Goal: Task Accomplishment & Management: Manage account settings

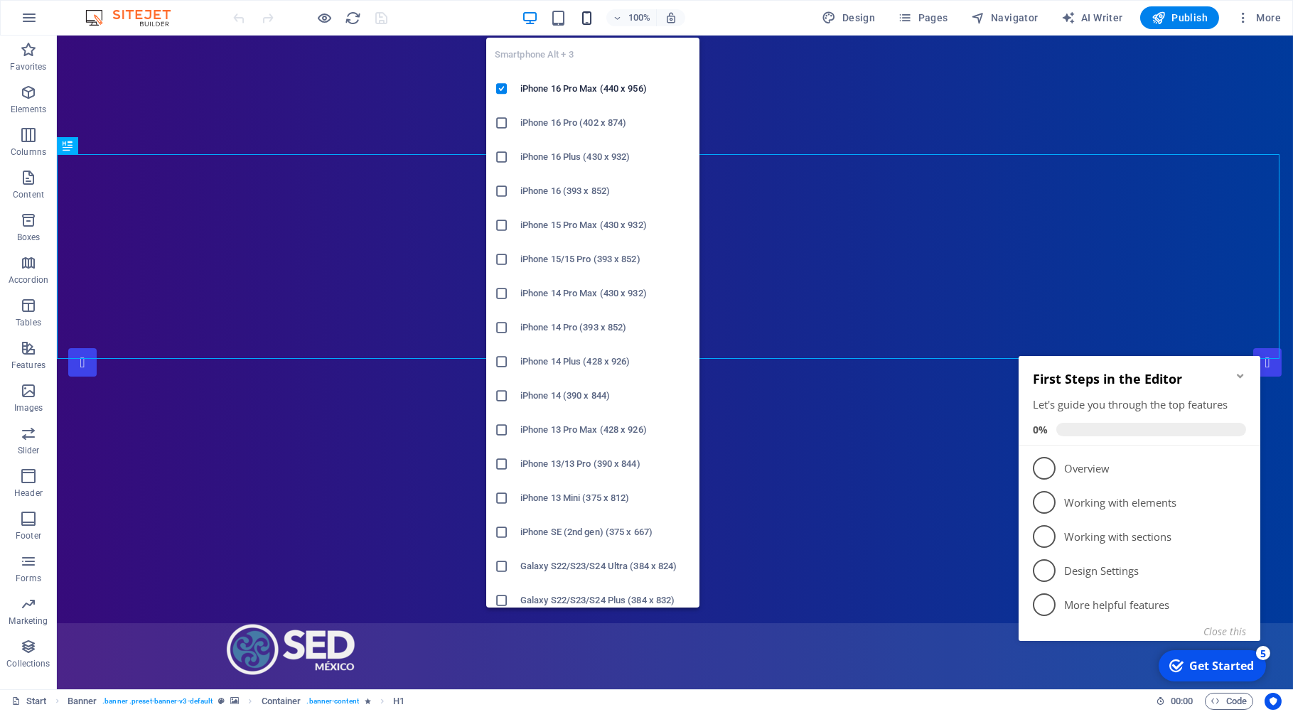
click at [592, 18] on icon "button" at bounding box center [587, 18] width 16 height 16
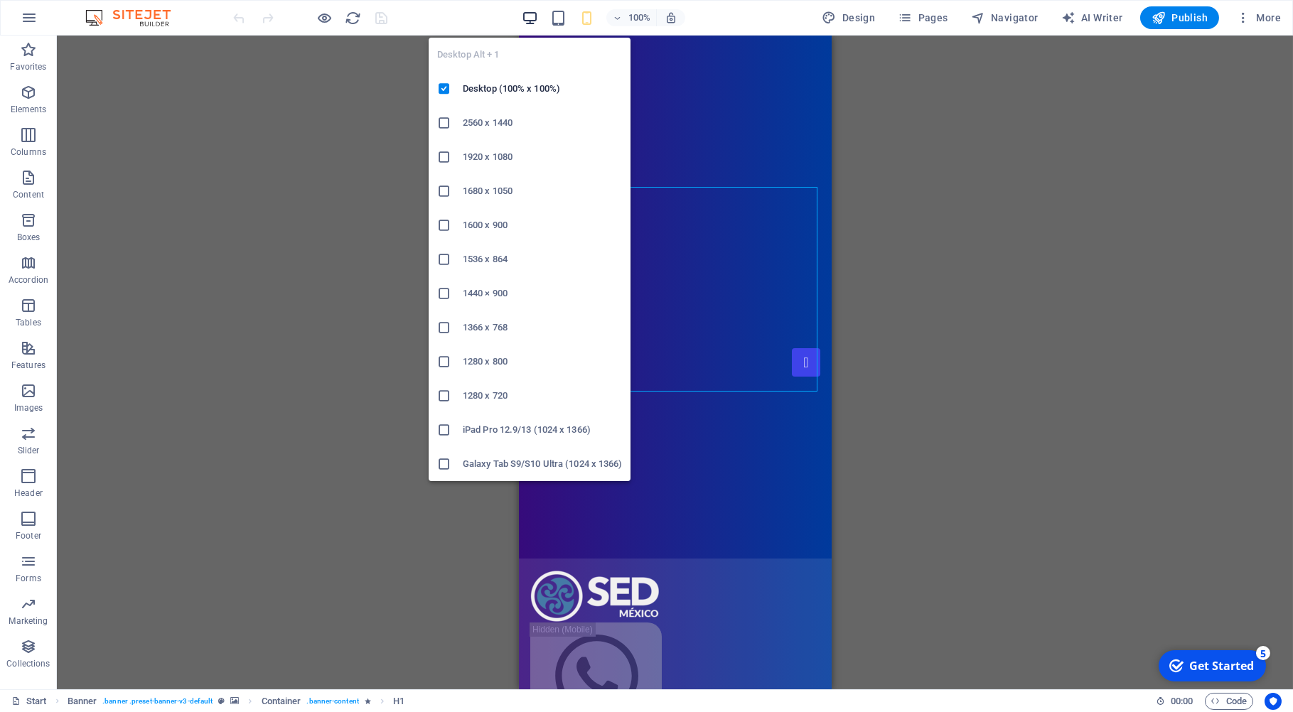
click at [533, 19] on icon "button" at bounding box center [530, 18] width 16 height 16
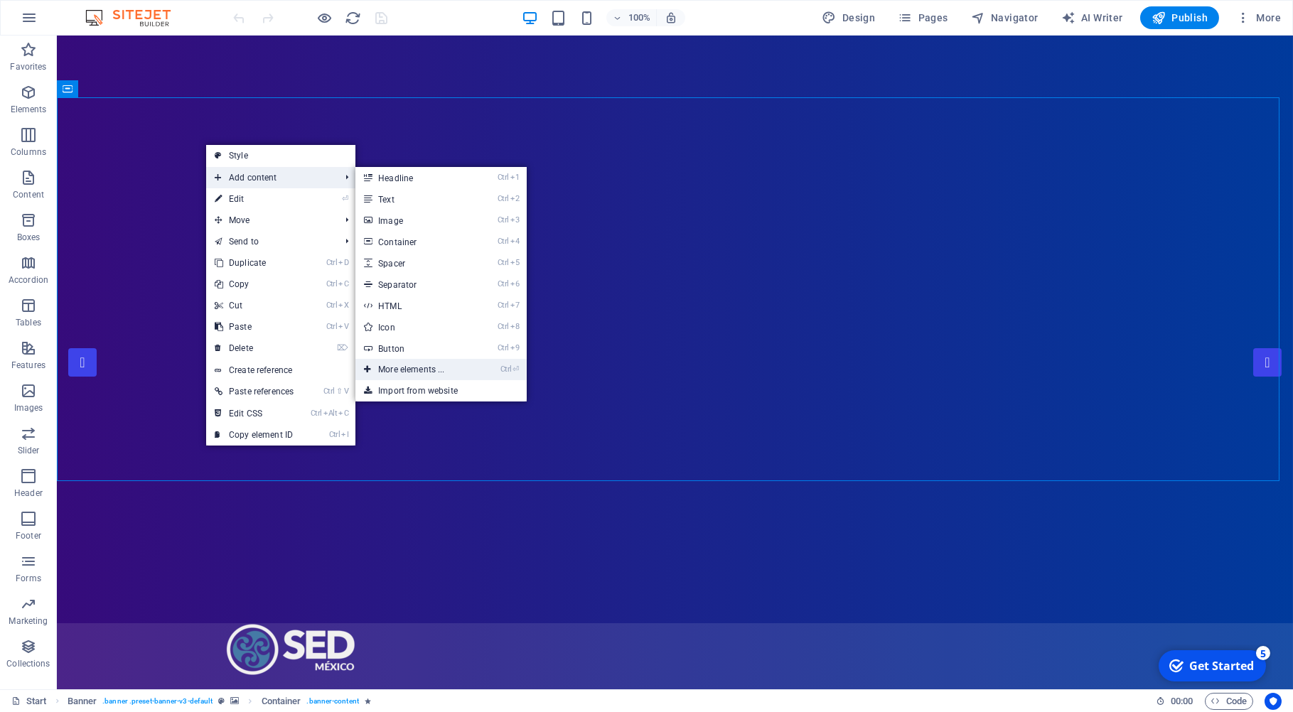
click at [414, 372] on link "Ctrl ⏎ More elements ..." at bounding box center [413, 369] width 117 height 21
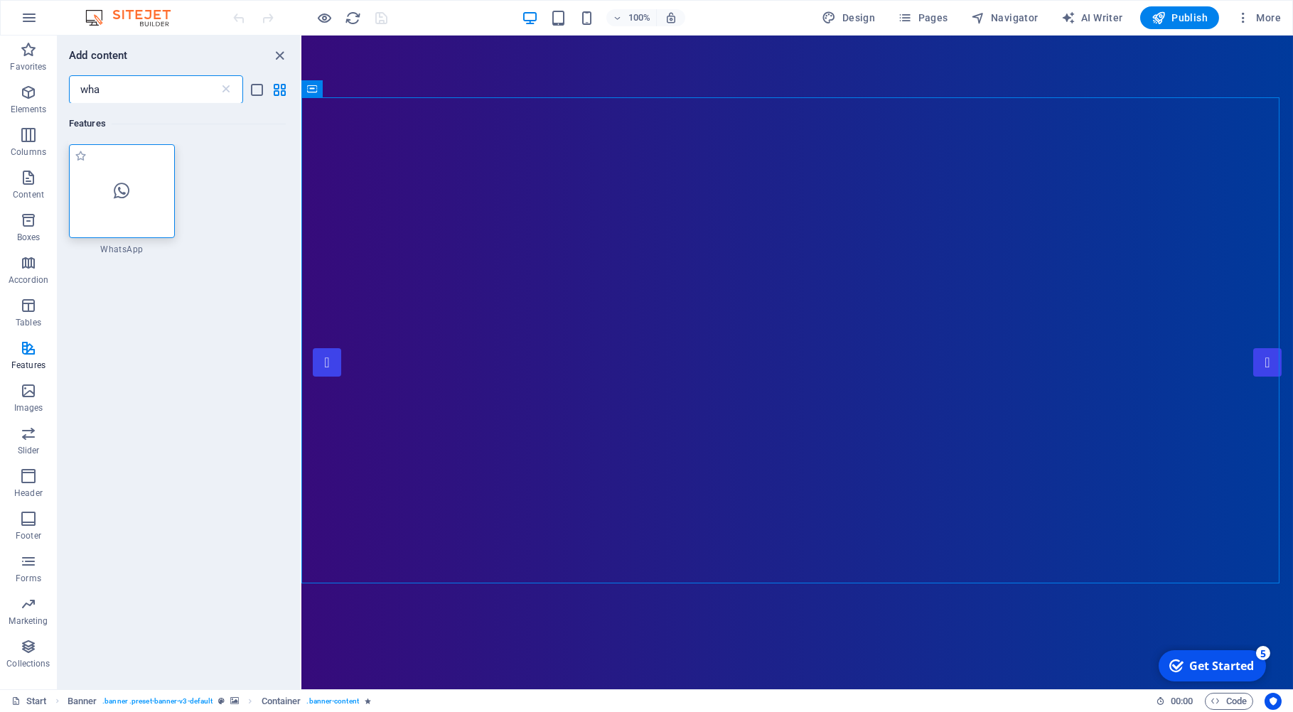
type input "wha"
click at [139, 197] on div at bounding box center [122, 191] width 106 height 94
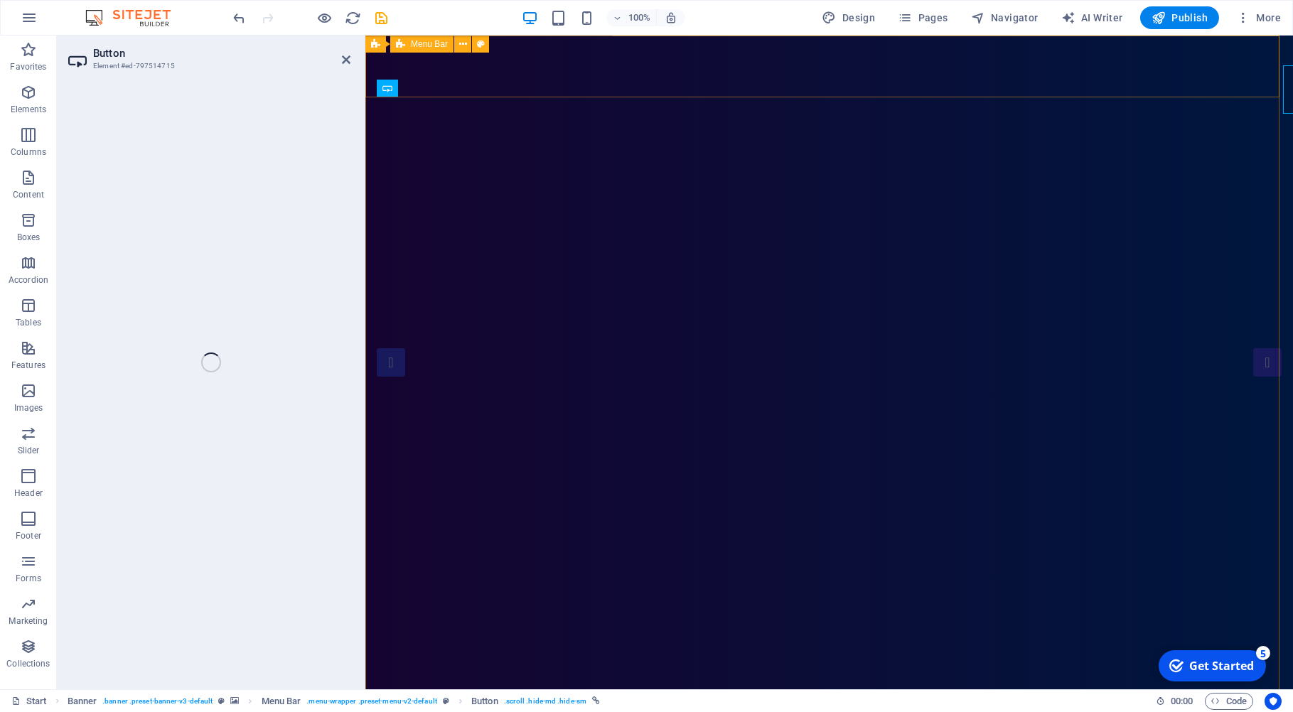
select select "external"
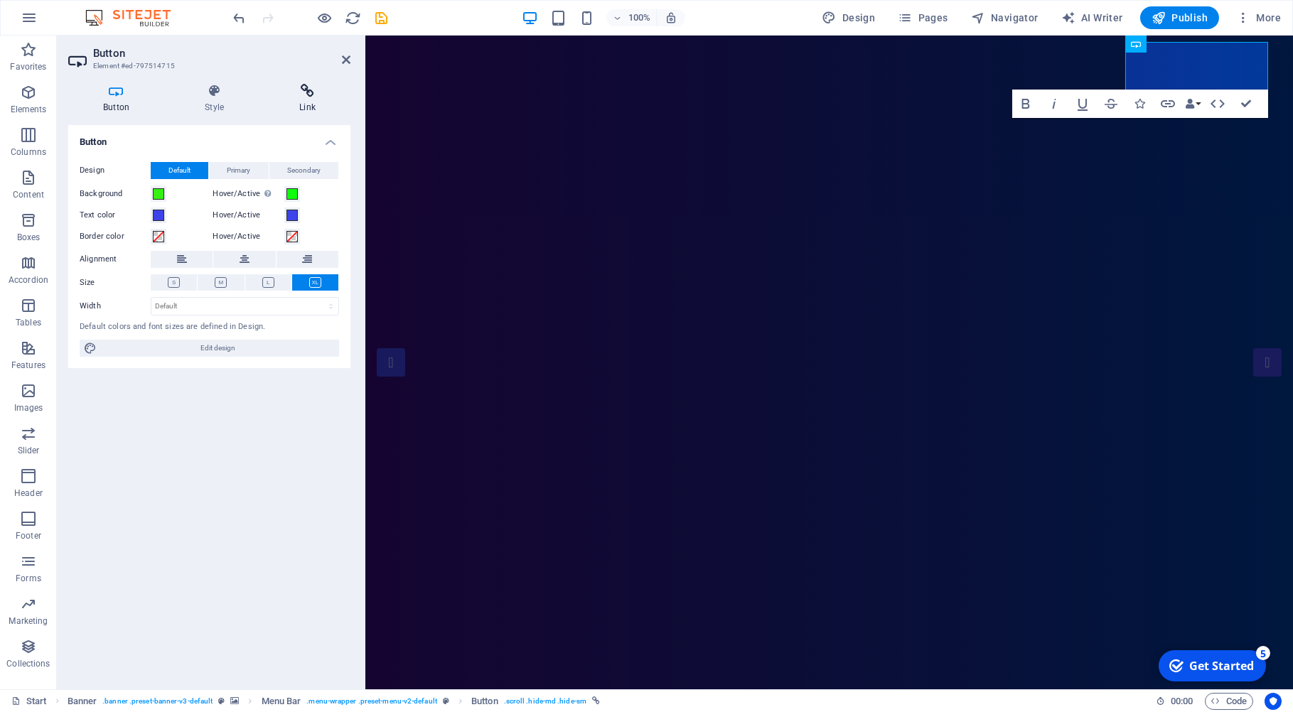
click at [315, 91] on icon at bounding box center [307, 91] width 86 height 14
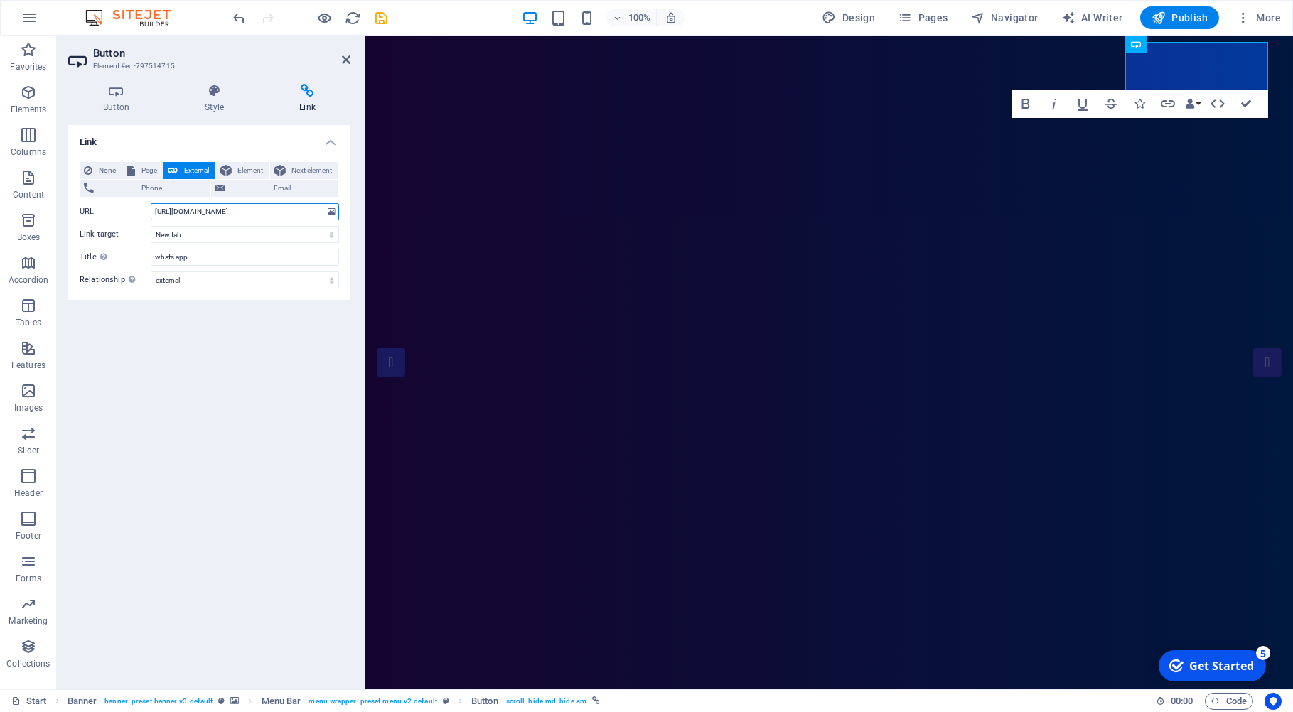
drag, startPoint x: 256, startPoint y: 213, endPoint x: 134, endPoint y: 213, distance: 121.6
click at [151, 213] on input "http://wa.me/525525288423" at bounding box center [245, 211] width 188 height 17
copy icon
click at [346, 54] on icon at bounding box center [346, 59] width 9 height 11
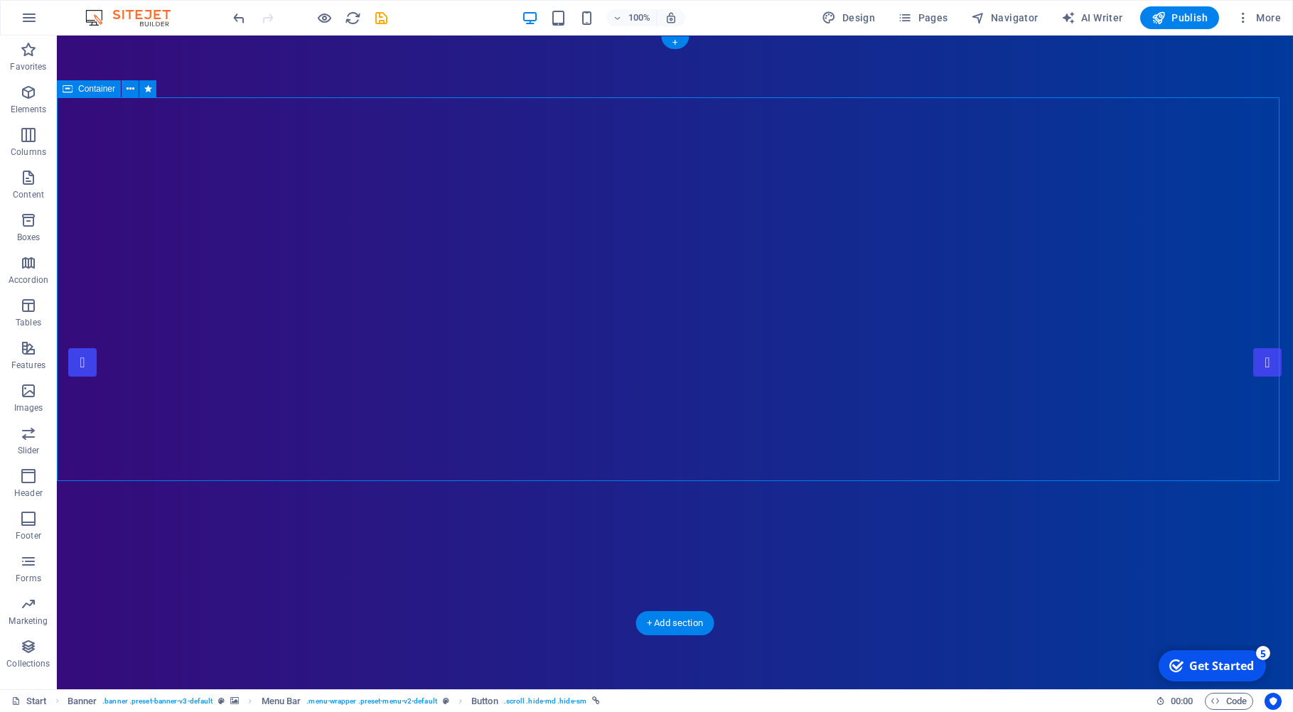
select select "px"
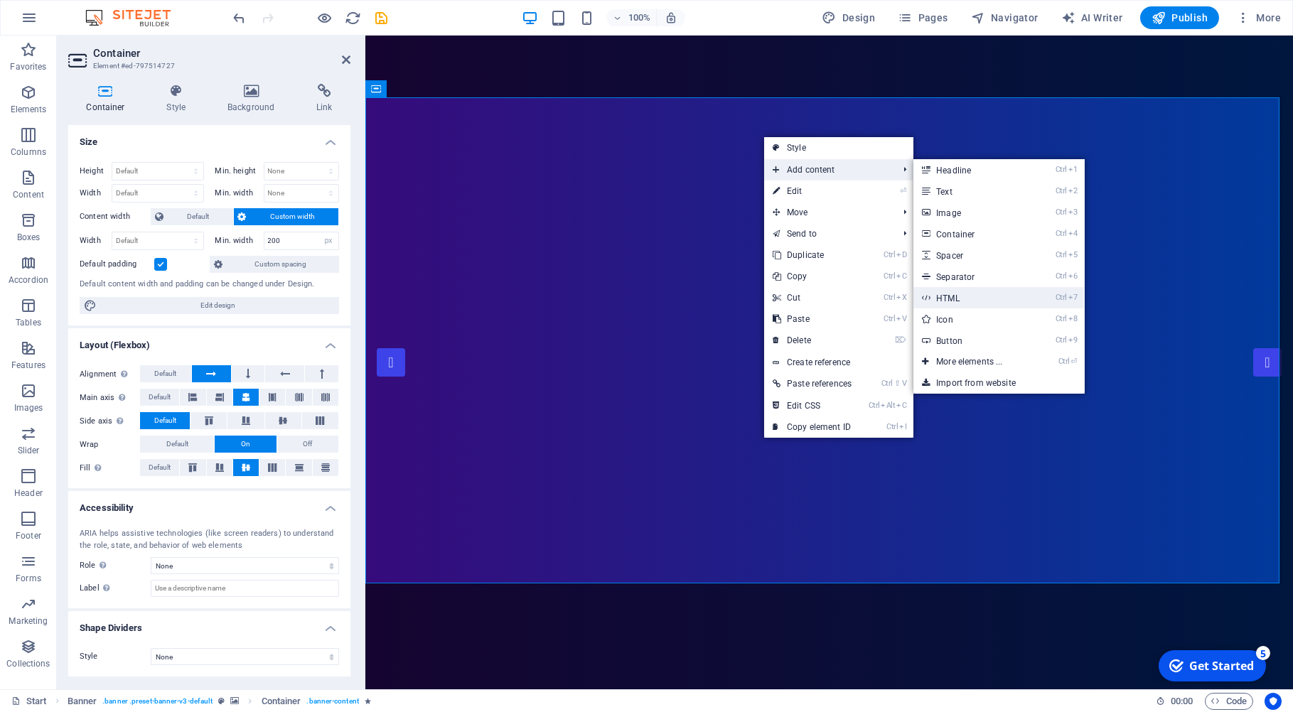
click at [961, 295] on link "Ctrl 7 HTML" at bounding box center [972, 297] width 117 height 21
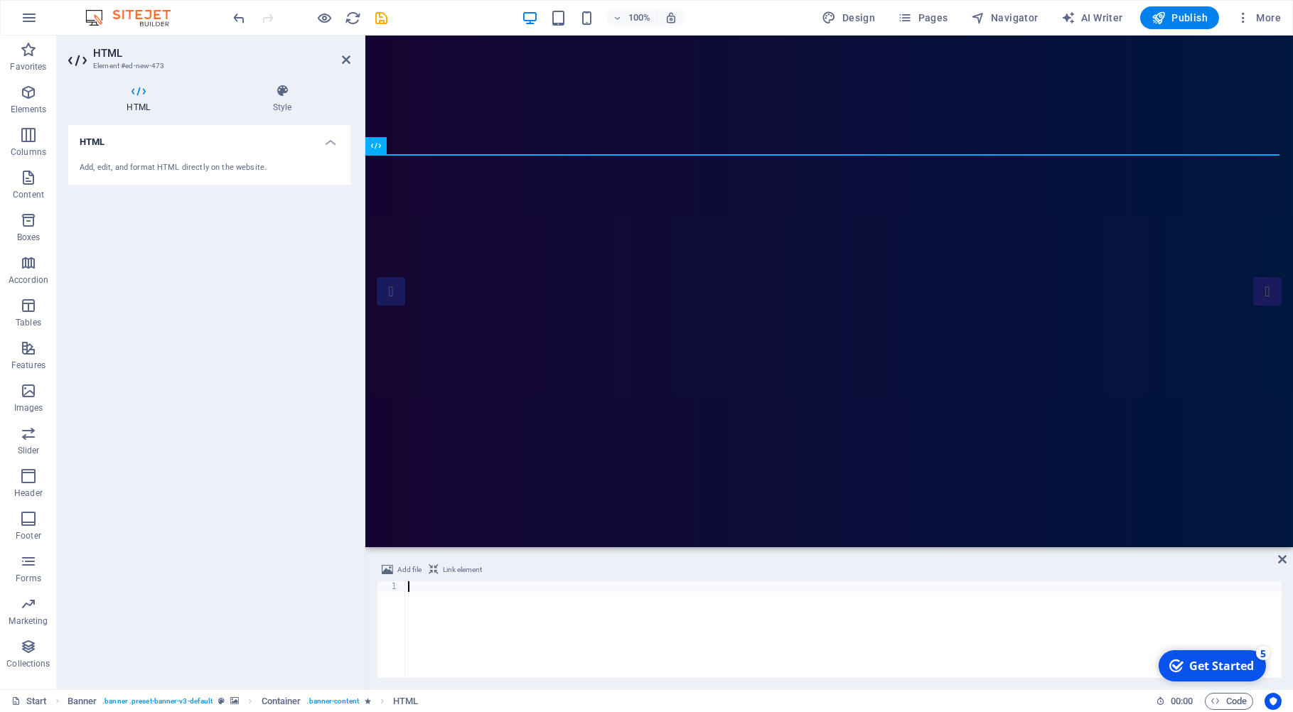
click at [234, 164] on div "Add, edit, and format HTML directly on the website." at bounding box center [210, 168] width 260 height 12
click at [134, 141] on h4 "HTML" at bounding box center [209, 138] width 282 height 26
click at [134, 141] on h4 "HTML" at bounding box center [209, 142] width 282 height 34
click at [148, 96] on icon at bounding box center [138, 91] width 140 height 14
click at [284, 95] on icon at bounding box center [282, 91] width 137 height 14
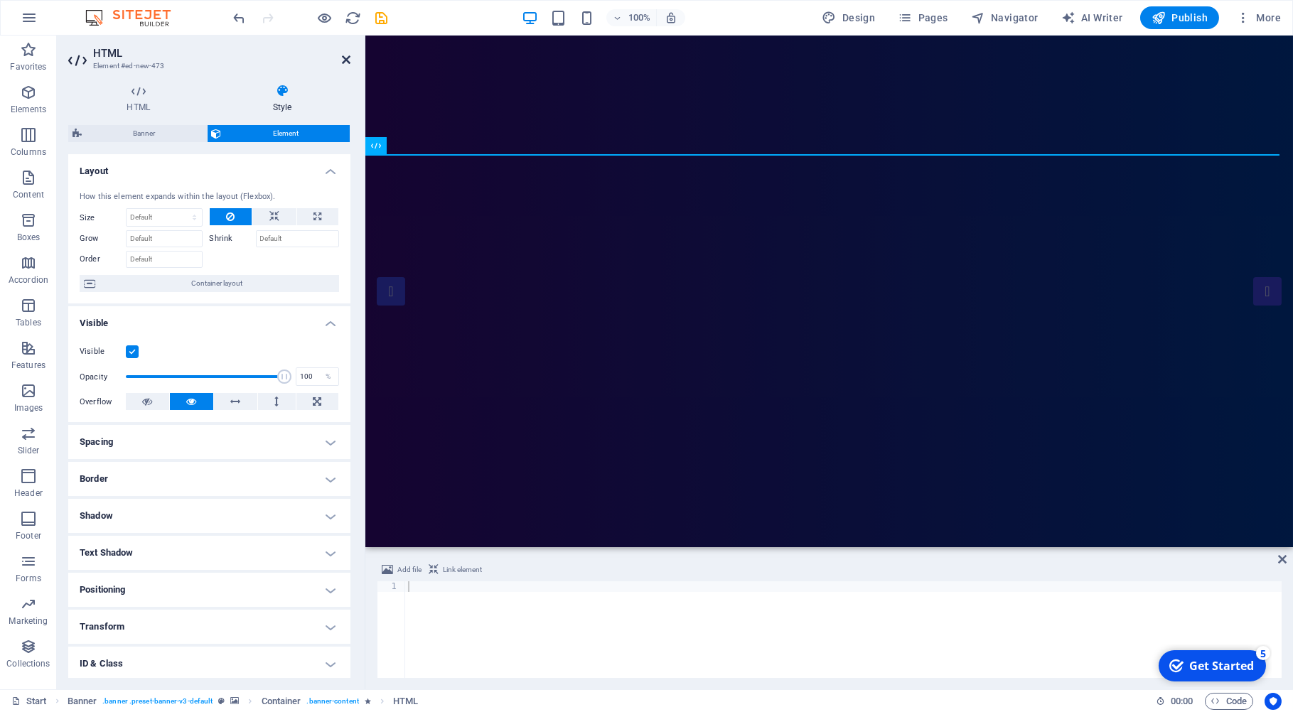
click at [345, 59] on icon at bounding box center [346, 59] width 9 height 11
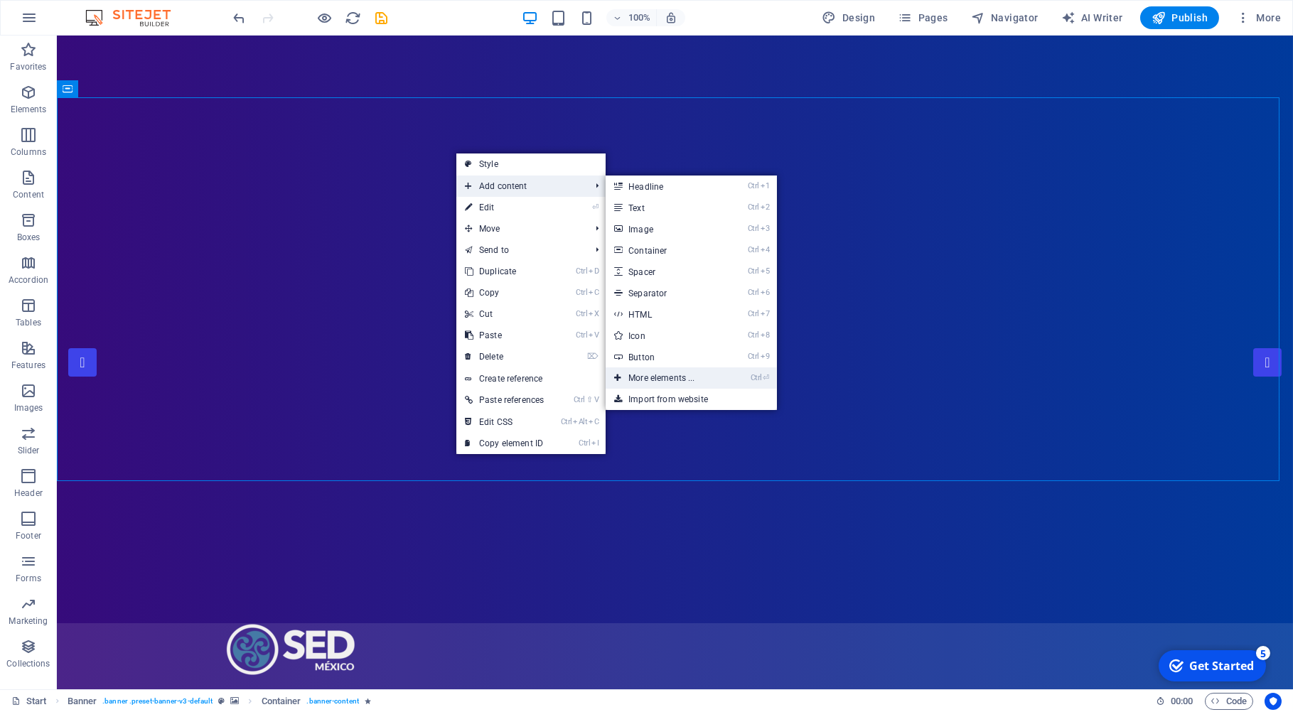
click at [652, 379] on link "Ctrl ⏎ More elements ..." at bounding box center [664, 378] width 117 height 21
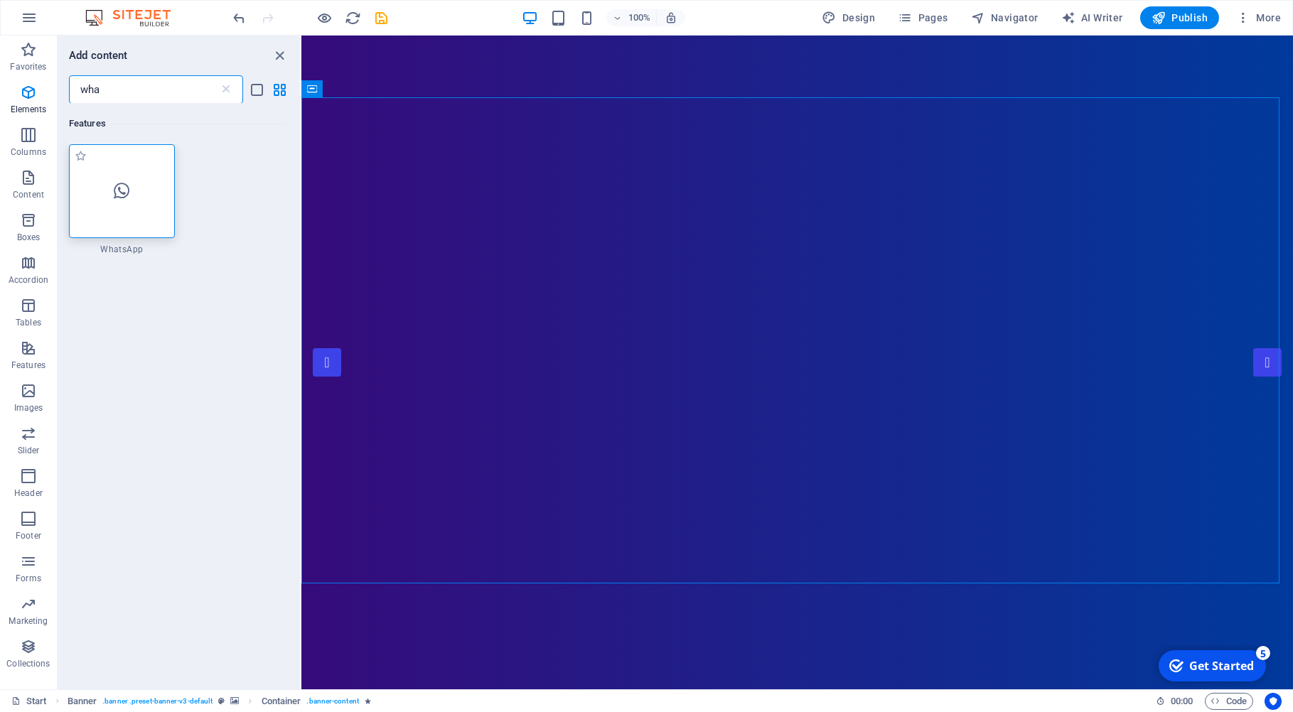
click at [118, 189] on icon at bounding box center [122, 191] width 16 height 18
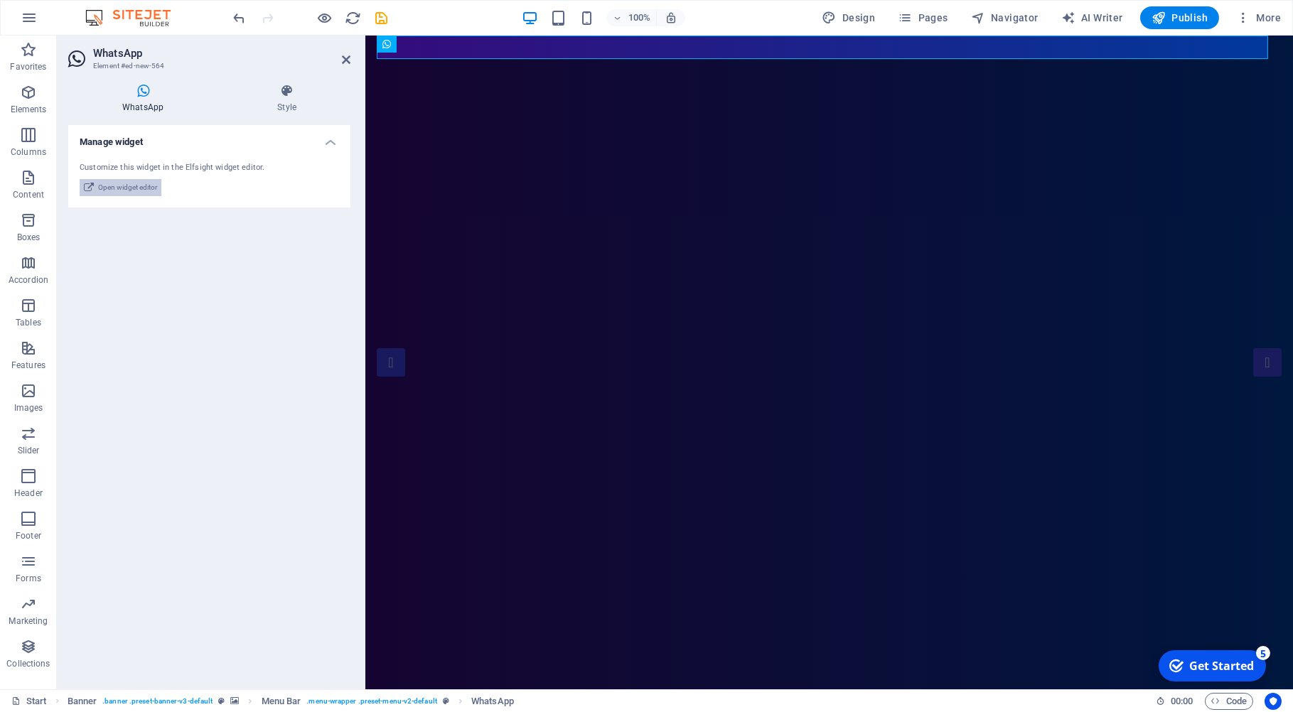
click at [146, 193] on span "Open widget editor" at bounding box center [127, 187] width 59 height 17
click at [291, 100] on h4 "Style" at bounding box center [286, 99] width 127 height 30
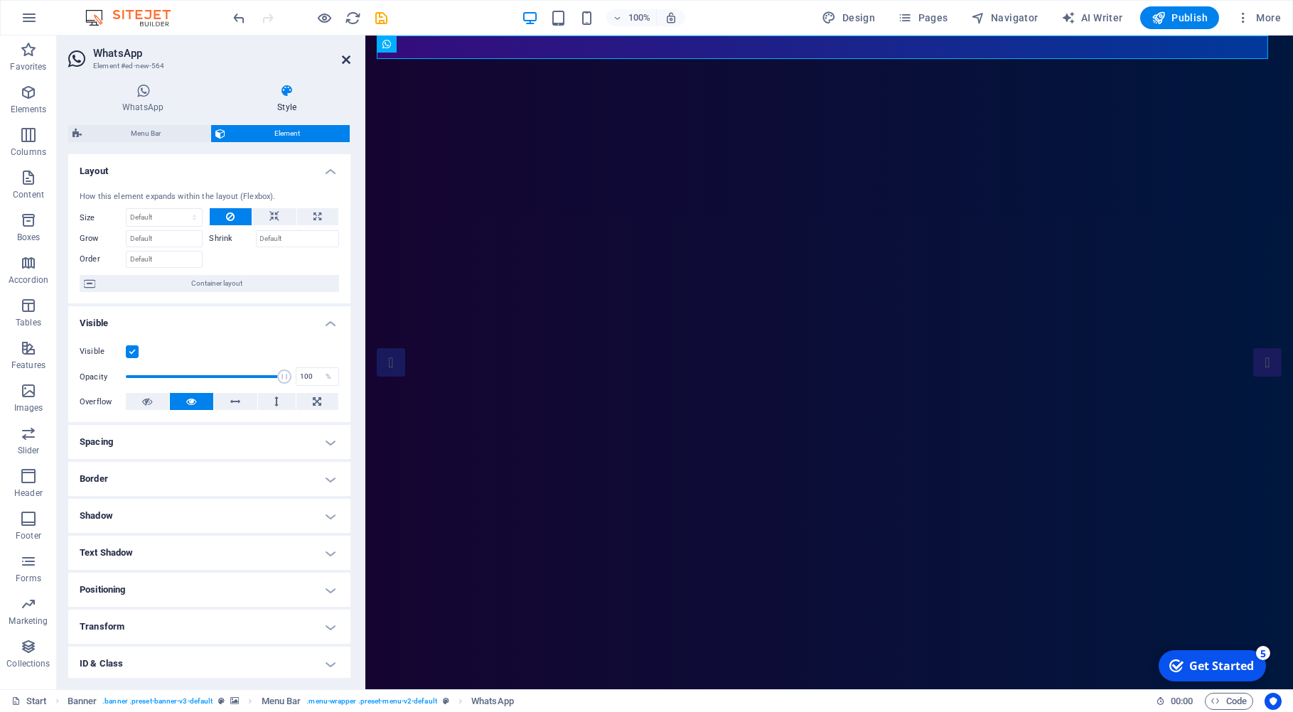
click at [346, 61] on icon at bounding box center [346, 59] width 9 height 11
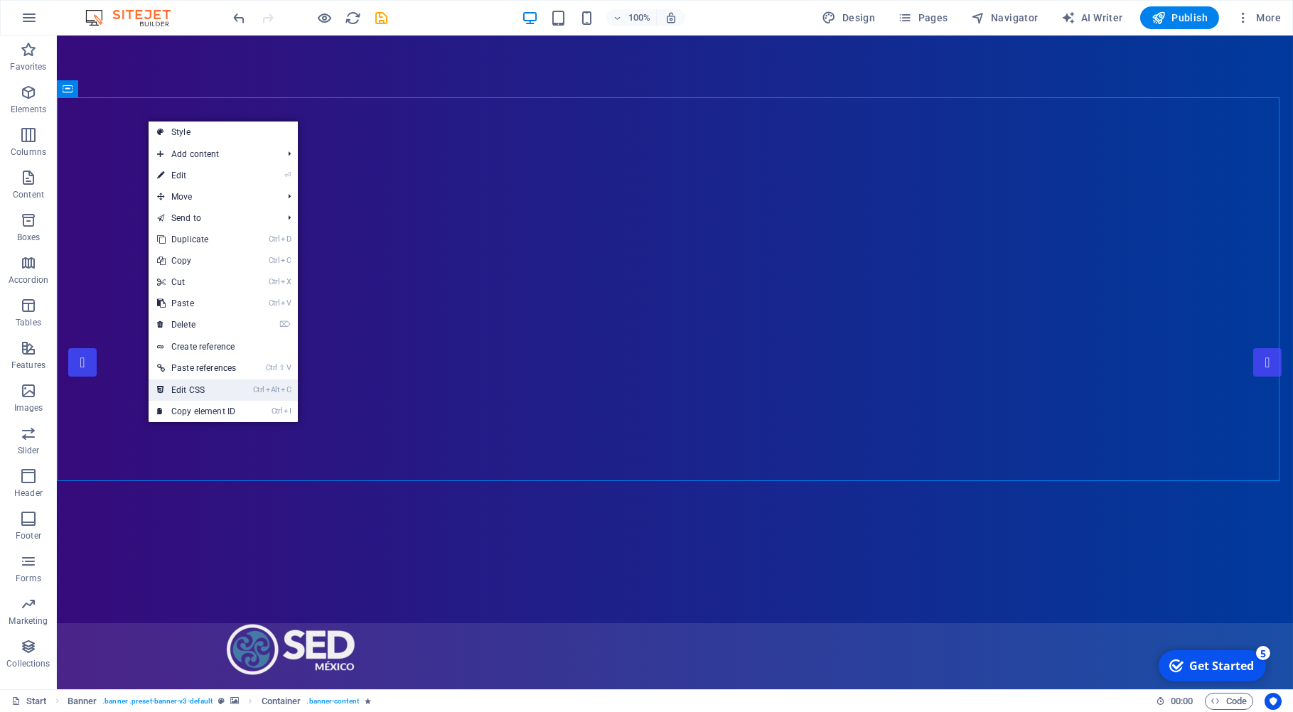
click at [196, 393] on link "Ctrl Alt C Edit CSS" at bounding box center [197, 390] width 96 height 21
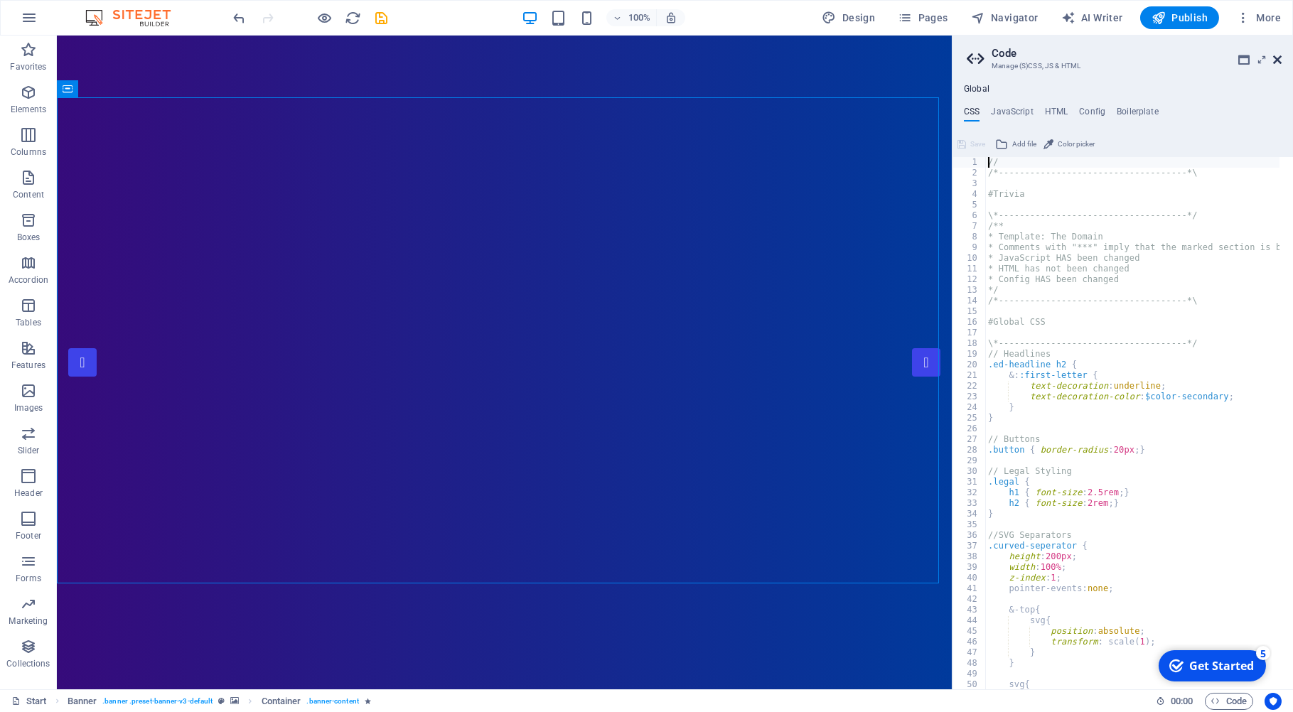
click at [1278, 60] on icon at bounding box center [1277, 59] width 9 height 11
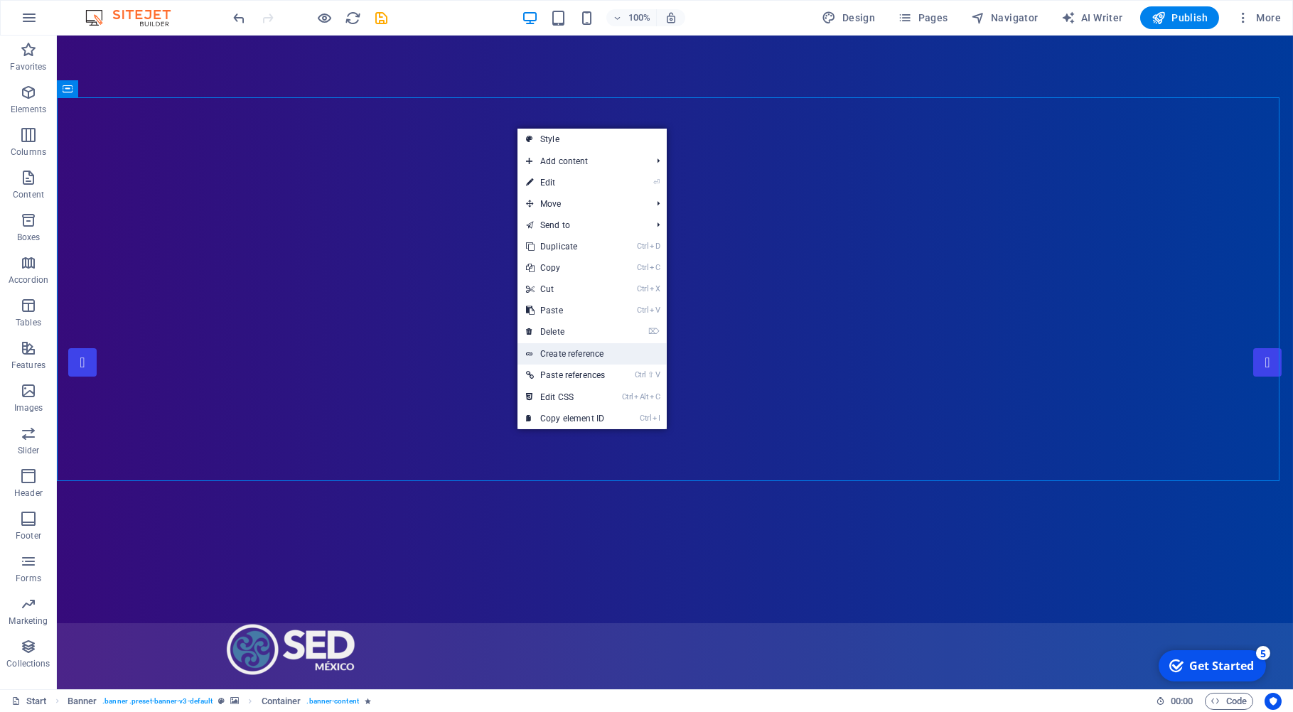
click at [604, 356] on link "Create reference" at bounding box center [592, 353] width 149 height 21
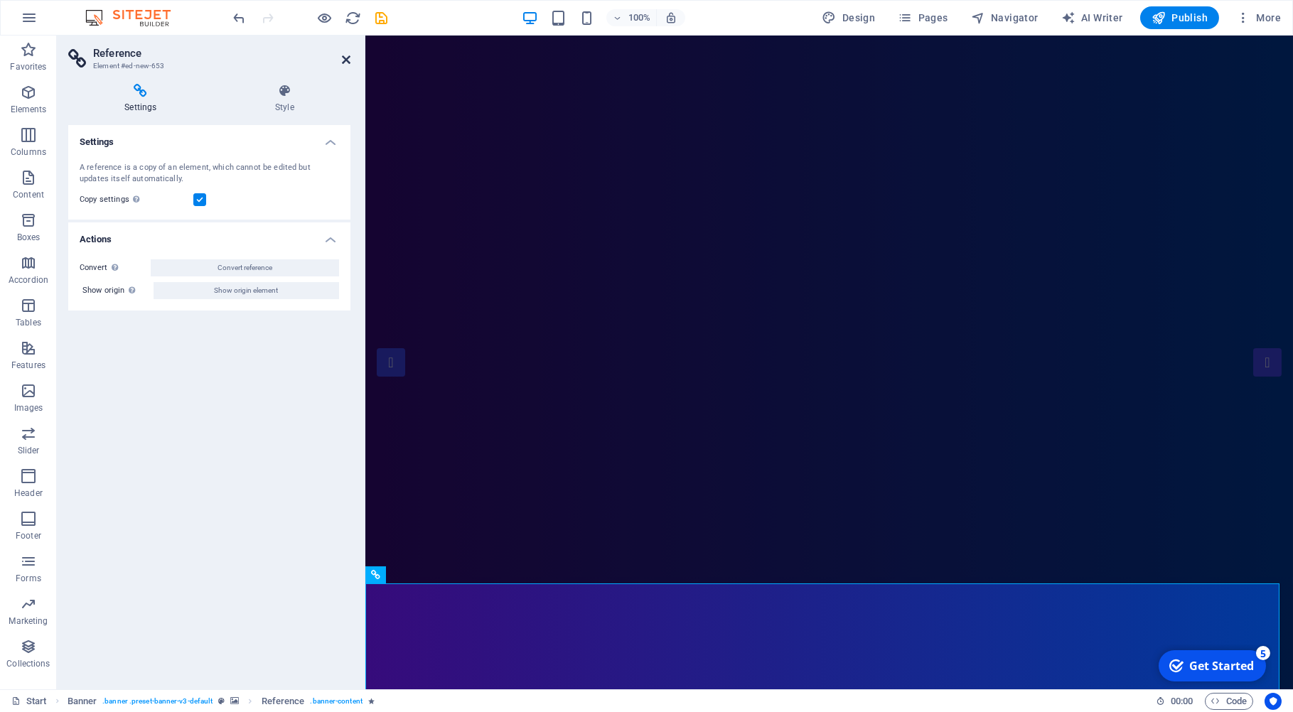
click at [345, 60] on icon at bounding box center [346, 59] width 9 height 11
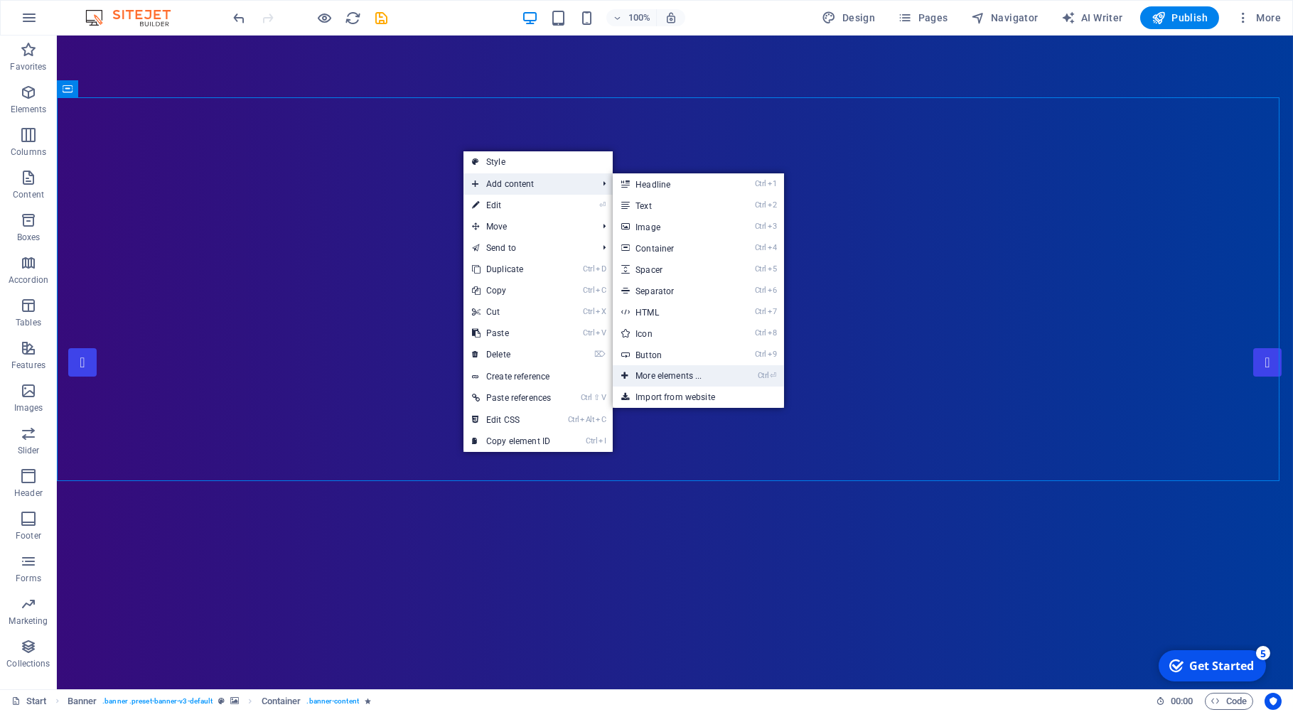
click at [674, 374] on link "Ctrl ⏎ More elements ..." at bounding box center [671, 375] width 117 height 21
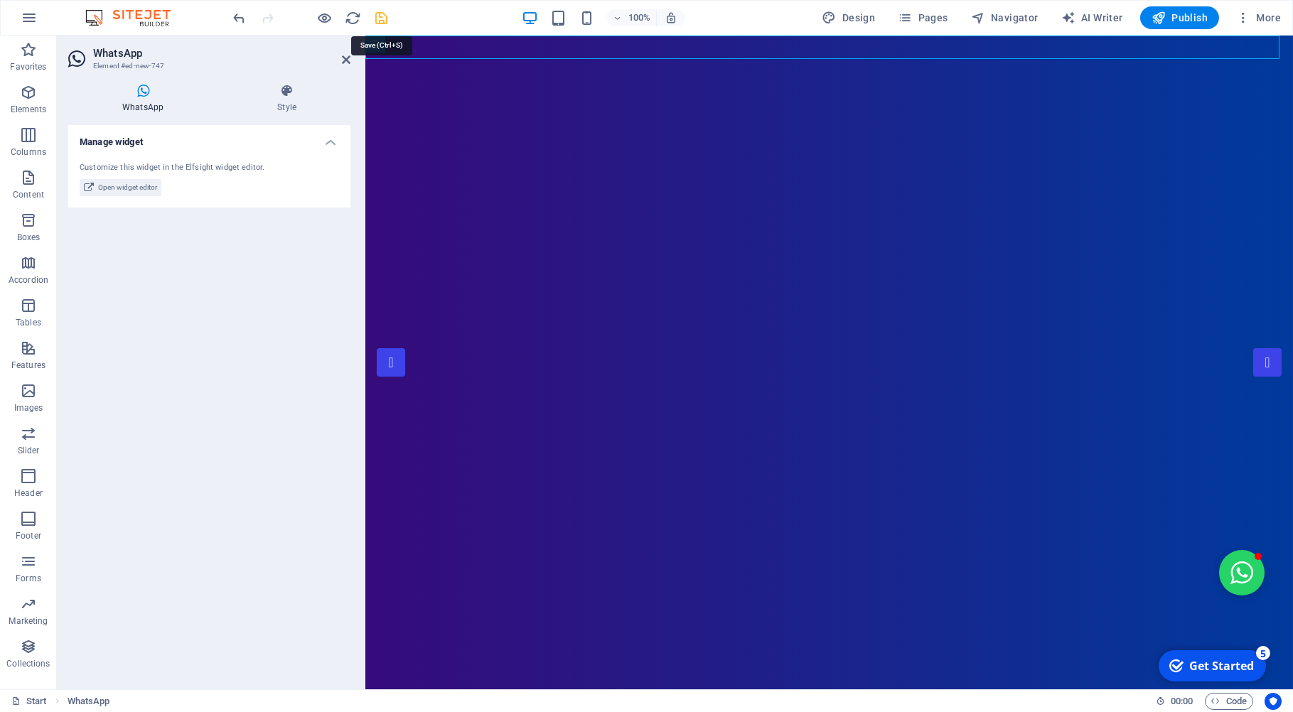
click at [0, 0] on icon "save" at bounding box center [0, 0] width 0 height 0
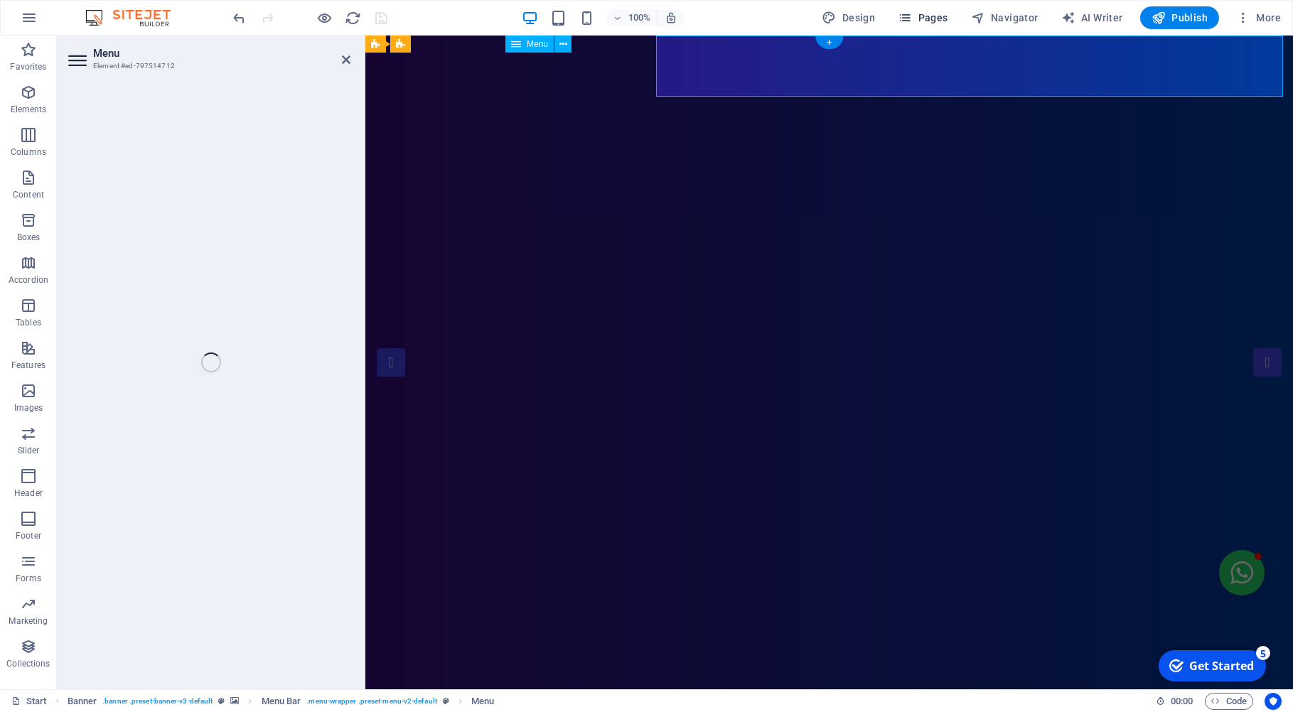
select select
select select "1"
select select
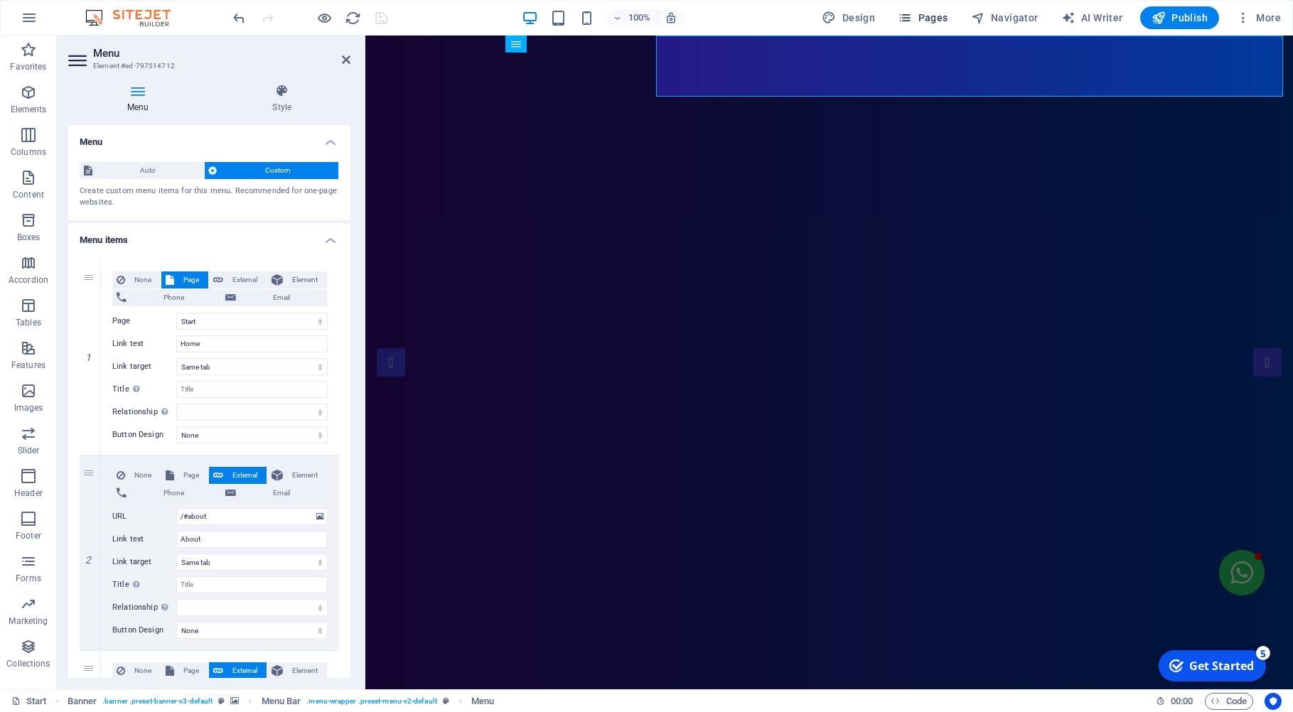
click at [938, 20] on span "Pages" at bounding box center [923, 18] width 50 height 14
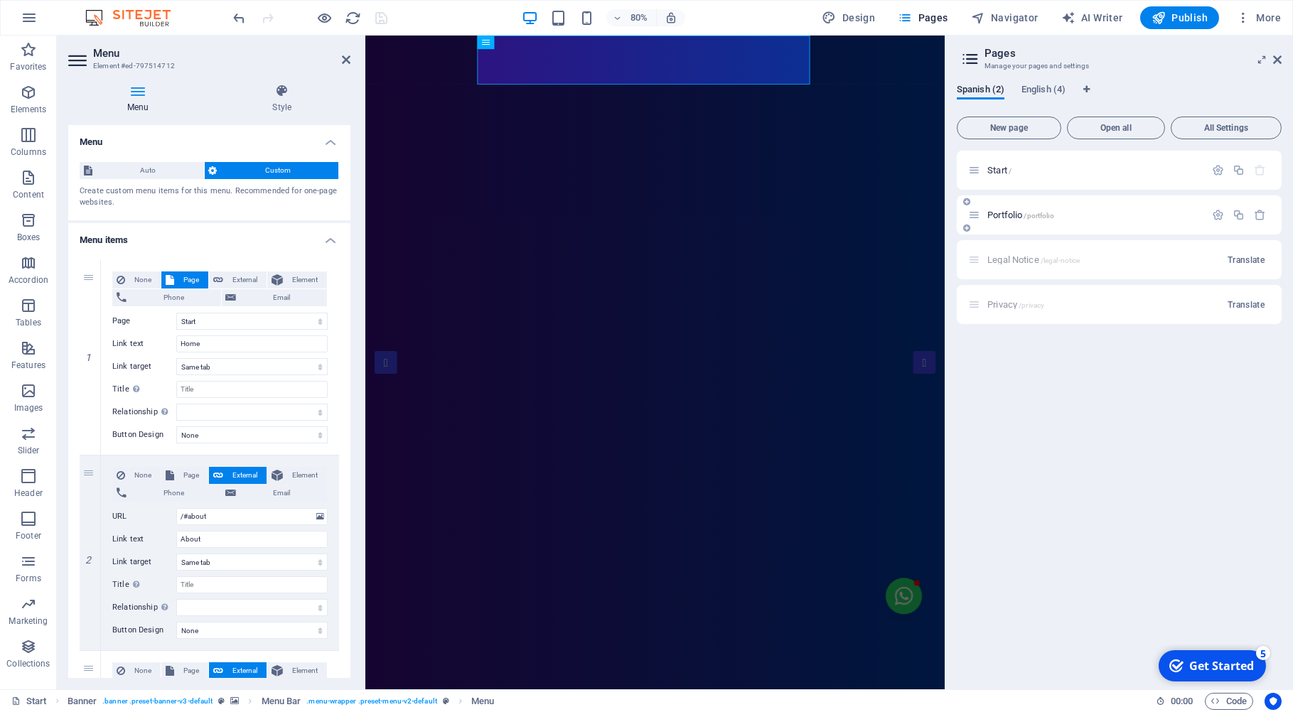
click at [1008, 211] on span "Portfolio /portfolio" at bounding box center [1021, 215] width 67 height 11
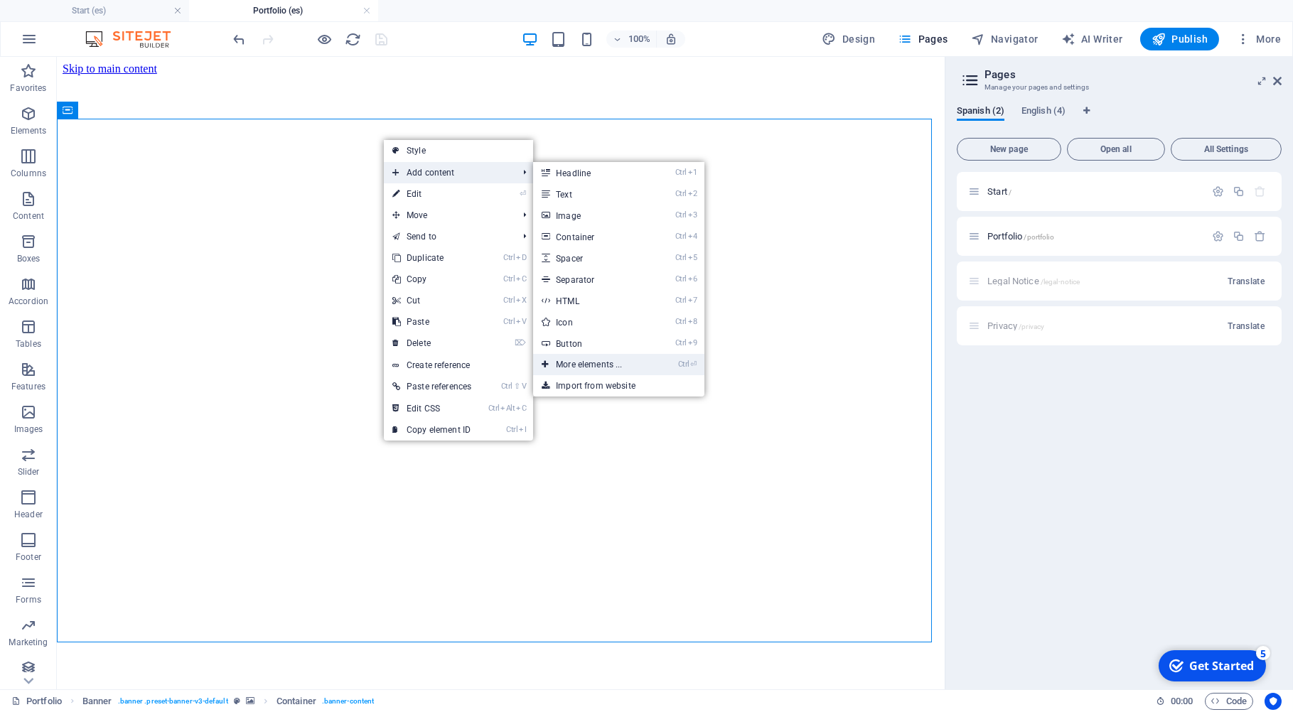
click at [576, 366] on link "Ctrl ⏎ More elements ..." at bounding box center [591, 364] width 117 height 21
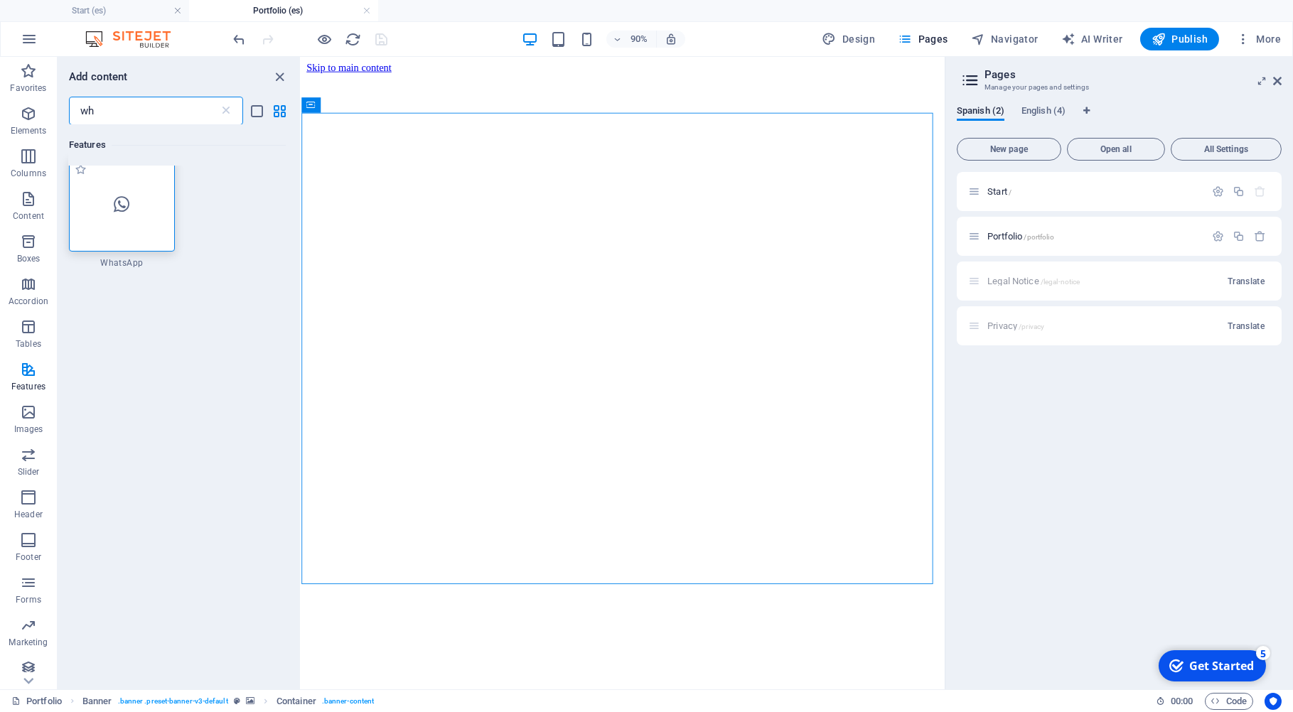
scroll to position [2, 0]
type input "wh"
click at [134, 193] on div at bounding box center [122, 211] width 106 height 94
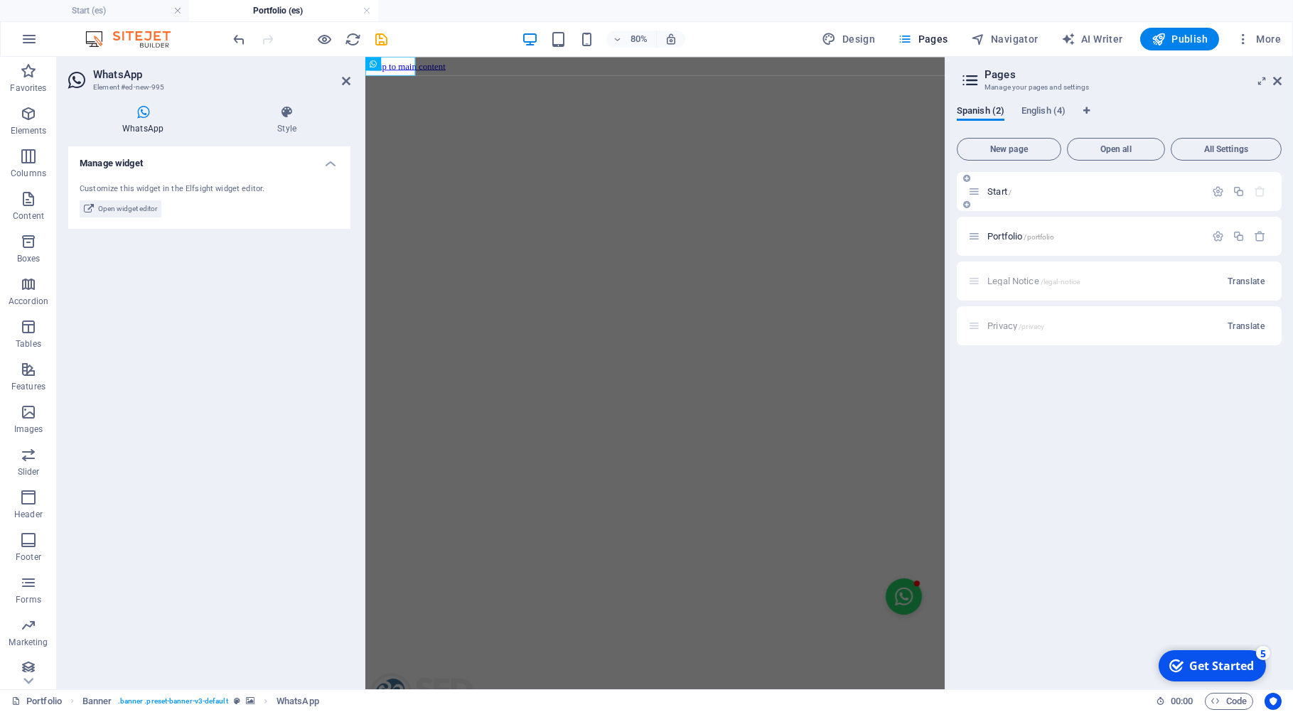
click at [1007, 193] on span "Start /" at bounding box center [1000, 191] width 24 height 11
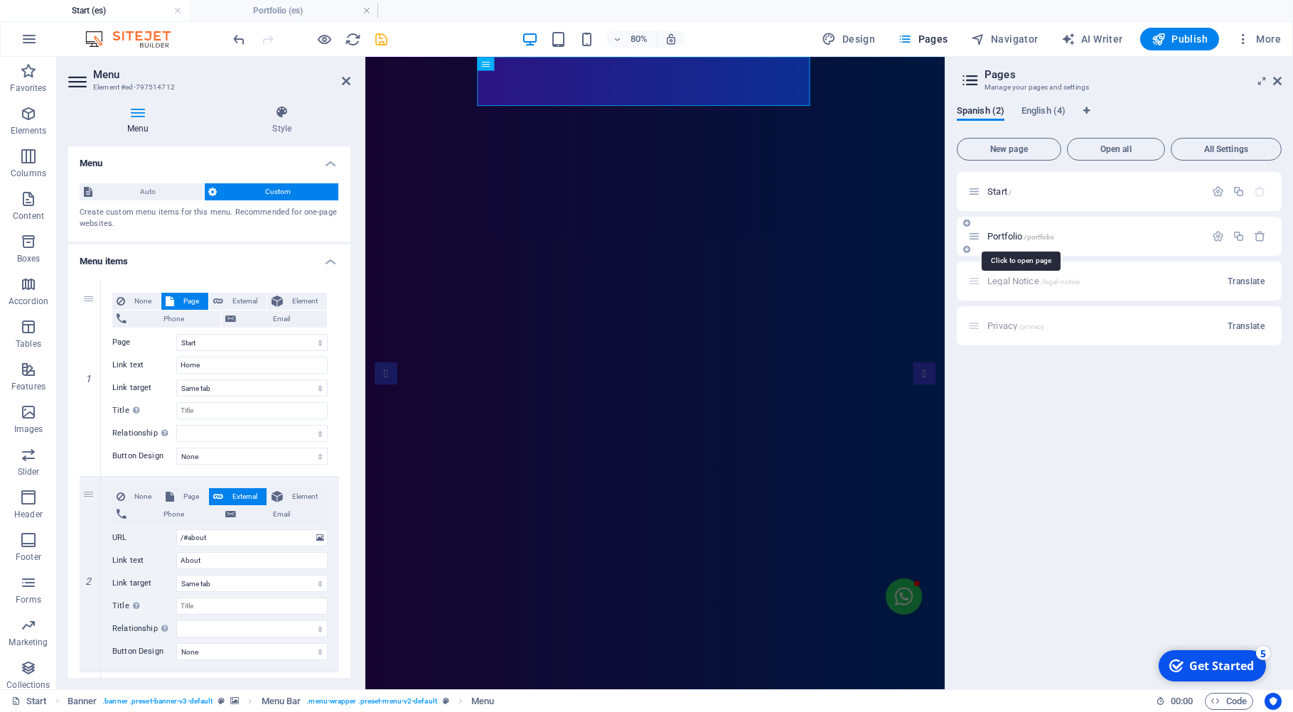
click at [1001, 238] on span "Portfolio /portfolio" at bounding box center [1021, 236] width 67 height 11
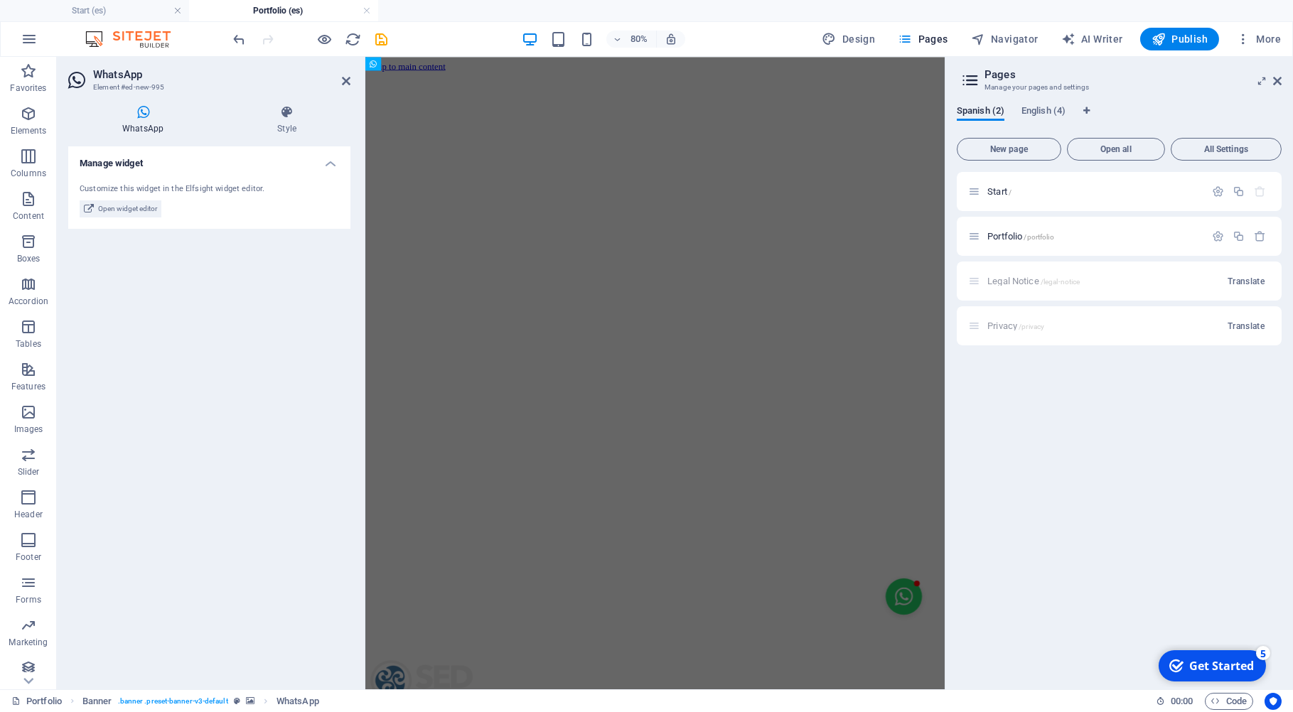
click at [1003, 279] on div "Legal Notice /legal-notice Translate" at bounding box center [1119, 281] width 325 height 39
click at [1002, 329] on div "Privacy /privacy Translate" at bounding box center [1119, 325] width 325 height 39
click at [346, 82] on icon at bounding box center [346, 80] width 9 height 11
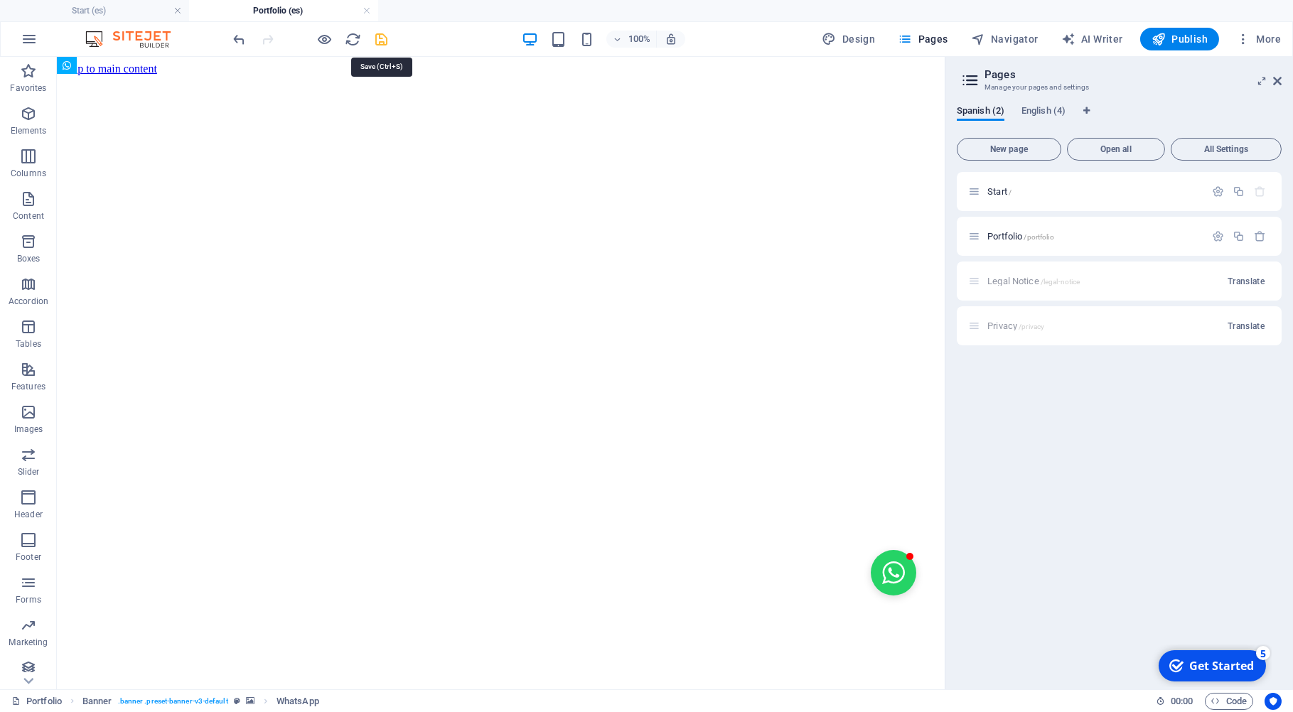
click at [378, 38] on icon "save" at bounding box center [382, 39] width 16 height 16
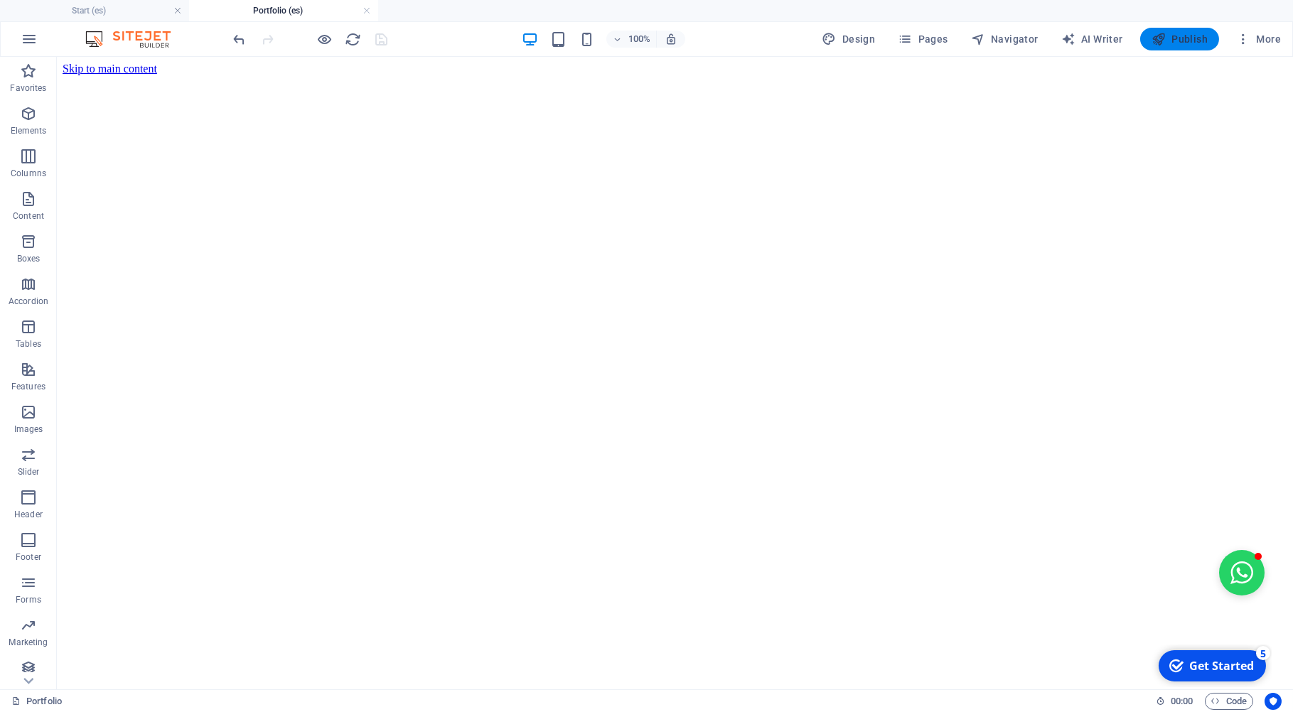
click at [1189, 40] on span "Publish" at bounding box center [1180, 39] width 56 height 14
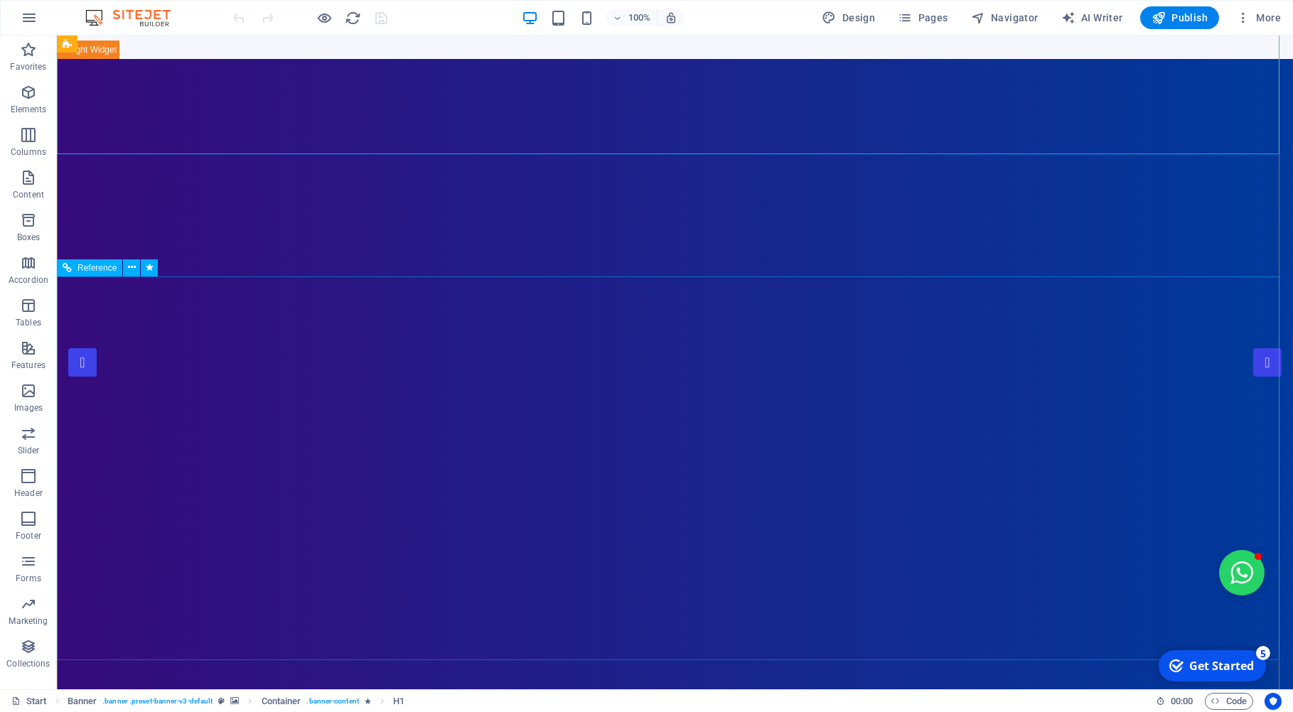
scroll to position [228, 0]
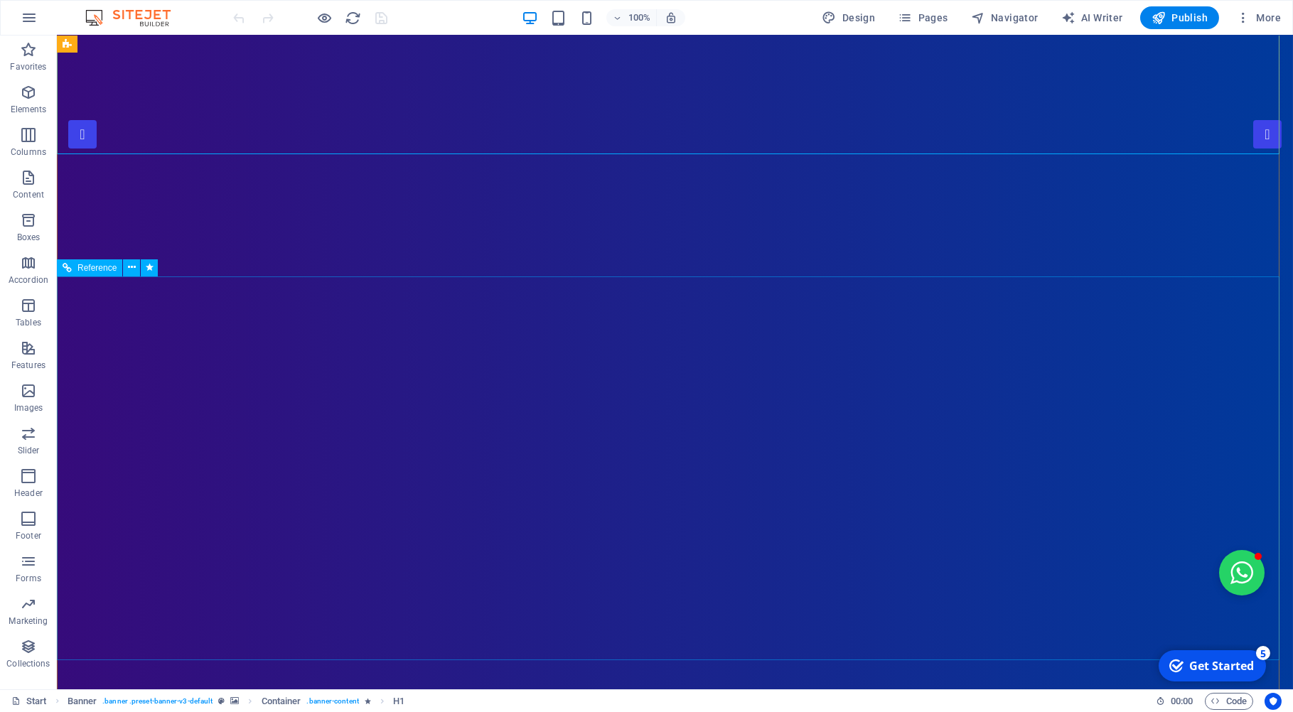
click at [134, 267] on icon at bounding box center [132, 267] width 8 height 15
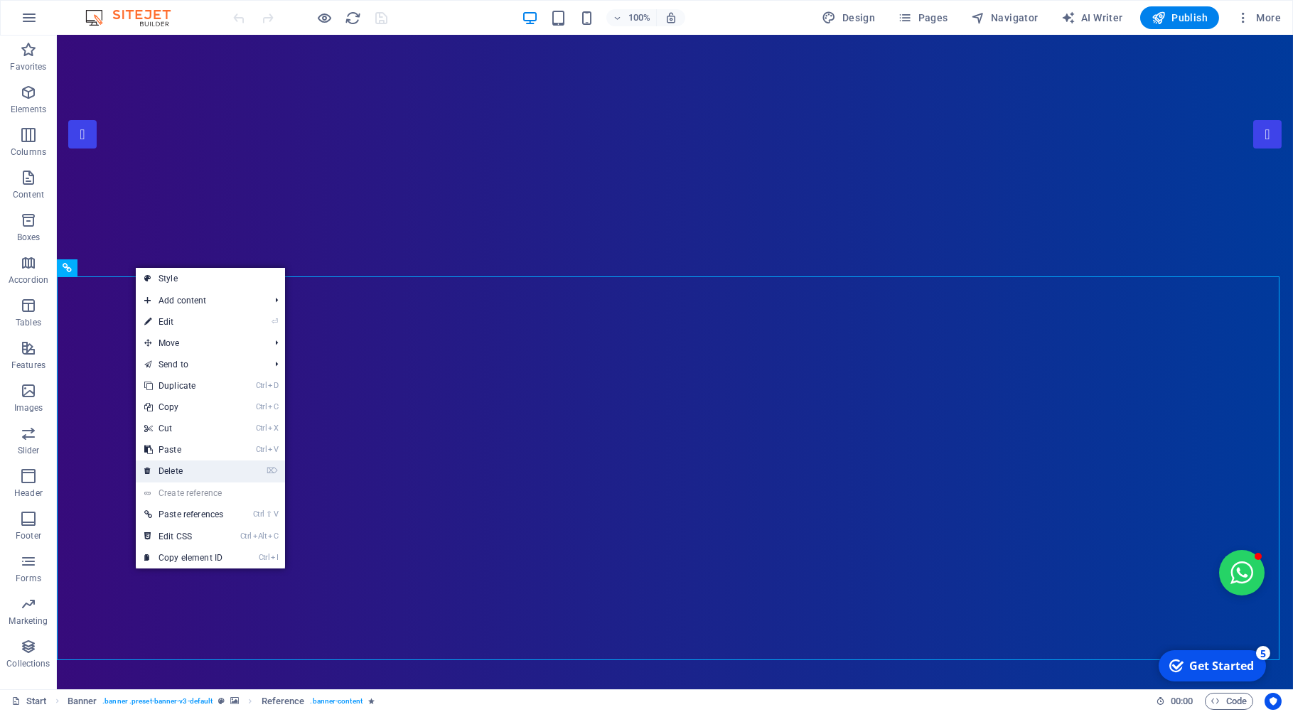
click at [179, 471] on link "⌦ Delete" at bounding box center [184, 471] width 96 height 21
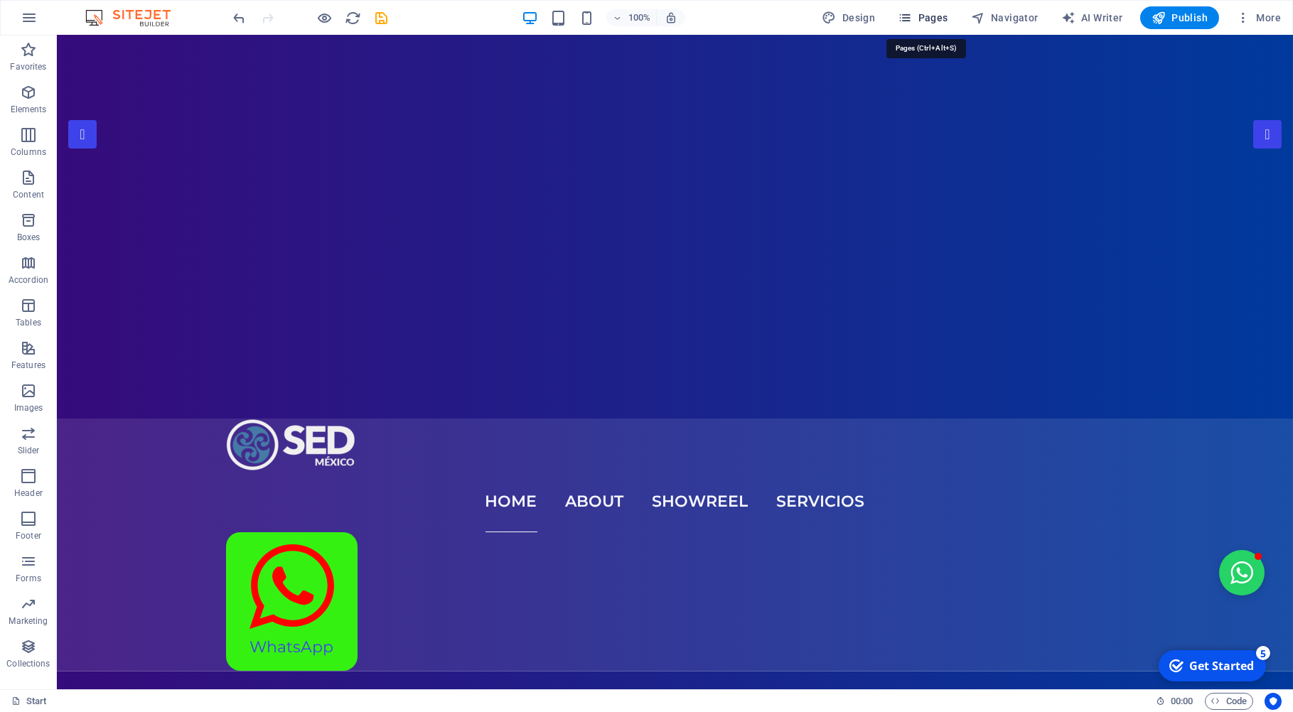
click at [1015, 346] on span "Pages" at bounding box center [1099, 352] width 168 height 13
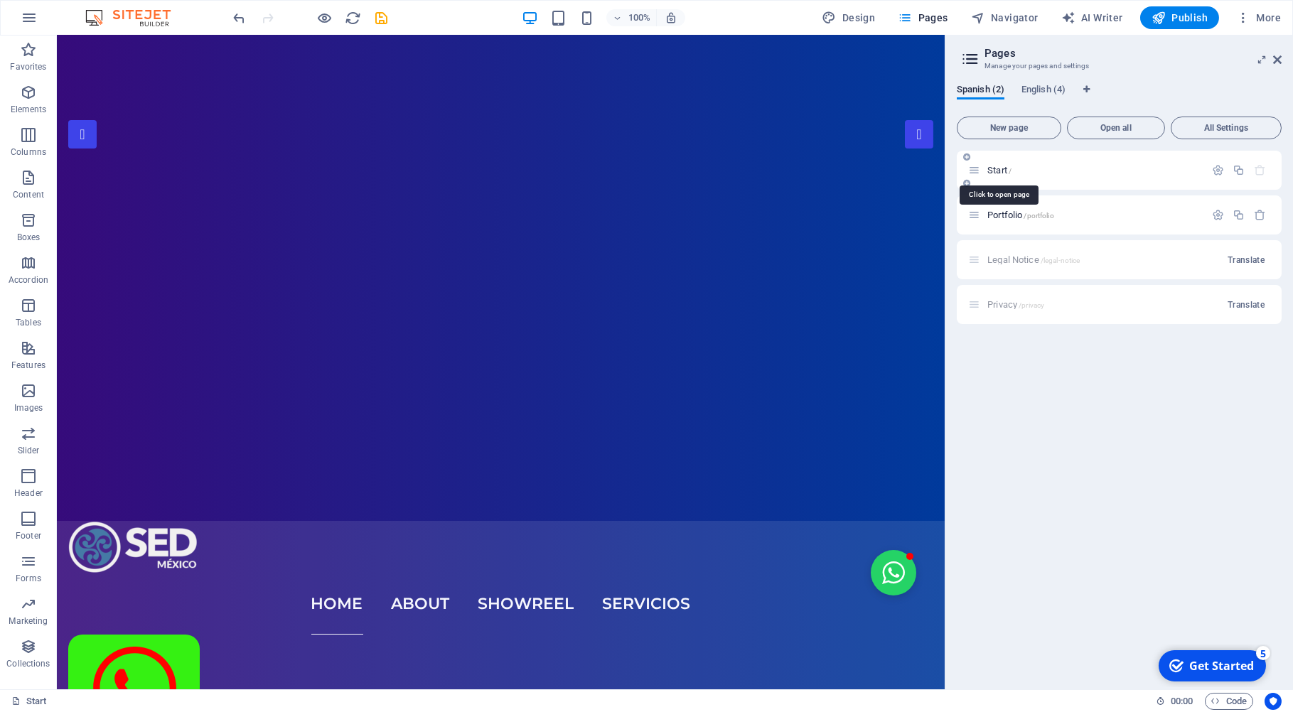
click at [997, 173] on span "Start /" at bounding box center [1000, 170] width 24 height 11
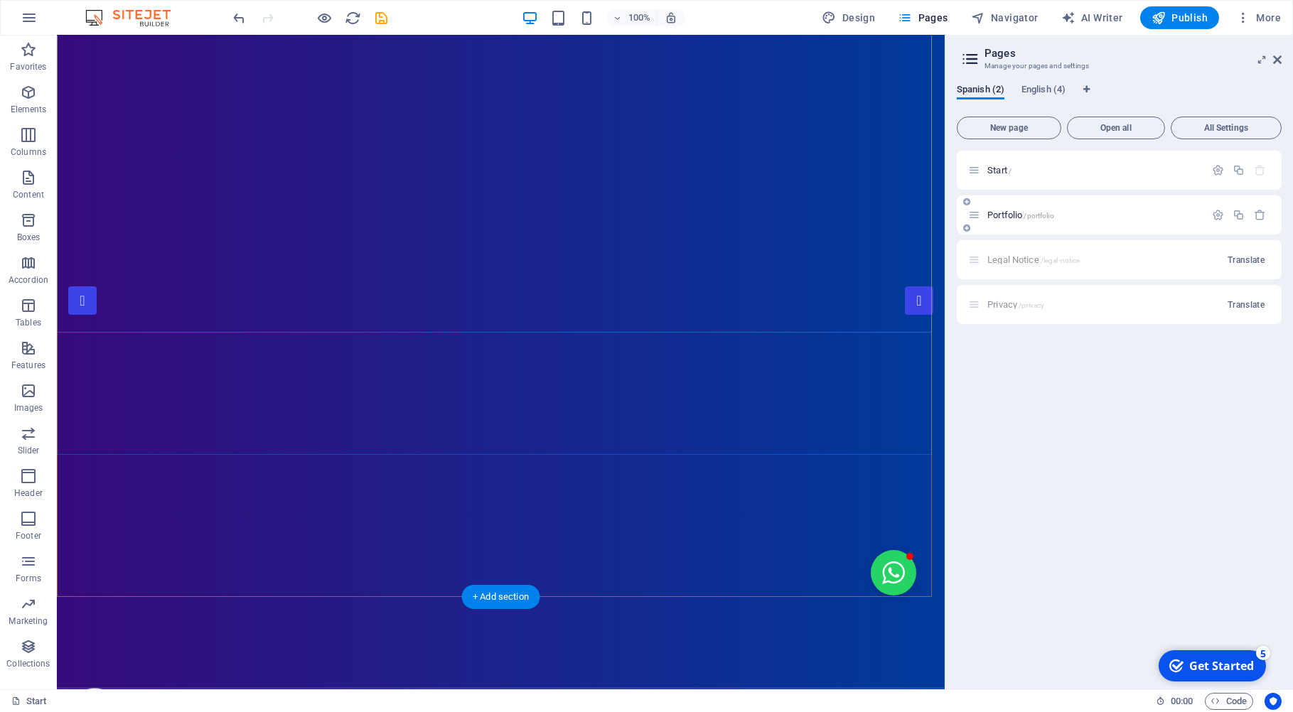
scroll to position [152, 0]
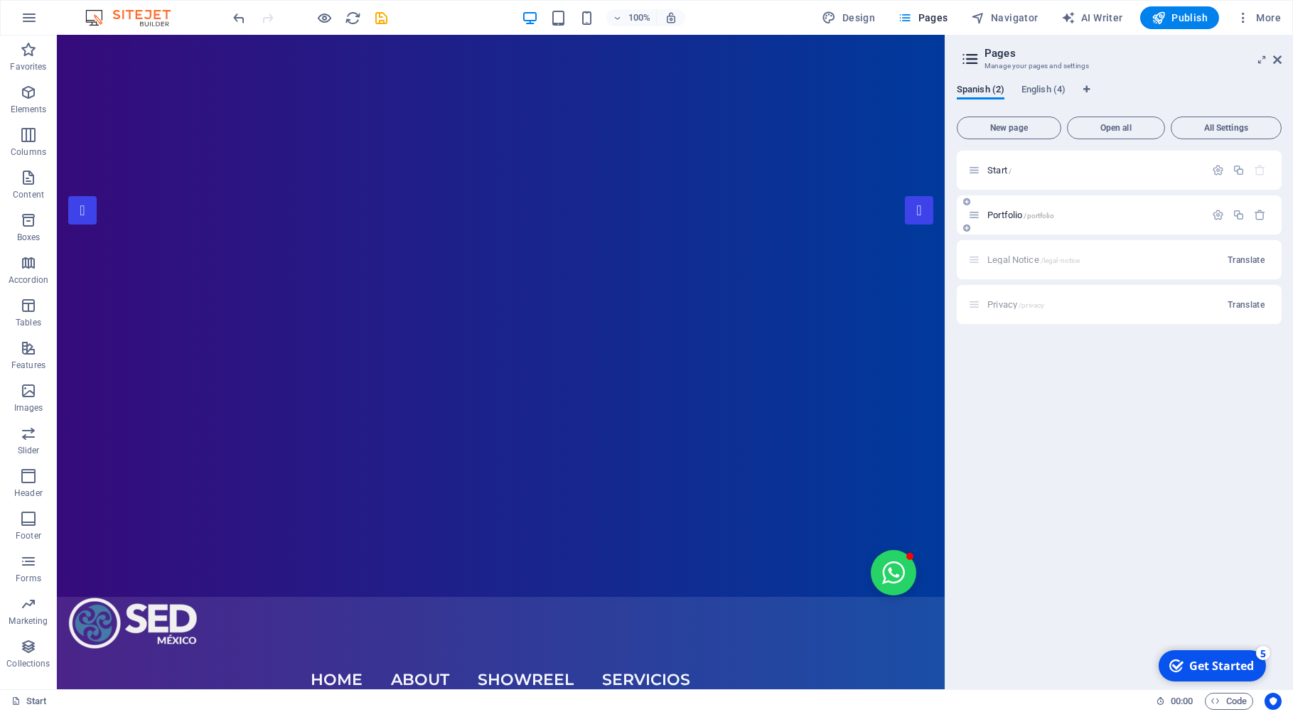
click at [1006, 215] on span "Portfolio /portfolio" at bounding box center [1021, 215] width 67 height 11
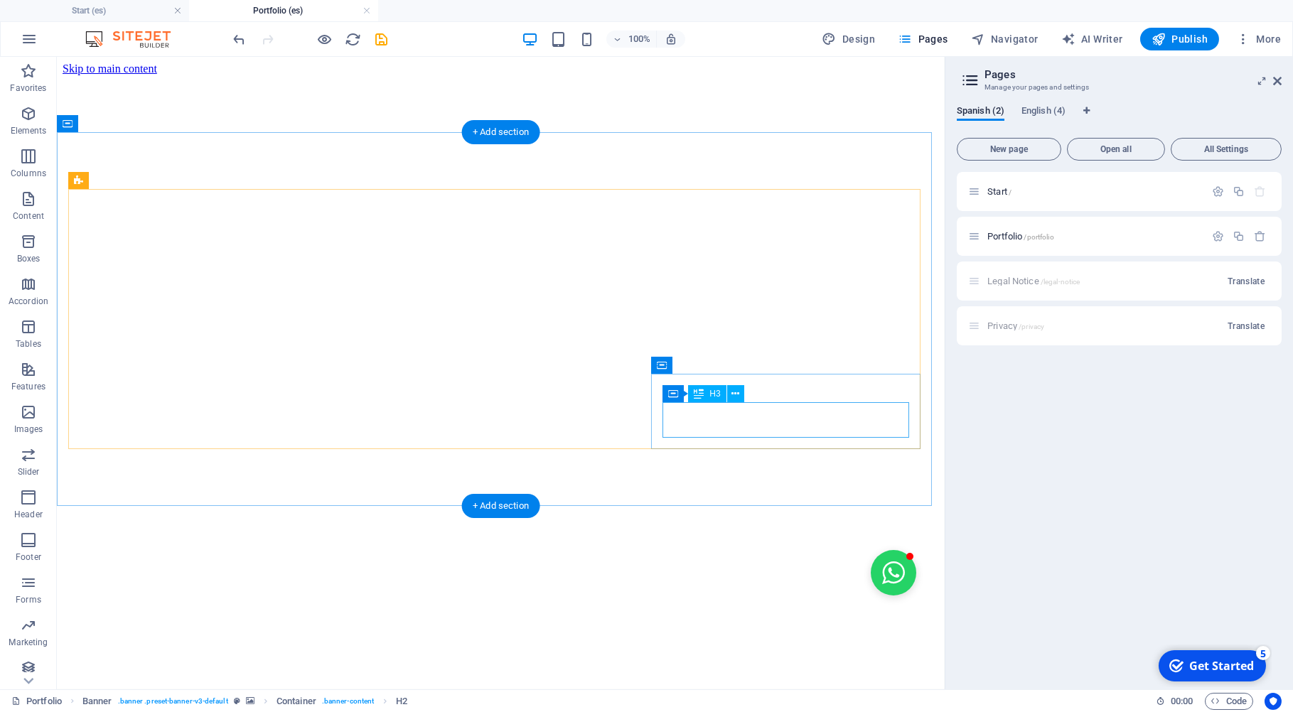
scroll to position [762, 0]
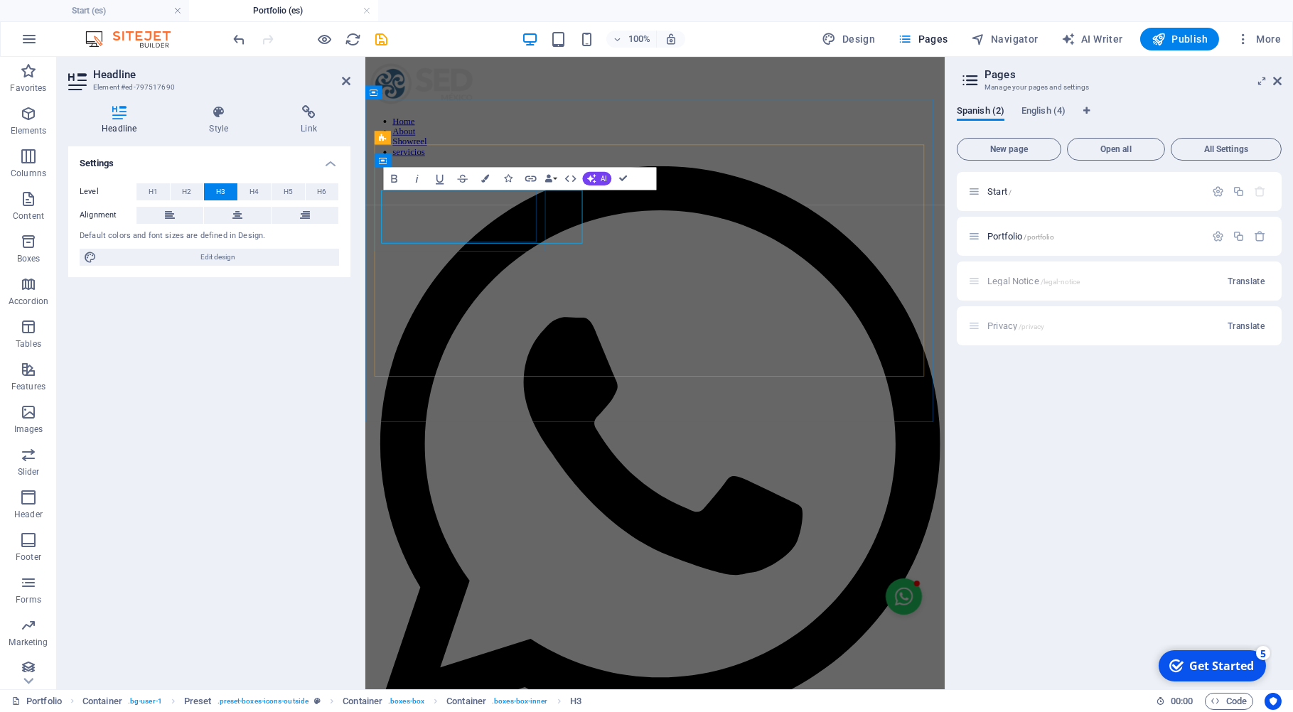
drag, startPoint x: 442, startPoint y: 245, endPoint x: 420, endPoint y: 247, distance: 21.4
drag, startPoint x: 401, startPoint y: 272, endPoint x: 568, endPoint y: 274, distance: 167.1
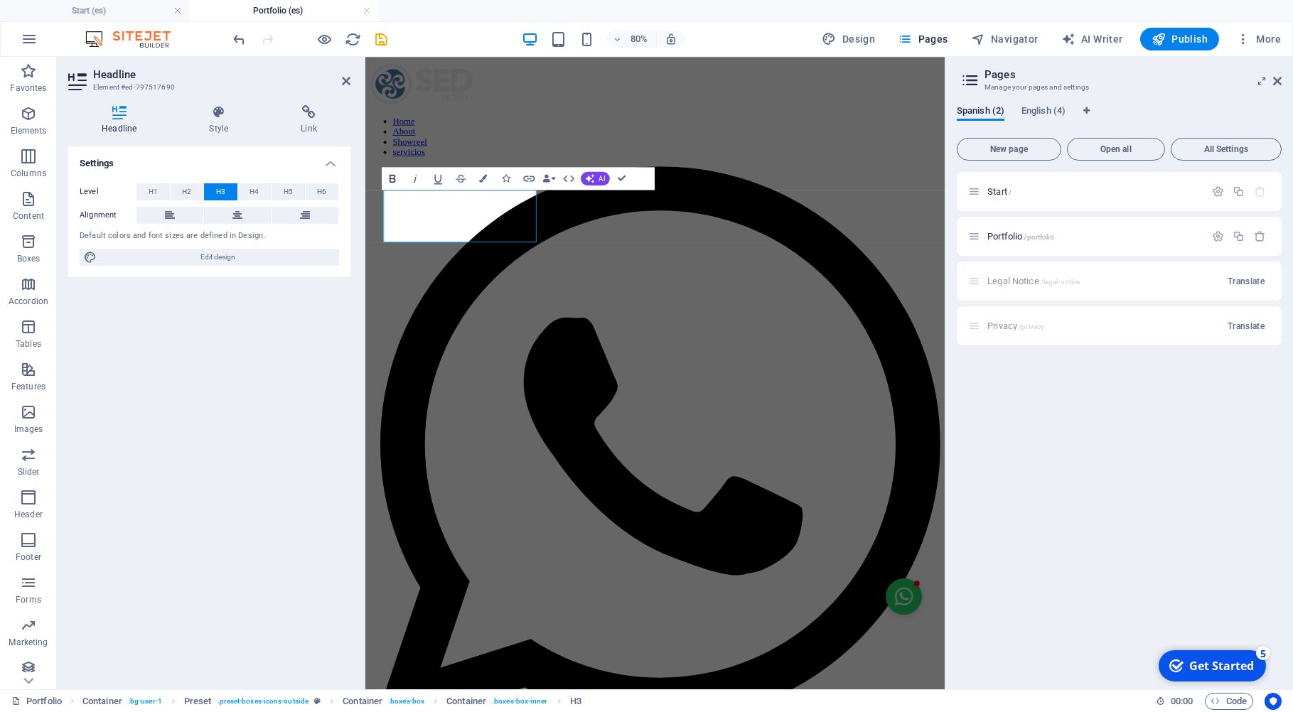
click at [392, 176] on icon "button" at bounding box center [393, 178] width 14 height 14
click at [156, 193] on span "H1" at bounding box center [153, 191] width 9 height 17
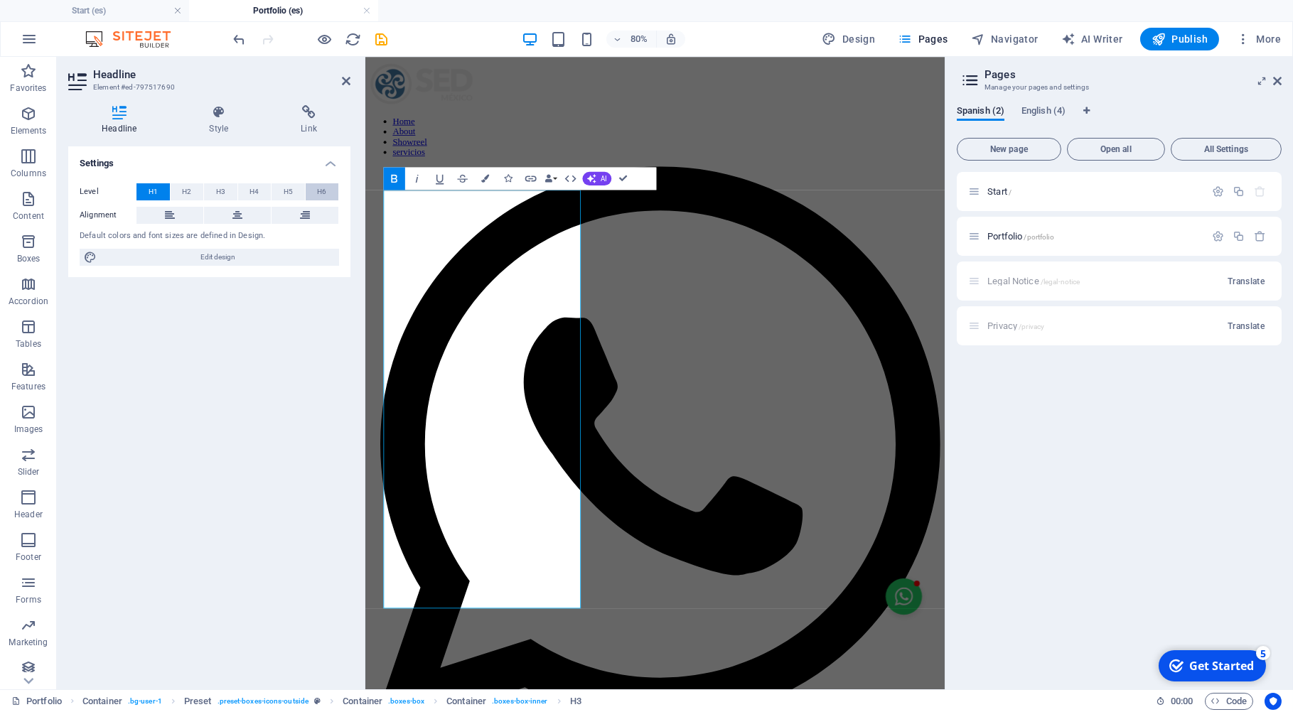
click at [316, 192] on button "H6" at bounding box center [322, 191] width 33 height 17
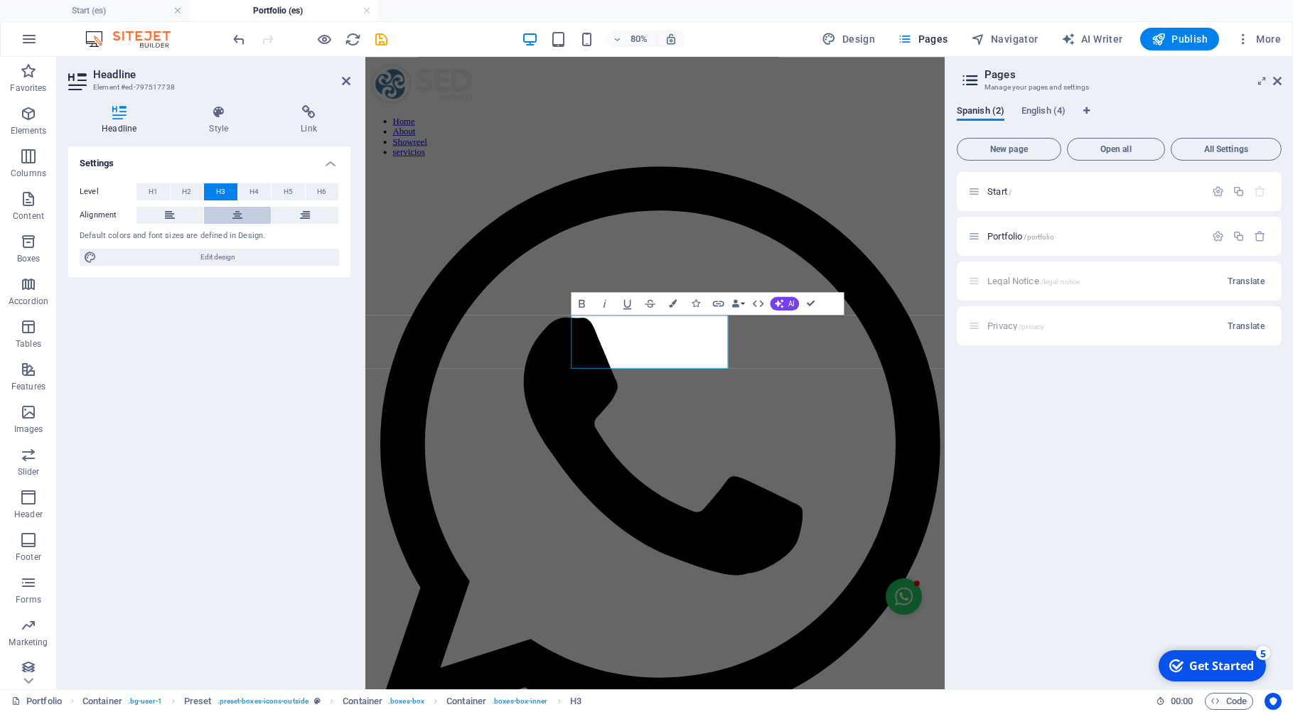
click at [236, 215] on icon at bounding box center [237, 215] width 10 height 17
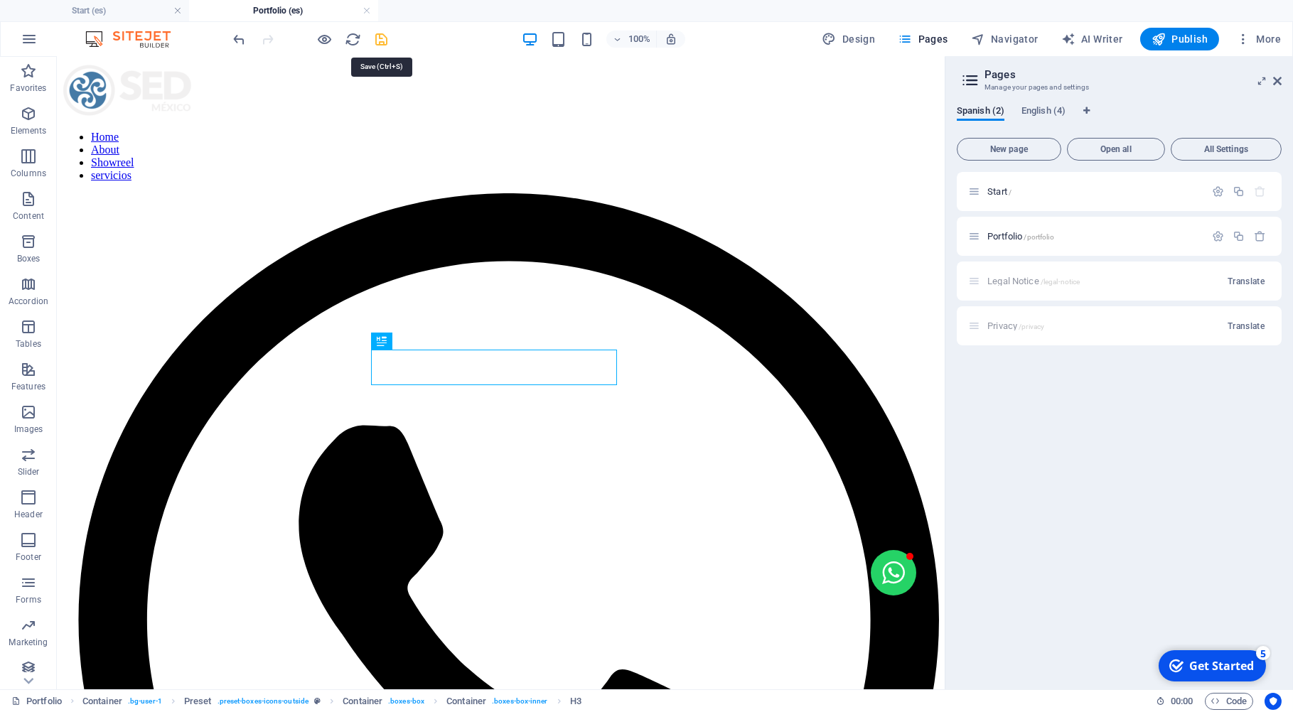
click at [379, 33] on icon "save" at bounding box center [382, 39] width 16 height 16
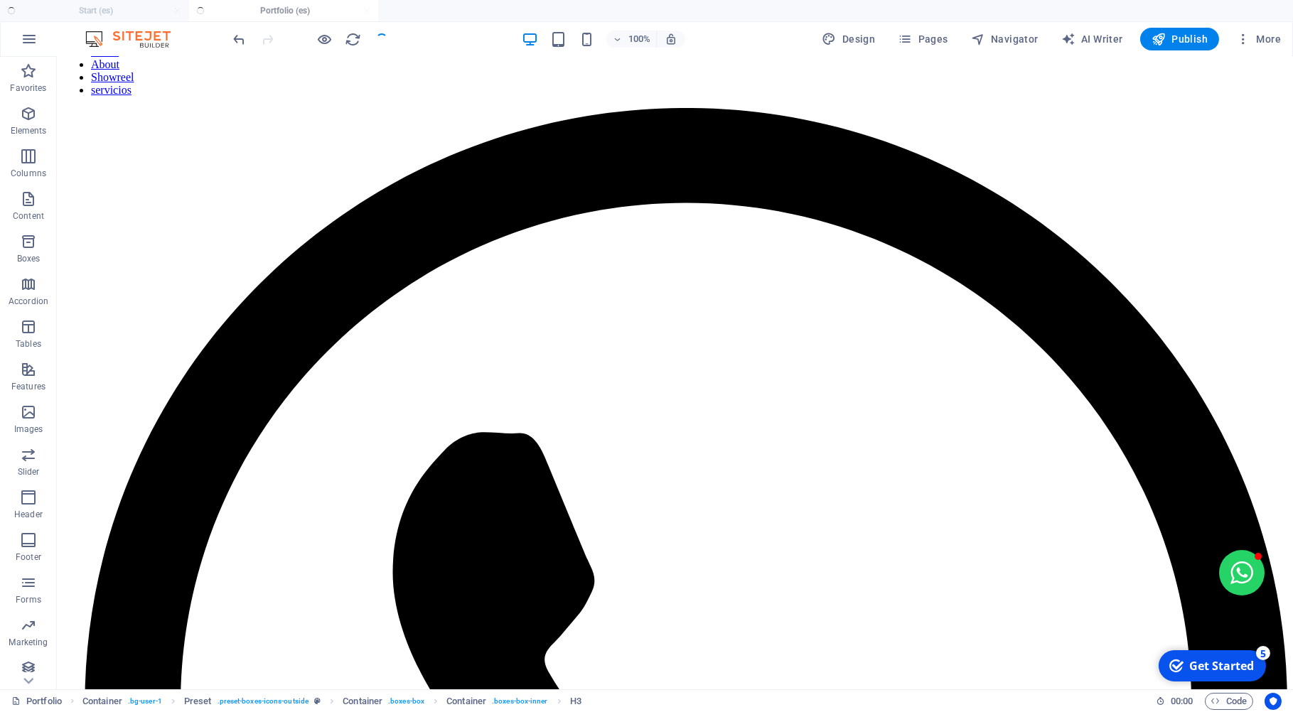
scroll to position [677, 0]
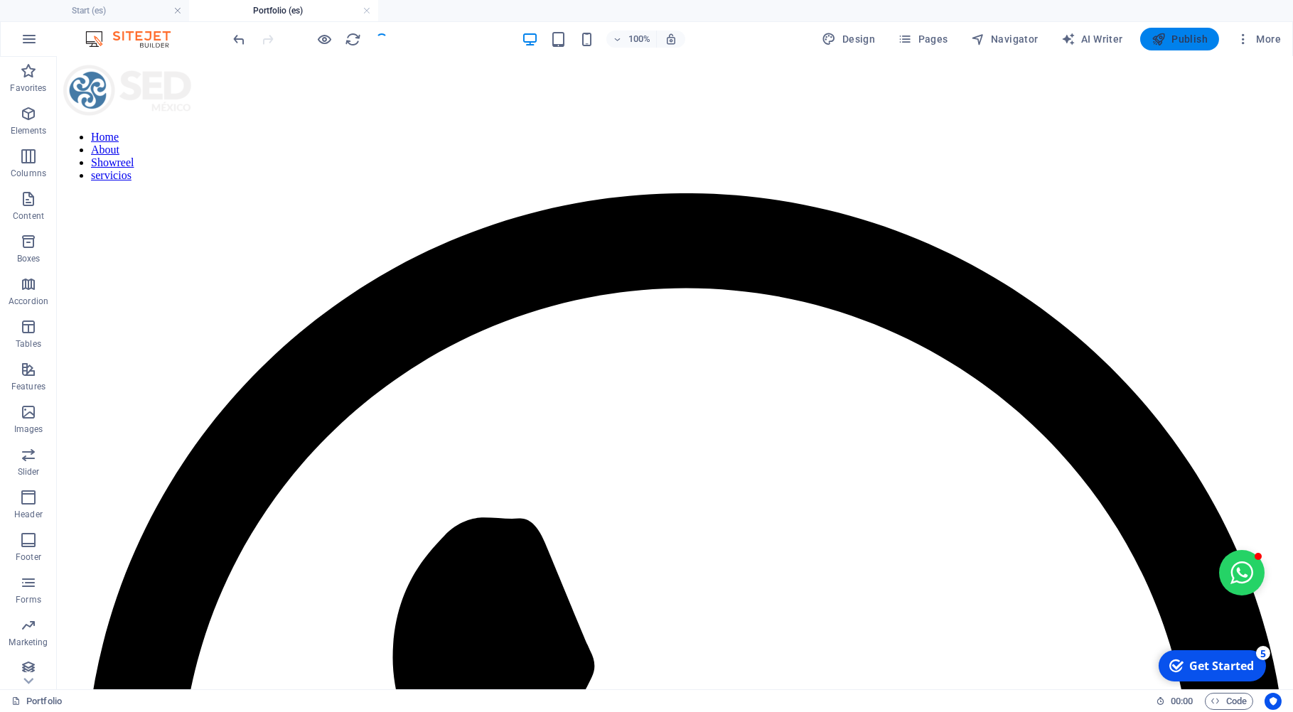
click at [1183, 41] on span "Publish" at bounding box center [1180, 39] width 56 height 14
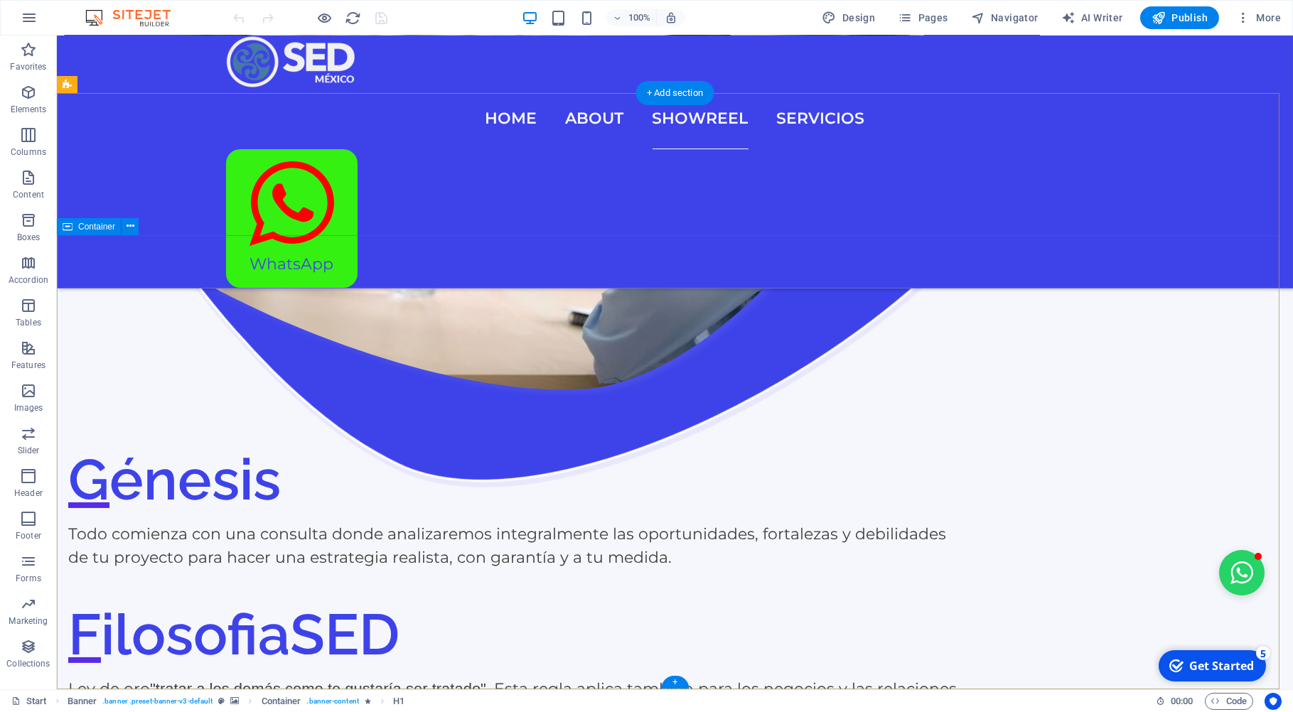
scroll to position [2697, 0]
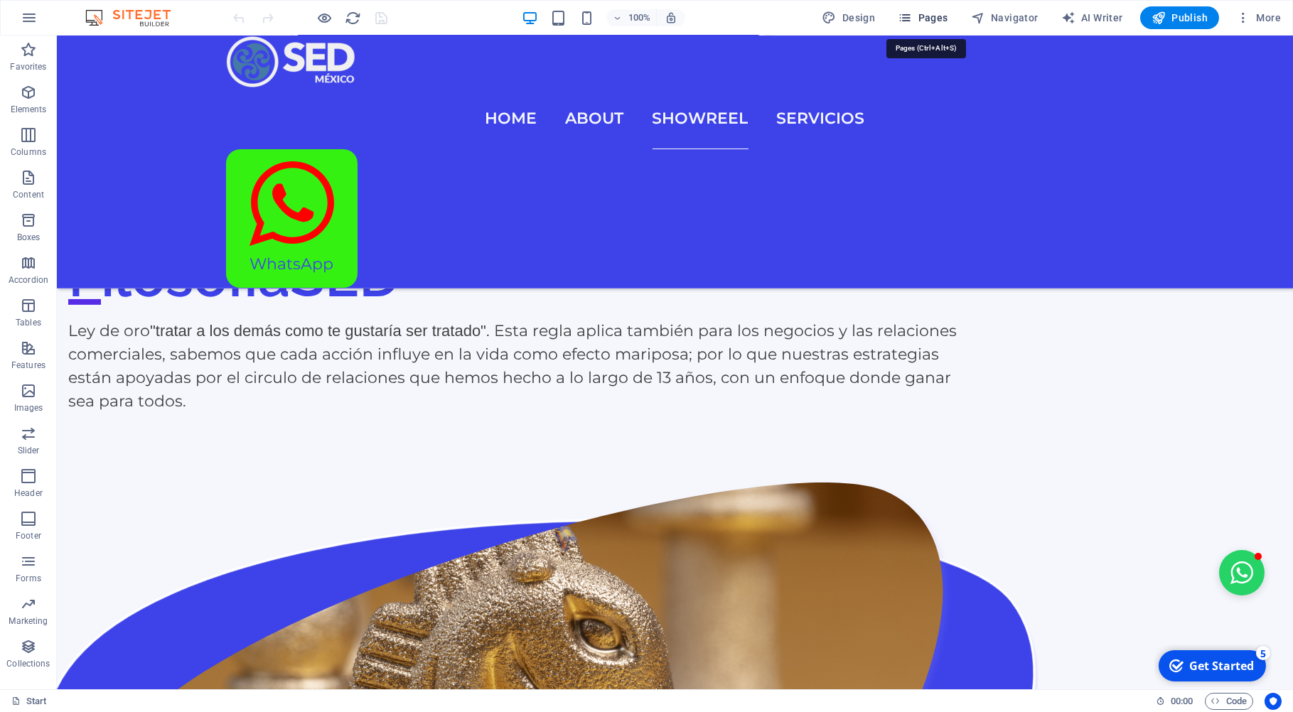
click at [966, 409] on span "Pages" at bounding box center [1041, 434] width 151 height 51
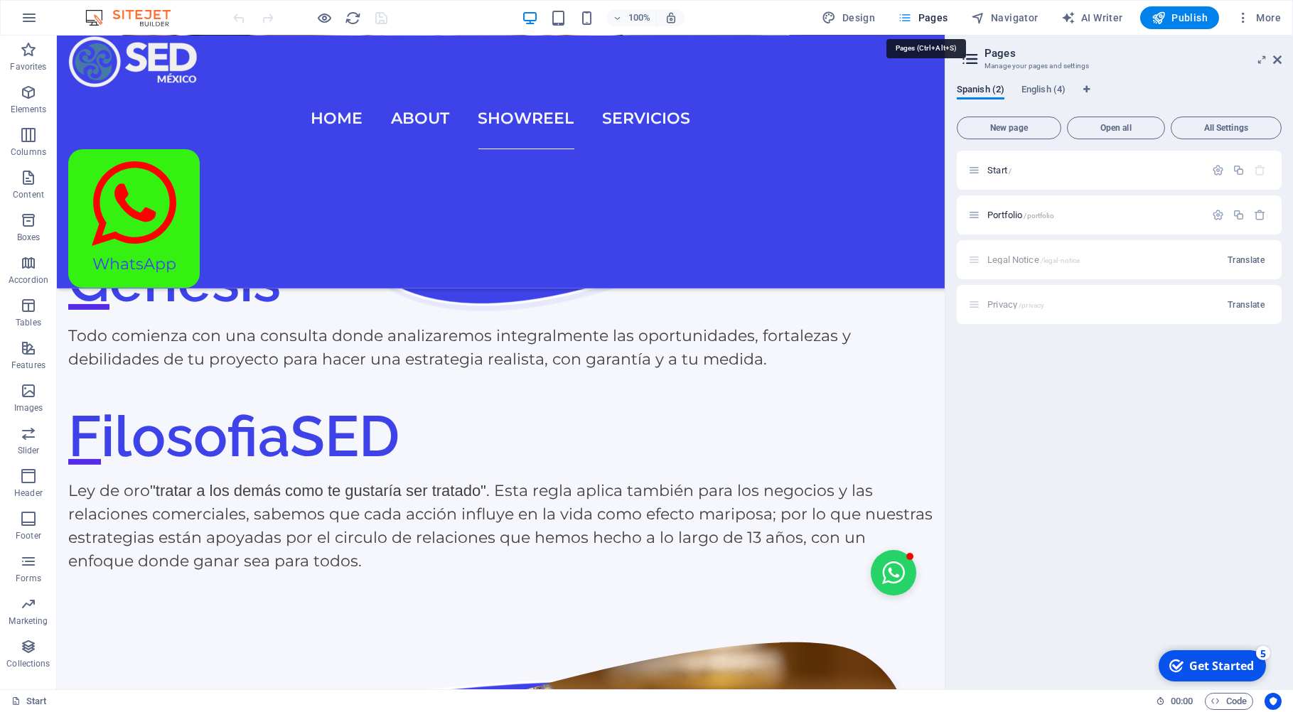
scroll to position [2580, 0]
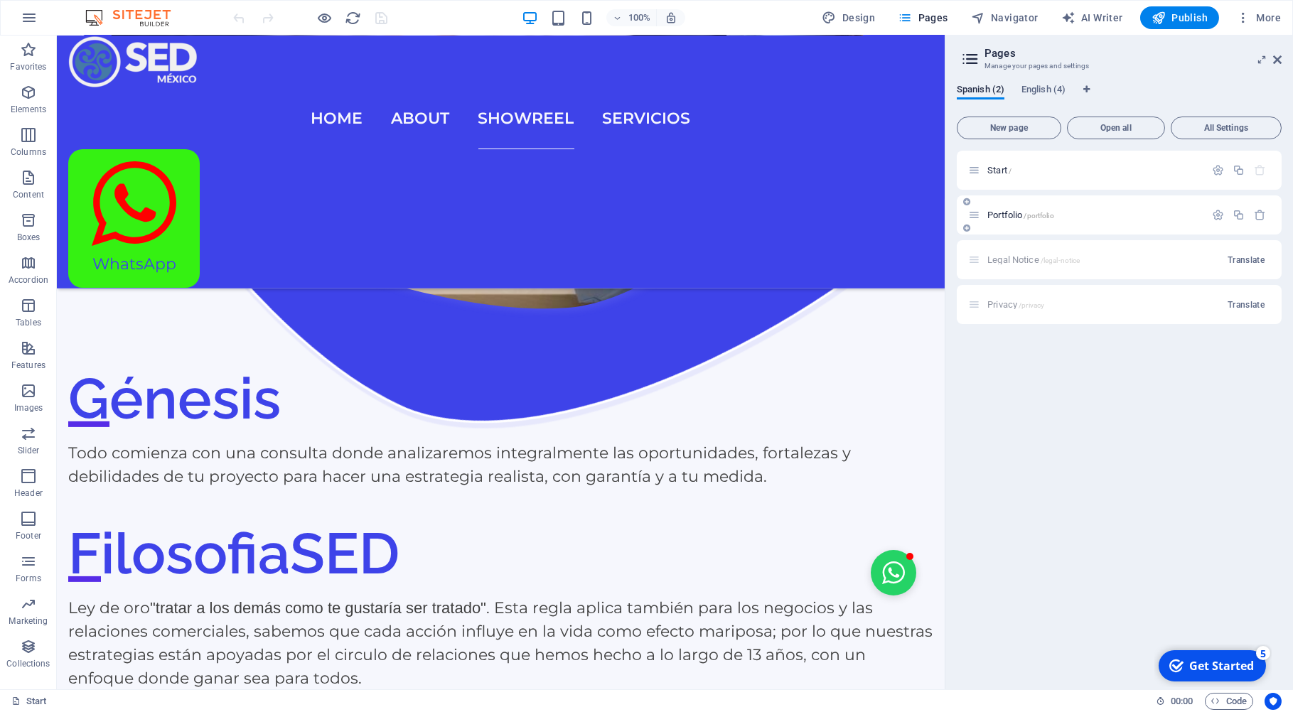
click at [1016, 218] on span "Portfolio /portfolio" at bounding box center [1021, 215] width 67 height 11
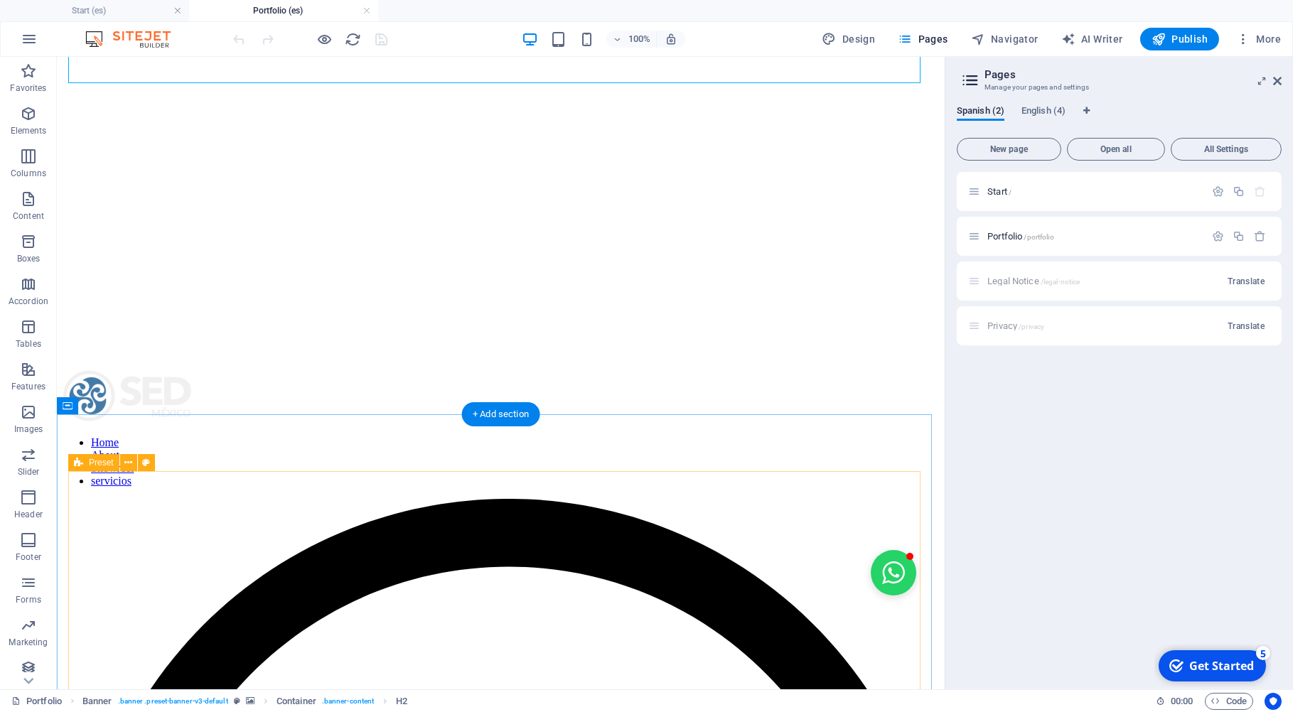
scroll to position [762, 0]
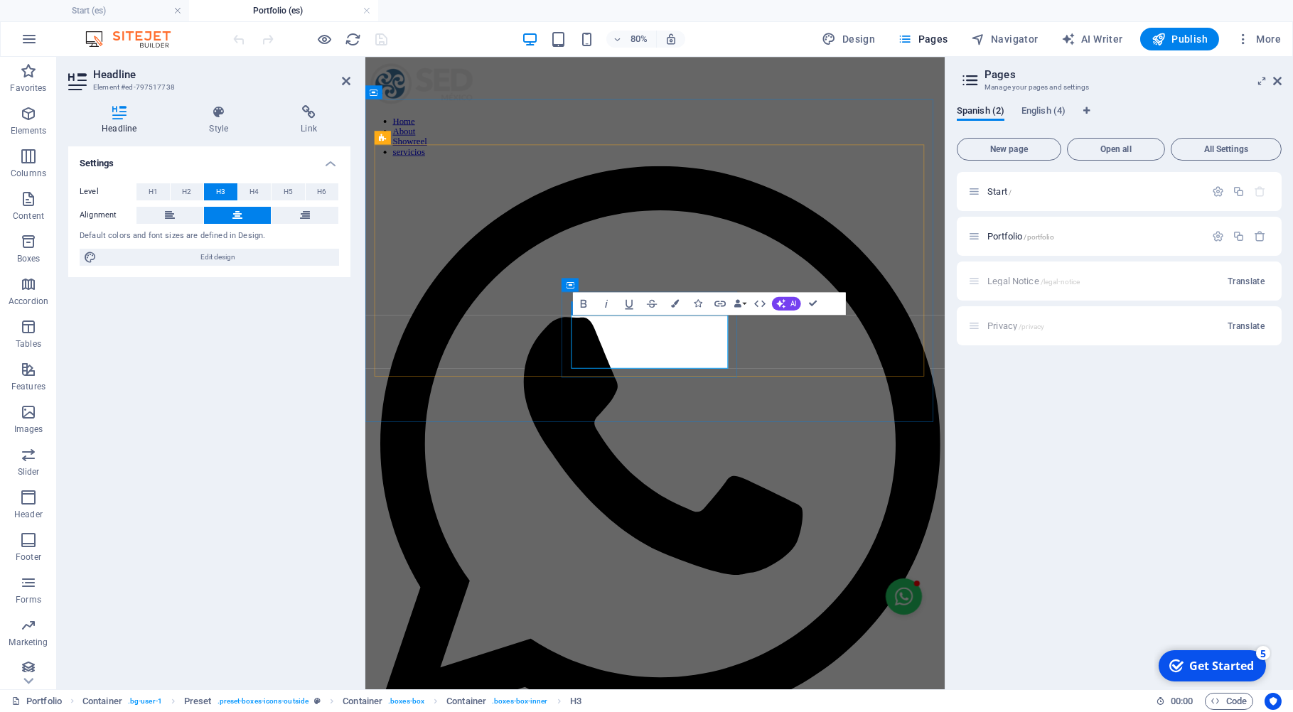
drag, startPoint x: 764, startPoint y: 434, endPoint x: 621, endPoint y: 394, distance: 148.5
click at [235, 215] on icon at bounding box center [237, 215] width 10 height 17
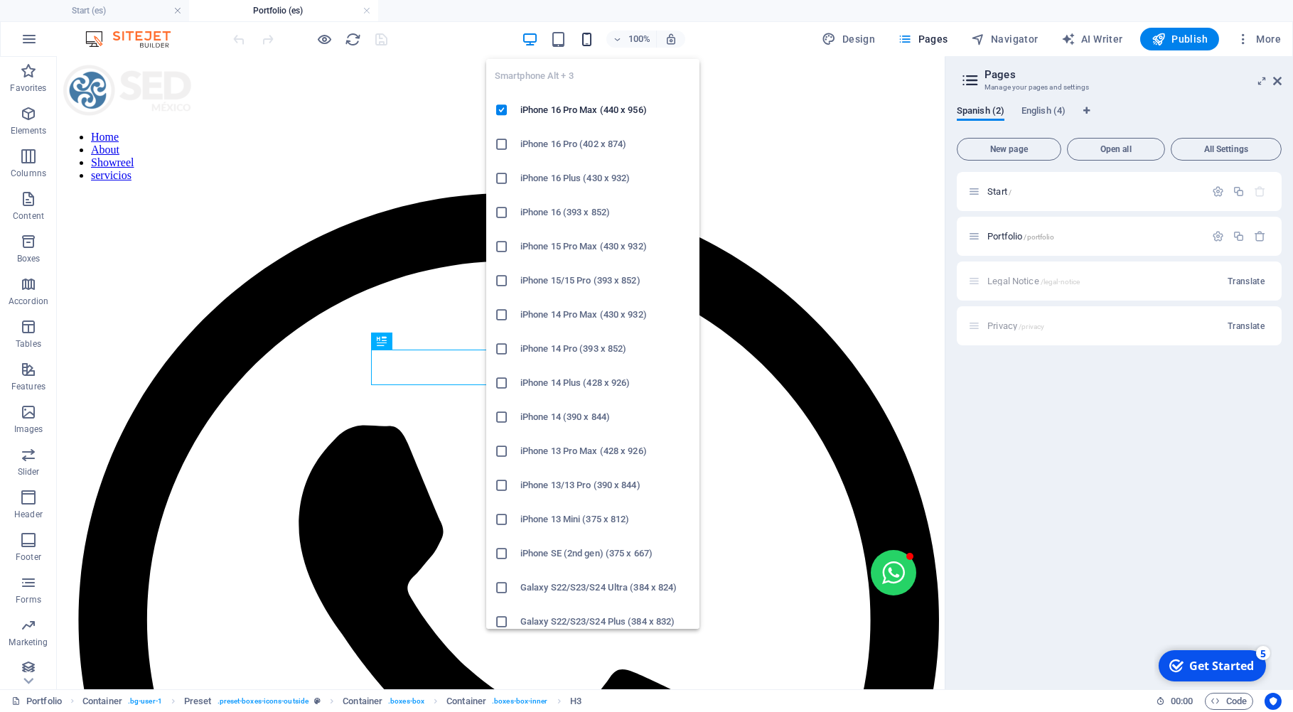
click at [592, 42] on icon "button" at bounding box center [587, 39] width 16 height 16
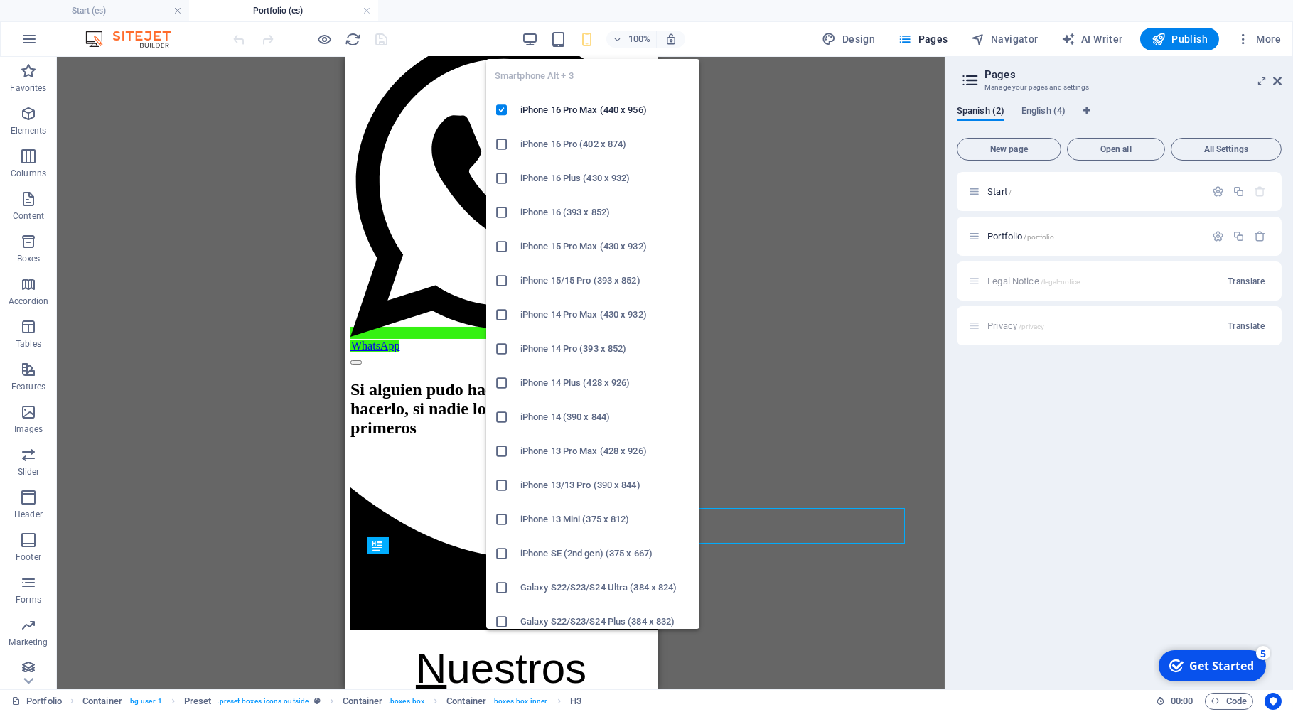
scroll to position [580, 0]
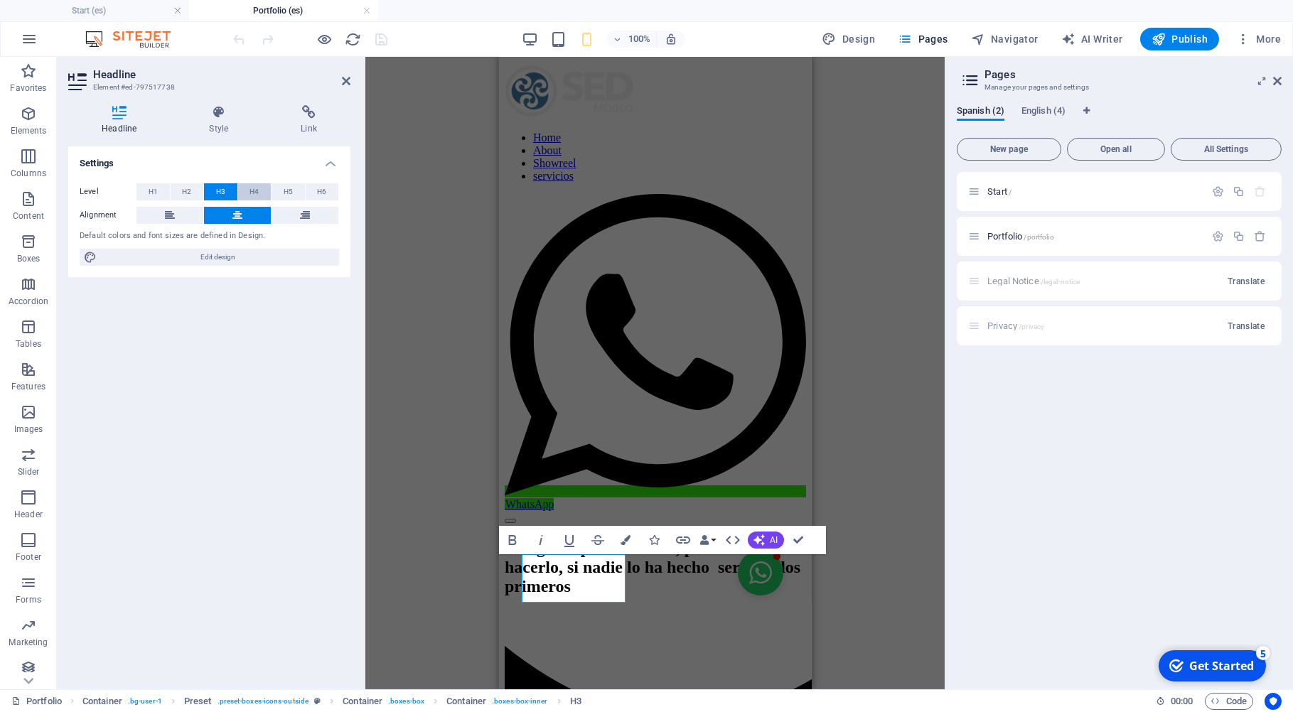
click at [253, 191] on span "H4" at bounding box center [254, 191] width 9 height 17
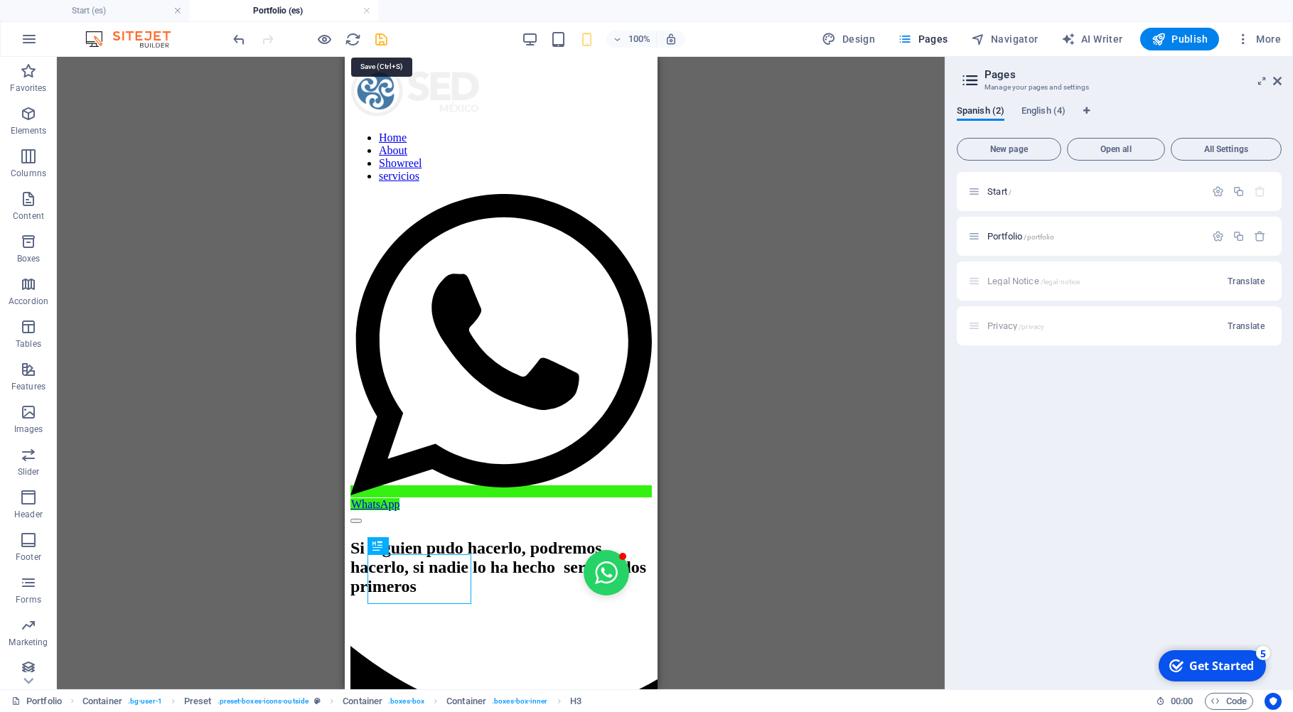
click at [386, 40] on icon "save" at bounding box center [382, 39] width 16 height 16
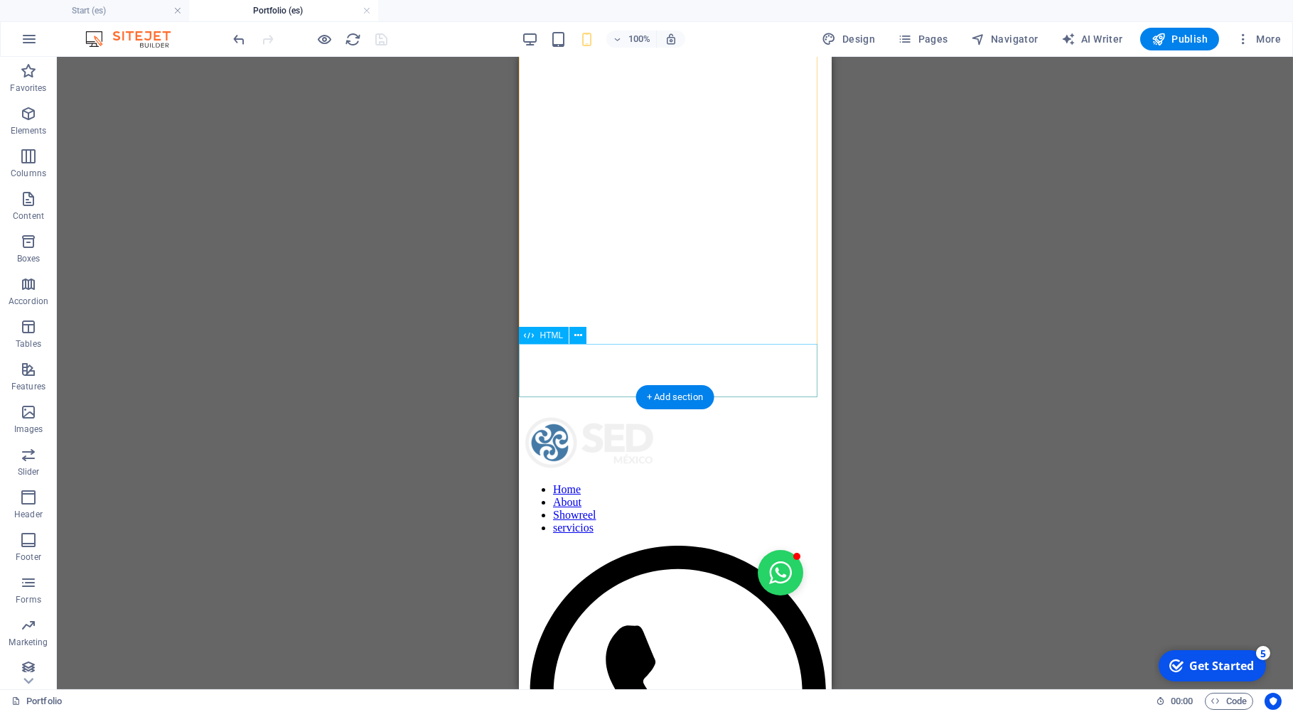
scroll to position [533, 0]
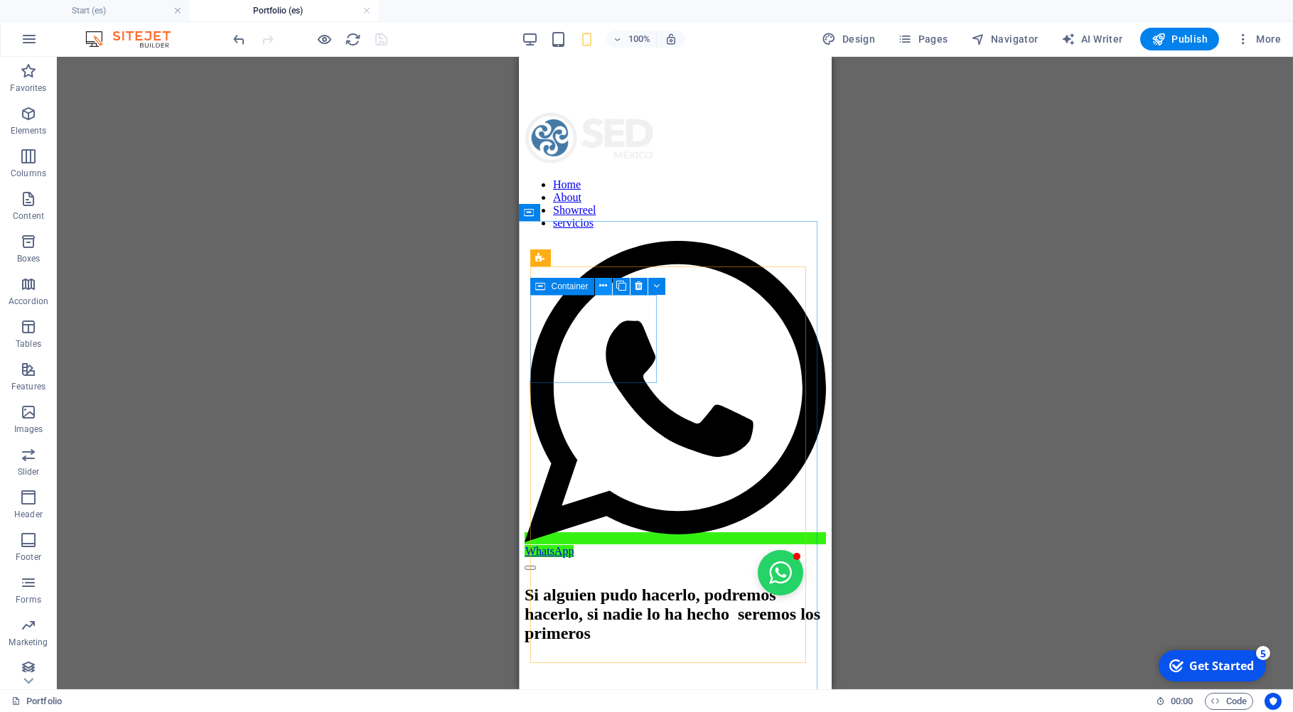
click at [601, 287] on icon at bounding box center [603, 286] width 8 height 15
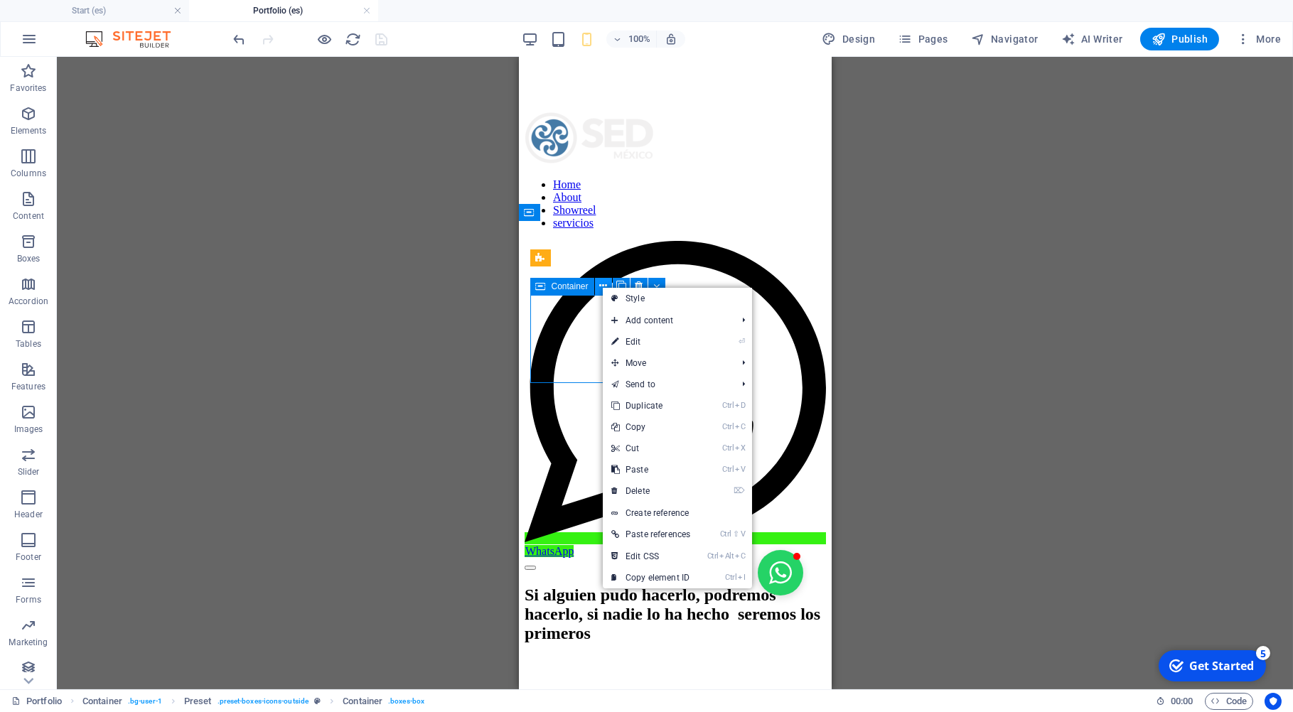
click at [601, 287] on icon at bounding box center [603, 286] width 8 height 15
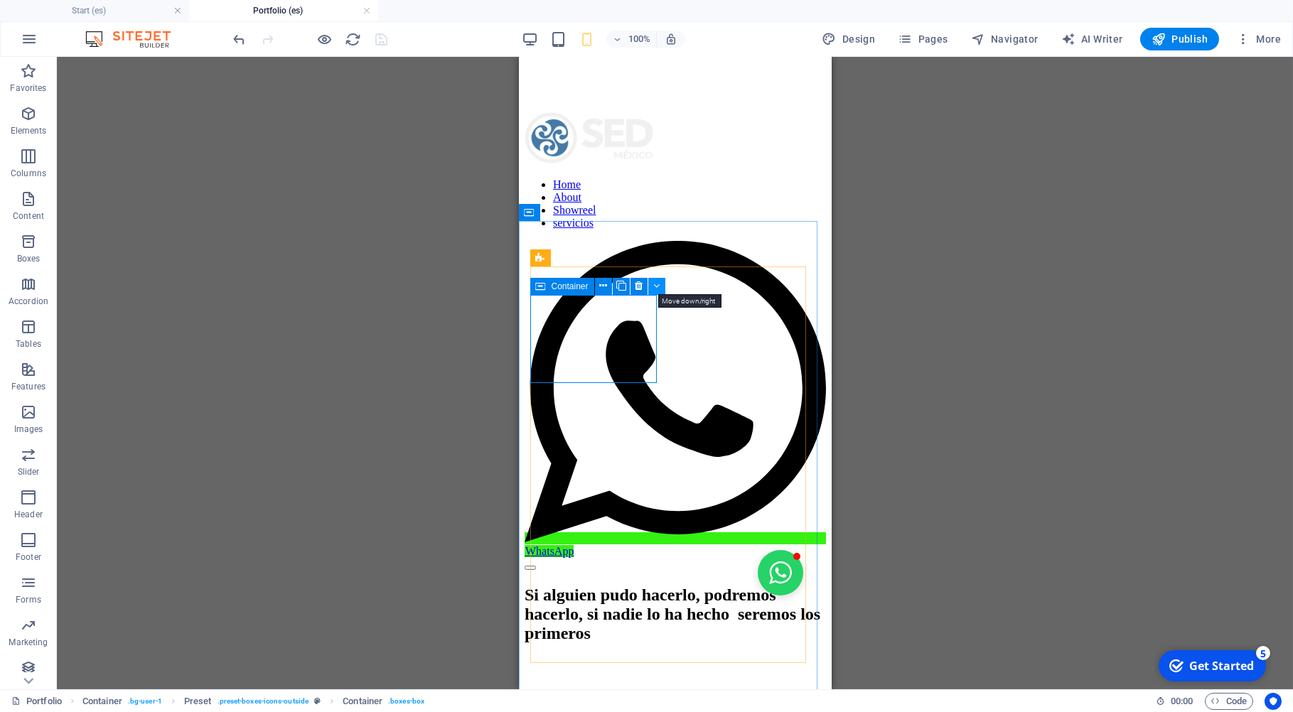
click at [656, 290] on icon at bounding box center [656, 286] width 6 height 15
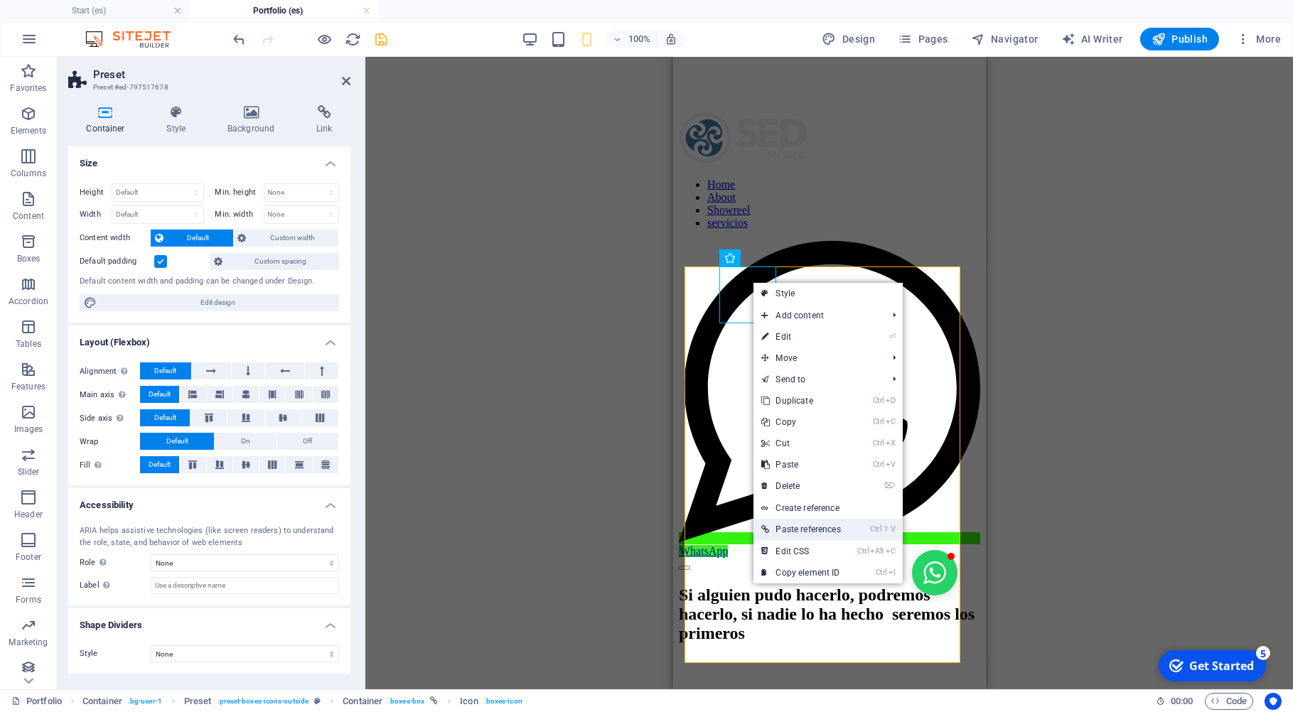
click at [788, 526] on link "Ctrl ⇧ V Paste references" at bounding box center [802, 529] width 96 height 21
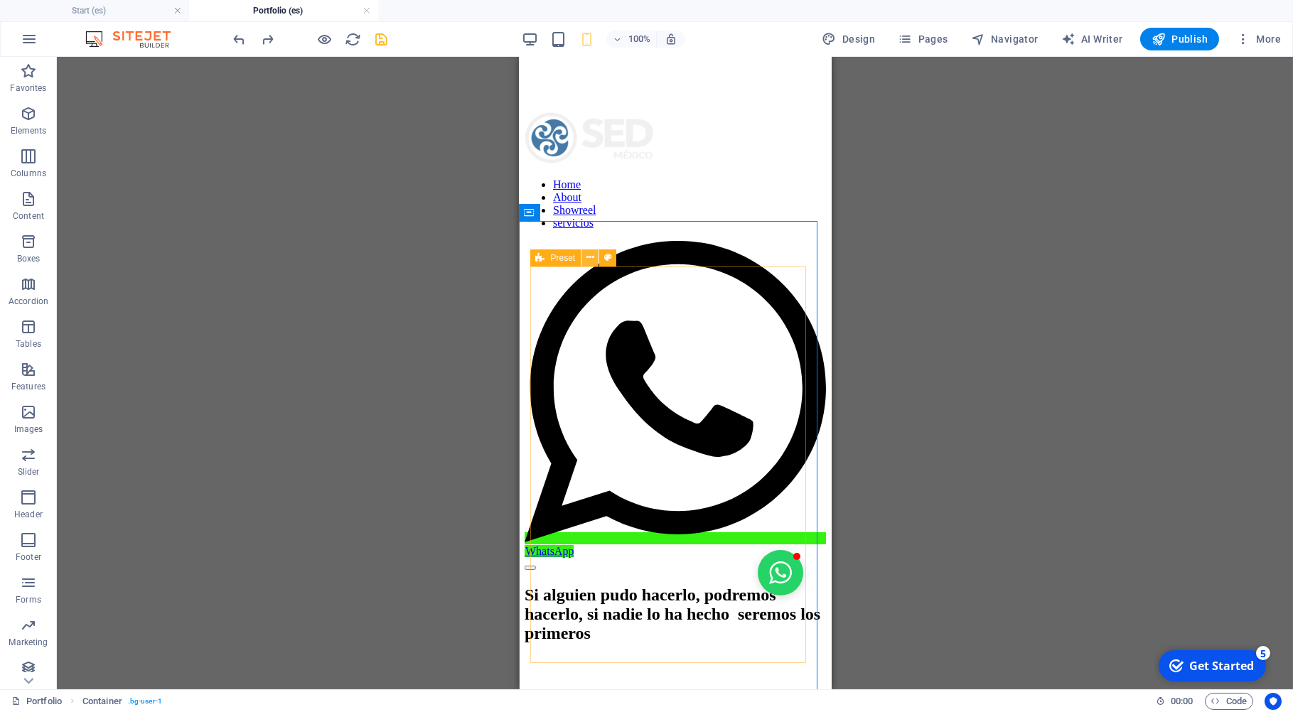
click at [592, 260] on icon at bounding box center [591, 257] width 8 height 15
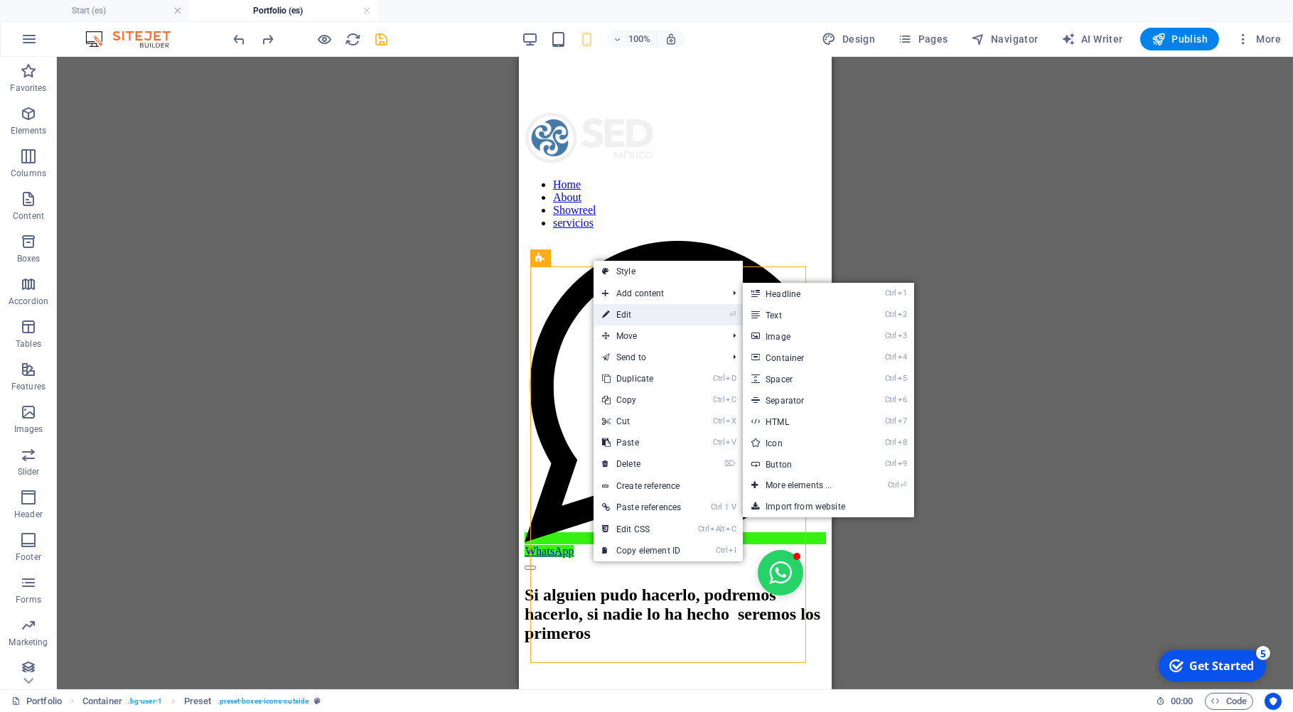
click at [631, 317] on link "⏎ Edit" at bounding box center [642, 314] width 96 height 21
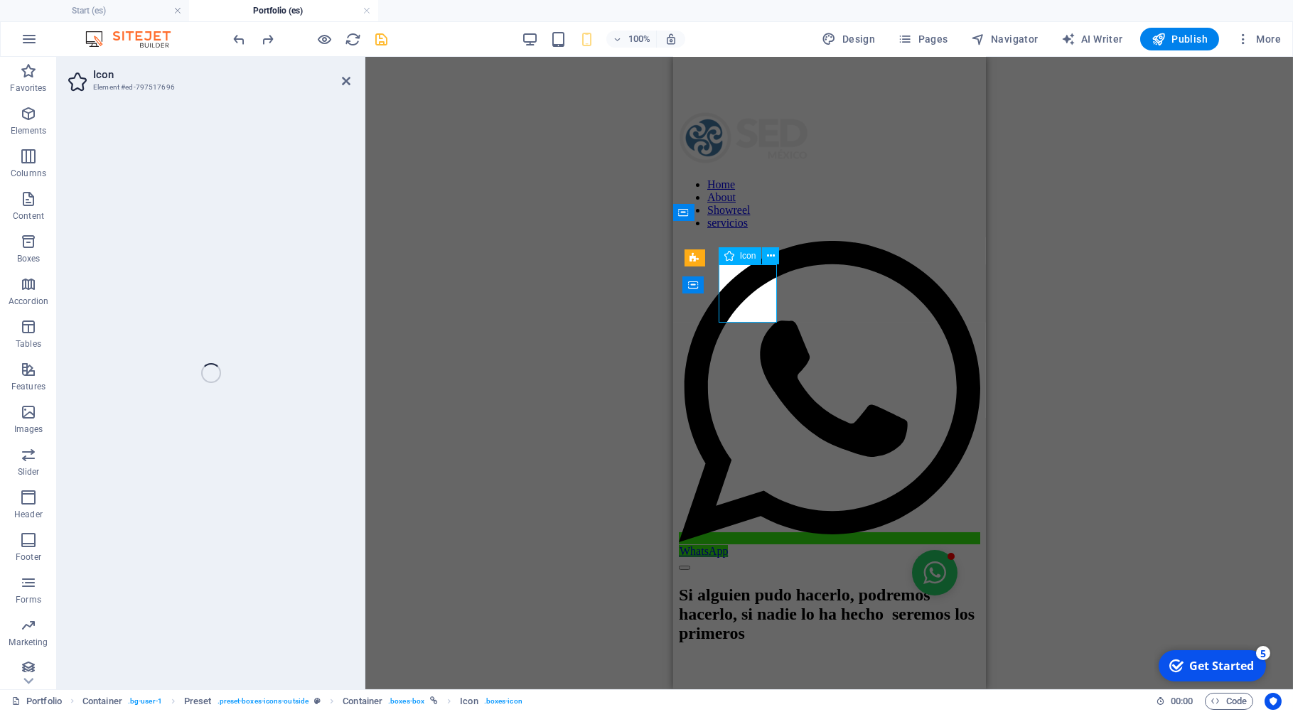
select select "xMidYMid"
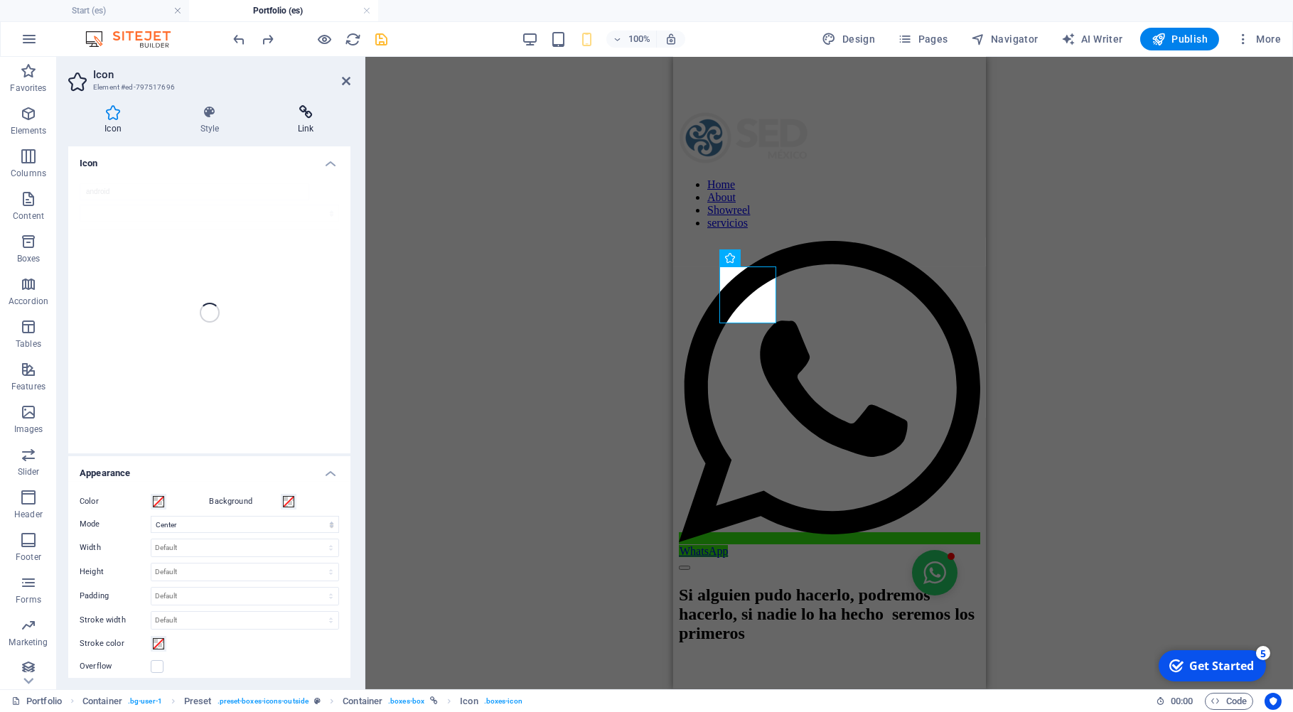
click at [307, 109] on icon at bounding box center [306, 112] width 89 height 14
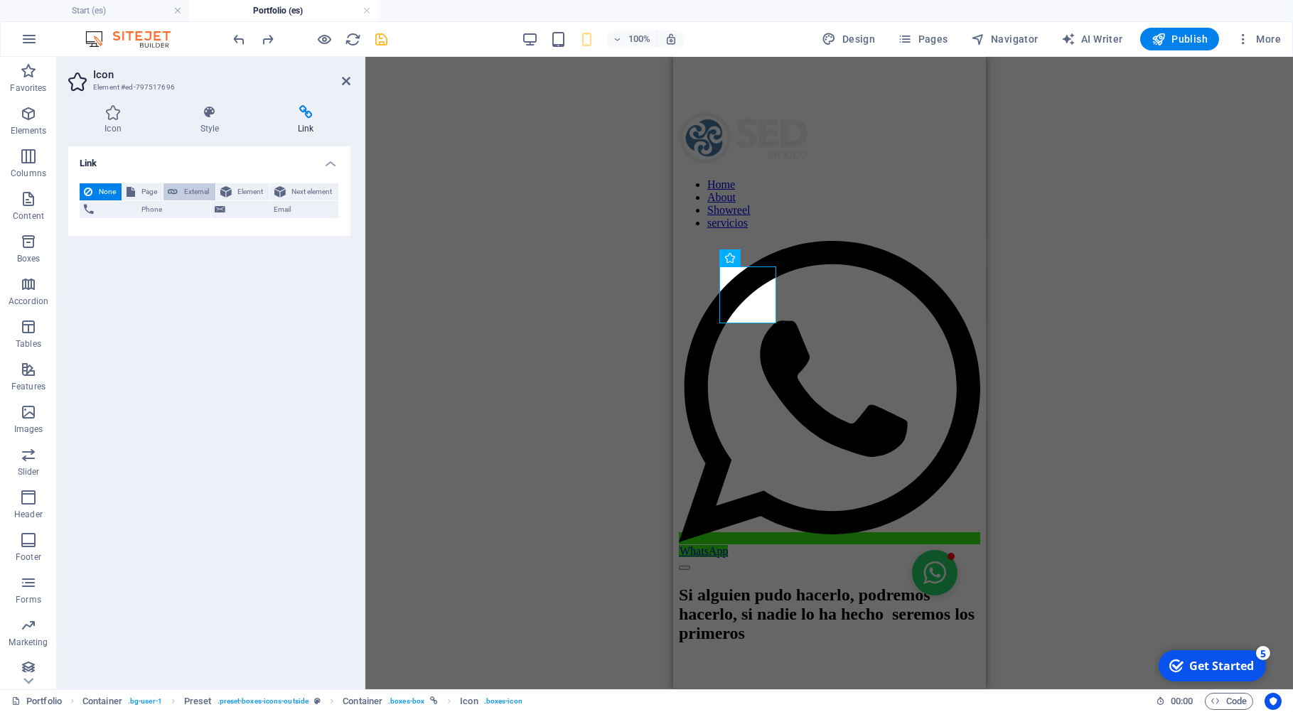
click at [195, 193] on span "External" at bounding box center [196, 191] width 28 height 17
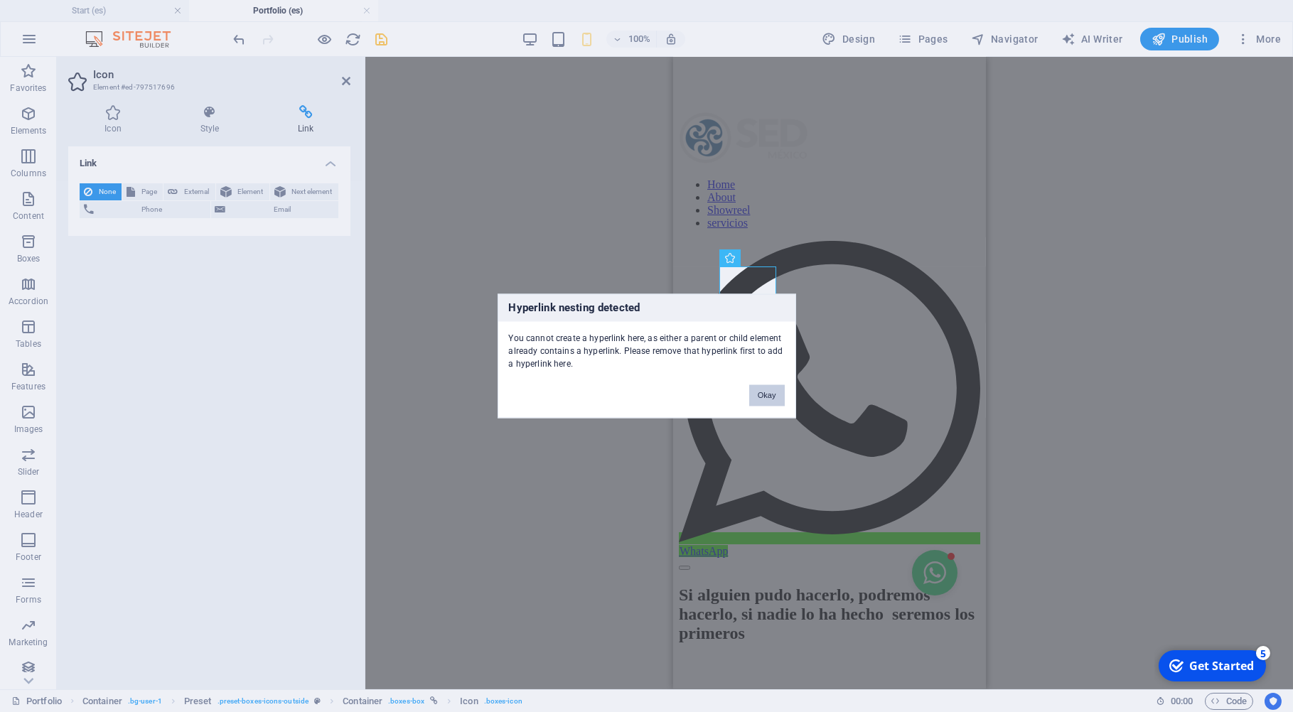
click at [769, 395] on button "Okay" at bounding box center [767, 395] width 36 height 21
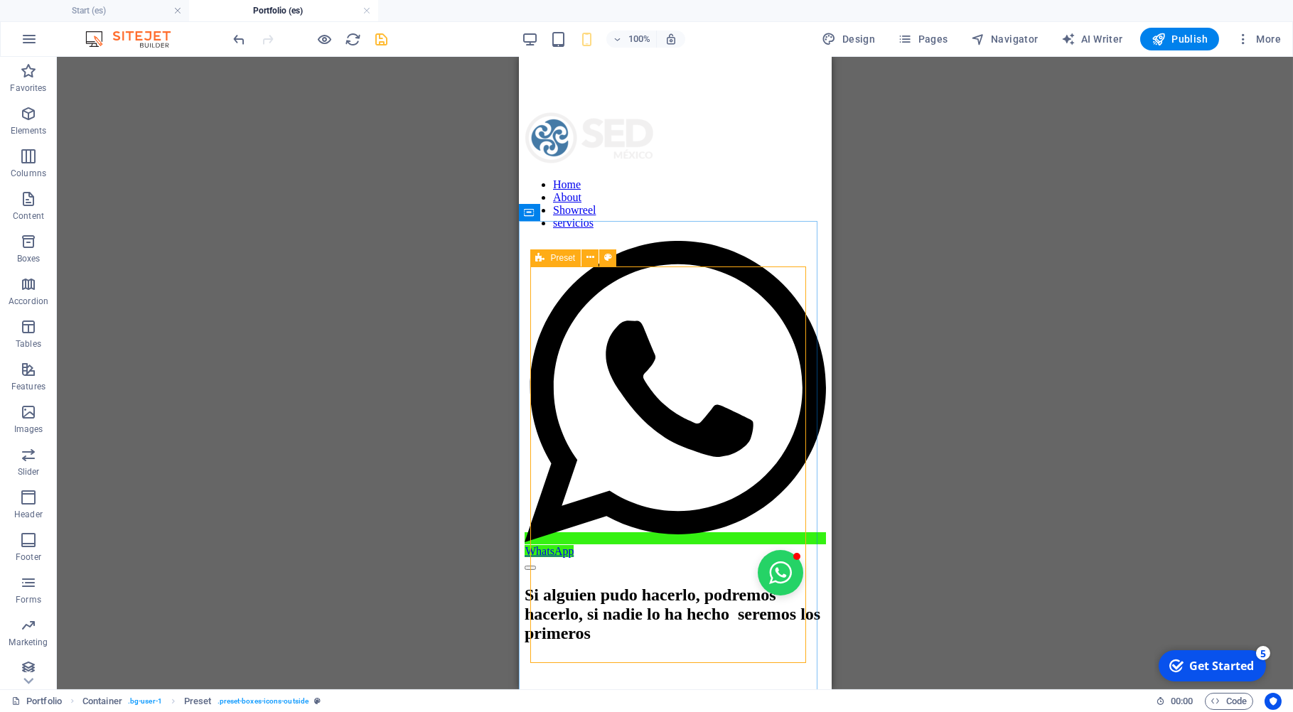
click at [539, 254] on icon at bounding box center [540, 258] width 9 height 17
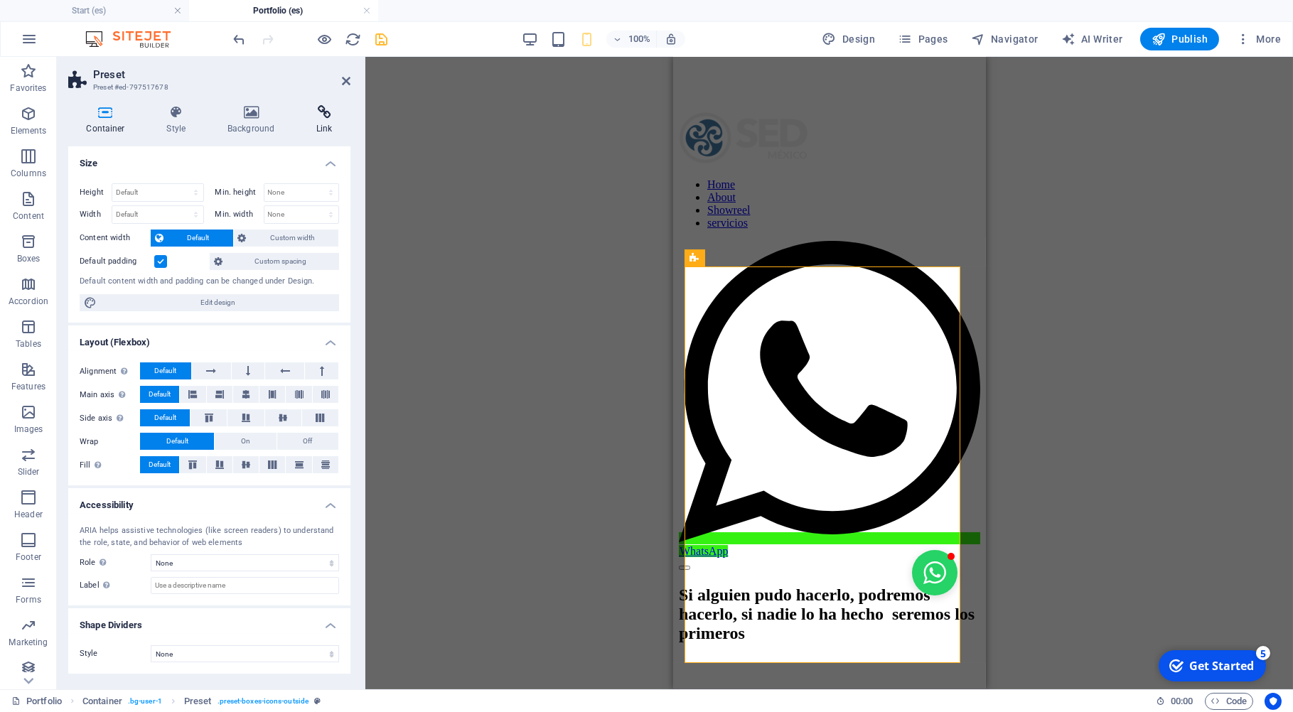
click at [322, 116] on icon at bounding box center [325, 112] width 52 height 14
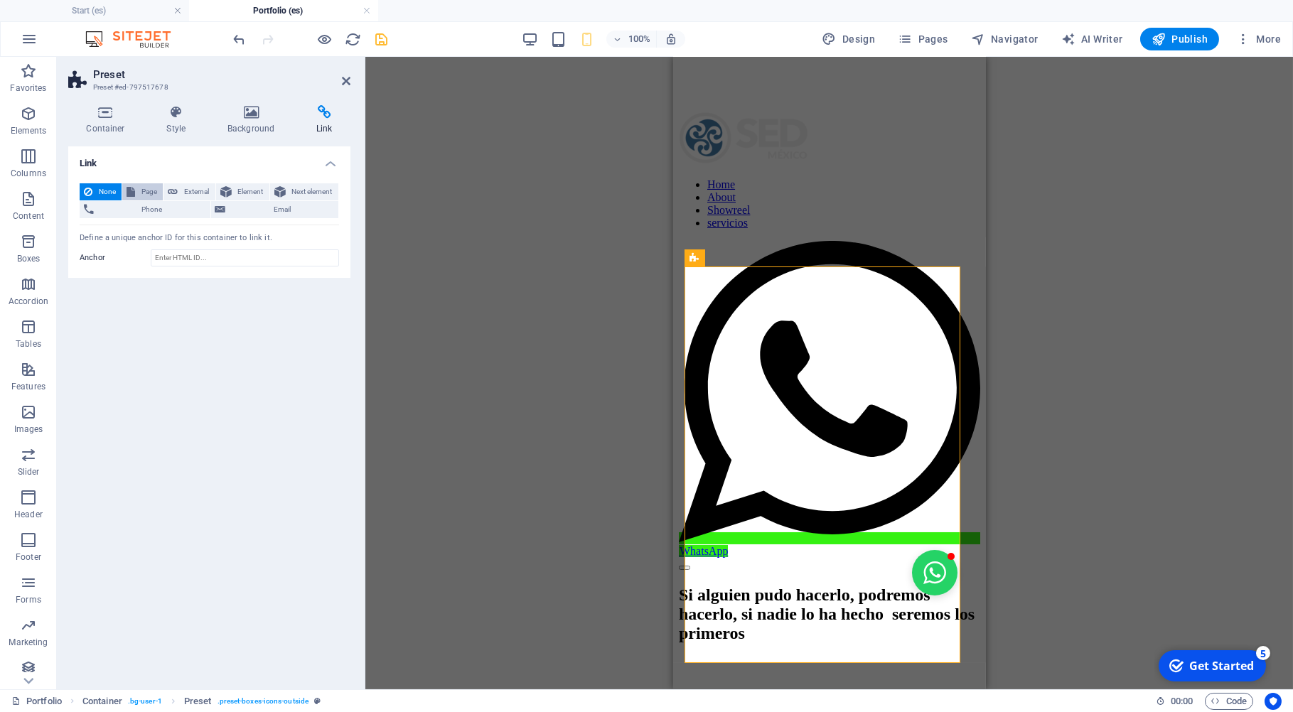
click at [151, 192] on span "Page" at bounding box center [148, 191] width 19 height 17
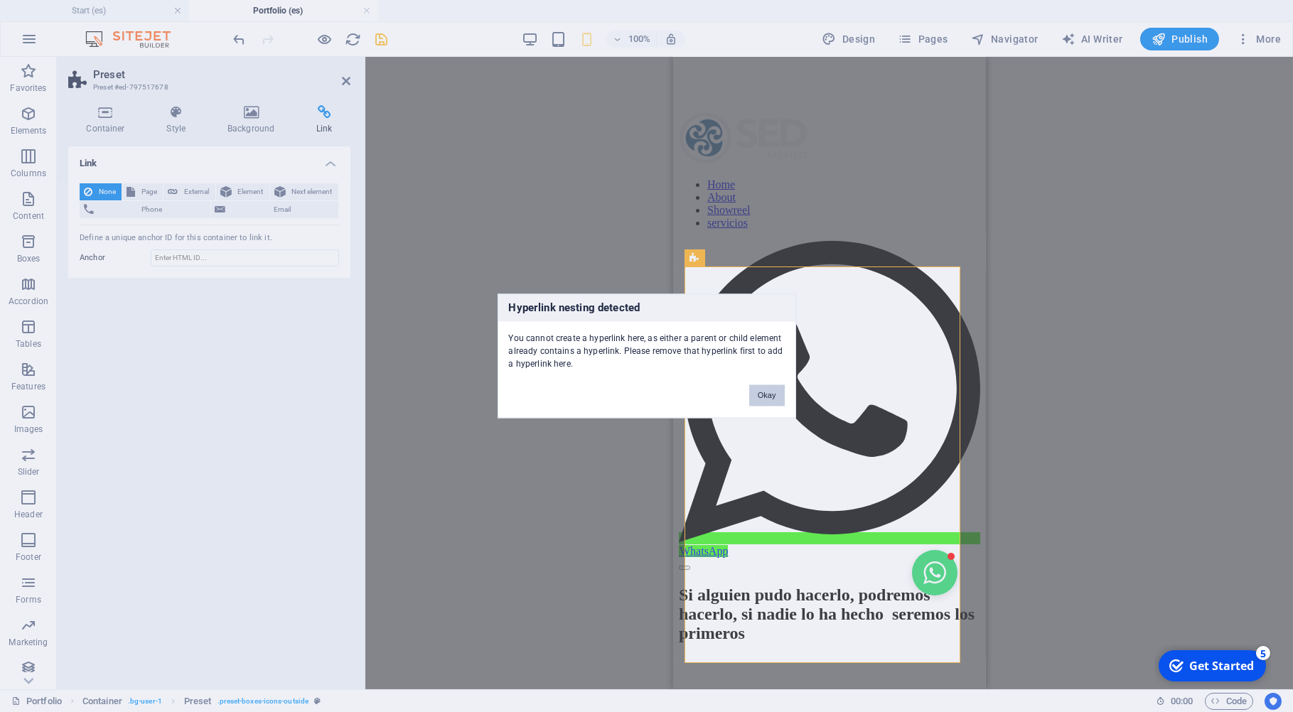
click at [767, 392] on button "Okay" at bounding box center [767, 395] width 36 height 21
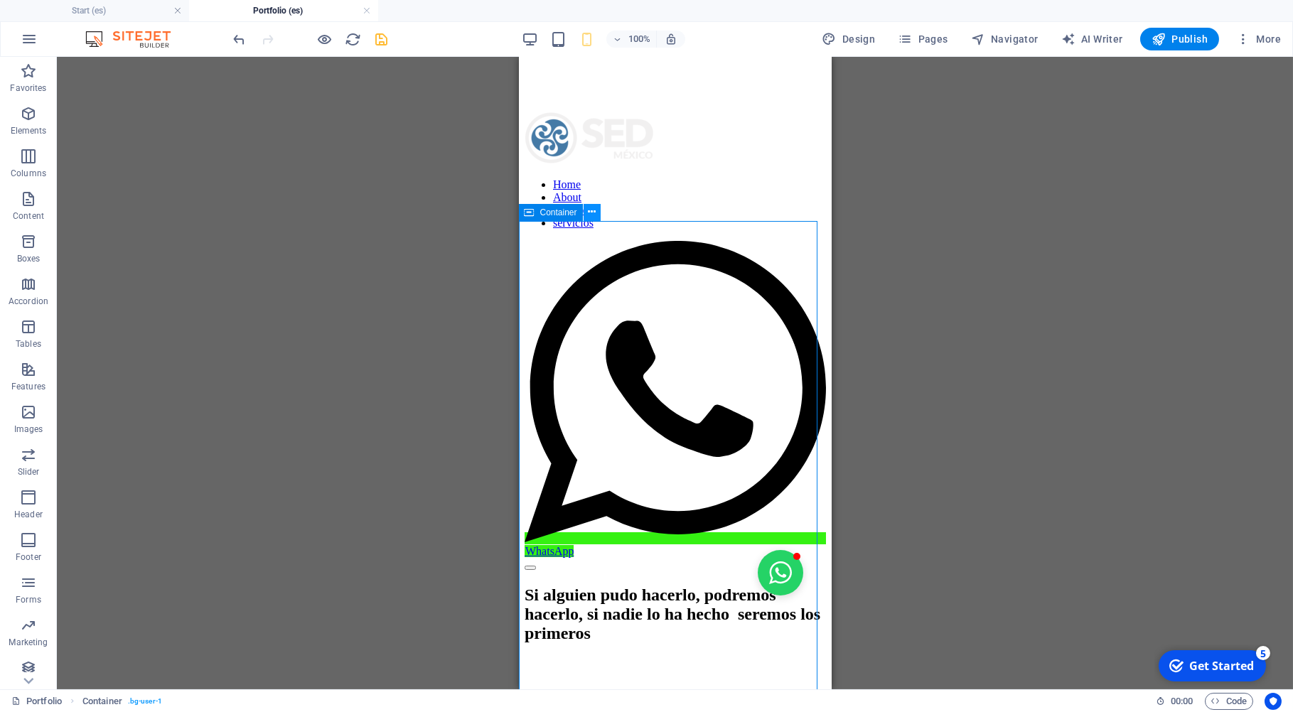
click at [593, 210] on icon at bounding box center [592, 212] width 8 height 15
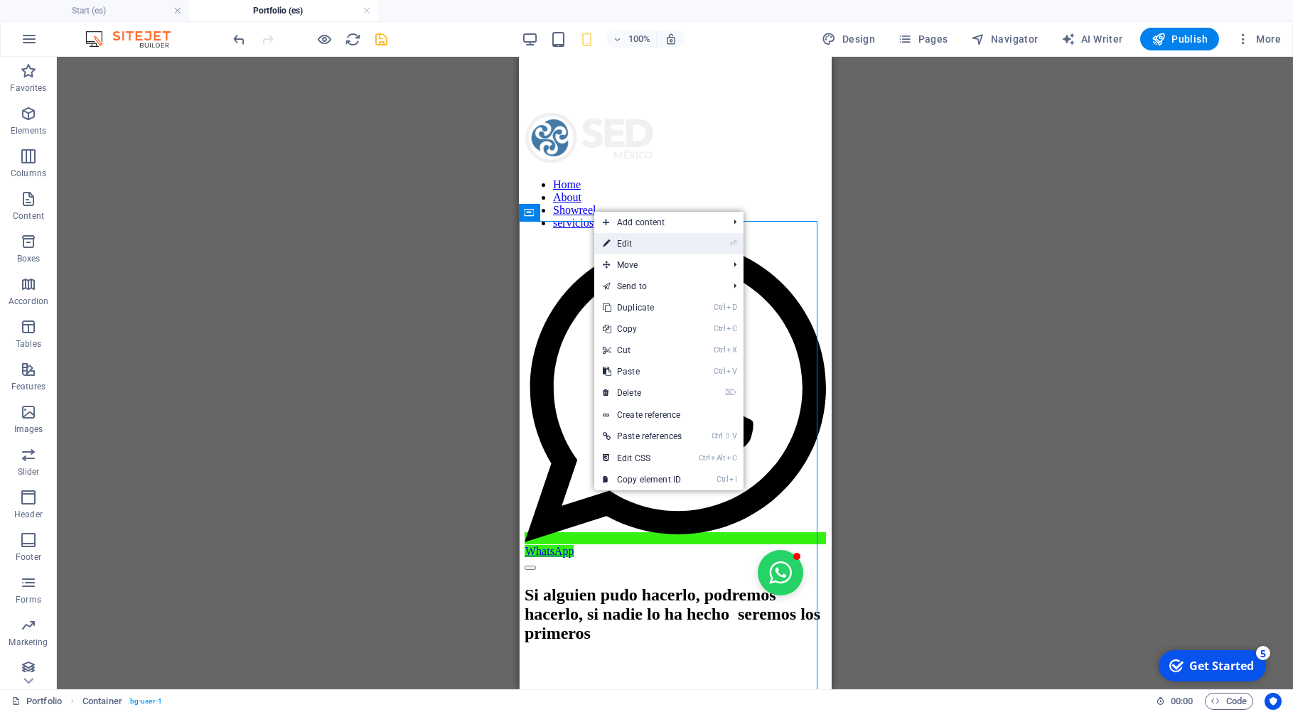
click at [624, 245] on link "⏎ Edit" at bounding box center [642, 243] width 96 height 21
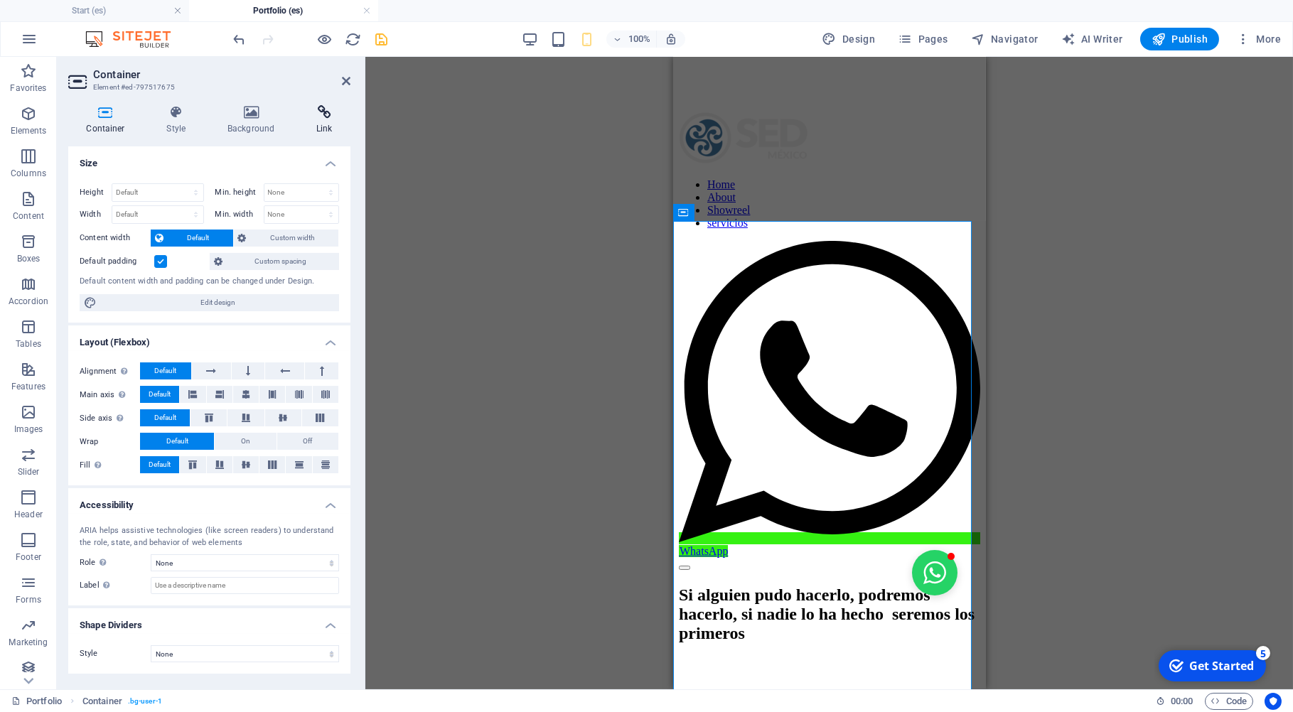
click at [322, 118] on icon at bounding box center [325, 112] width 52 height 14
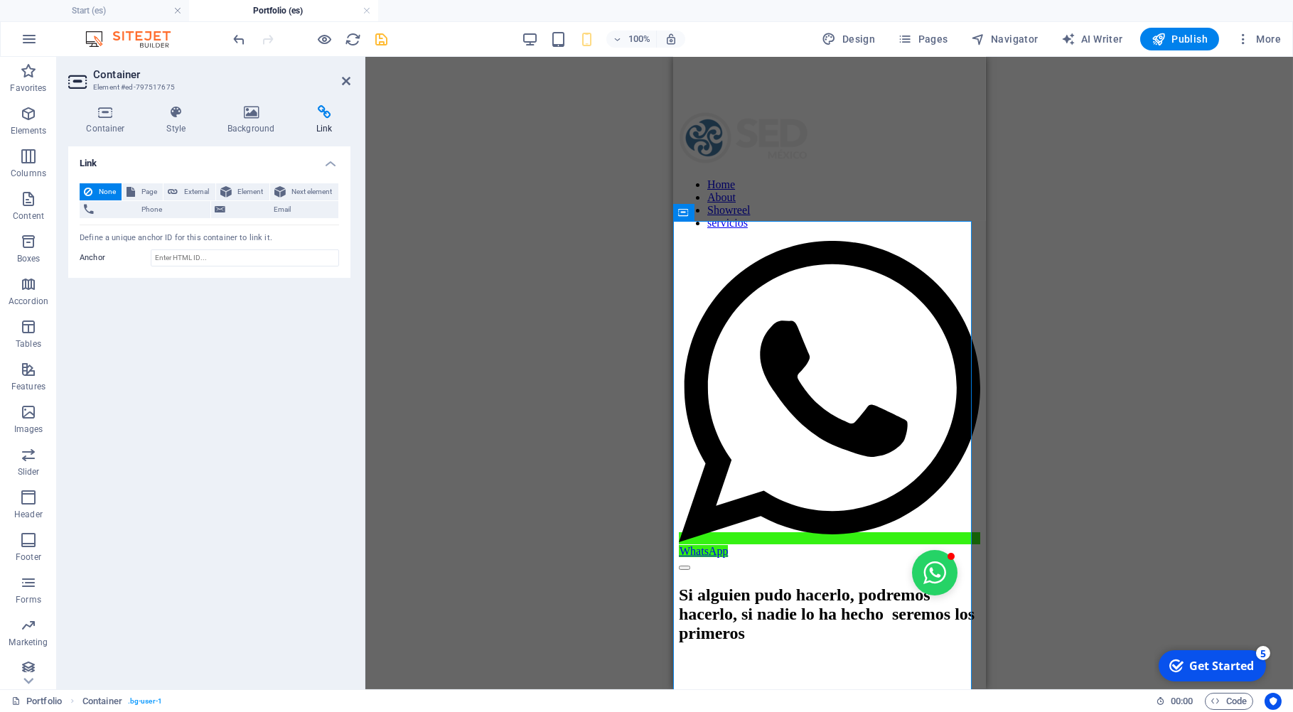
click at [111, 192] on span "None" at bounding box center [107, 191] width 21 height 17
click at [346, 80] on icon at bounding box center [346, 80] width 9 height 11
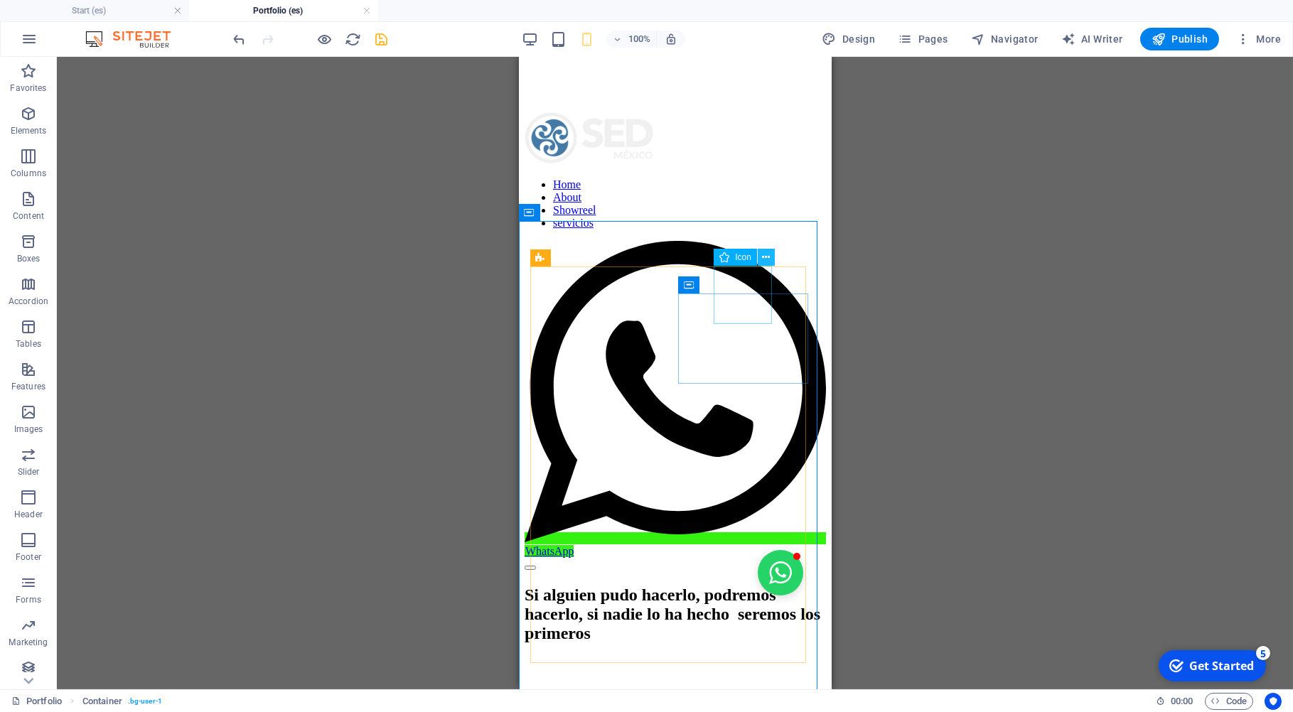
click at [767, 258] on icon at bounding box center [766, 257] width 8 height 15
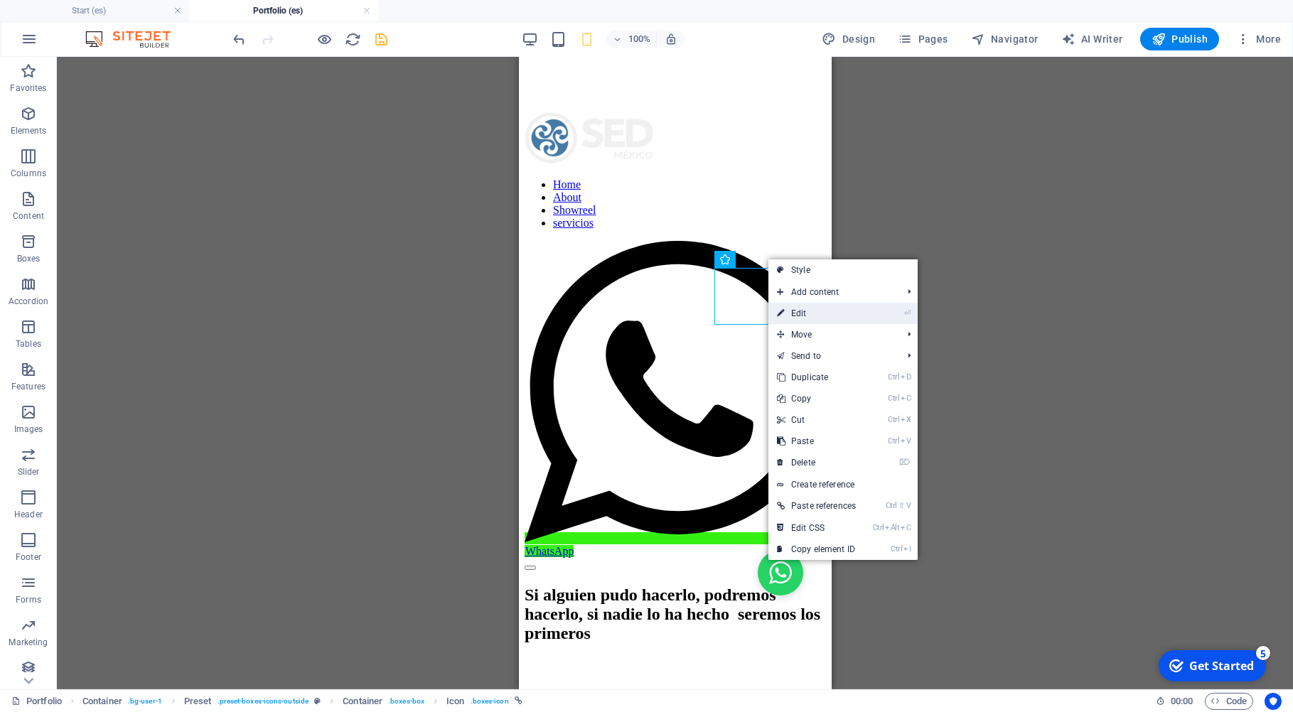
click at [805, 316] on link "⏎ Edit" at bounding box center [817, 313] width 96 height 21
select select "xMidYMid"
select select "external"
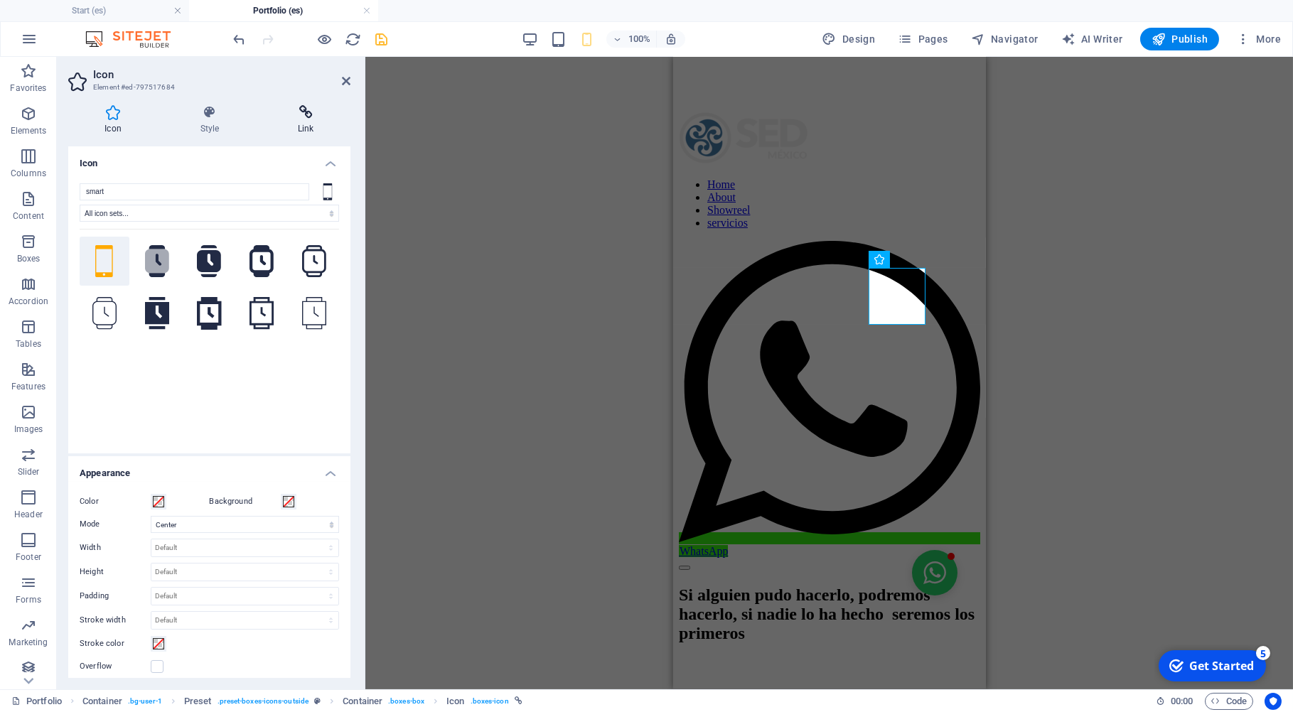
click at [304, 121] on h4 "Link" at bounding box center [306, 120] width 89 height 30
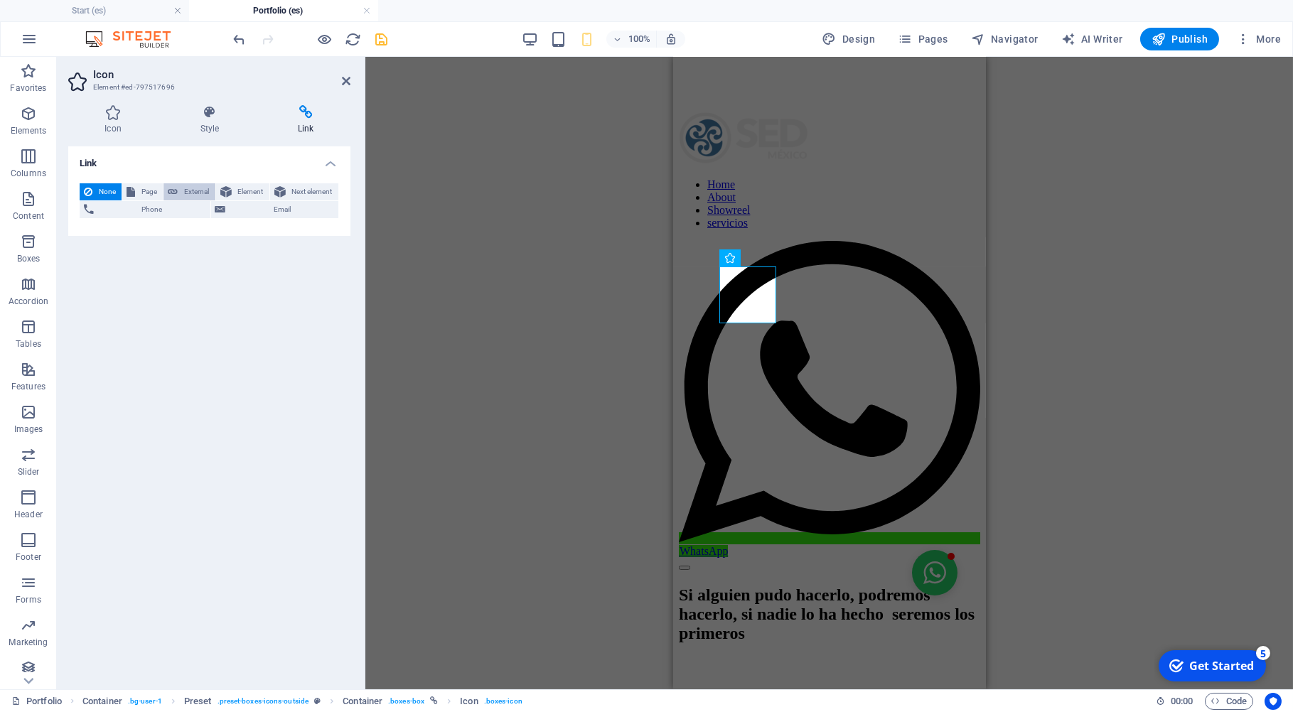
click at [188, 190] on span "External" at bounding box center [196, 191] width 28 height 17
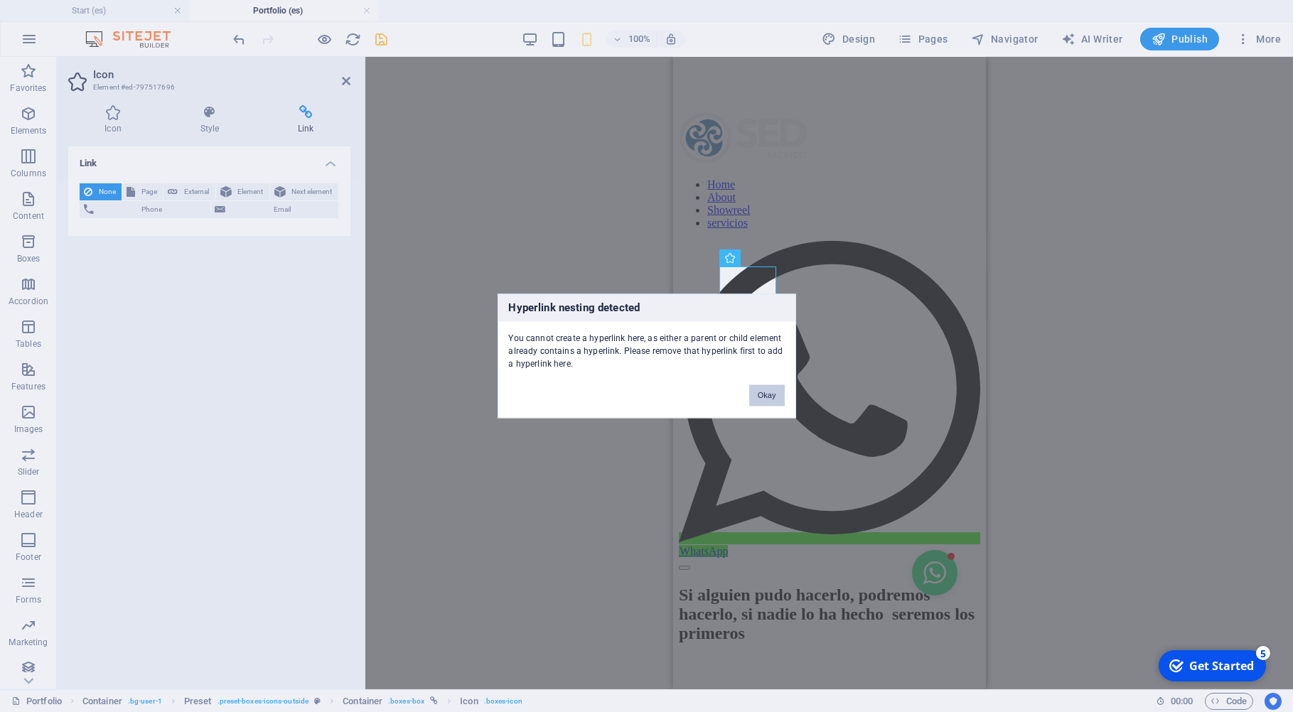
click at [774, 399] on button "Okay" at bounding box center [767, 395] width 36 height 21
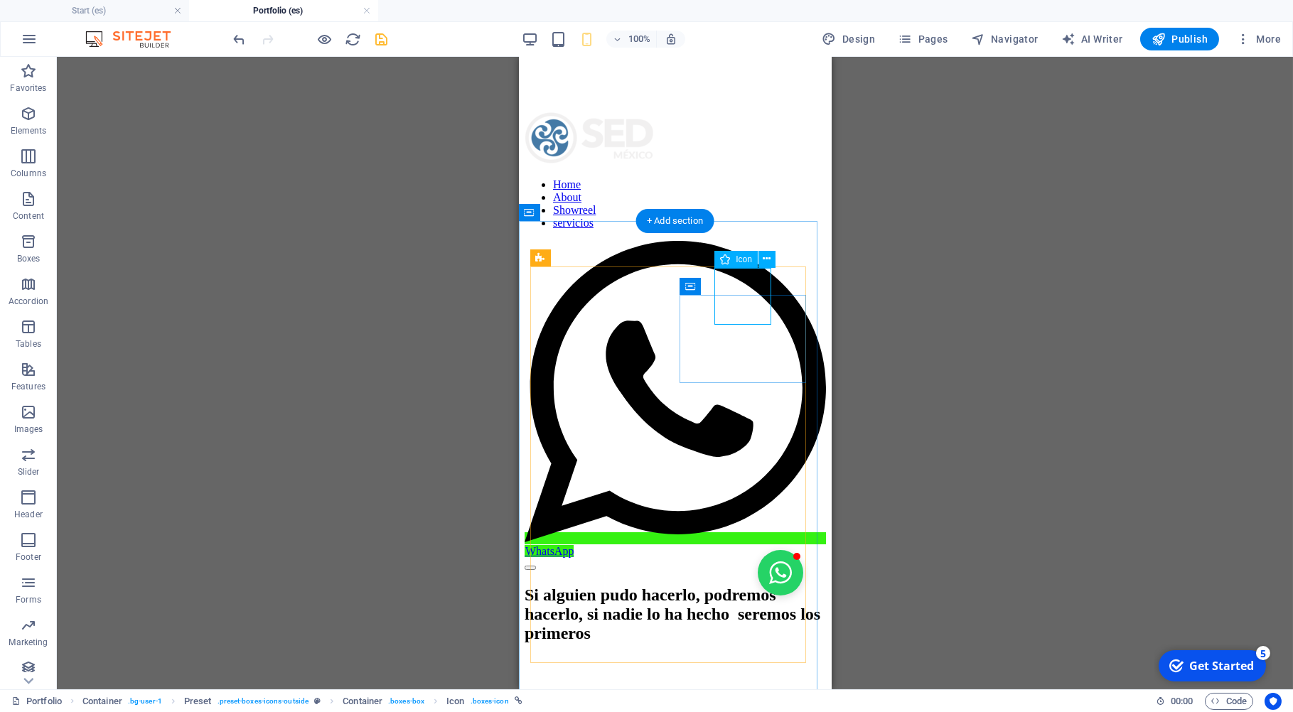
select select "external"
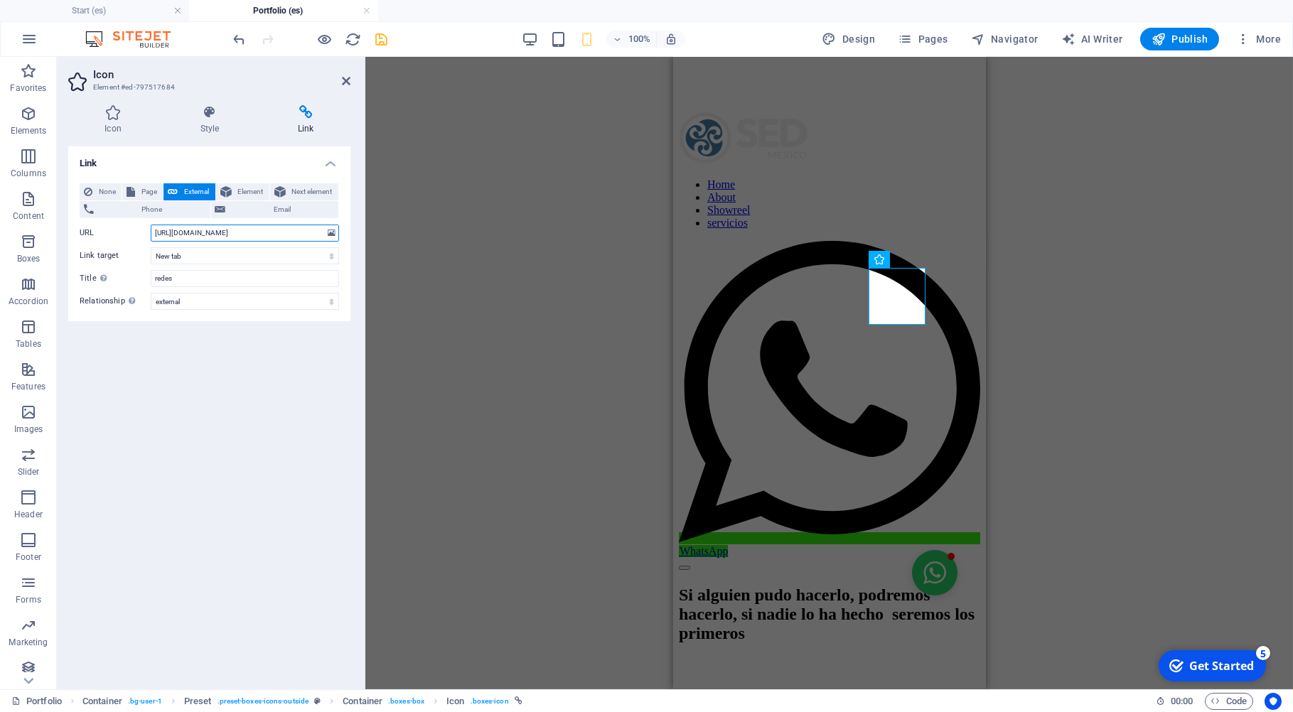
click at [301, 236] on input "https://www.behance.net/gallery/137058009/Gestion-de-Redes-sociales-y-Marketing…" at bounding box center [245, 233] width 188 height 17
click at [347, 79] on icon at bounding box center [346, 80] width 9 height 11
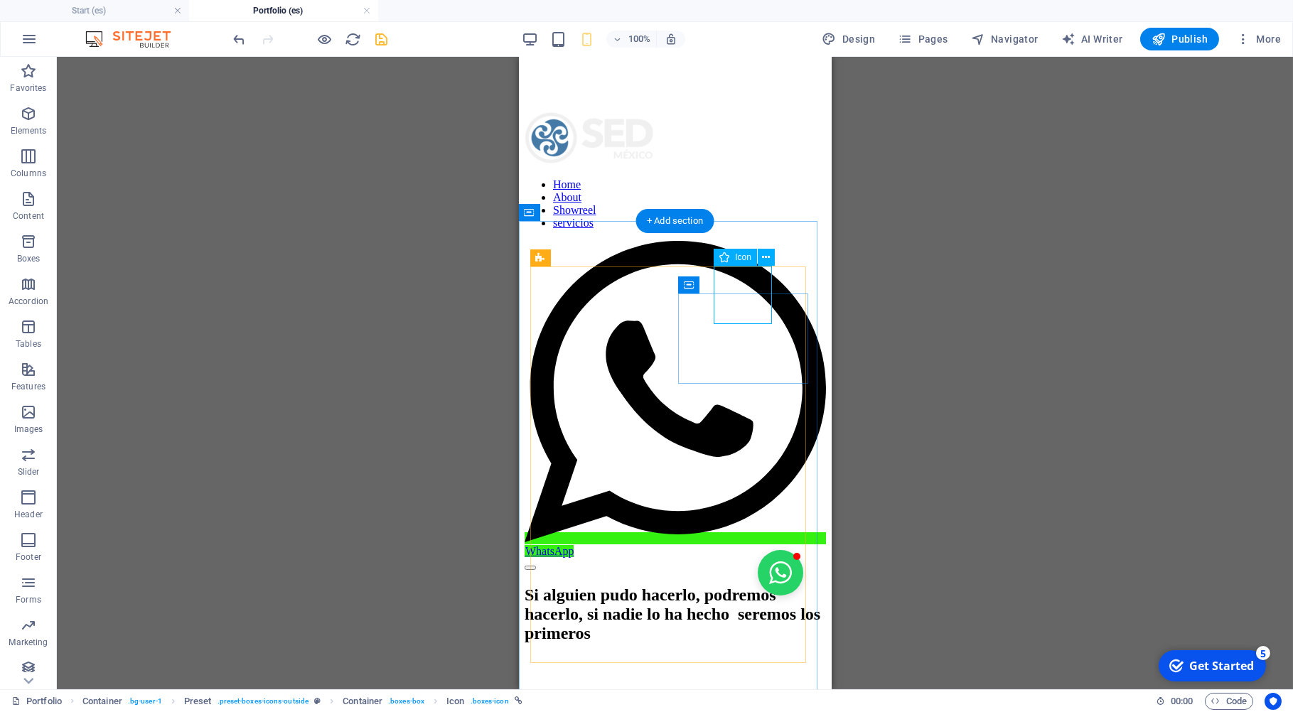
select select "external"
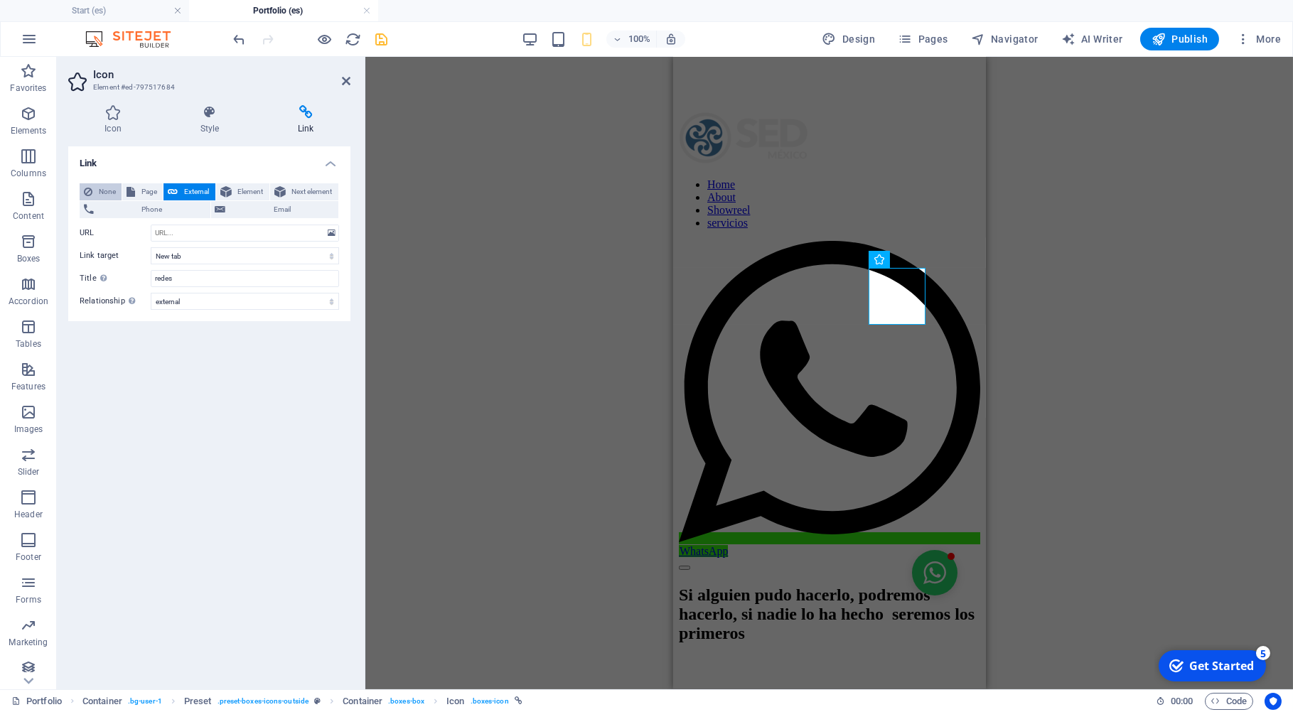
click at [100, 191] on span "None" at bounding box center [107, 191] width 21 height 17
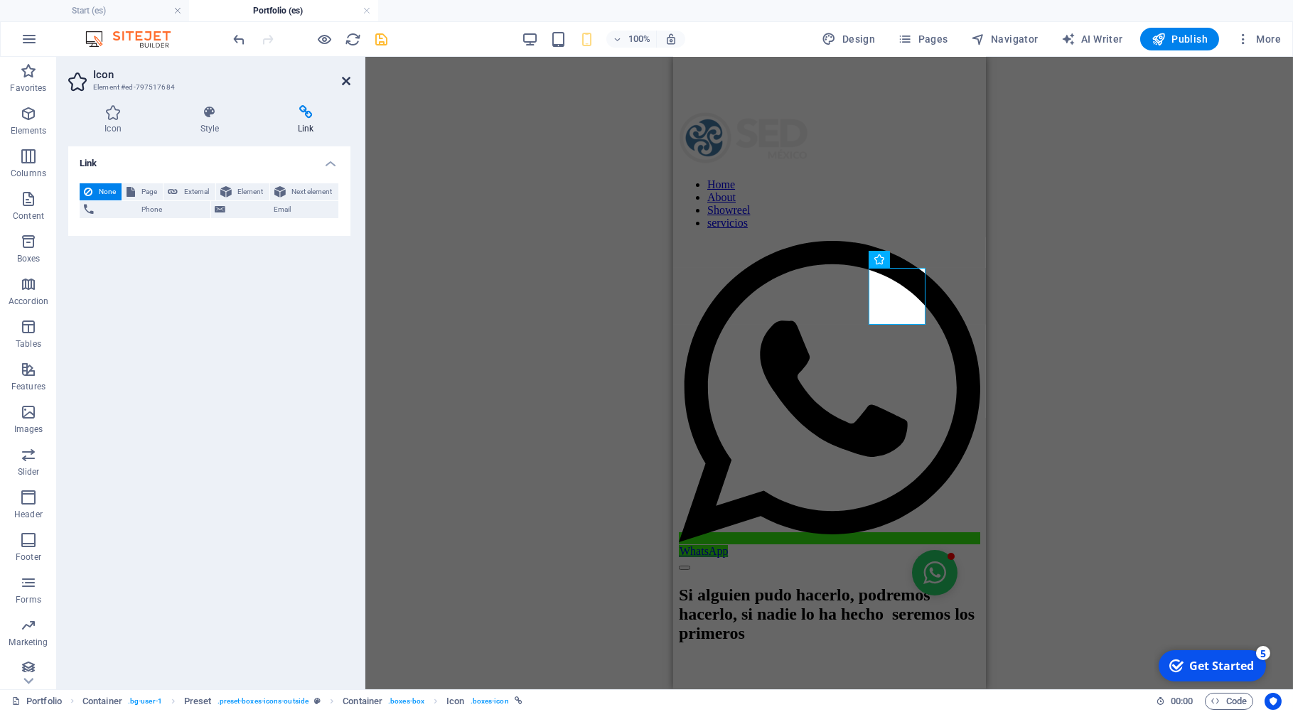
click at [348, 82] on icon at bounding box center [346, 80] width 9 height 11
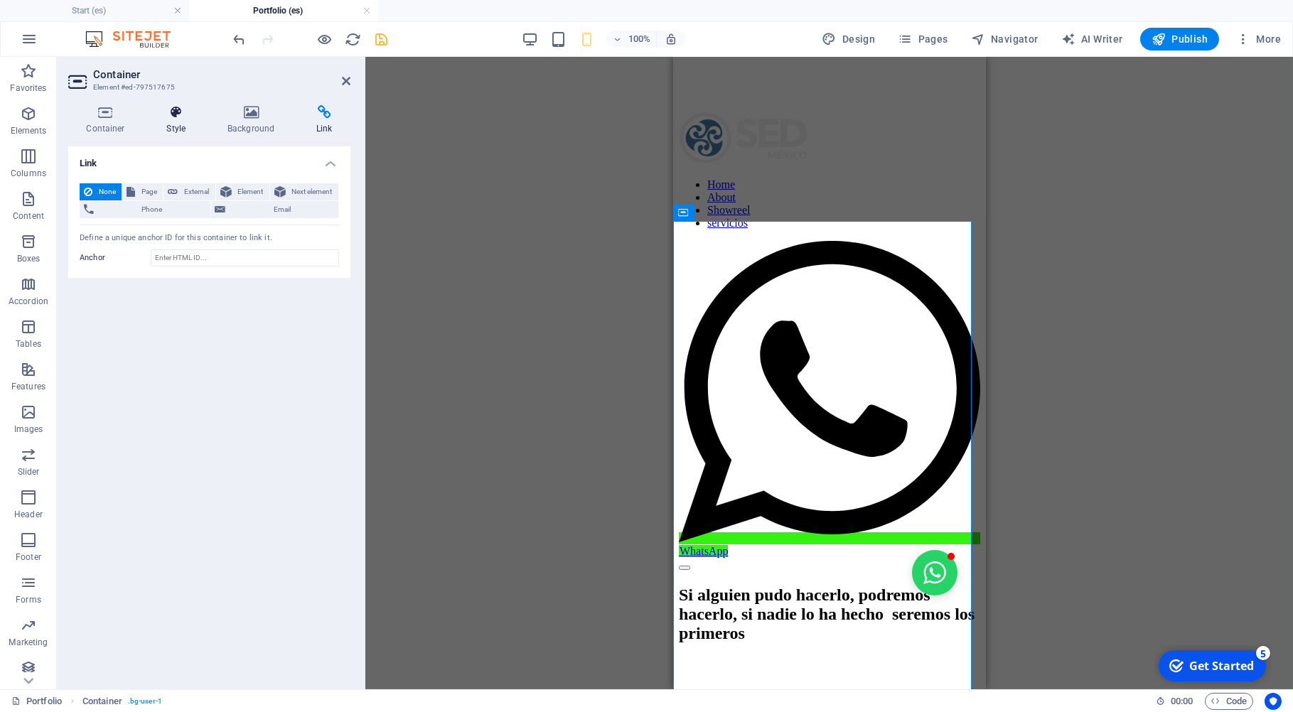
click at [175, 115] on icon at bounding box center [176, 112] width 55 height 14
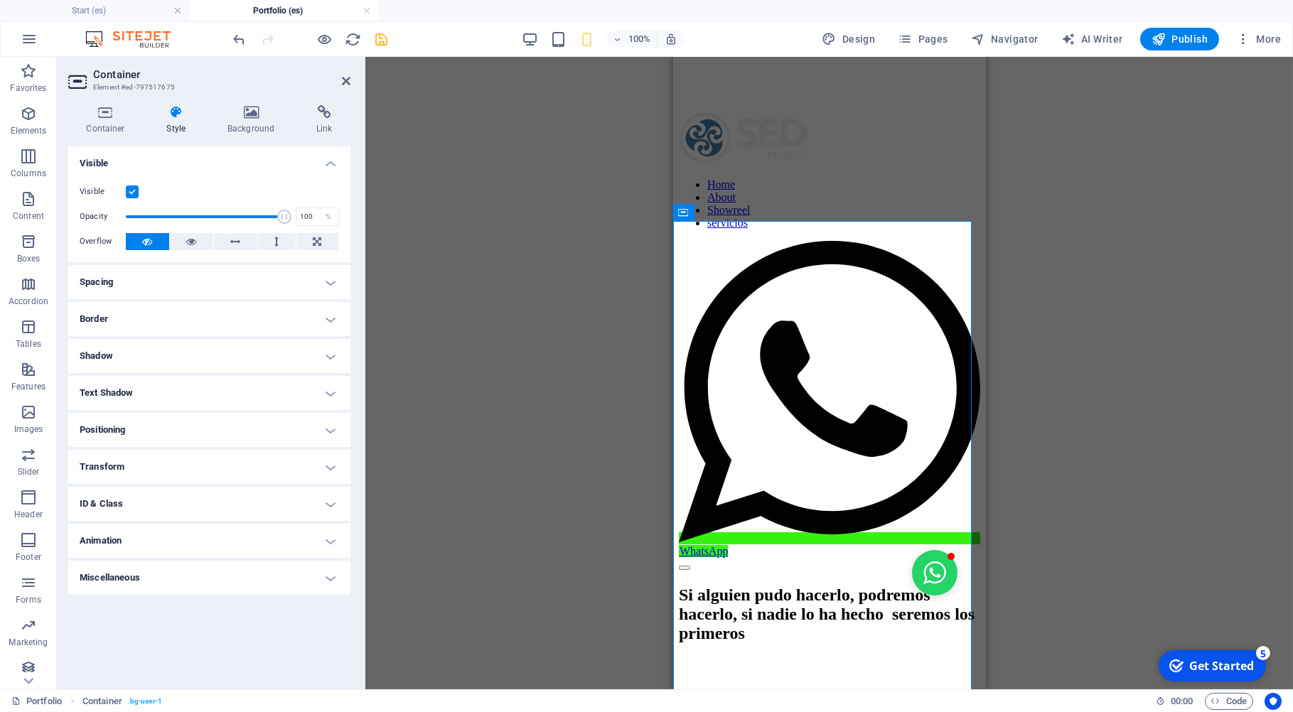
click at [107, 546] on h4 "Animation" at bounding box center [209, 541] width 282 height 34
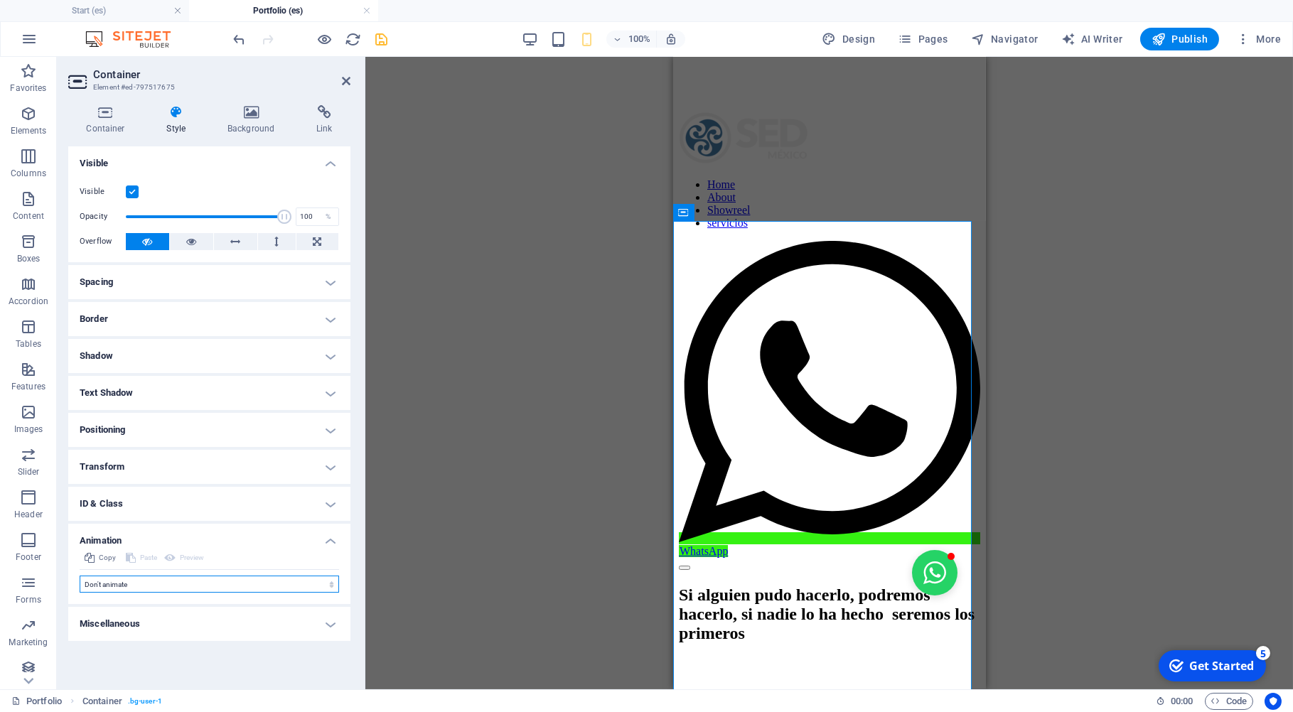
select select "move-right-to-left"
click option "Slide right to left" at bounding box center [0, 0] width 0 height 0
type input ".5"
select select "scroll"
click at [341, 83] on header "Container Element #ed-797517675" at bounding box center [209, 75] width 282 height 37
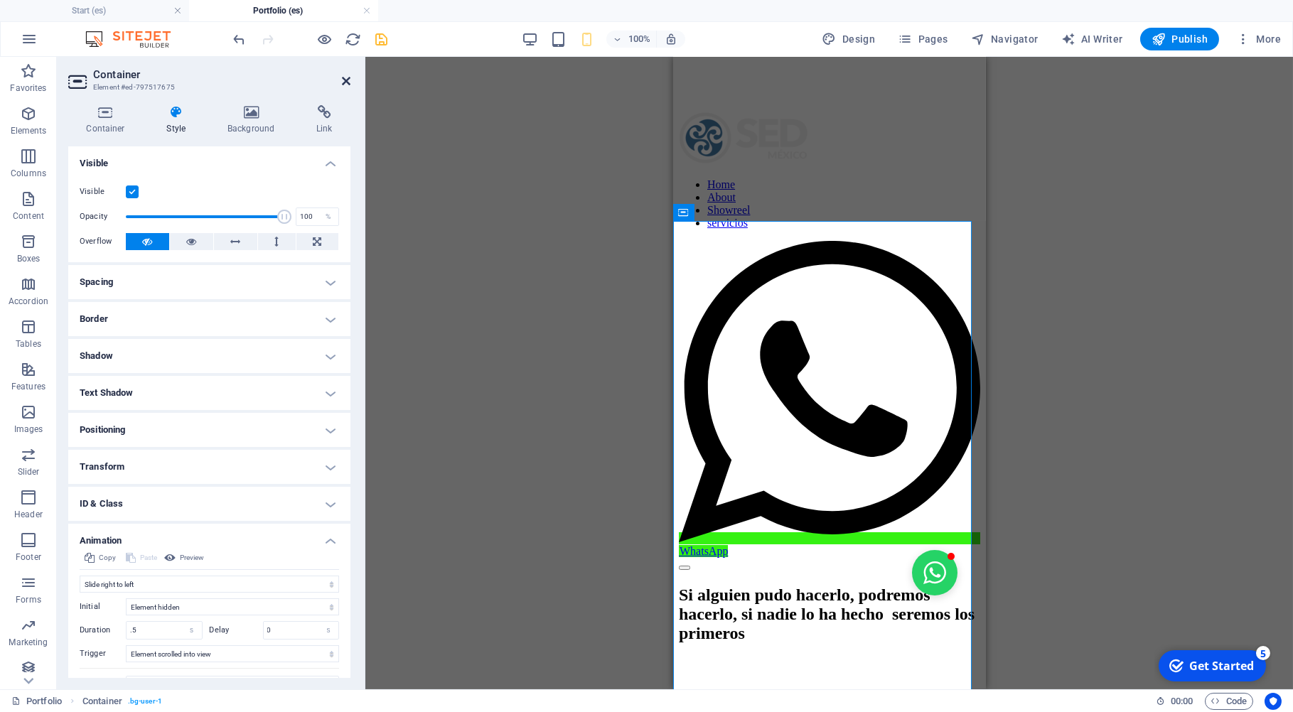
click at [345, 82] on icon at bounding box center [346, 80] width 9 height 11
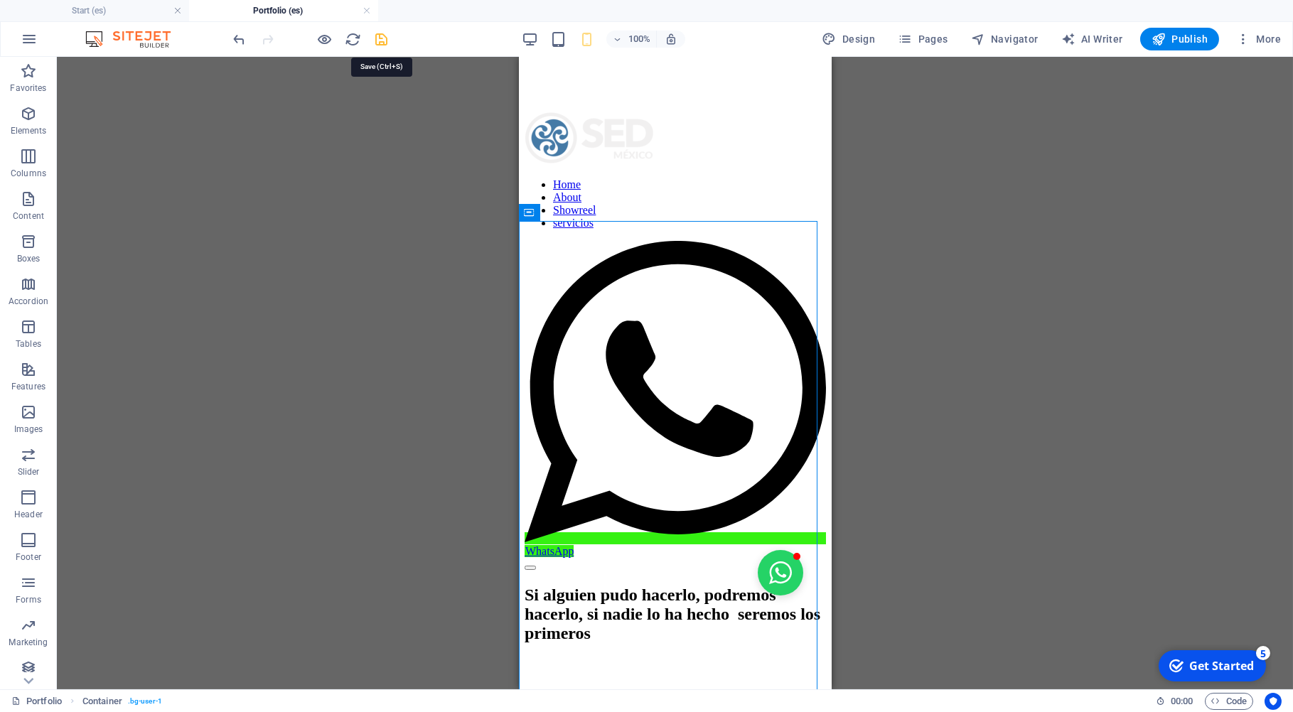
click at [381, 39] on icon "save" at bounding box center [382, 39] width 16 height 16
click at [631, 309] on div "Container H3" at bounding box center [587, 315] width 90 height 18
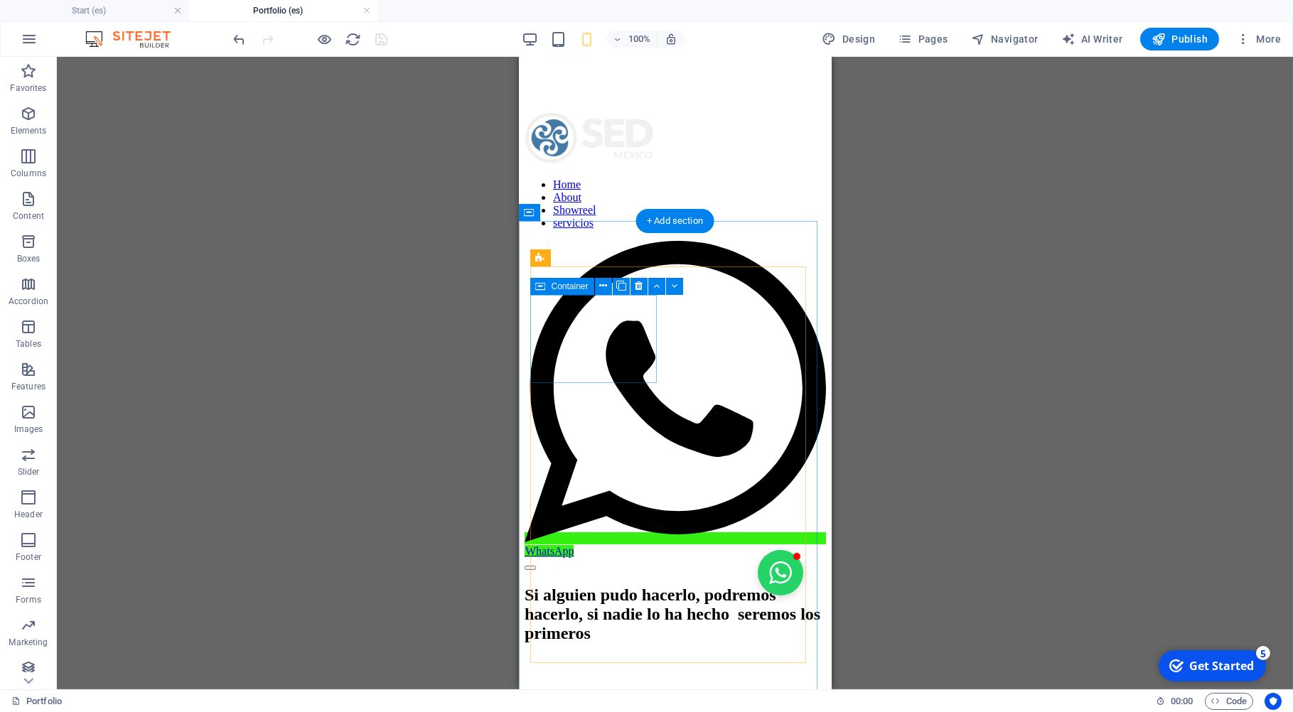
click at [605, 284] on icon at bounding box center [603, 286] width 8 height 15
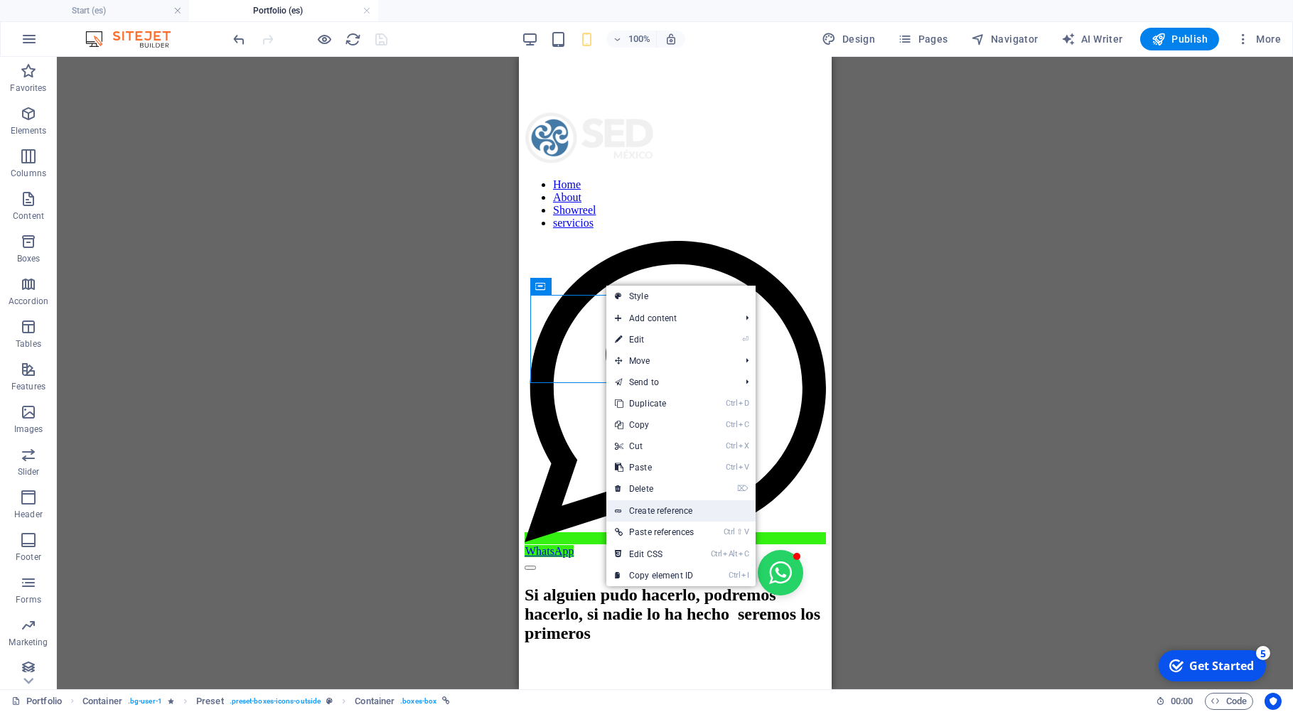
click at [653, 509] on link "Create reference" at bounding box center [680, 511] width 149 height 21
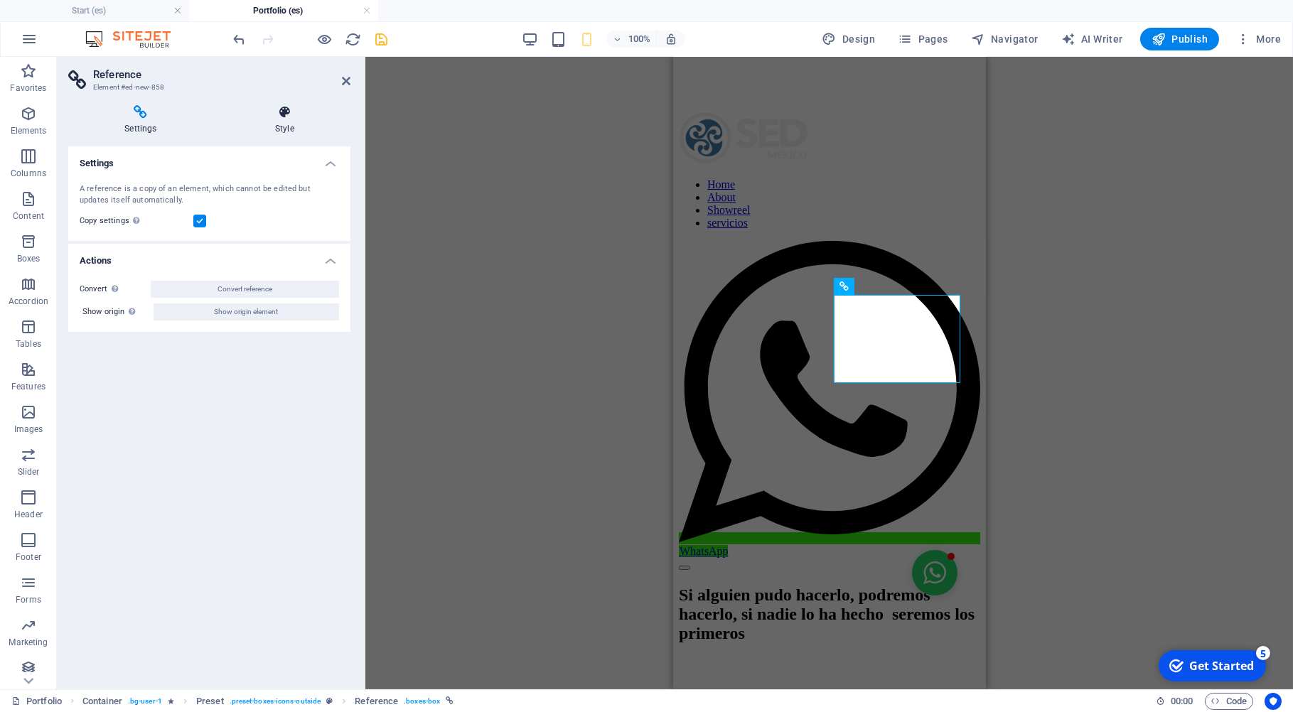
click at [289, 114] on icon at bounding box center [285, 112] width 132 height 14
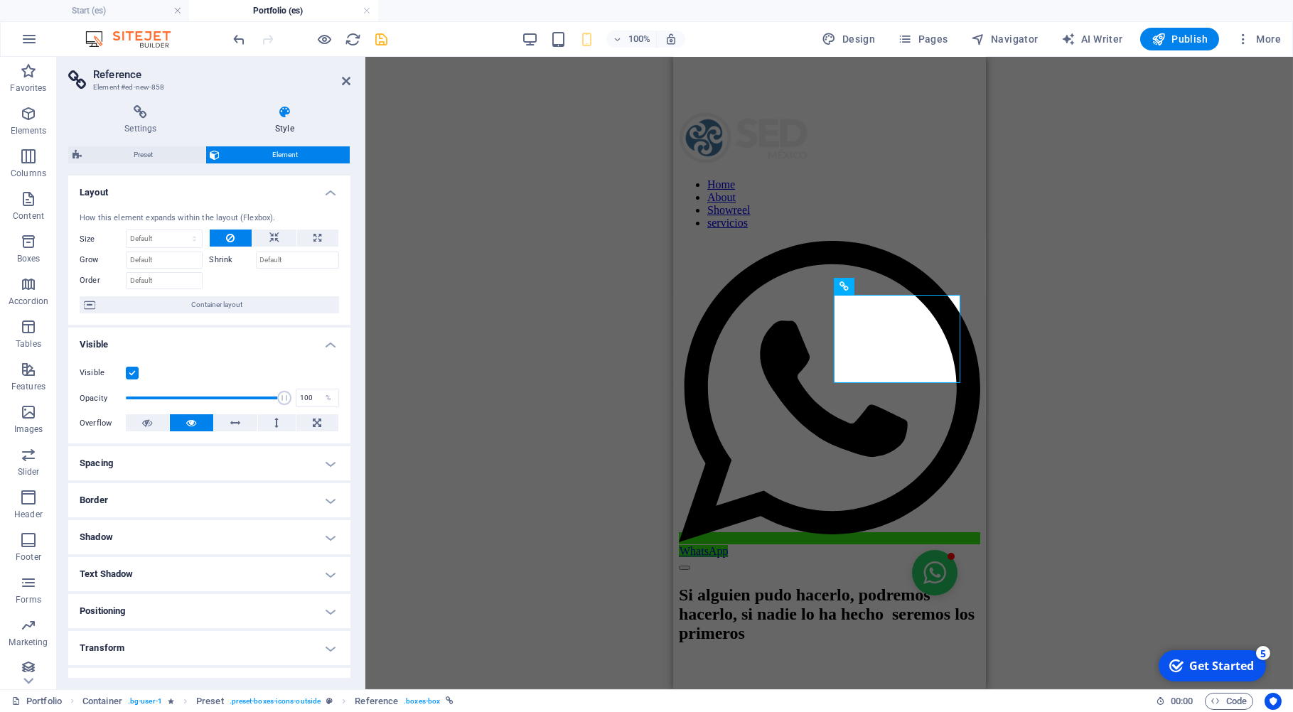
click at [284, 151] on span "Element" at bounding box center [286, 154] width 122 height 17
click at [137, 124] on h4 "Settings" at bounding box center [143, 120] width 151 height 30
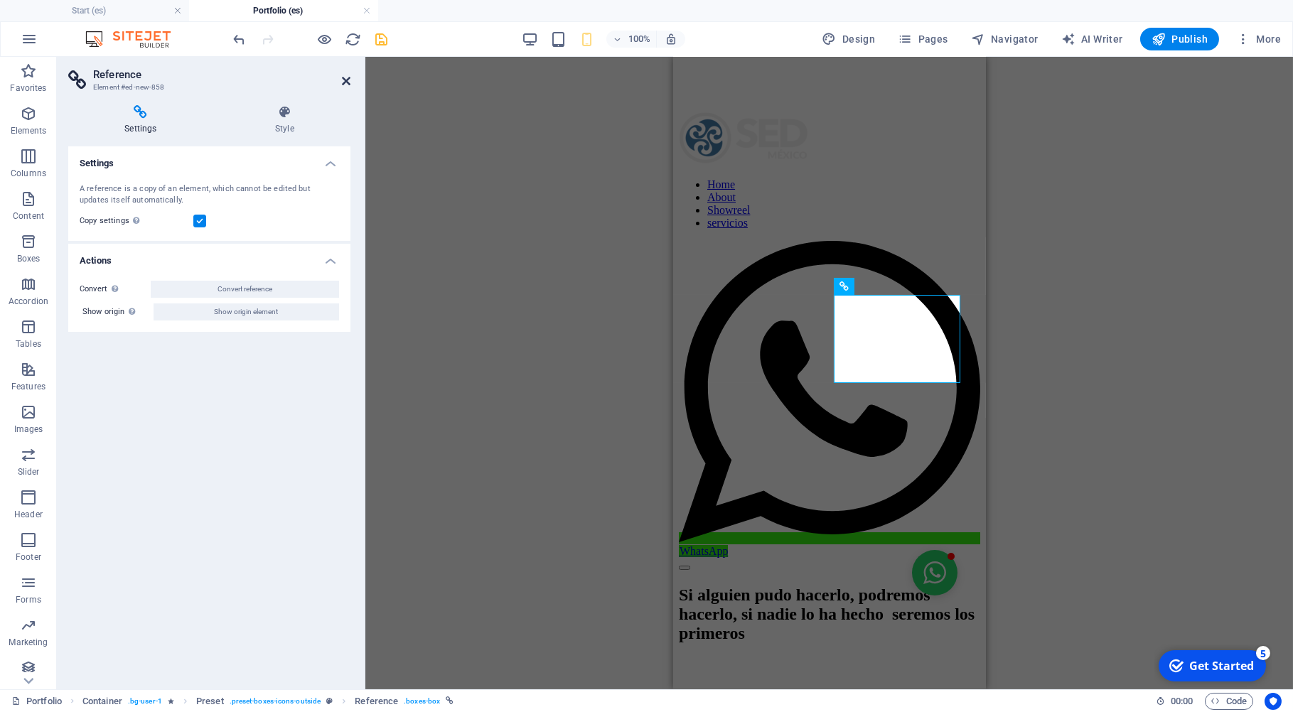
click at [343, 85] on icon at bounding box center [346, 80] width 9 height 11
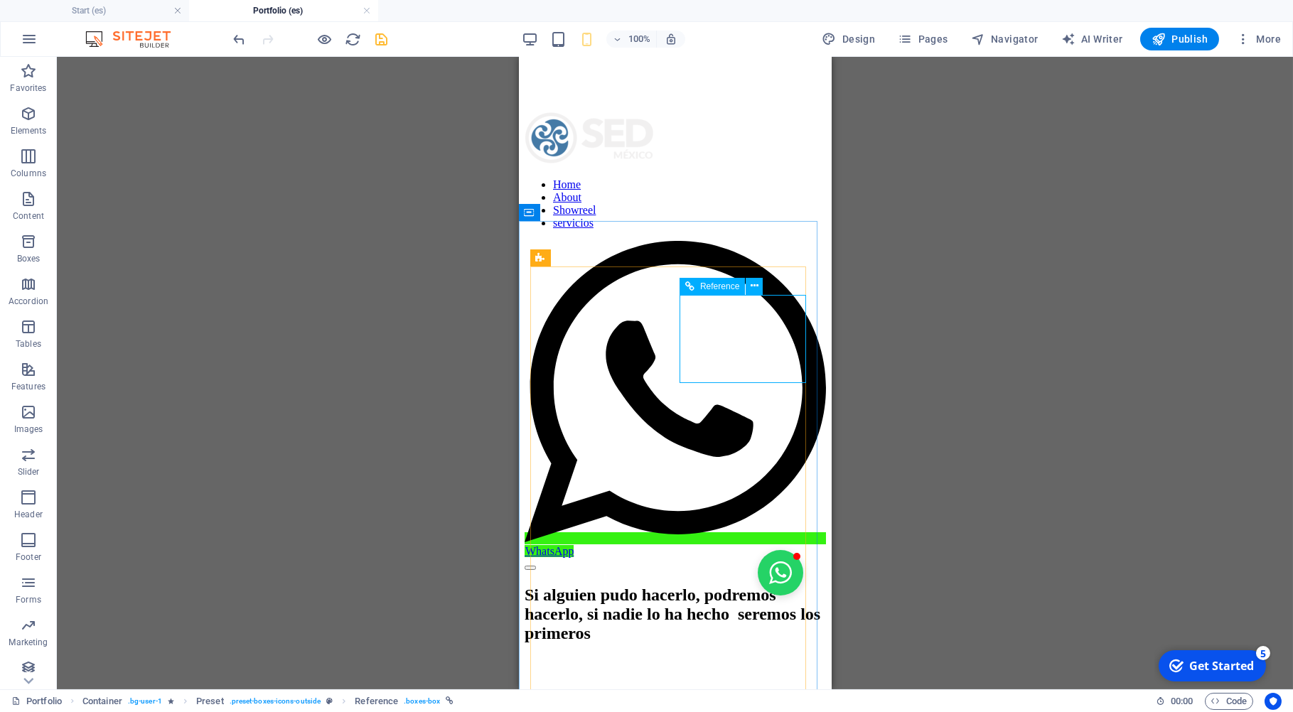
click at [702, 286] on span "Reference" at bounding box center [719, 286] width 39 height 9
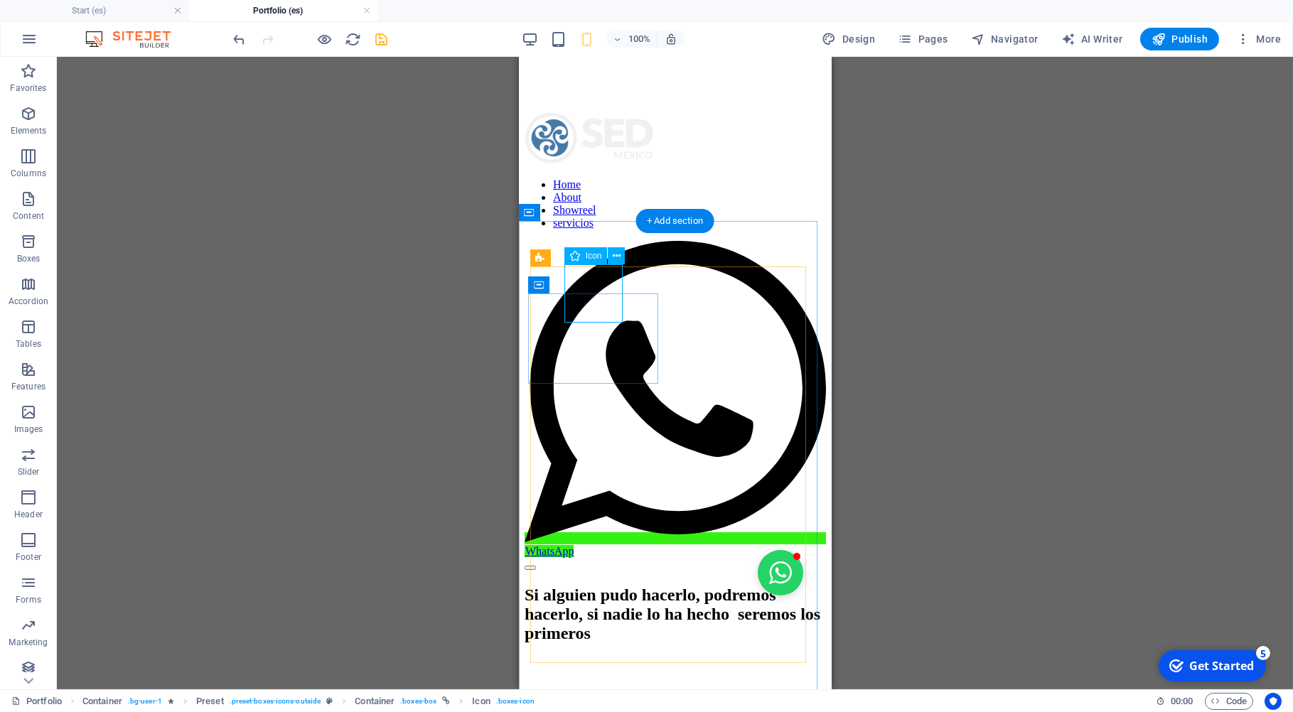
click at [590, 255] on icon at bounding box center [591, 257] width 8 height 15
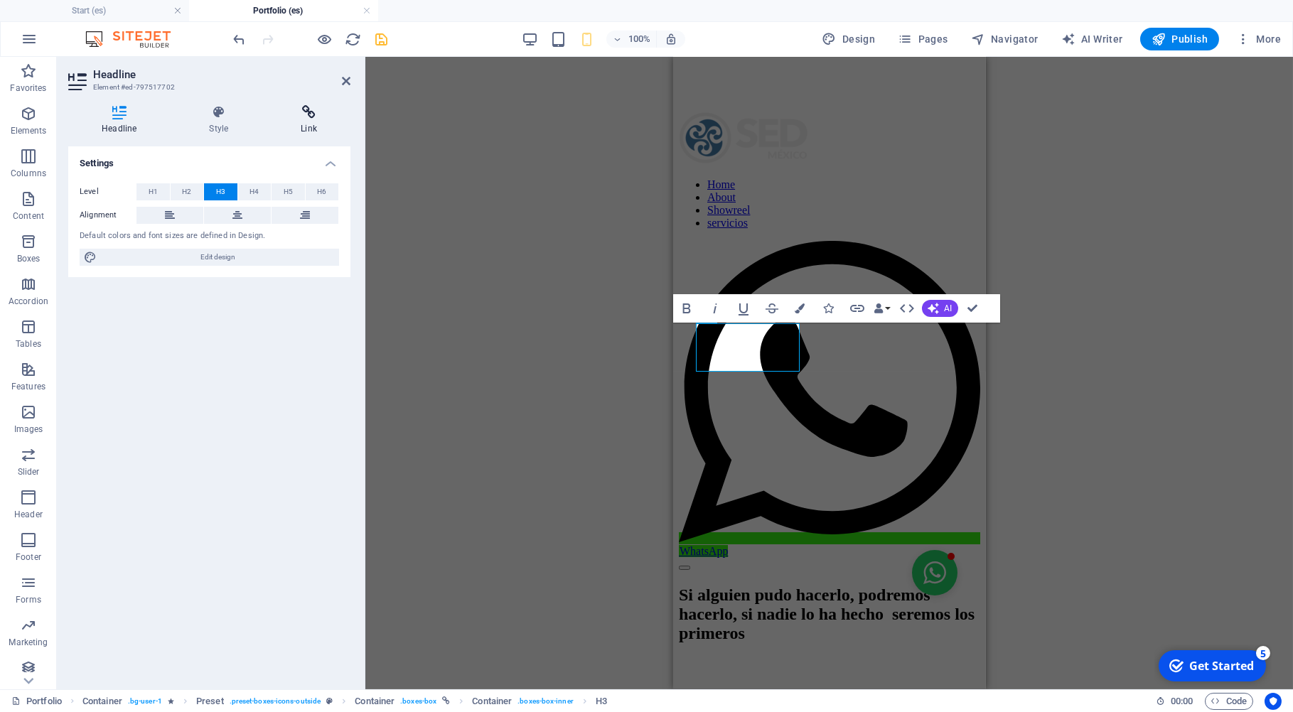
click at [306, 109] on icon at bounding box center [308, 112] width 83 height 14
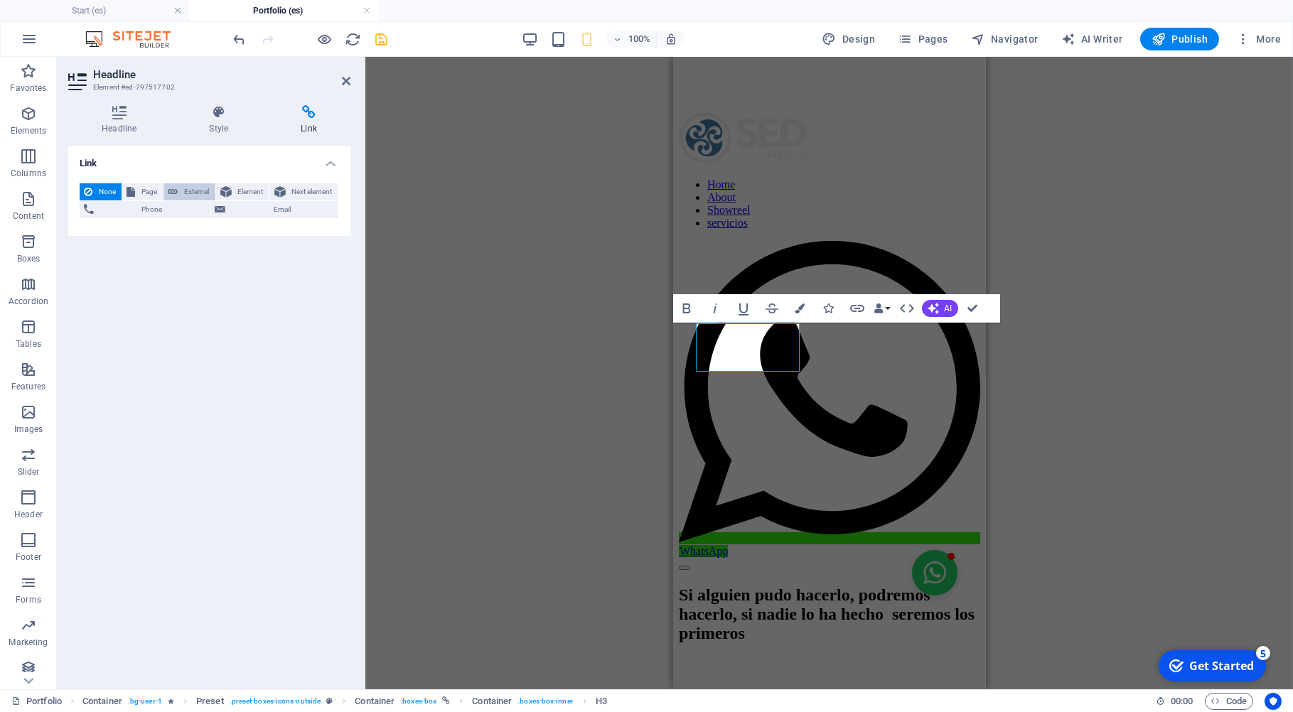
click at [200, 192] on span "External" at bounding box center [196, 191] width 28 height 17
select select "blank"
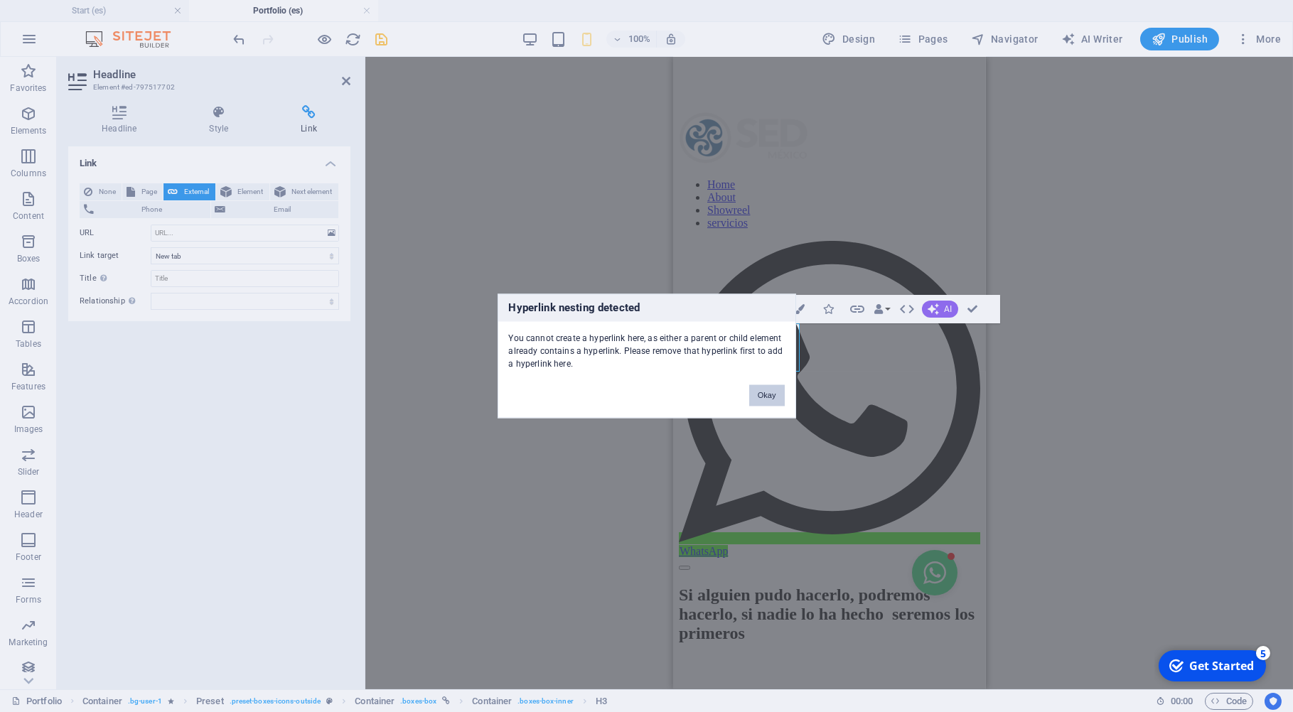
click at [767, 397] on button "Okay" at bounding box center [767, 395] width 36 height 21
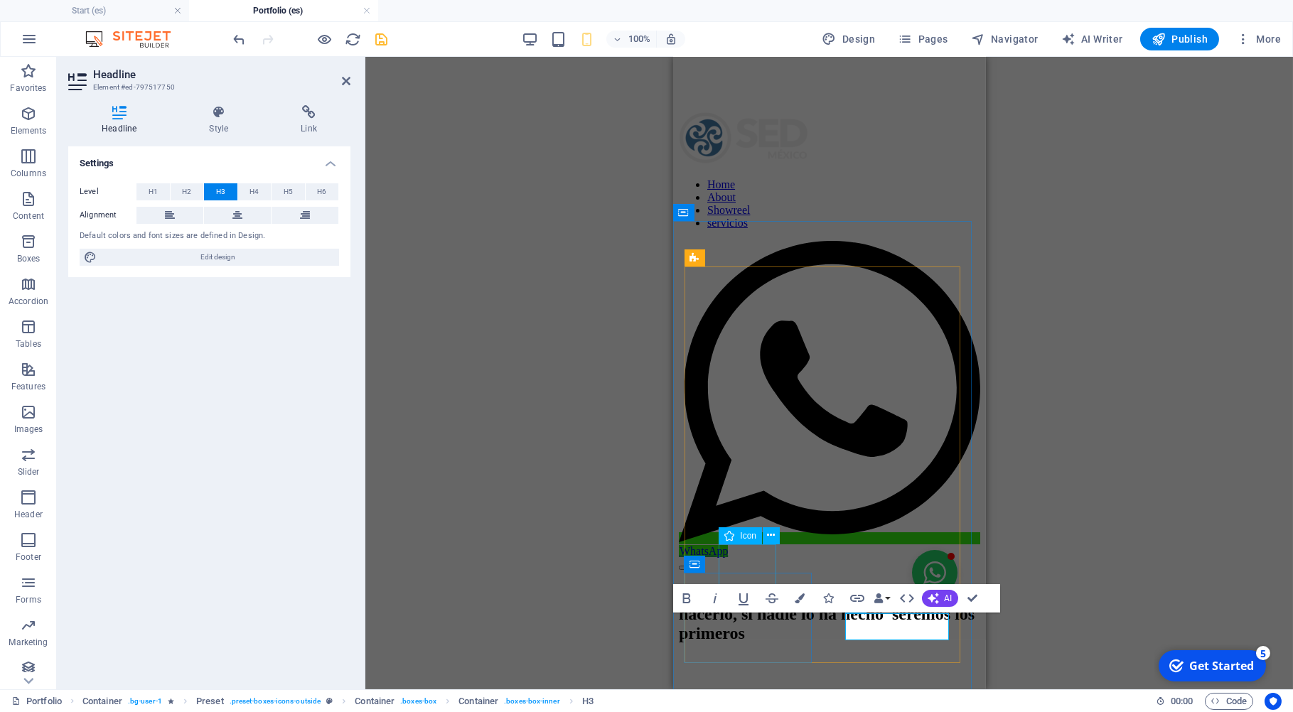
select select "xMidYMid"
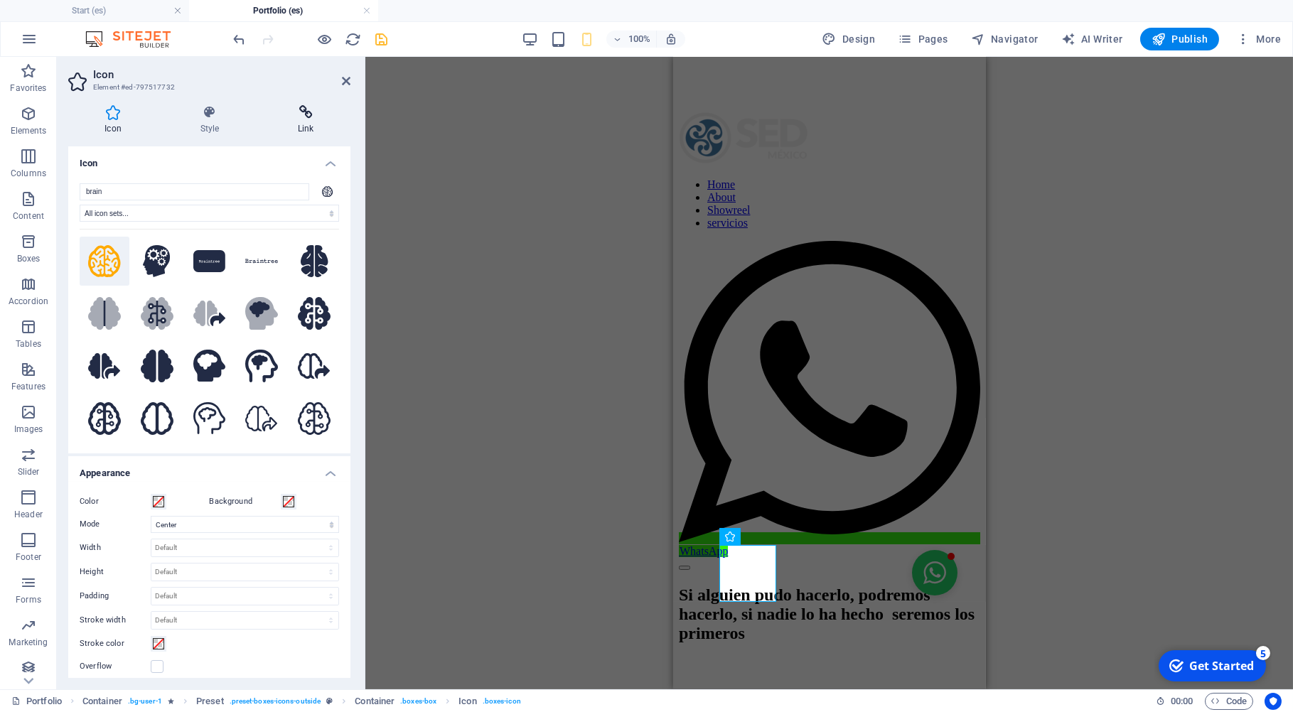
click at [304, 117] on icon at bounding box center [306, 112] width 89 height 14
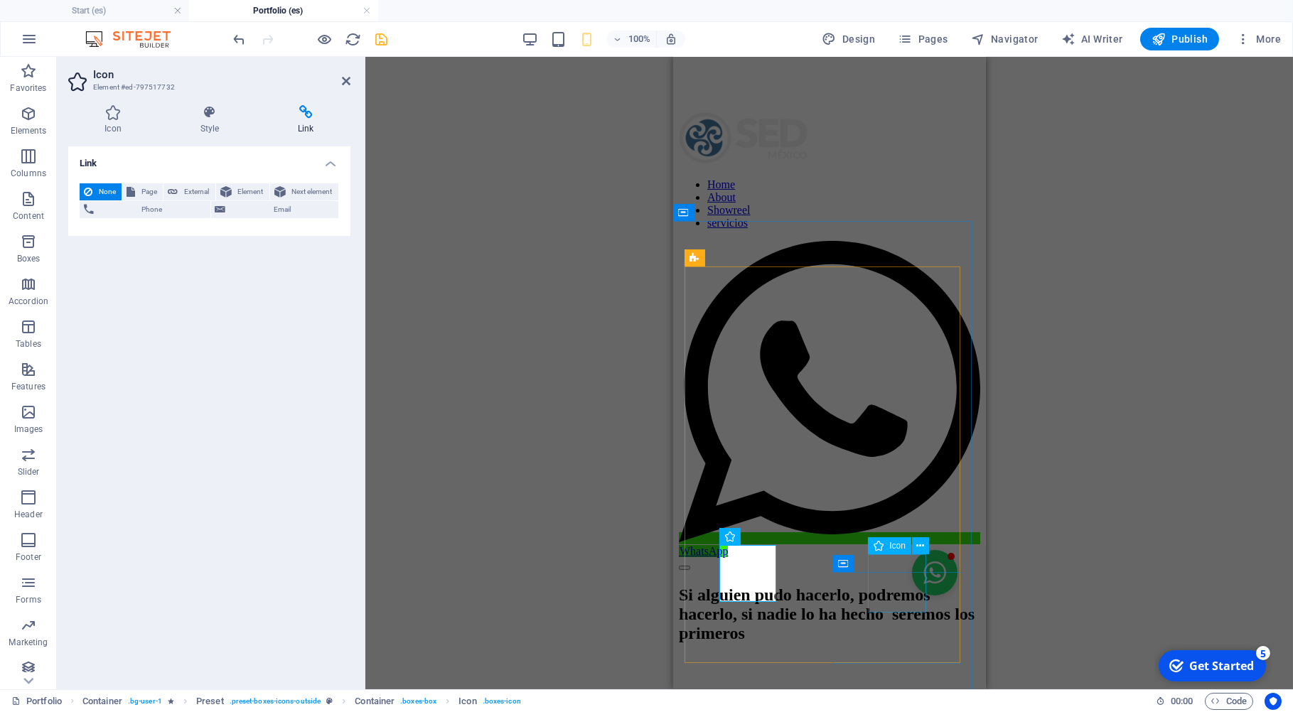
select select "xMidYMid"
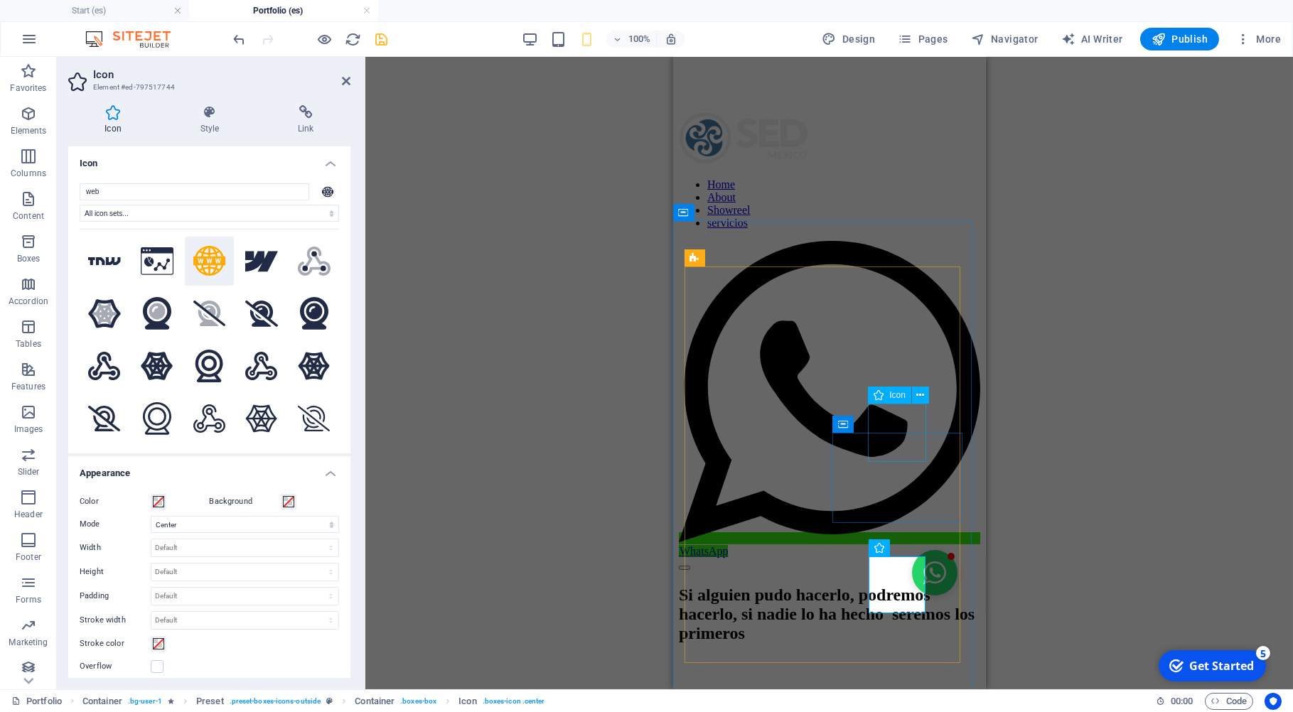
select select "xMidYMid"
select select "external"
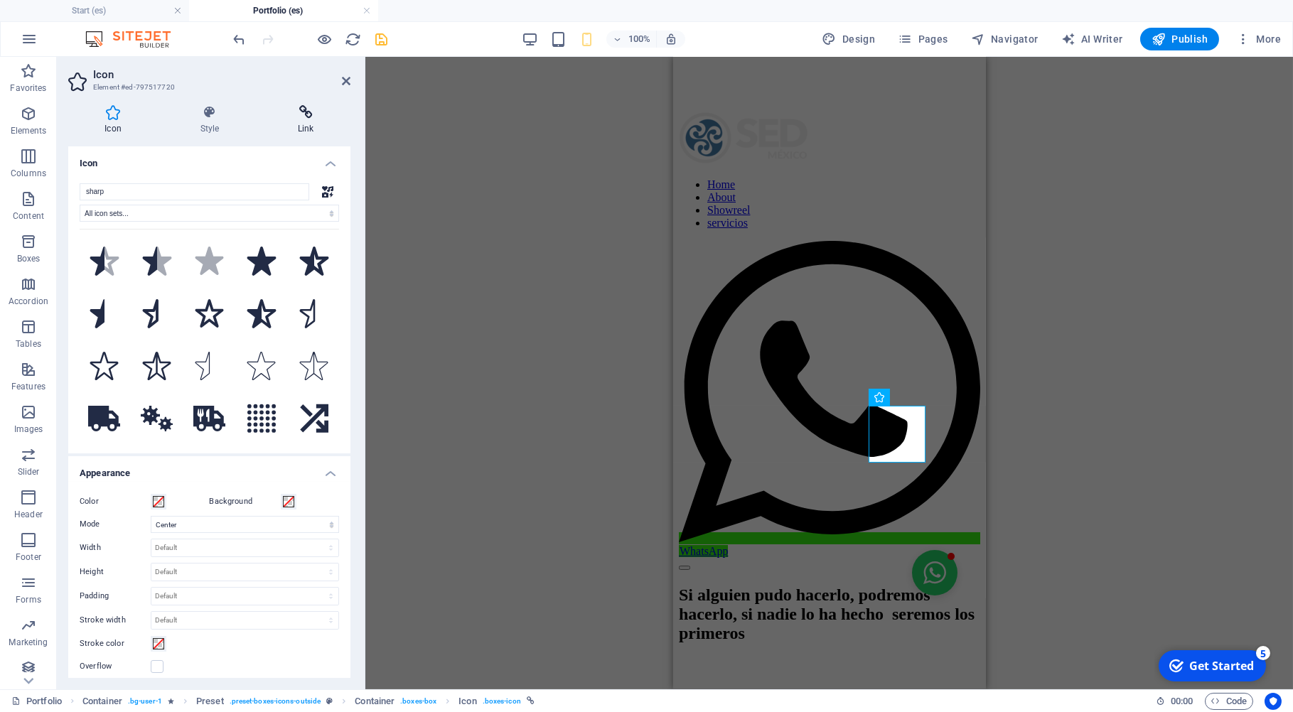
click at [313, 118] on icon at bounding box center [306, 112] width 89 height 14
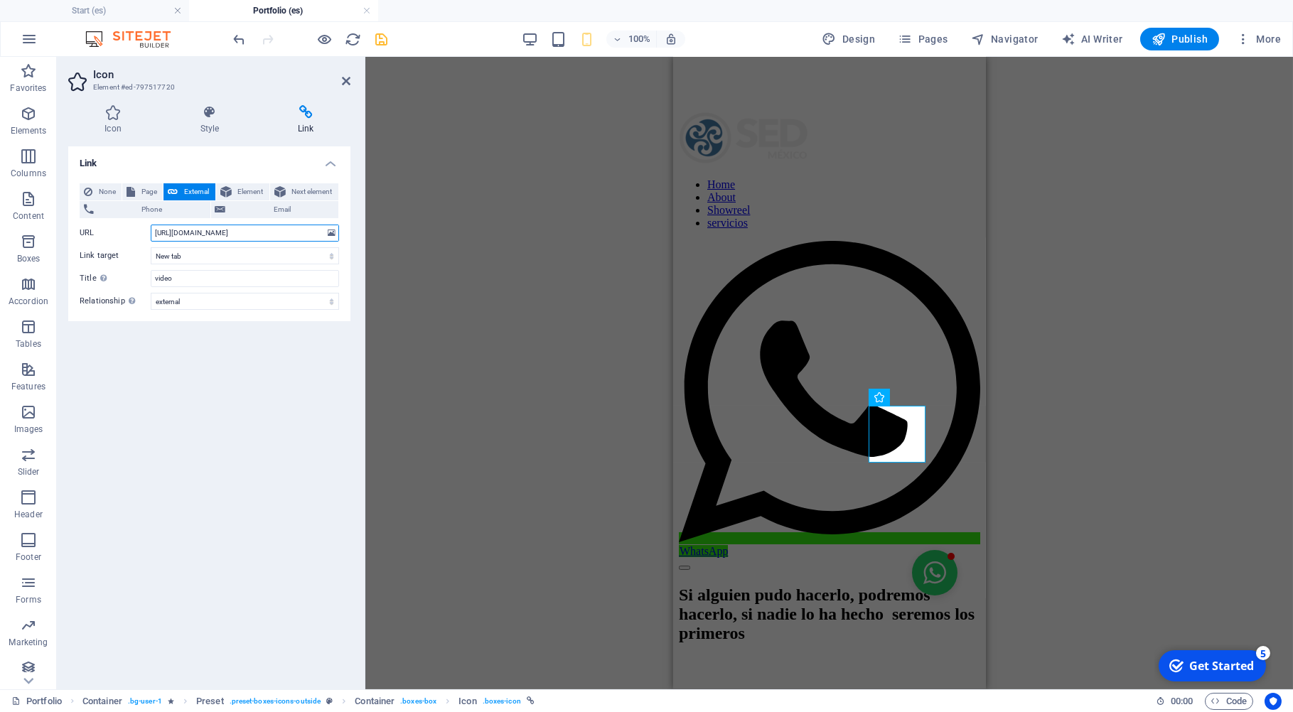
click at [251, 232] on input "https://www.behance.net/gallery/153558293/Edicion-de-video" at bounding box center [245, 233] width 188 height 17
click at [345, 83] on icon at bounding box center [346, 80] width 9 height 11
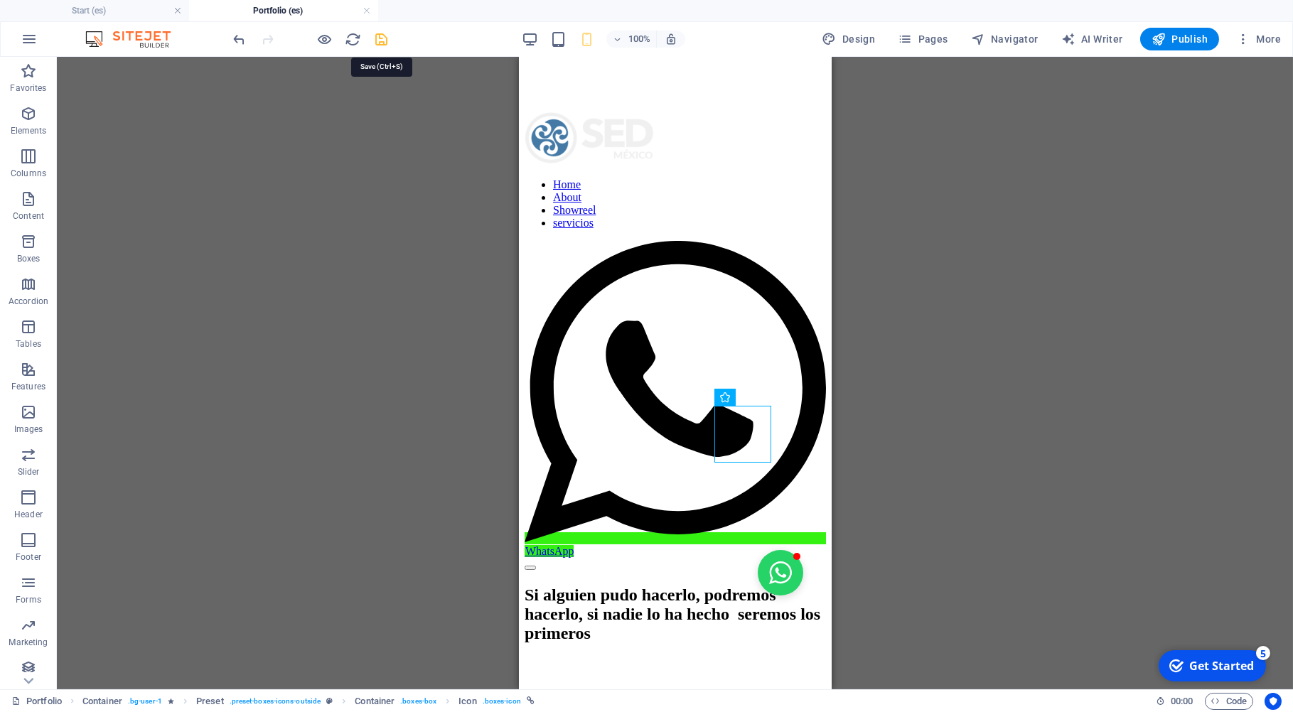
click at [375, 40] on icon "save" at bounding box center [382, 39] width 16 height 16
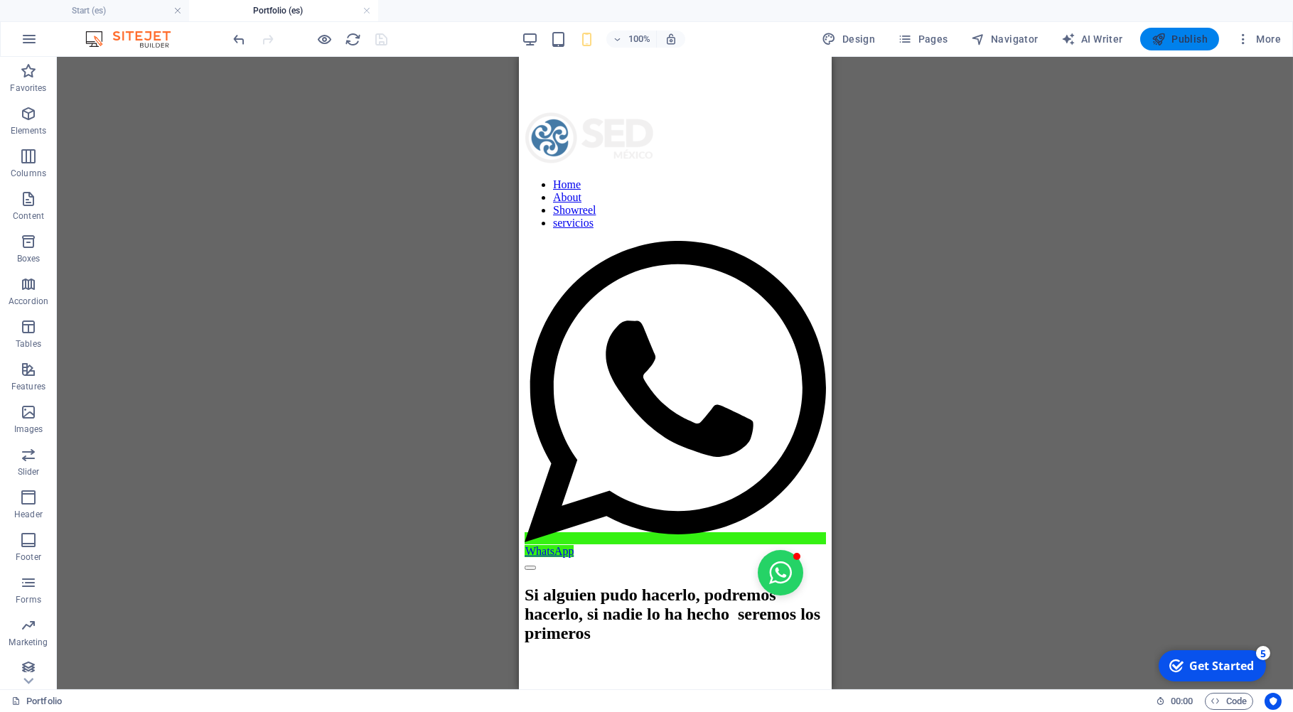
click at [1193, 39] on span "Publish" at bounding box center [1180, 39] width 56 height 14
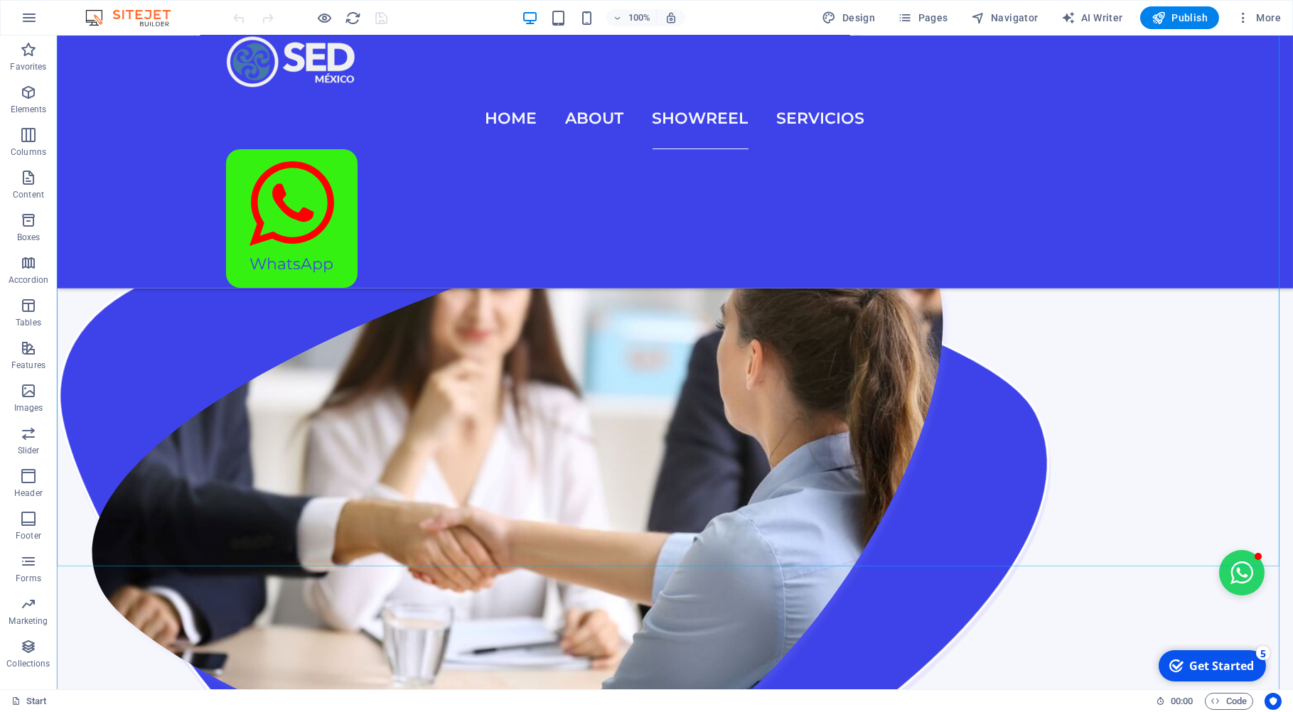
scroll to position [2058, 0]
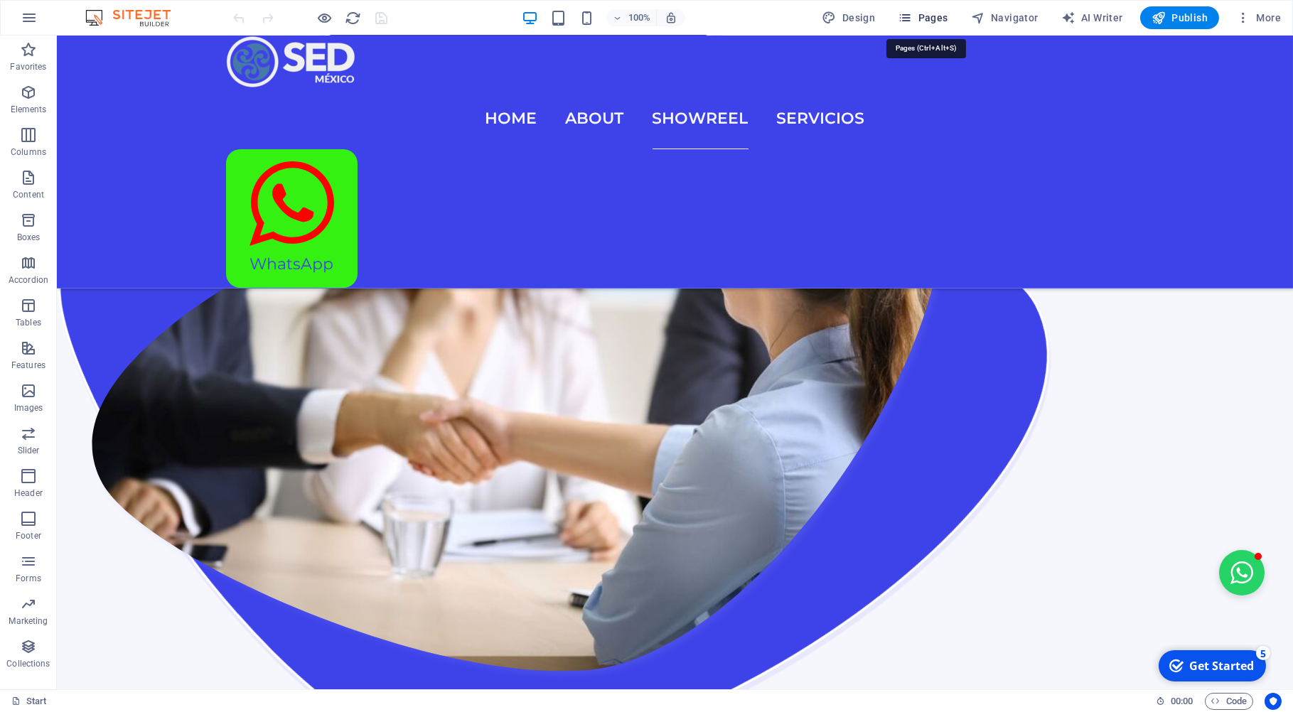
click at [967, 481] on span "Pages" at bounding box center [1071, 488] width 209 height 14
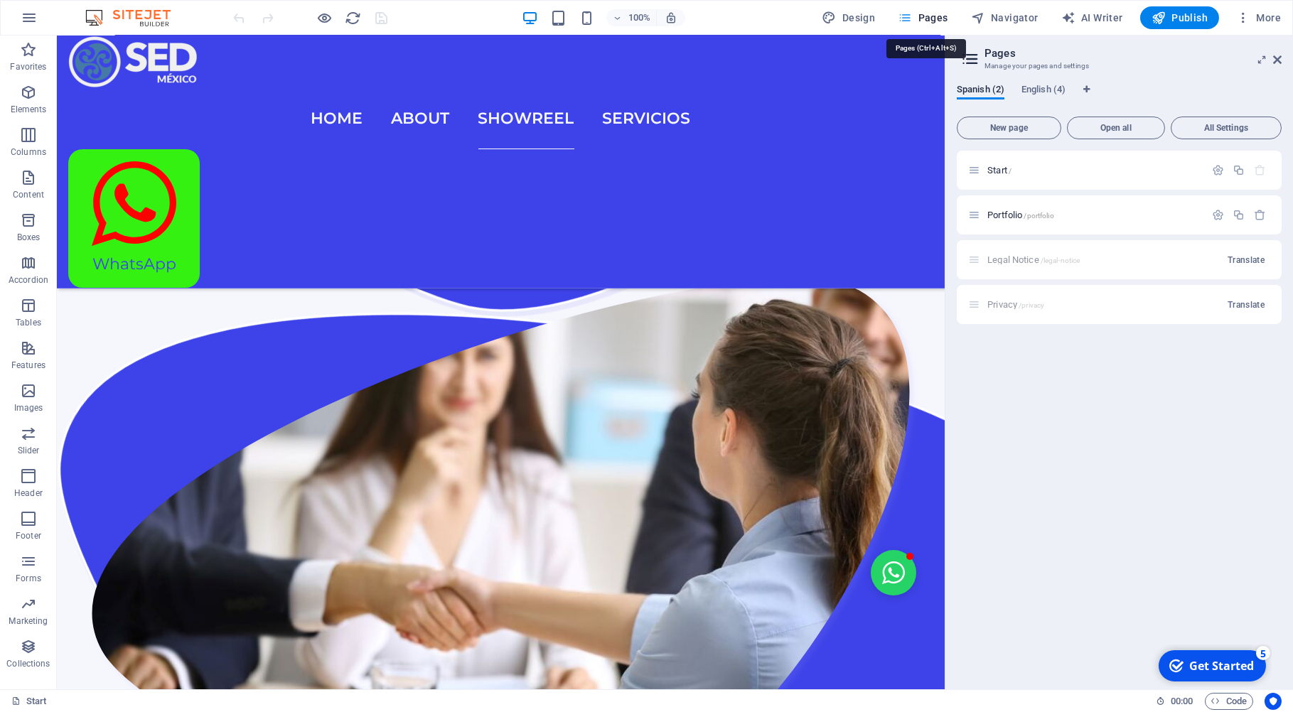
scroll to position [2114, 0]
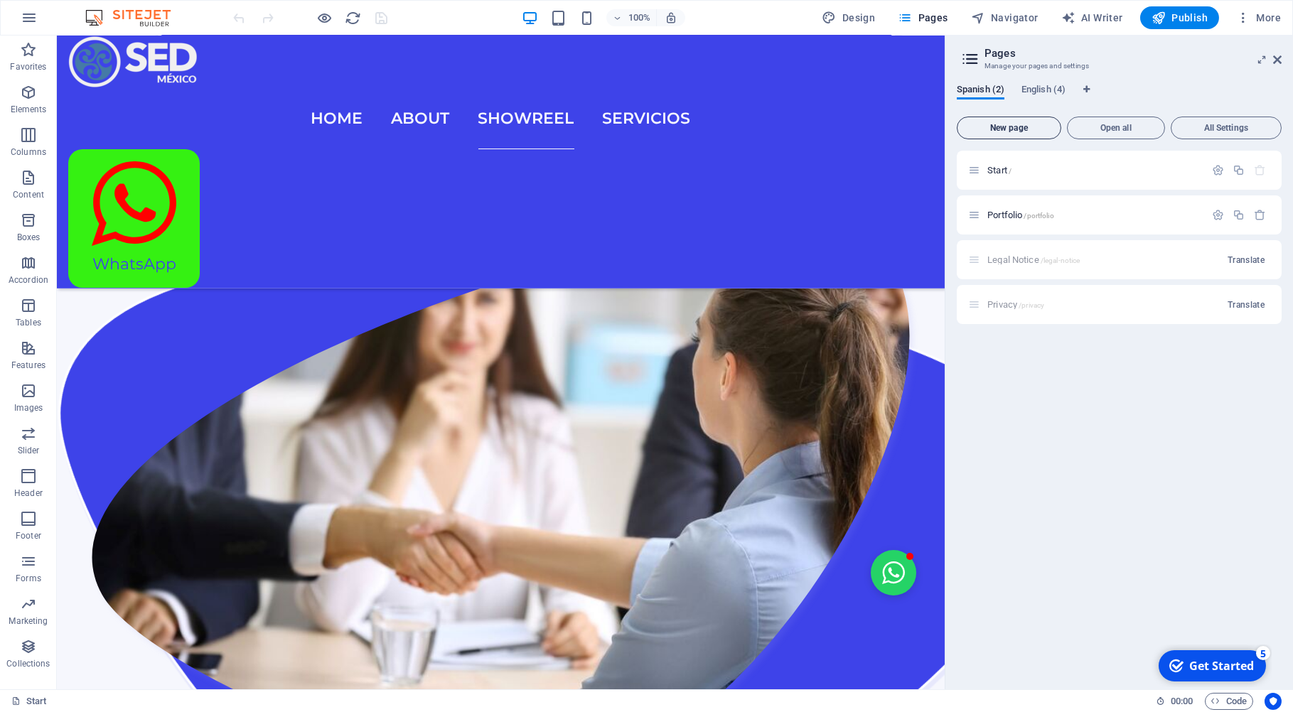
click at [992, 129] on span "New page" at bounding box center [1009, 128] width 92 height 9
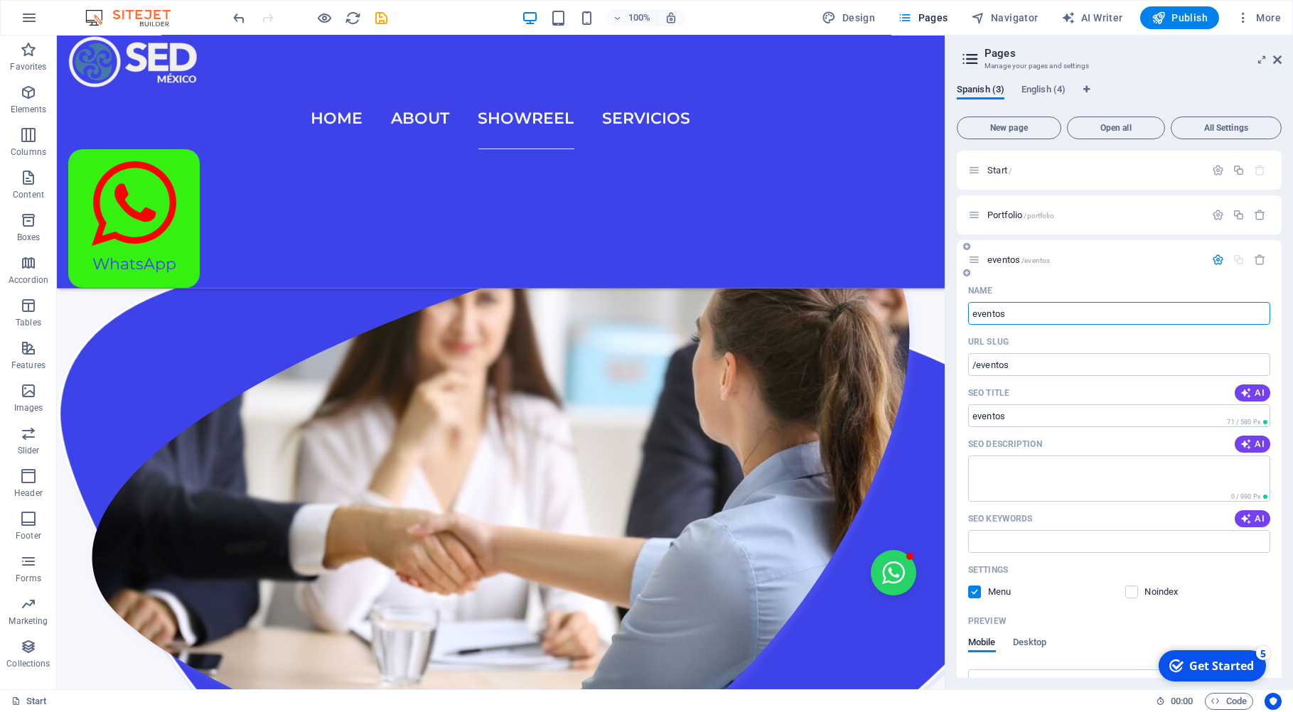
type input "eventos"
type input "/eventos"
type input "event"
type input "/evento"
type input "e"
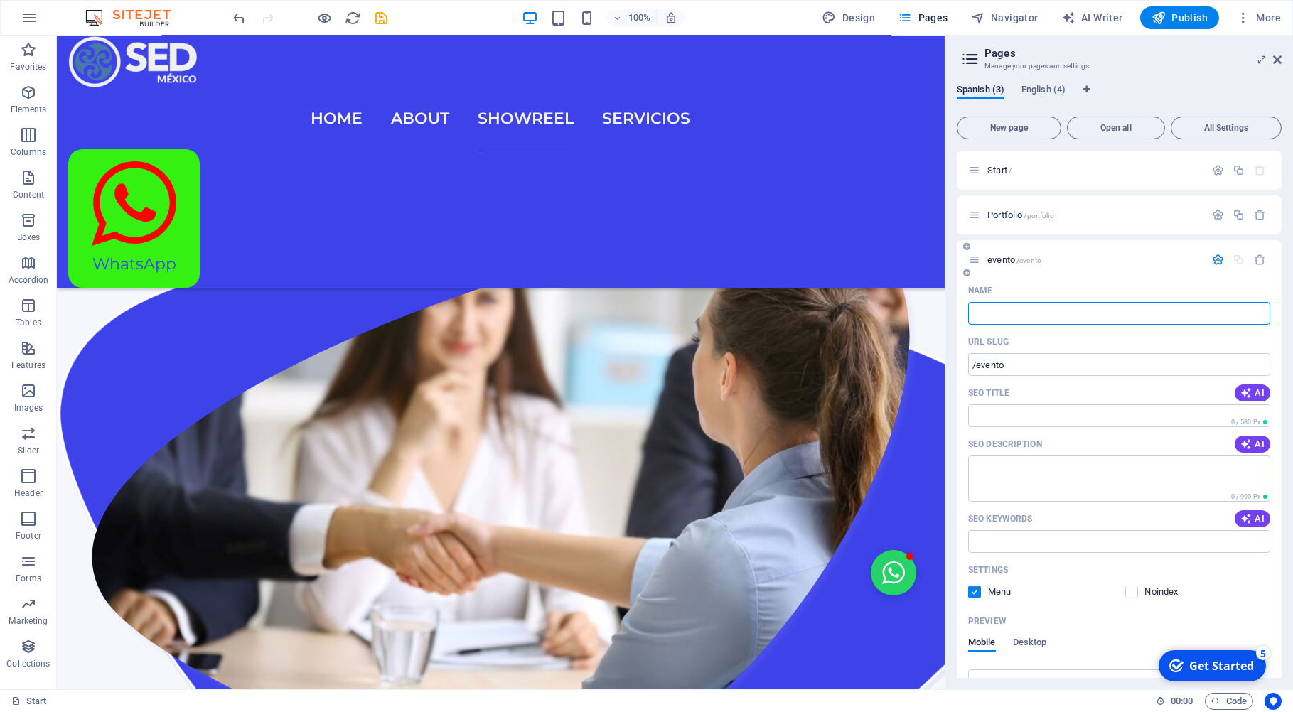
type input "/"
type input "Esbel"
type input "/es"
type input "Es"
type input "Esbella"
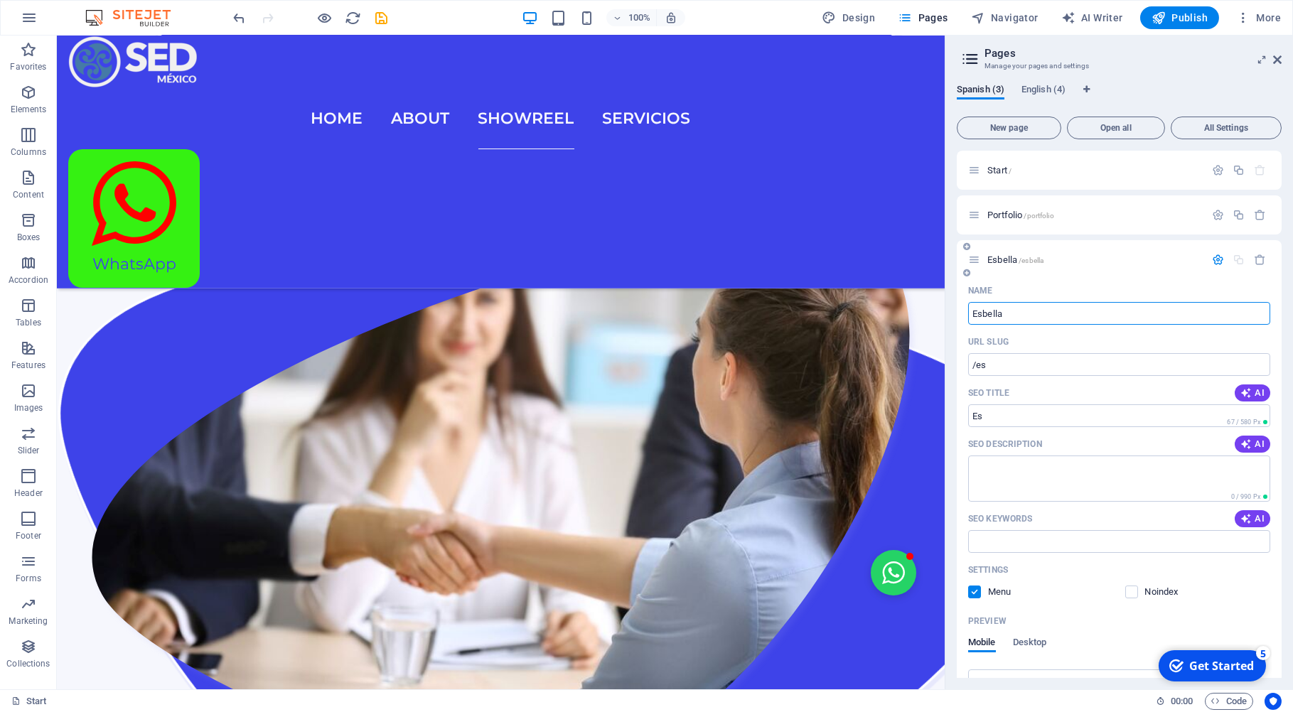
type input "/esbella"
type input "Esbella"
click at [860, 469] on span "Design" at bounding box center [732, 488] width 256 height 38
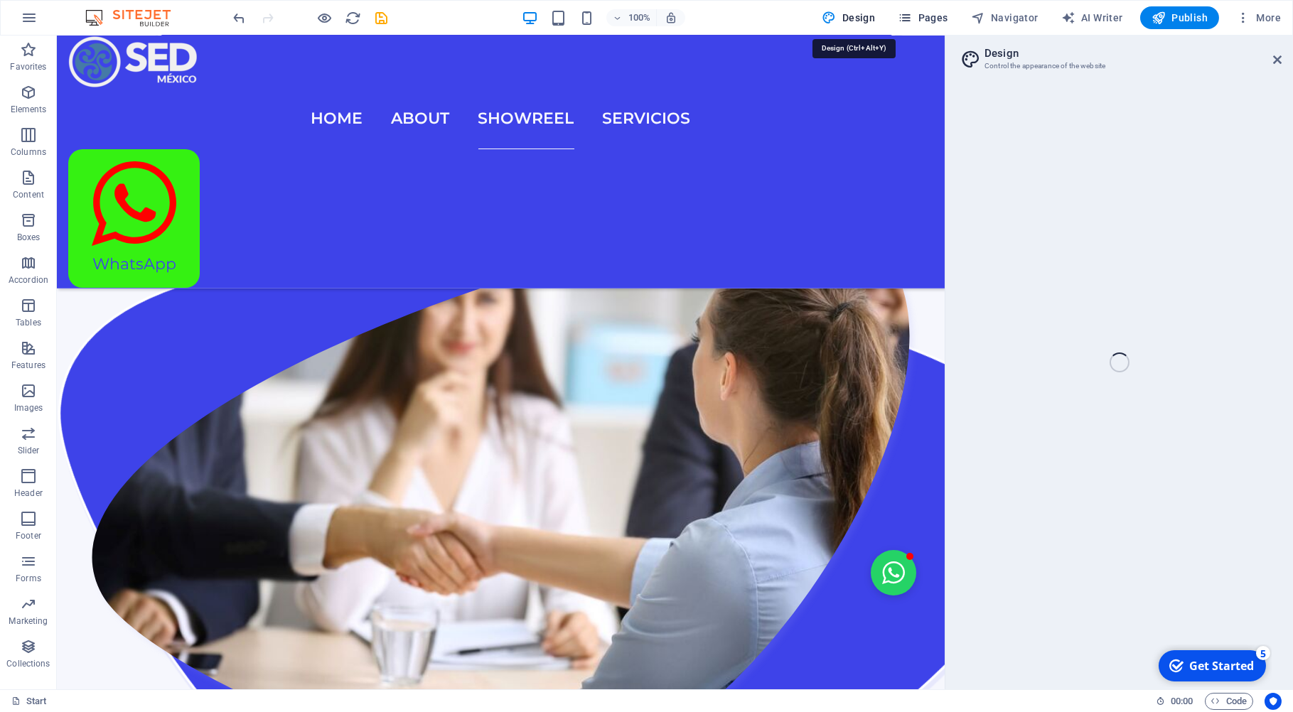
click at [828, 481] on span "Pages" at bounding box center [723, 488] width 209 height 14
click at [1022, 61] on h3 "Manage your pages and settings" at bounding box center [1119, 66] width 269 height 13
click at [1005, 64] on h3 "Manage your pages and settings" at bounding box center [1119, 66] width 269 height 13
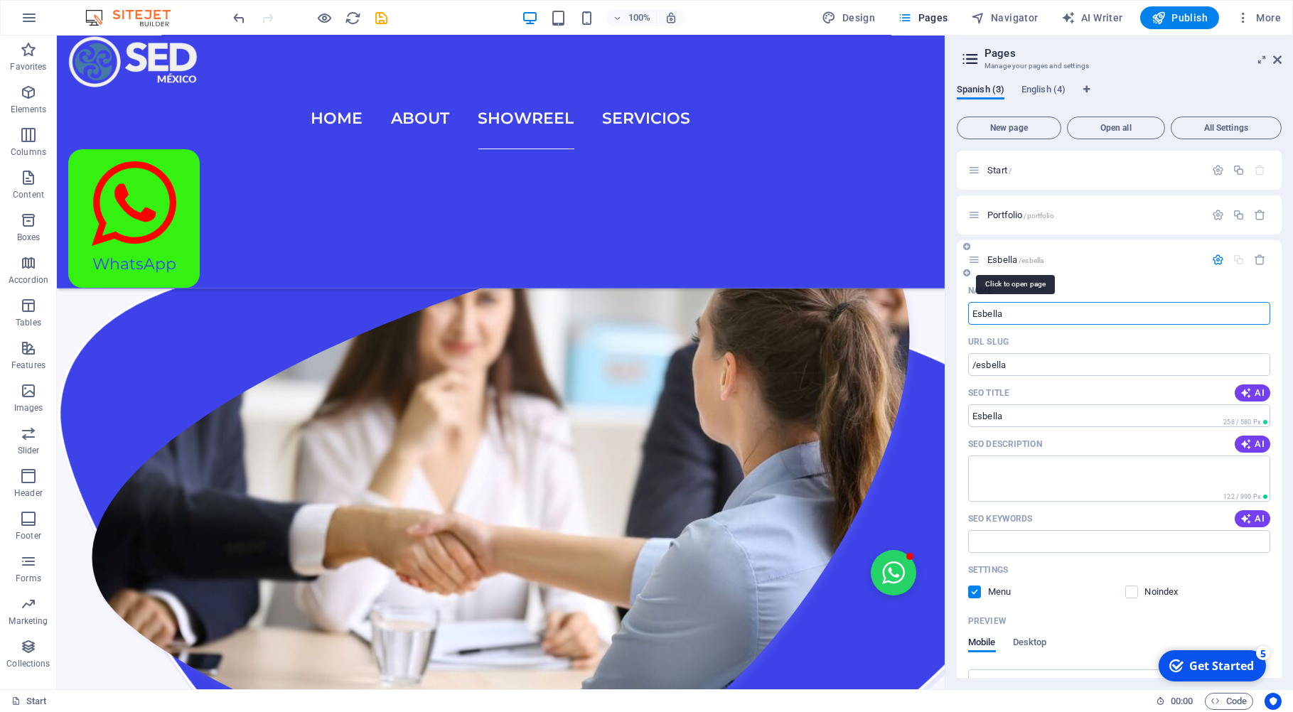
click at [1017, 259] on span "Esbella /esbella" at bounding box center [1016, 260] width 56 height 11
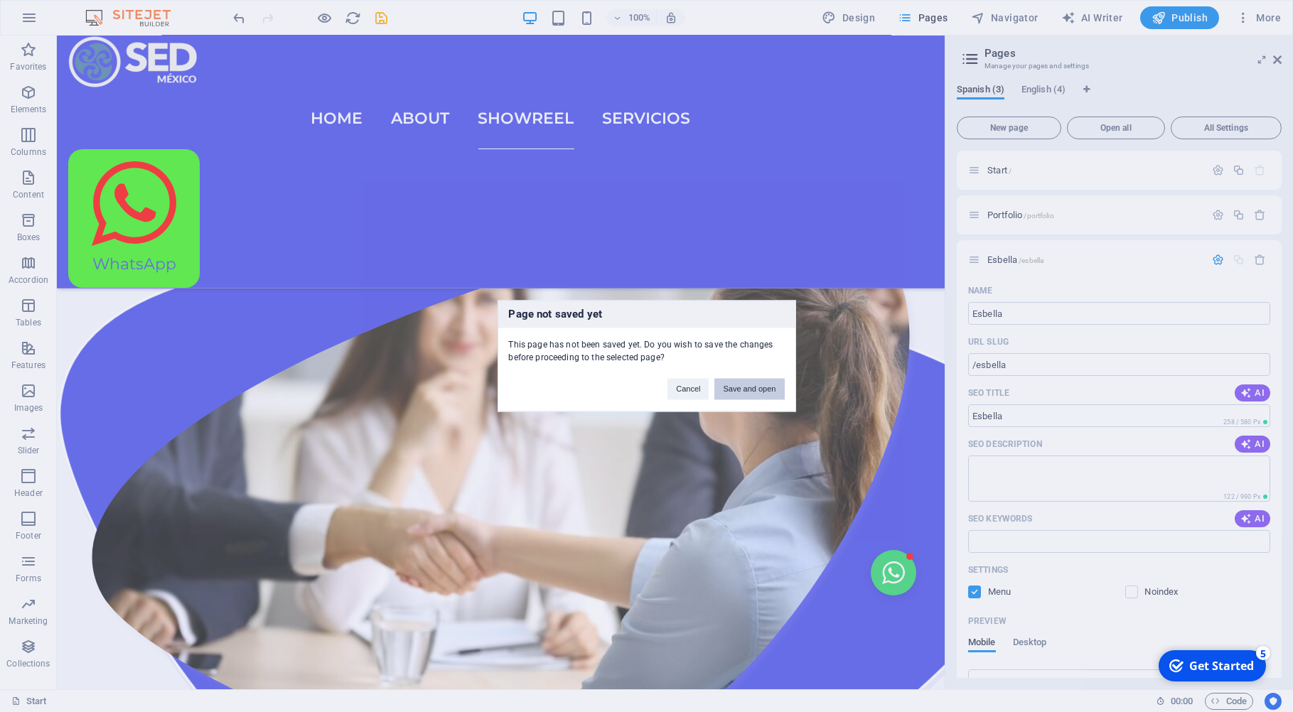
click at [767, 393] on button "Save and open" at bounding box center [750, 389] width 70 height 21
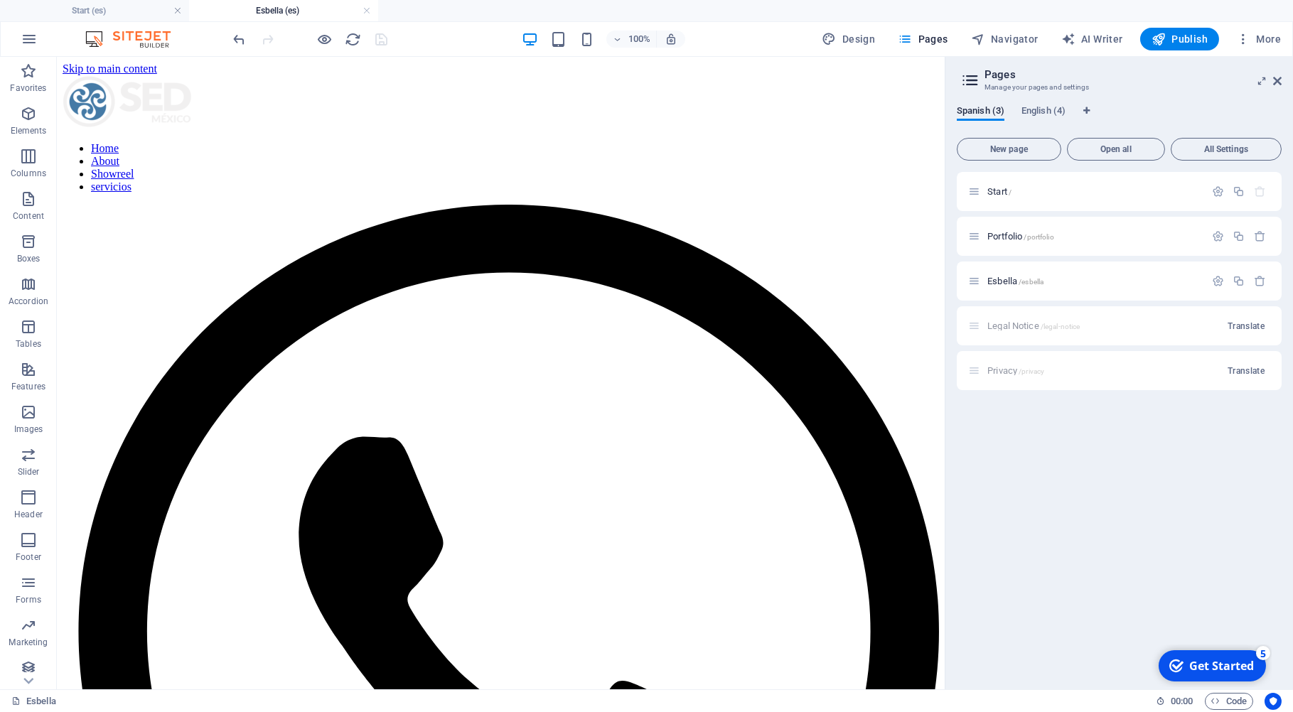
scroll to position [0, 0]
click at [513, 120] on div "+ Add section" at bounding box center [500, 119] width 79 height 24
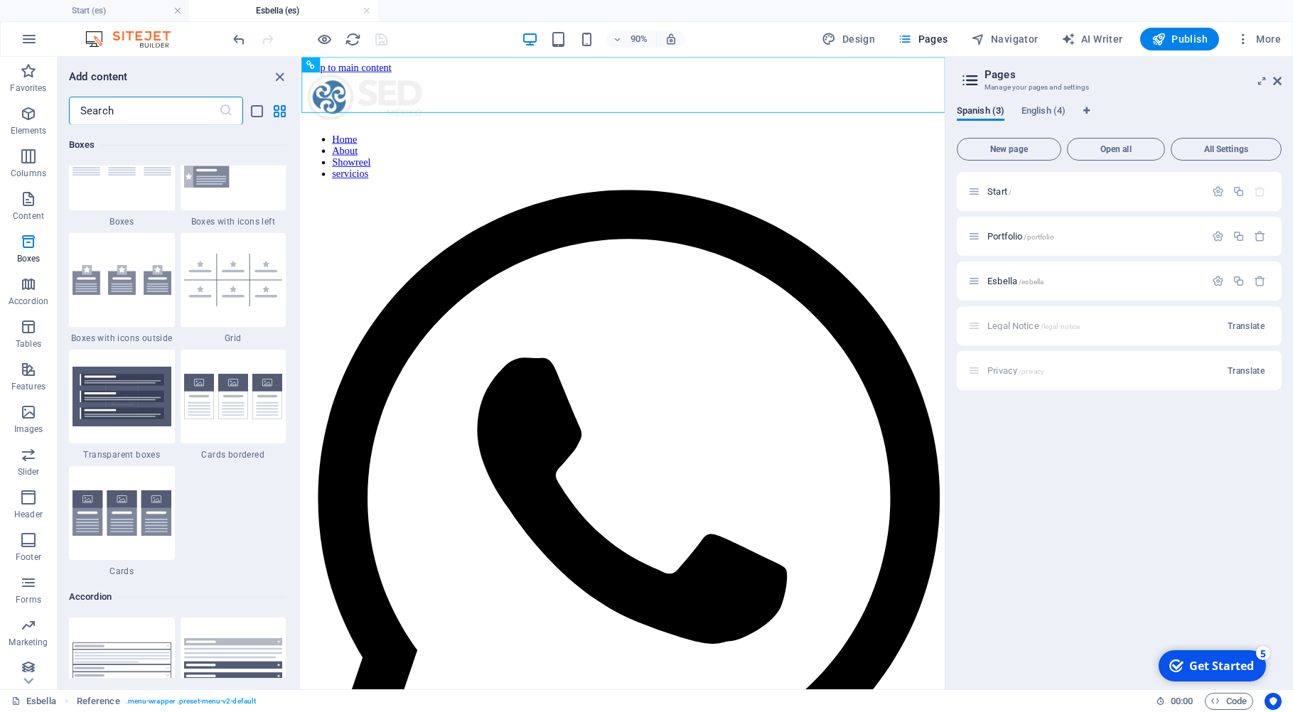
scroll to position [4355, 0]
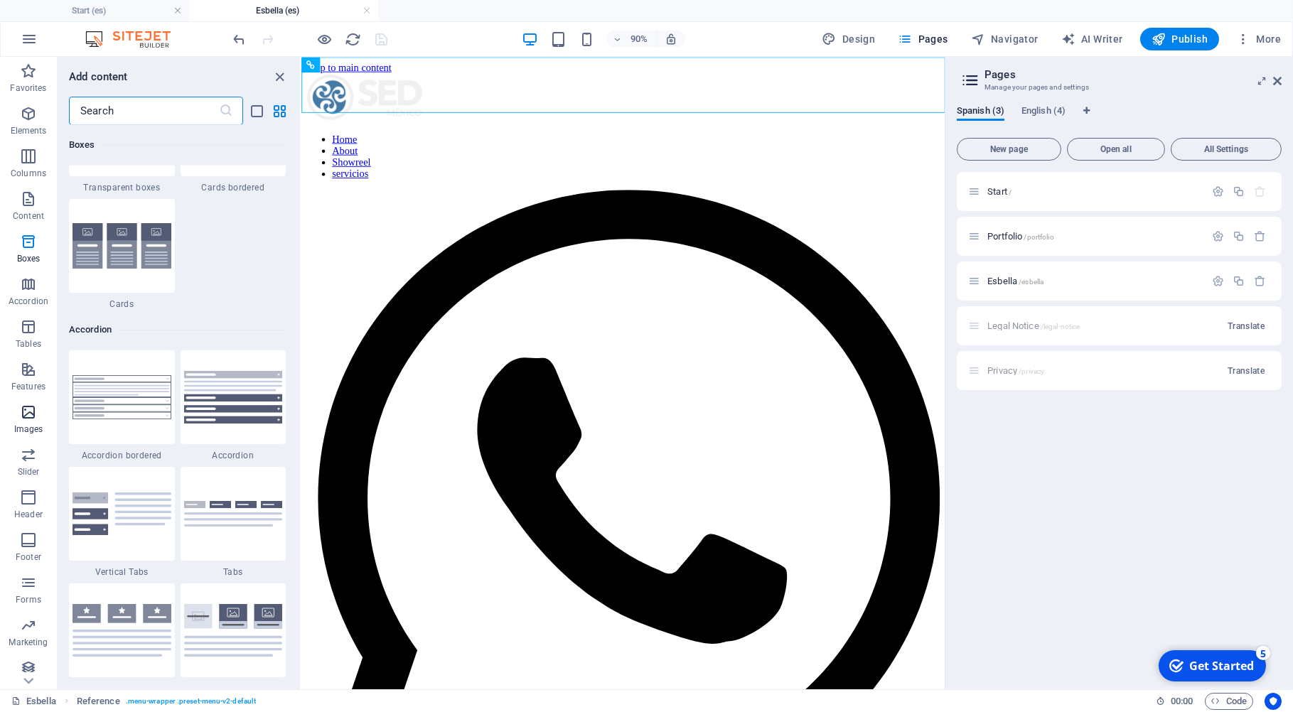
click at [36, 422] on span "Images" at bounding box center [28, 421] width 57 height 34
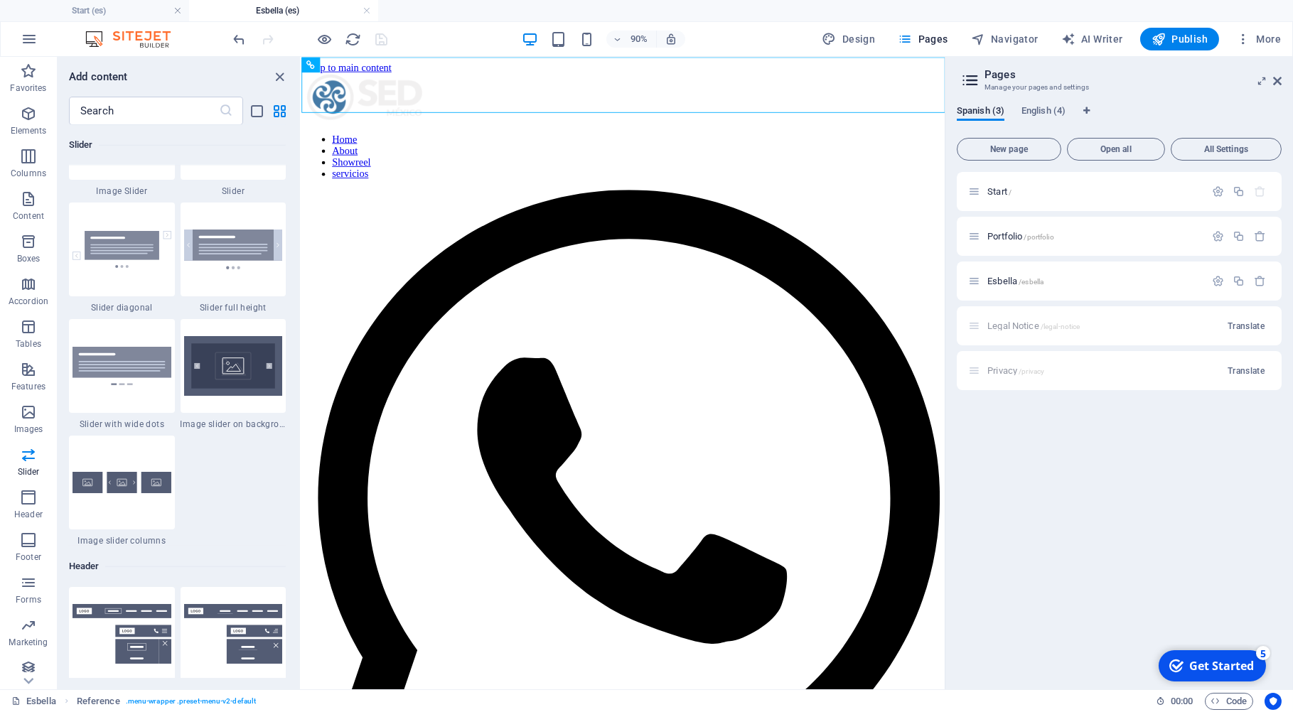
scroll to position [8340, 0]
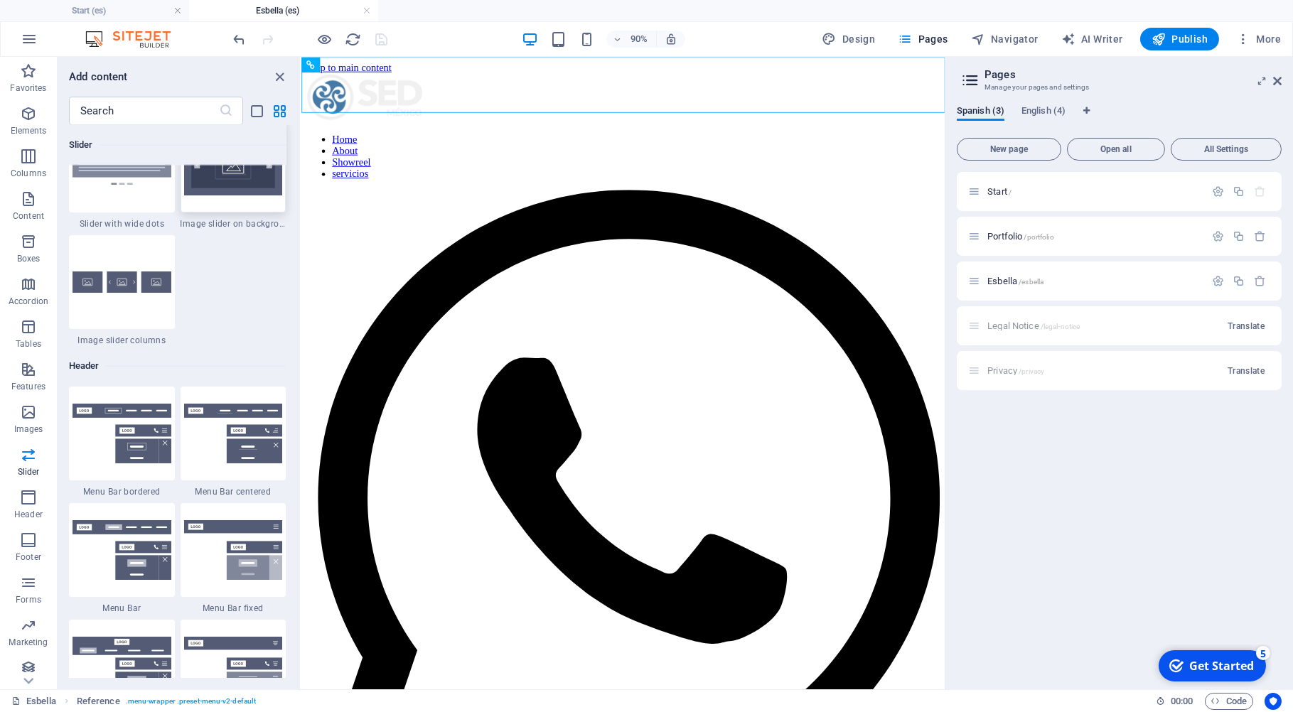
click at [230, 196] on img at bounding box center [233, 166] width 99 height 60
click at [301, 265] on div "Drag here to replace the existing content. Press “Ctrl” if you want to create a…" at bounding box center [622, 373] width 643 height 633
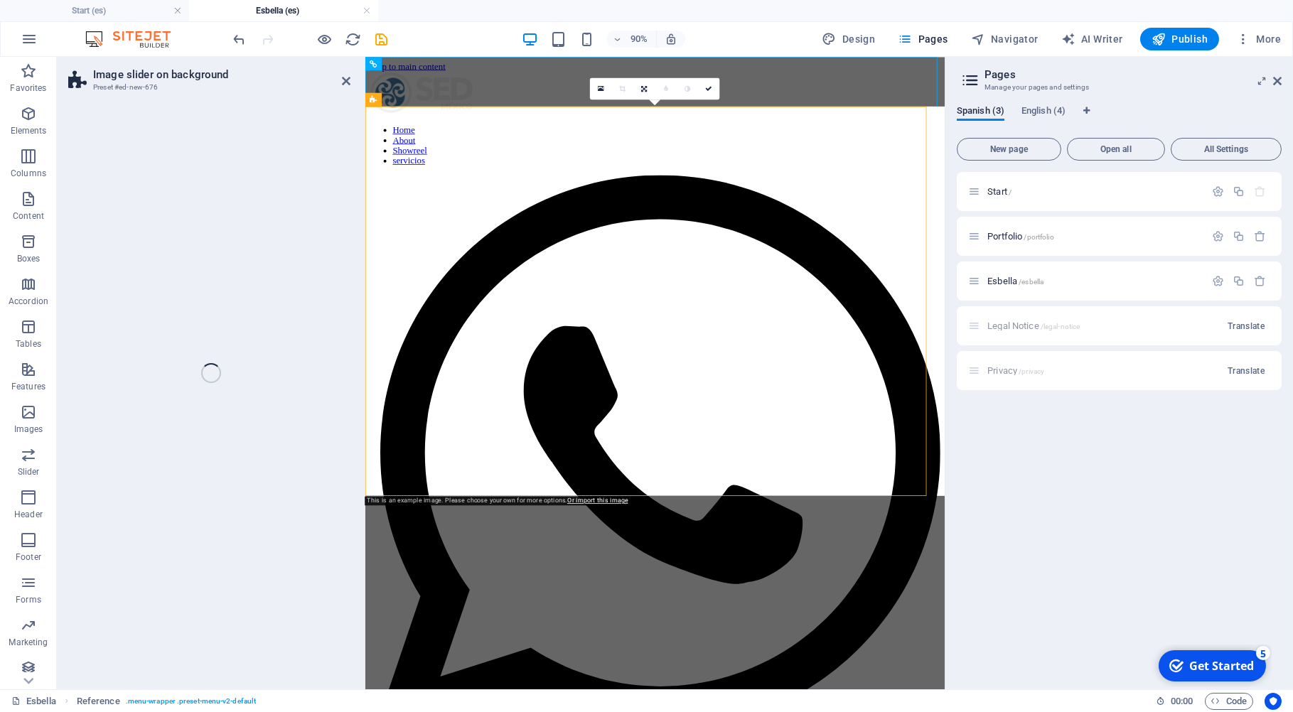
drag, startPoint x: 595, startPoint y: 321, endPoint x: 376, endPoint y: 267, distance: 225.4
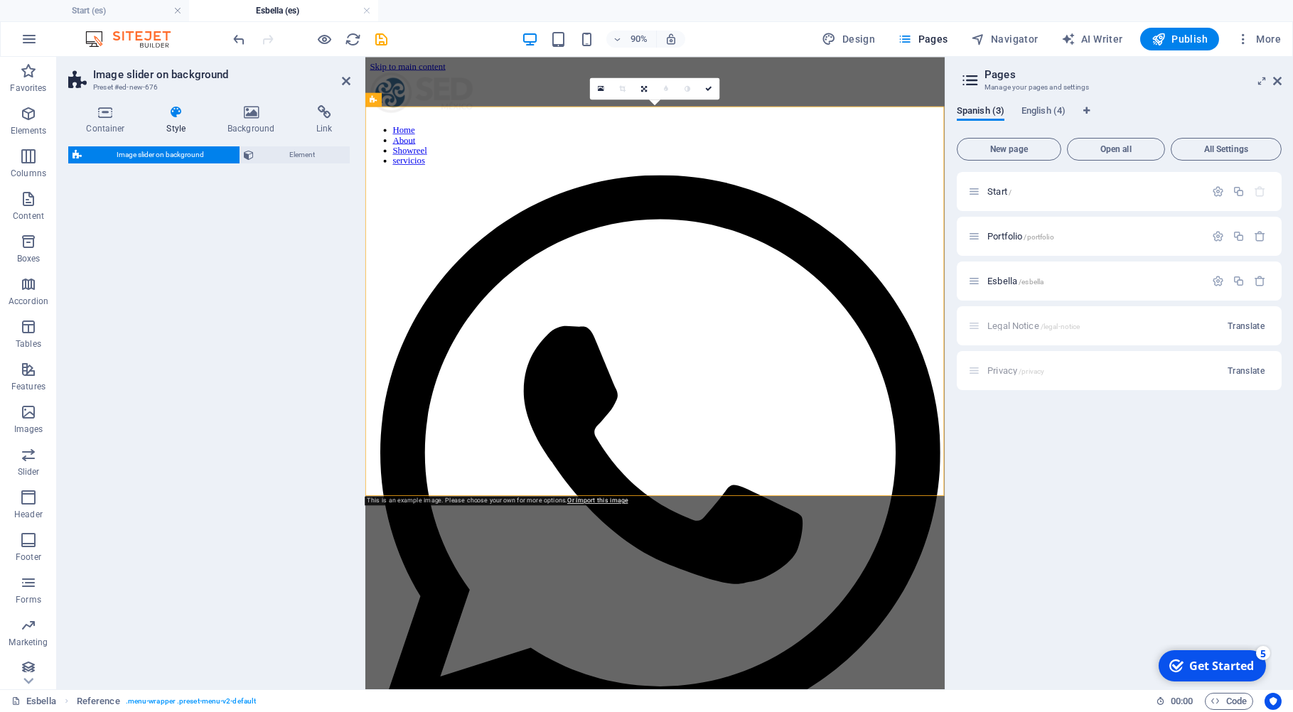
select select "rem"
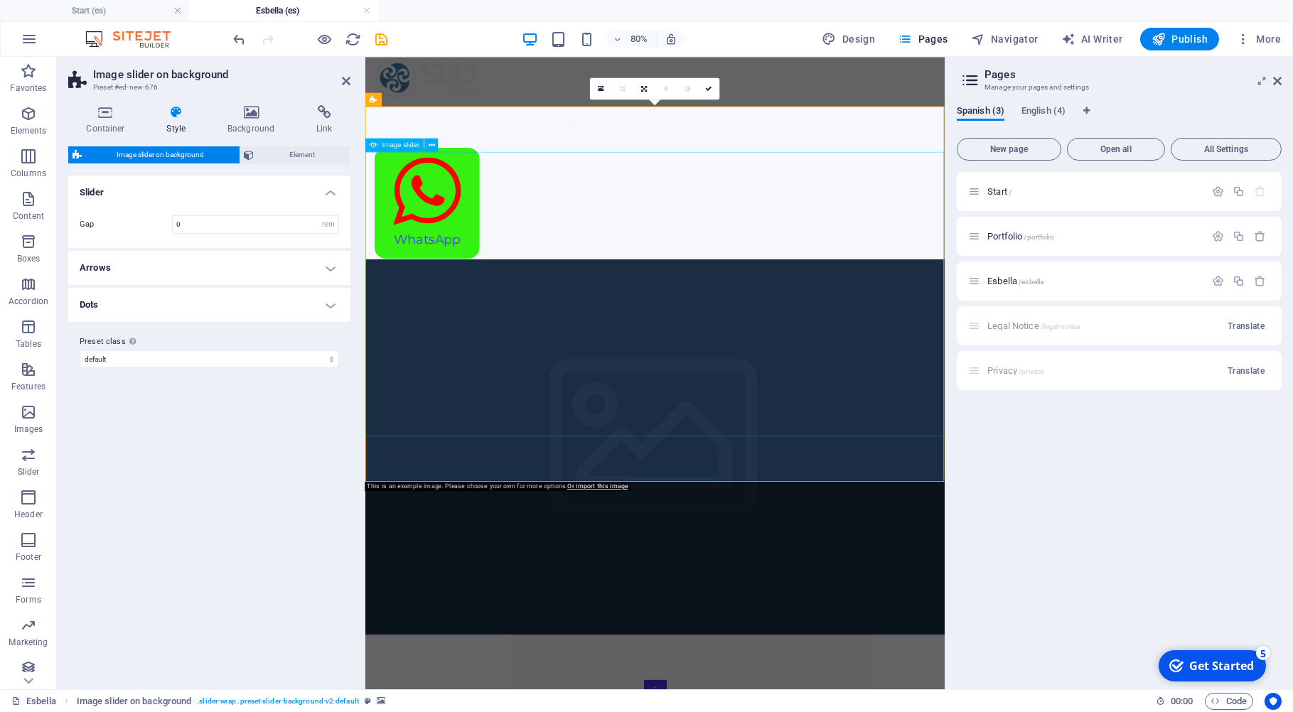
select select "px"
select select "ms"
select select "s"
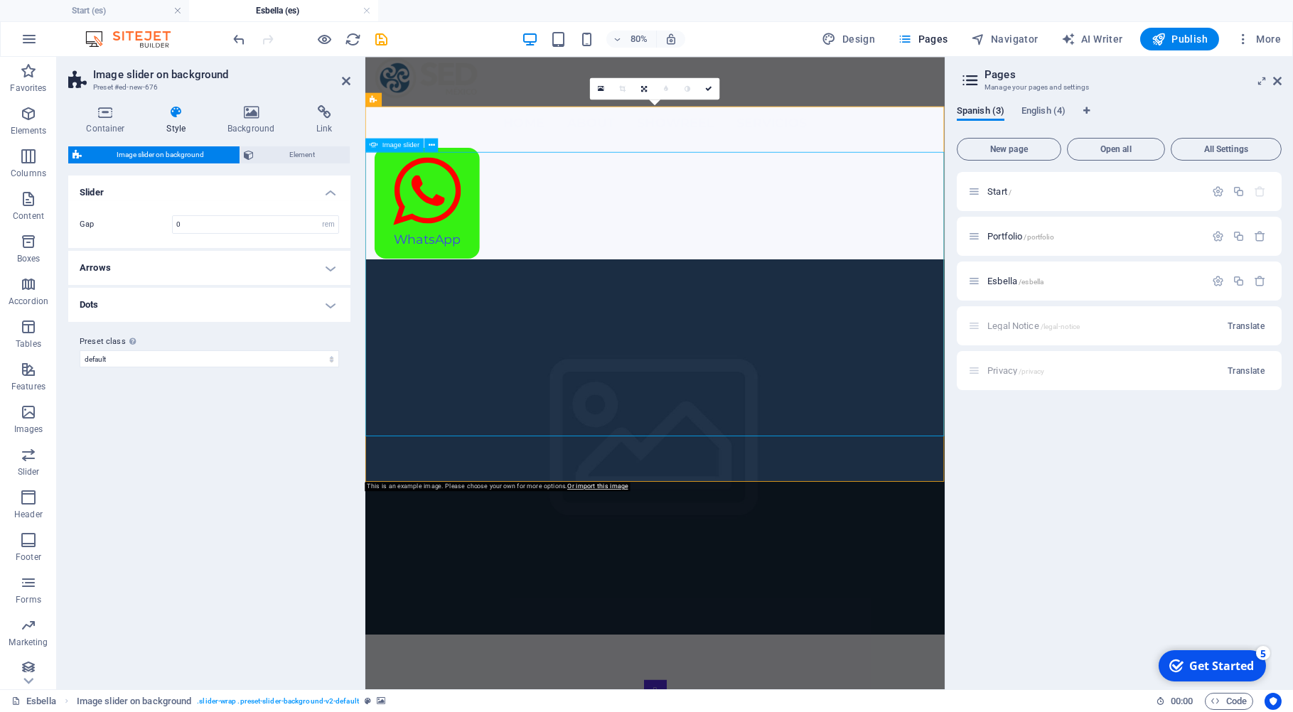
select select "progressive"
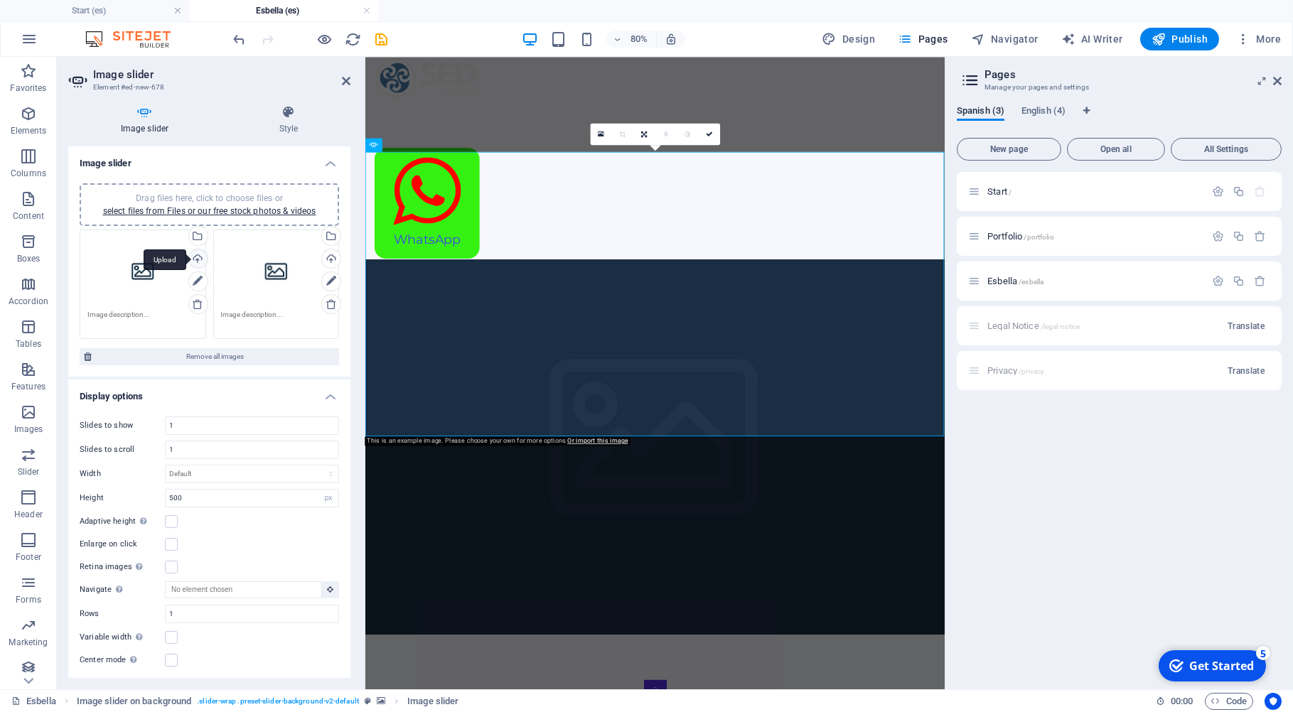
click at [191, 257] on div "Upload" at bounding box center [196, 260] width 21 height 21
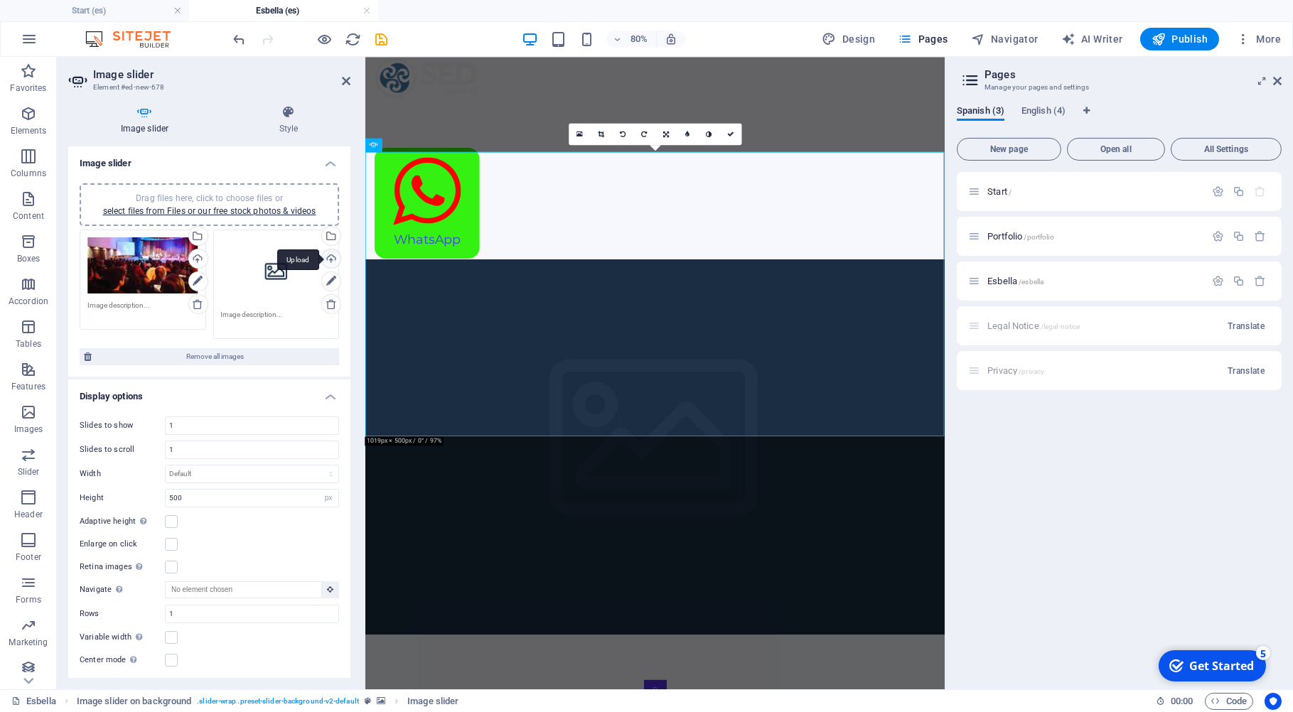
click at [319, 256] on div "Upload" at bounding box center [329, 260] width 21 height 21
click at [209, 196] on span "Drag files here, click to choose files or select files from Files or our free s…" at bounding box center [209, 204] width 213 height 23
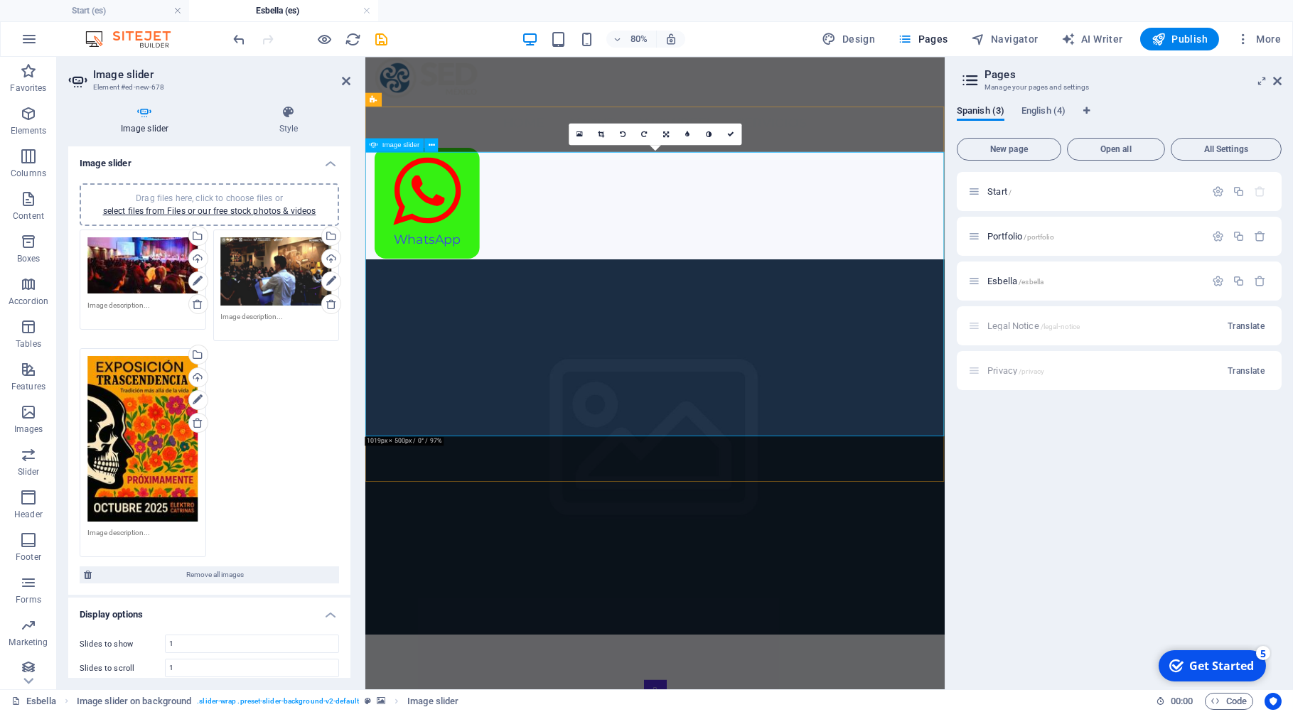
click at [661, 134] on link at bounding box center [666, 134] width 21 height 21
click at [601, 137] on icon at bounding box center [601, 134] width 6 height 7
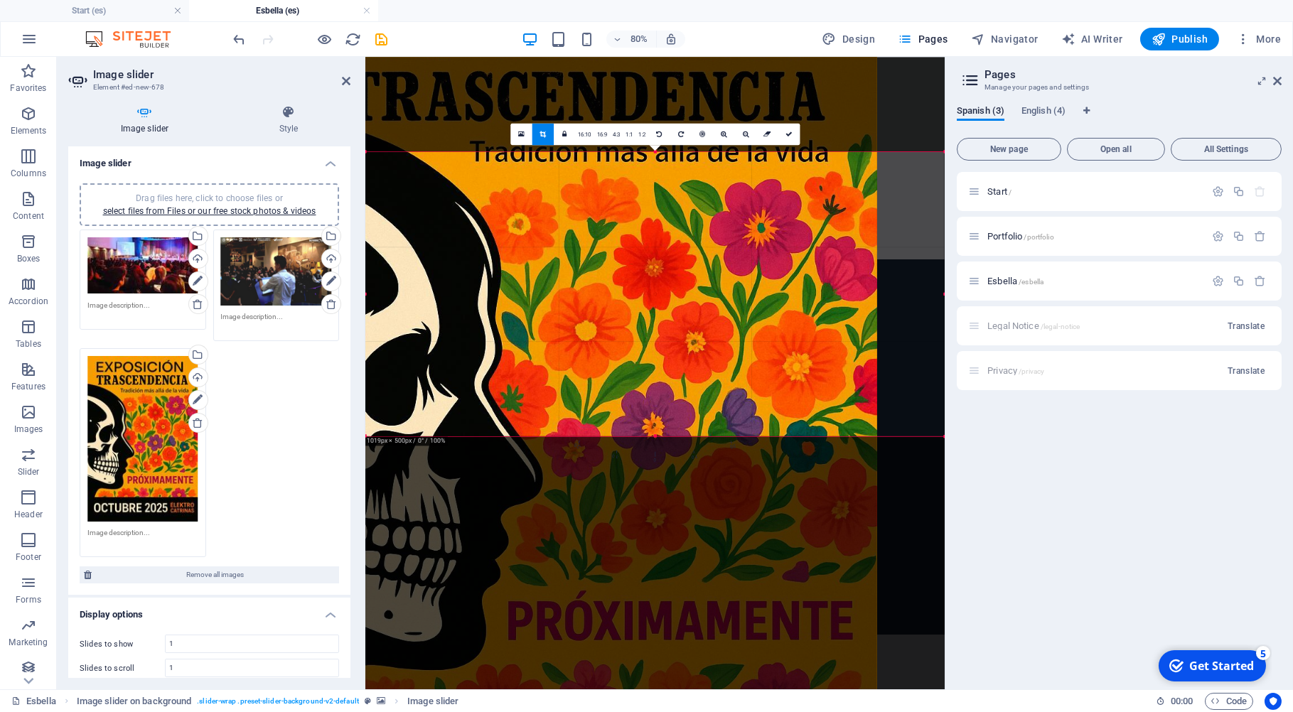
drag, startPoint x: 683, startPoint y: 241, endPoint x: 574, endPoint y: 333, distance: 142.8
click at [574, 333] on div at bounding box center [587, 406] width 579 height 870
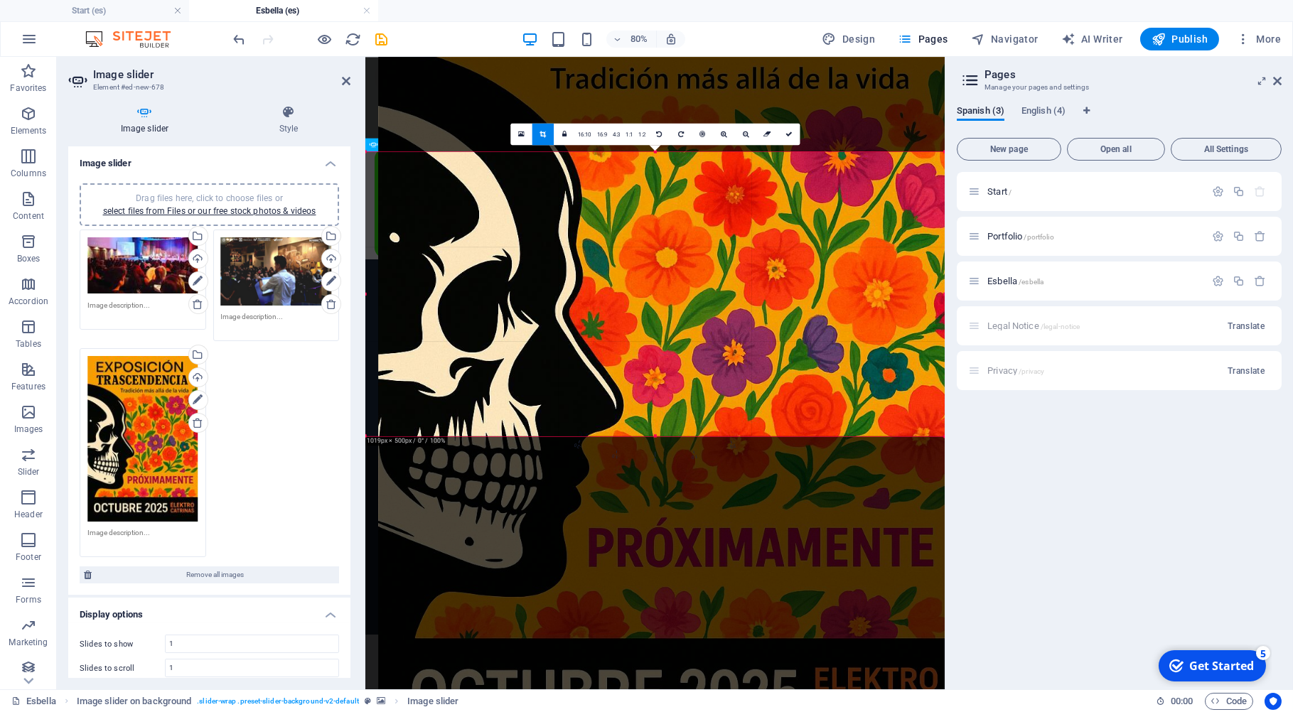
drag, startPoint x: 667, startPoint y: 341, endPoint x: 683, endPoint y: 181, distance: 160.7
click at [683, 183] on div at bounding box center [667, 333] width 579 height 870
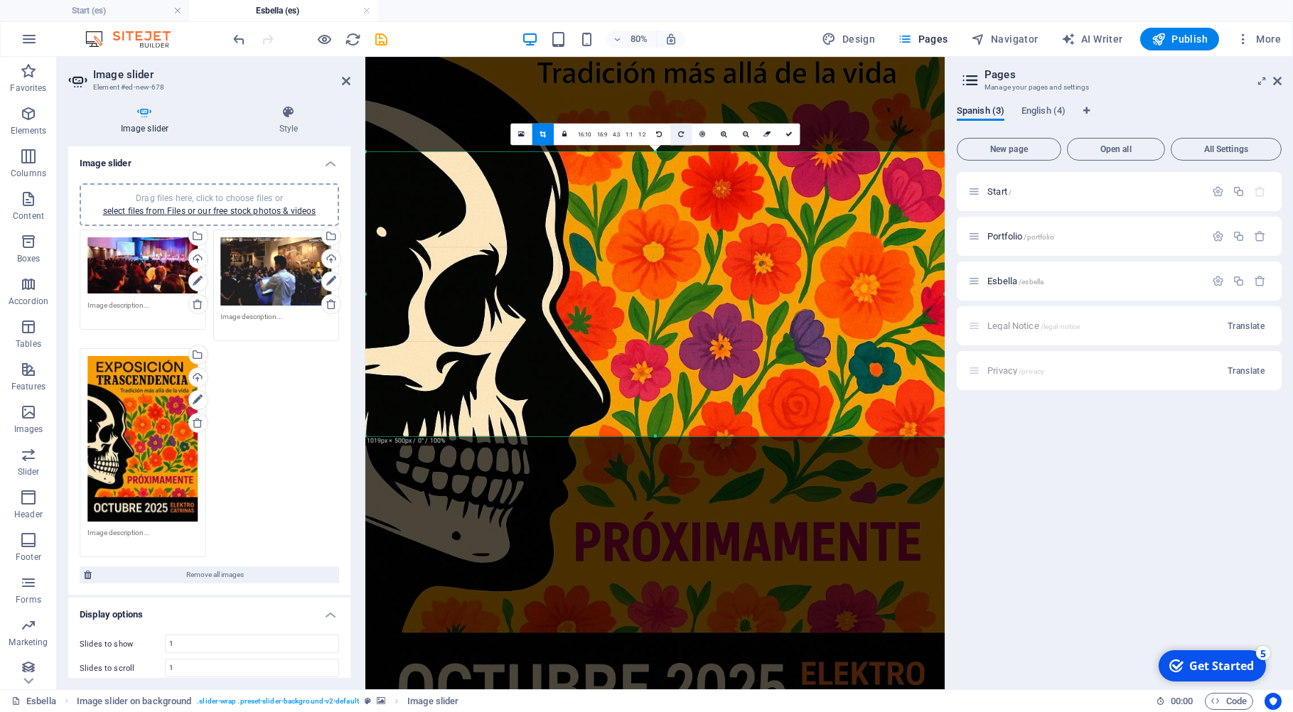
drag, startPoint x: 685, startPoint y: 176, endPoint x: 685, endPoint y: 141, distance: 34.8
click at [685, 152] on div "180 170 160 150 140 130 120 110 100 90 80 70 60 50 40 30 20 10 0 -10 -20 -30 -4…" at bounding box center [654, 294] width 579 height 284
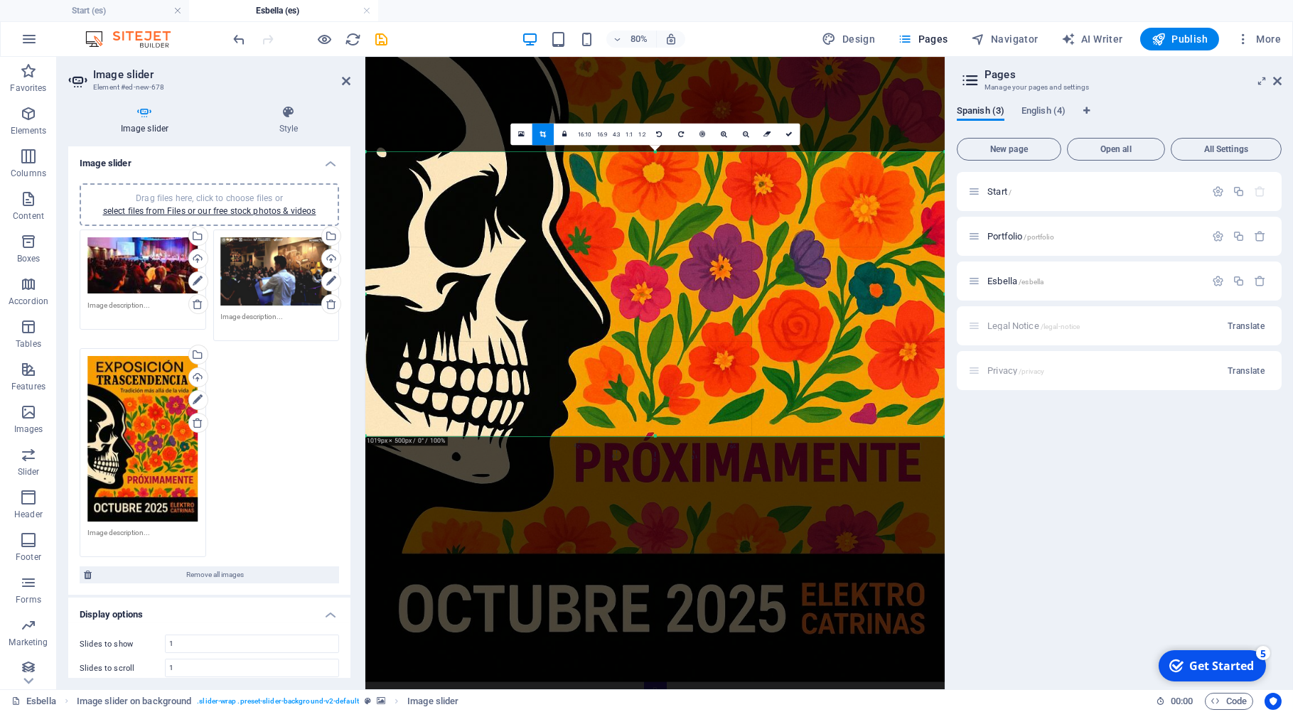
drag, startPoint x: 686, startPoint y: 230, endPoint x: 686, endPoint y: 169, distance: 60.4
click at [686, 169] on div at bounding box center [654, 247] width 579 height 870
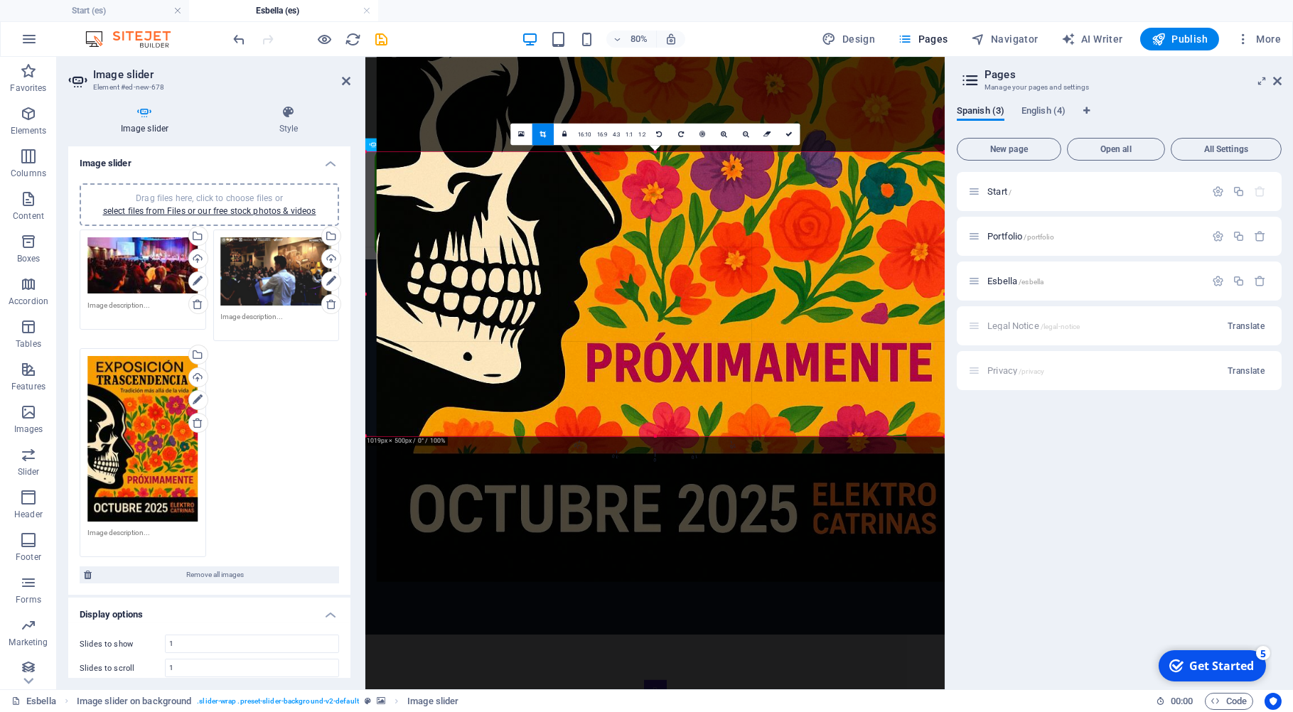
drag, startPoint x: 674, startPoint y: 368, endPoint x: 689, endPoint y: 171, distance: 196.8
click at [689, 171] on div at bounding box center [666, 148] width 579 height 870
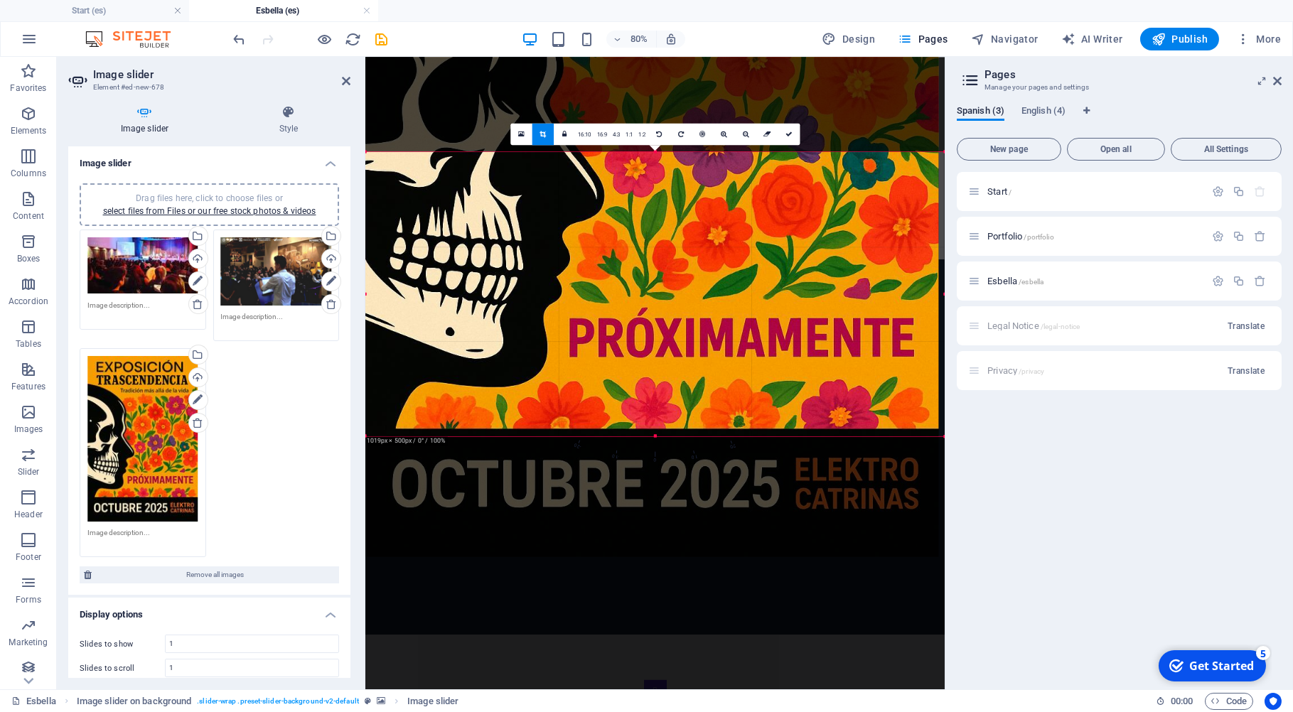
drag, startPoint x: 699, startPoint y: 335, endPoint x: 713, endPoint y: 191, distance: 144.3
click at [713, 191] on div at bounding box center [648, 123] width 579 height 870
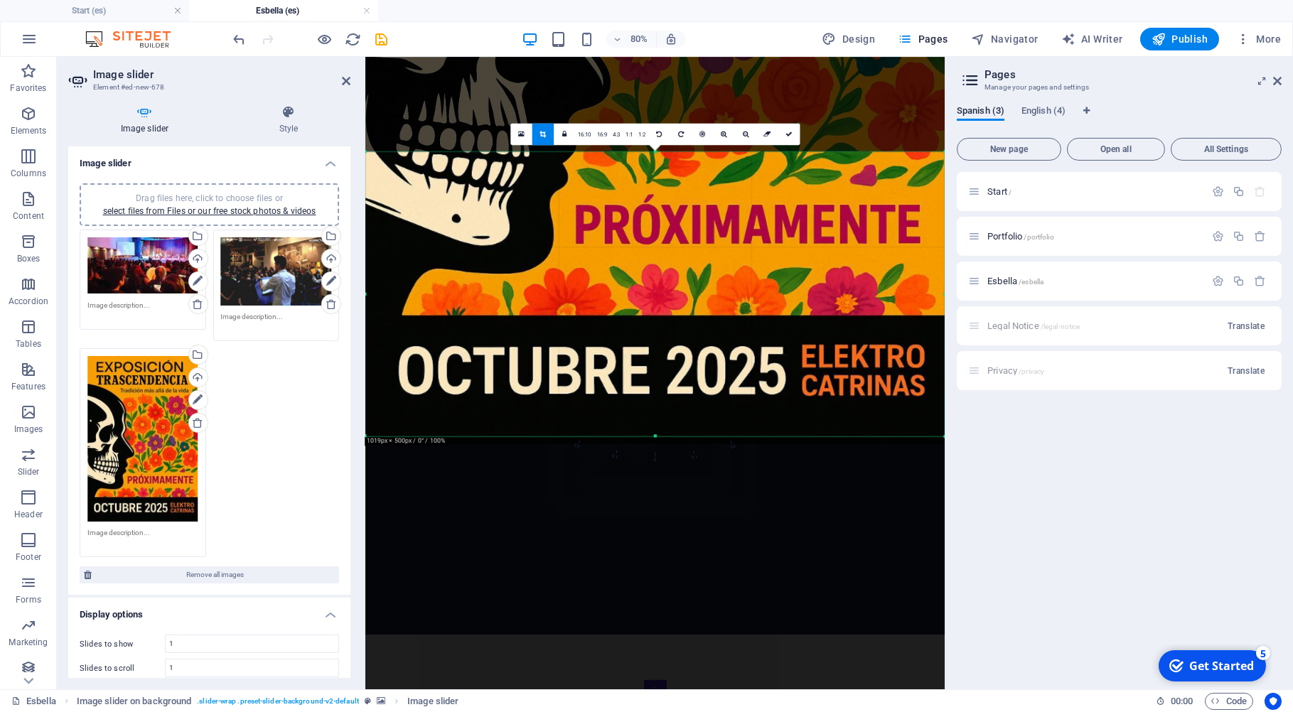
drag, startPoint x: 710, startPoint y: 375, endPoint x: 714, endPoint y: 222, distance: 153.6
click at [714, 222] on div at bounding box center [654, 9] width 579 height 870
click at [789, 135] on icon at bounding box center [789, 134] width 7 height 7
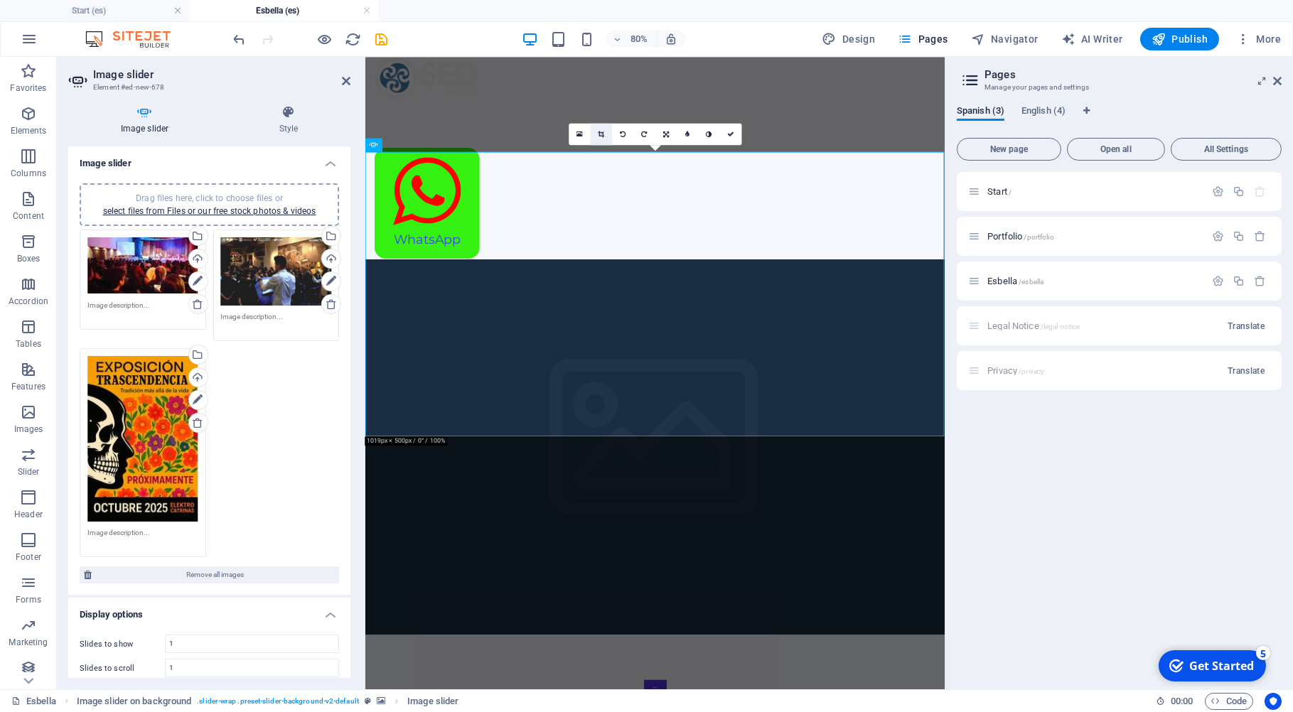
click at [600, 135] on icon at bounding box center [601, 134] width 6 height 7
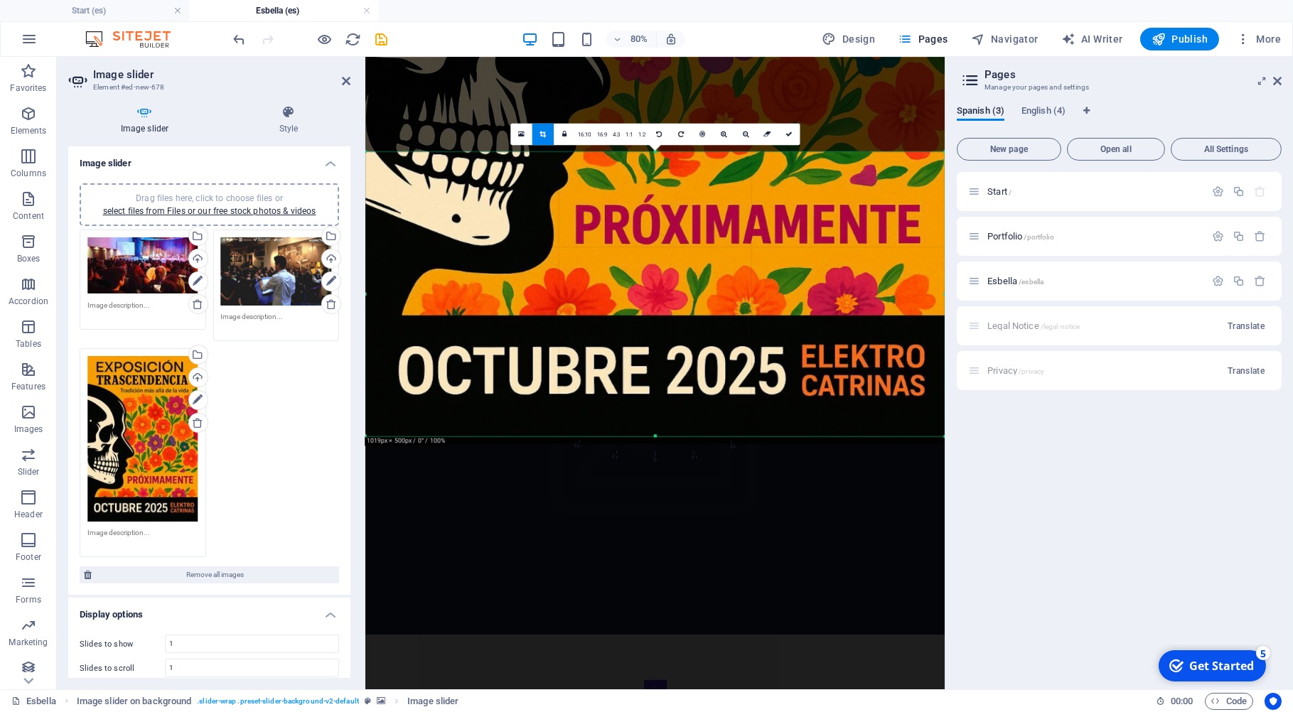
click at [624, 229] on div at bounding box center [654, 9] width 579 height 870
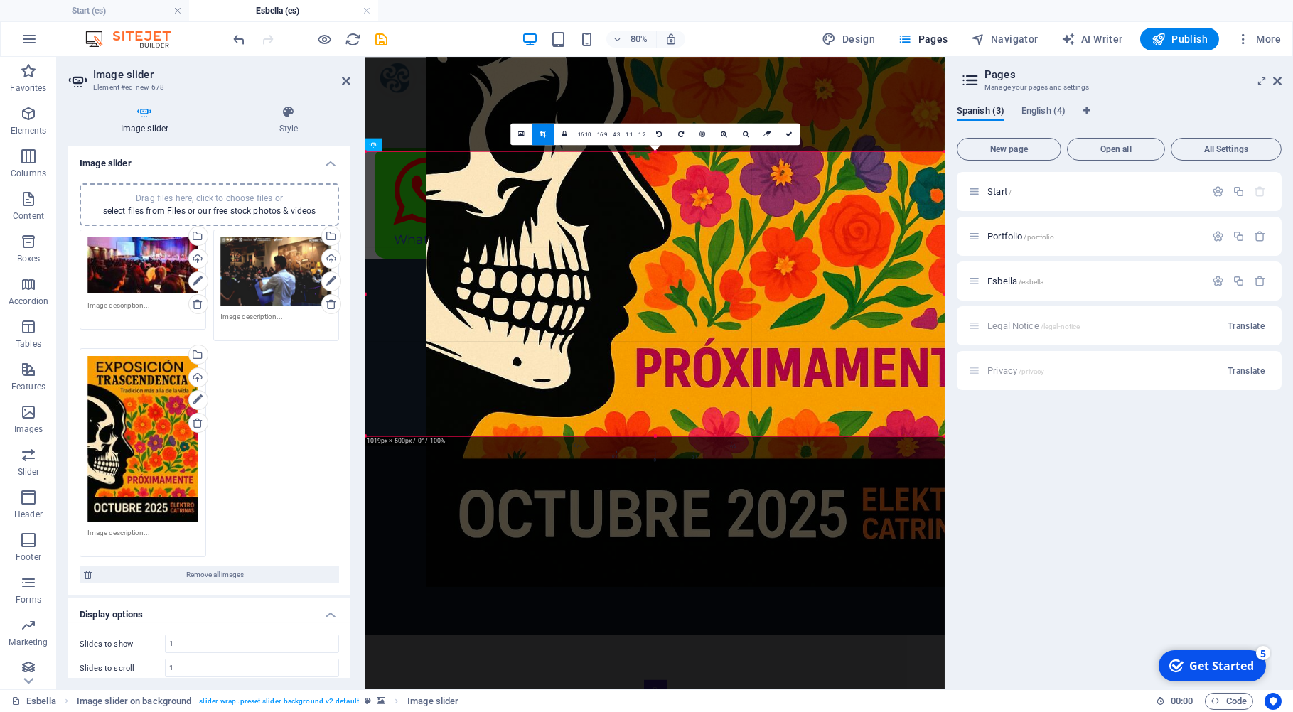
drag, startPoint x: 658, startPoint y: 250, endPoint x: 639, endPoint y: 267, distance: 25.7
click at [683, 275] on div at bounding box center [716, 153] width 579 height 870
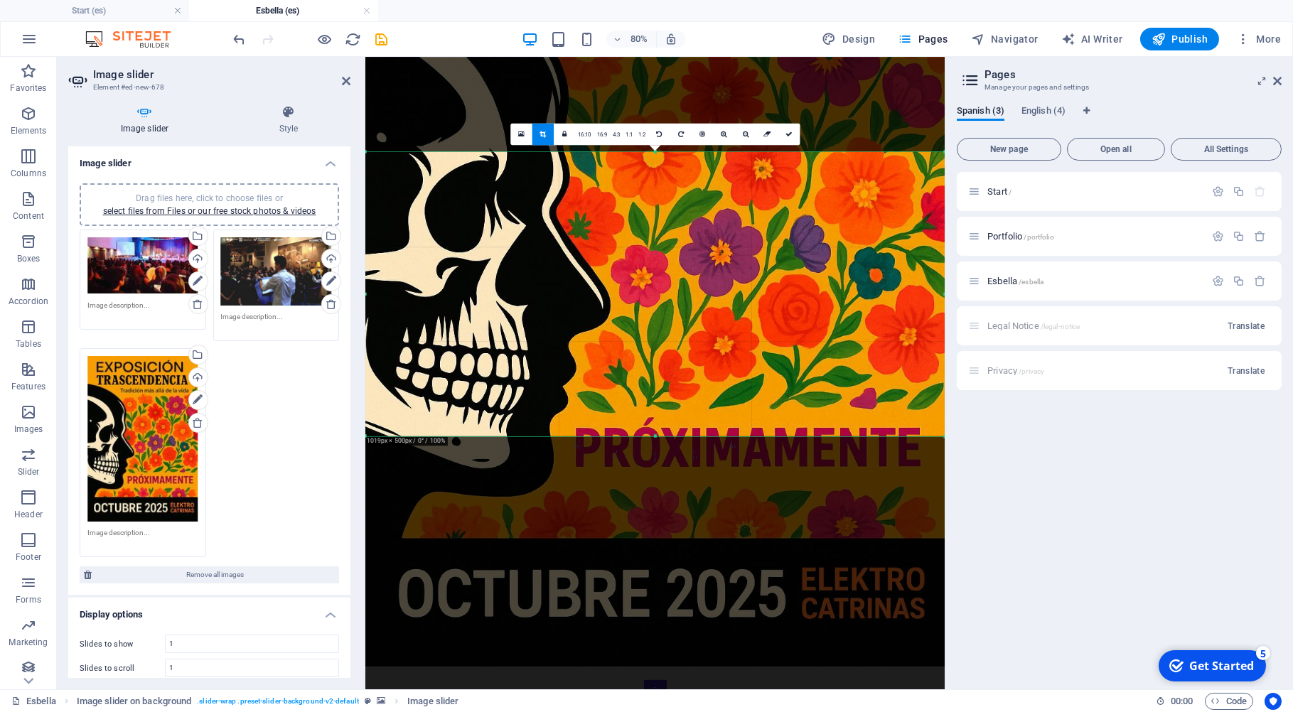
click at [639, 267] on div at bounding box center [654, 232] width 579 height 870
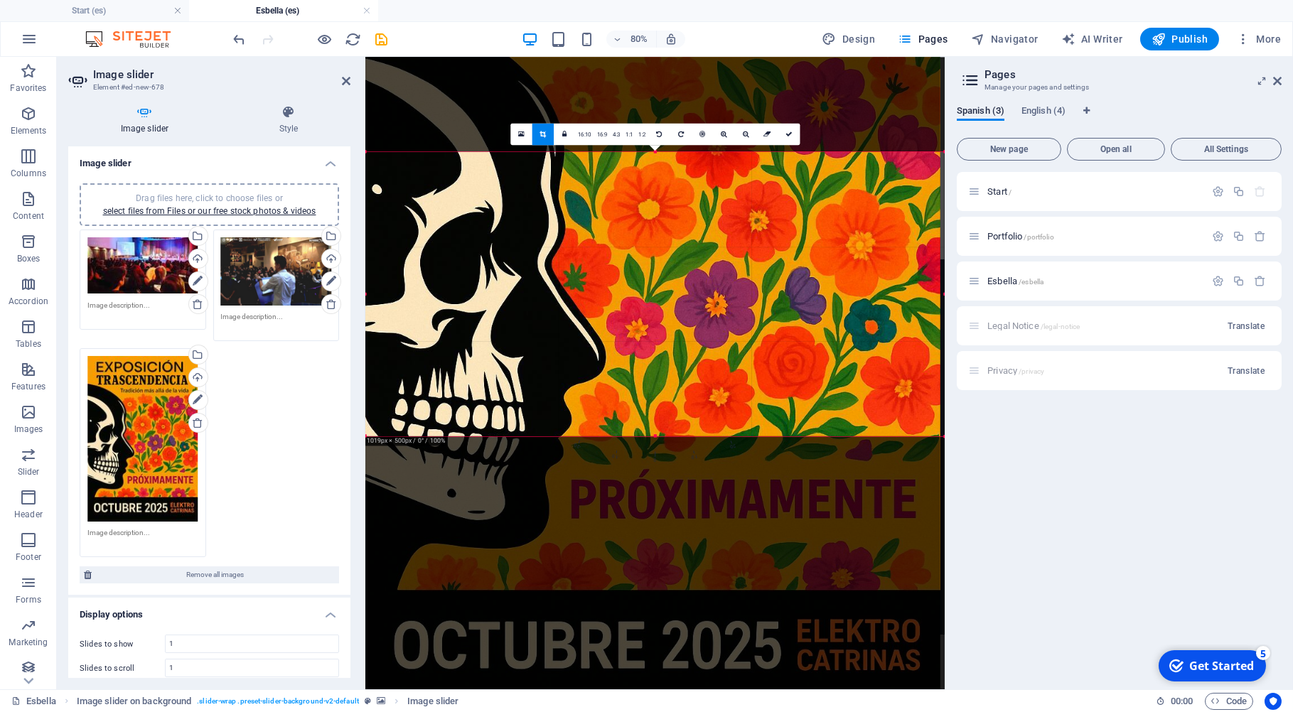
drag, startPoint x: 627, startPoint y: 240, endPoint x: 621, endPoint y: 215, distance: 24.8
click at [621, 215] on div at bounding box center [650, 284] width 579 height 870
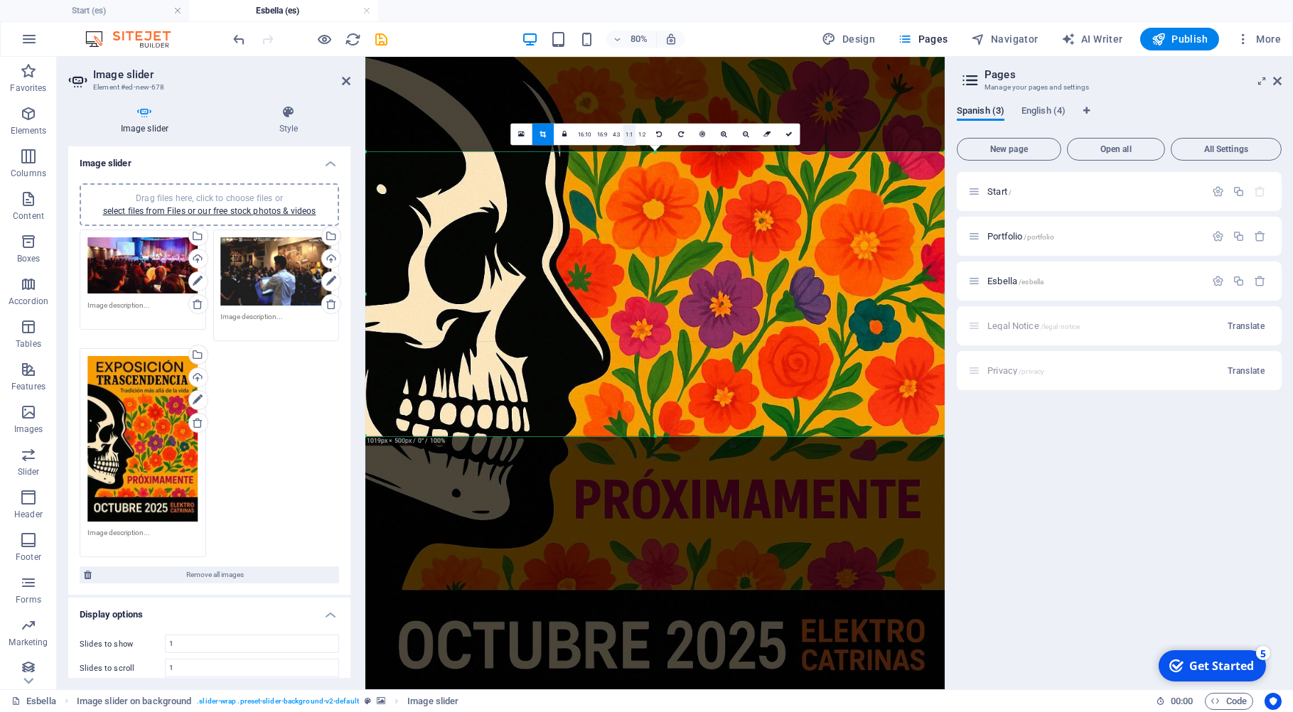
click at [628, 132] on link "1:1" at bounding box center [629, 134] width 13 height 21
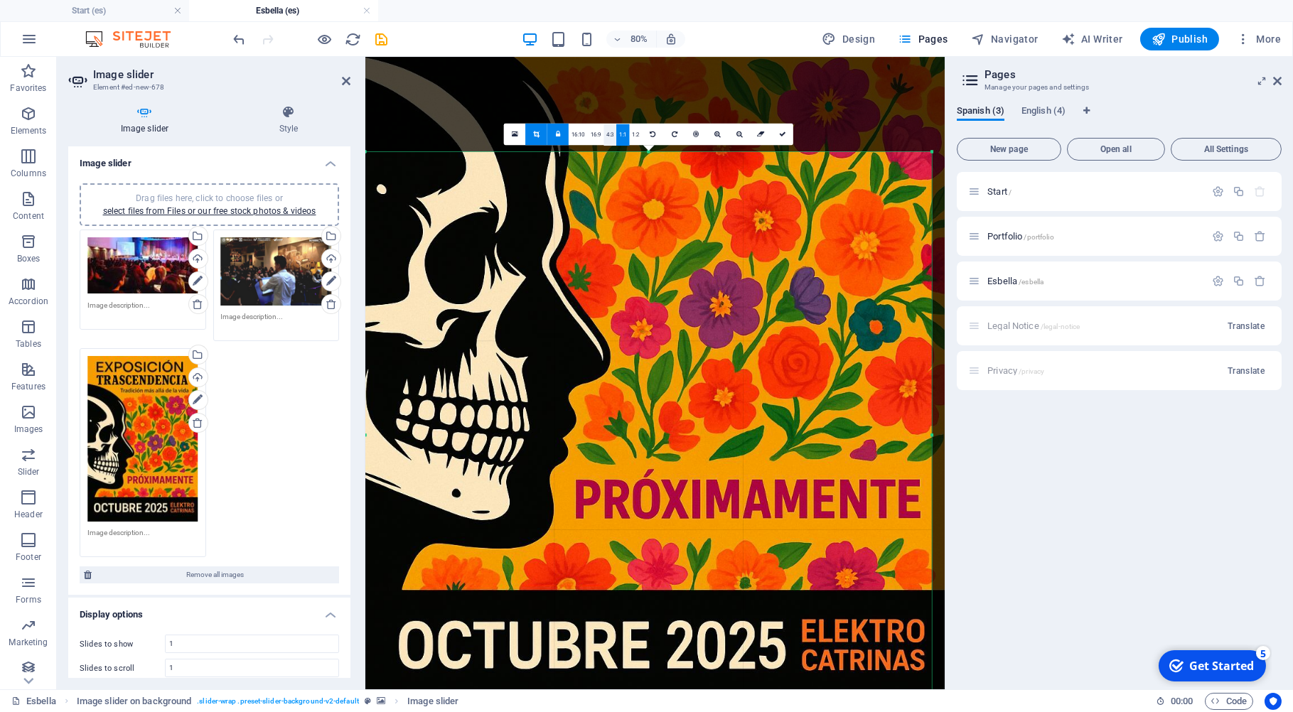
click at [611, 134] on link "4:3" at bounding box center [610, 134] width 13 height 21
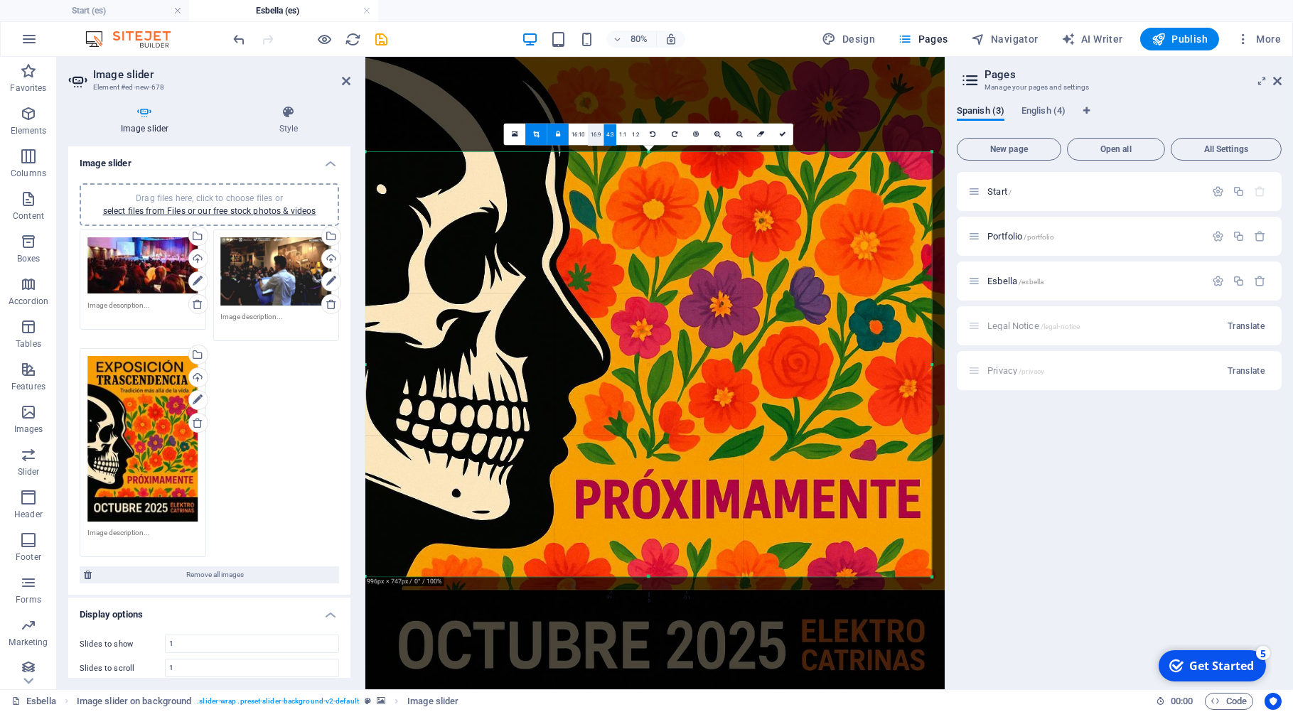
click at [596, 134] on link "16:9" at bounding box center [596, 134] width 16 height 21
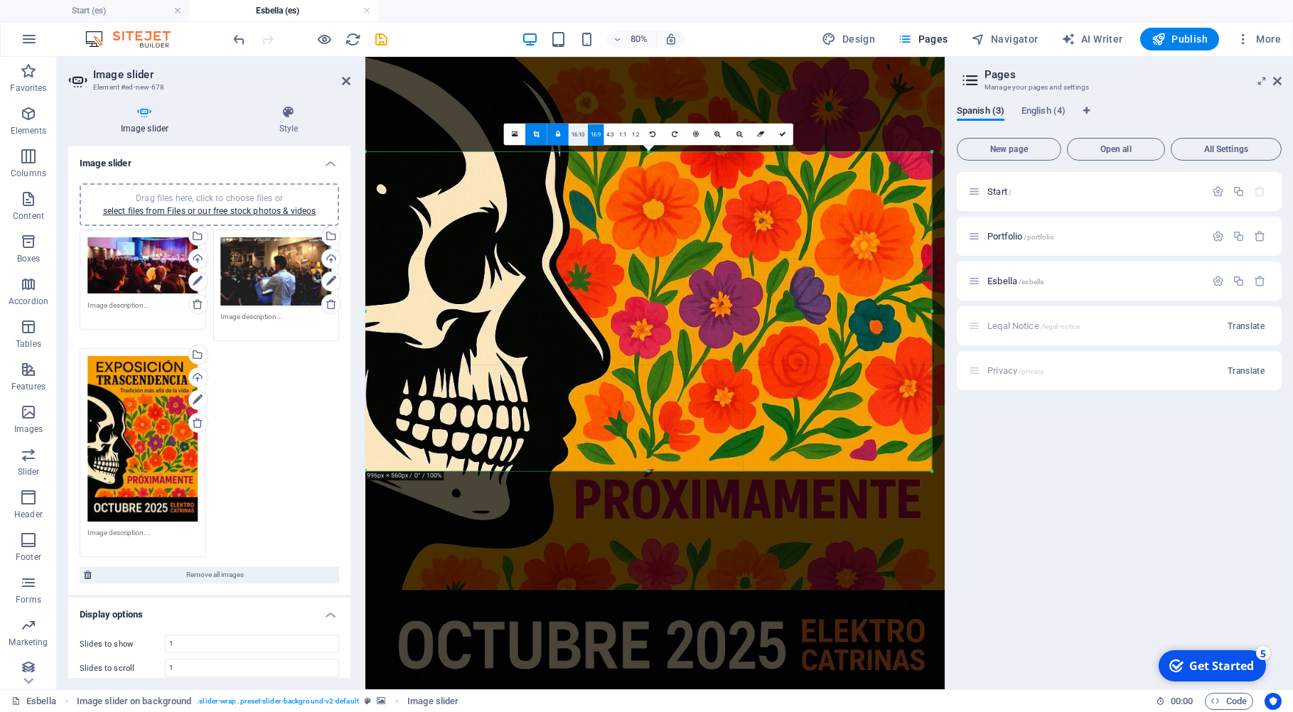
click at [580, 134] on link "16:10" at bounding box center [578, 134] width 19 height 21
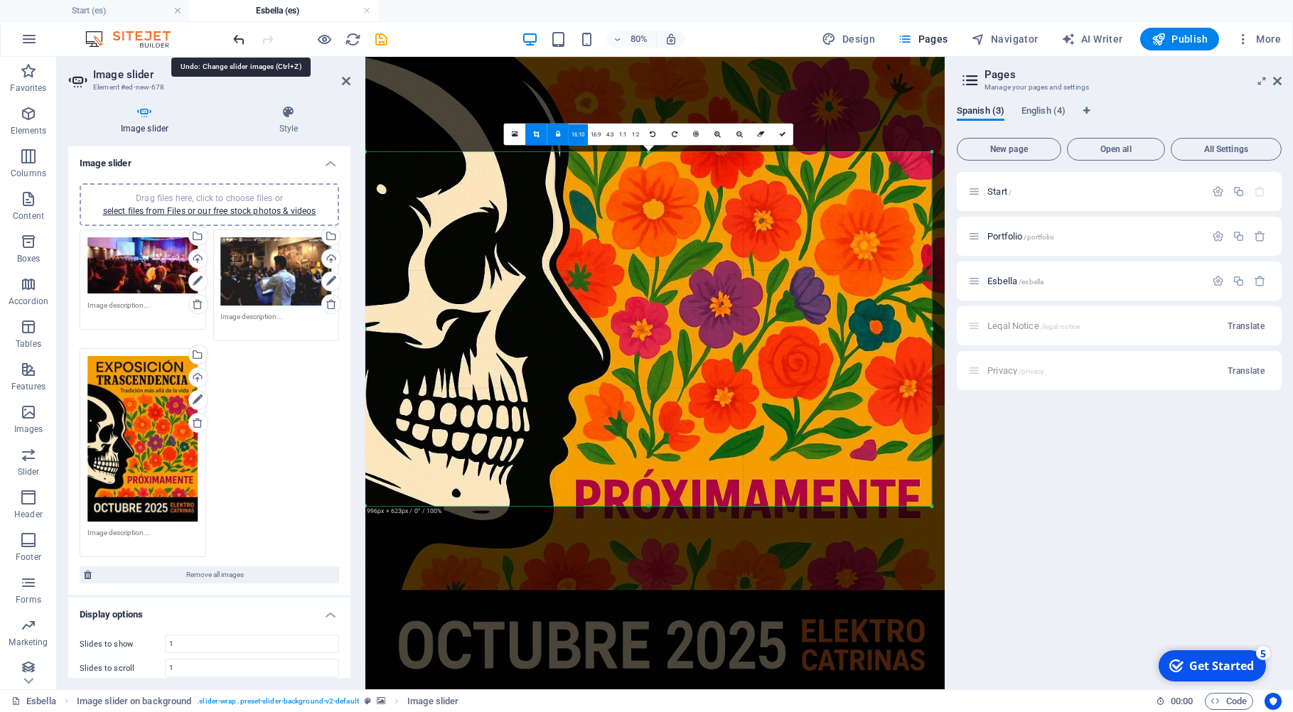
click at [242, 41] on icon "undo" at bounding box center [240, 39] width 16 height 16
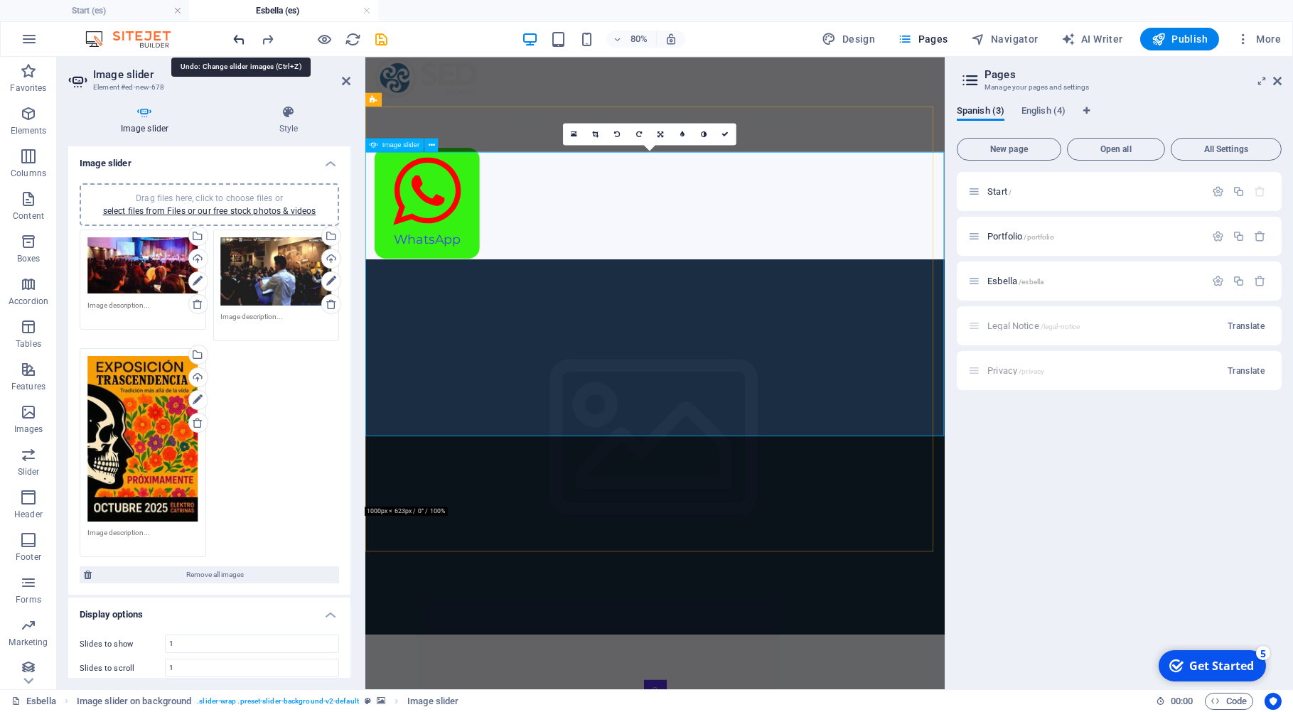
type input "623"
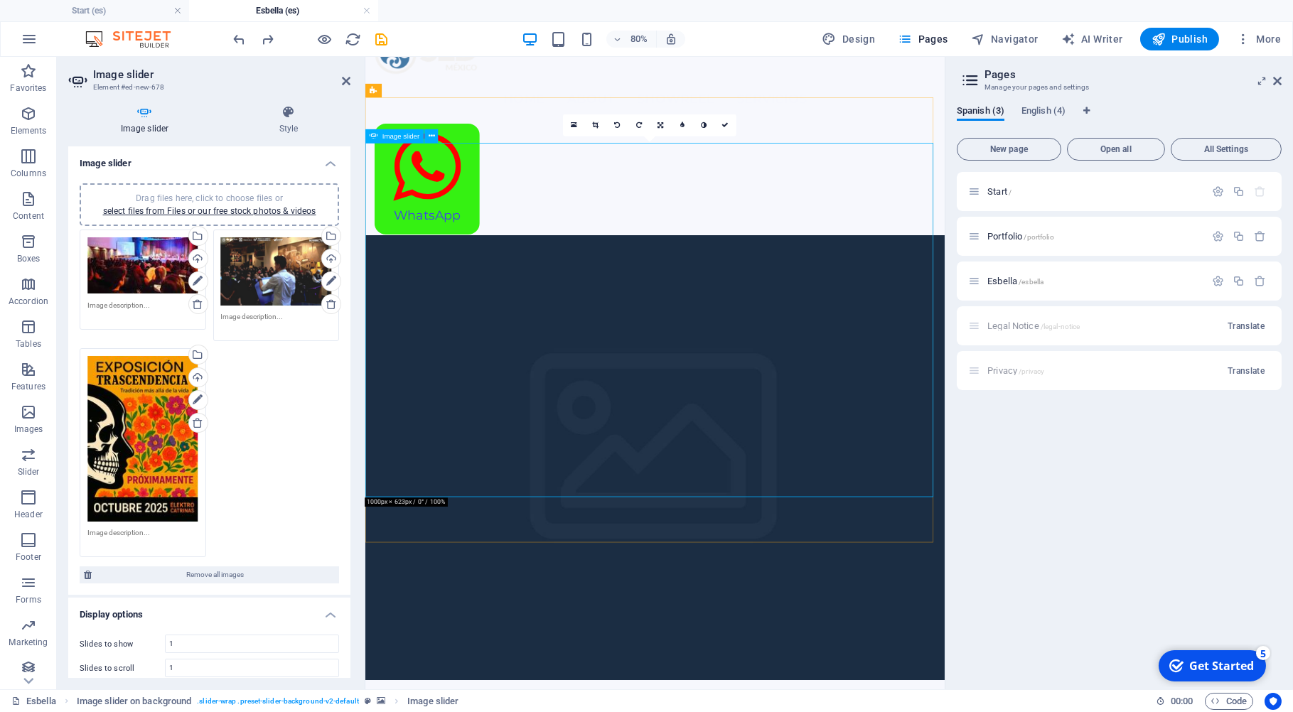
scroll to position [41, 0]
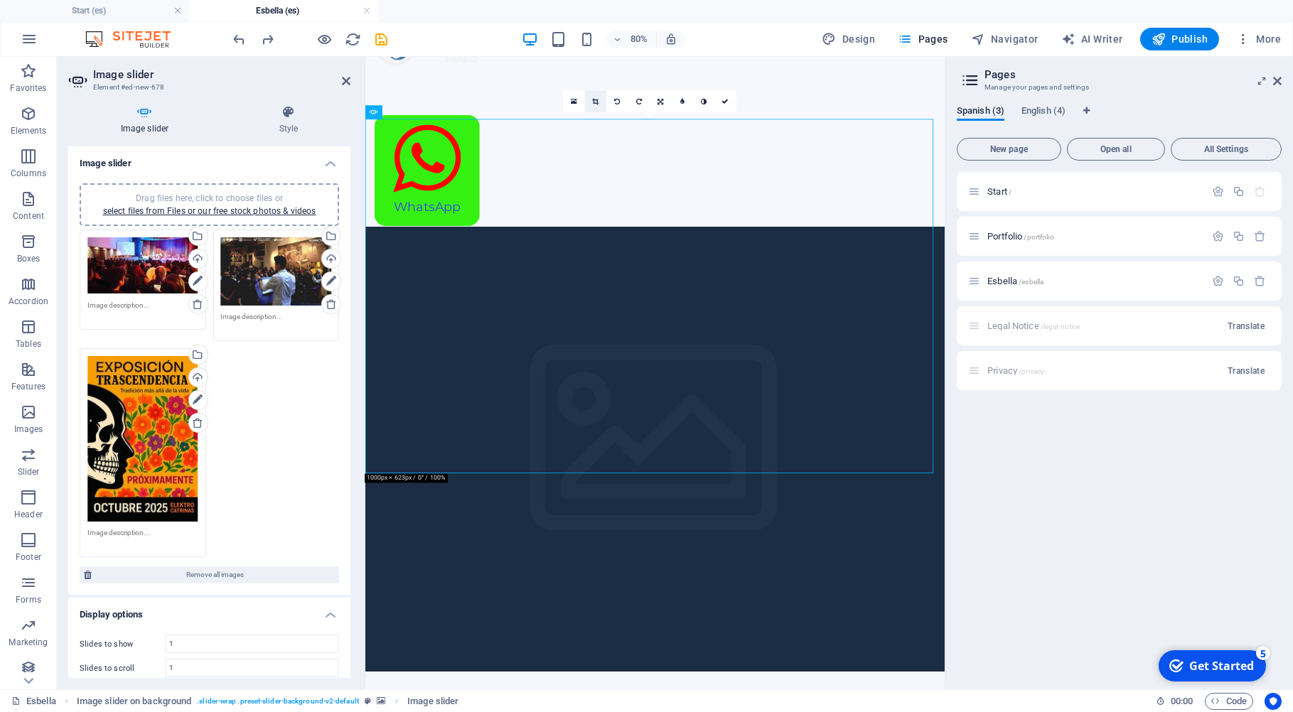
click at [596, 100] on icon at bounding box center [596, 101] width 6 height 7
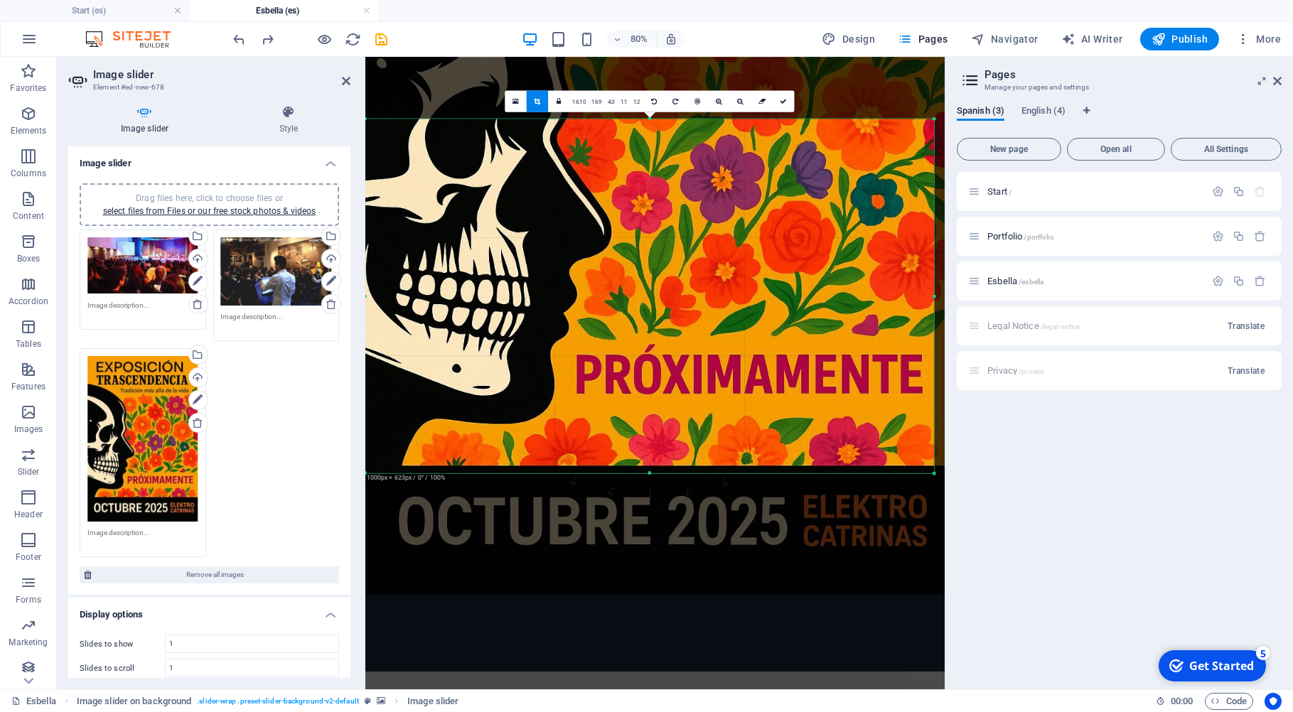
drag, startPoint x: 707, startPoint y: 381, endPoint x: 707, endPoint y: 188, distance: 192.7
click at [707, 188] on div at bounding box center [656, 158] width 582 height 873
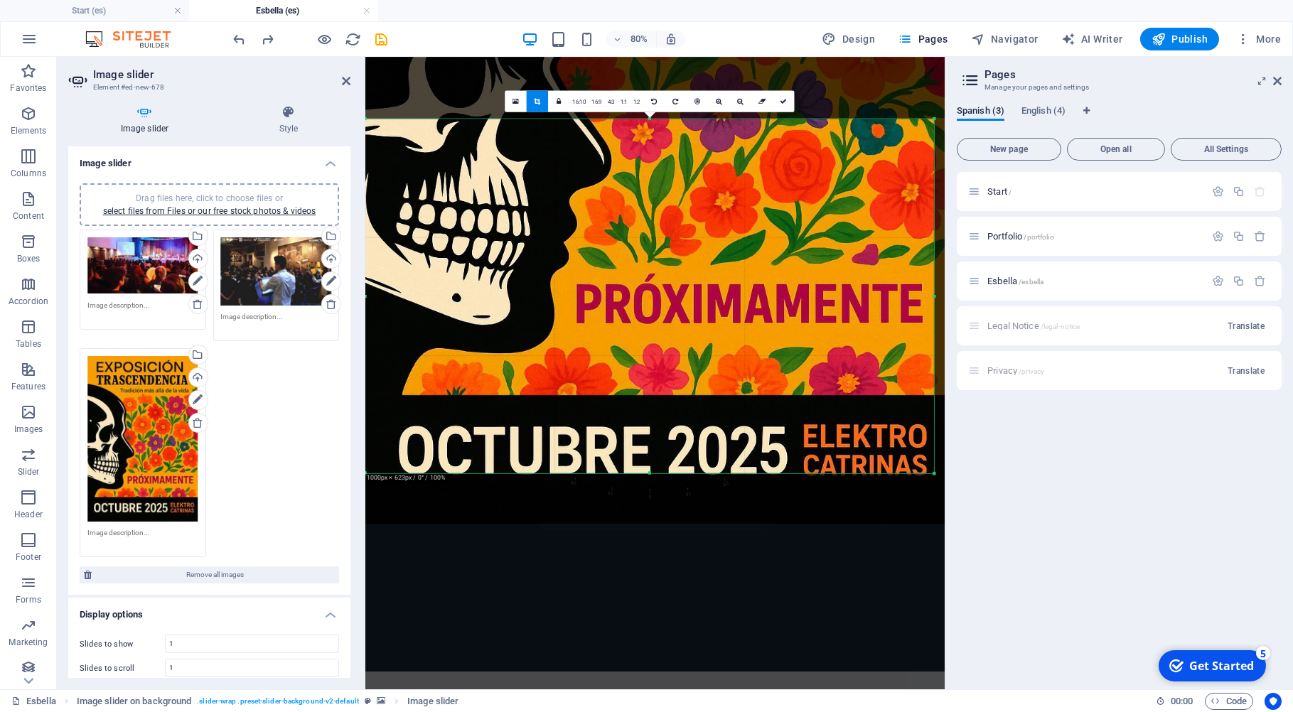
drag, startPoint x: 722, startPoint y: 415, endPoint x: 722, endPoint y: 235, distance: 179.9
click at [725, 225] on div at bounding box center [656, 87] width 582 height 873
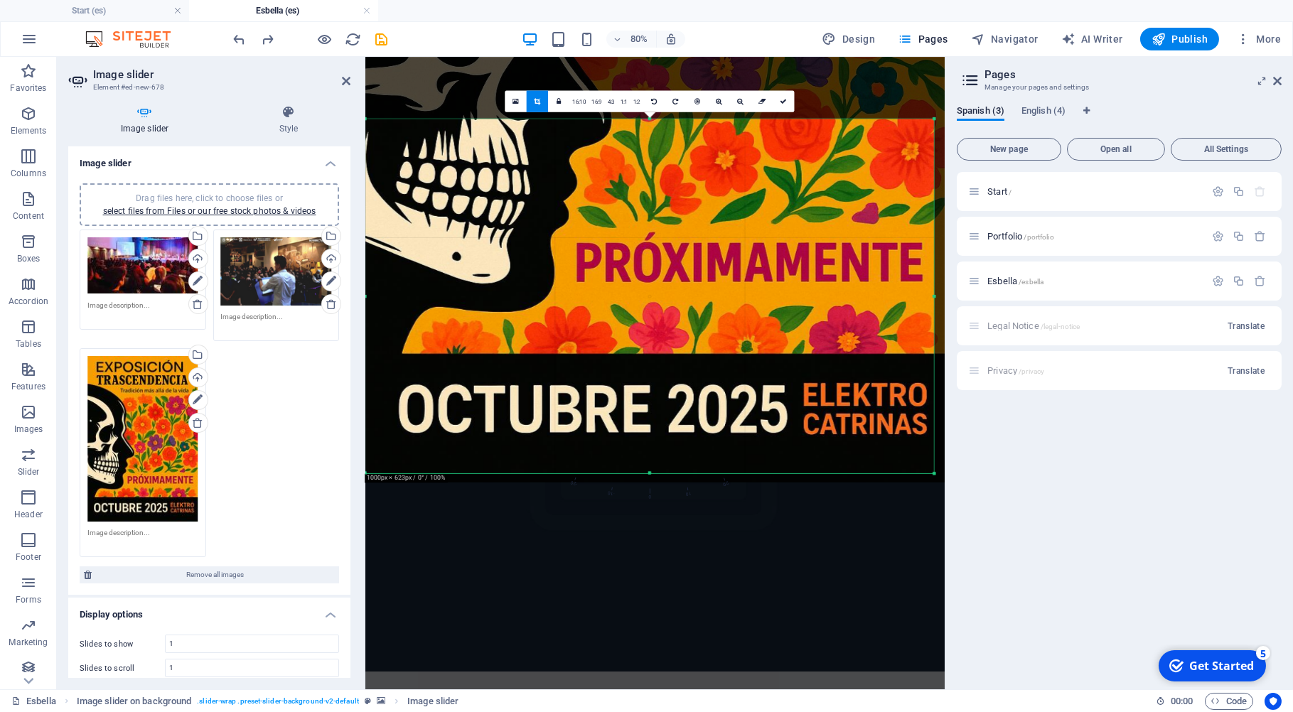
drag, startPoint x: 734, startPoint y: 372, endPoint x: 731, endPoint y: 227, distance: 145.1
click at [731, 227] on div at bounding box center [656, 46] width 582 height 873
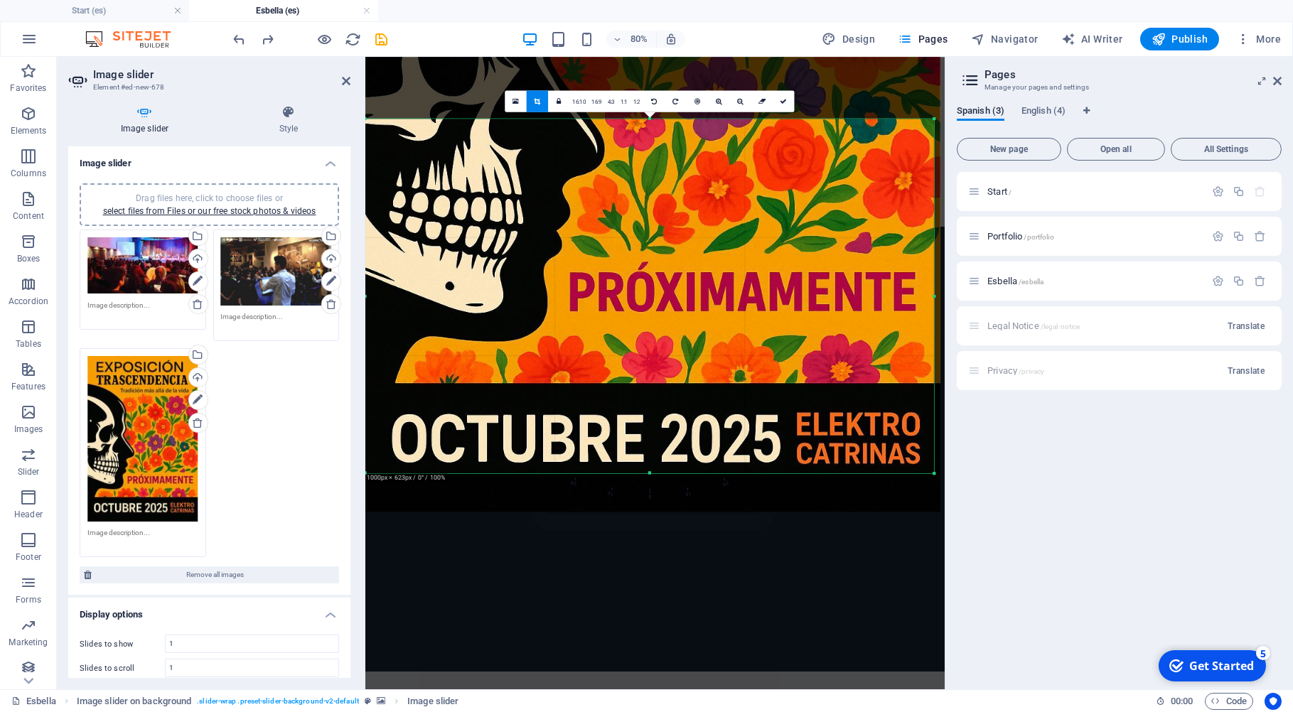
drag, startPoint x: 736, startPoint y: 270, endPoint x: 727, endPoint y: 180, distance: 90.7
click at [727, 180] on div at bounding box center [649, 76] width 582 height 873
click at [783, 102] on icon at bounding box center [784, 101] width 7 height 7
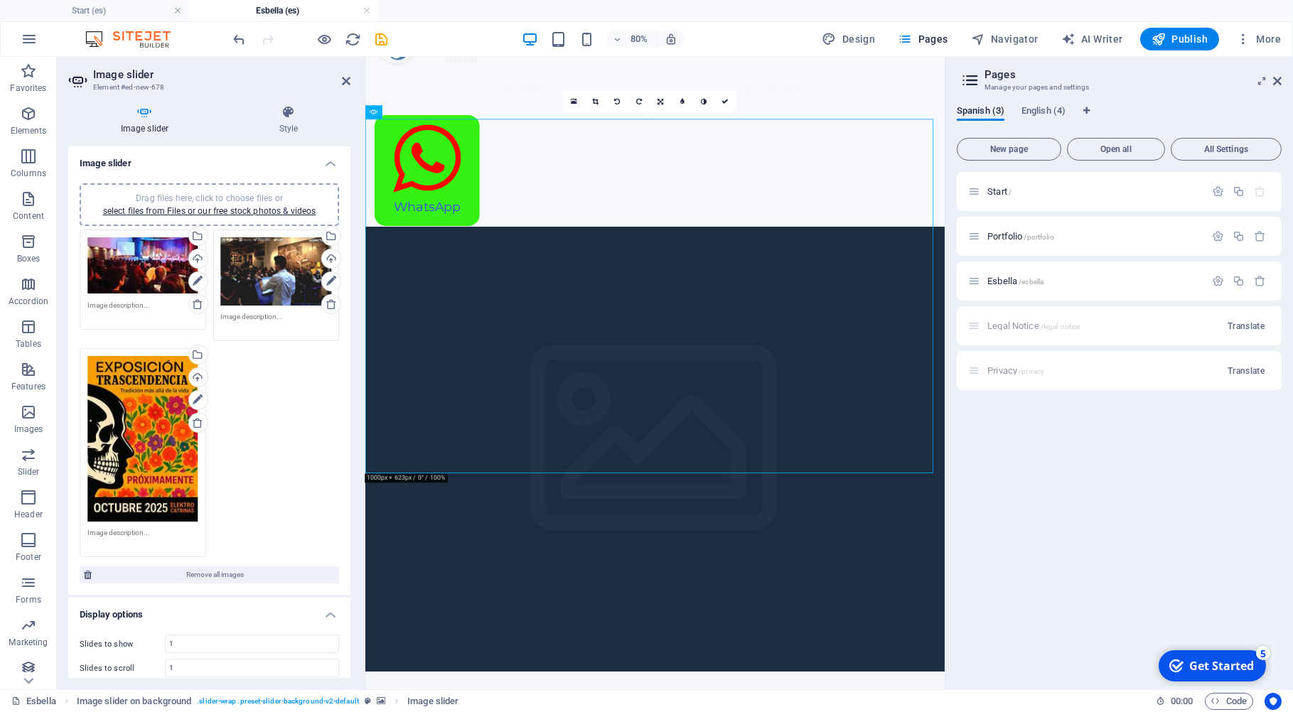
click at [216, 201] on span "Drag files here, click to choose files or select files from Files or our free s…" at bounding box center [209, 204] width 213 height 23
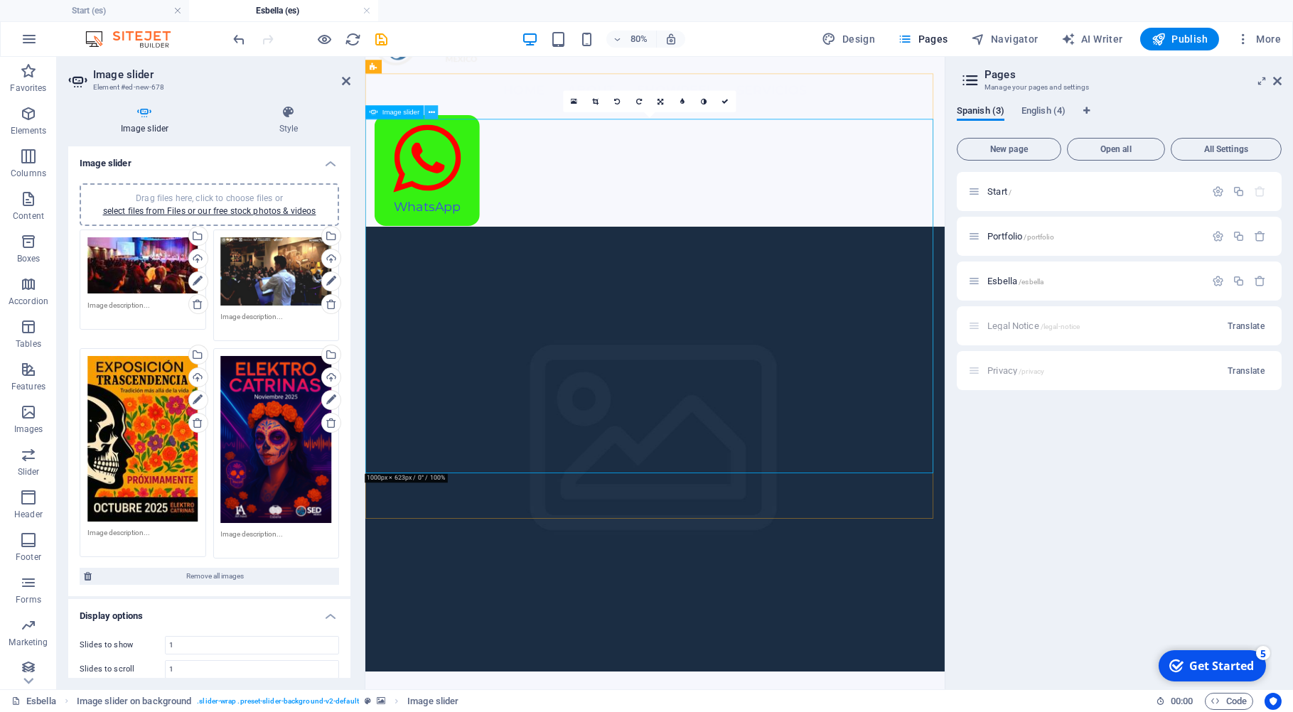
click at [434, 114] on icon at bounding box center [432, 112] width 6 height 12
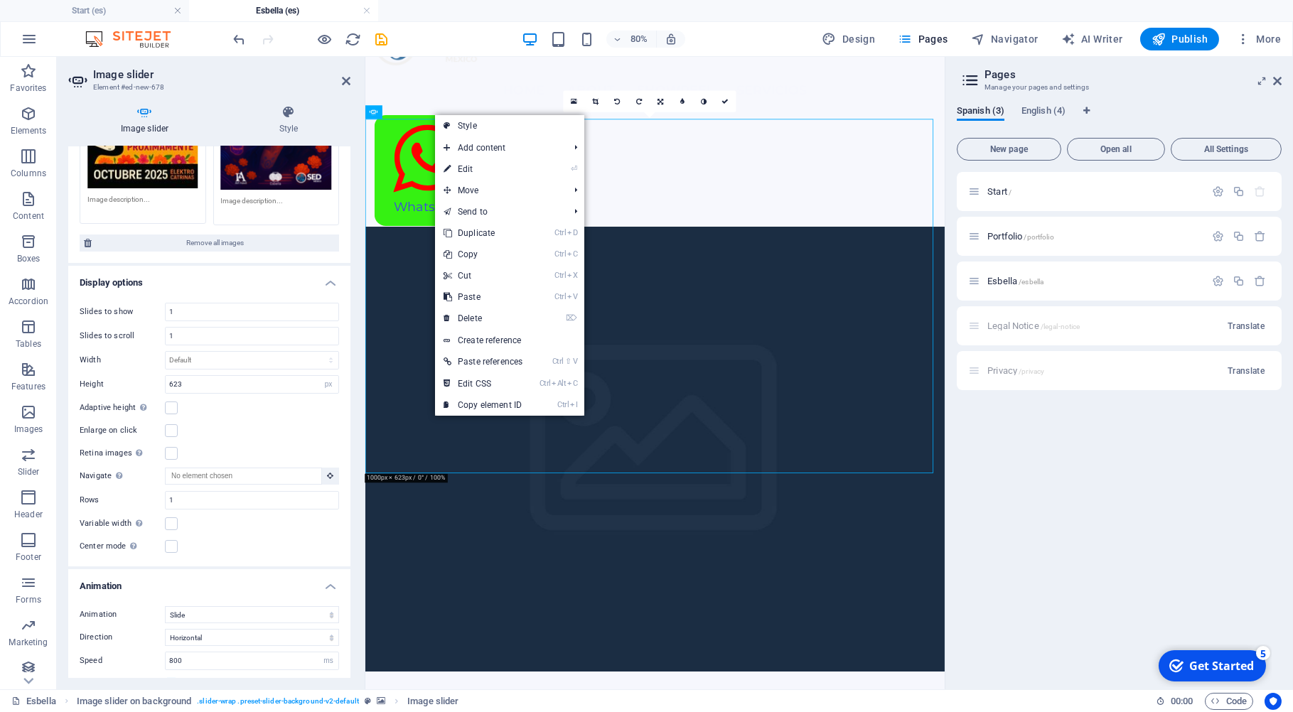
scroll to position [483, 0]
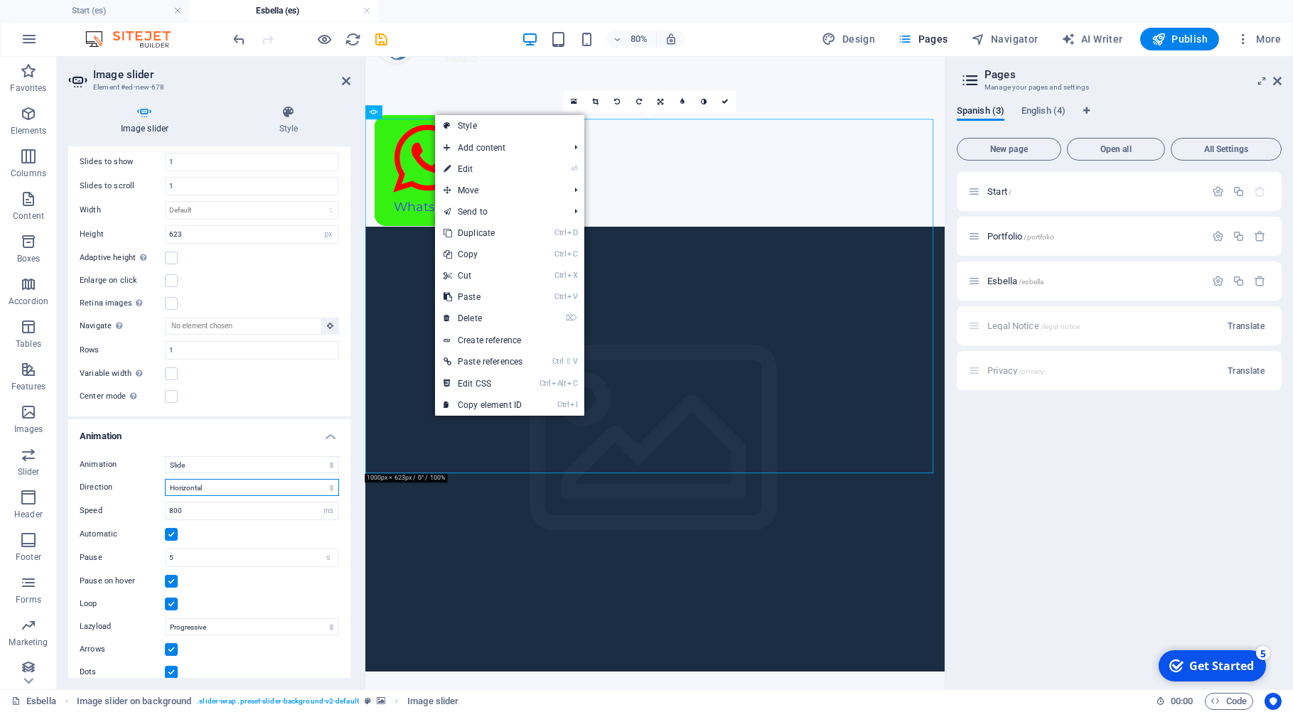
click at [165, 479] on select "Horizontal Vertical" at bounding box center [252, 487] width 174 height 17
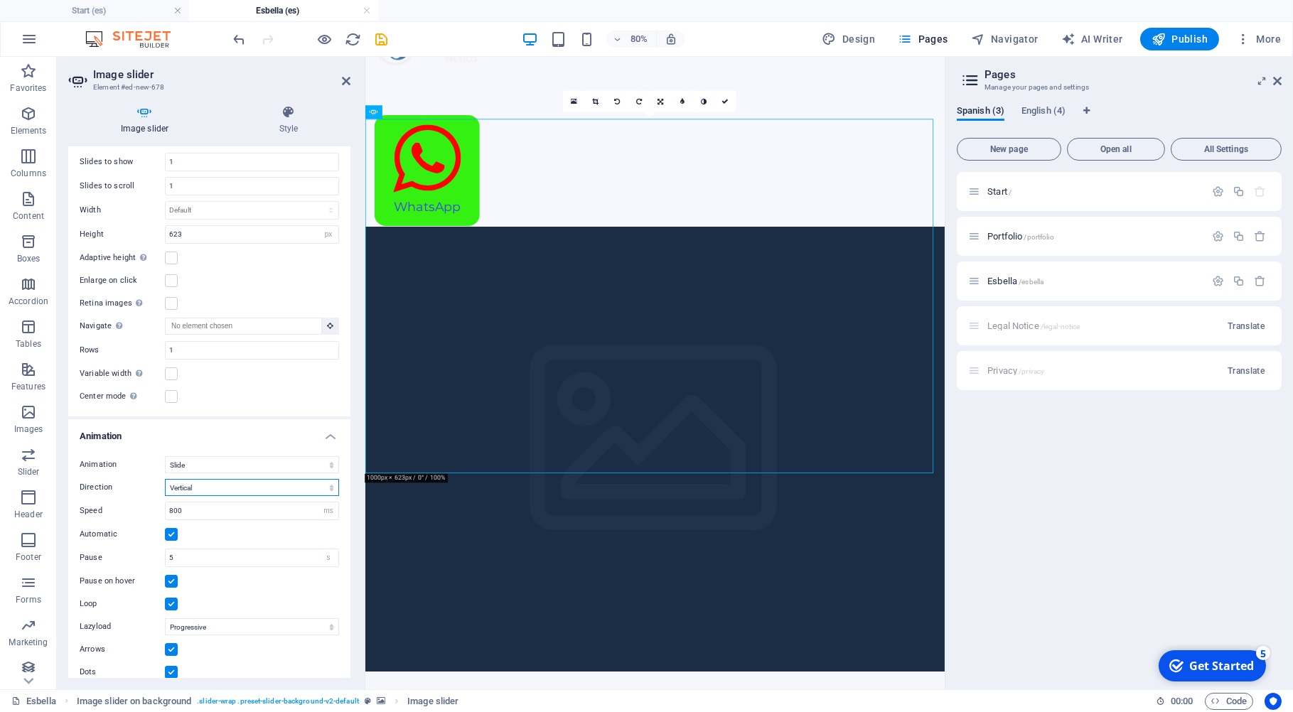
click option "Vertical" at bounding box center [0, 0] width 0 height 0
click at [165, 479] on select "Horizontal Vertical" at bounding box center [252, 487] width 174 height 17
select select "horizontal"
click option "Horizontal" at bounding box center [0, 0] width 0 height 0
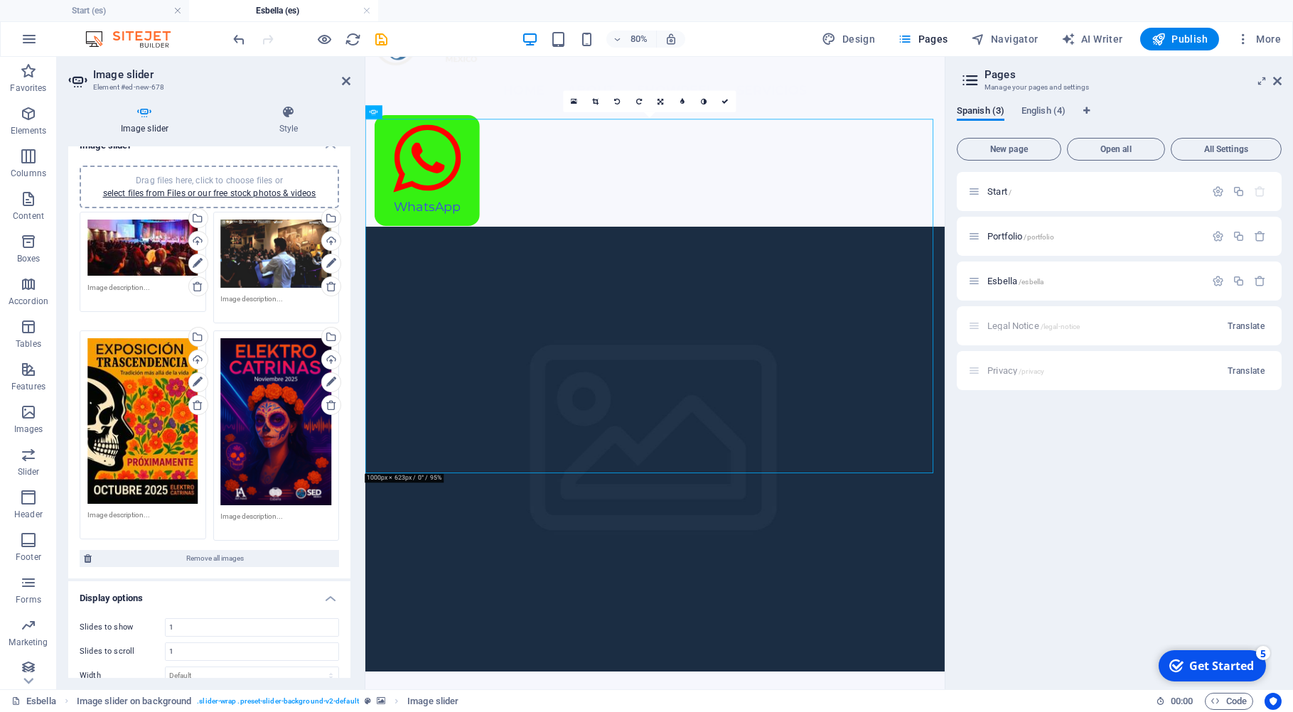
scroll to position [16, 0]
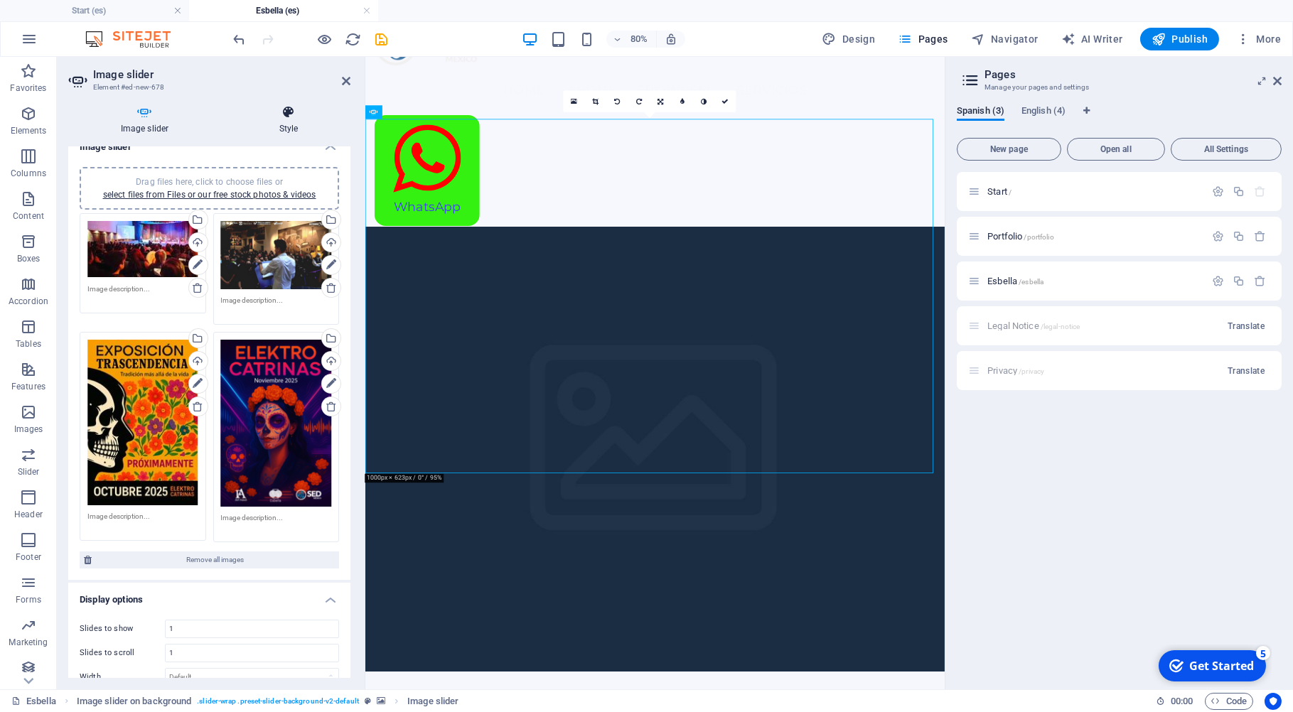
click at [287, 110] on icon at bounding box center [289, 112] width 124 height 14
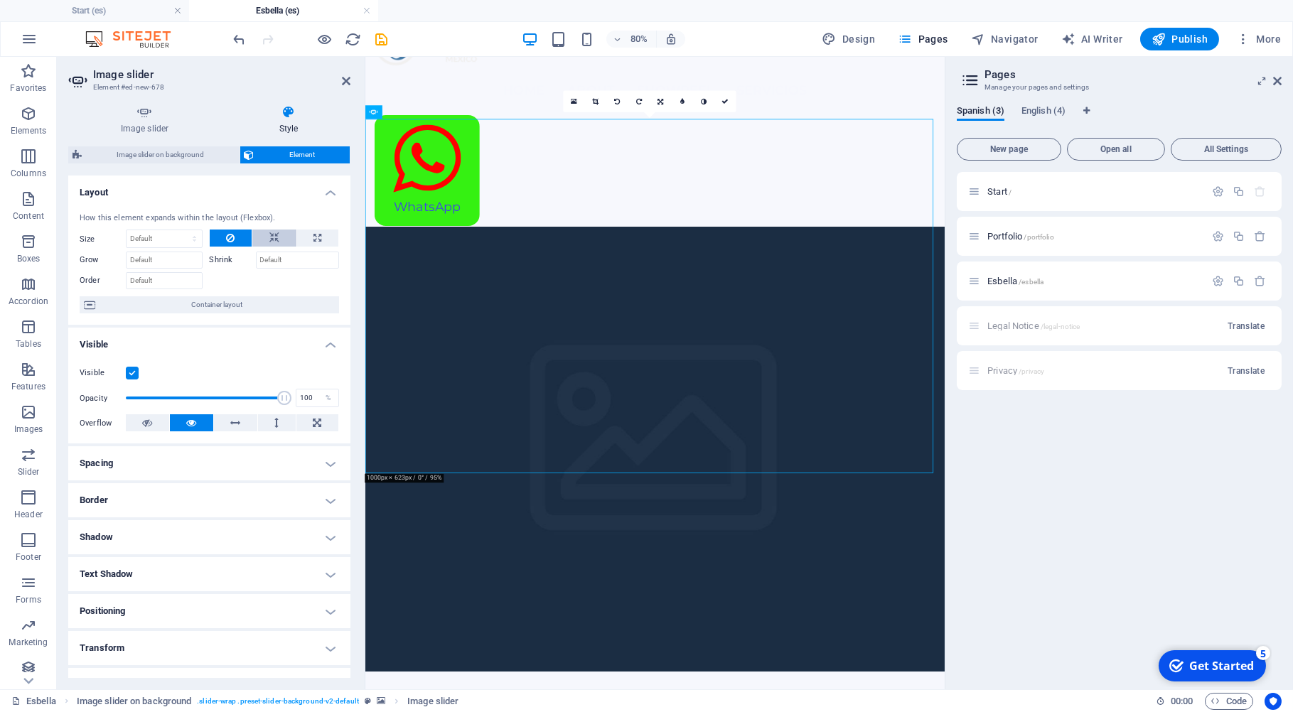
click at [269, 235] on icon at bounding box center [274, 238] width 10 height 17
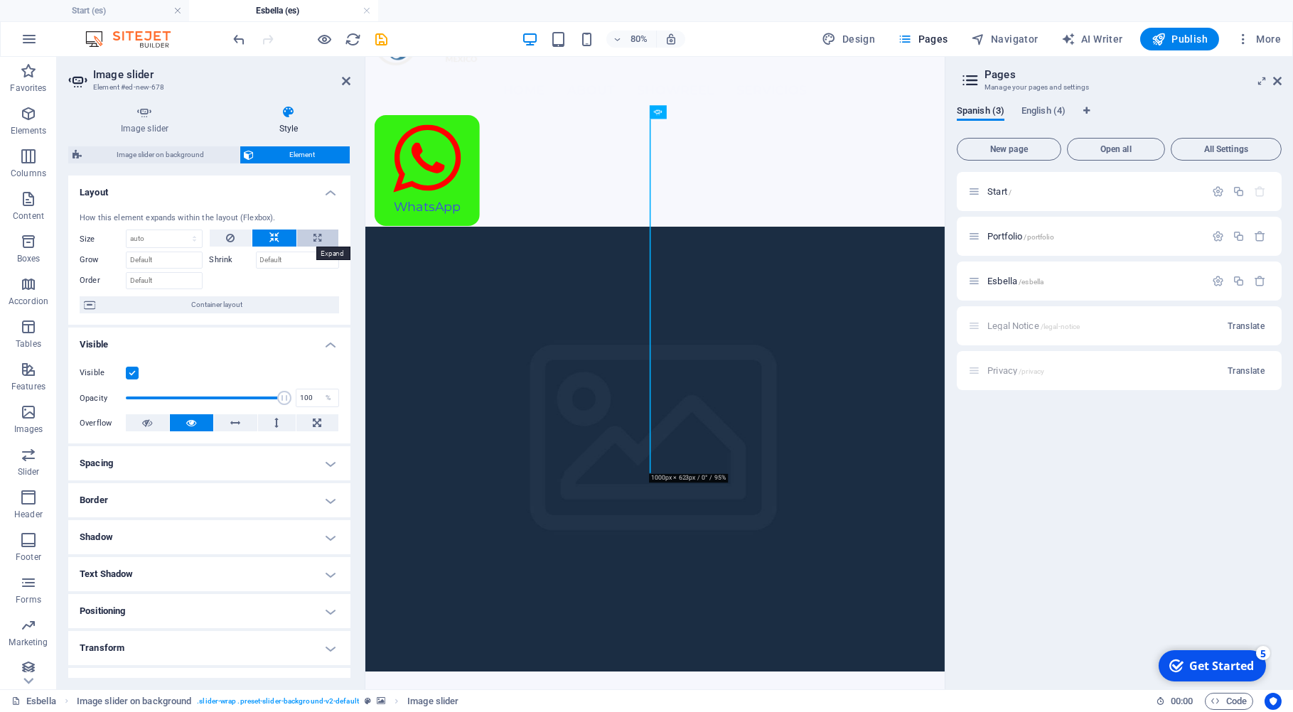
click at [314, 238] on icon at bounding box center [318, 238] width 8 height 17
type input "100"
select select "%"
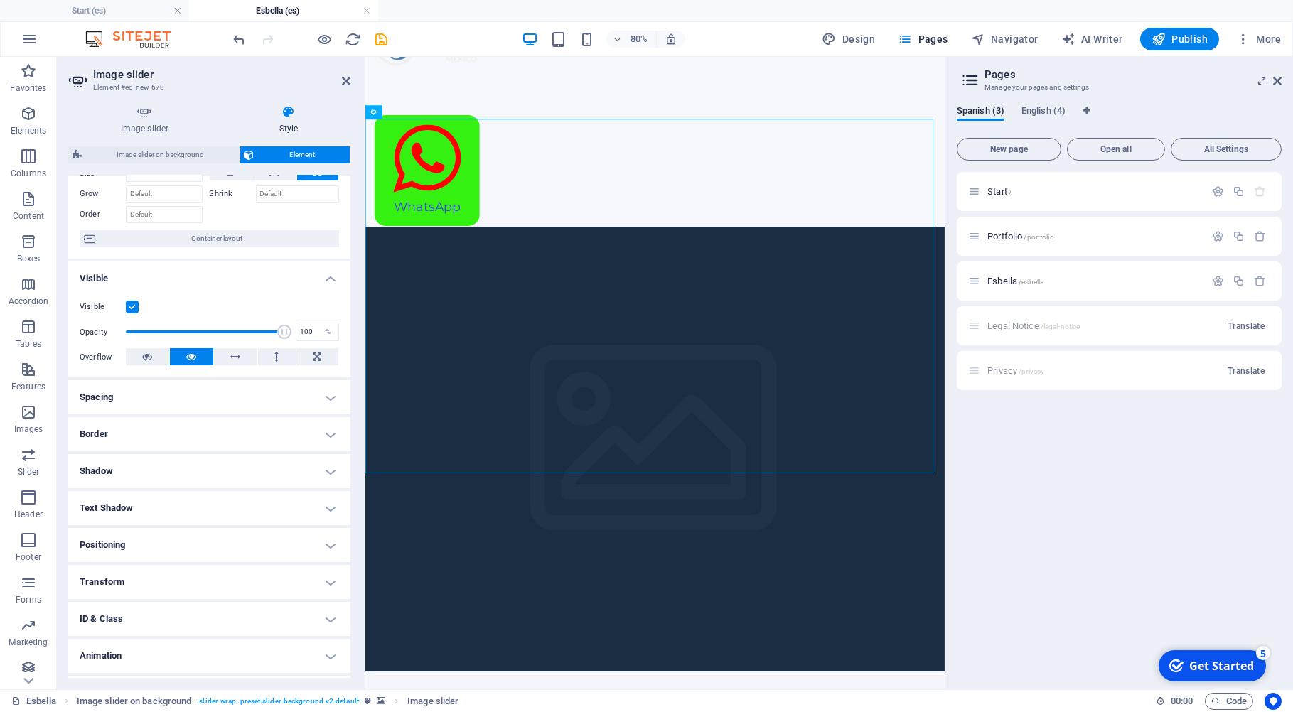
click at [117, 579] on h4 "Transform" at bounding box center [209, 582] width 282 height 34
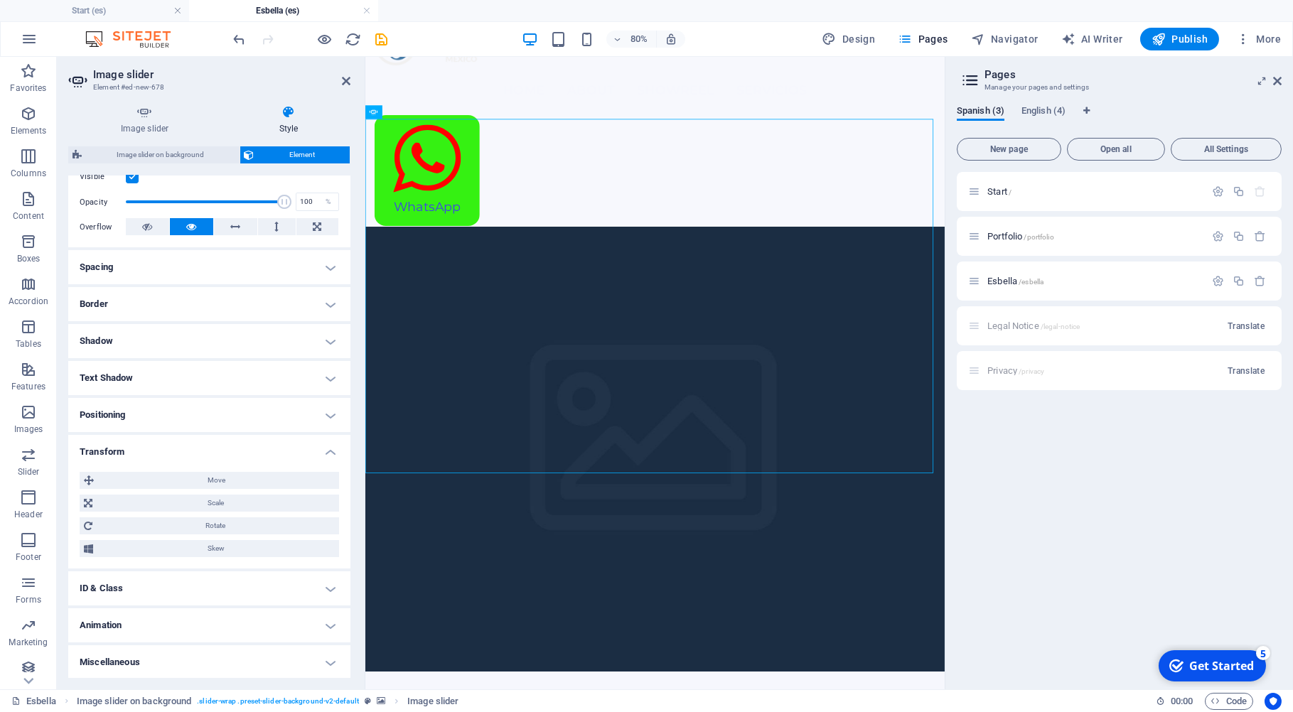
scroll to position [198, 0]
click at [112, 498] on span "Scale" at bounding box center [216, 501] width 238 height 17
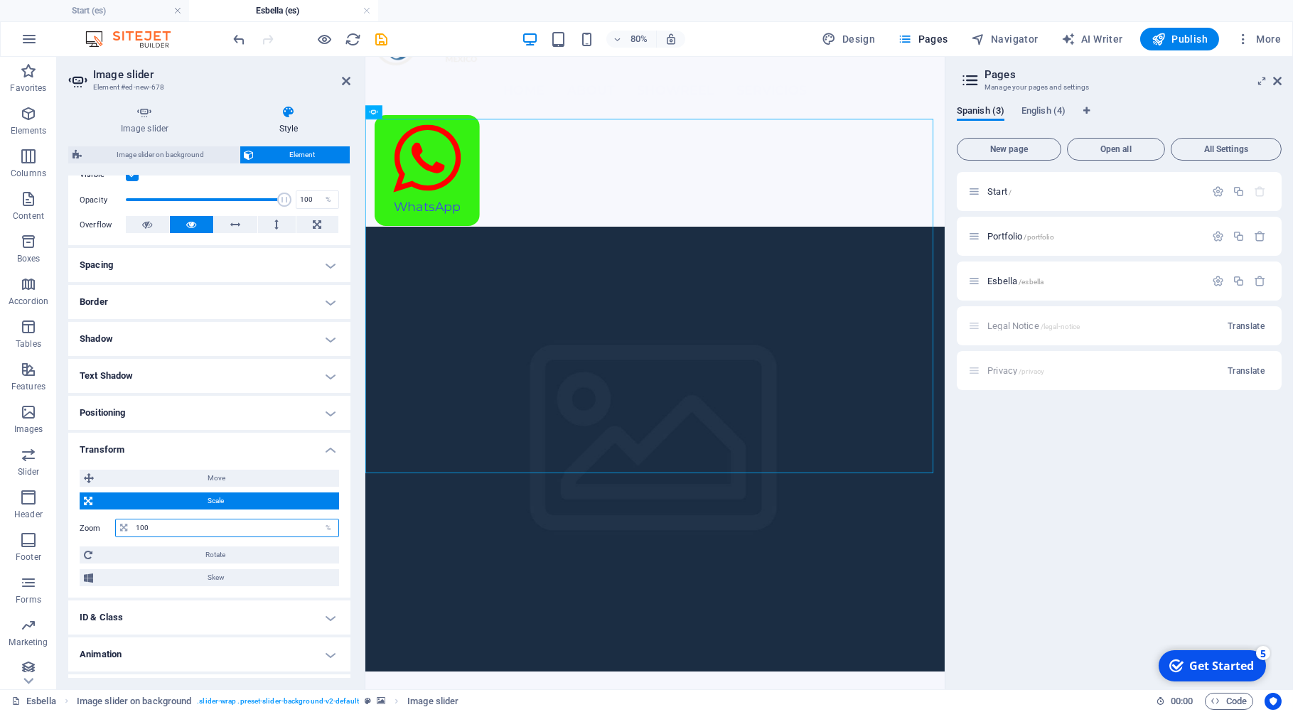
drag, startPoint x: 149, startPoint y: 530, endPoint x: 130, endPoint y: 525, distance: 19.0
click at [132, 525] on input "100" at bounding box center [235, 528] width 206 height 17
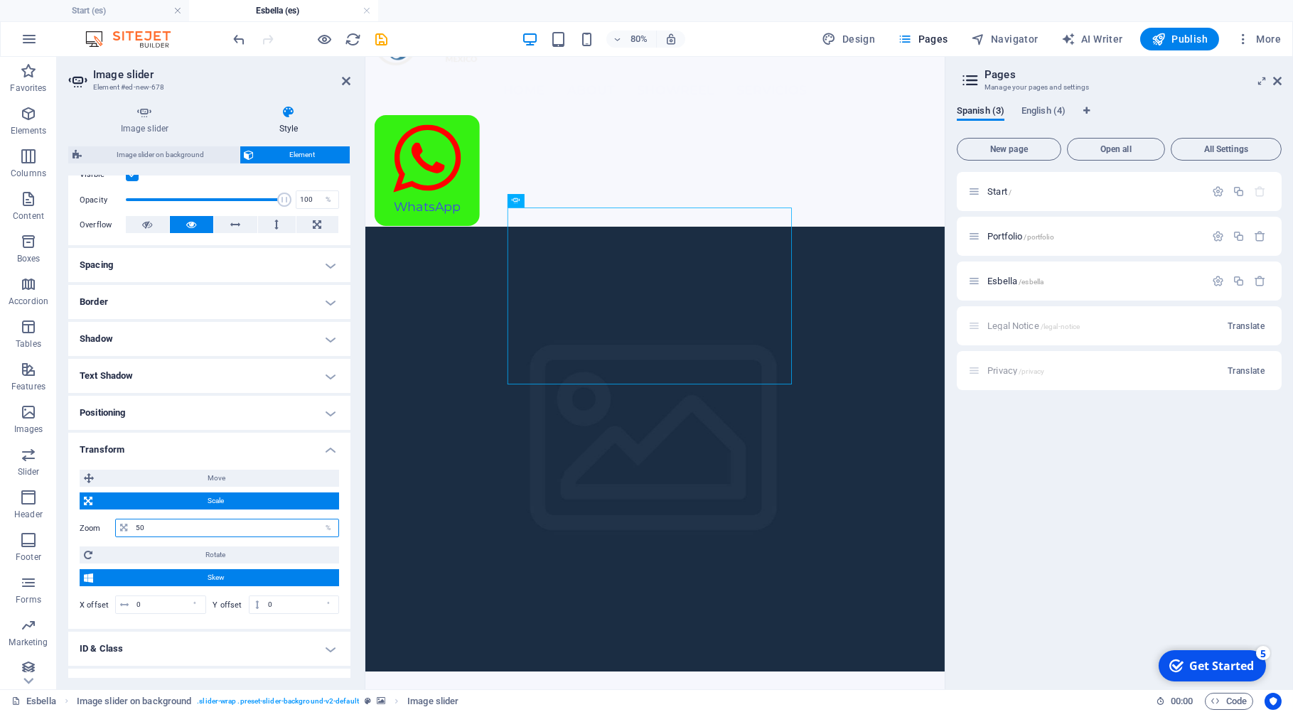
drag, startPoint x: 163, startPoint y: 526, endPoint x: 121, endPoint y: 522, distance: 42.2
click at [132, 522] on input "50" at bounding box center [235, 528] width 206 height 17
type input "100"
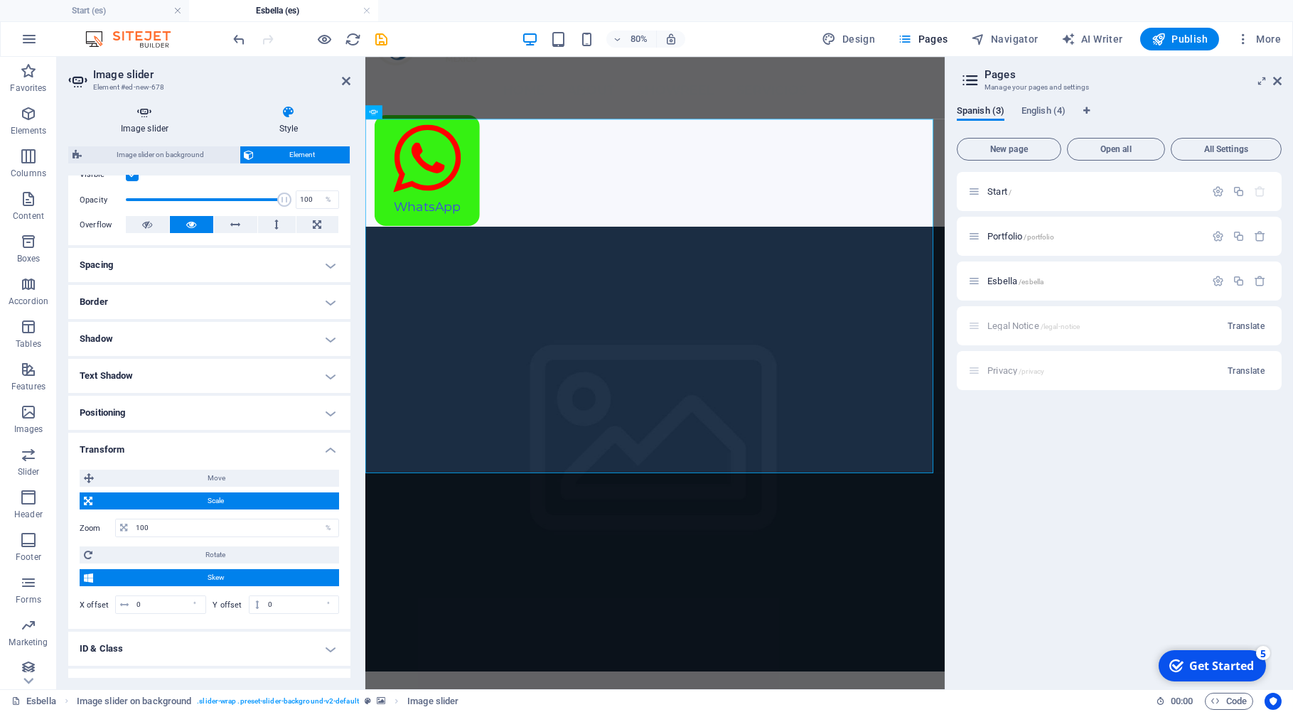
click at [168, 123] on h4 "Image slider" at bounding box center [147, 120] width 159 height 30
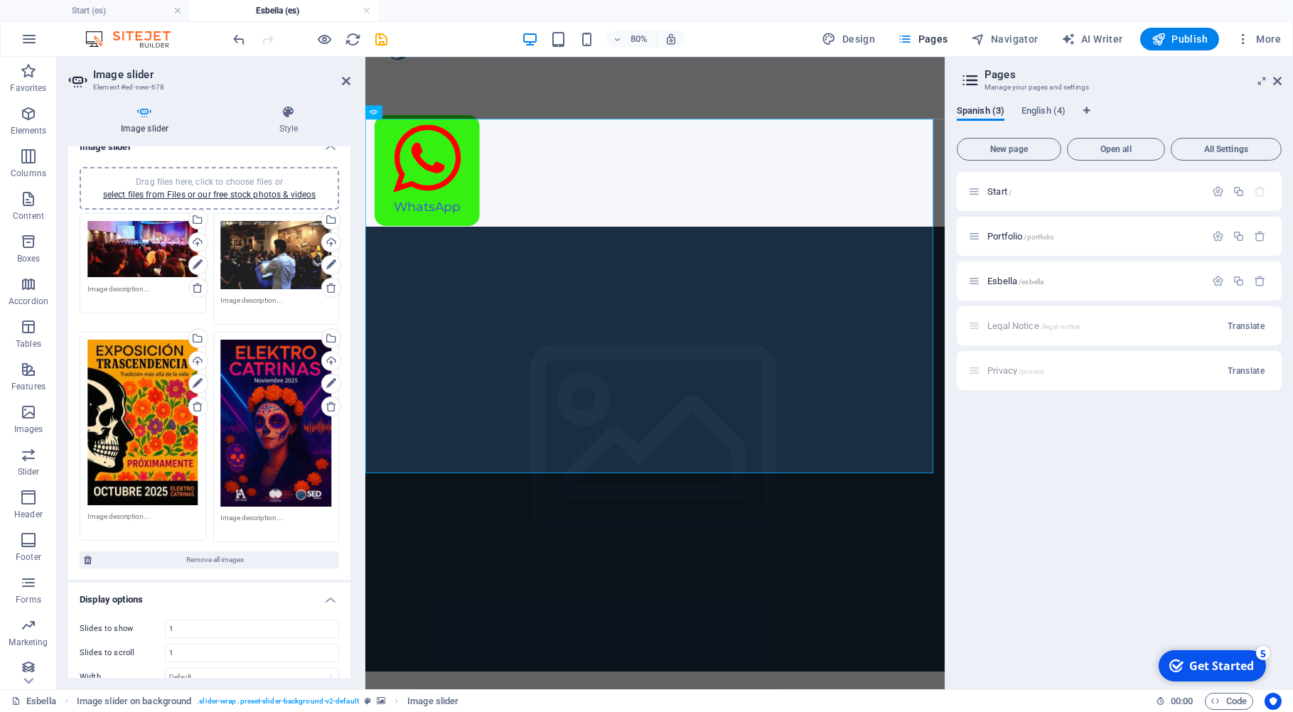
scroll to position [16, 0]
click at [193, 375] on icon at bounding box center [198, 383] width 10 height 17
click at [193, 380] on icon at bounding box center [198, 383] width 10 height 17
click at [142, 393] on div "Drag files here, click to choose files or select files from Files or our free s…" at bounding box center [142, 423] width 111 height 166
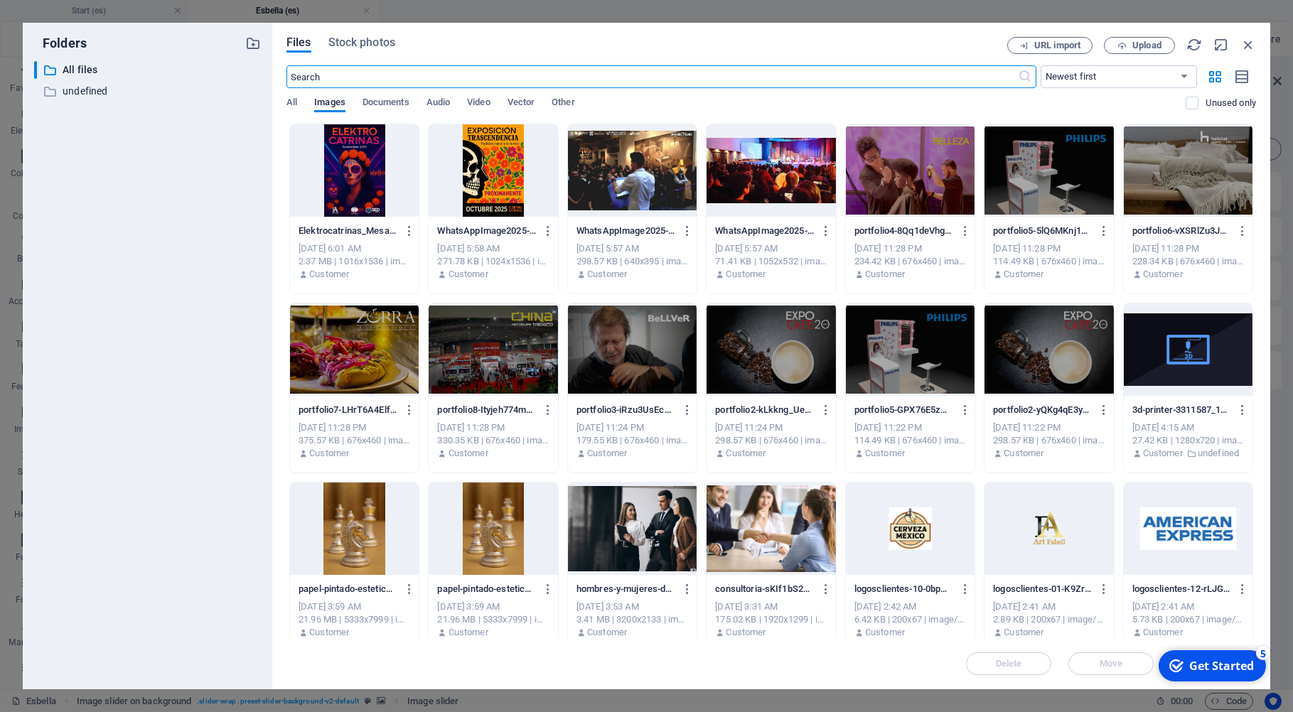
scroll to position [0, 0]
click at [1246, 46] on icon "button" at bounding box center [1249, 45] width 16 height 16
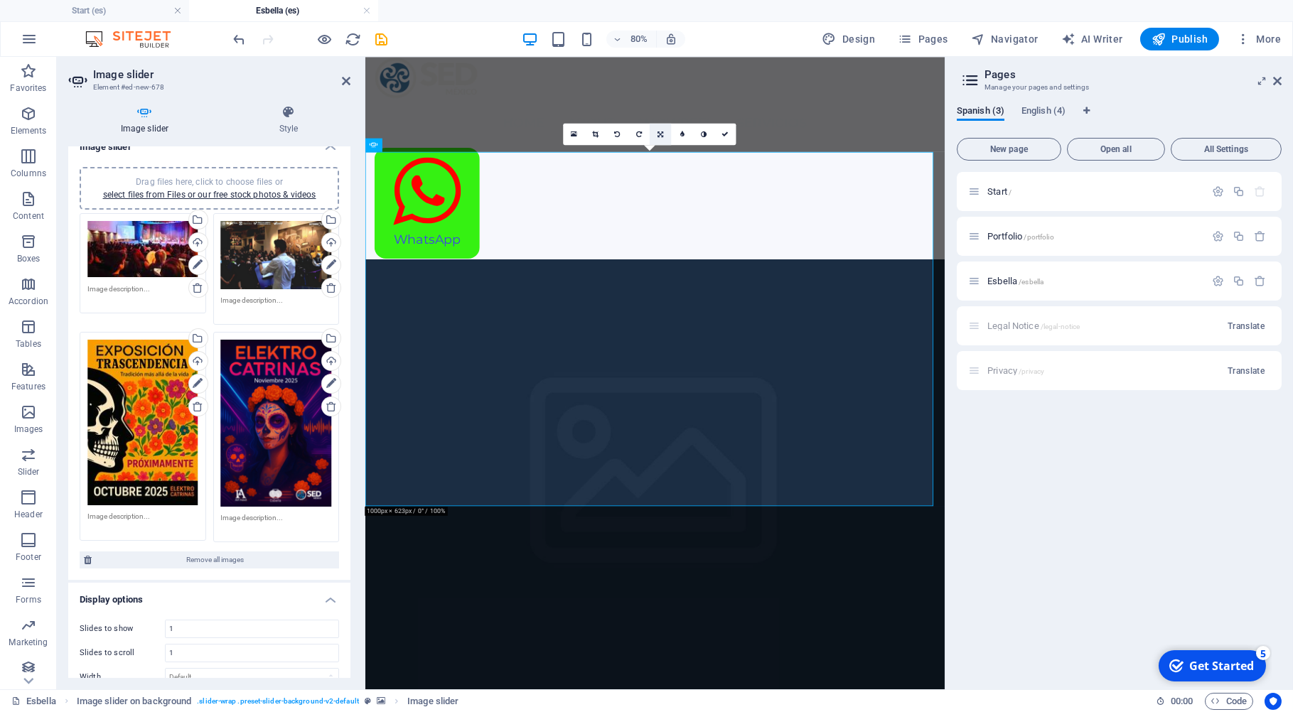
click at [665, 136] on link at bounding box center [660, 134] width 21 height 21
click at [643, 132] on link at bounding box center [638, 134] width 21 height 21
click at [662, 134] on icon at bounding box center [660, 134] width 5 height 7
click at [662, 139] on link at bounding box center [660, 134] width 21 height 21
click at [598, 138] on link at bounding box center [595, 134] width 21 height 21
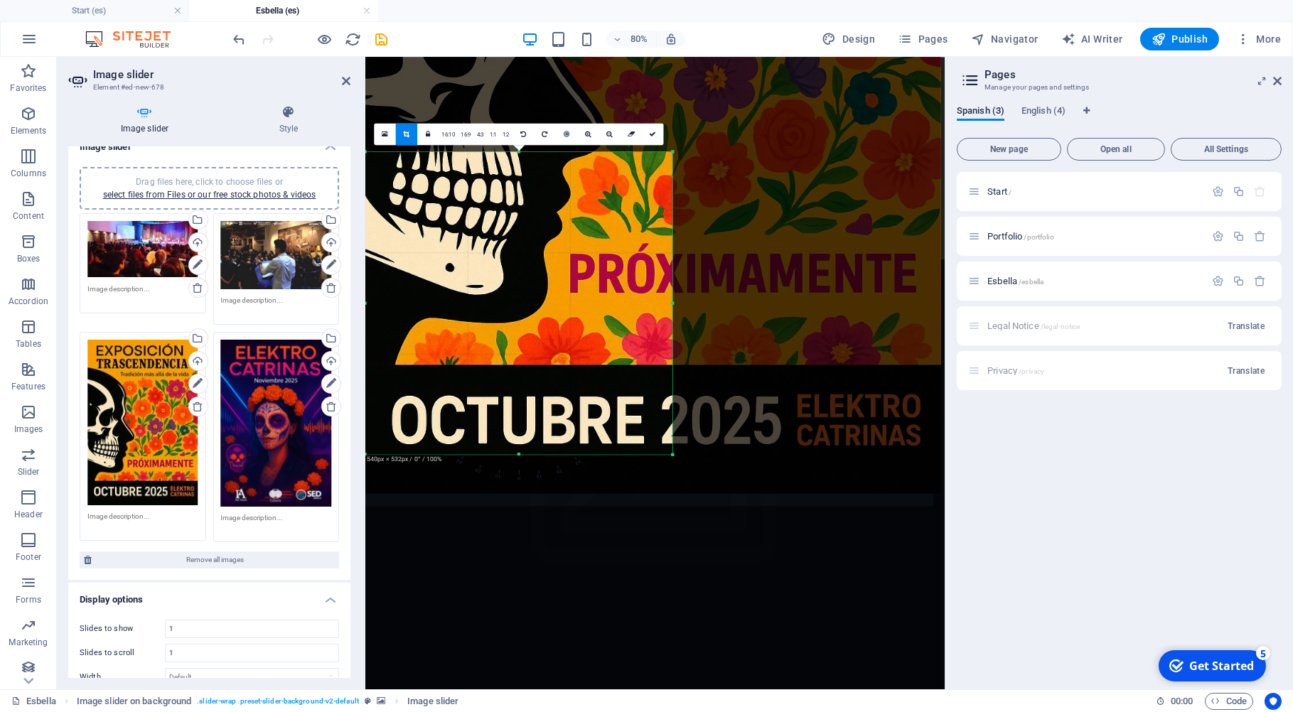
drag, startPoint x: 934, startPoint y: 151, endPoint x: 599, endPoint y: 216, distance: 341.1
click at [599, 216] on div "180 170 160 150 140 130 120 110 100 90 80 70 60 50 40 30 20 10 0 -10 -20 -30 -4…" at bounding box center [518, 303] width 307 height 303
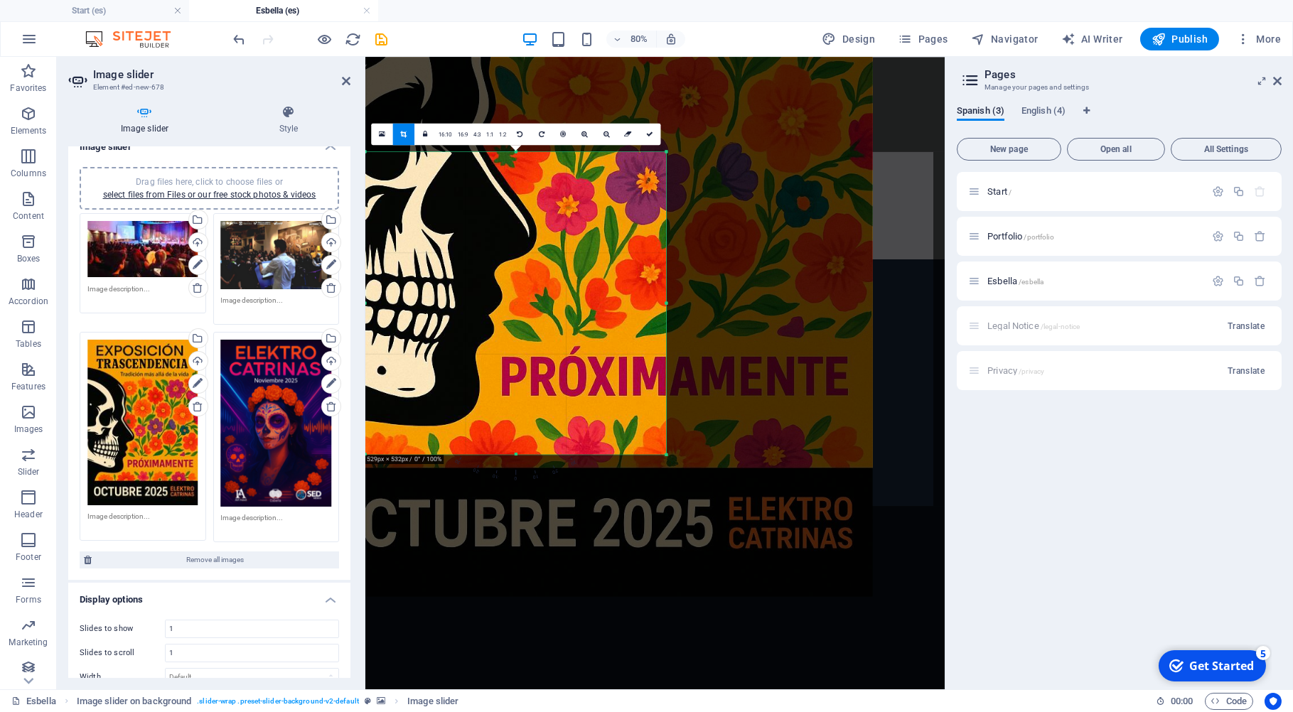
drag, startPoint x: 536, startPoint y: 245, endPoint x: 449, endPoint y: 240, distance: 86.8
click at [449, 240] on div at bounding box center [582, 160] width 582 height 874
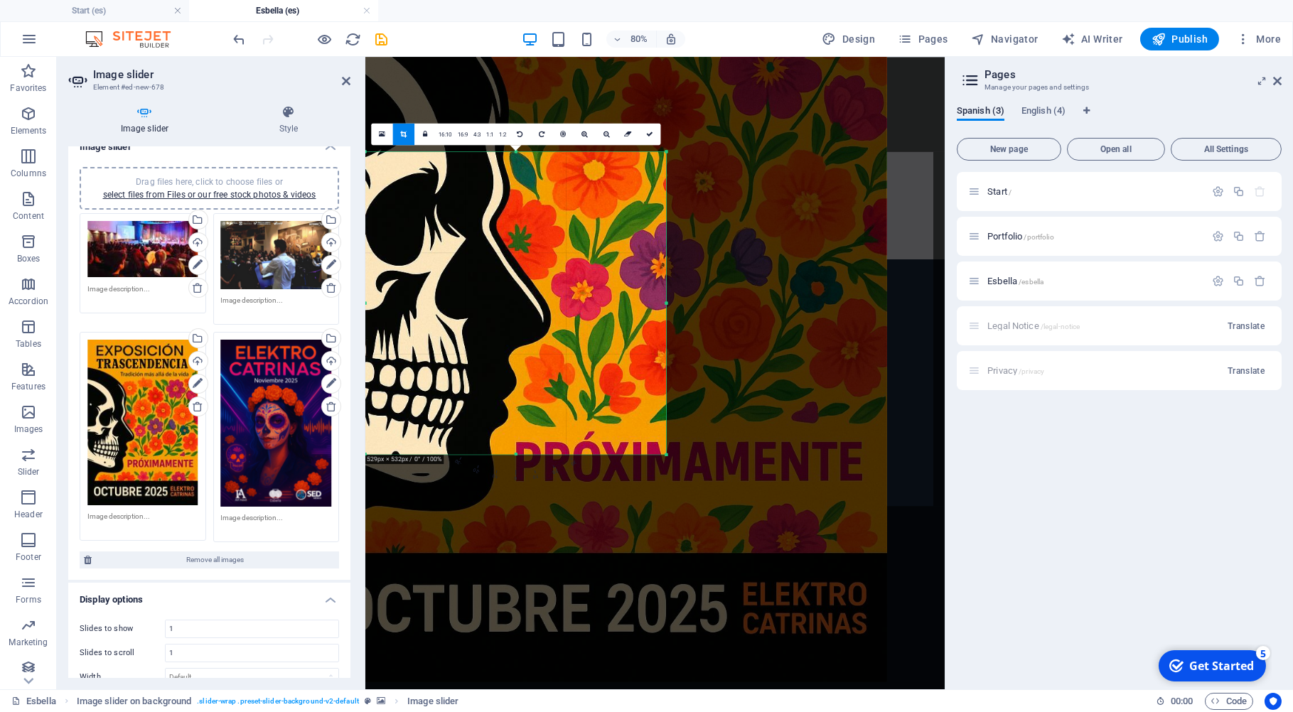
drag, startPoint x: 522, startPoint y: 230, endPoint x: 530, endPoint y: 211, distance: 21.0
click at [515, 231] on div at bounding box center [595, 245] width 582 height 874
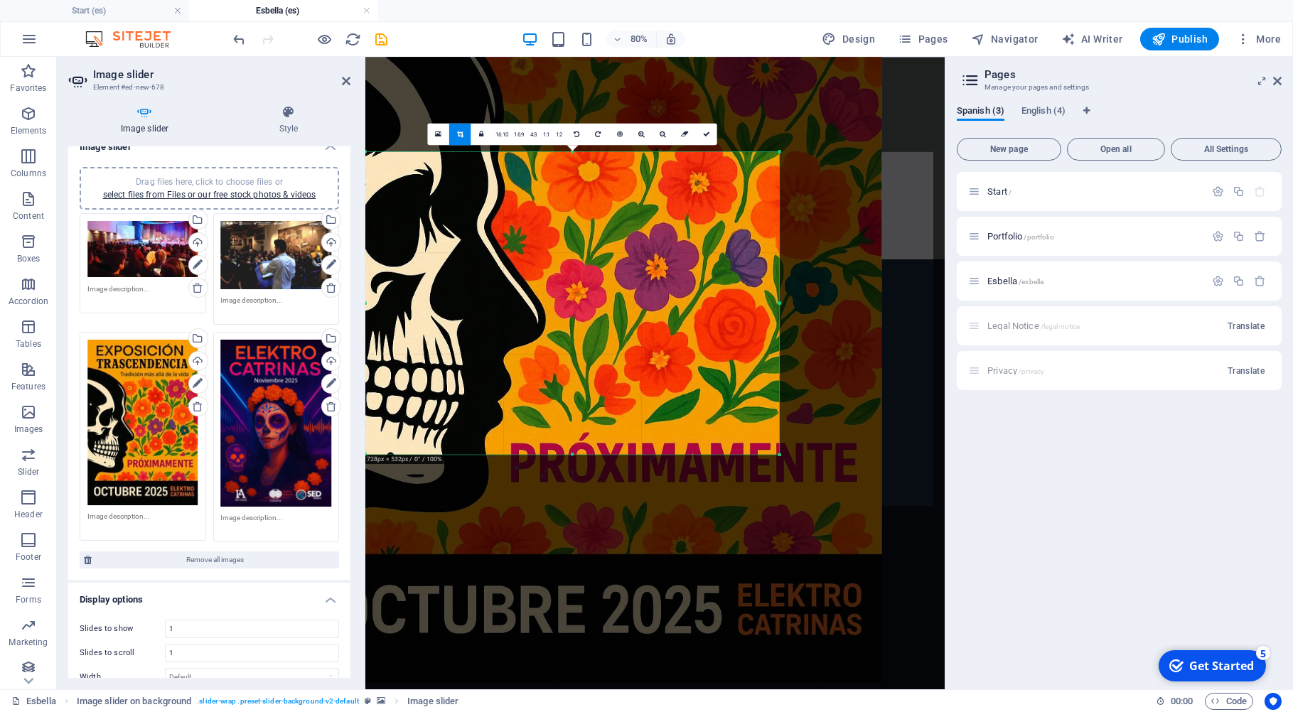
drag, startPoint x: 668, startPoint y: 302, endPoint x: 809, endPoint y: 299, distance: 141.5
click at [779, 299] on div "180 170 160 150 140 130 120 110 100 90 80 70 60 50 40 30 20 10 0 -10 -20 -30 -4…" at bounding box center [572, 303] width 414 height 303
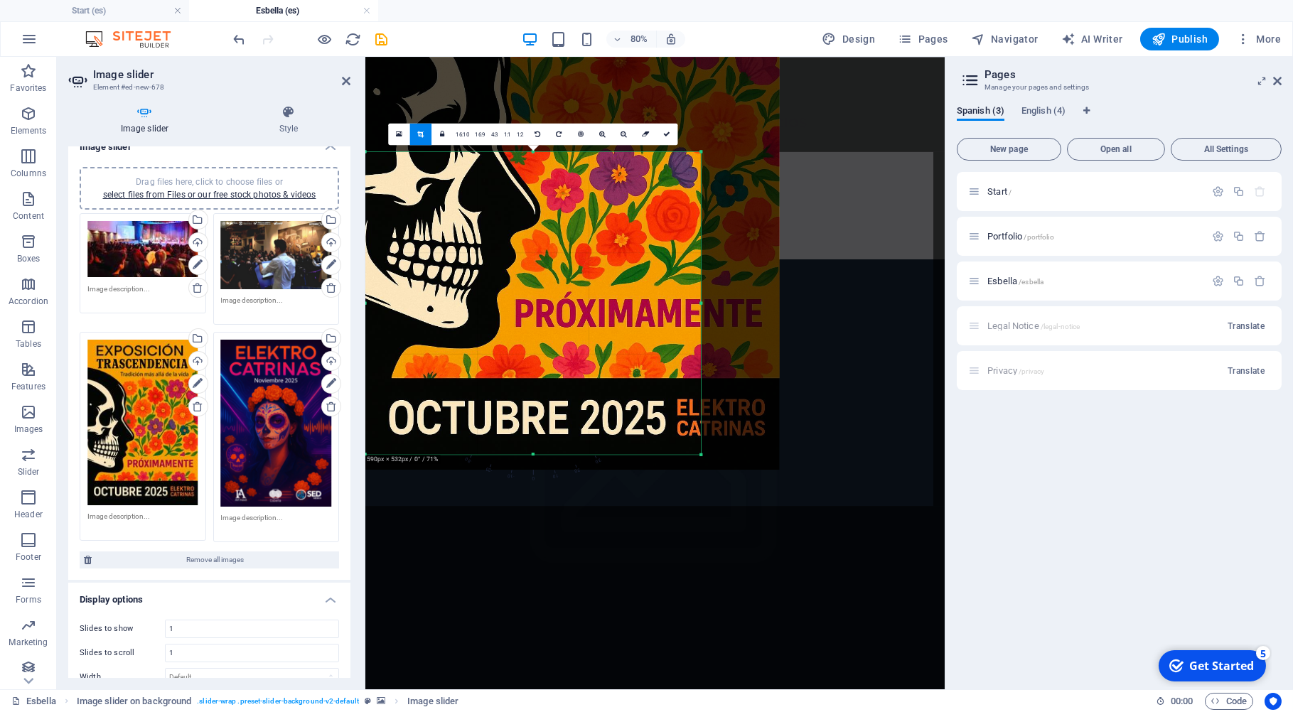
drag, startPoint x: 779, startPoint y: 304, endPoint x: 680, endPoint y: 304, distance: 98.1
click at [680, 304] on div "180 170 160 150 140 130 120 110 100 90 80 70 60 50 40 30 20 10 0 -10 -20 -30 -4…" at bounding box center [533, 303] width 336 height 303
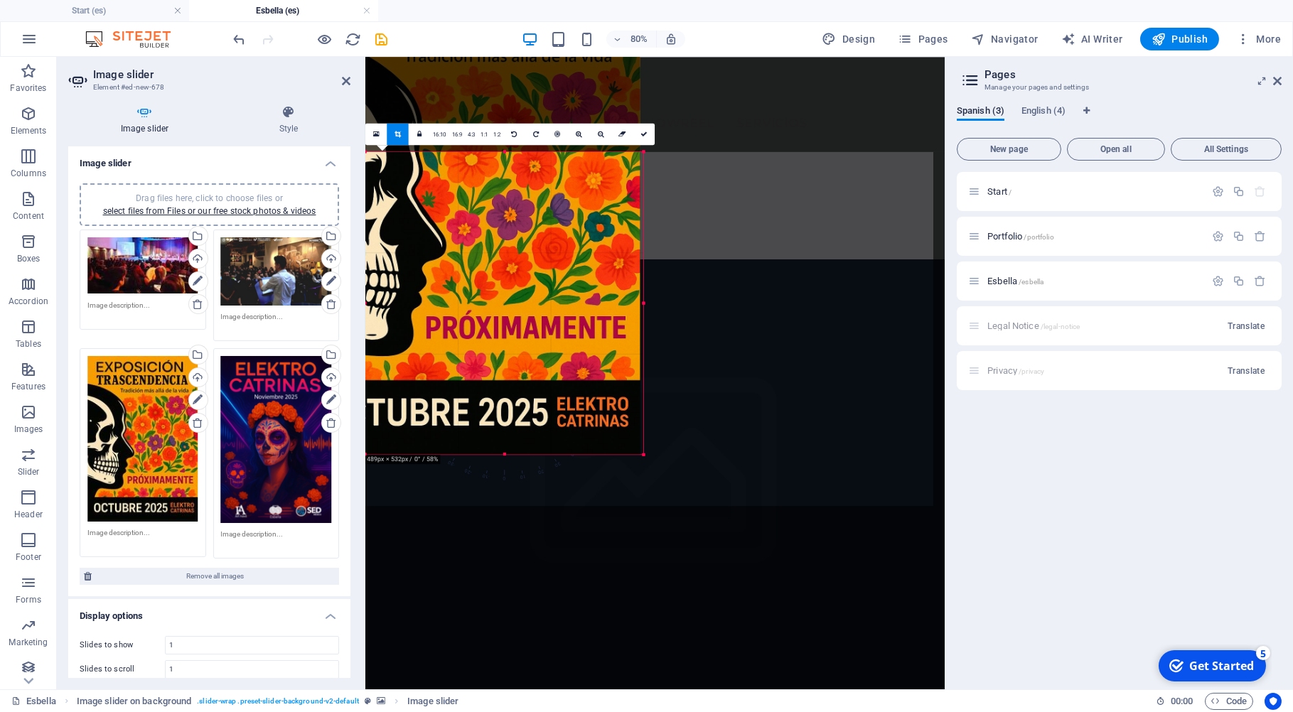
drag, startPoint x: 366, startPoint y: 284, endPoint x: 442, endPoint y: 285, distance: 76.1
click at [442, 285] on div "180 170 160 150 140 130 120 110 100 90 80 70 60 50 40 30 20 10 0 -10 -20 -30 -4…" at bounding box center [504, 303] width 278 height 303
click at [454, 134] on link "16:9" at bounding box center [457, 134] width 16 height 21
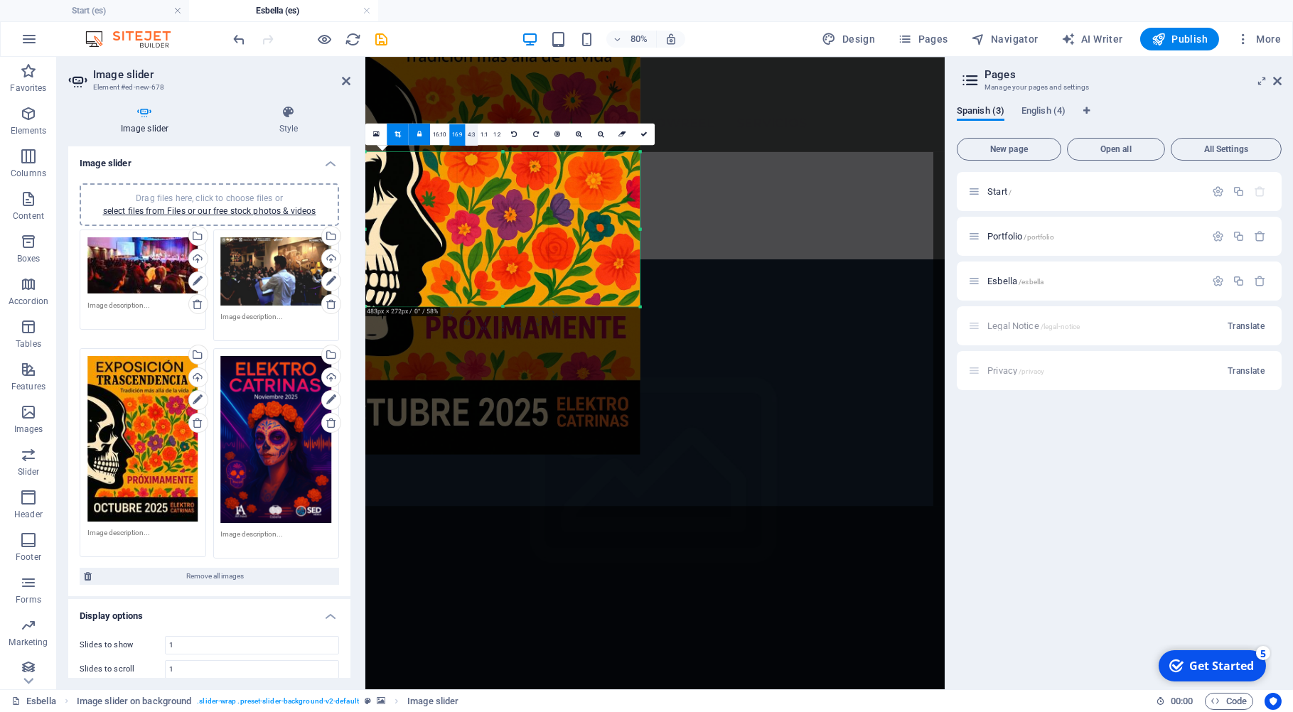
click at [470, 134] on link "4:3" at bounding box center [471, 134] width 13 height 21
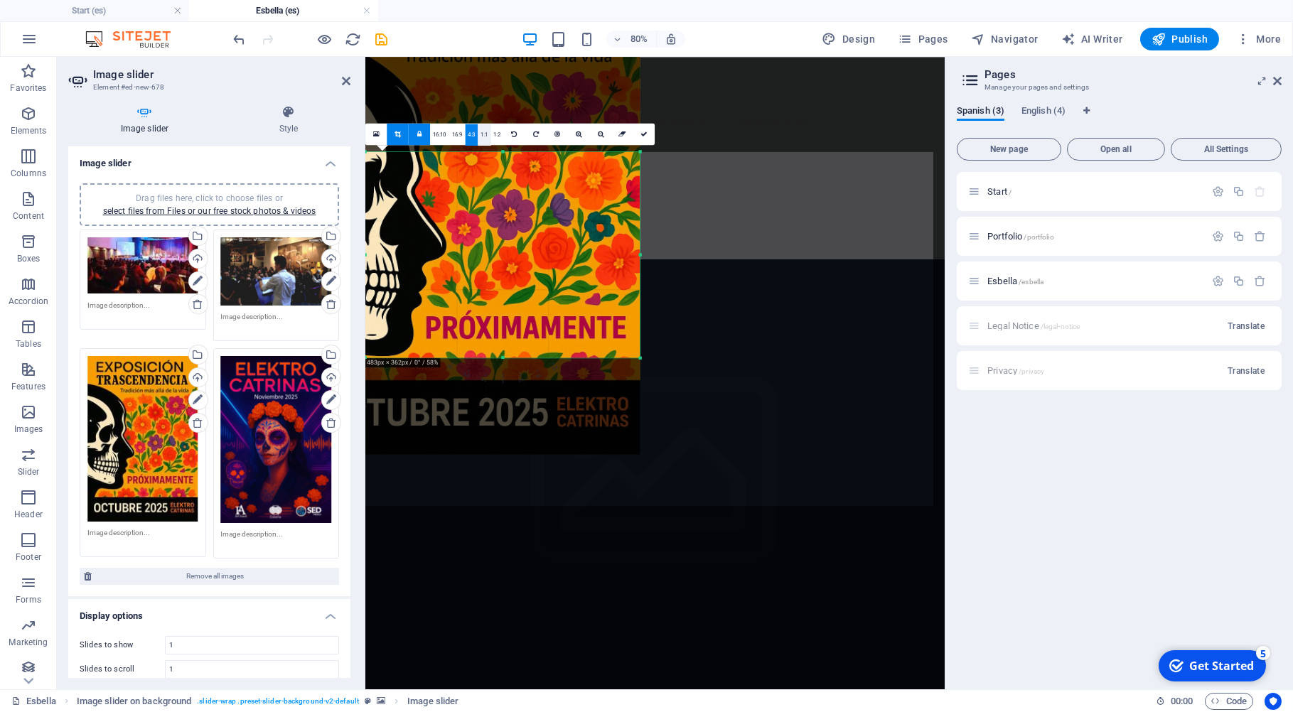
click at [483, 135] on link "1:1" at bounding box center [484, 134] width 13 height 21
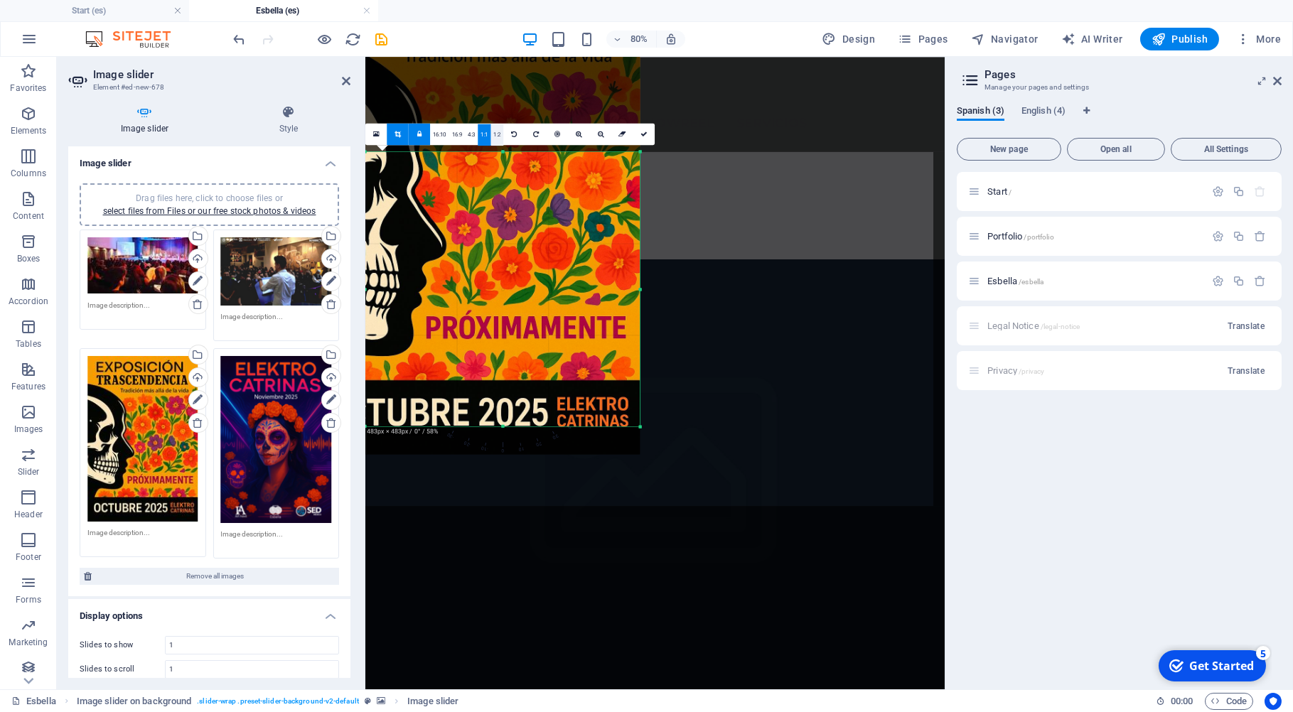
click at [498, 135] on link "1:2" at bounding box center [497, 134] width 13 height 21
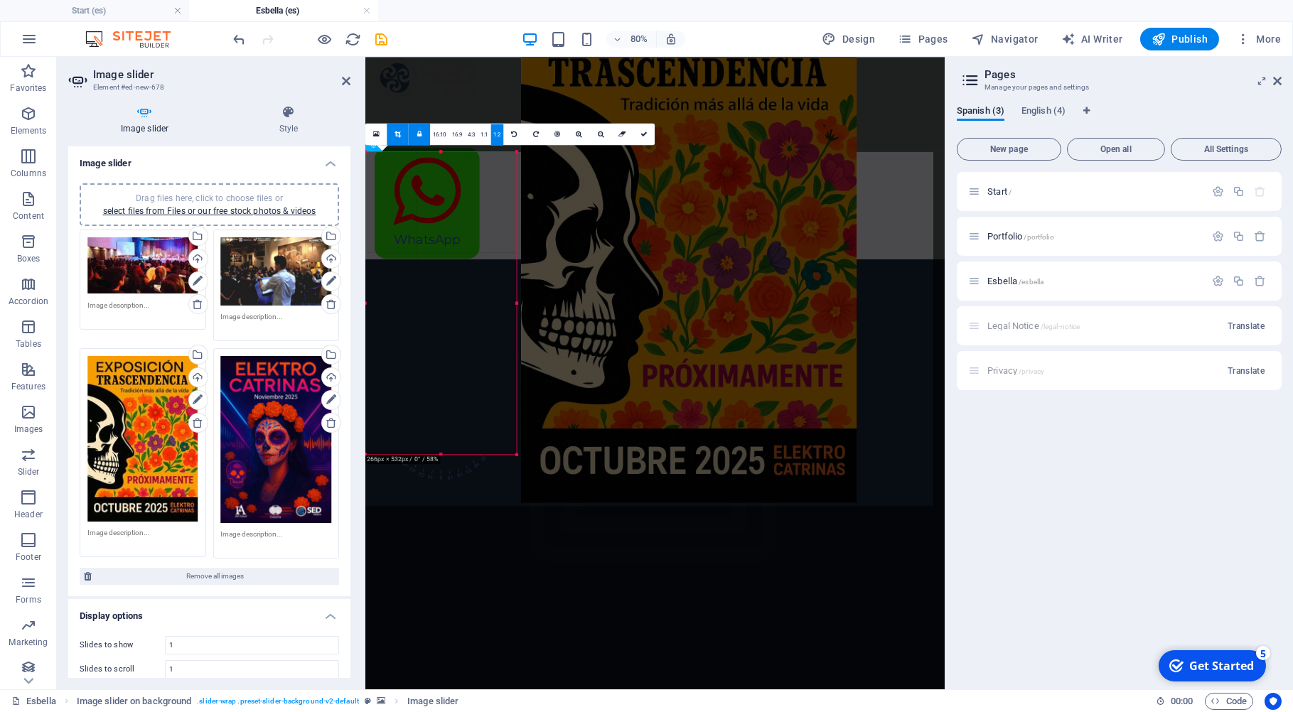
drag, startPoint x: 493, startPoint y: 253, endPoint x: 618, endPoint y: 283, distance: 128.6
click at [749, 264] on div at bounding box center [690, 250] width 336 height 503
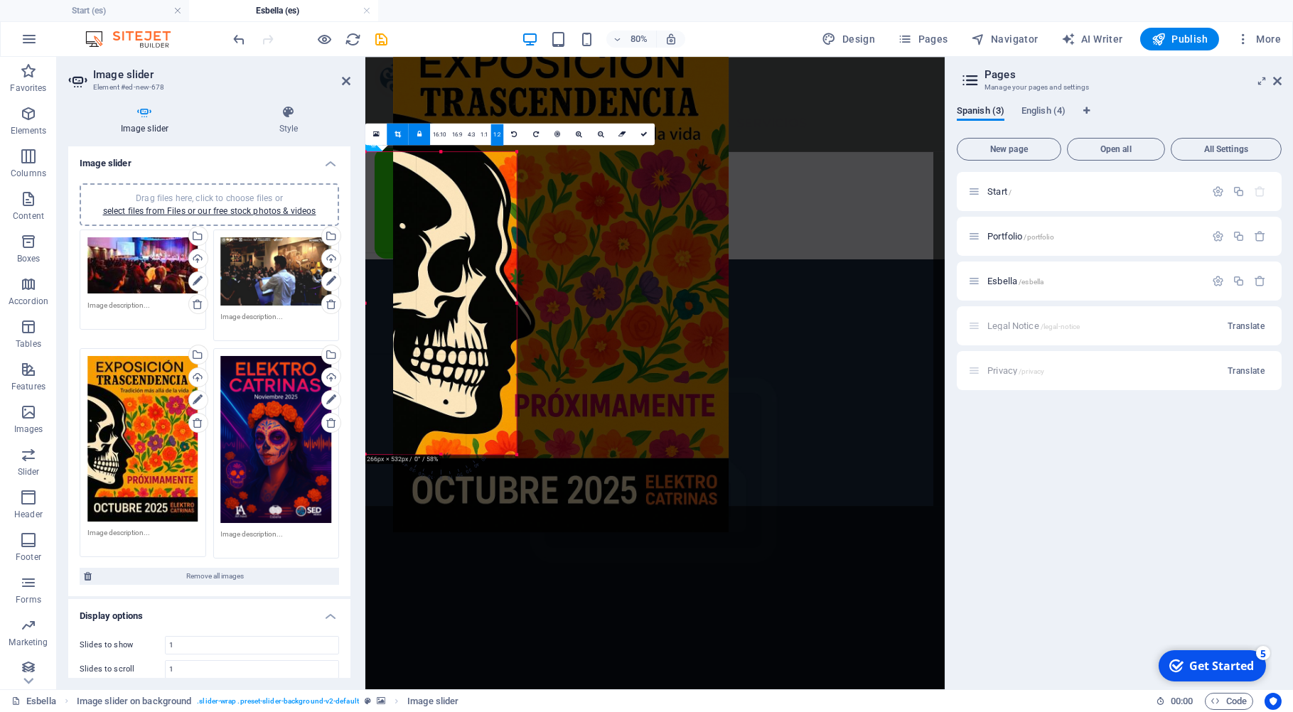
drag, startPoint x: 519, startPoint y: 305, endPoint x: 554, endPoint y: 304, distance: 34.9
click at [554, 304] on div at bounding box center [561, 280] width 336 height 503
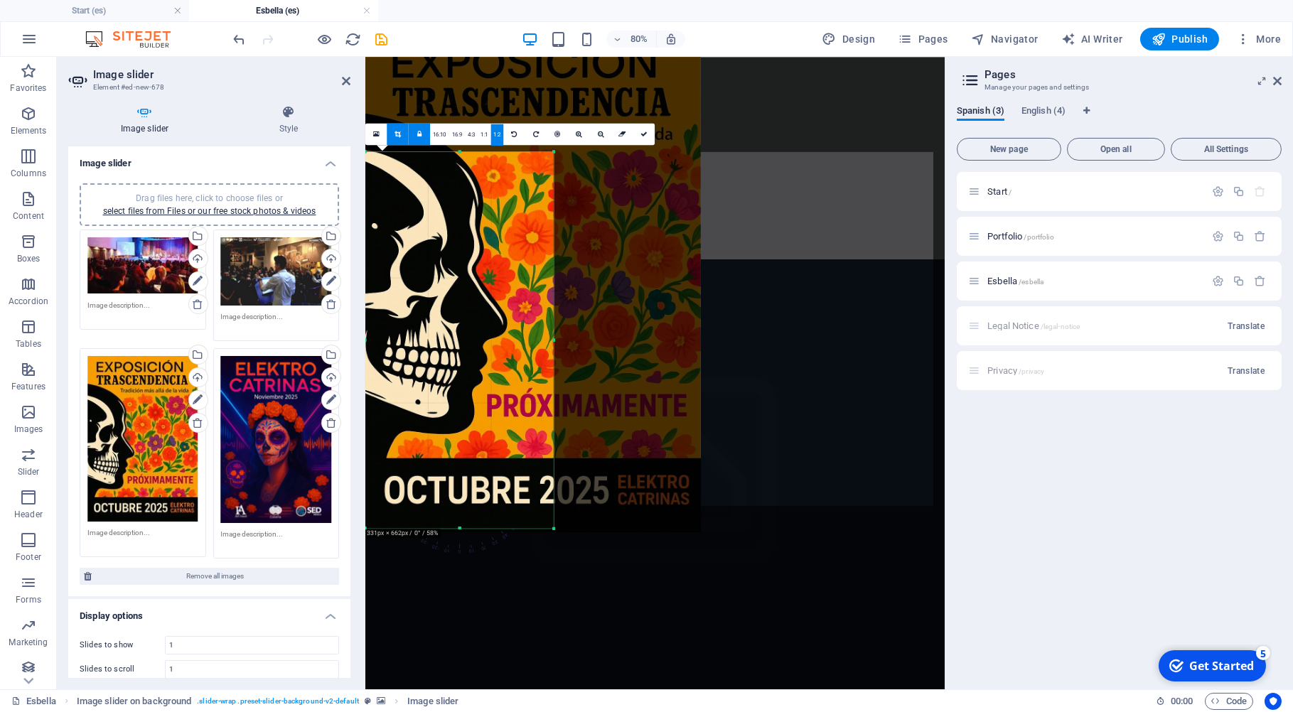
drag, startPoint x: 517, startPoint y: 304, endPoint x: 563, endPoint y: 314, distance: 47.3
click at [554, 314] on div "180 170 160 150 140 130 120 110 100 90 80 70 60 50 40 30 20 10 0 -10 -20 -30 -4…" at bounding box center [459, 340] width 188 height 377
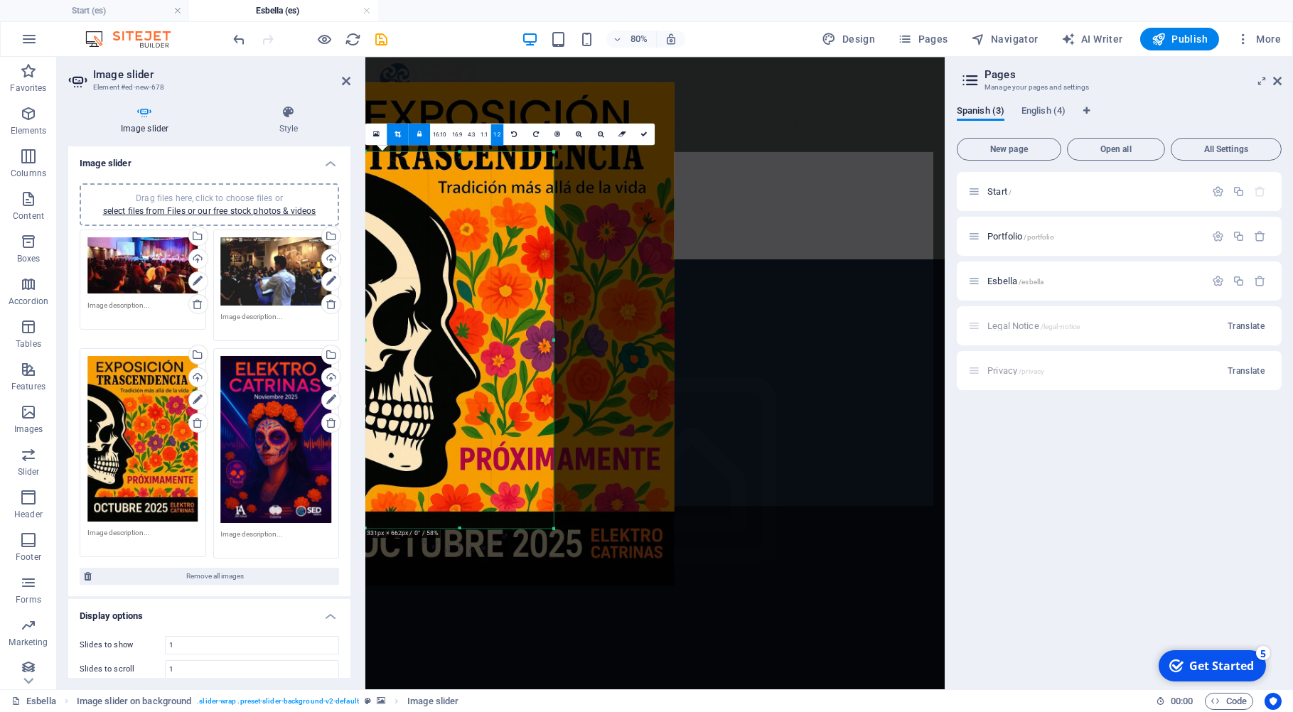
drag, startPoint x: 510, startPoint y: 284, endPoint x: 476, endPoint y: 320, distance: 49.3
click at [476, 320] on div at bounding box center [506, 333] width 336 height 503
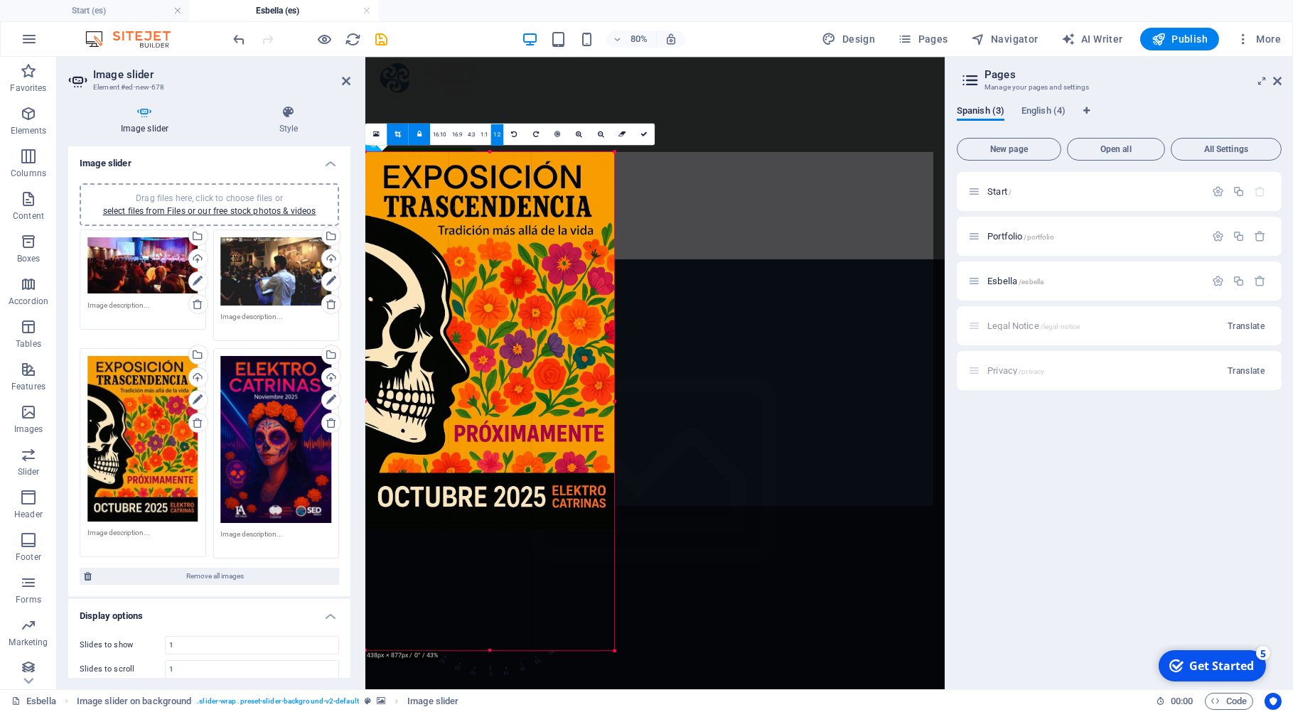
drag, startPoint x: 553, startPoint y: 343, endPoint x: 628, endPoint y: 352, distance: 75.9
click at [628, 352] on div "Drag and drop a file to add it Container Placeholder Reference Image slider on …" at bounding box center [654, 373] width 579 height 633
drag, startPoint x: 554, startPoint y: 344, endPoint x: 622, endPoint y: 343, distance: 68.3
click at [609, 343] on div "180 170 160 150 140 130 120 110 100 90 80 70 60 50 40 30 20 10 0 -10 -20 -30 -4…" at bounding box center [486, 395] width 243 height 486
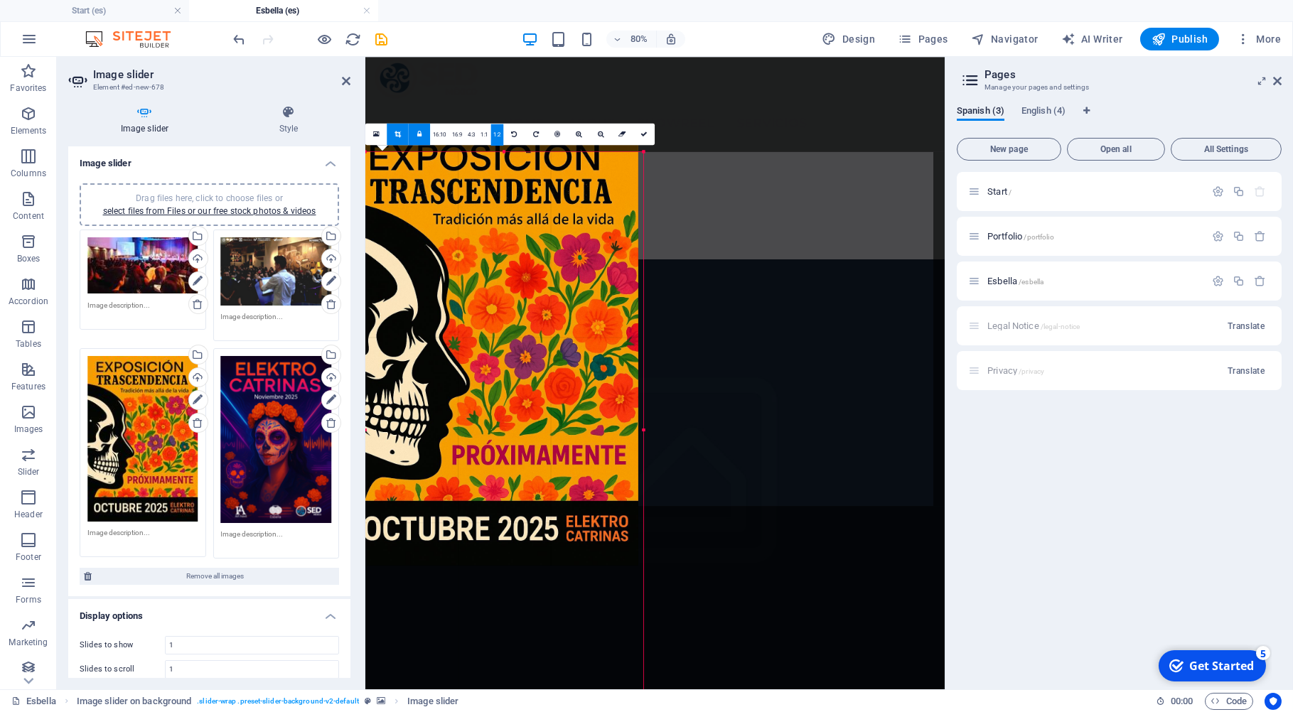
drag, startPoint x: 554, startPoint y: 341, endPoint x: 666, endPoint y: 353, distance: 113.1
click at [666, 353] on div "Drag and drop a file to add it Container Placeholder Reference Image slider on …" at bounding box center [654, 373] width 579 height 633
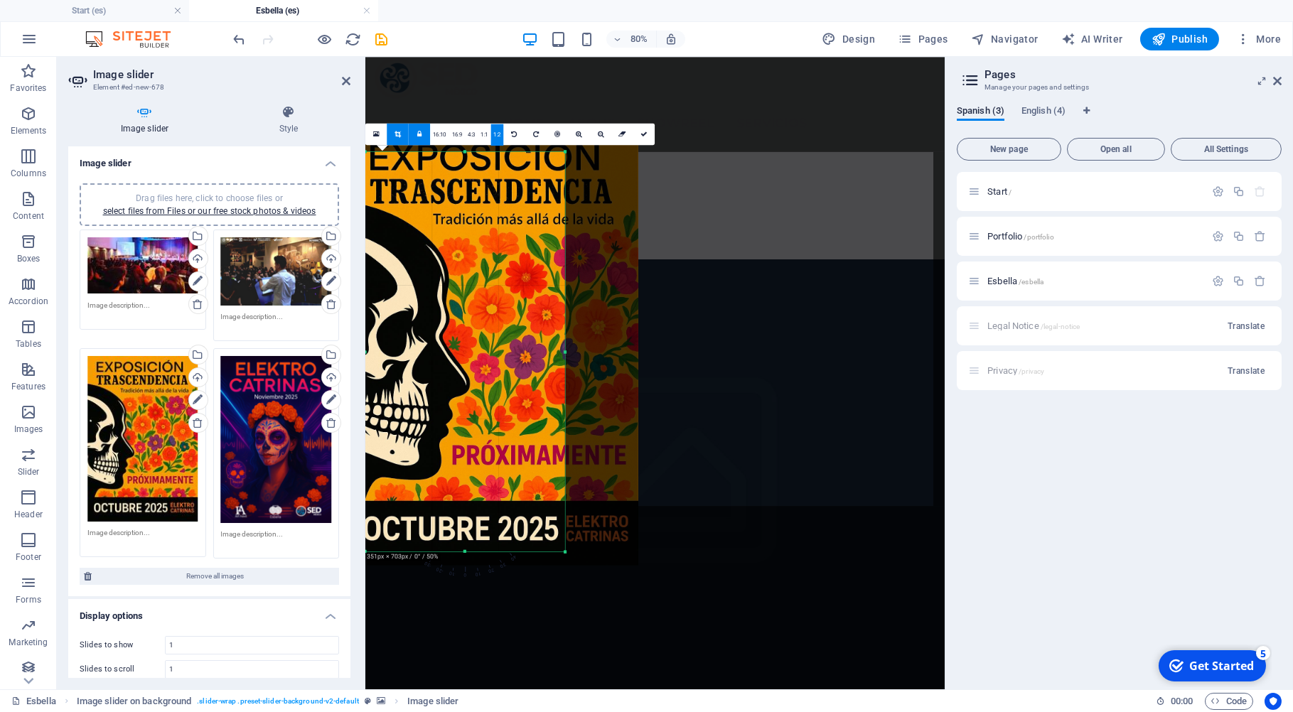
drag, startPoint x: 471, startPoint y: 567, endPoint x: 479, endPoint y: 549, distance: 19.7
click at [479, 549] on div "180 170 160 150 140 130 120 110 100 90 80 70 60 50 40 30 20 10 0 -10 -20 -30 -4…" at bounding box center [465, 352] width 200 height 400
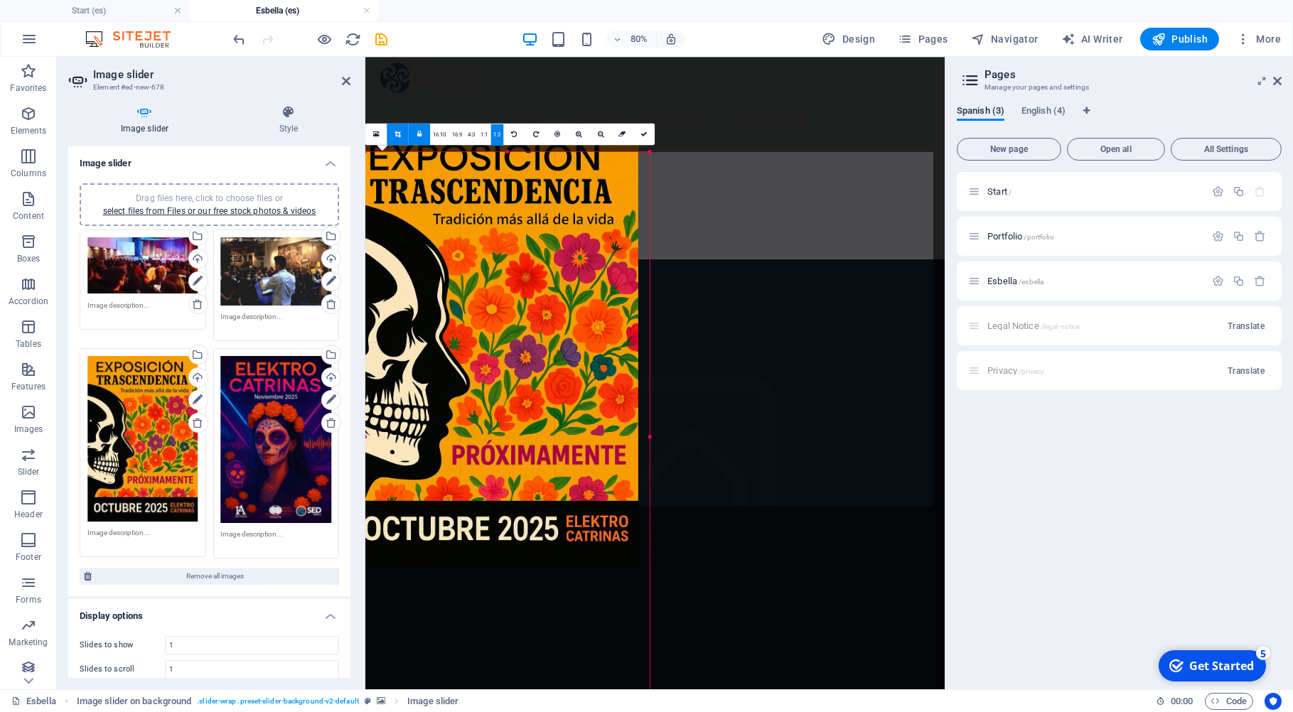
drag, startPoint x: 567, startPoint y: 355, endPoint x: 673, endPoint y: 368, distance: 106.8
click at [673, 368] on div "Drag and drop a file to add it Container Placeholder Reference Image slider on …" at bounding box center [654, 373] width 579 height 633
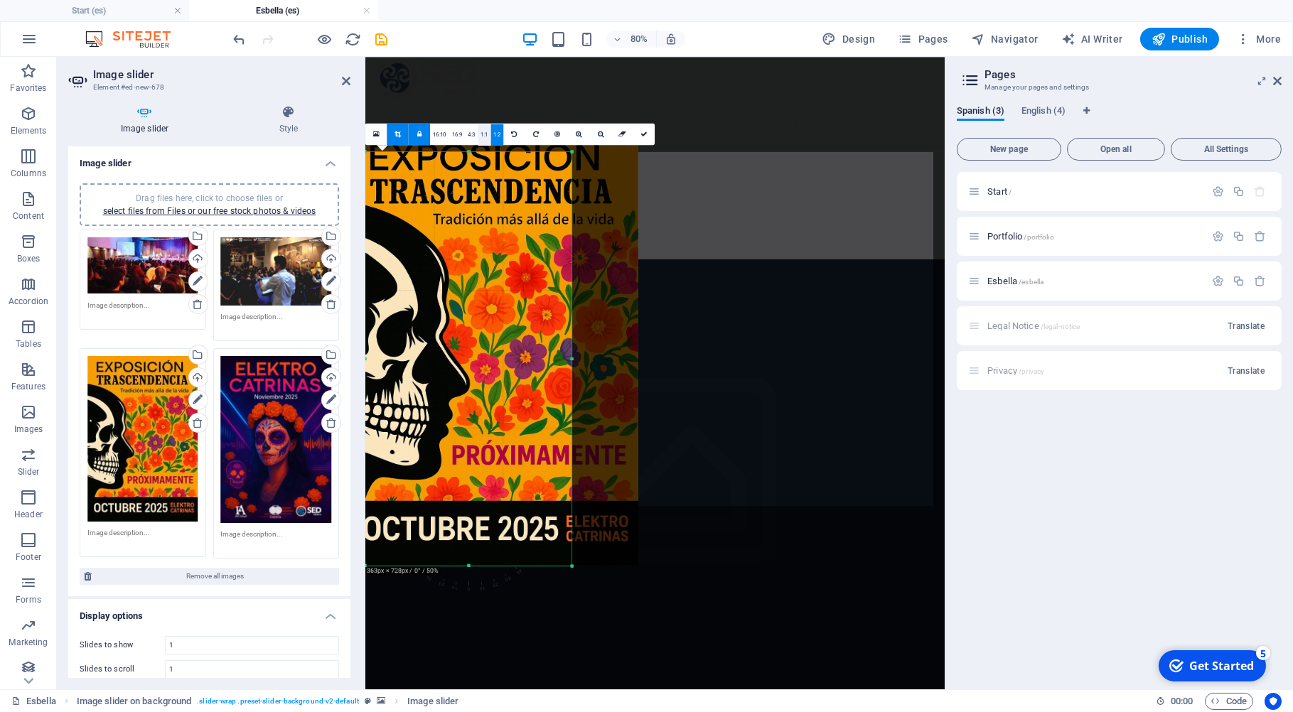
click at [483, 132] on link "1:1" at bounding box center [484, 134] width 13 height 21
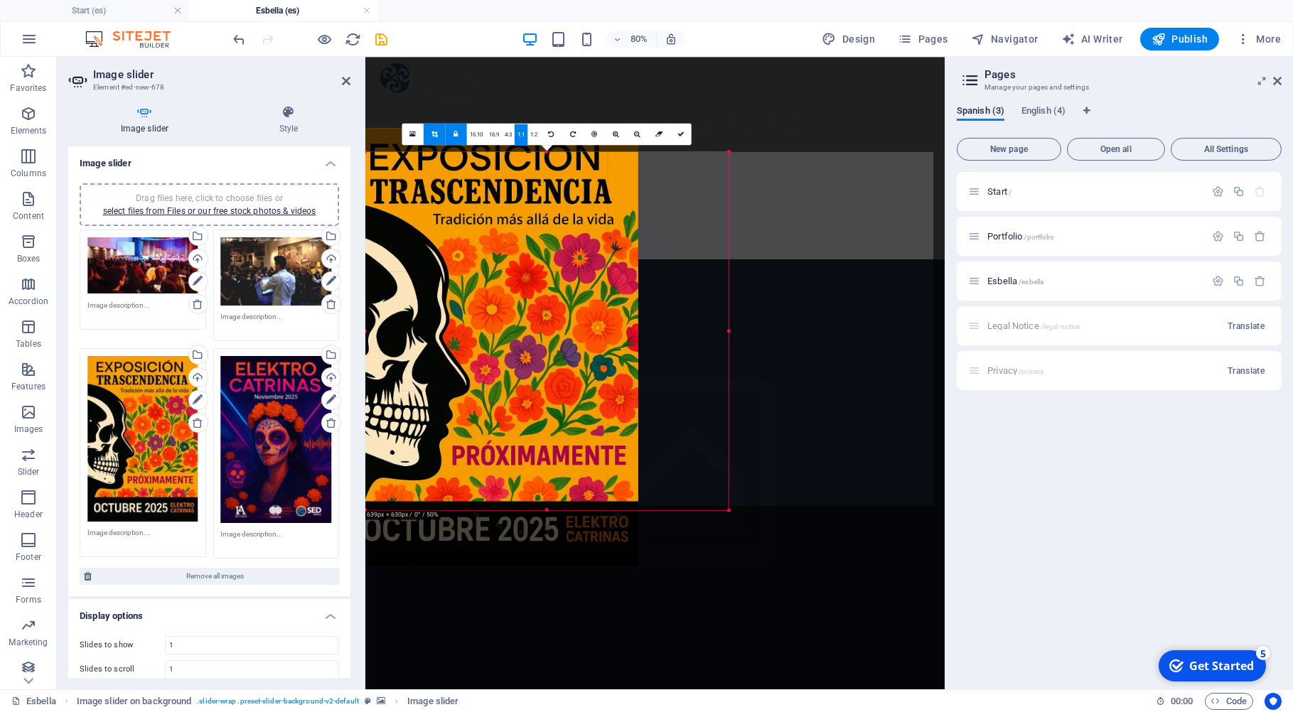
drag, startPoint x: 574, startPoint y: 360, endPoint x: 744, endPoint y: 550, distance: 255.2
click at [744, 550] on div "Drag and drop a file to add it Container Placeholder Reference Image slider on …" at bounding box center [654, 373] width 579 height 633
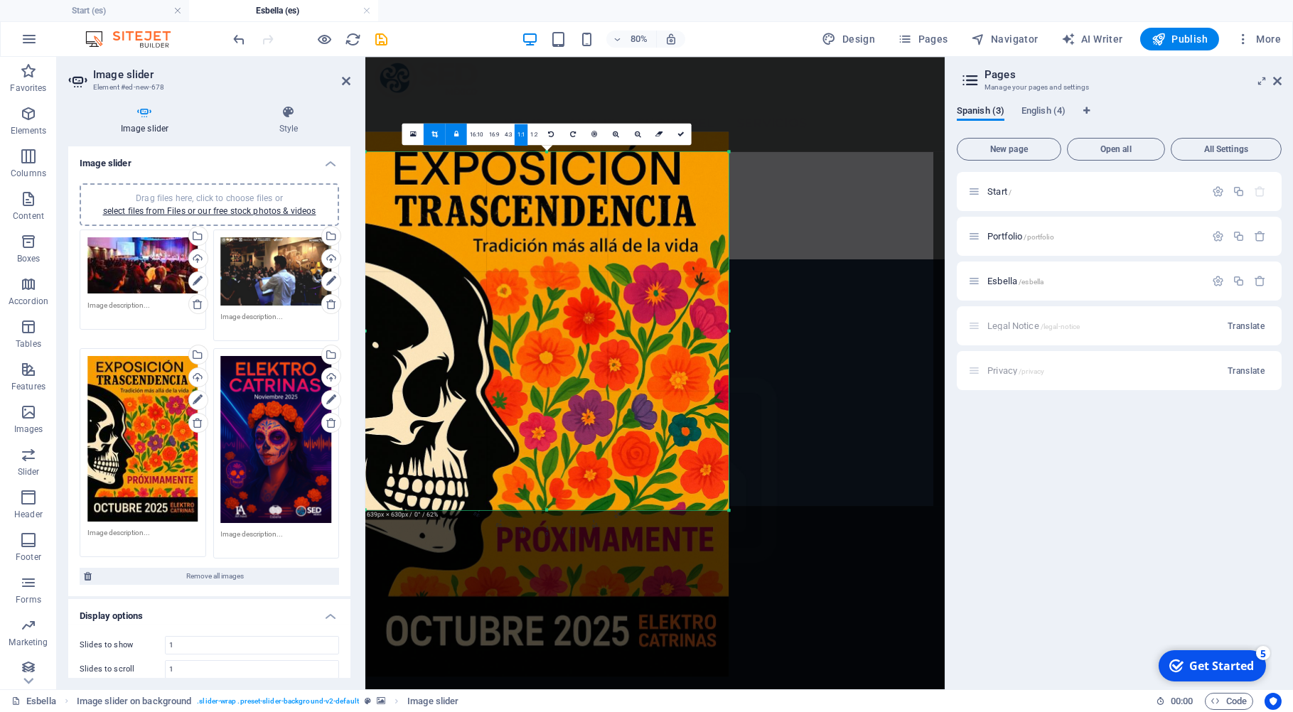
click at [455, 132] on icon at bounding box center [456, 134] width 5 height 7
drag, startPoint x: 727, startPoint y: 333, endPoint x: 855, endPoint y: 368, distance: 132.6
click at [855, 368] on div "Drag and drop a file to add it Container Placeholder Reference Image slider on …" at bounding box center [654, 373] width 579 height 633
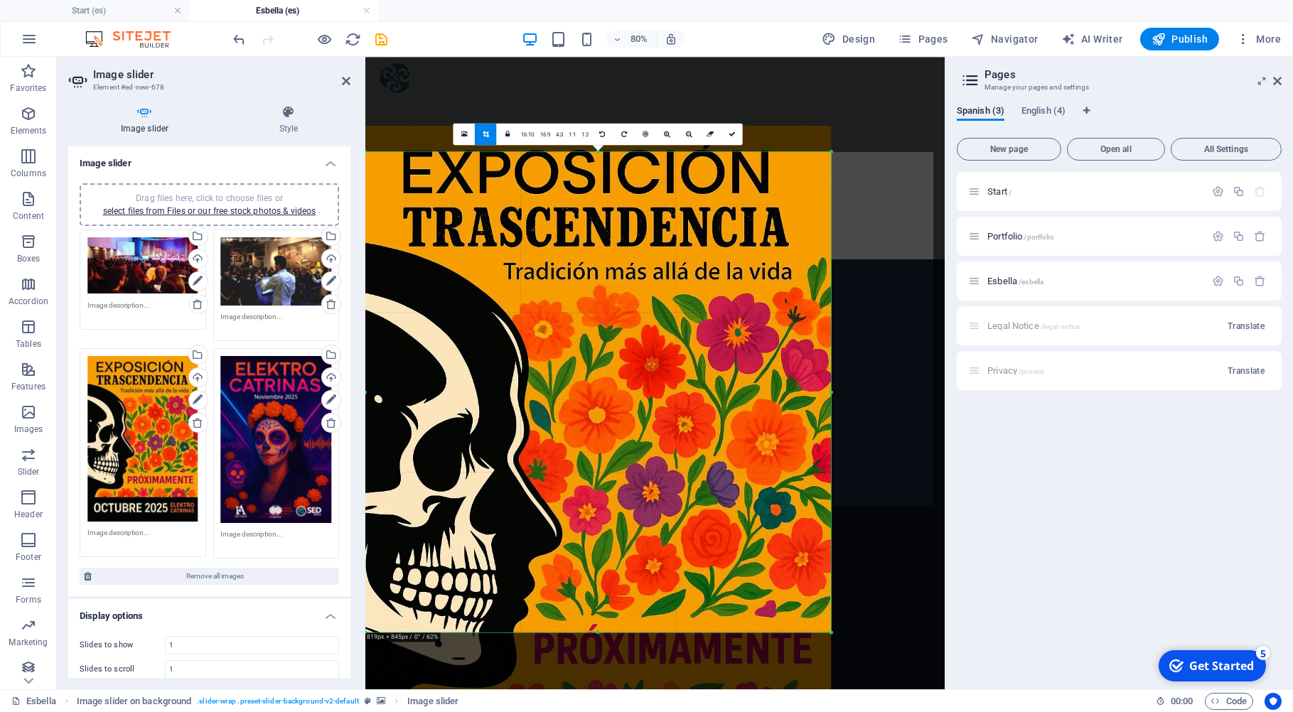
drag, startPoint x: 601, startPoint y: 509, endPoint x: 631, endPoint y: 669, distance: 162.9
click at [631, 633] on div "180 170 160 150 140 130 120 110 100 90 80 70 60 50 40 30 20 10 0 -10 -20 -30 -4…" at bounding box center [598, 392] width 466 height 481
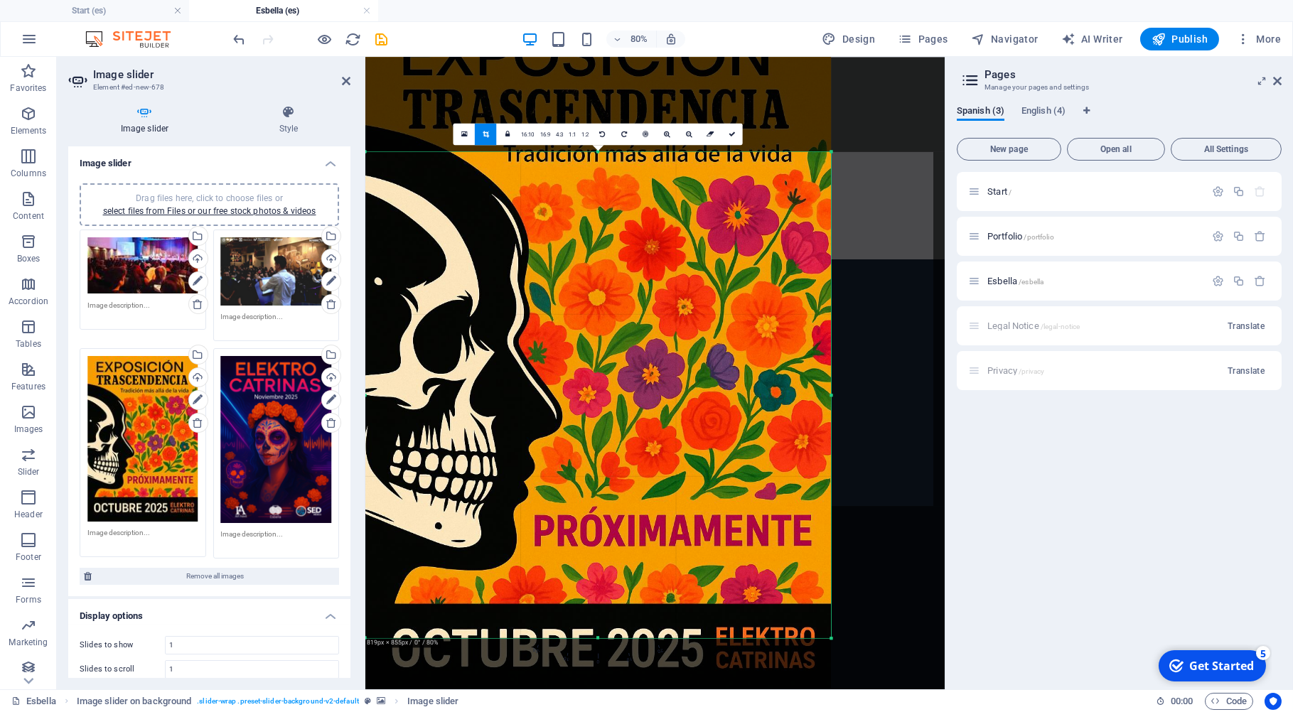
drag, startPoint x: 638, startPoint y: 546, endPoint x: 642, endPoint y: 392, distance: 154.3
click at [642, 392] on div at bounding box center [598, 357] width 466 height 699
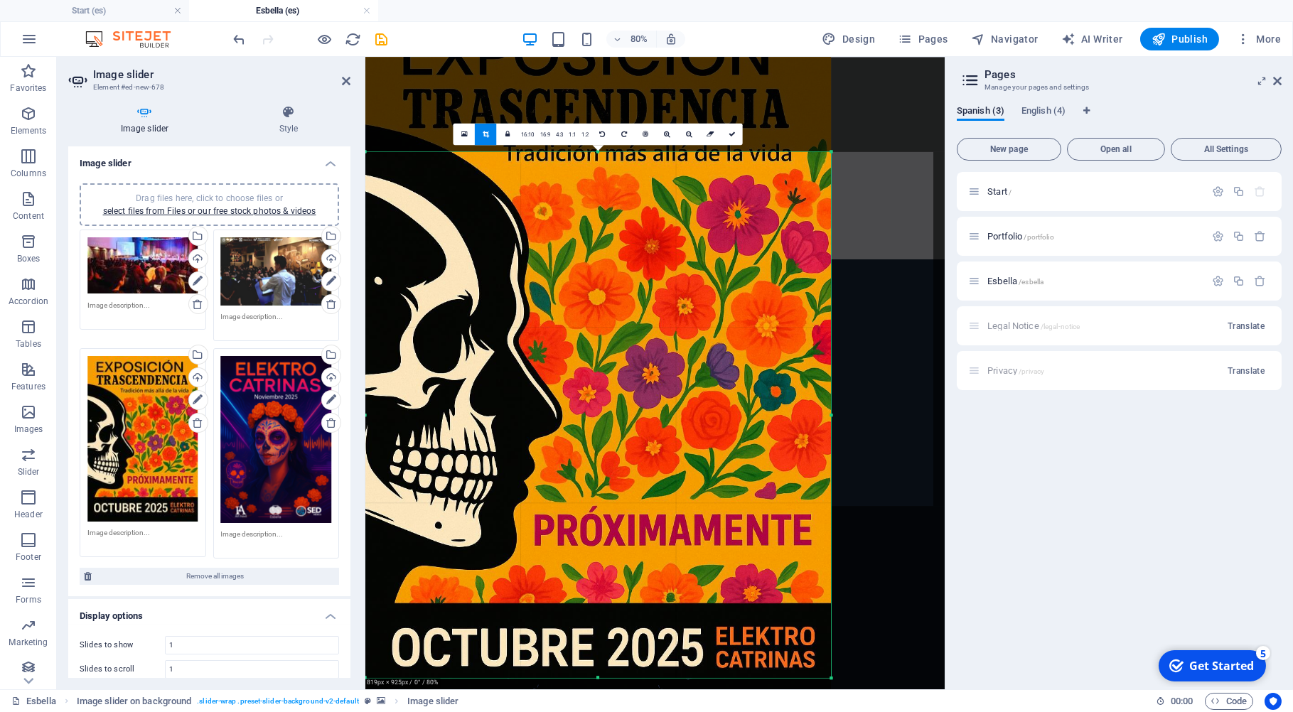
drag, startPoint x: 599, startPoint y: 638, endPoint x: 606, endPoint y: 688, distance: 50.4
click at [606, 678] on div "180 170 160 150 140 130 120 110 100 90 80 70 60 50 40 30 20 10 0 -10 -20 -30 -4…" at bounding box center [598, 415] width 466 height 526
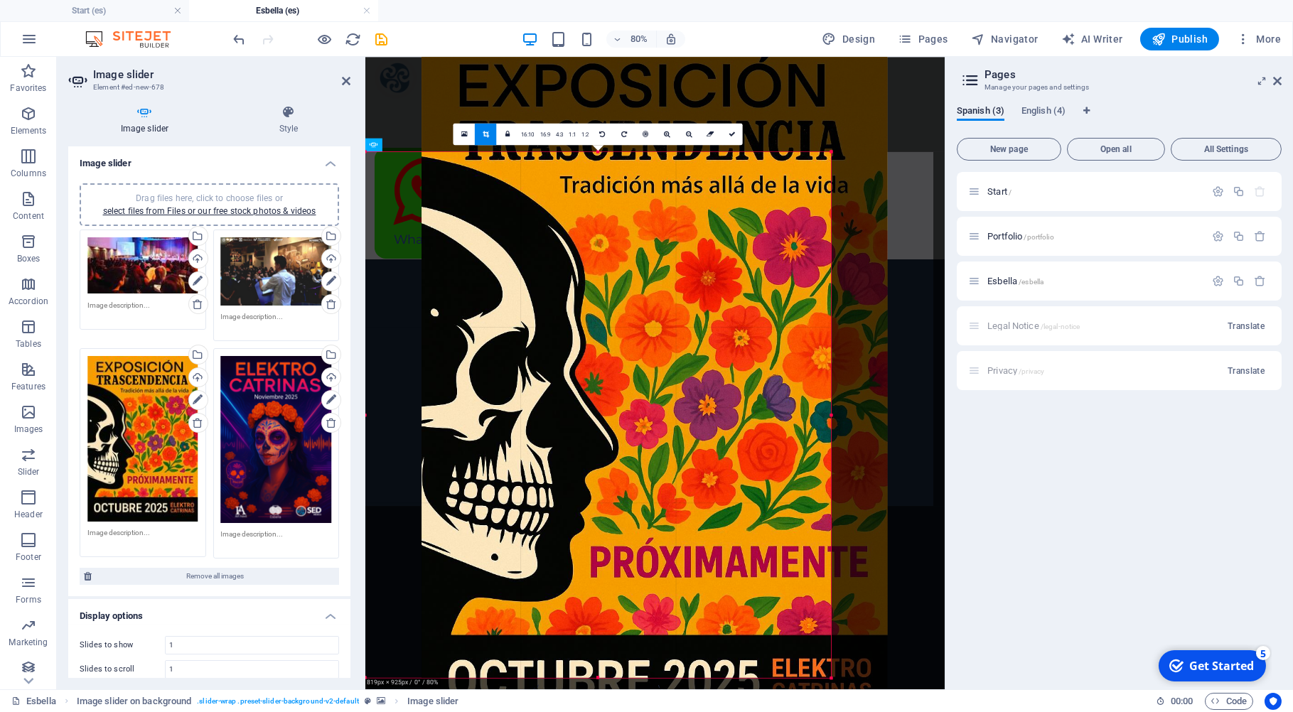
drag, startPoint x: 543, startPoint y: 324, endPoint x: 614, endPoint y: 328, distance: 70.5
click at [614, 328] on div at bounding box center [655, 388] width 466 height 699
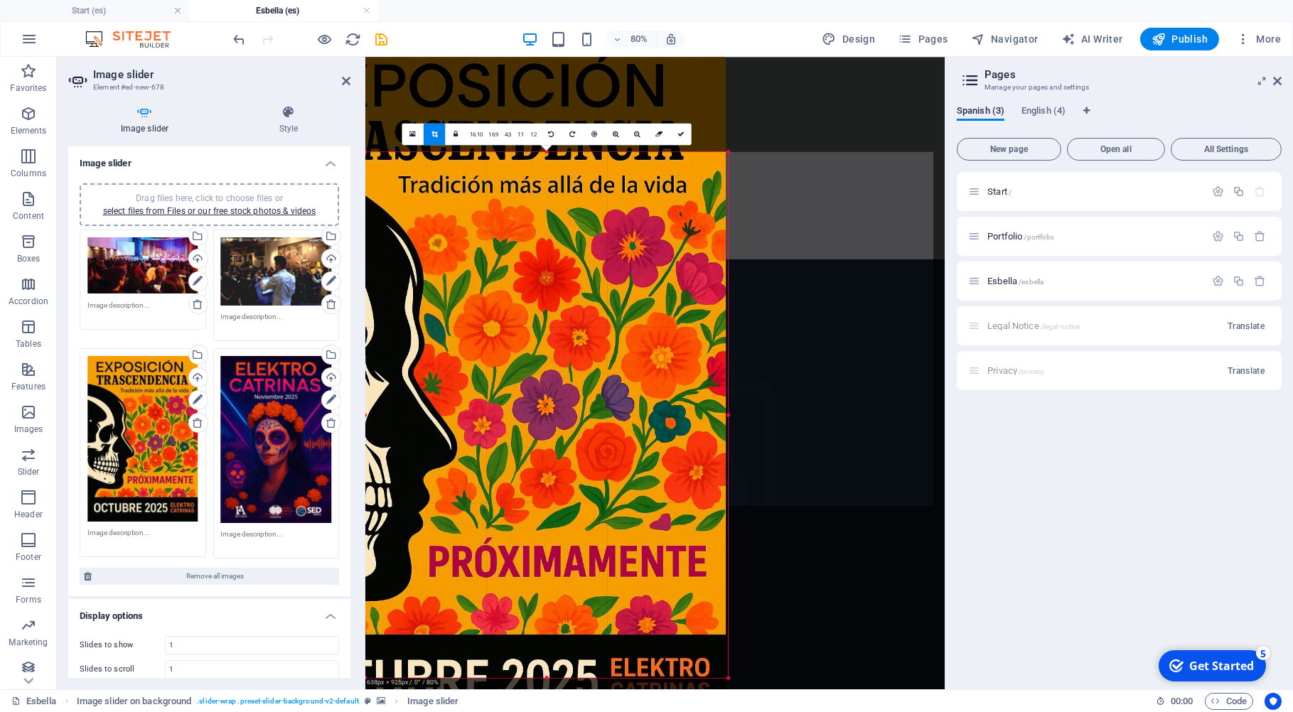
drag, startPoint x: 368, startPoint y: 345, endPoint x: 499, endPoint y: 358, distance: 132.2
click at [499, 358] on div "180 170 160 150 140 130 120 110 100 90 80 70 60 50 40 30 20 10 0 -10 -20 -30 -4…" at bounding box center [546, 415] width 363 height 526
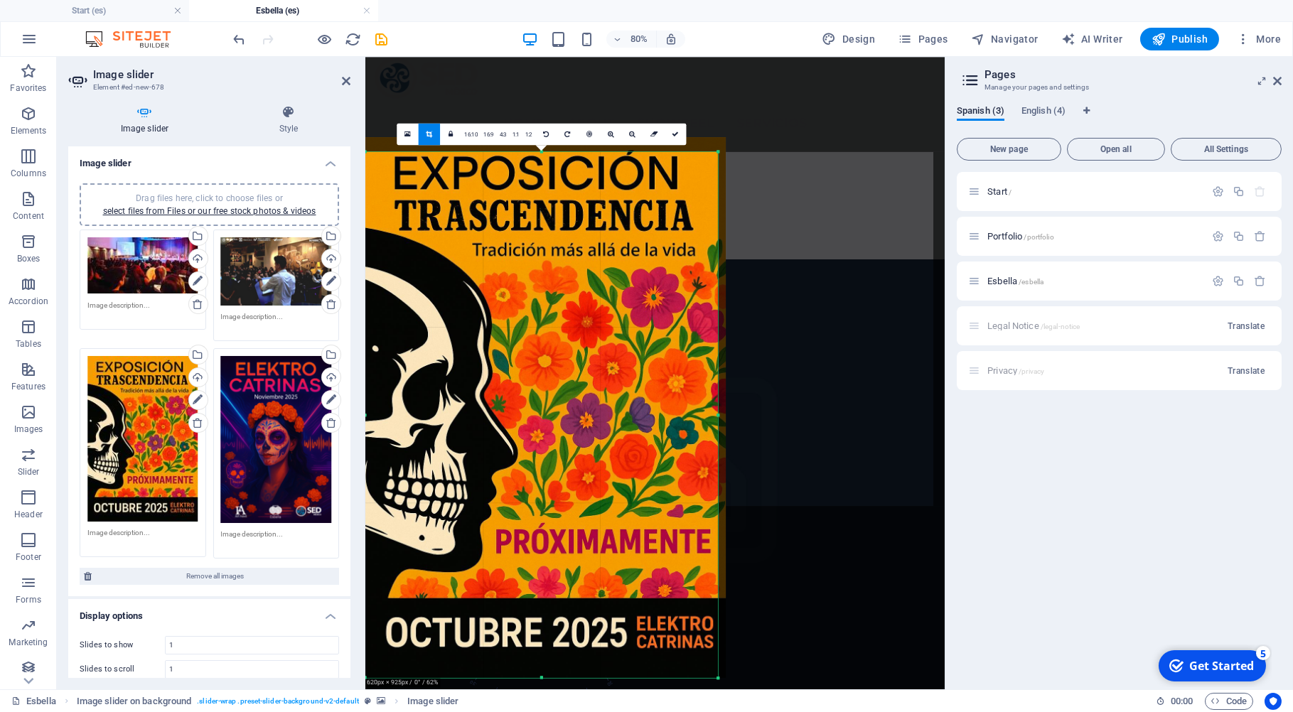
drag, startPoint x: 727, startPoint y: 416, endPoint x: 717, endPoint y: 416, distance: 10.0
click at [717, 416] on div at bounding box center [719, 415] width 4 height 526
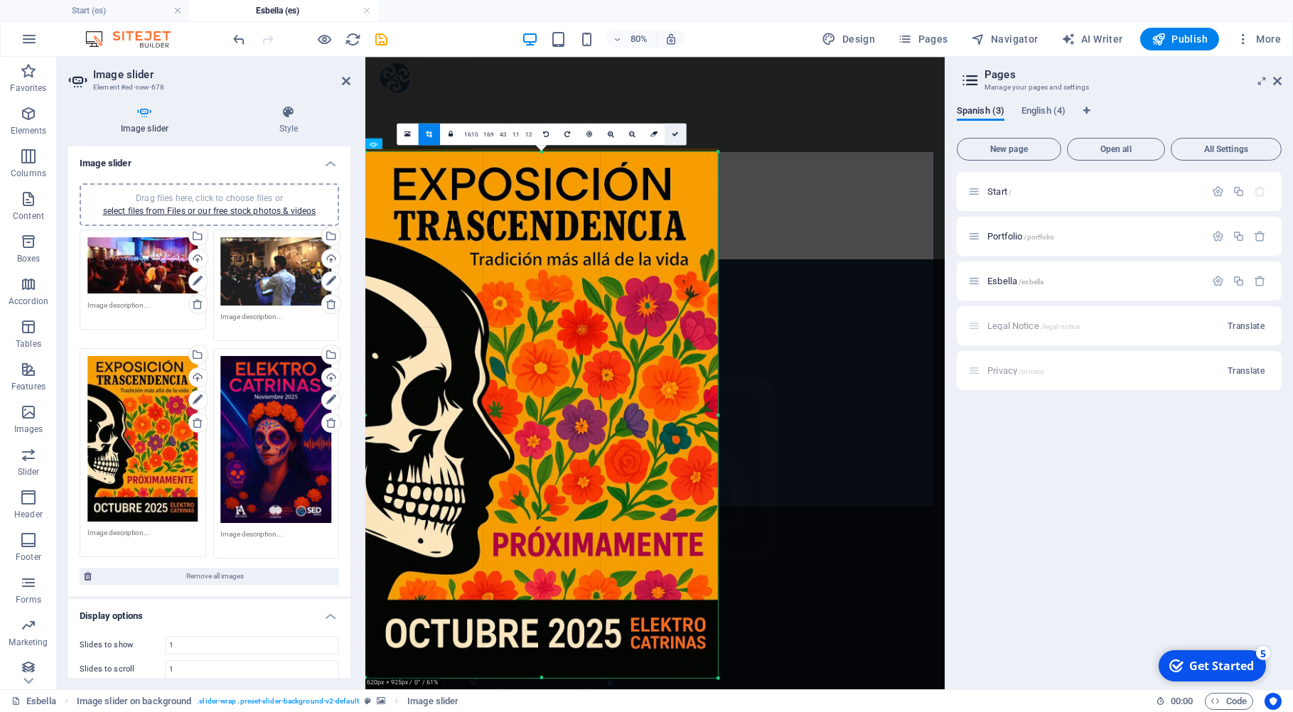
click at [674, 132] on icon at bounding box center [676, 134] width 7 height 7
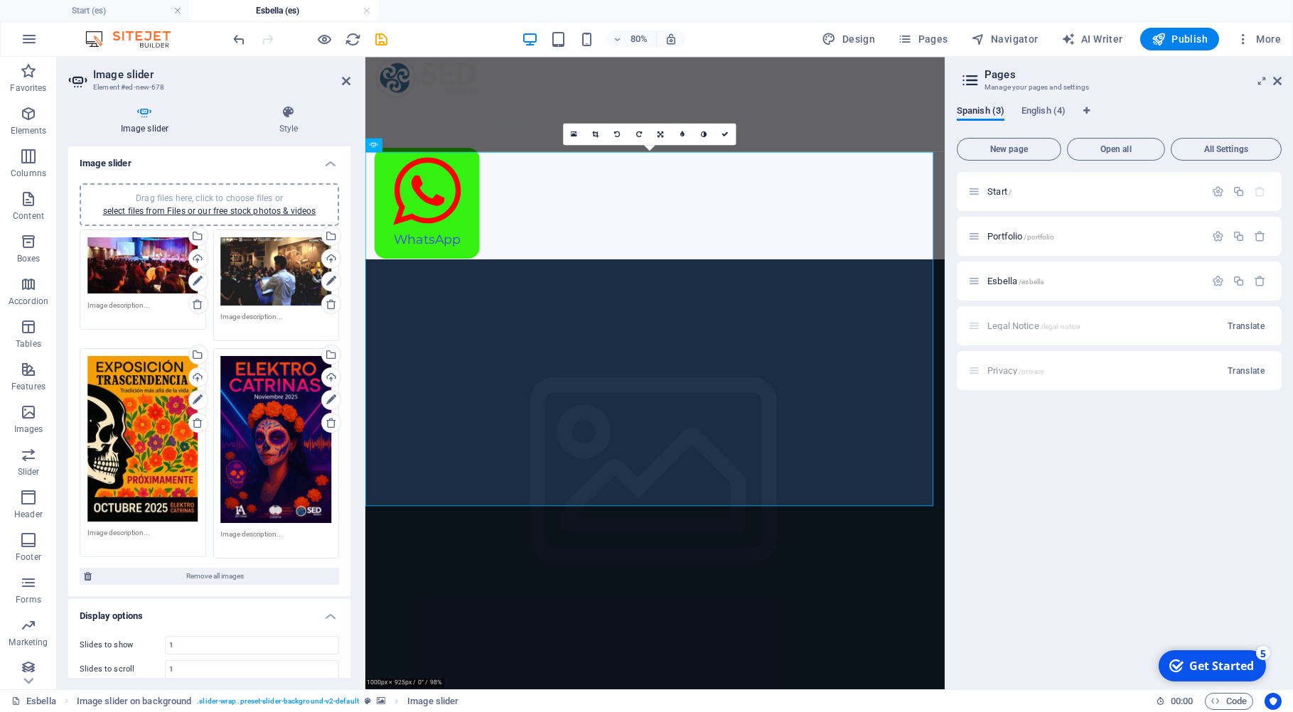
type input "925"
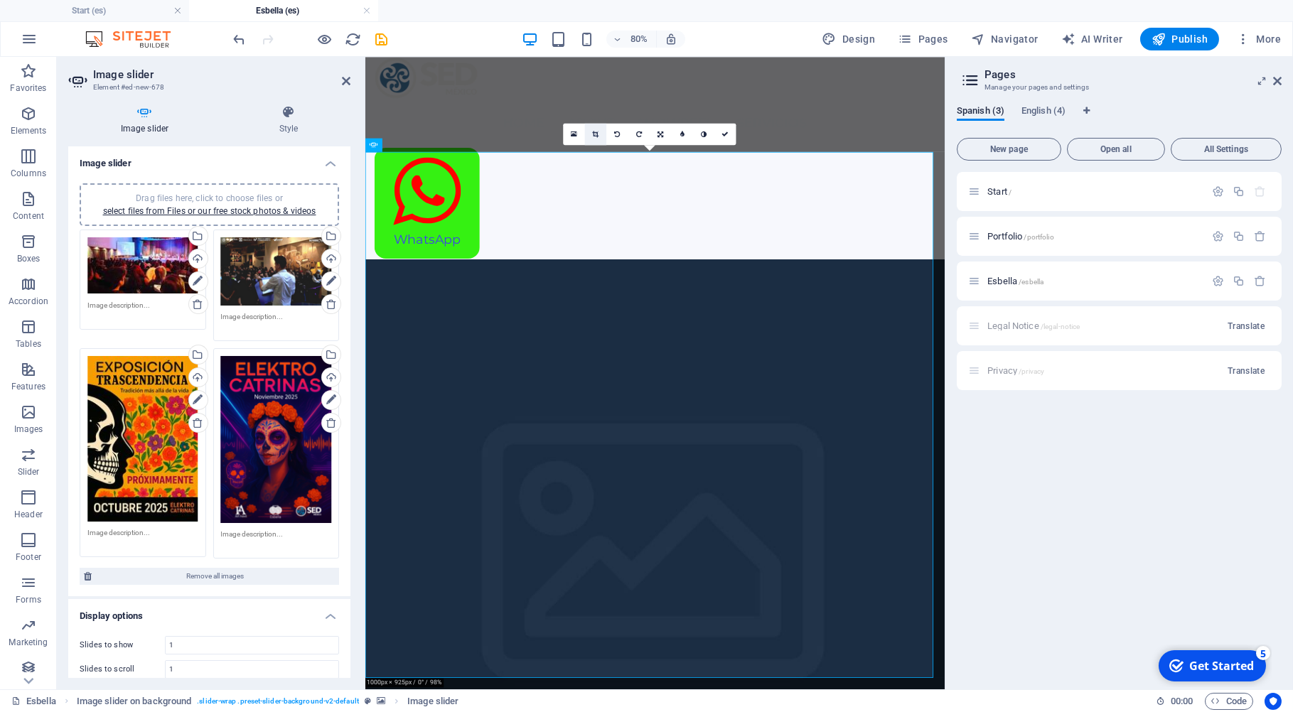
click at [598, 131] on icon at bounding box center [596, 134] width 6 height 7
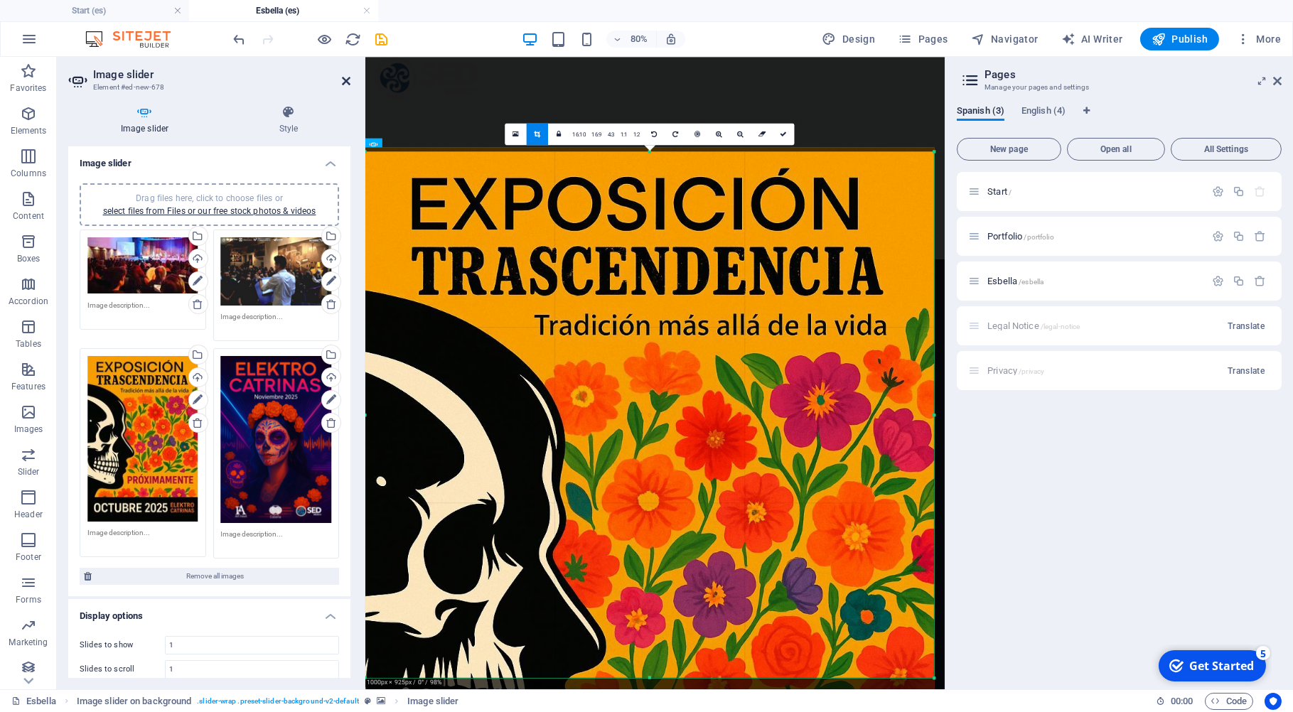
click at [347, 76] on icon at bounding box center [346, 80] width 9 height 11
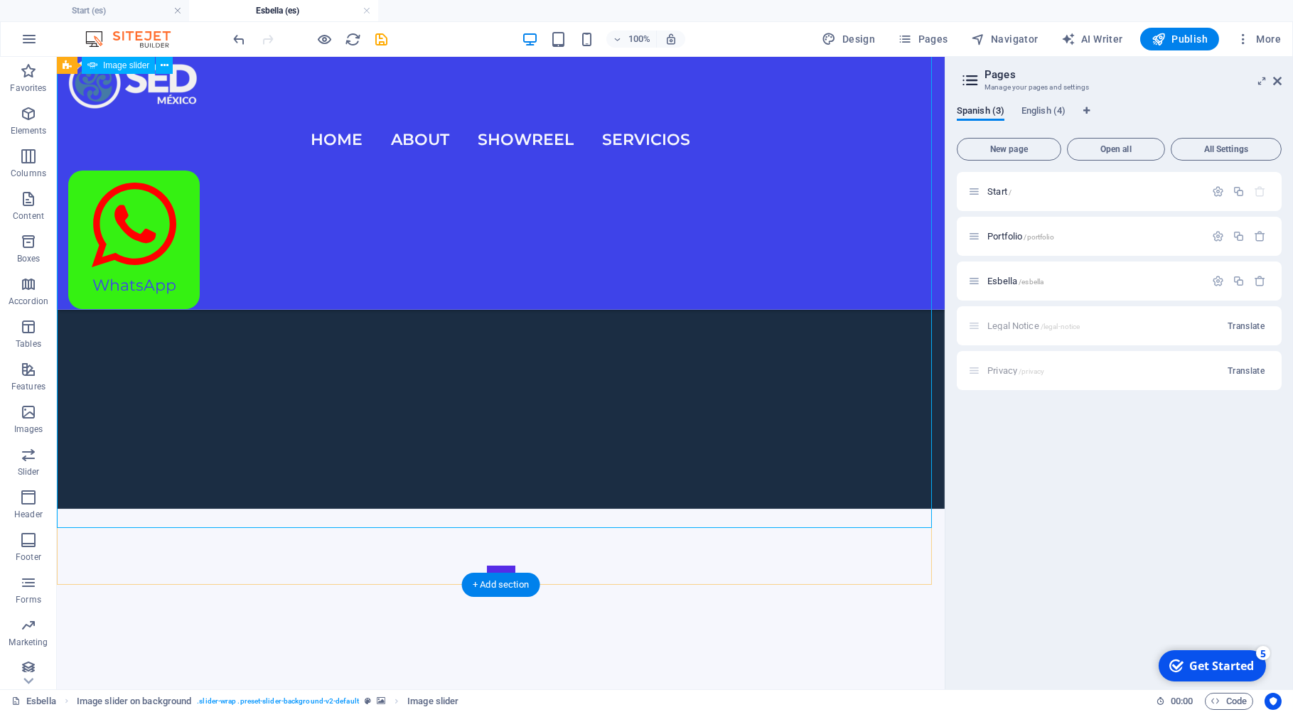
scroll to position [414, 0]
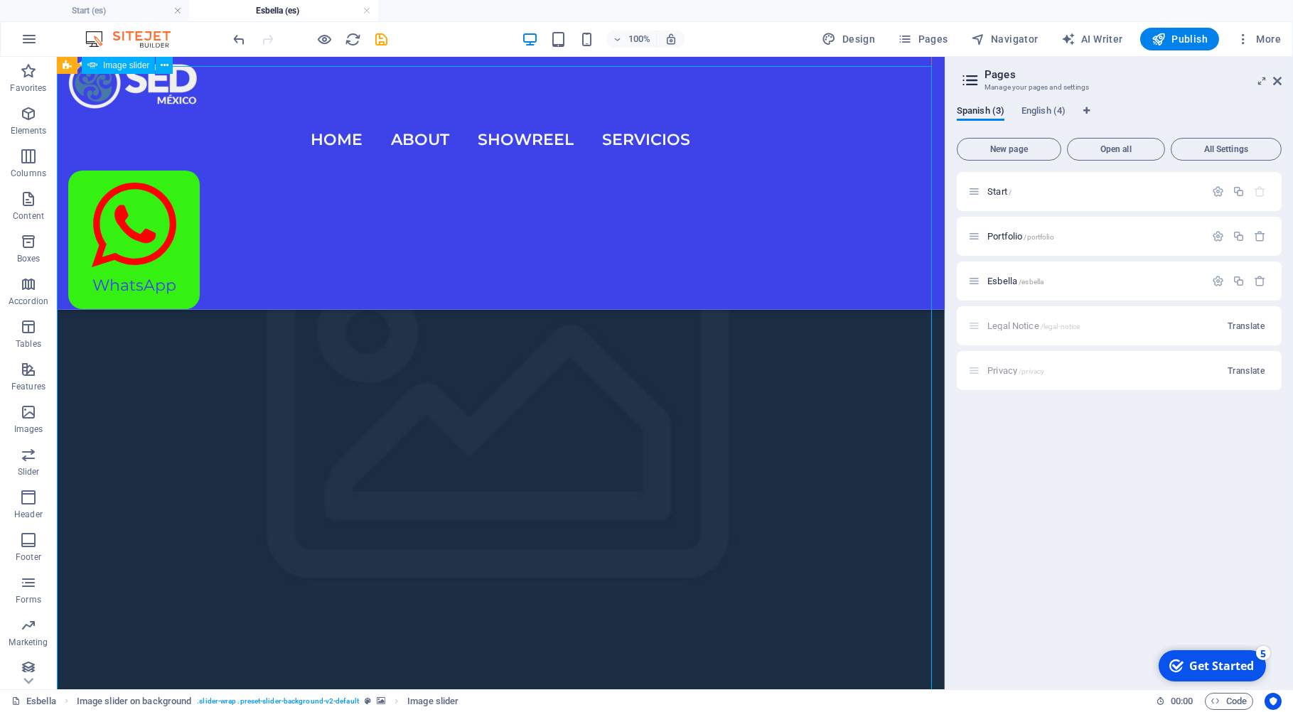
scroll to position [0, 0]
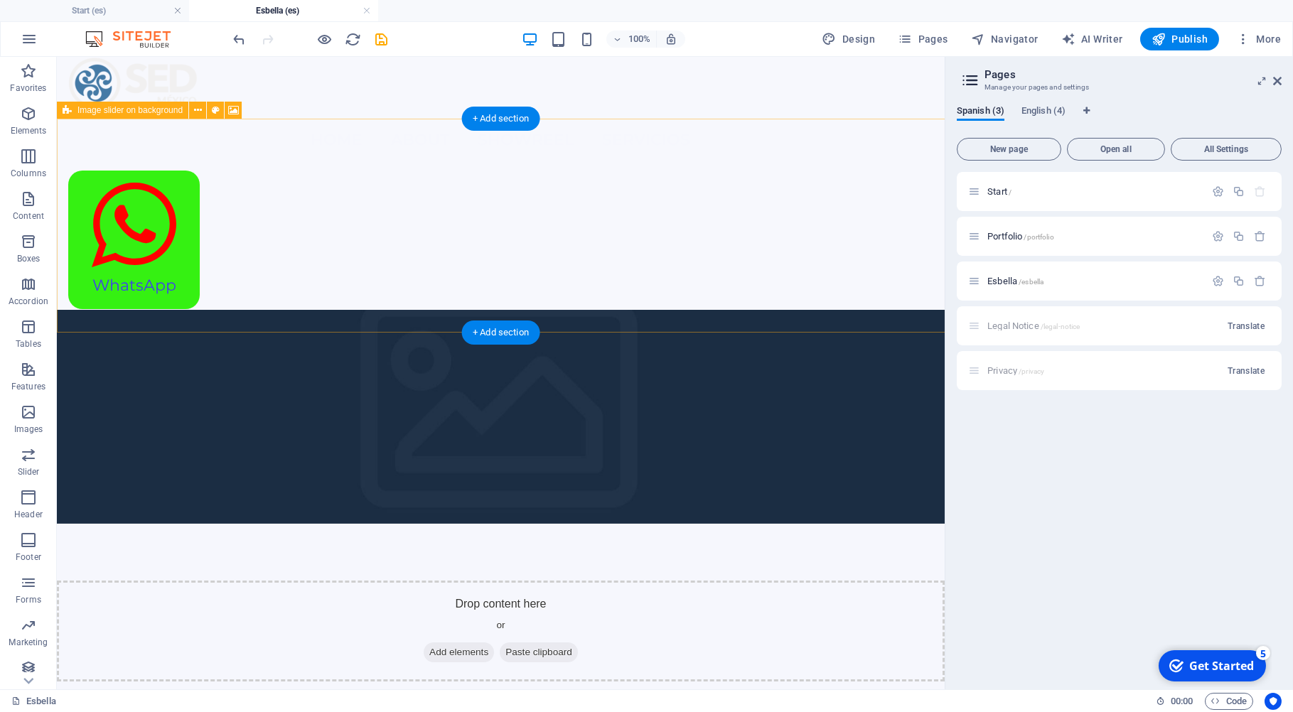
click at [457, 643] on span "Add elements" at bounding box center [459, 653] width 70 height 20
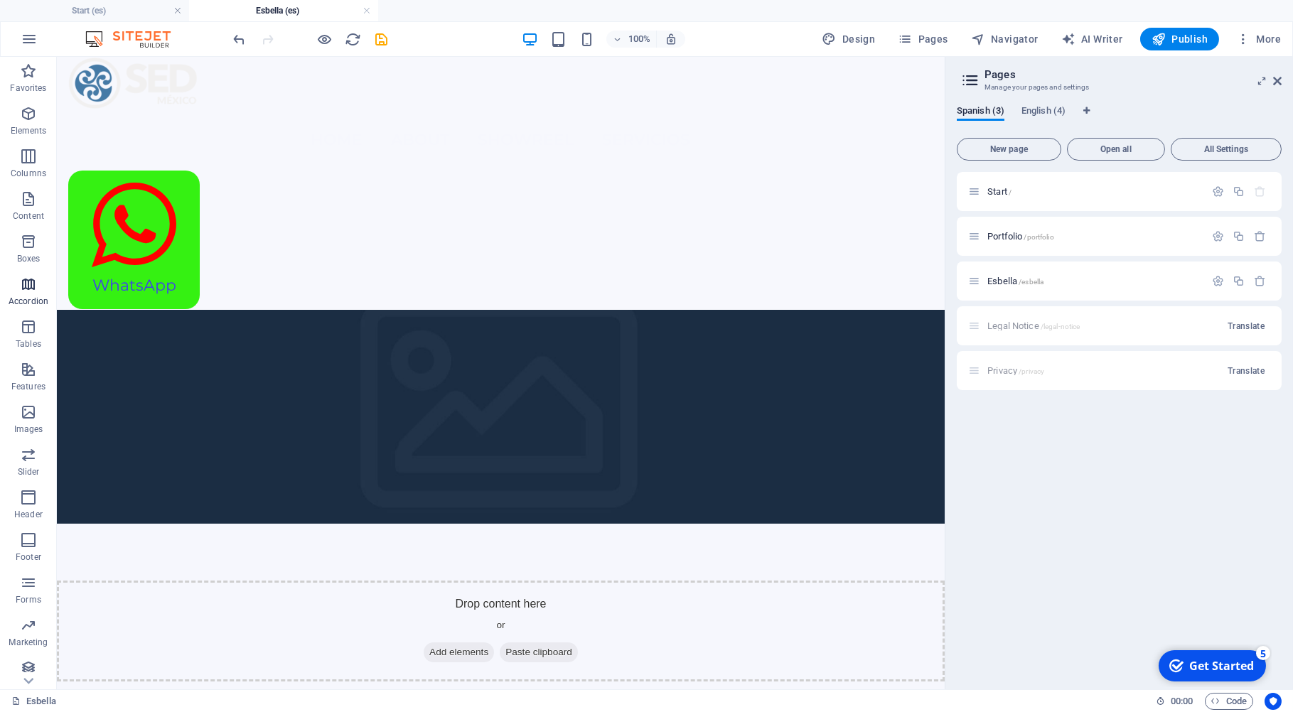
click at [31, 288] on icon "button" at bounding box center [28, 284] width 17 height 17
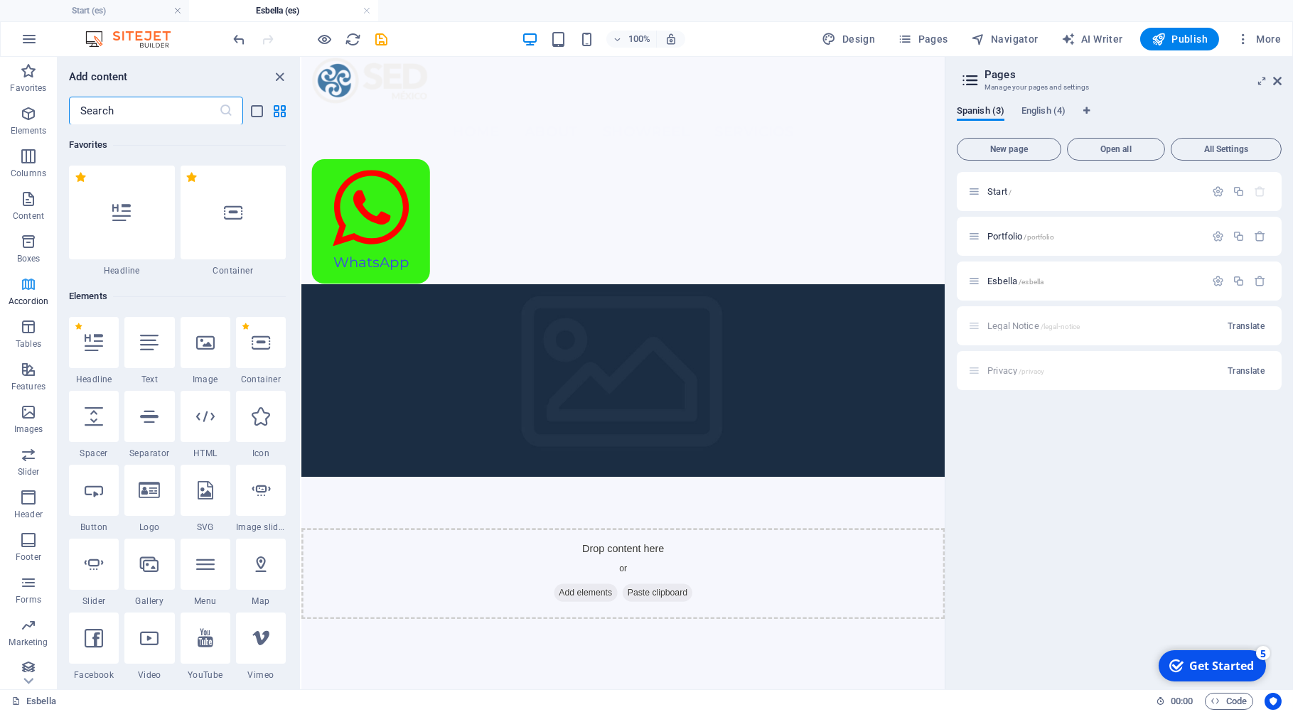
scroll to position [4539, 0]
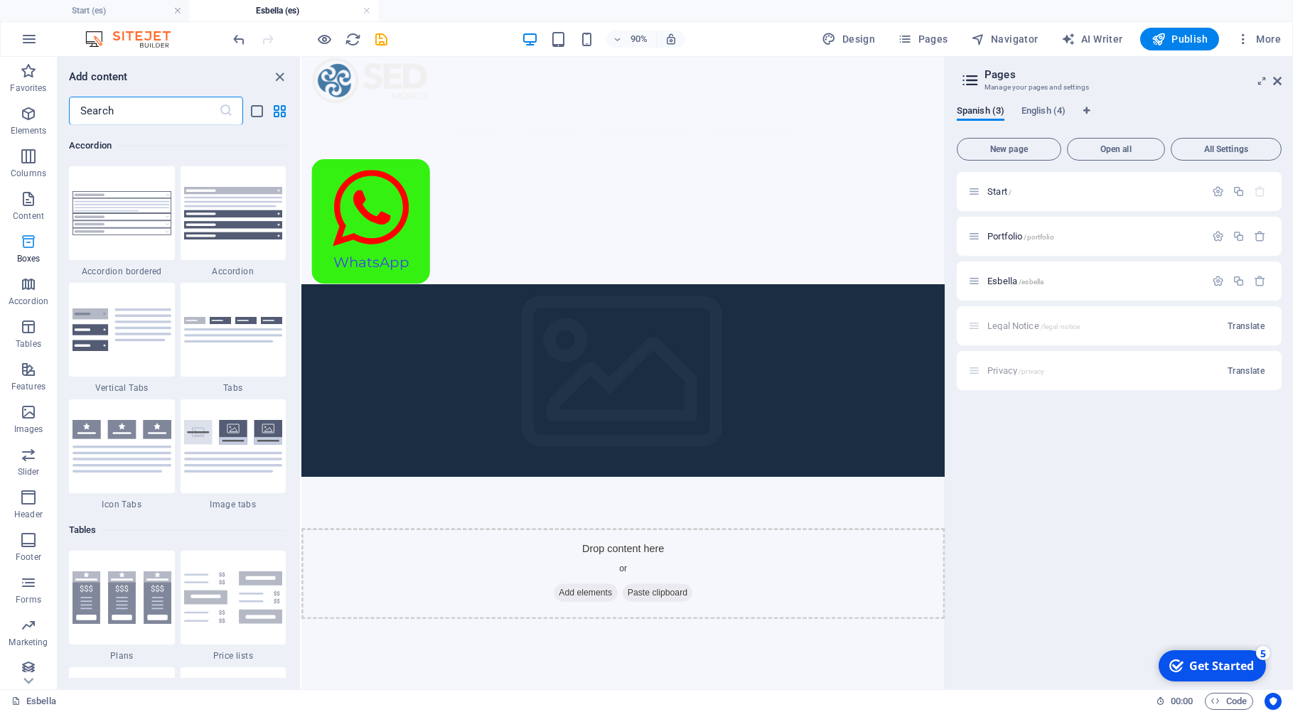
click at [31, 238] on icon "button" at bounding box center [28, 241] width 17 height 17
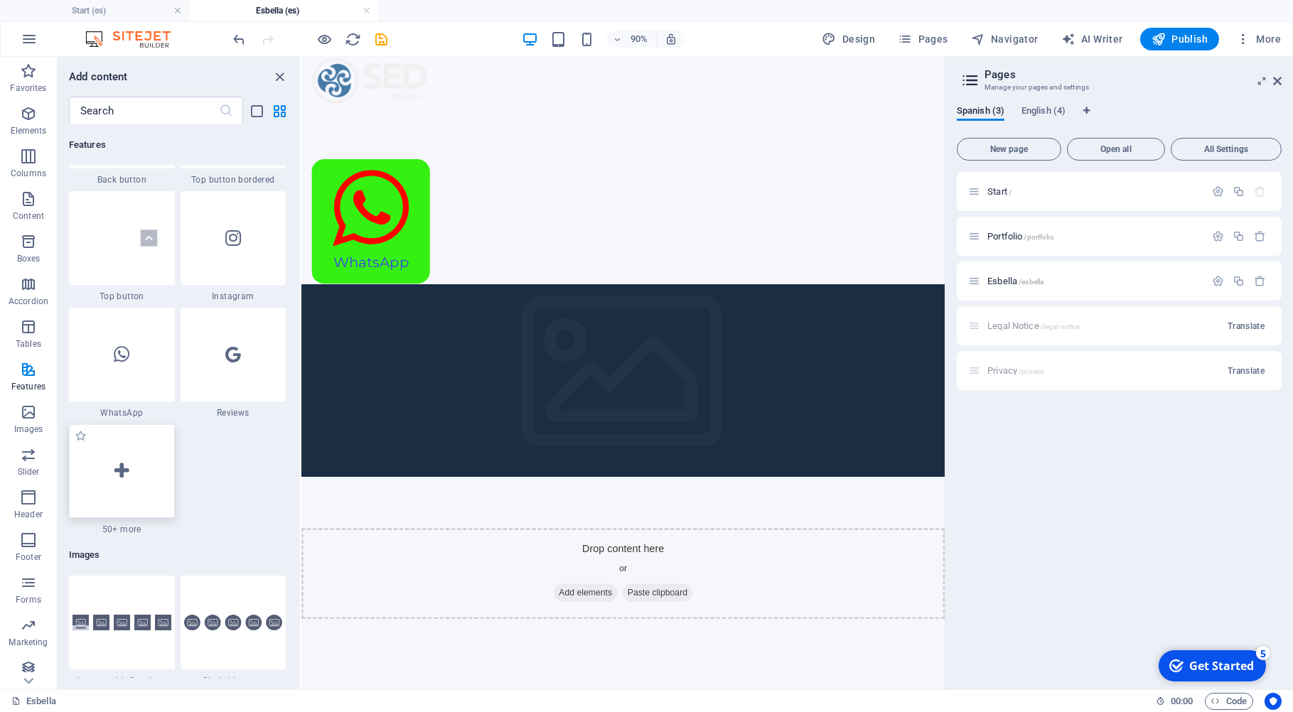
scroll to position [6873, 0]
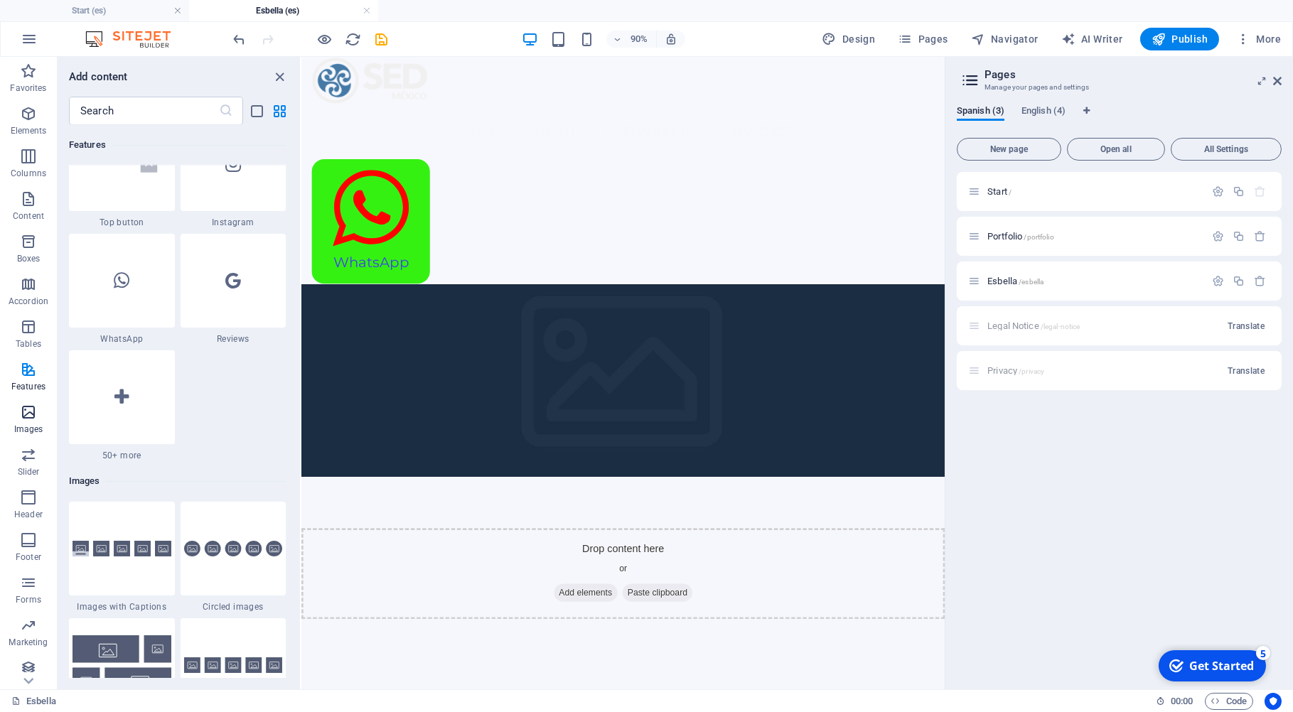
click at [30, 414] on icon "button" at bounding box center [28, 412] width 17 height 17
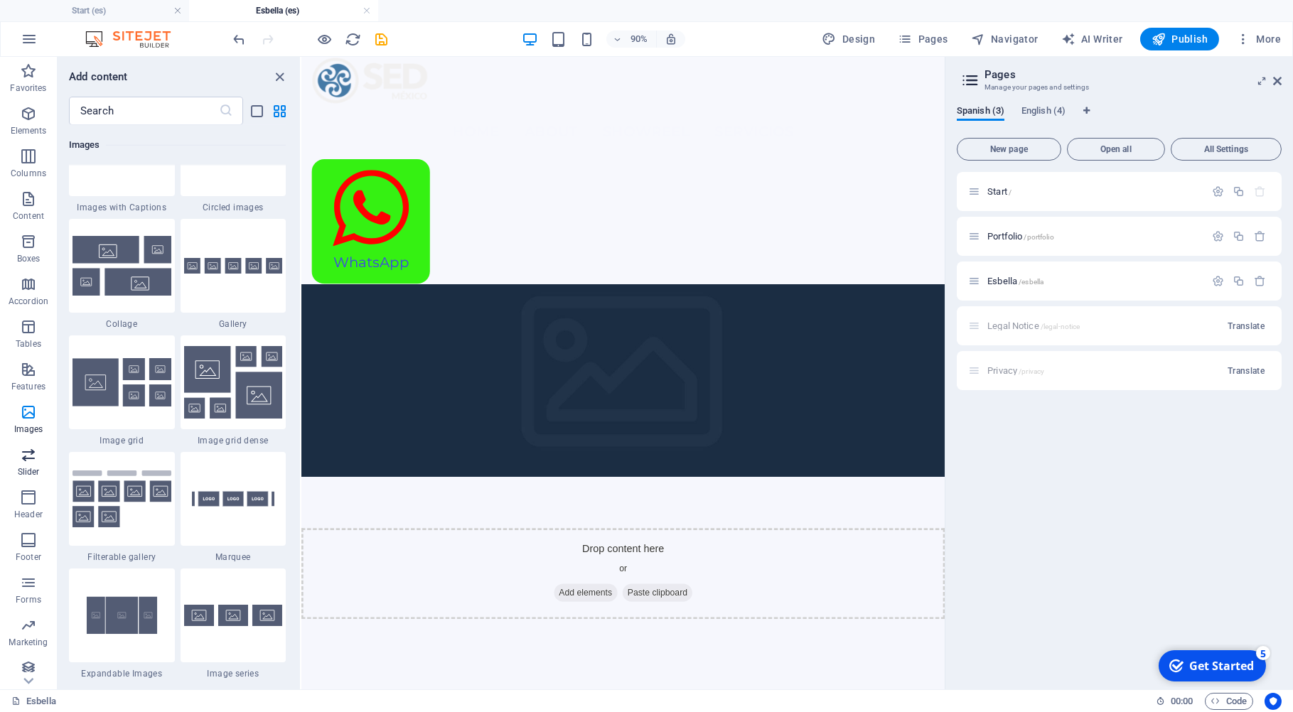
click at [30, 458] on icon "button" at bounding box center [28, 454] width 17 height 17
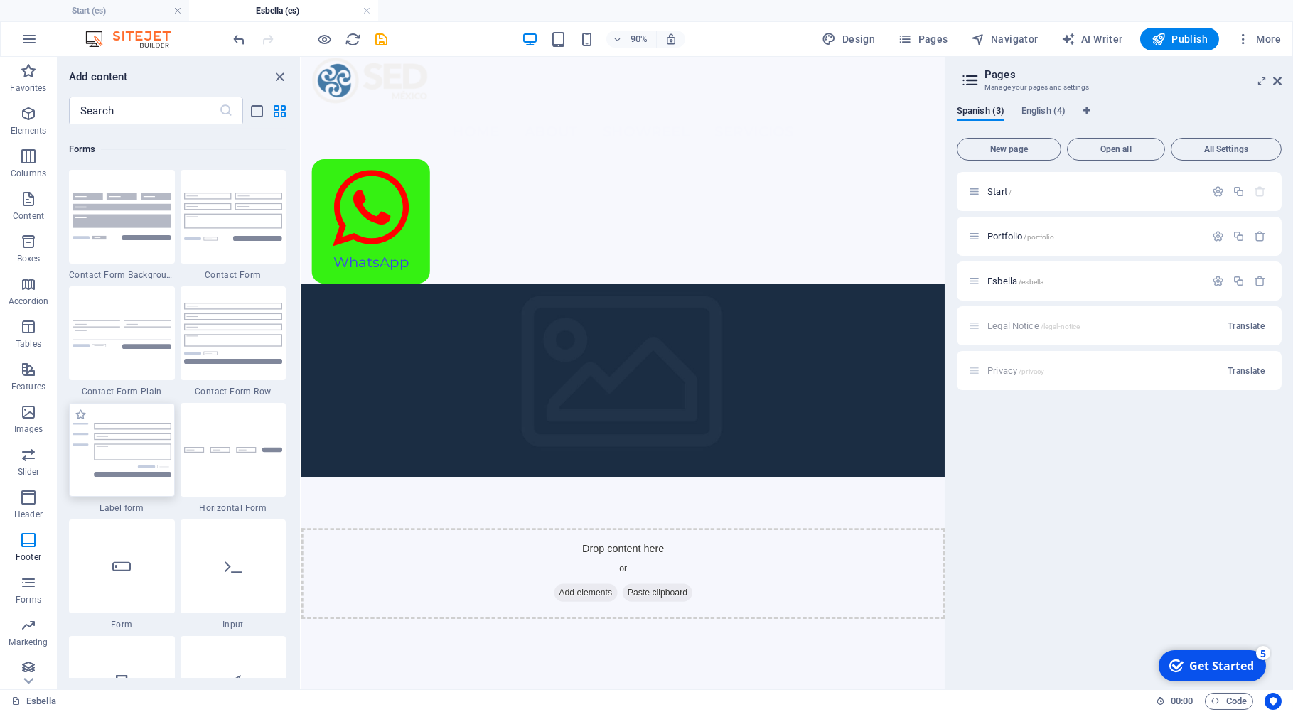
scroll to position [10544, 0]
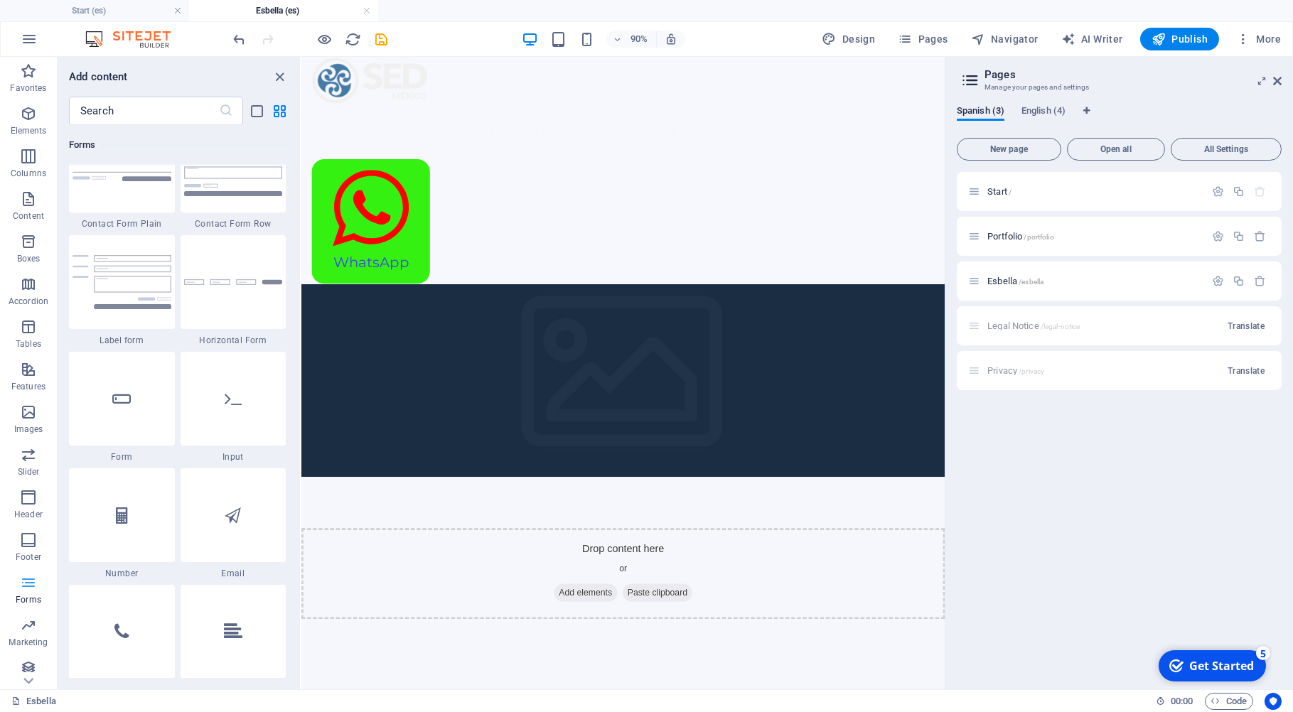
click at [28, 587] on icon "button" at bounding box center [28, 582] width 17 height 17
click at [33, 626] on icon "button" at bounding box center [28, 625] width 17 height 17
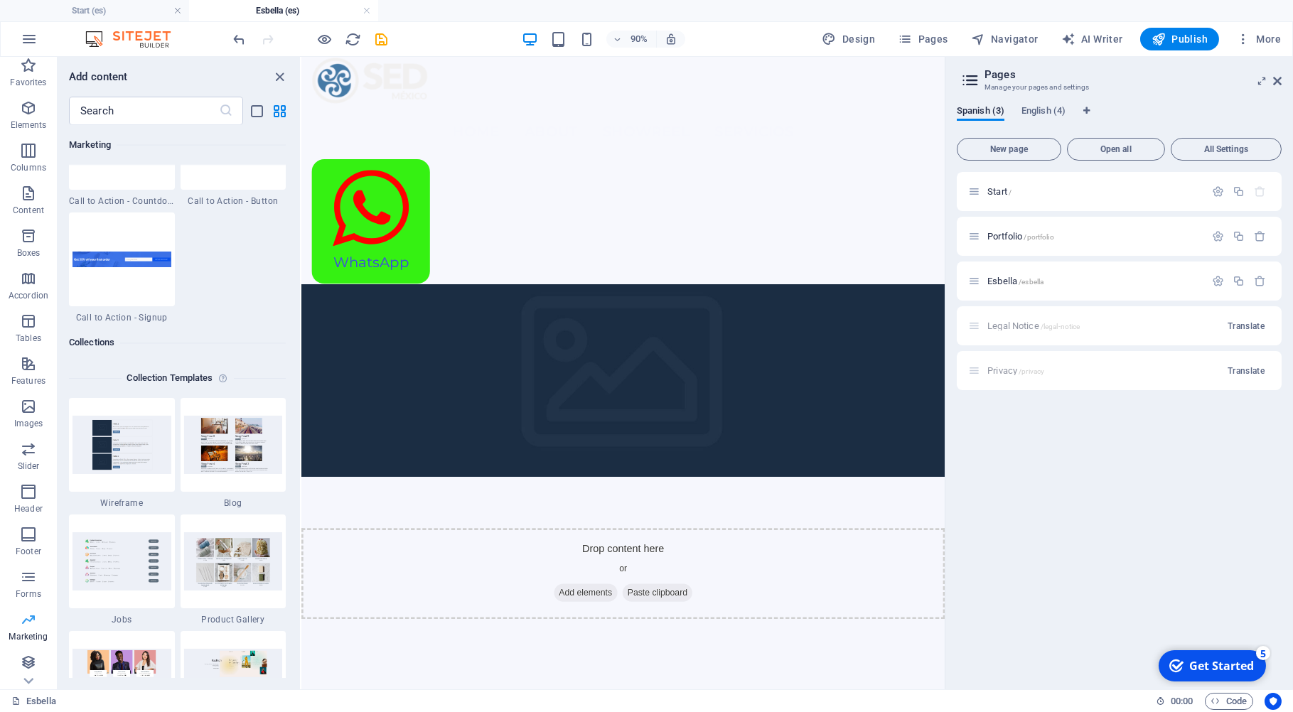
scroll to position [8, 0]
click at [32, 661] on icon "button" at bounding box center [28, 661] width 17 height 17
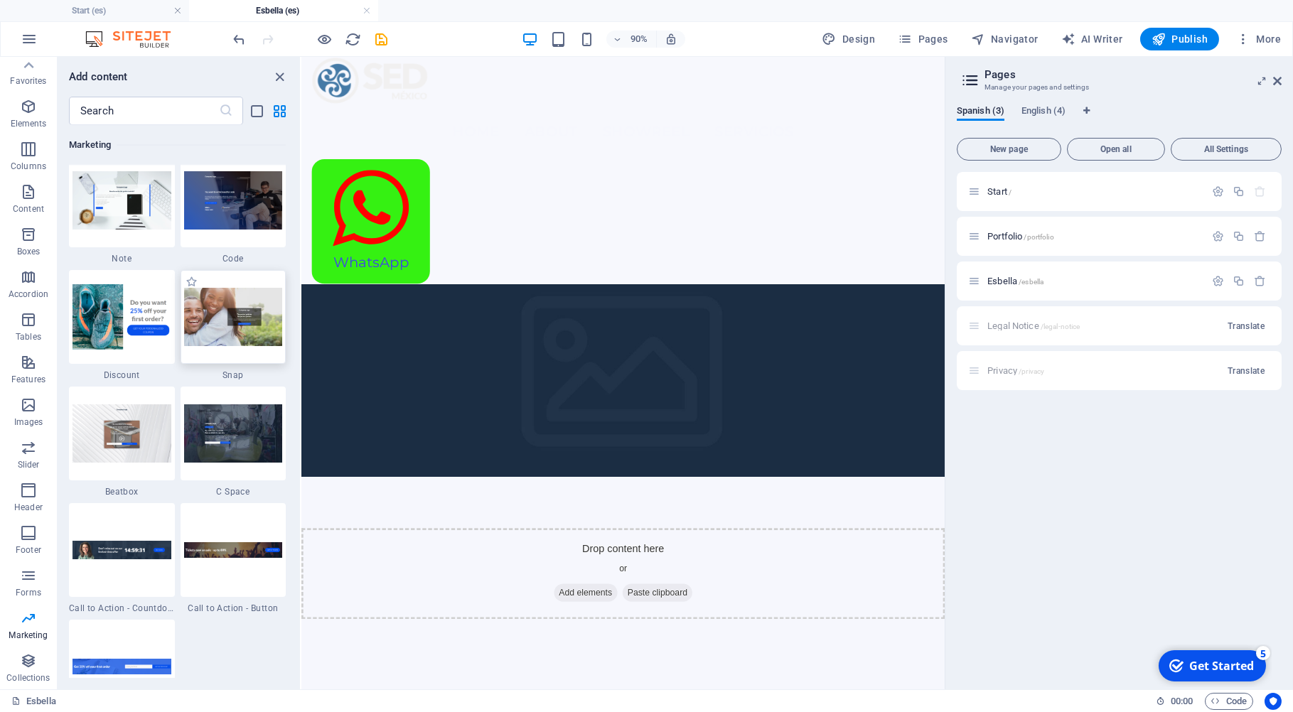
scroll to position [12384, 0]
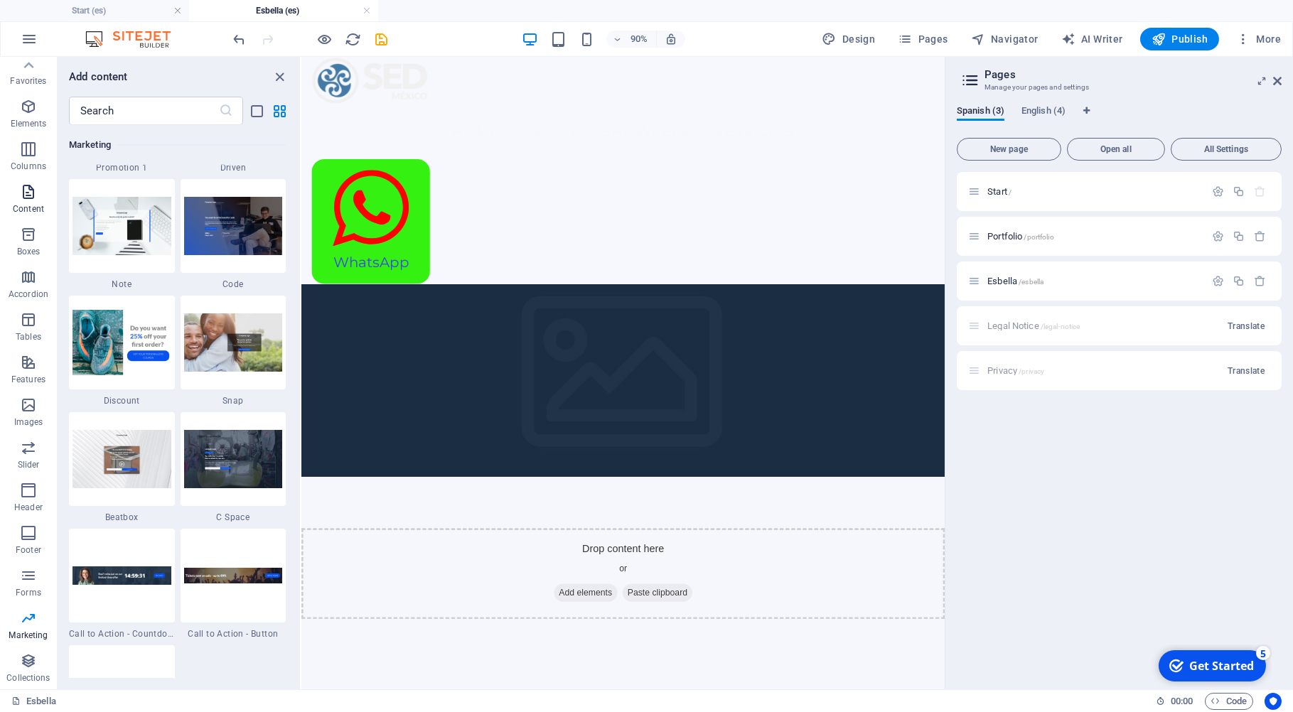
click at [39, 202] on span "Content" at bounding box center [28, 200] width 57 height 34
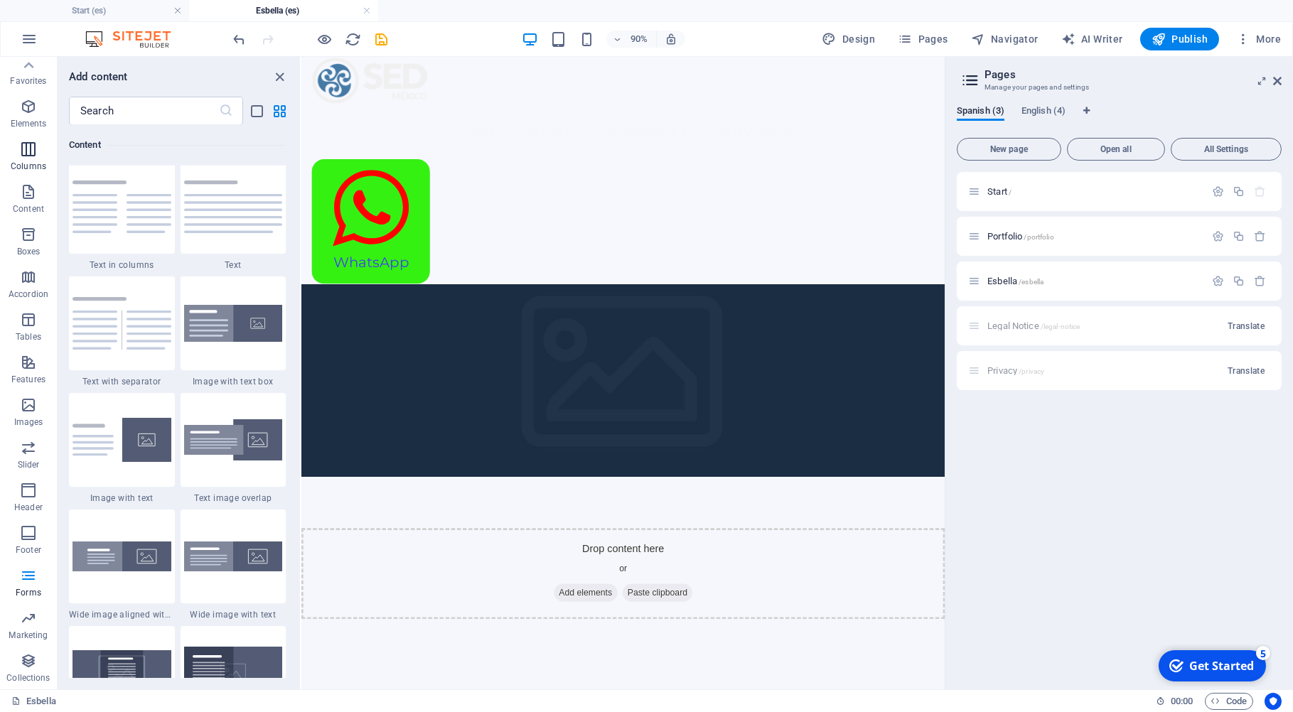
click at [33, 149] on icon "button" at bounding box center [28, 149] width 17 height 17
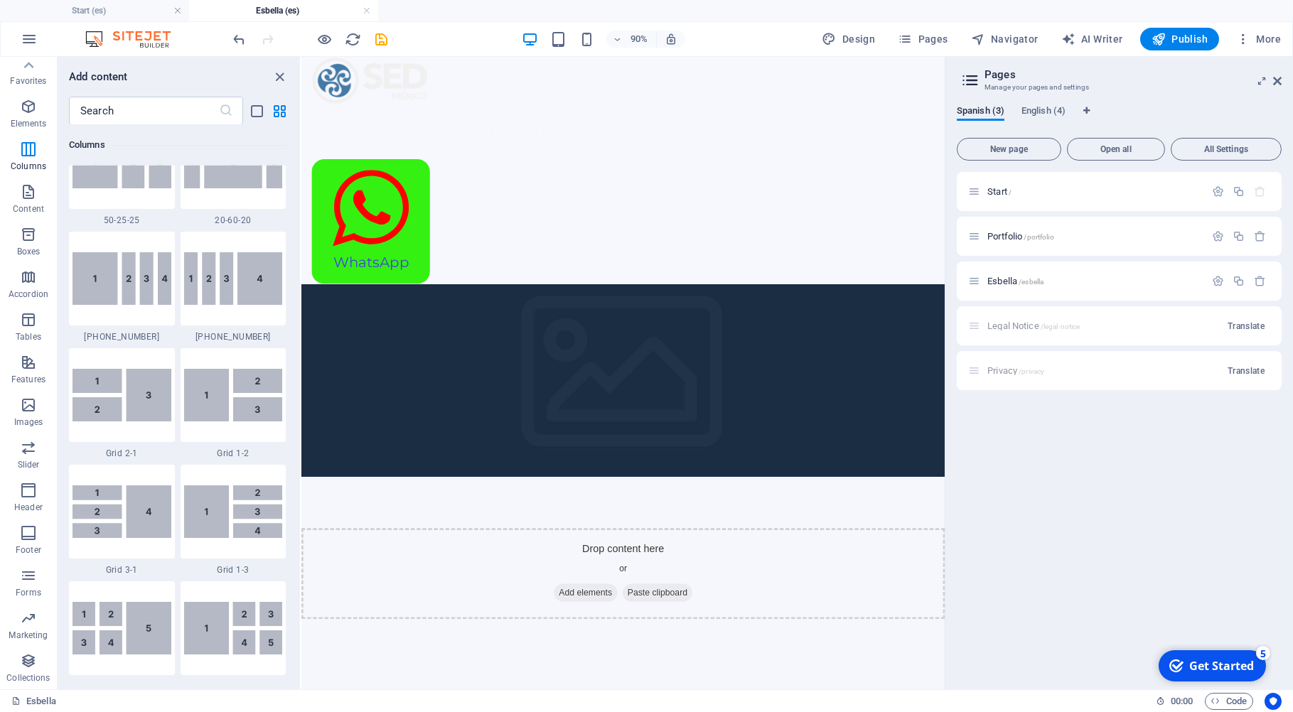
scroll to position [1703, 0]
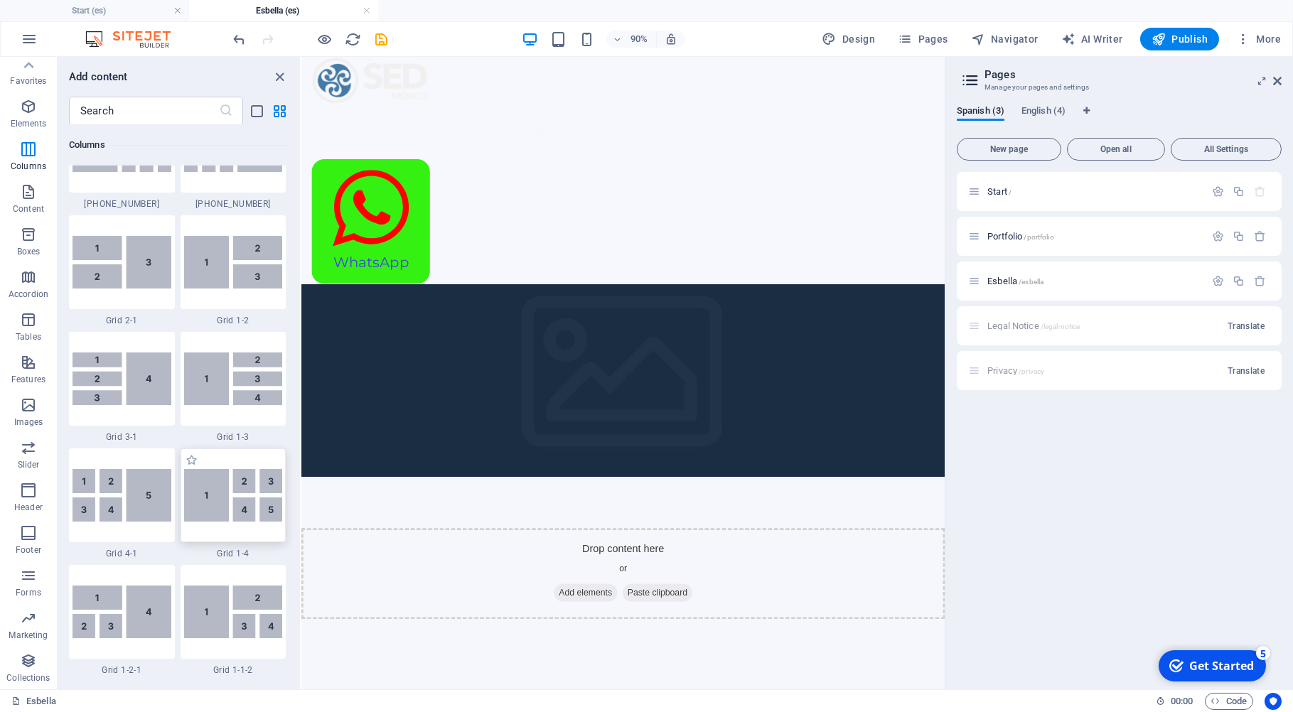
click at [222, 518] on img at bounding box center [233, 495] width 99 height 53
click at [222, 515] on img at bounding box center [233, 495] width 99 height 53
click at [28, 362] on icon "button" at bounding box center [28, 362] width 17 height 17
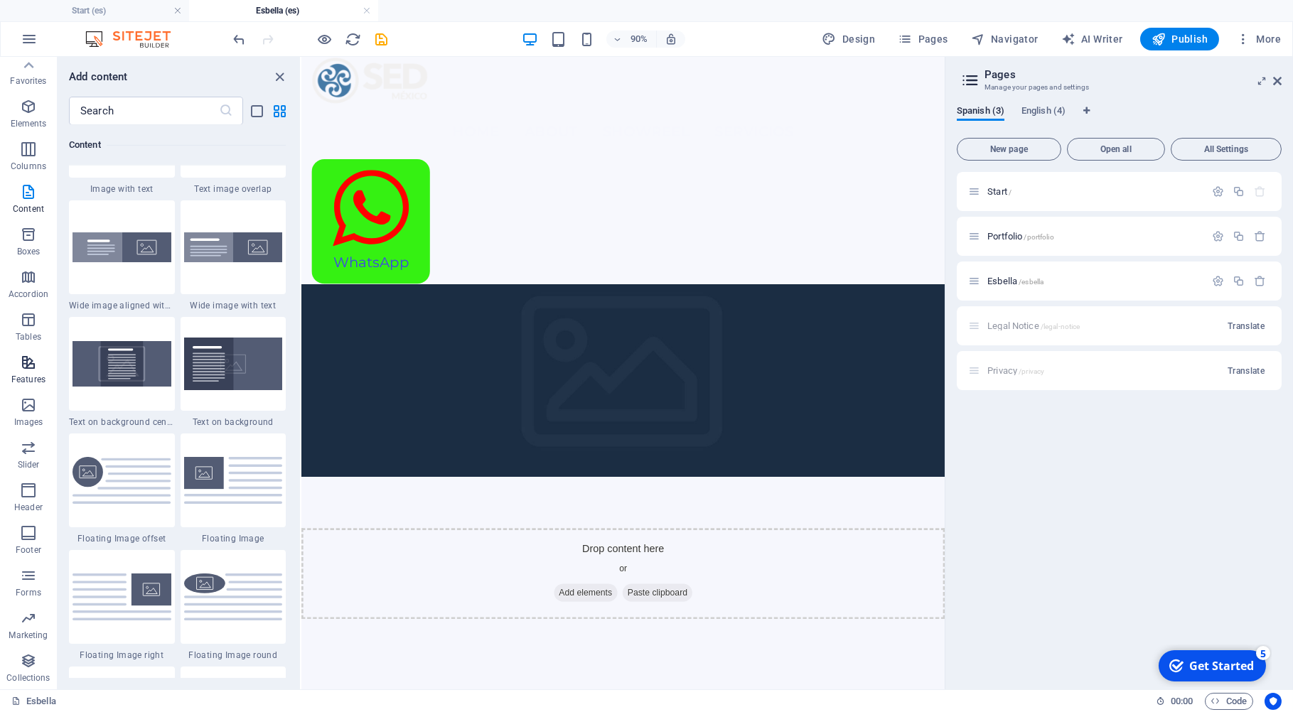
scroll to position [5586, 0]
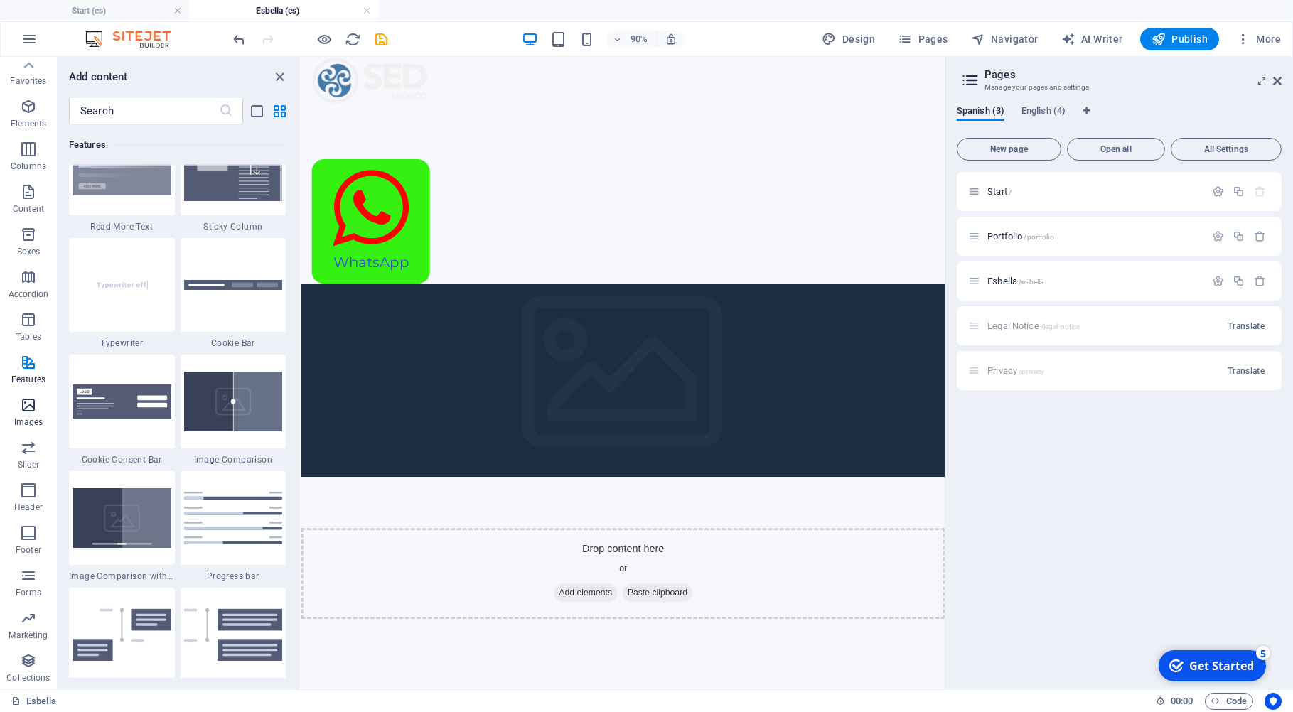
click at [33, 409] on icon "button" at bounding box center [28, 405] width 17 height 17
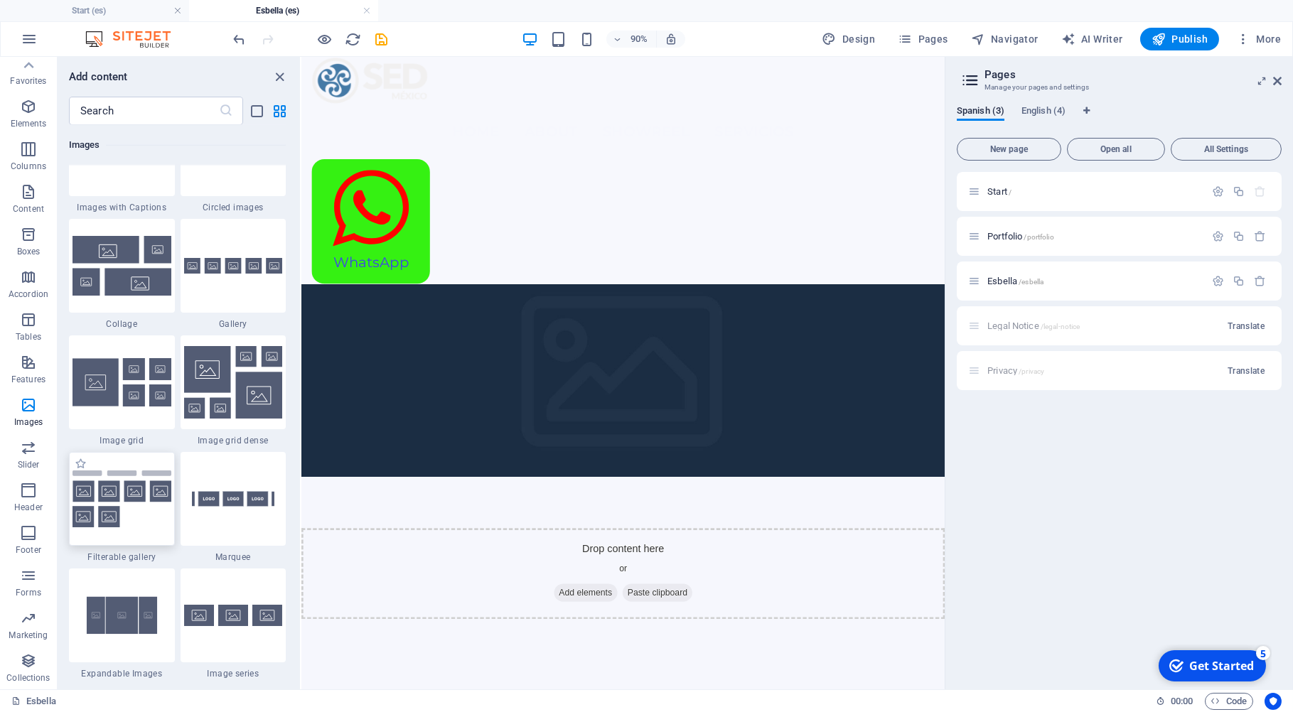
scroll to position [7539, 0]
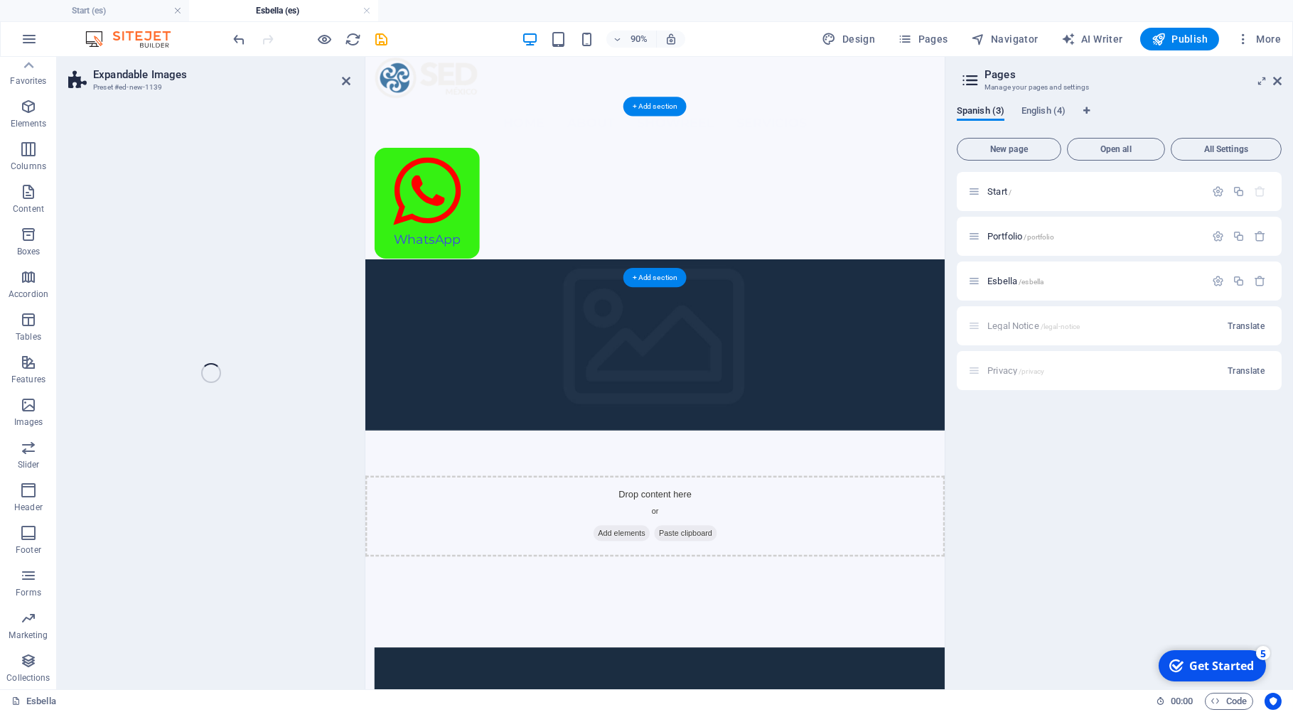
click at [144, 444] on div "Expandable Images Preset #ed-new-1139 Drag here to replace the existing content…" at bounding box center [501, 373] width 888 height 633
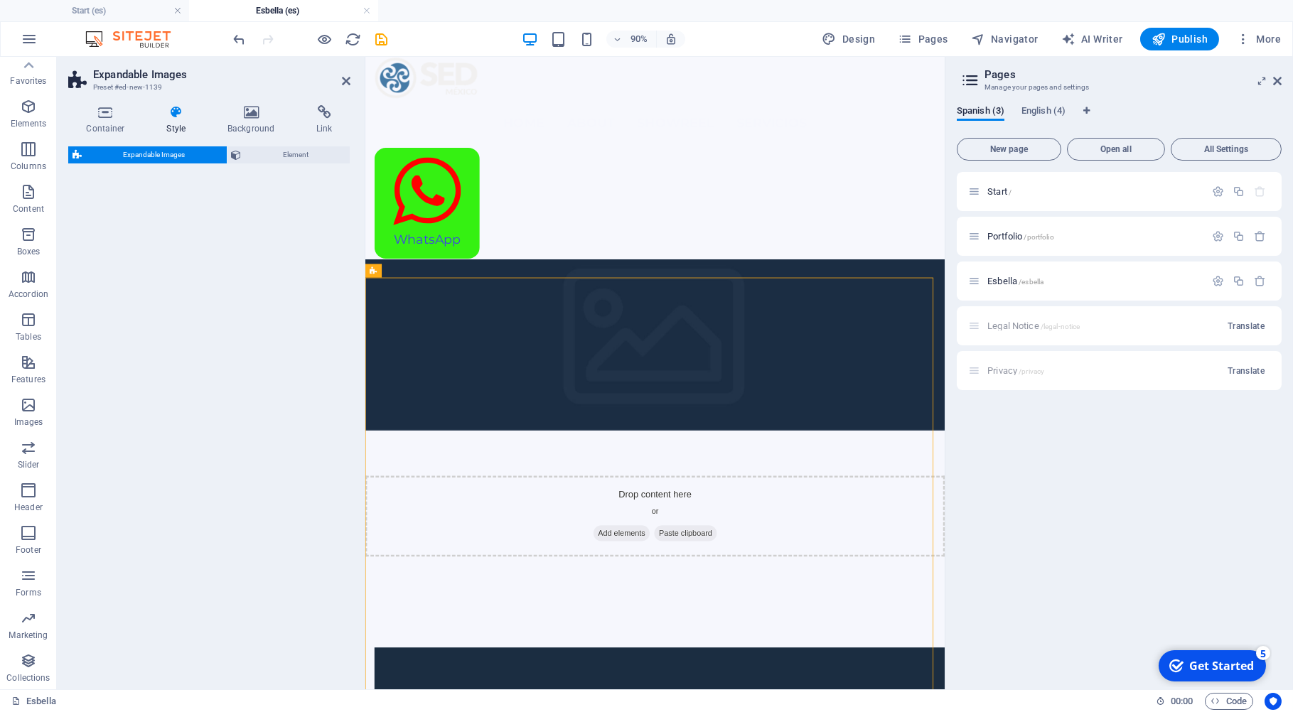
scroll to position [8, 0]
select select "rem"
select select "px"
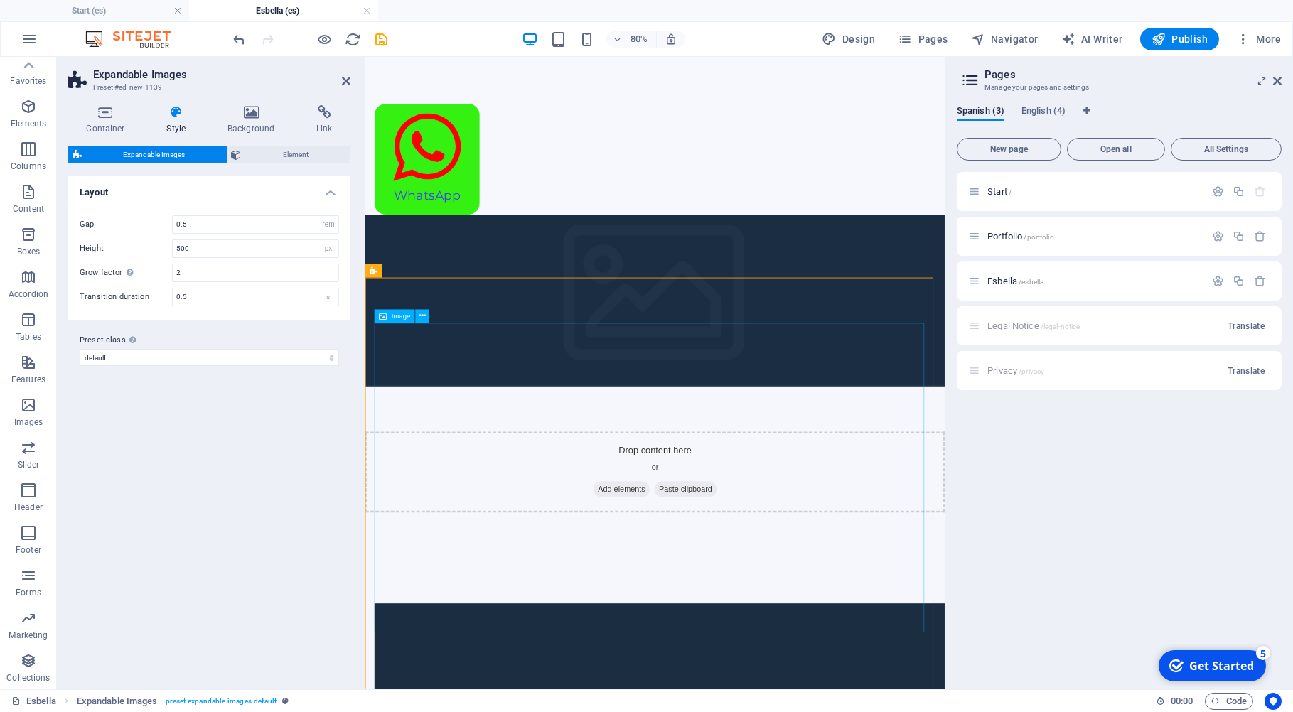
scroll to position [0, 0]
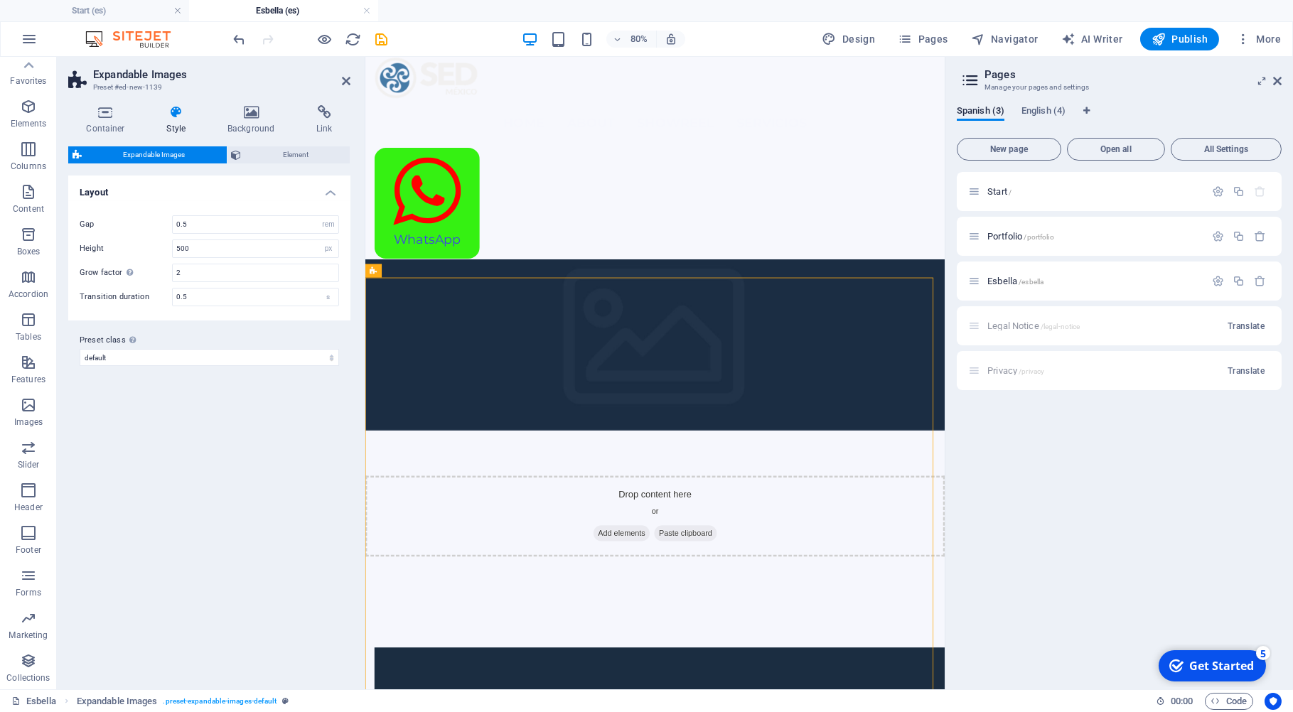
click at [530, 310] on figure at bounding box center [727, 417] width 724 height 214
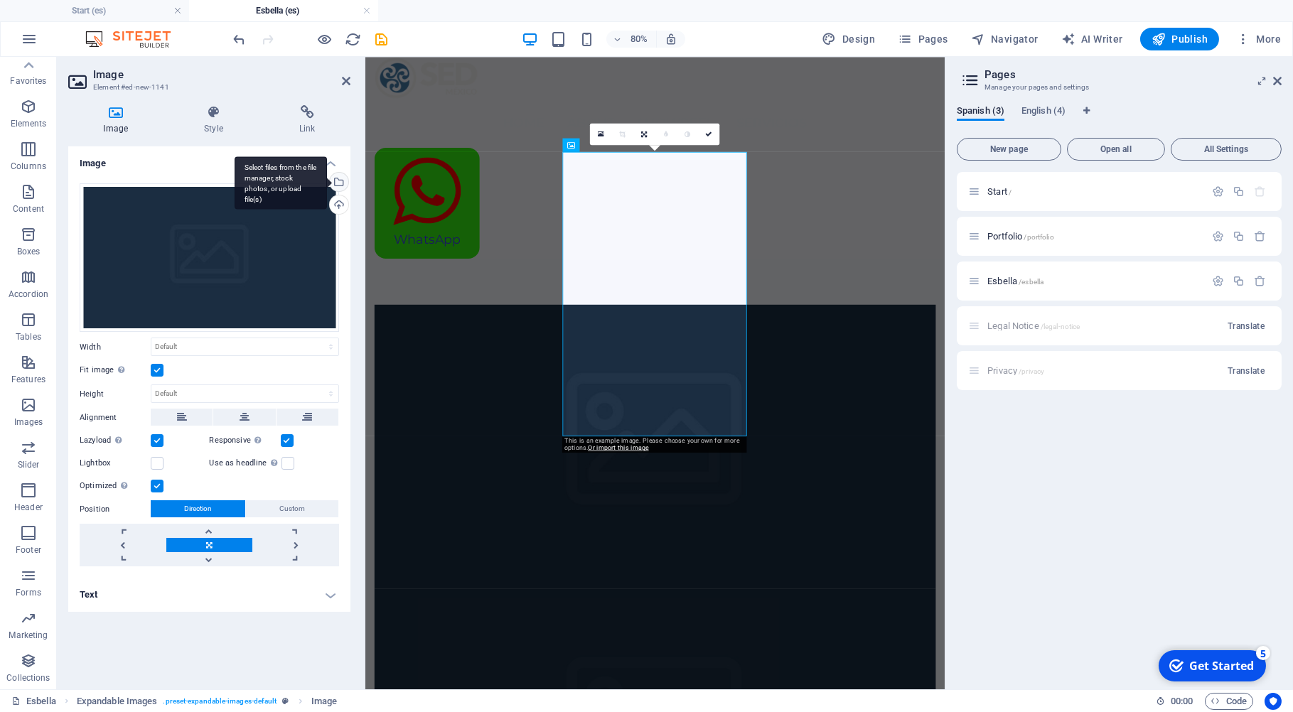
click at [345, 179] on div "Select files from the file manager, stock photos, or upload file(s)" at bounding box center [337, 183] width 21 height 21
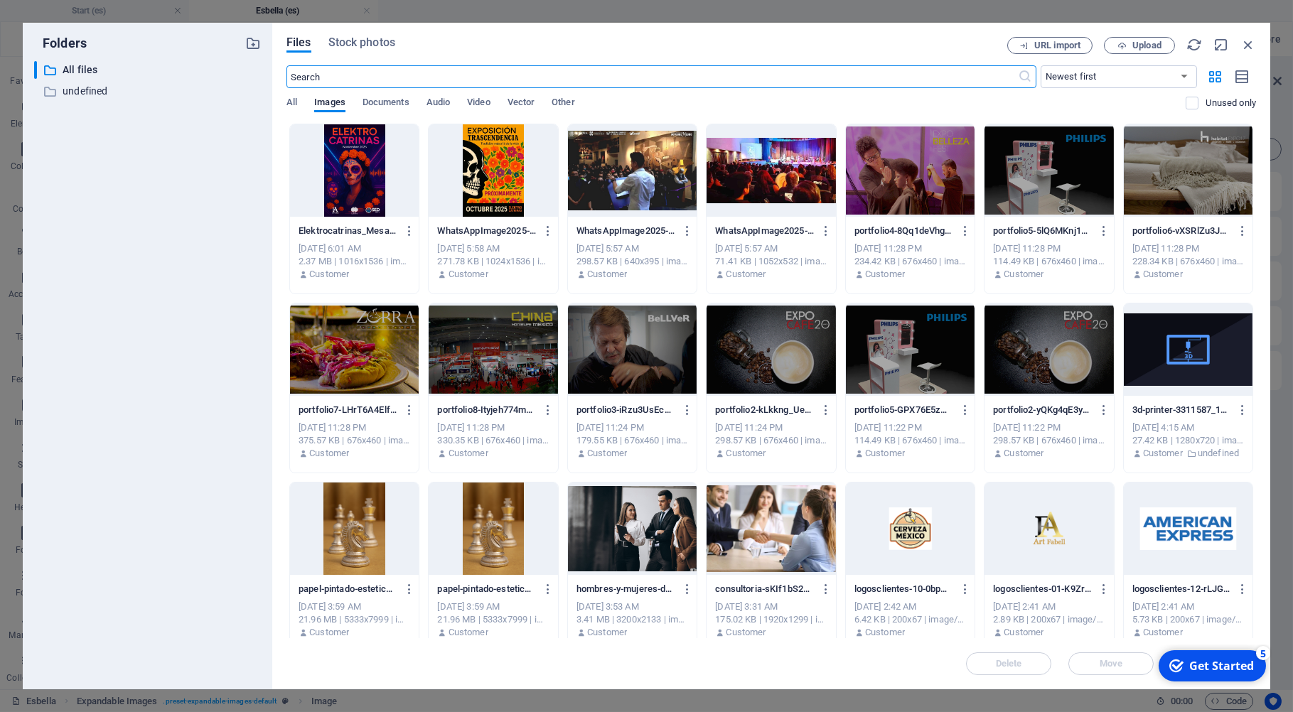
click at [399, 183] on div at bounding box center [354, 170] width 129 height 92
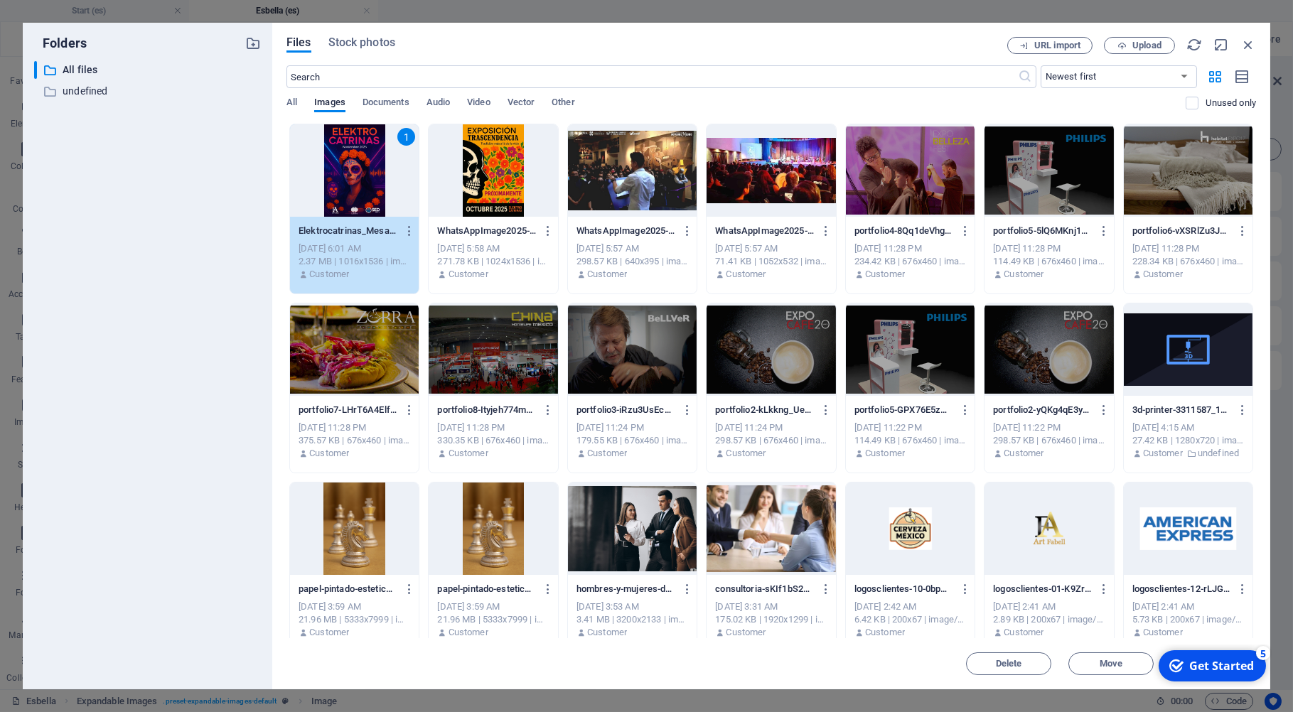
click at [1264, 653] on div "5" at bounding box center [1263, 653] width 14 height 14
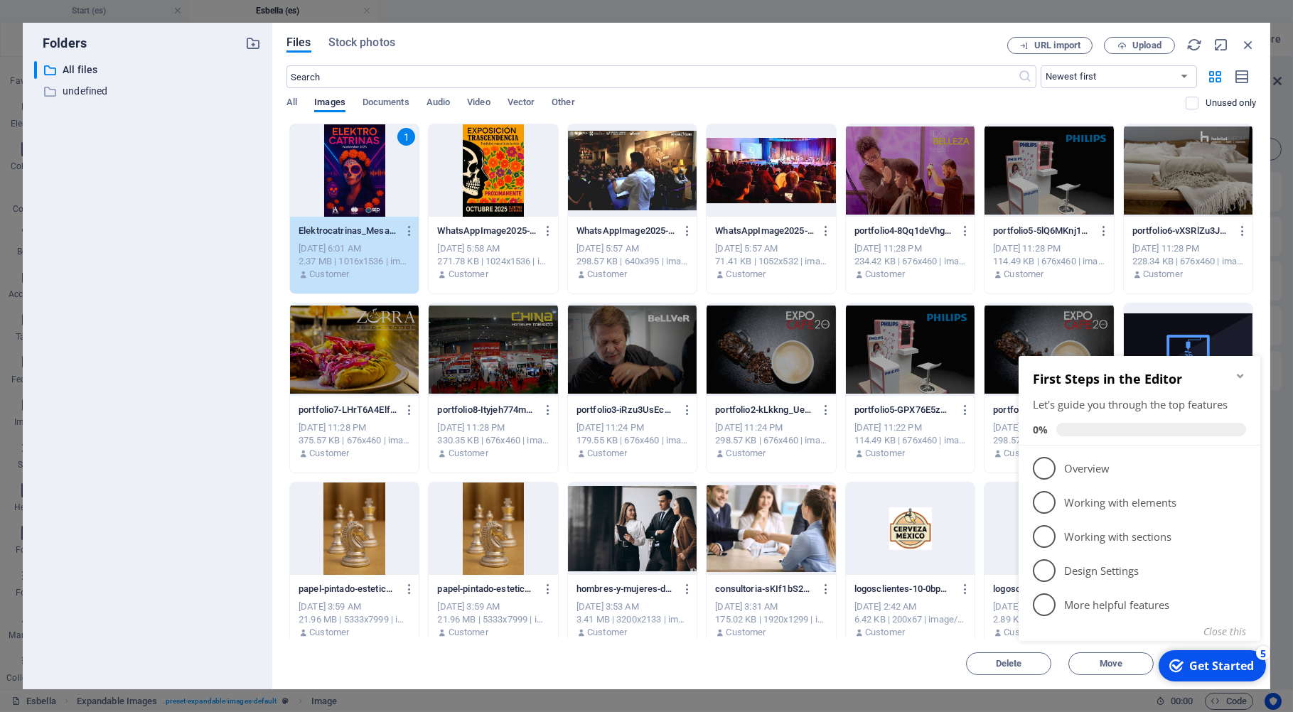
click at [1263, 653] on div "5" at bounding box center [1263, 653] width 14 height 14
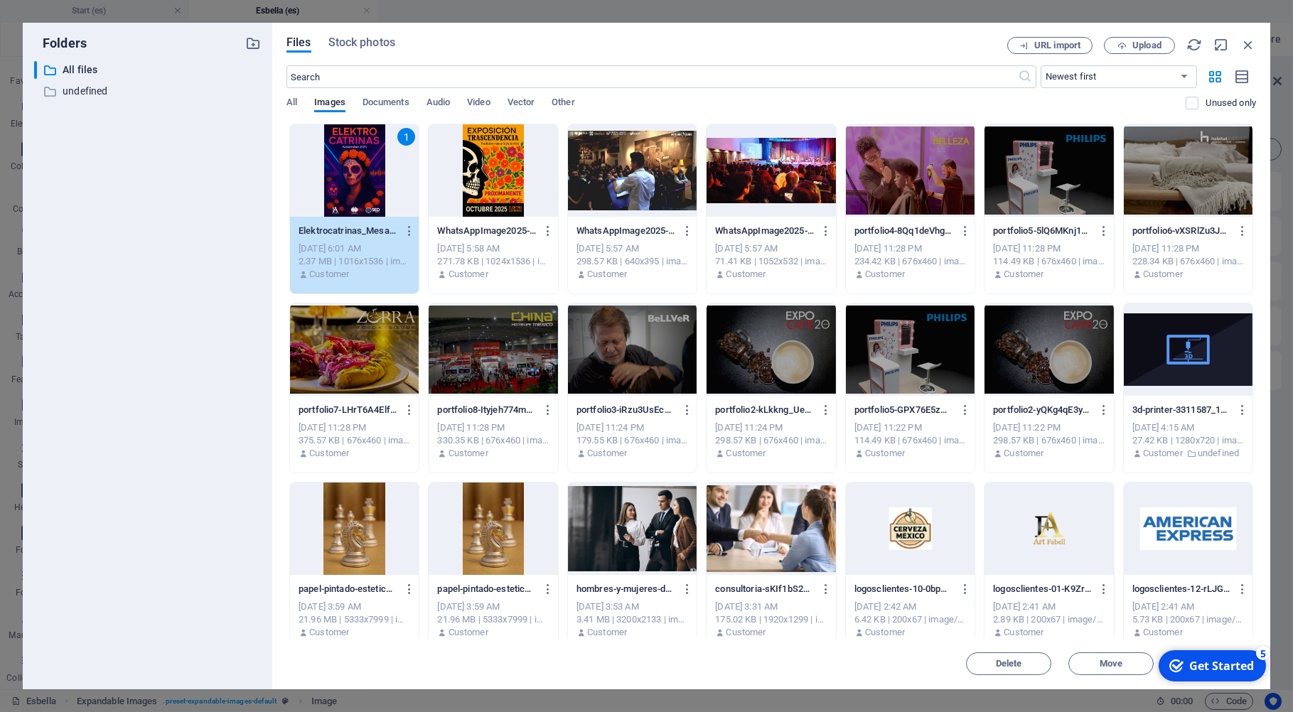
drag, startPoint x: 1314, startPoint y: 963, endPoint x: 1322, endPoint y: 968, distance: 9.3
click at [1178, 663] on icon "checkmark" at bounding box center [1176, 665] width 14 height 14
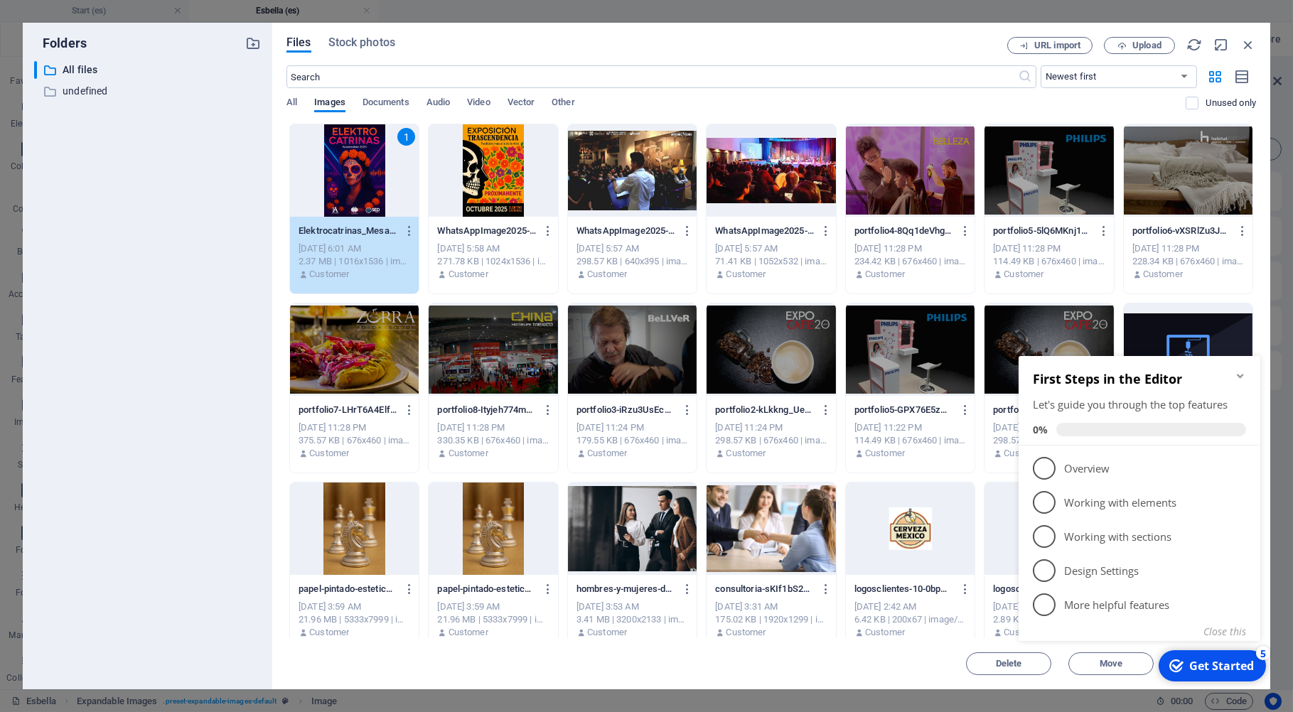
click at [1184, 665] on div "checkmark Get Started 5" at bounding box center [1211, 666] width 85 height 16
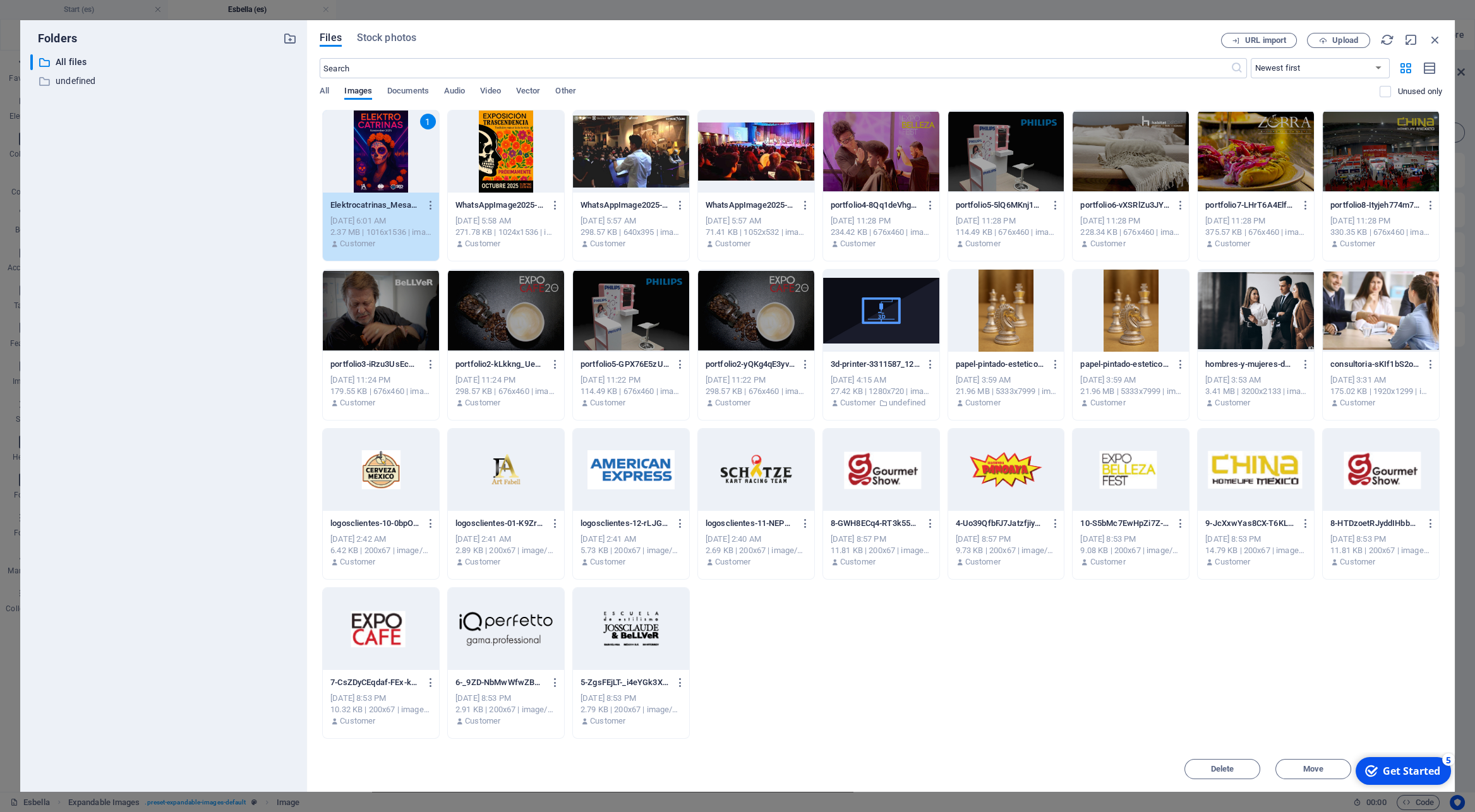
click at [1149, 633] on div "Get Started" at bounding box center [1411, 771] width 58 height 14
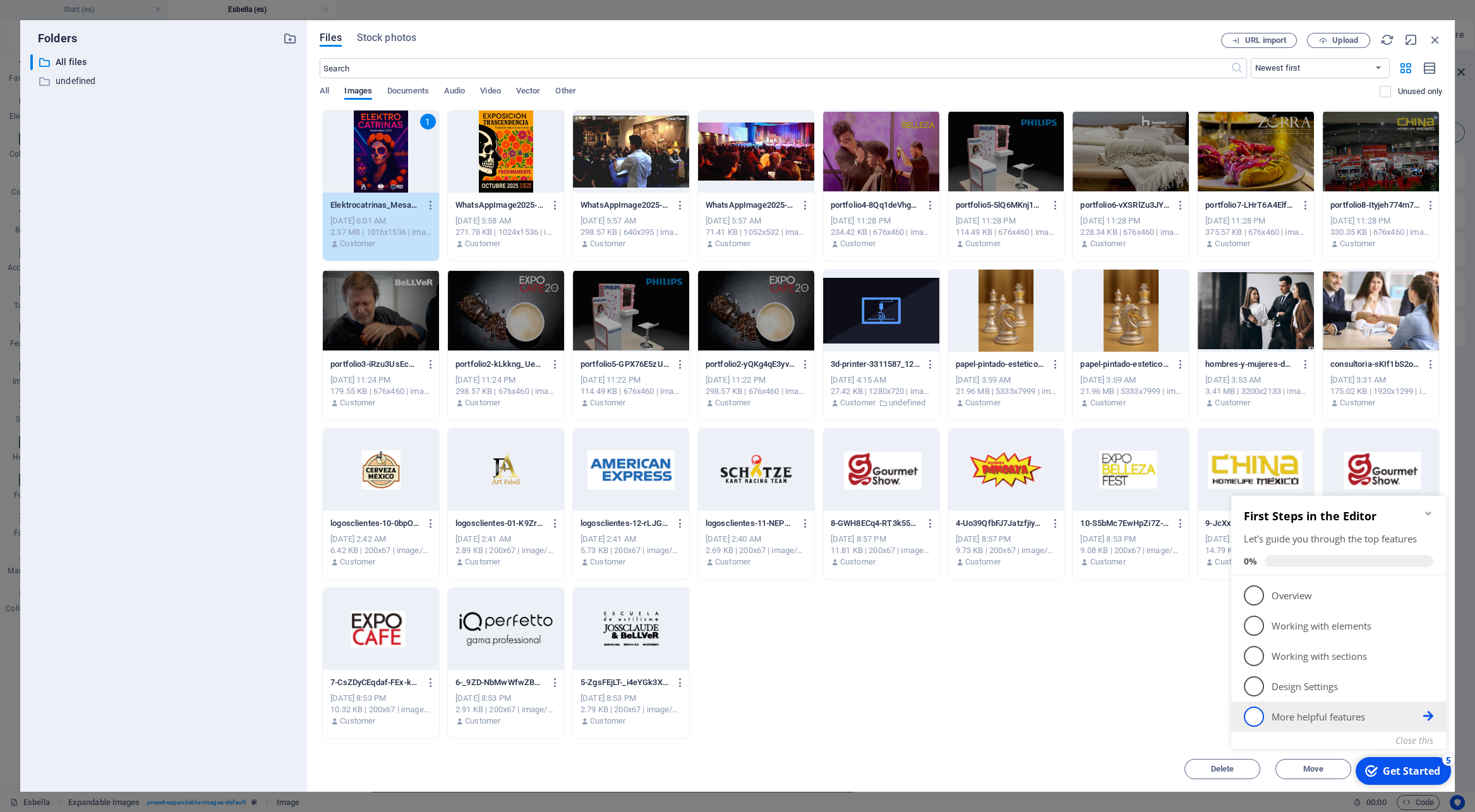
click at [1149, 633] on p "More helpful features - incomplete" at bounding box center [1347, 717] width 152 height 13
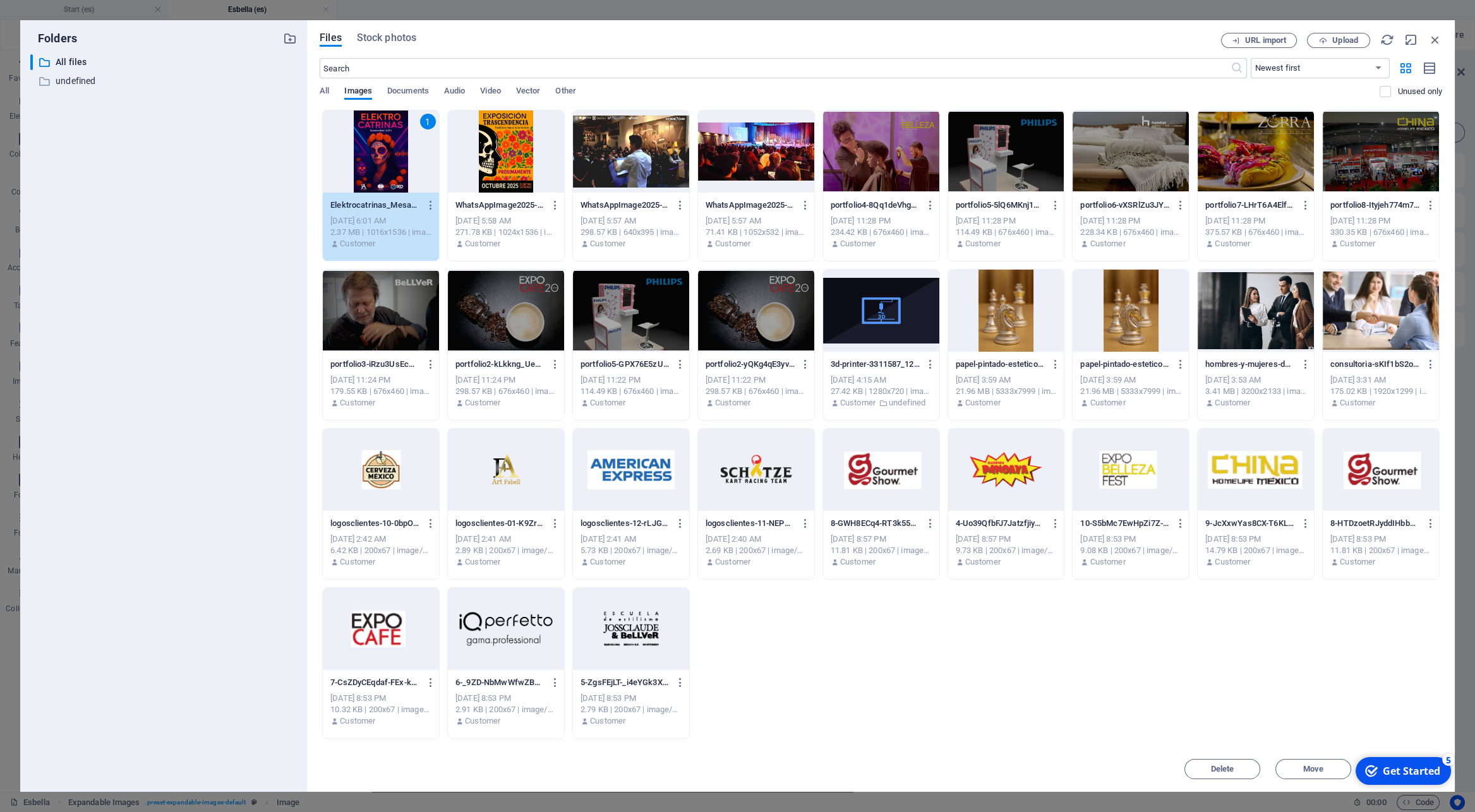
click at [1149, 633] on div "5" at bounding box center [1448, 760] width 12 height 12
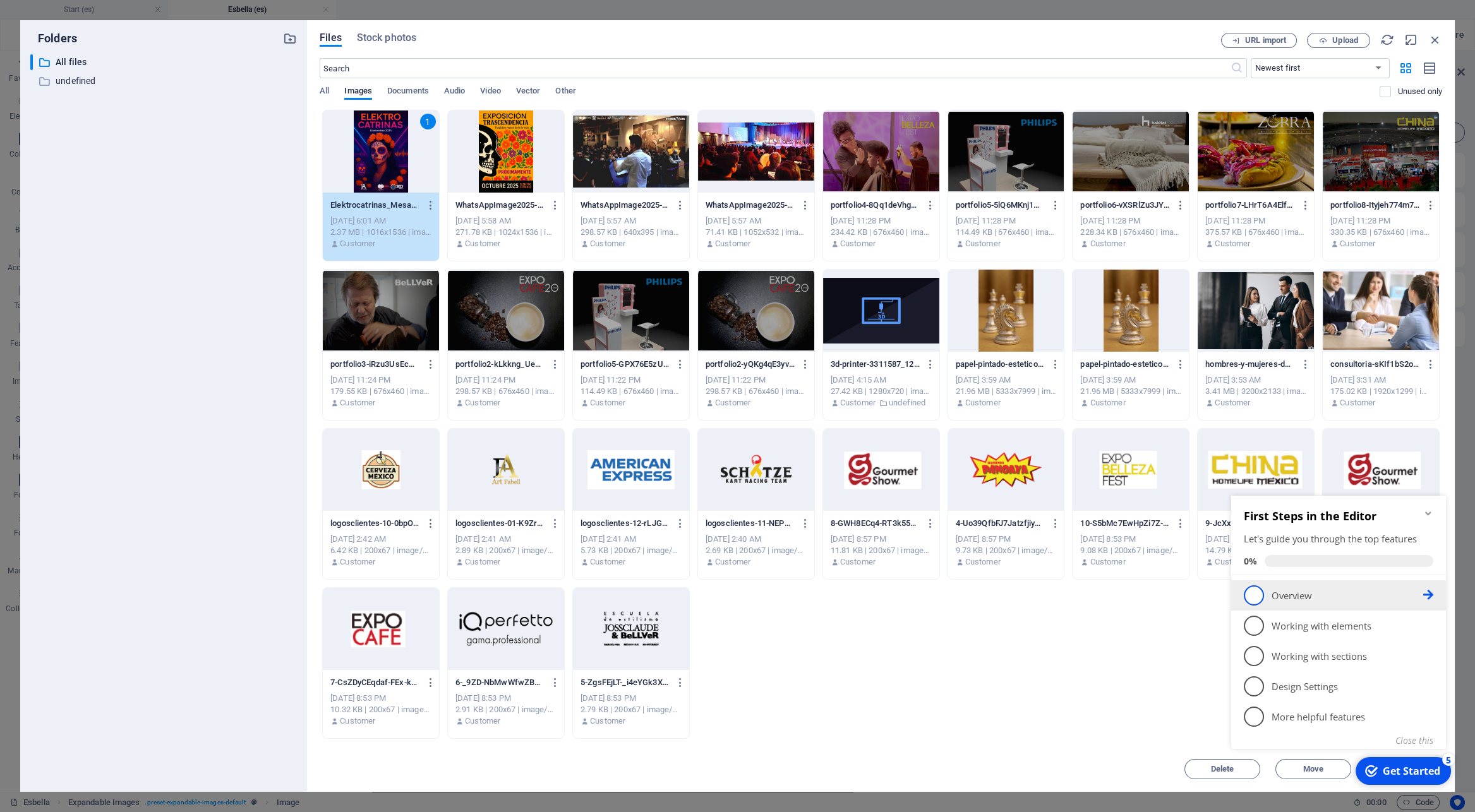
click at [1149, 593] on p "Overview - incomplete" at bounding box center [1347, 595] width 152 height 13
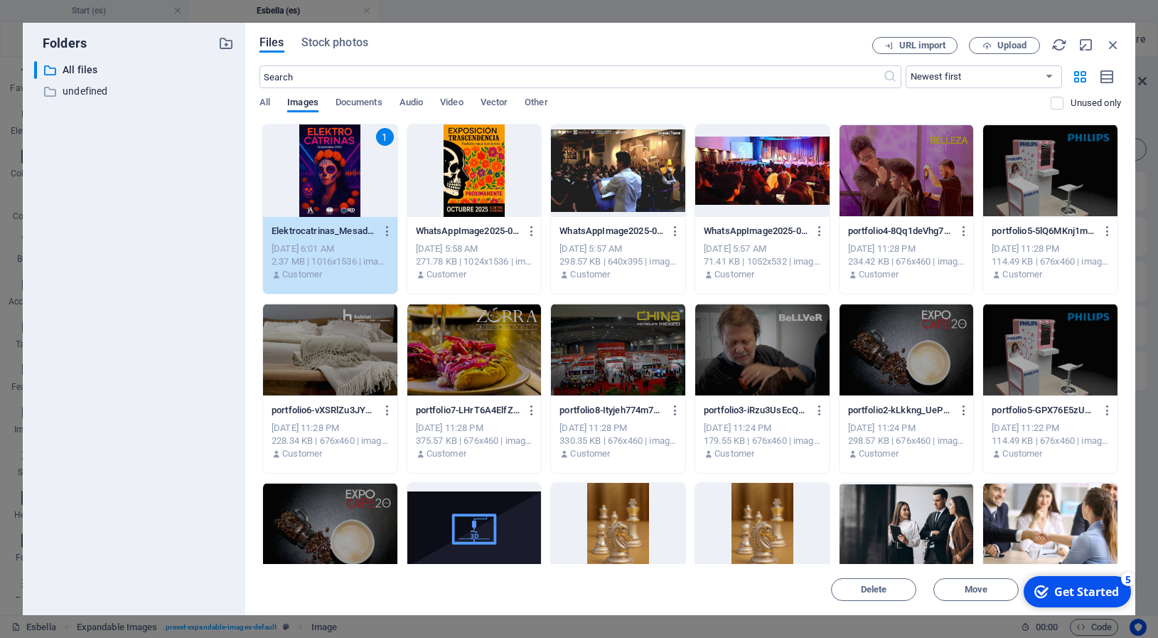
click at [1114, 583] on div "checkmark Get Started 5" at bounding box center [1077, 591] width 107 height 31
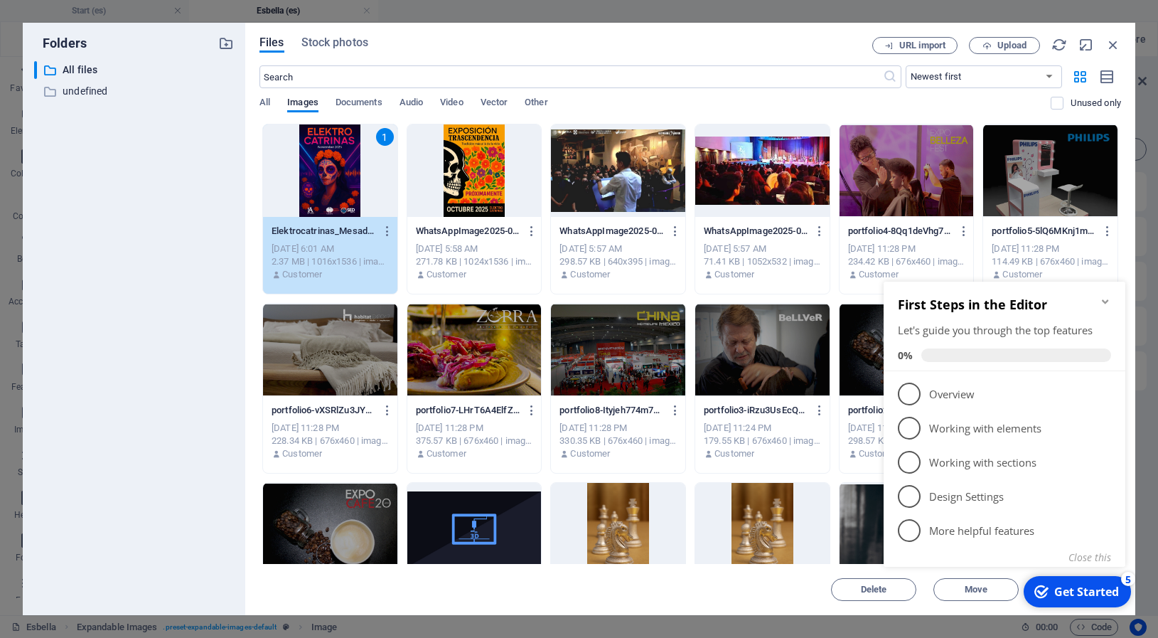
click at [1106, 304] on icon "Minimize checklist" at bounding box center [1105, 301] width 6 height 4
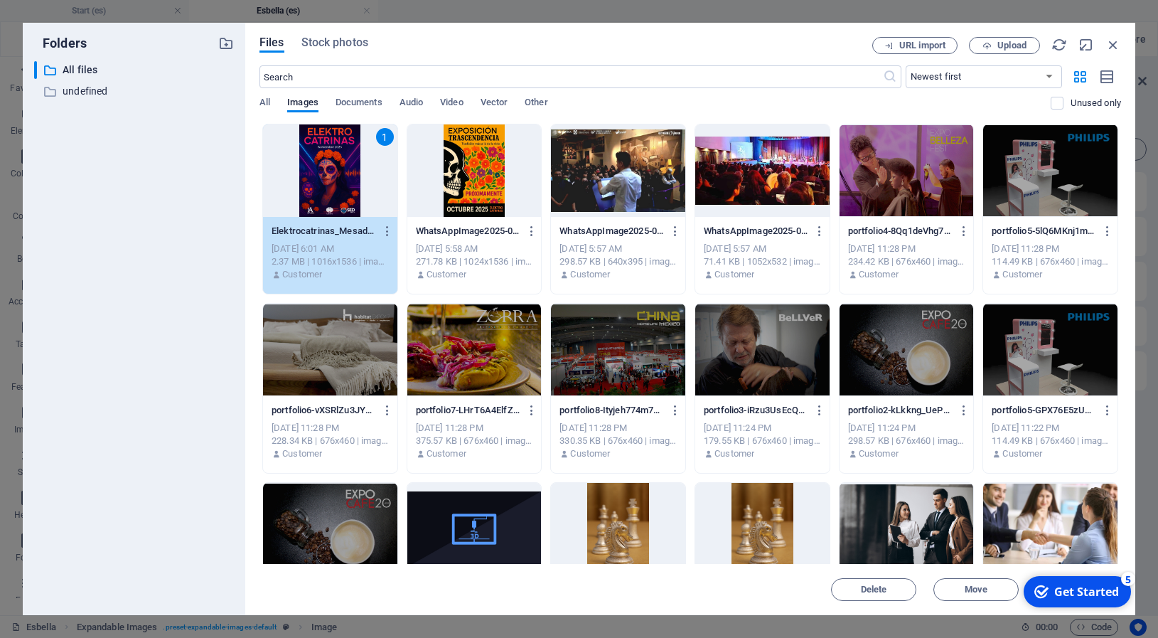
click at [1129, 579] on div "5" at bounding box center [1128, 579] width 14 height 14
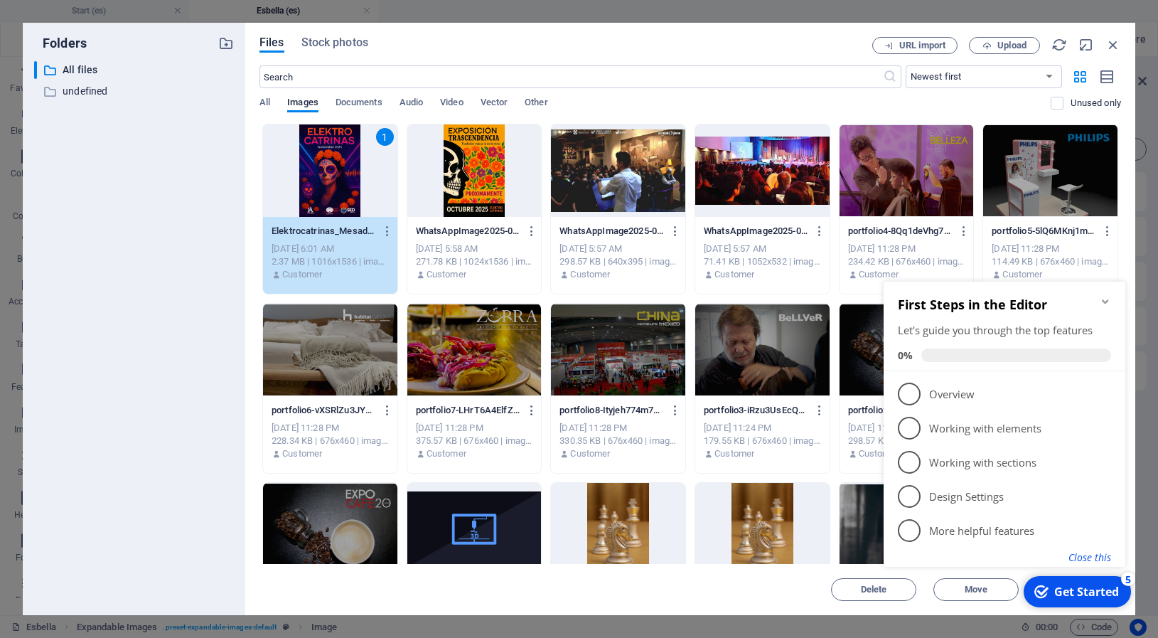
click at [1105, 555] on button "Close this" at bounding box center [1090, 557] width 43 height 14
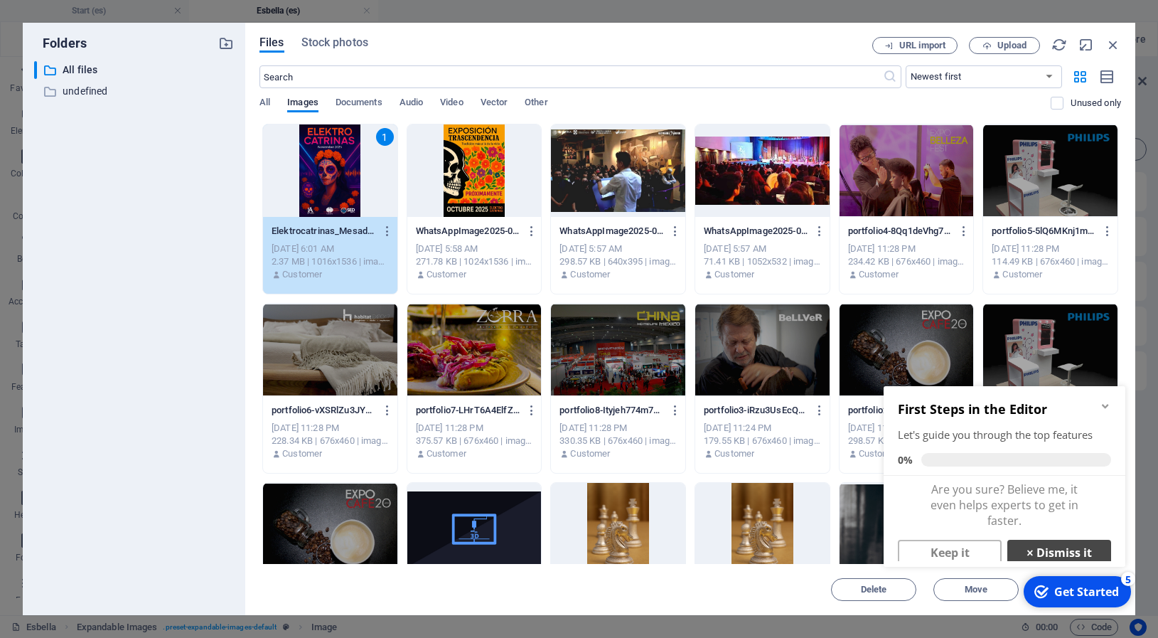
click at [1034, 550] on link "× Dismiss it" at bounding box center [1059, 553] width 104 height 26
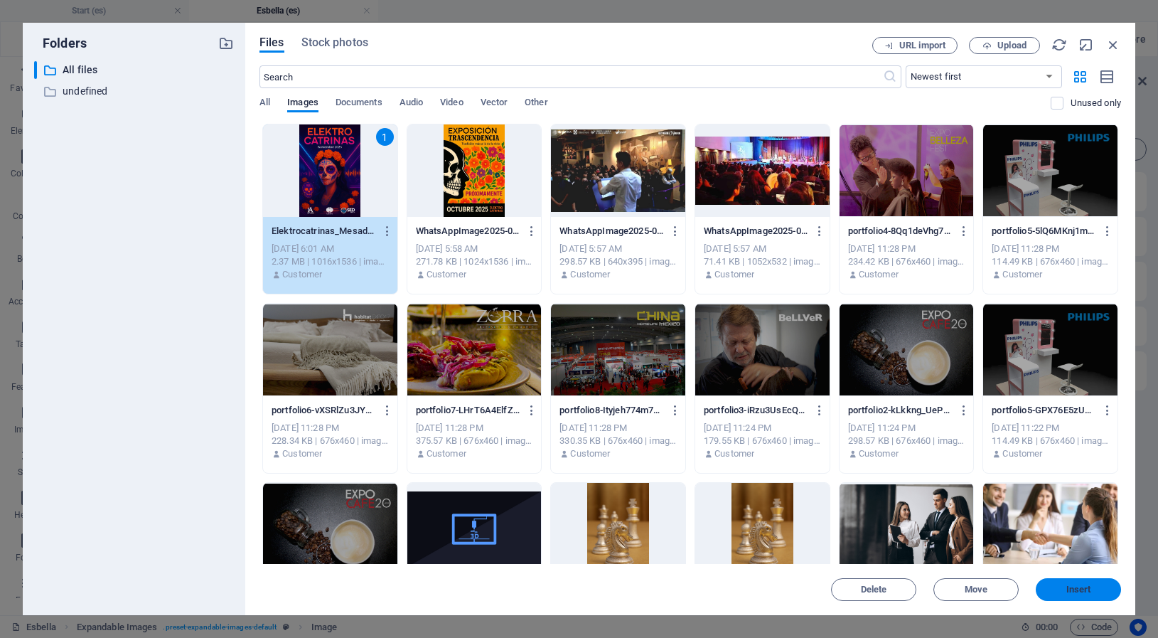
click at [1086, 587] on span "Insert" at bounding box center [1078, 589] width 25 height 9
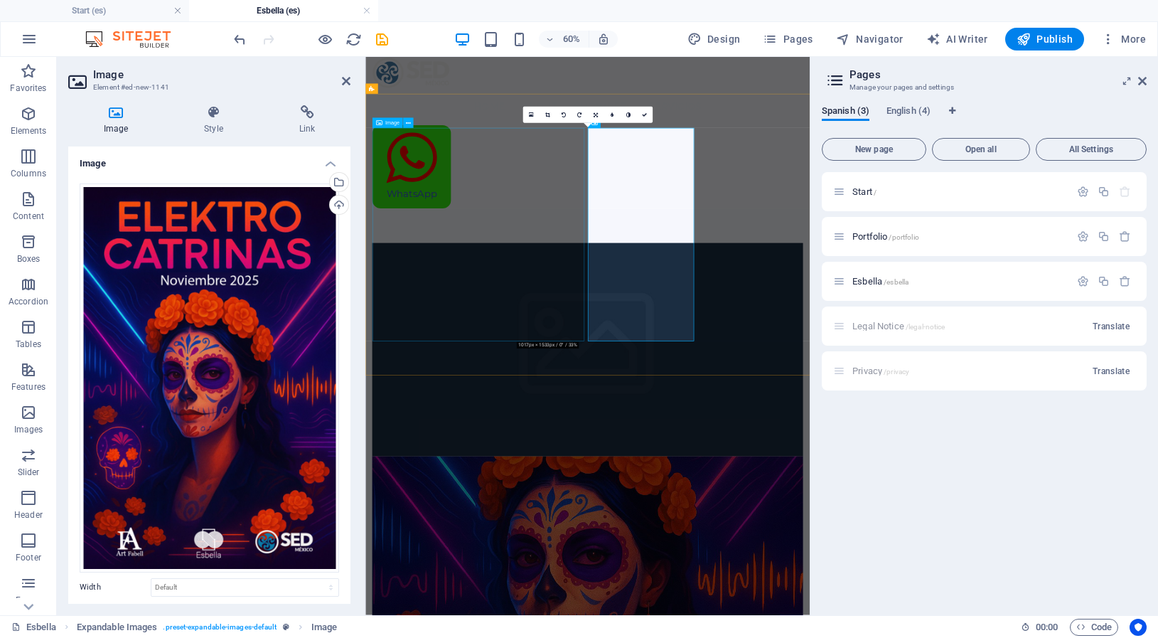
click at [483, 367] on figure at bounding box center [736, 544] width 718 height 355
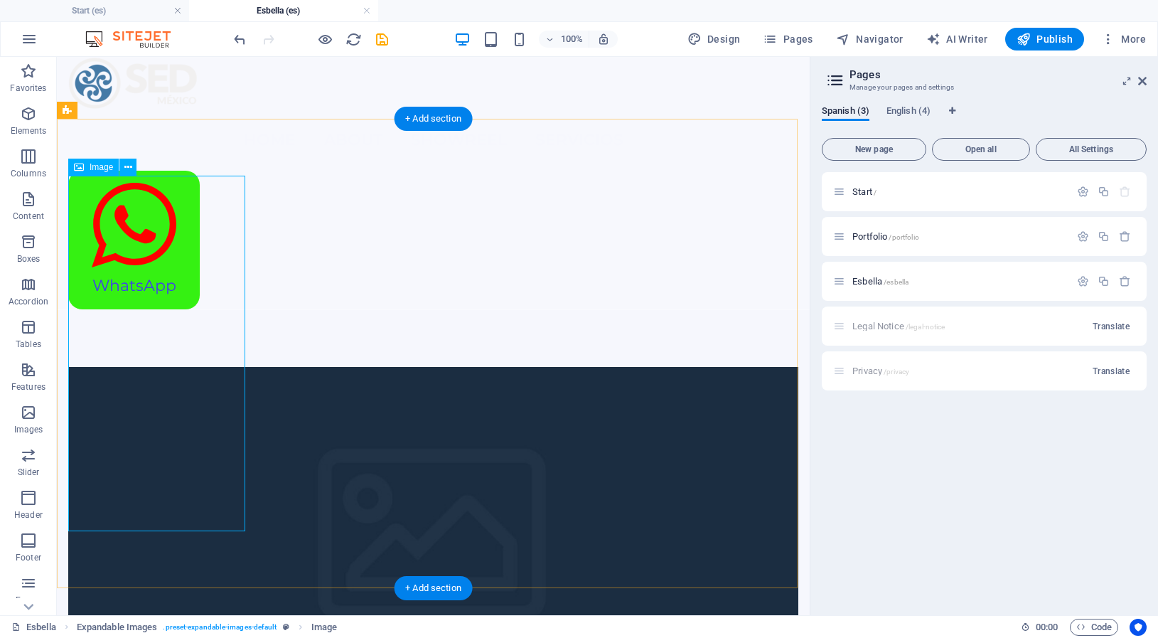
click at [188, 367] on figure at bounding box center [433, 544] width 730 height 355
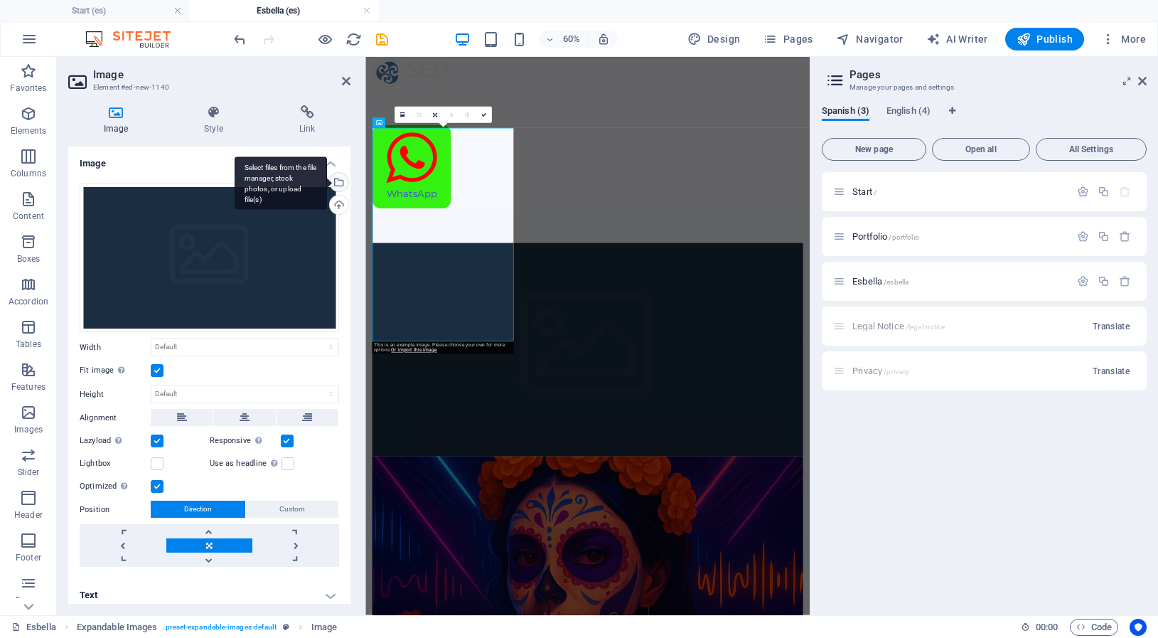
click at [327, 183] on div "Select files from the file manager, stock photos, or upload file(s)" at bounding box center [337, 183] width 21 height 21
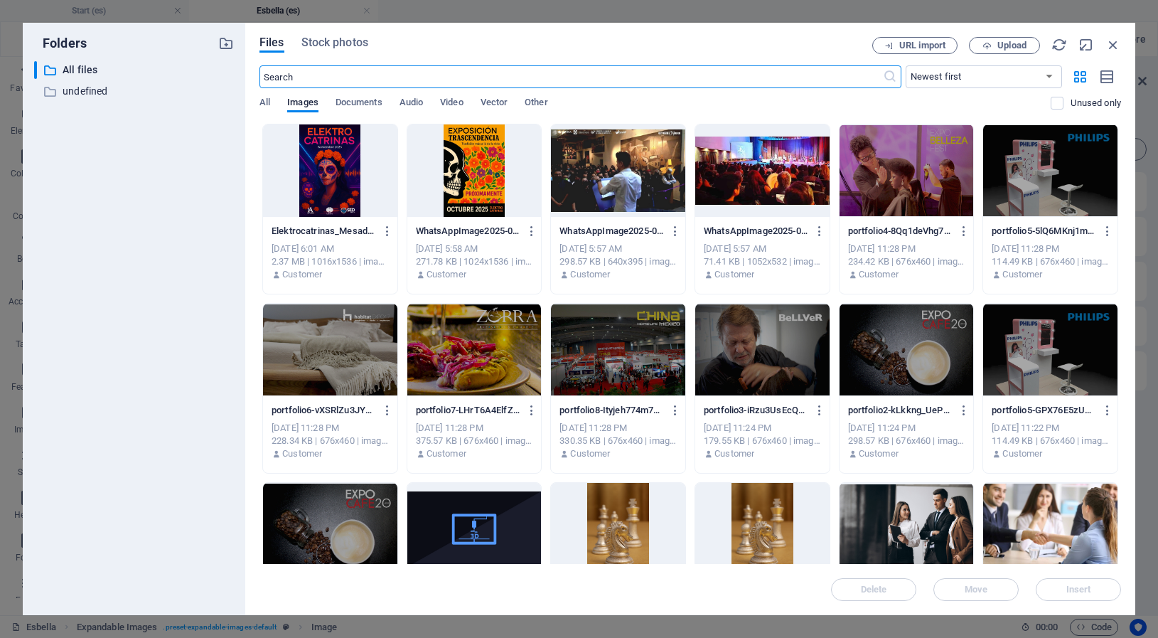
click at [615, 191] on div at bounding box center [618, 170] width 134 height 92
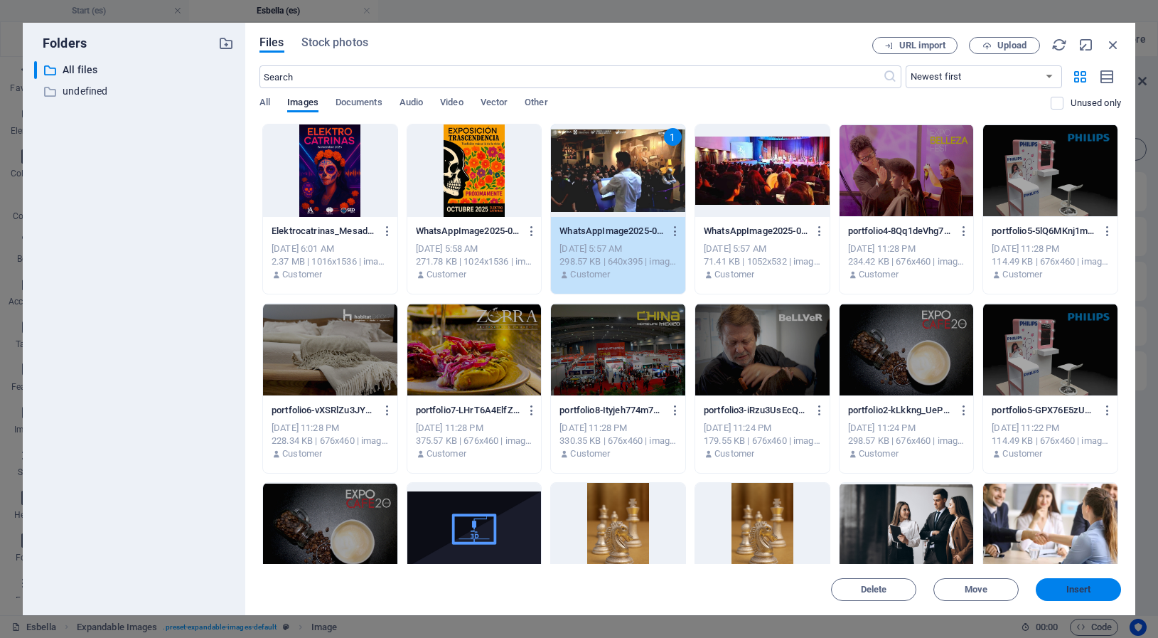
click at [1069, 591] on span "Insert" at bounding box center [1078, 589] width 25 height 9
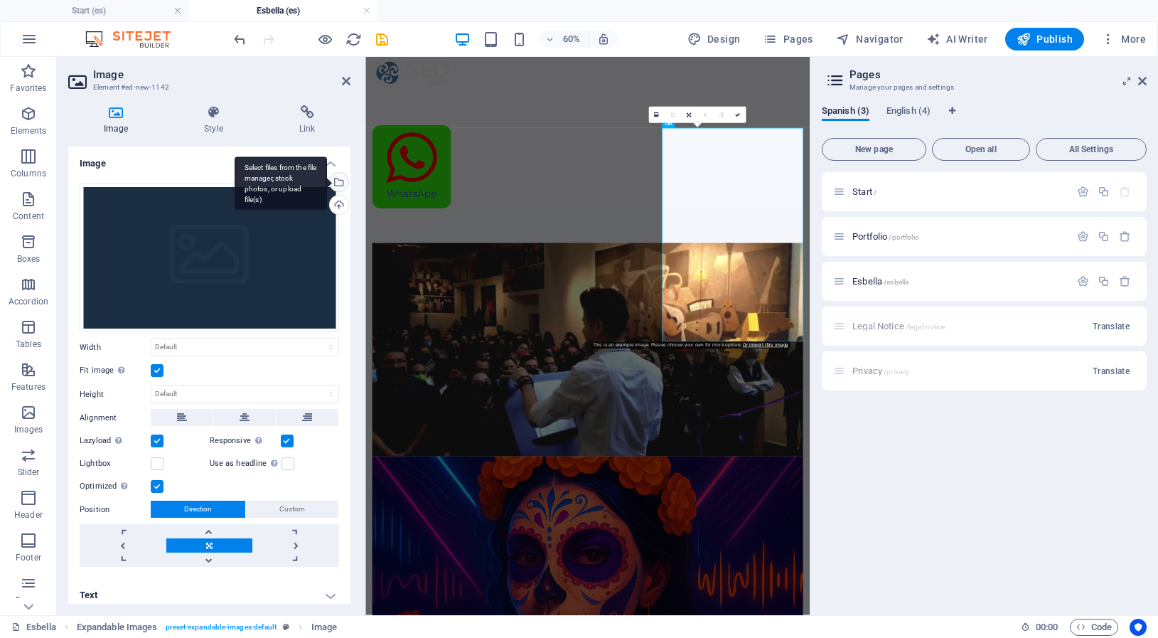
click at [324, 182] on div "Select files from the file manager, stock photos, or upload file(s)" at bounding box center [281, 182] width 92 height 53
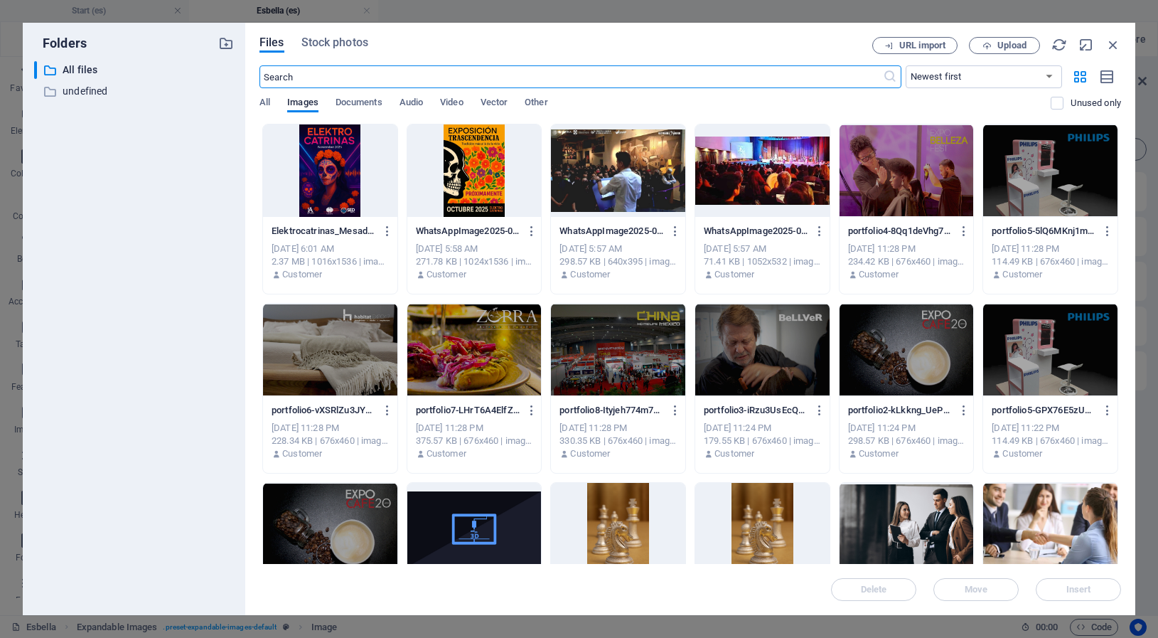
click at [767, 183] on div at bounding box center [762, 170] width 134 height 92
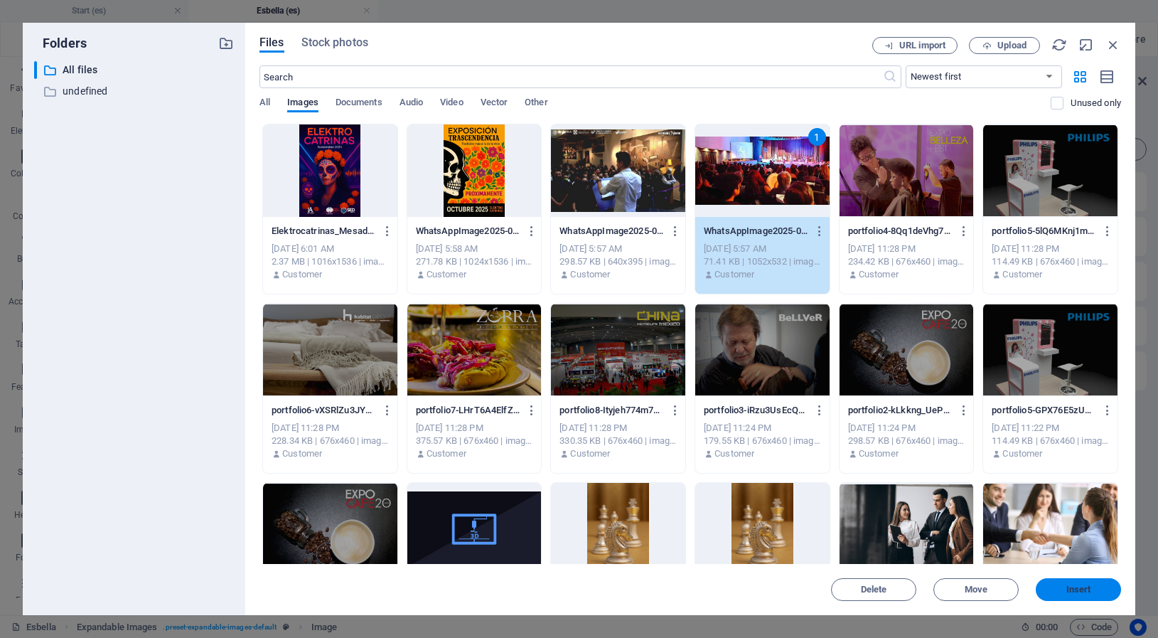
click at [1077, 586] on span "Insert" at bounding box center [1078, 589] width 25 height 9
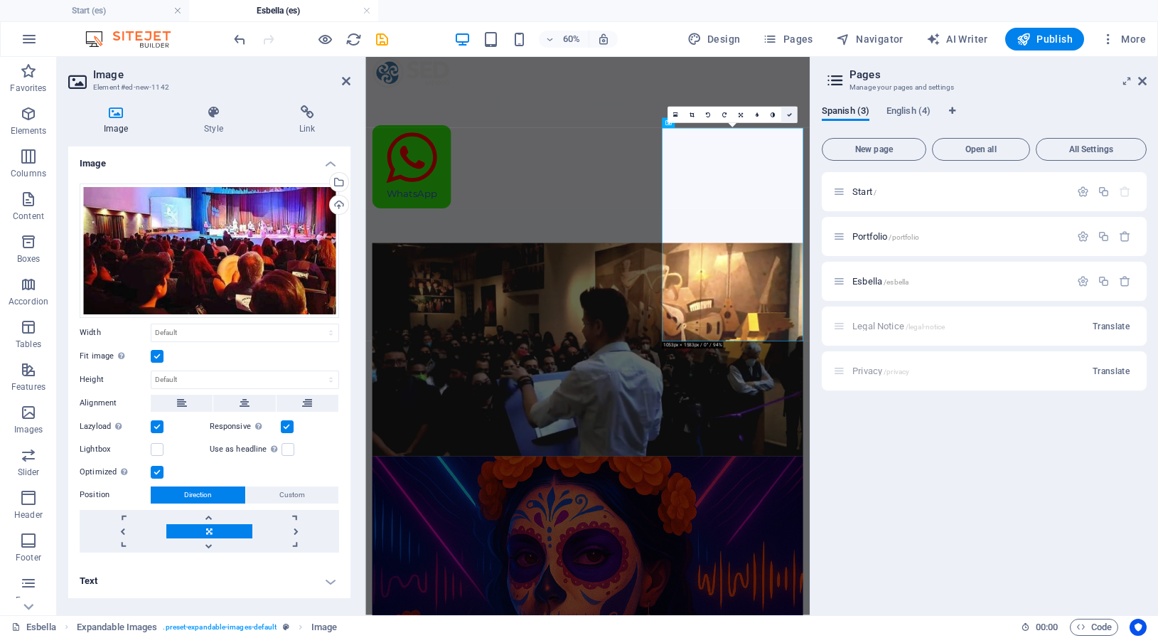
click at [788, 116] on icon at bounding box center [788, 114] width 5 height 5
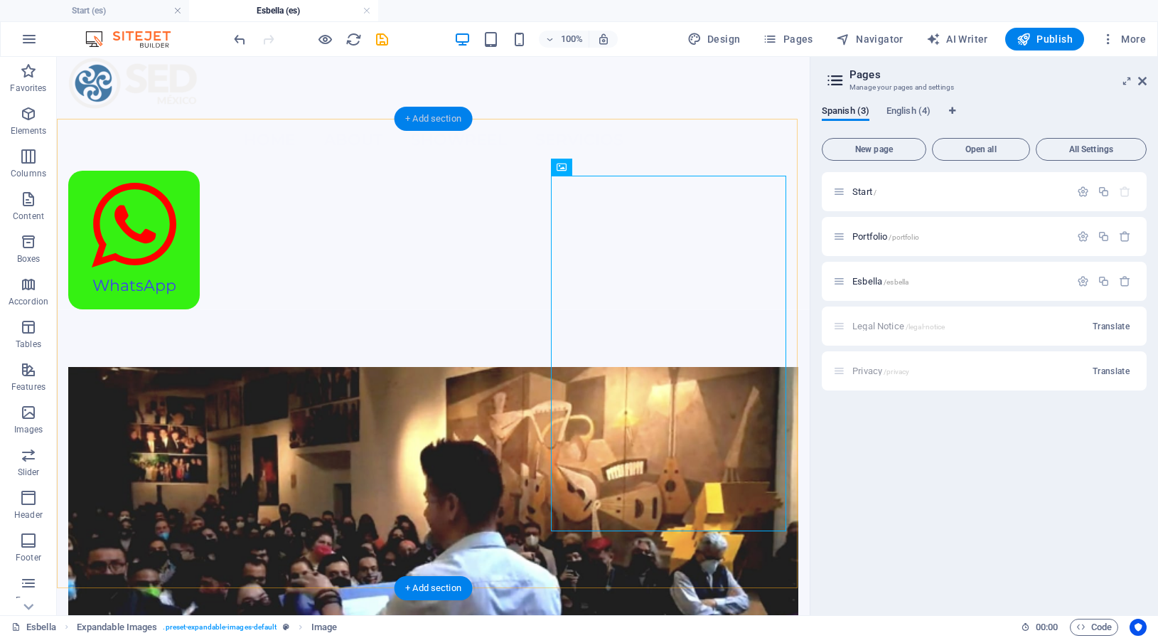
click at [445, 115] on div "+ Add section" at bounding box center [433, 119] width 79 height 24
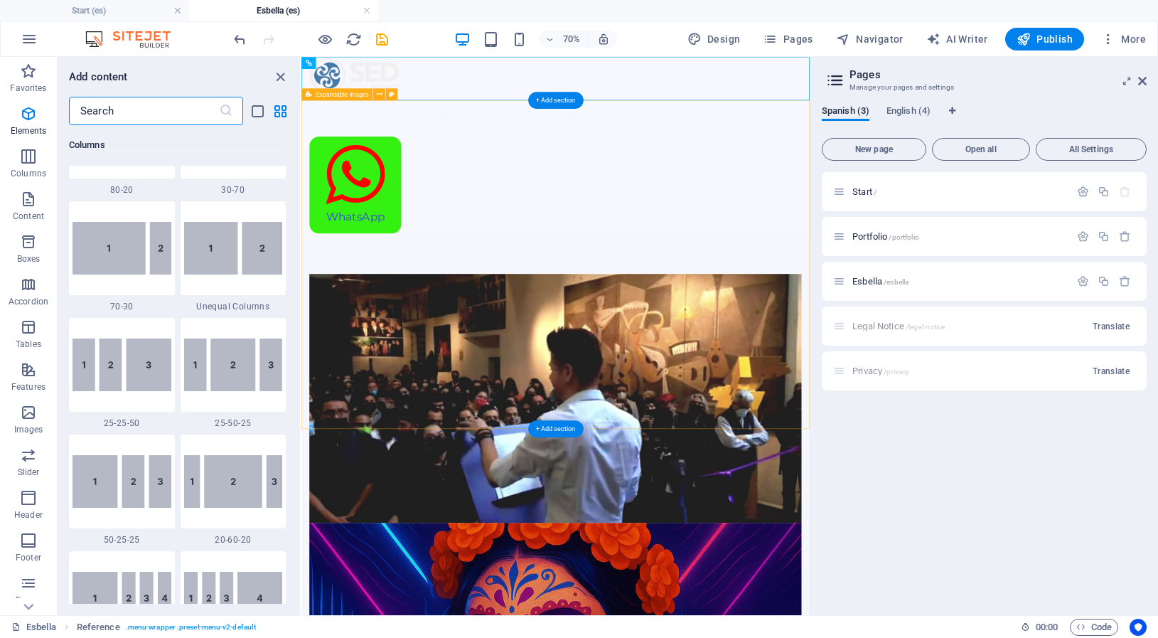
scroll to position [2495, 0]
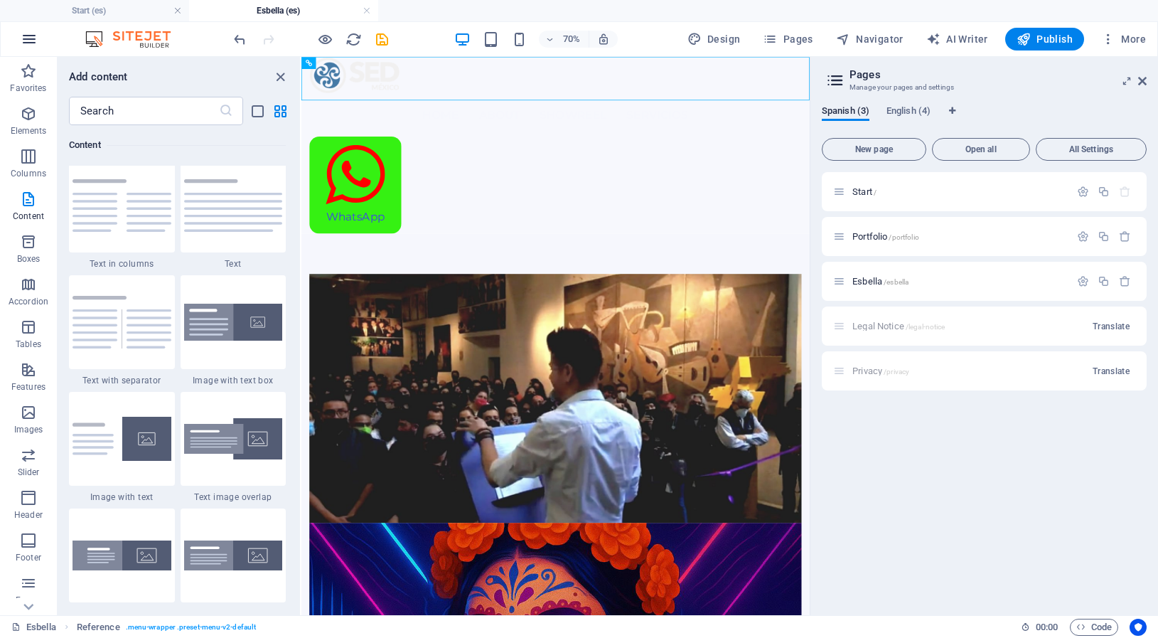
click at [38, 41] on button "button" at bounding box center [29, 39] width 34 height 34
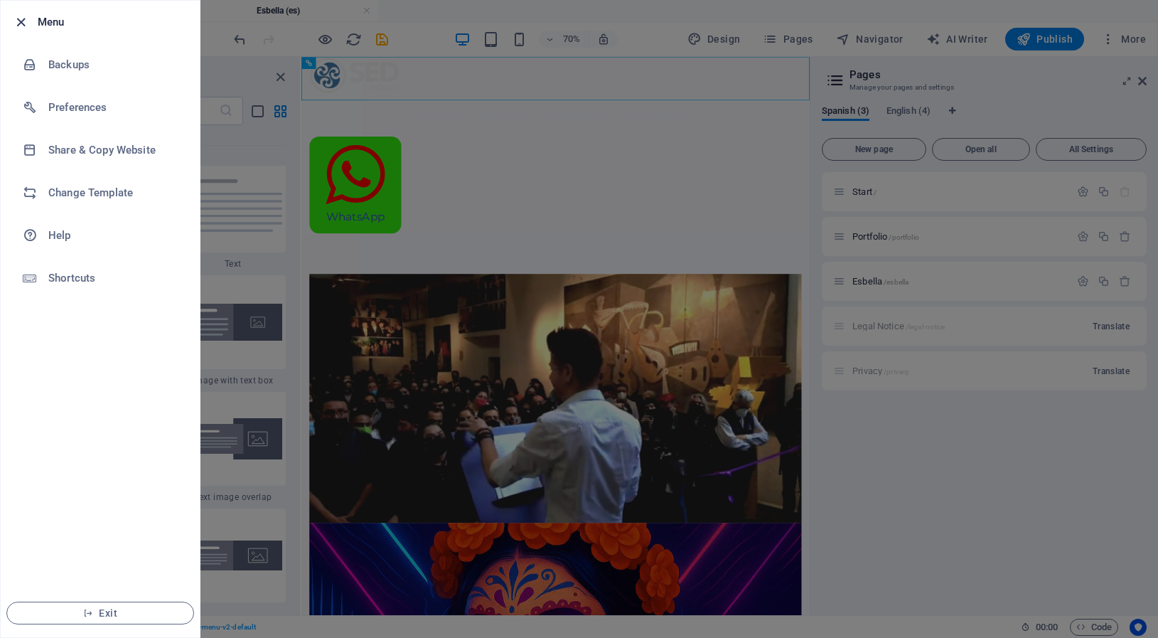
click at [26, 22] on icon "button" at bounding box center [21, 22] width 16 height 16
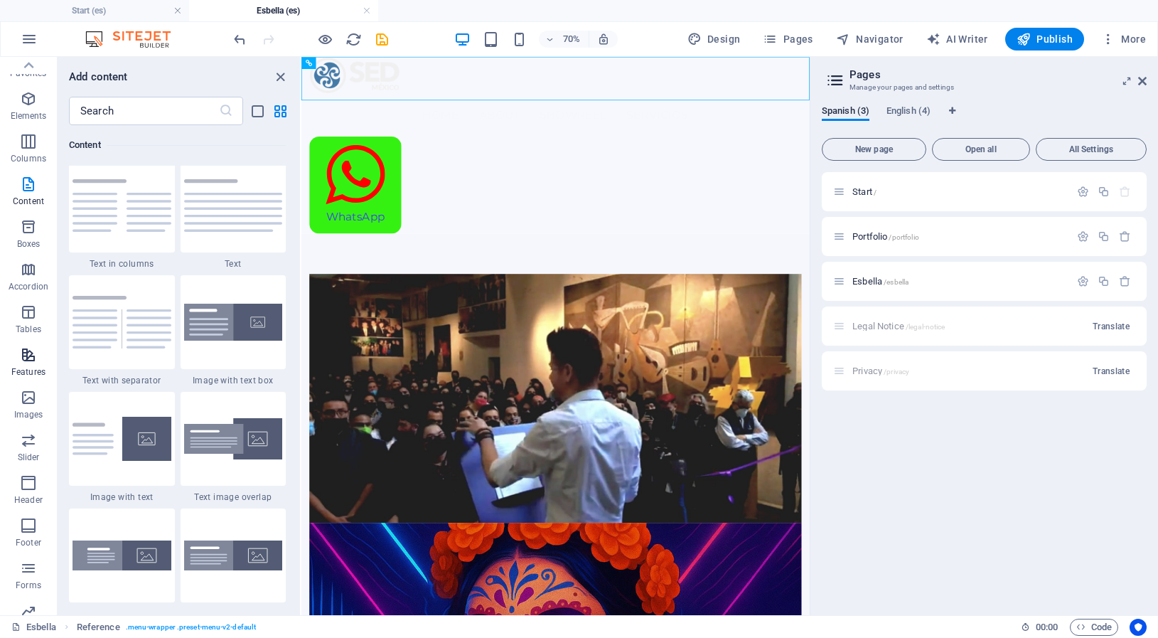
scroll to position [0, 0]
click at [32, 120] on icon "button" at bounding box center [28, 113] width 17 height 17
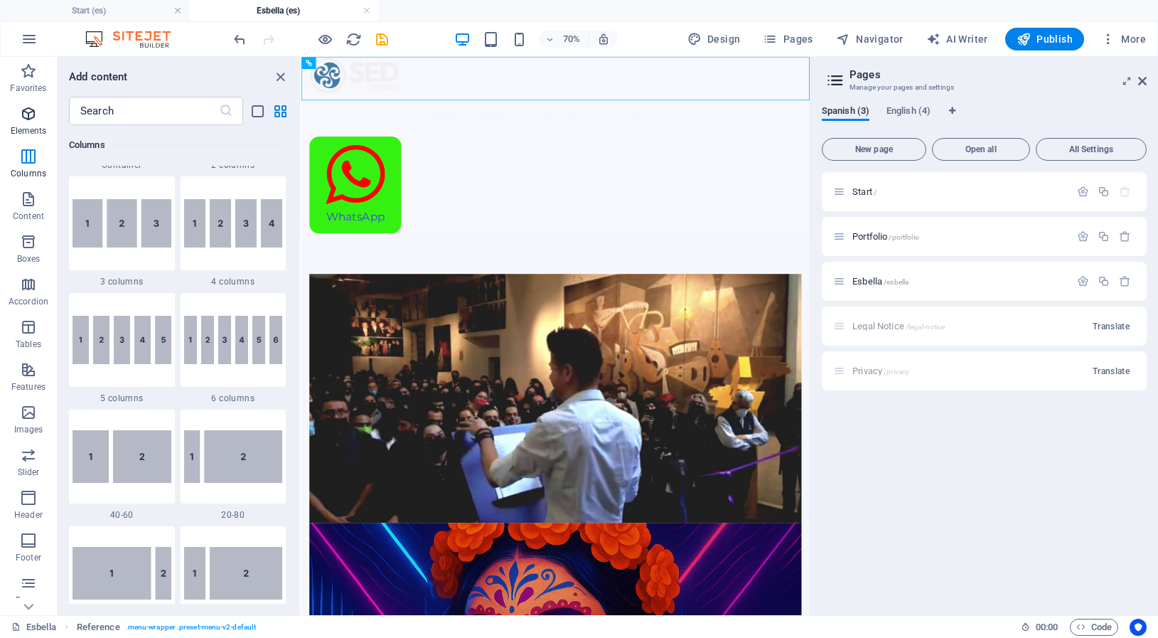
scroll to position [151, 0]
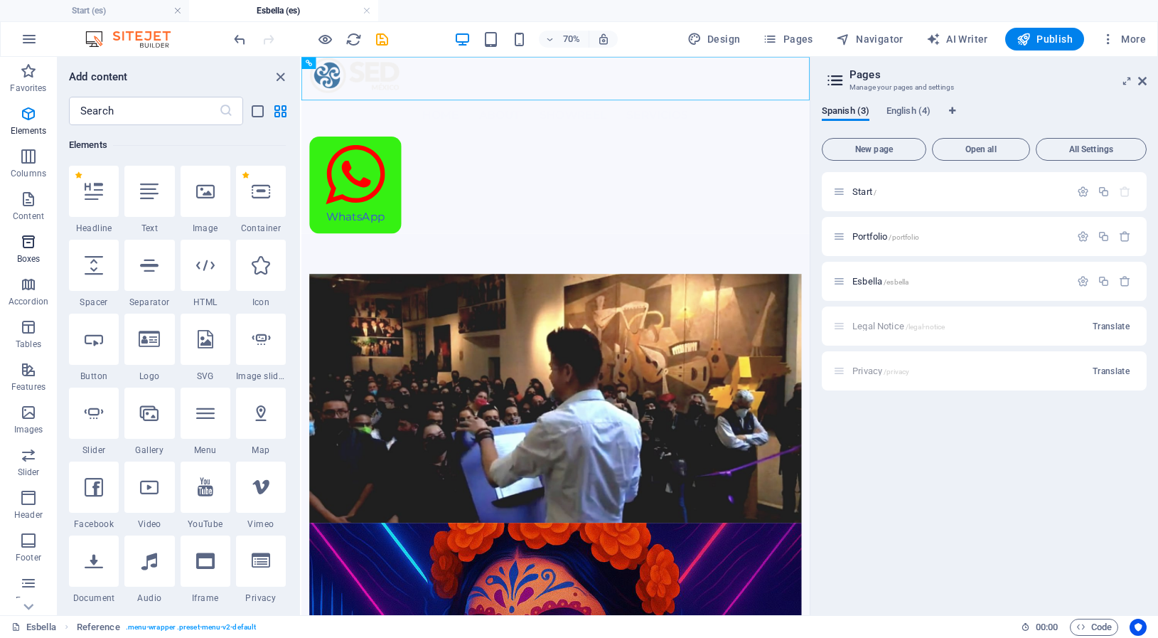
click at [36, 252] on span "Boxes" at bounding box center [28, 250] width 57 height 34
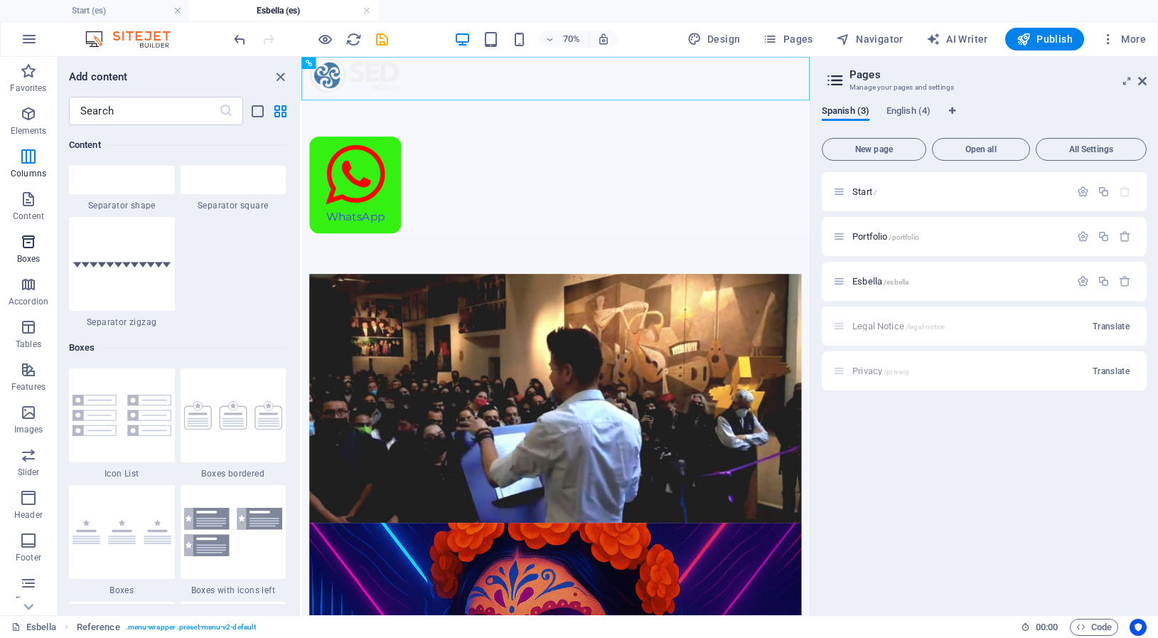
scroll to position [3964, 0]
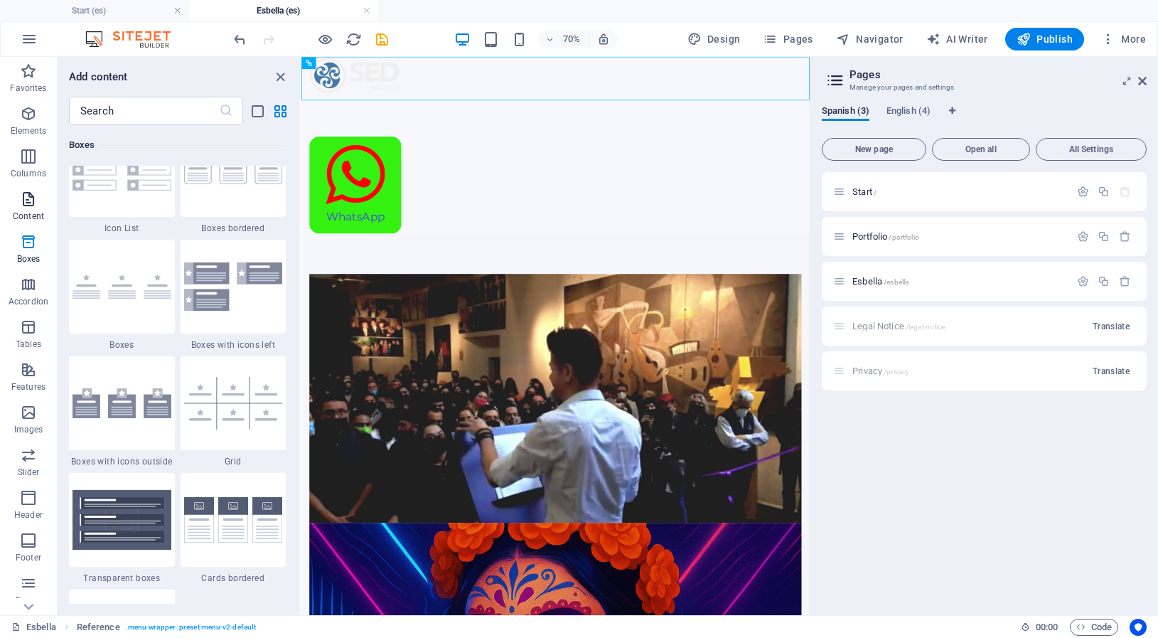
click at [27, 202] on icon "button" at bounding box center [28, 199] width 17 height 17
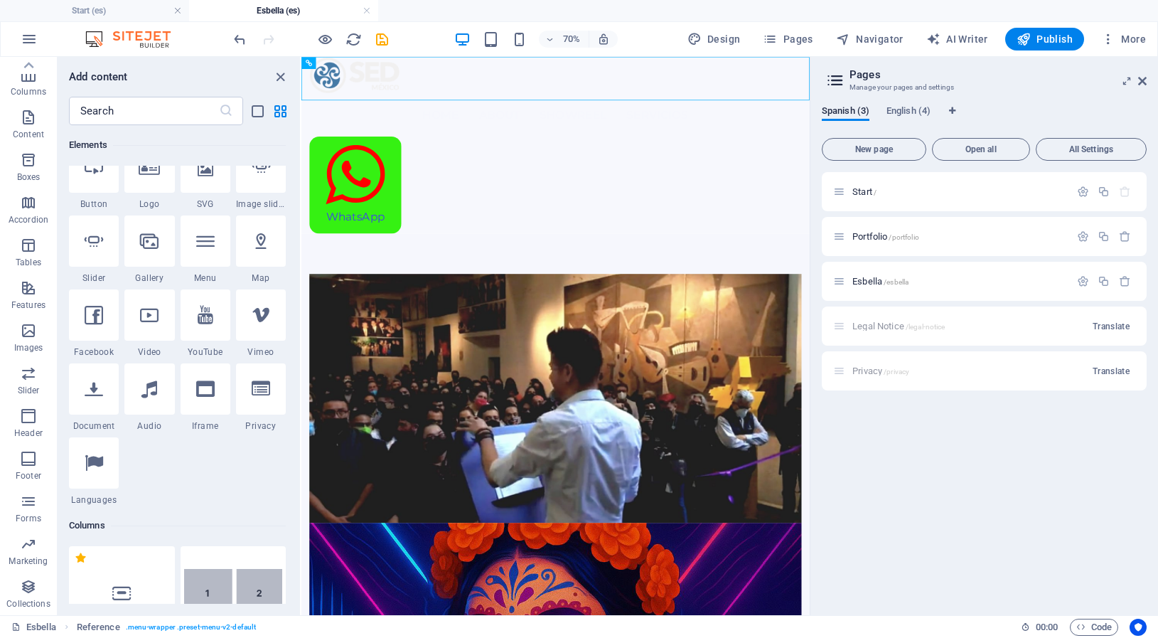
scroll to position [255, 0]
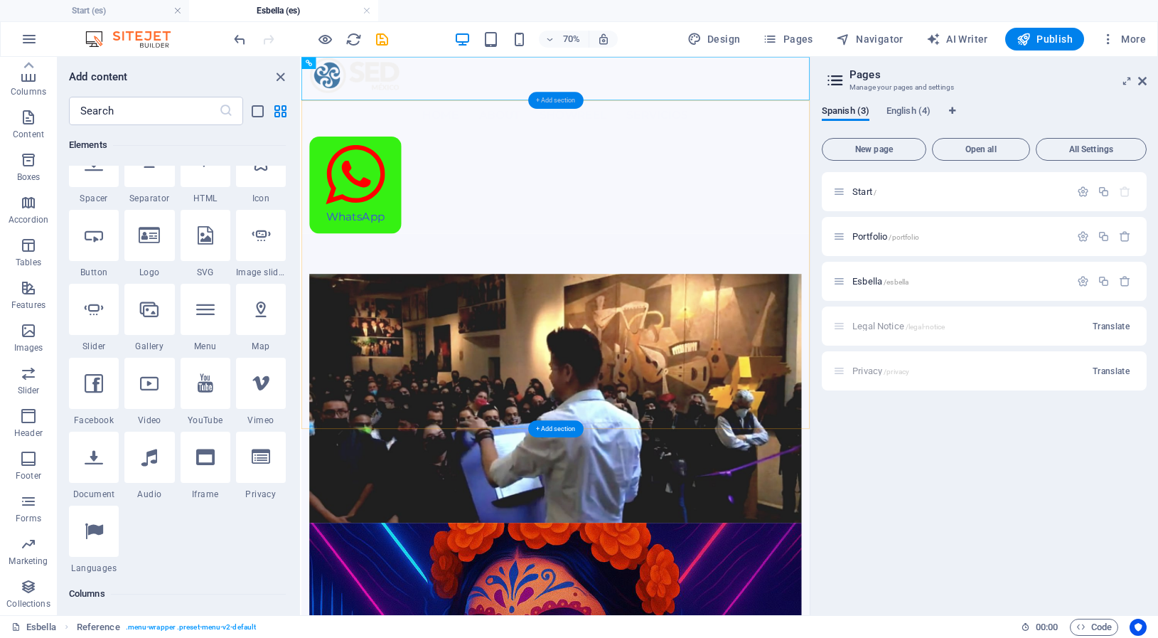
click at [560, 100] on div "+ Add section" at bounding box center [555, 100] width 55 height 17
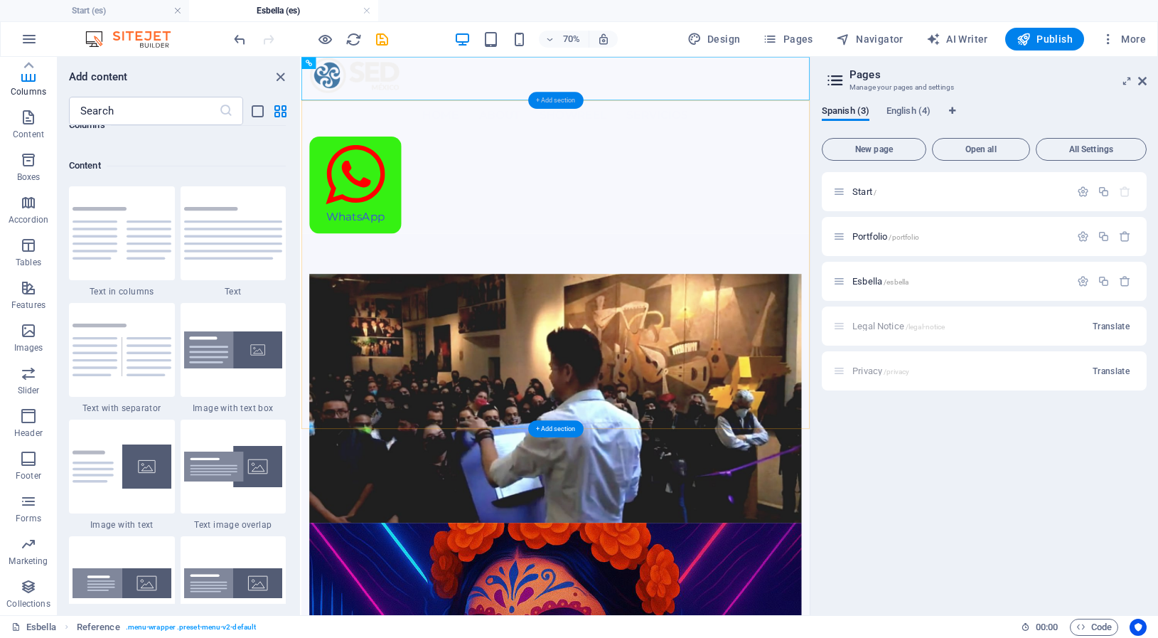
scroll to position [2495, 0]
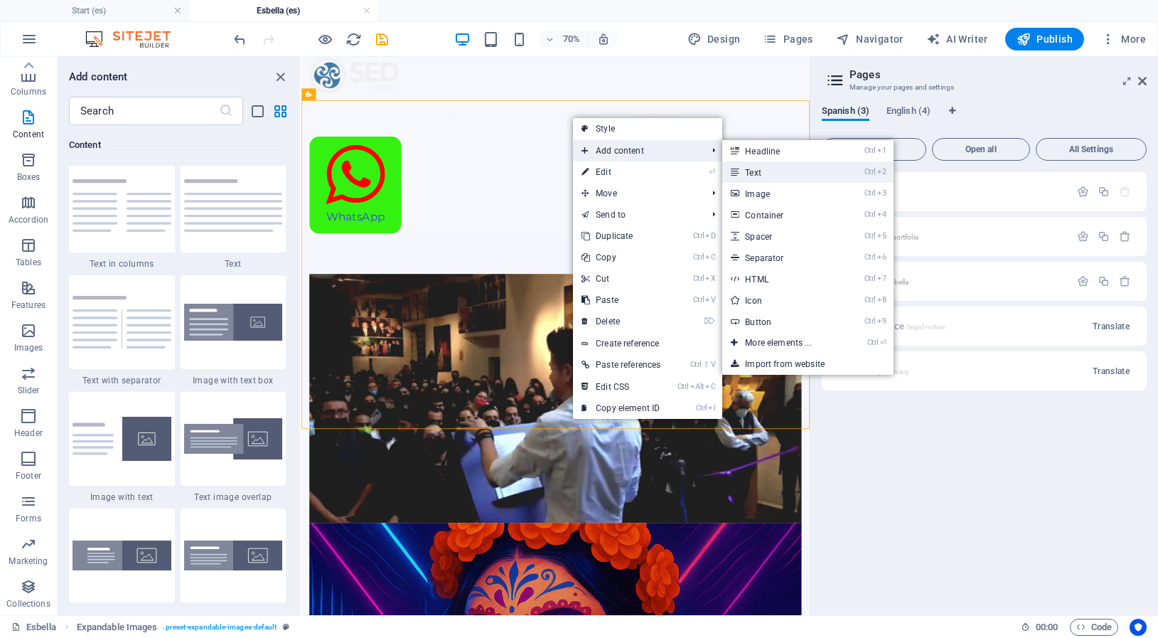
click at [755, 173] on link "Ctrl 2 Text" at bounding box center [780, 171] width 117 height 21
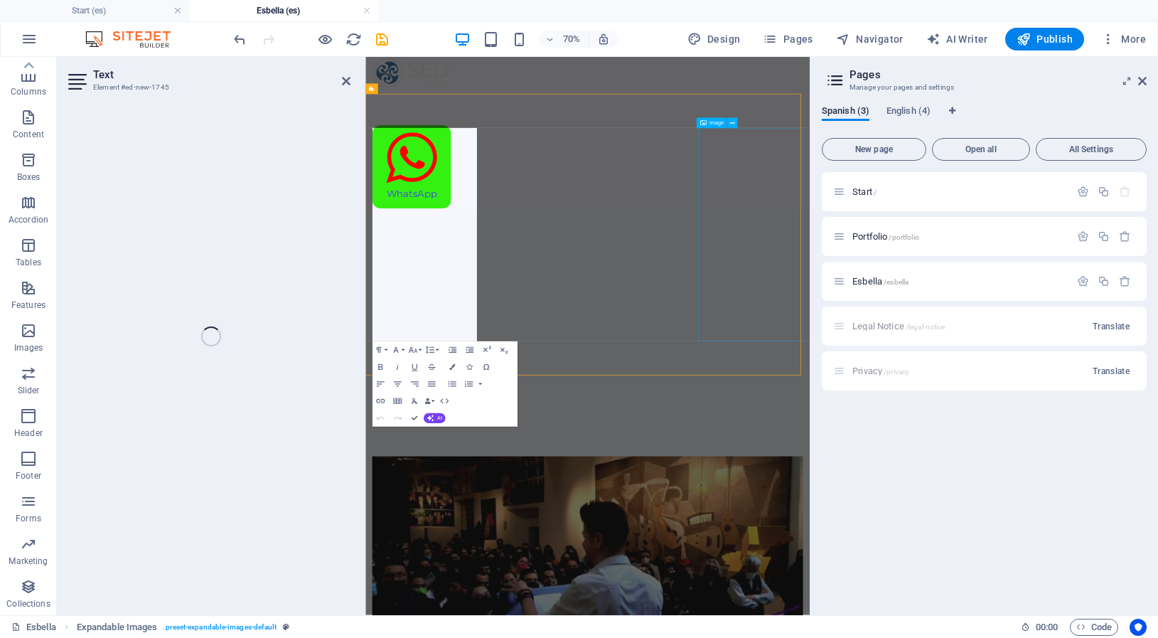
scroll to position [82, 0]
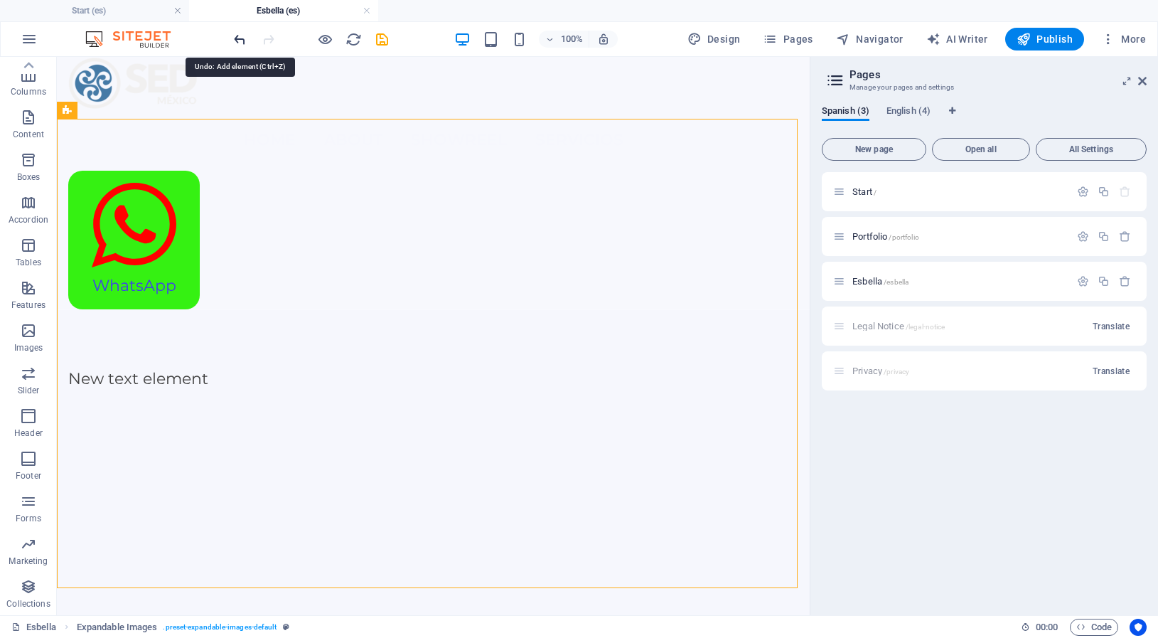
click at [239, 41] on icon "undo" at bounding box center [240, 39] width 16 height 16
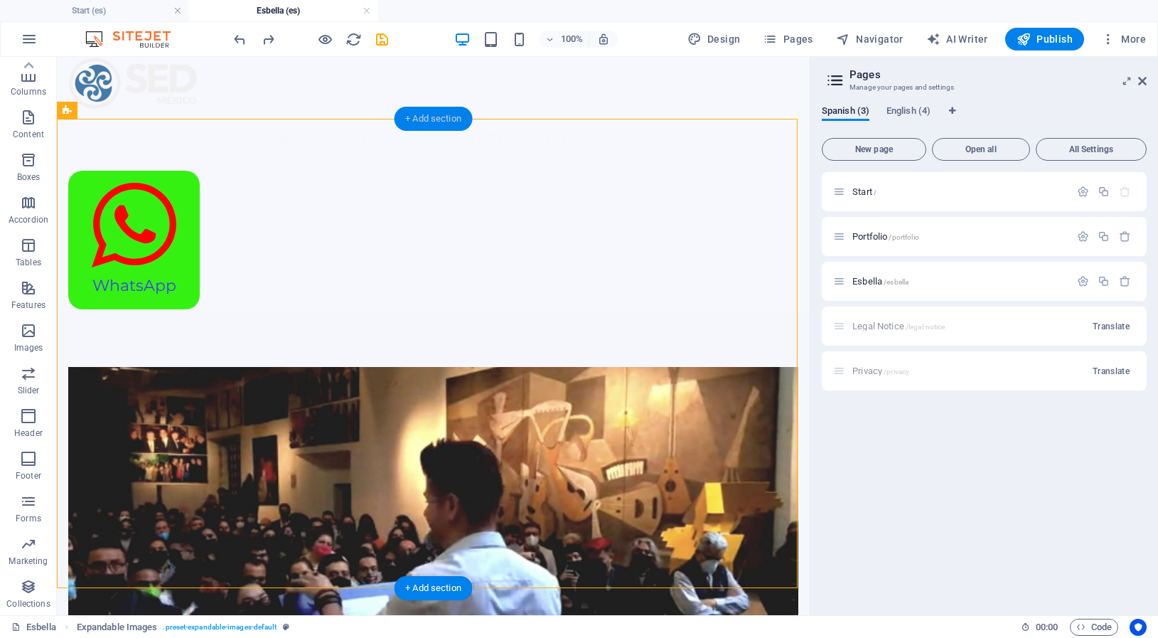
click at [458, 120] on div "+ Add section" at bounding box center [433, 119] width 79 height 24
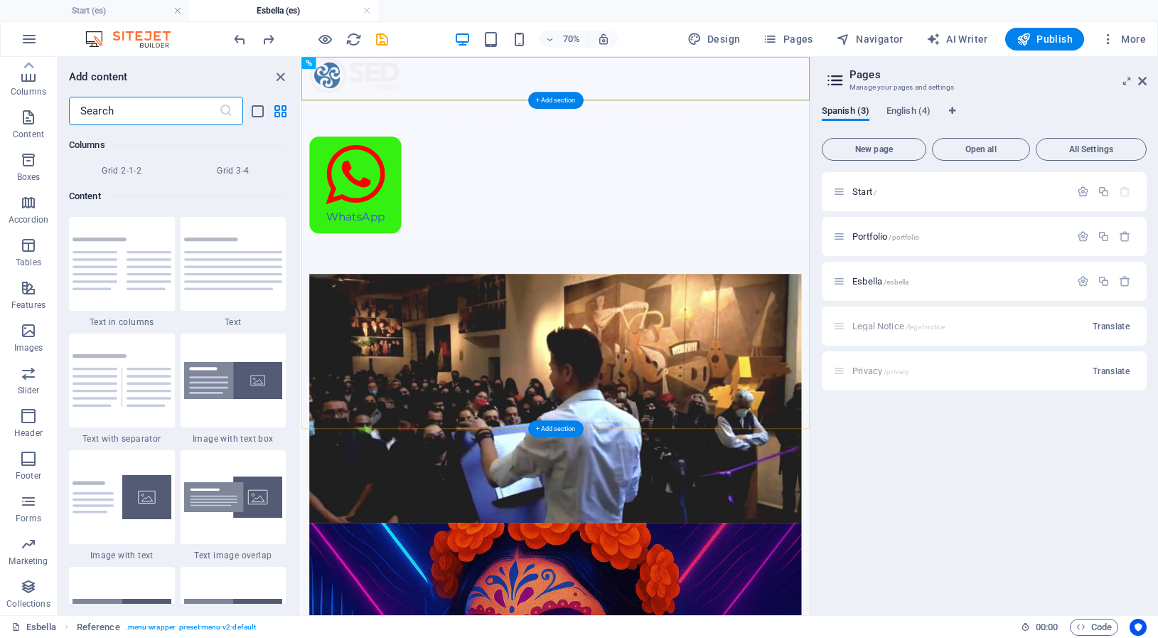
scroll to position [2495, 0]
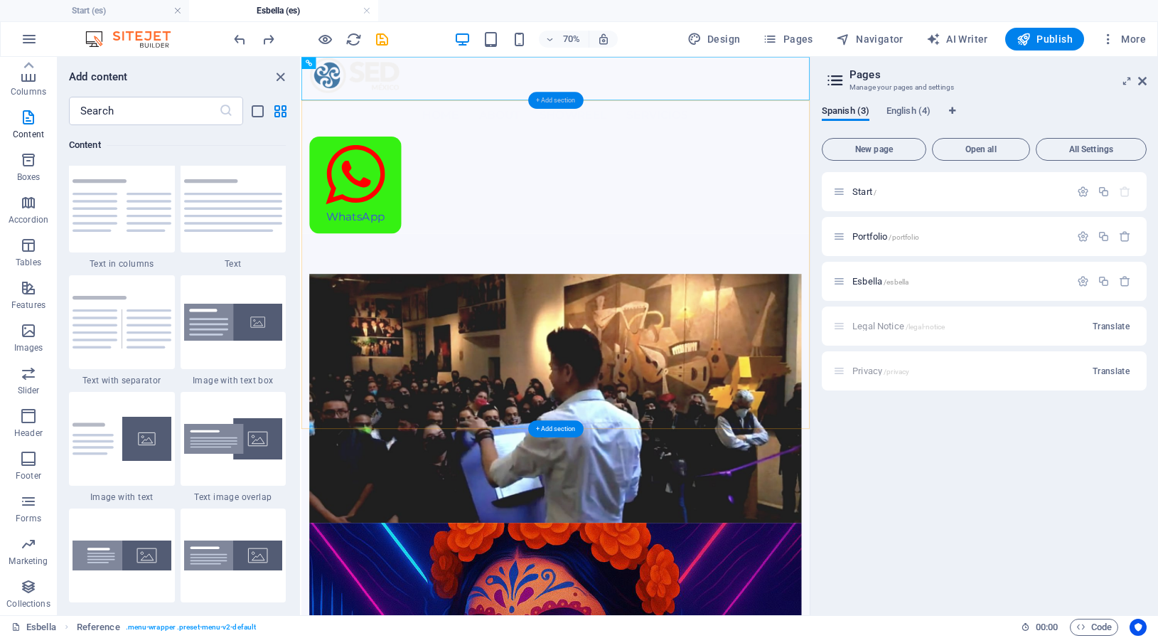
click at [545, 100] on div "+ Add section" at bounding box center [555, 100] width 55 height 17
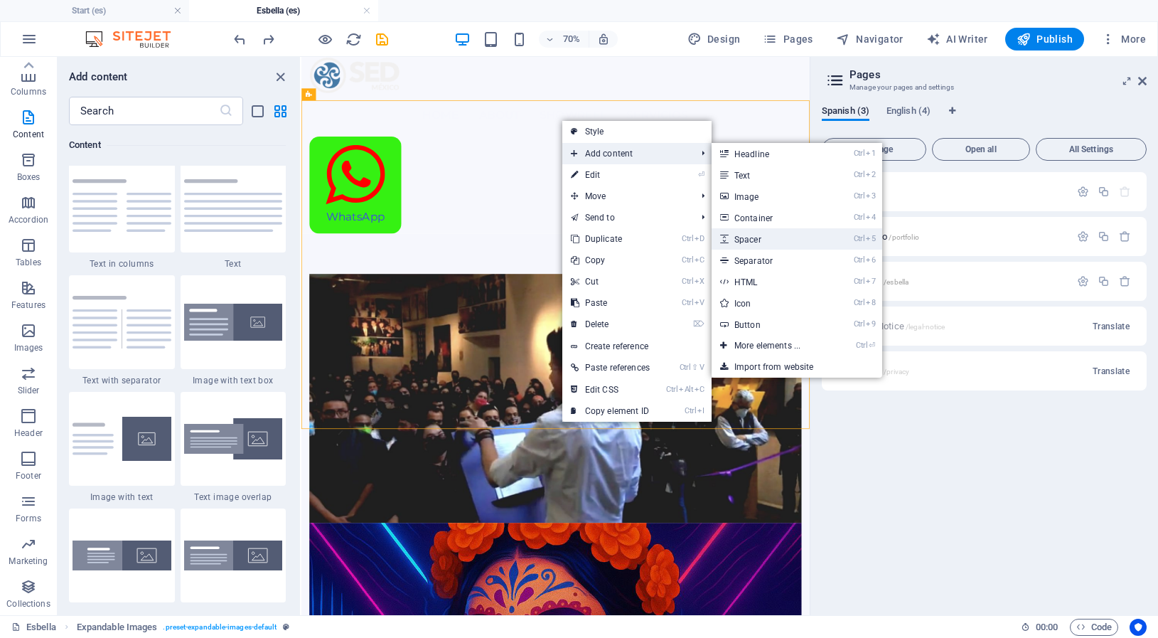
click at [759, 240] on link "Ctrl 5 Spacer" at bounding box center [770, 238] width 117 height 21
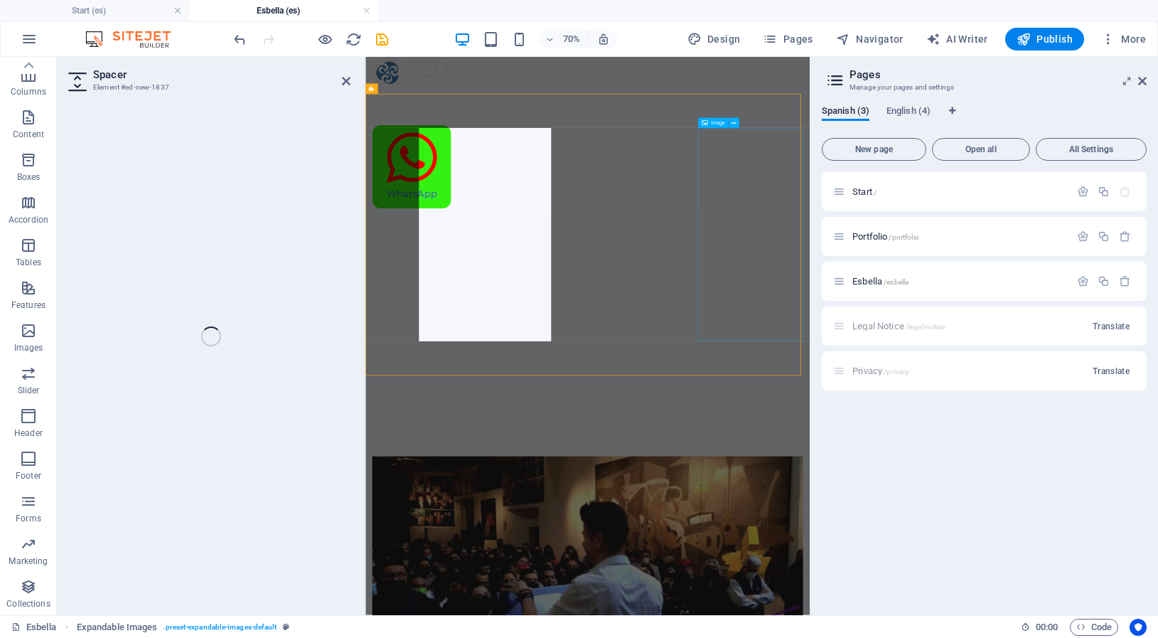
select select "px"
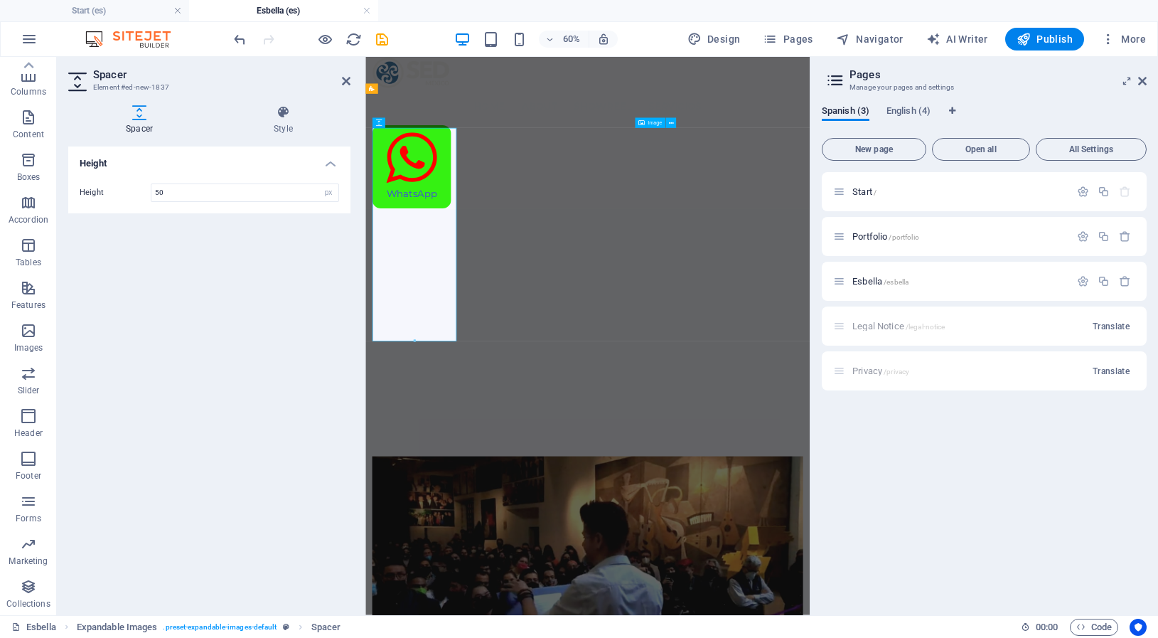
scroll to position [82, 0]
click at [348, 81] on icon at bounding box center [346, 80] width 9 height 11
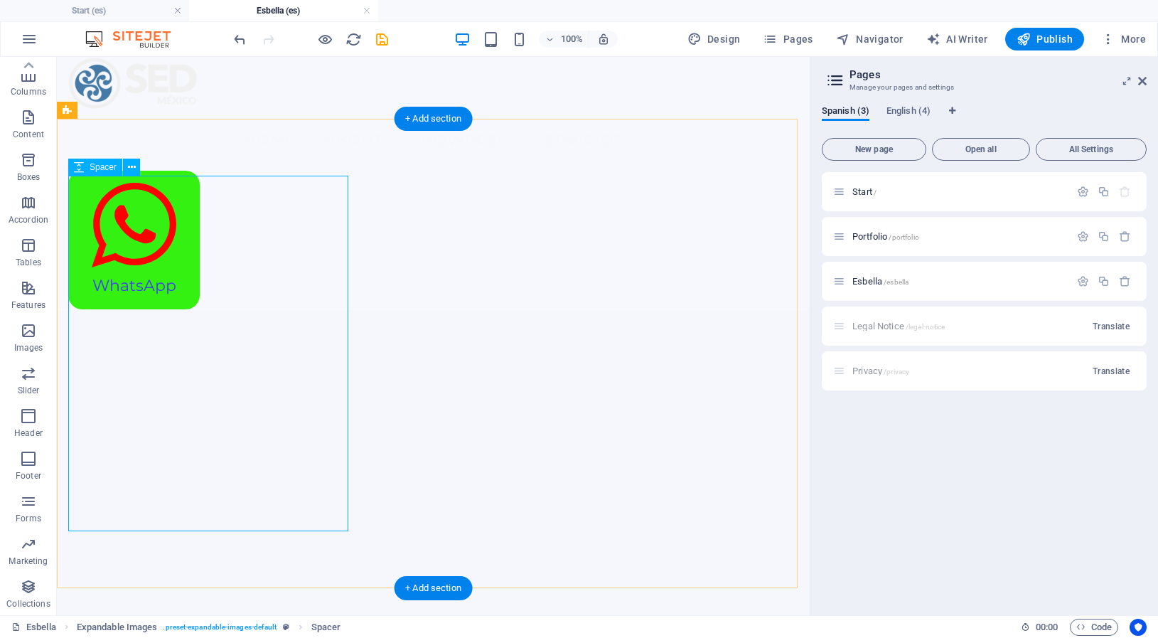
click at [166, 367] on div at bounding box center [433, 544] width 730 height 355
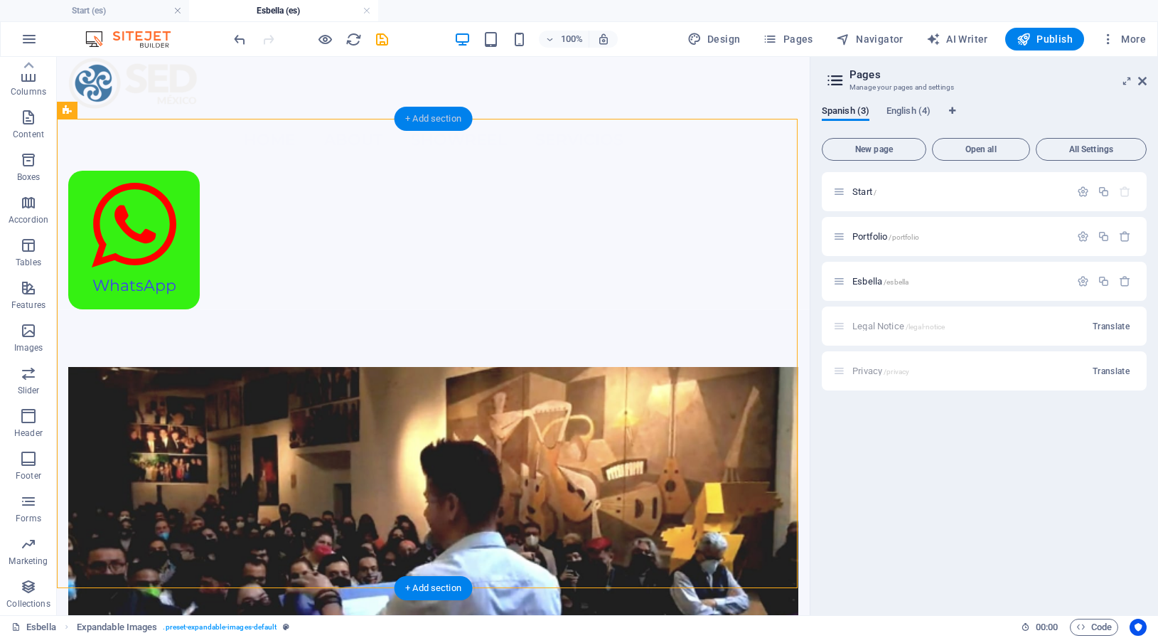
click at [461, 122] on div "+ Add section" at bounding box center [433, 119] width 79 height 24
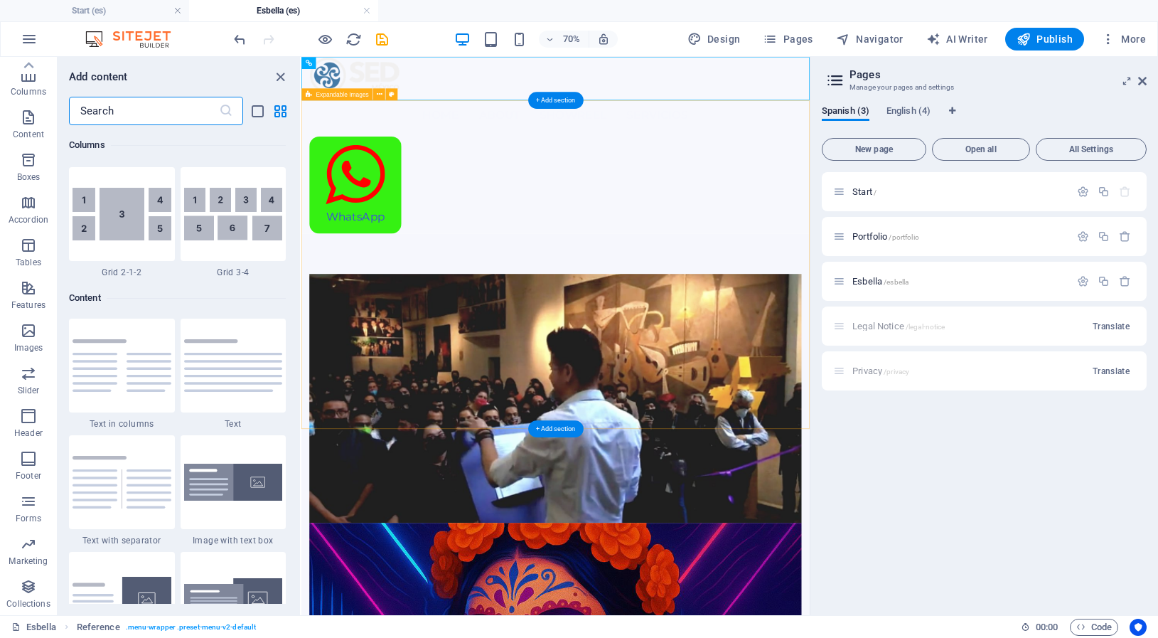
scroll to position [2495, 0]
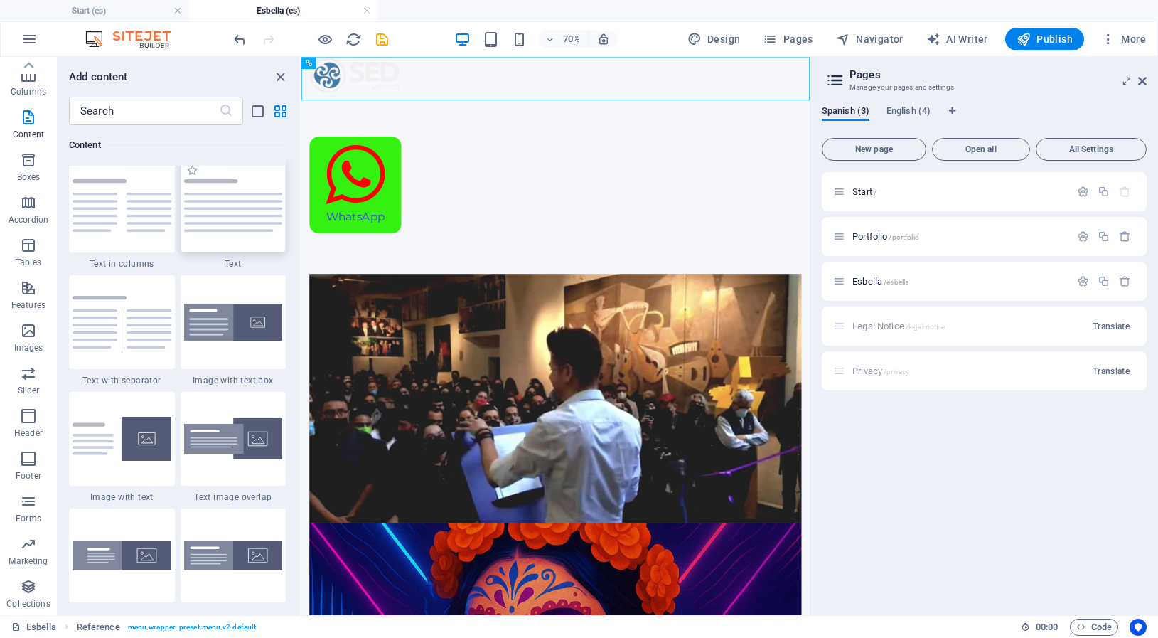
click at [223, 227] on img at bounding box center [233, 205] width 99 height 53
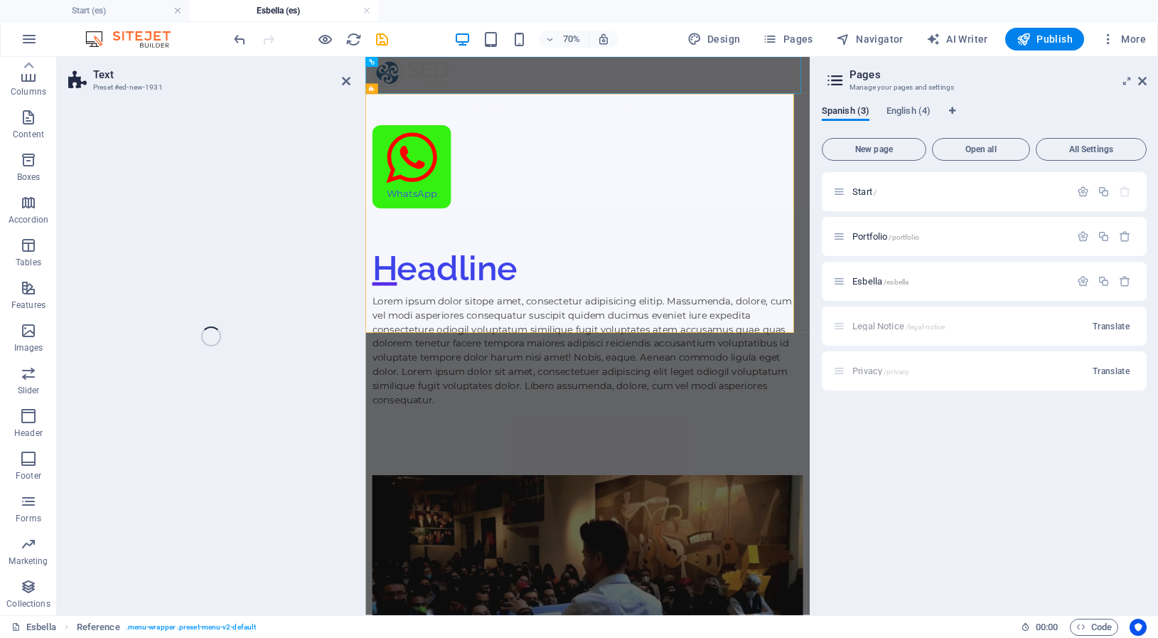
scroll to position [82, 0]
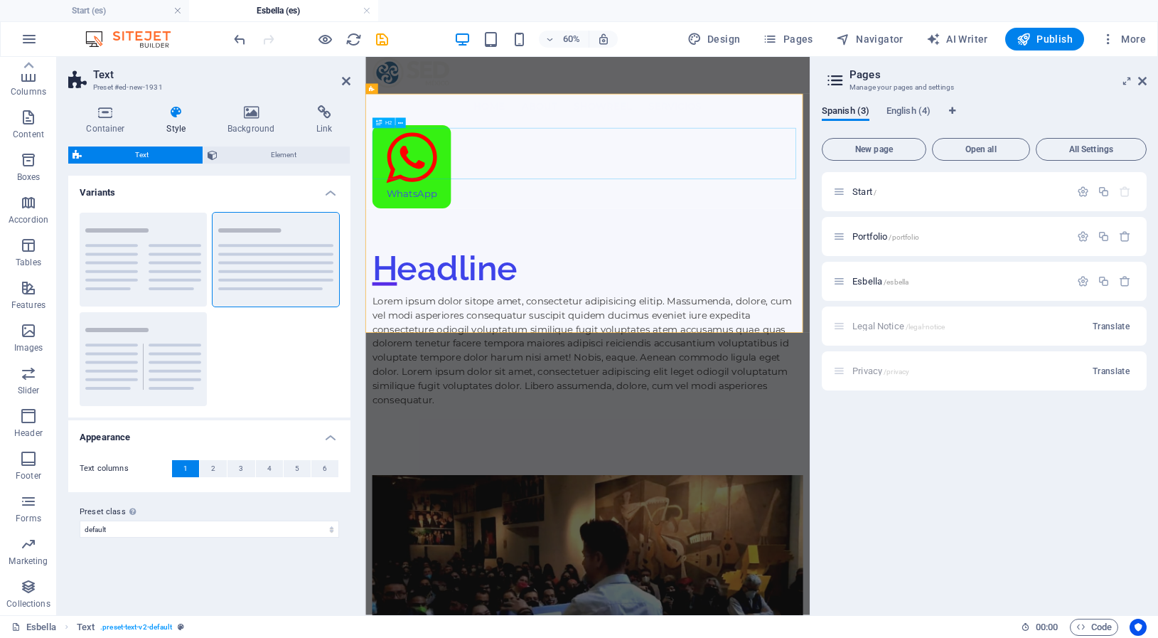
click at [562, 367] on div "Headline" at bounding box center [736, 409] width 718 height 85
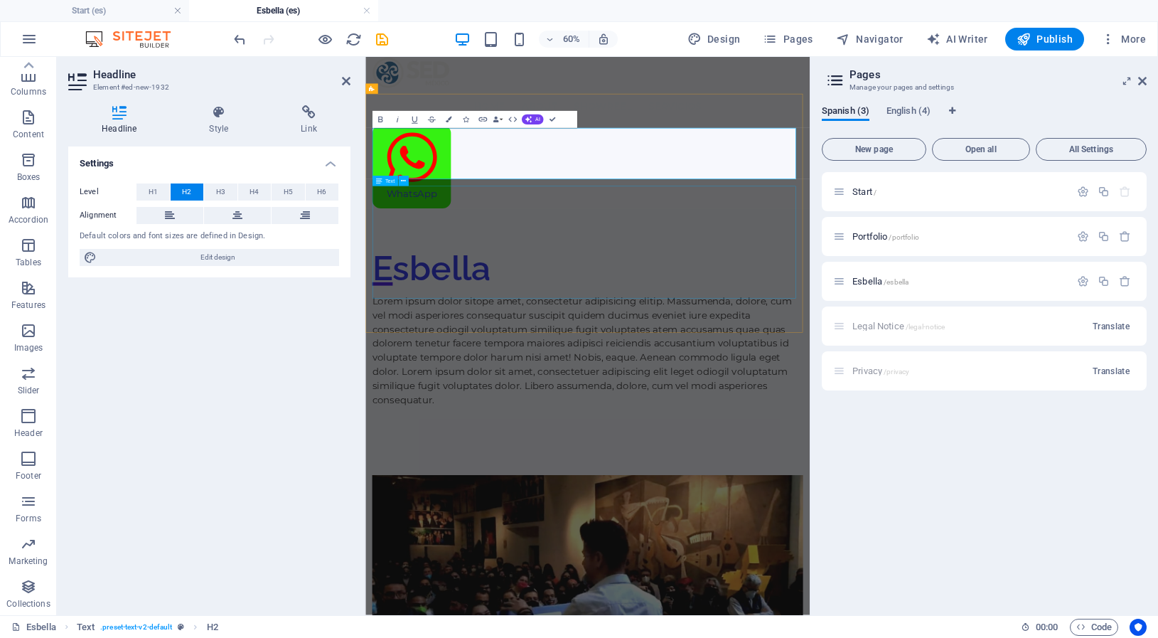
click at [593, 452] on div "Lorem ipsum dolor sitope amet, consectetur adipisicing elitip. Massumenda, dolo…" at bounding box center [736, 546] width 718 height 188
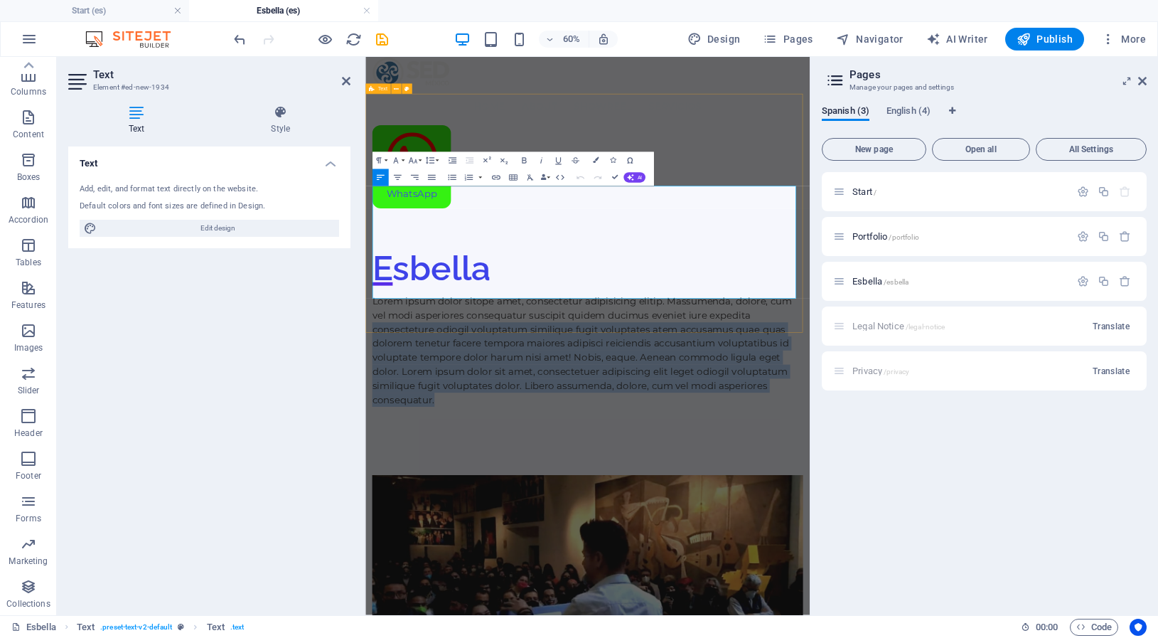
drag, startPoint x: 548, startPoint y: 441, endPoint x: 399, endPoint y: 279, distance: 219.9
click at [392, 452] on p "Lorem ipsum dolor sitope amet, consectetur adipisicing elitip. Massumenda, dolo…" at bounding box center [736, 546] width 718 height 188
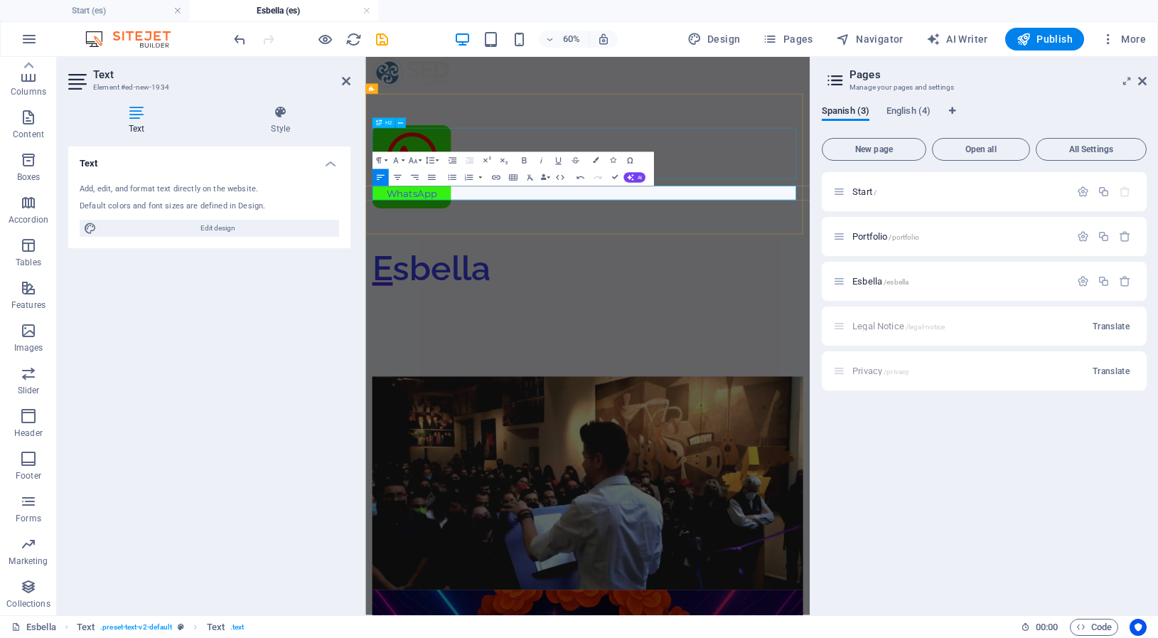
click at [883, 367] on div "Esbella" at bounding box center [736, 409] width 718 height 85
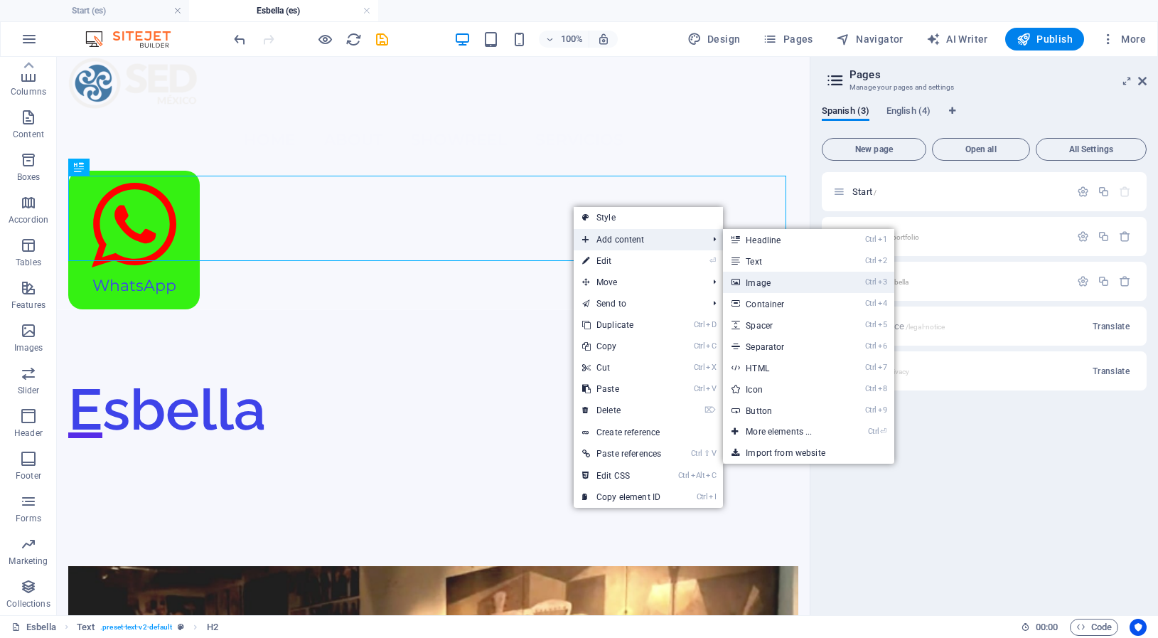
click at [769, 279] on link "Ctrl 3 Image" at bounding box center [781, 282] width 117 height 21
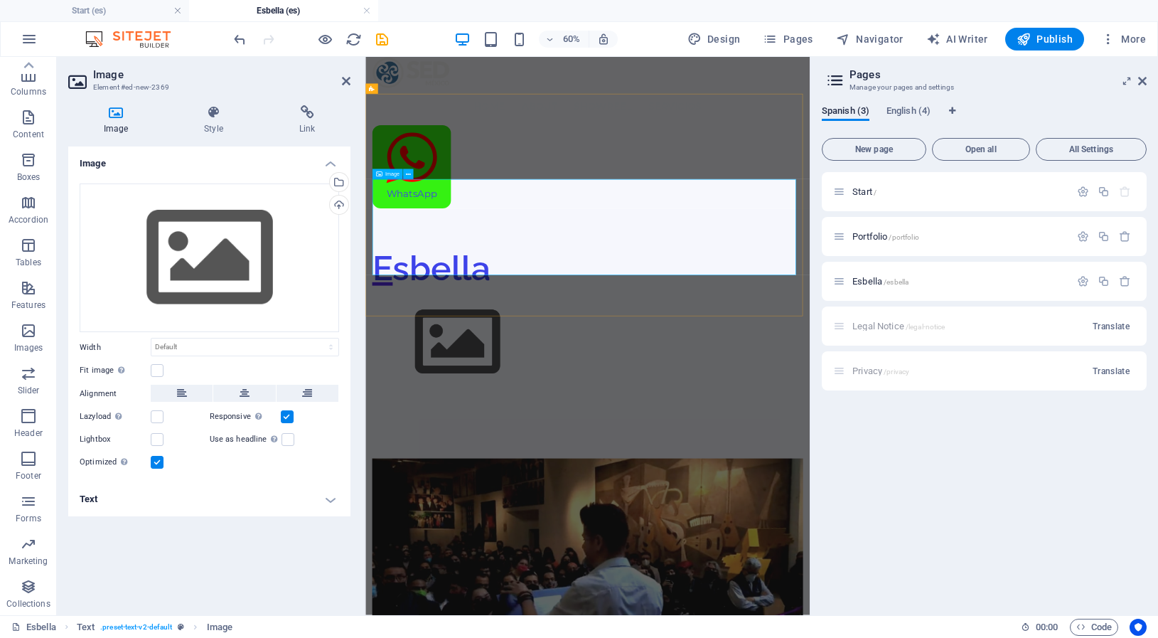
click at [680, 452] on figure at bounding box center [736, 532] width 718 height 160
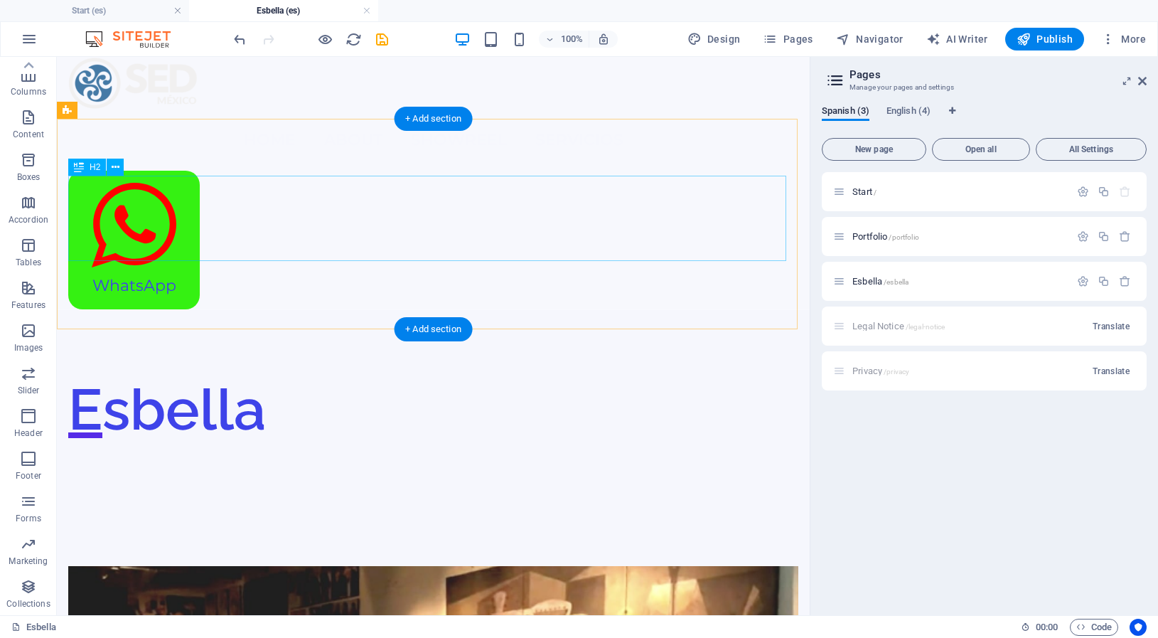
click at [255, 367] on div "Esbella" at bounding box center [433, 409] width 730 height 85
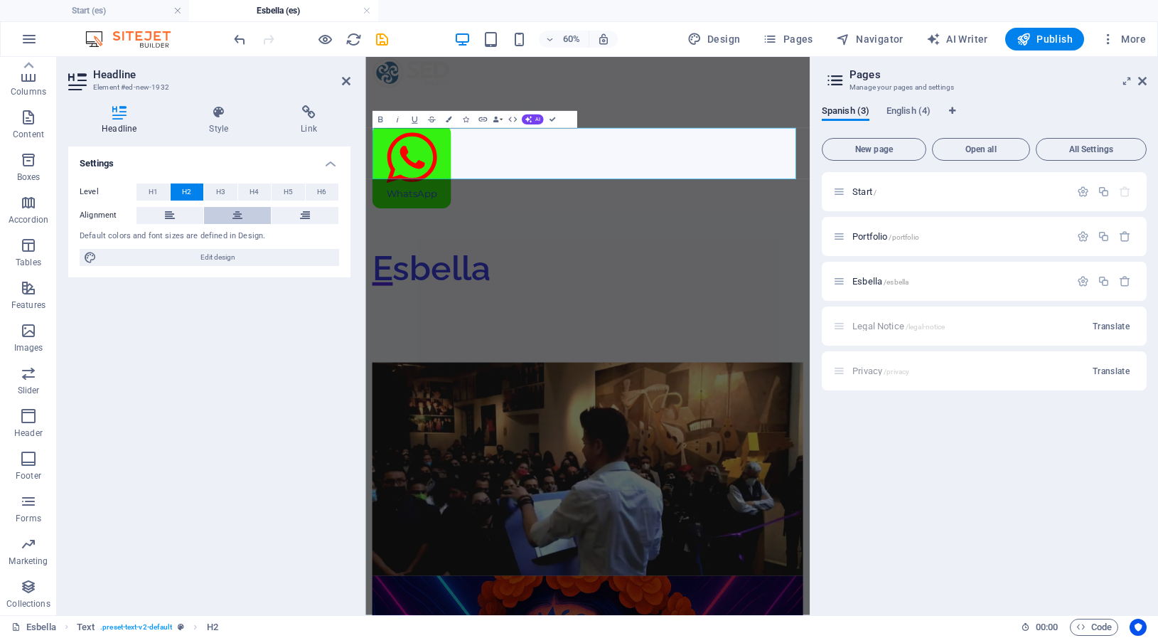
click at [237, 213] on icon at bounding box center [237, 215] width 10 height 17
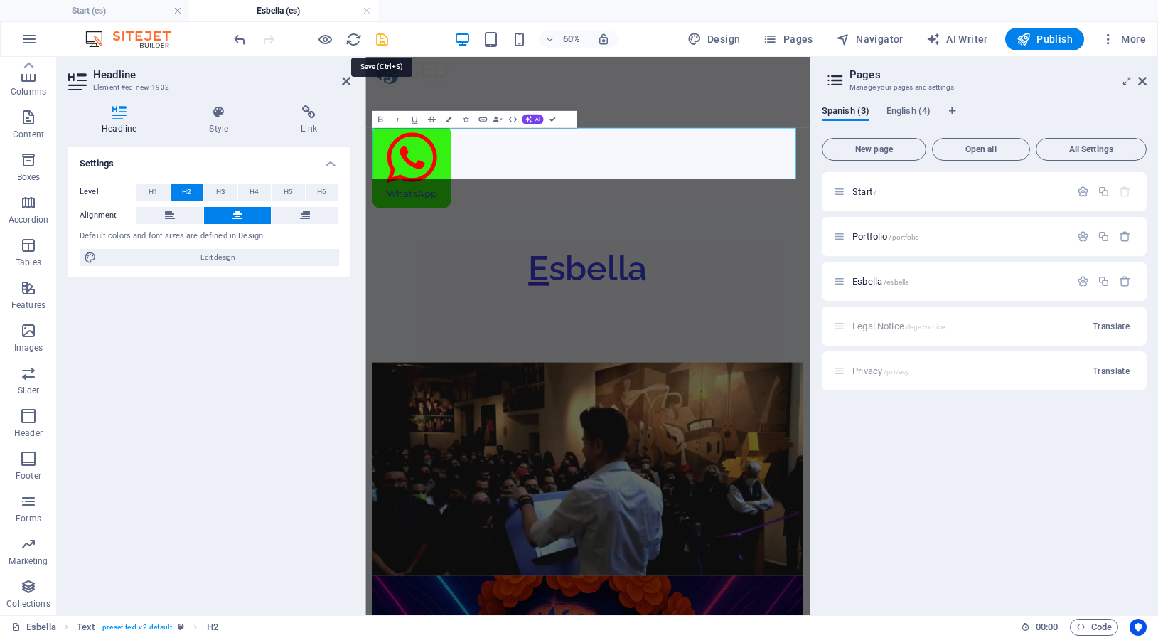
click at [383, 41] on icon "save" at bounding box center [382, 39] width 16 height 16
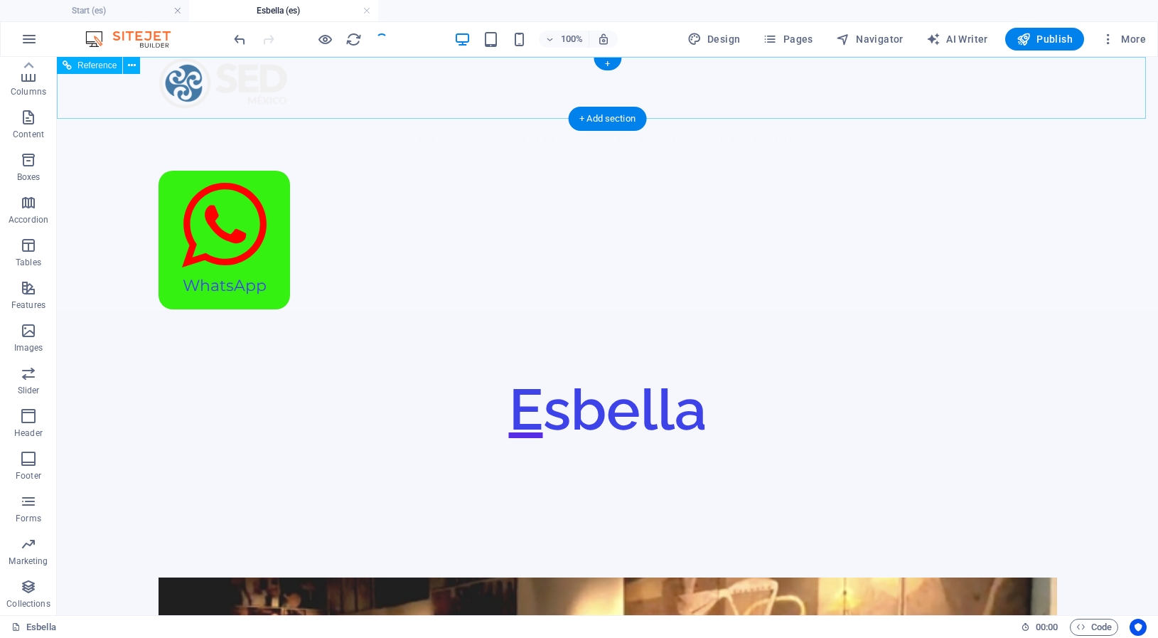
click at [350, 109] on nav "Home About Showreel servicios" at bounding box center [608, 139] width 899 height 61
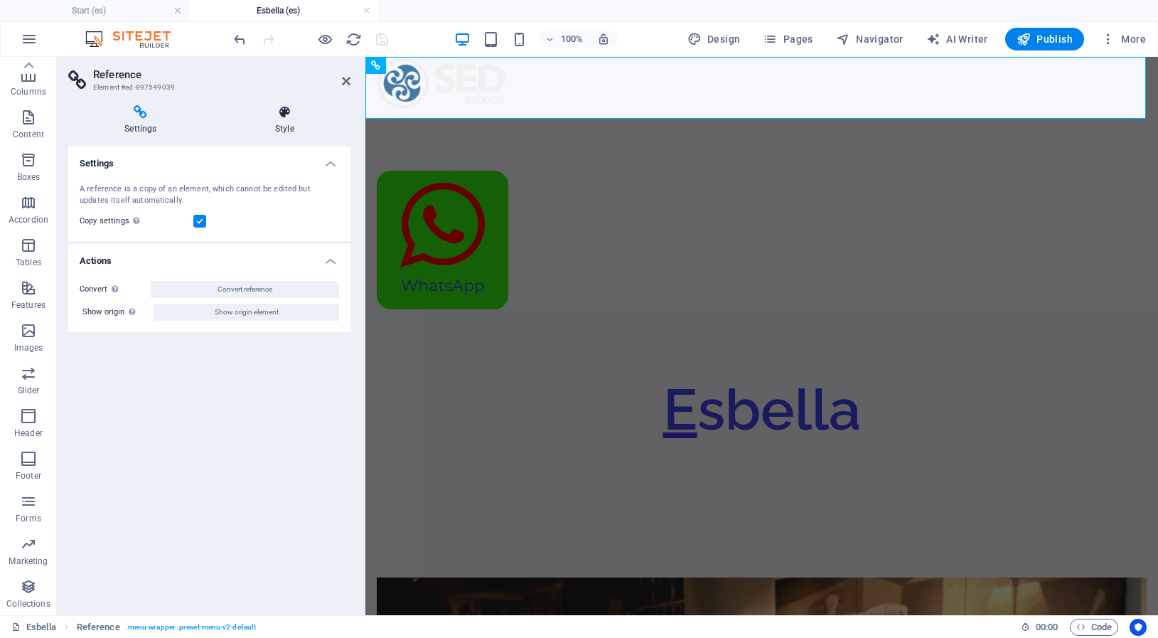
click at [282, 119] on icon at bounding box center [285, 112] width 132 height 14
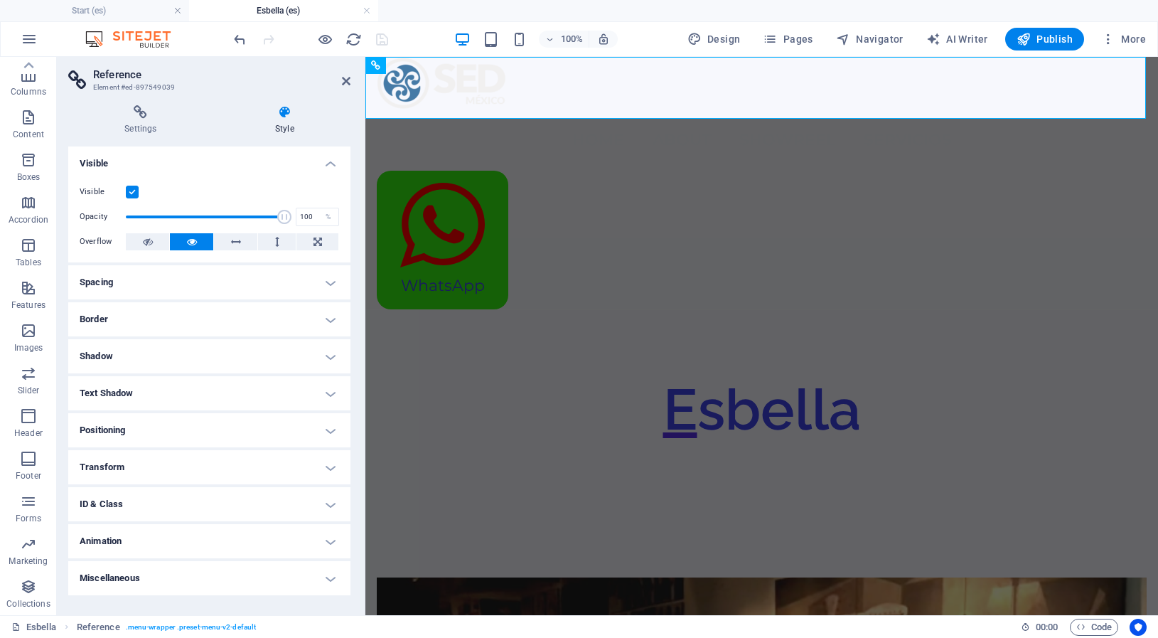
click at [98, 317] on h4 "Border" at bounding box center [209, 319] width 282 height 34
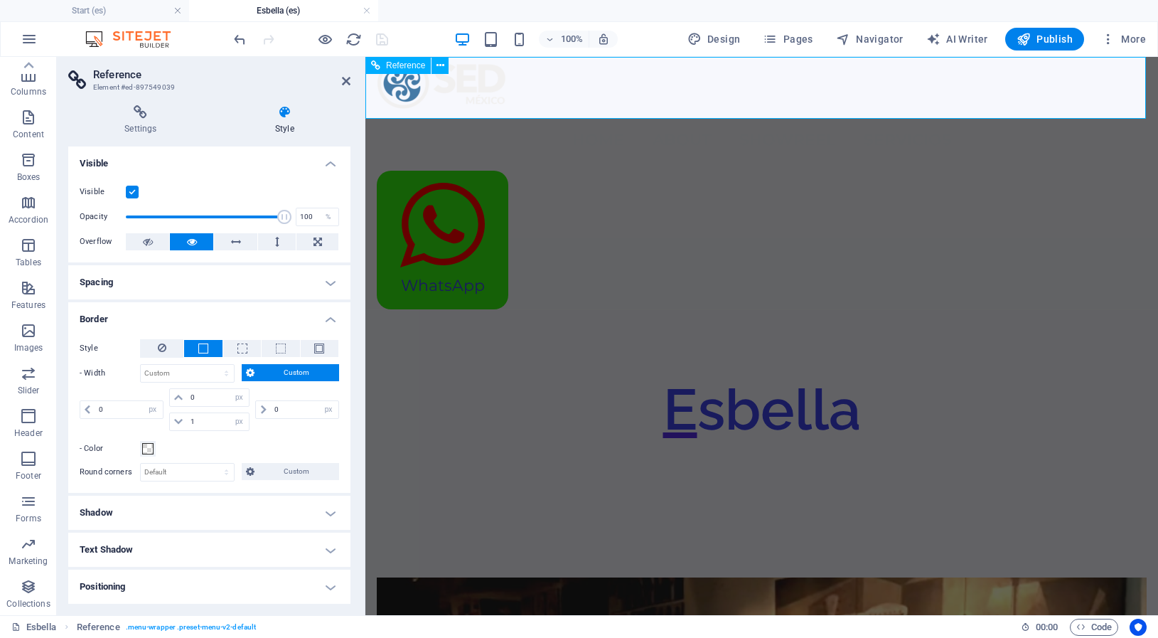
click at [589, 109] on nav "Home About Showreel servicios" at bounding box center [762, 139] width 770 height 61
click at [717, 43] on span "Design" at bounding box center [714, 39] width 53 height 14
select select "ease-out"
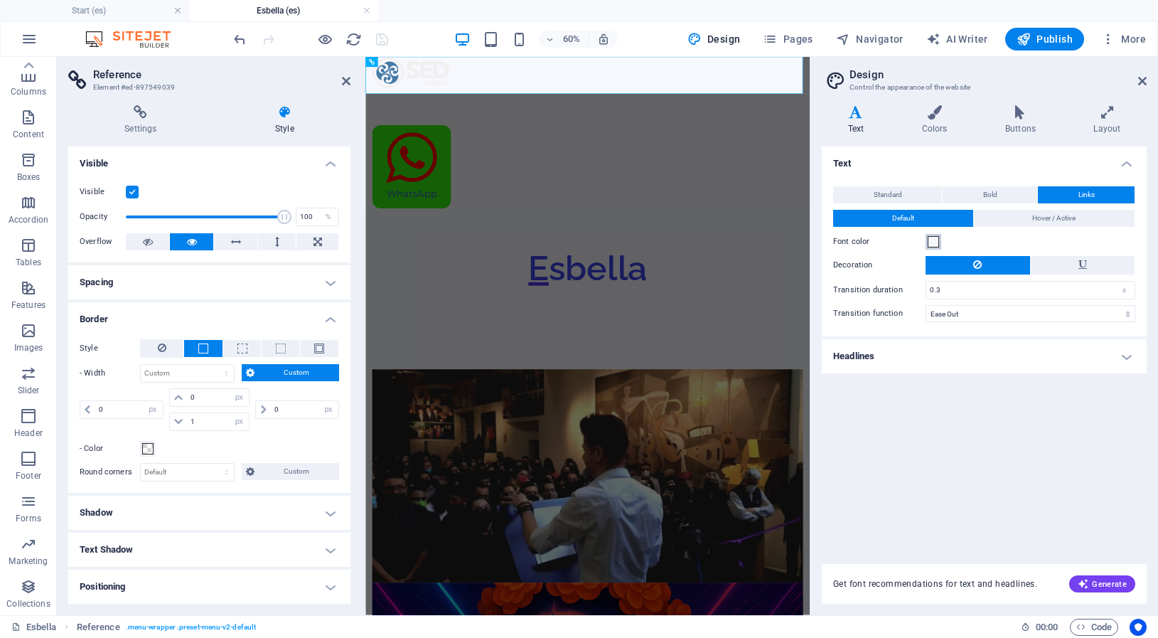
click at [935, 243] on span at bounding box center [933, 241] width 11 height 11
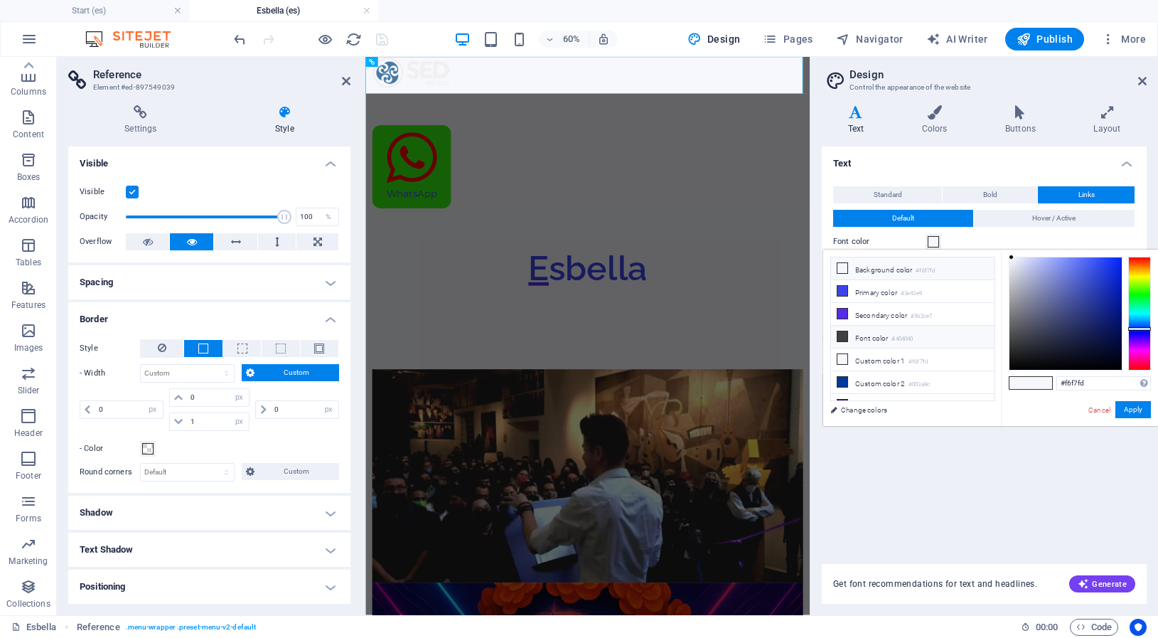
click at [845, 333] on icon at bounding box center [843, 336] width 10 height 10
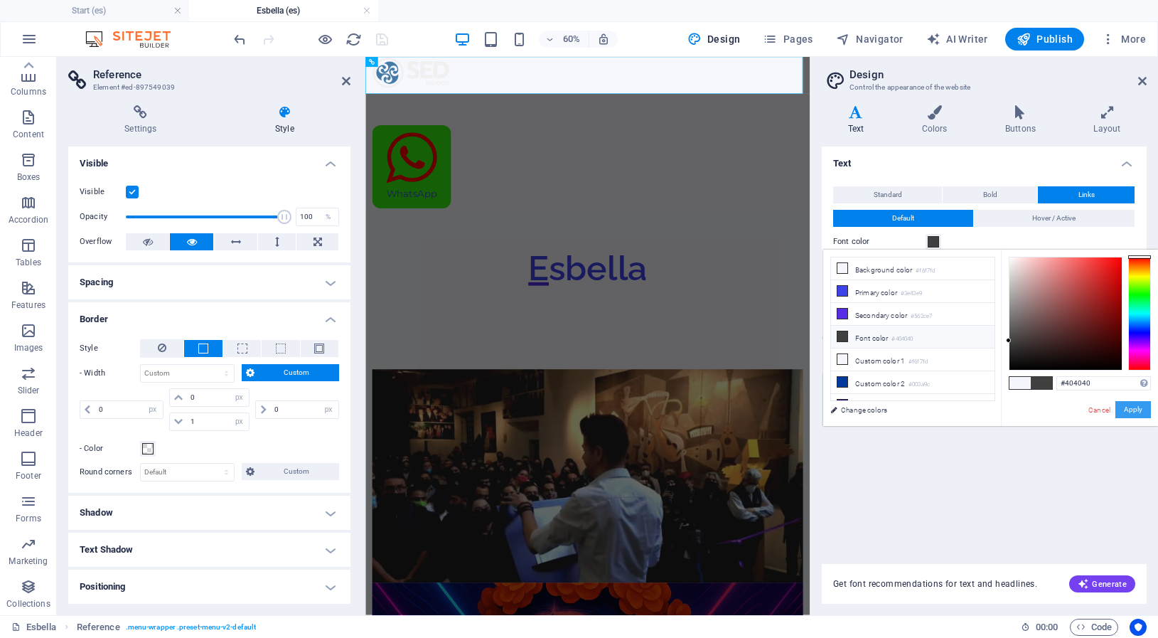
click at [1139, 407] on button "Apply" at bounding box center [1134, 409] width 36 height 17
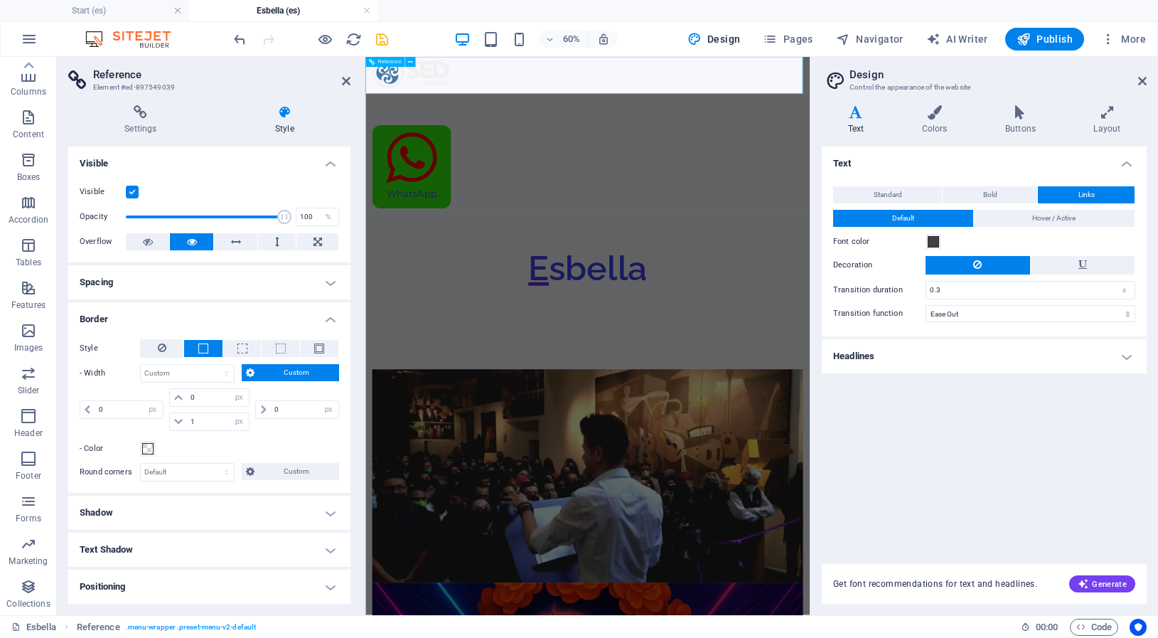
click at [797, 109] on nav "Home About Showreel servicios" at bounding box center [736, 139] width 718 height 61
click at [937, 237] on span at bounding box center [933, 241] width 11 height 11
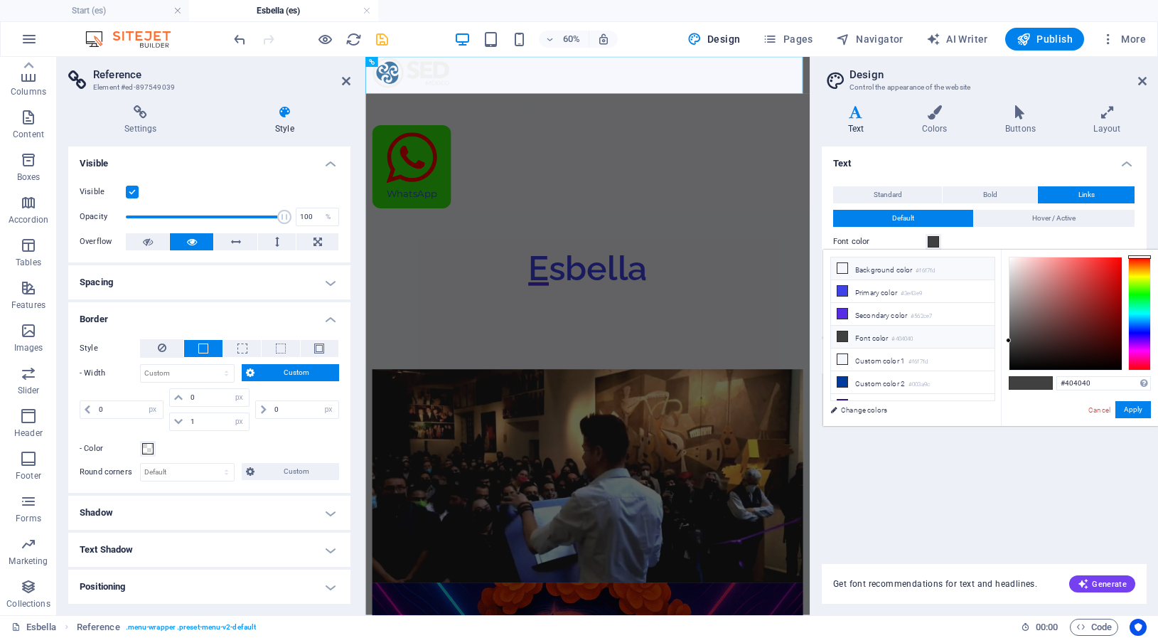
click at [882, 269] on li "Background color #f6f7fd" at bounding box center [913, 268] width 164 height 23
type input "#f6f7fd"
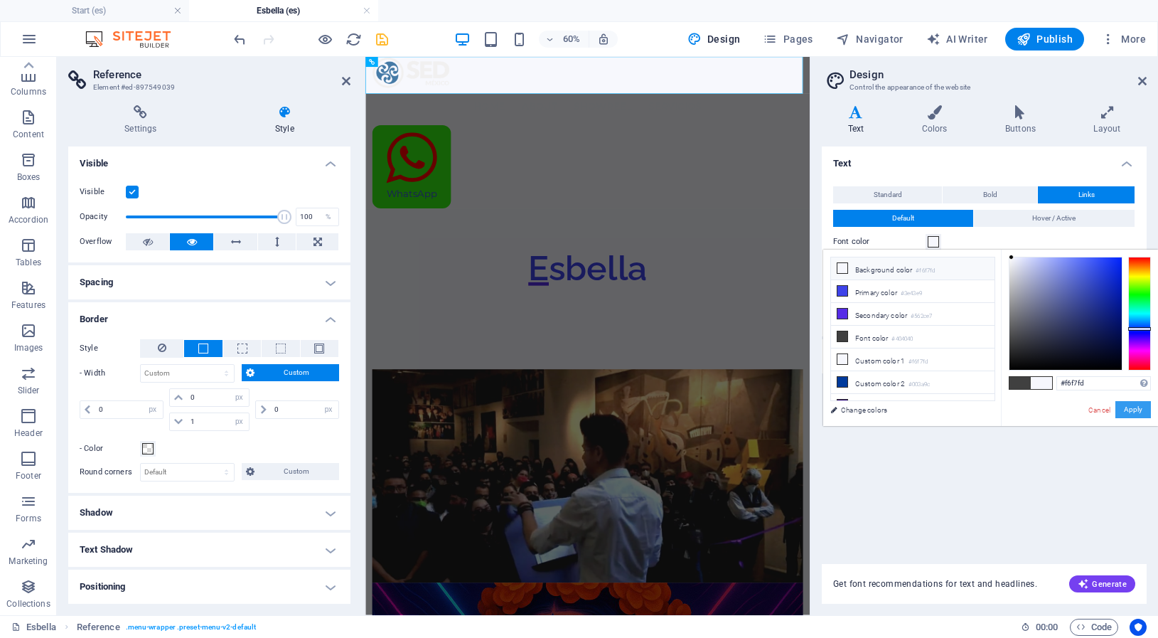
click at [1130, 408] on button "Apply" at bounding box center [1134, 409] width 36 height 17
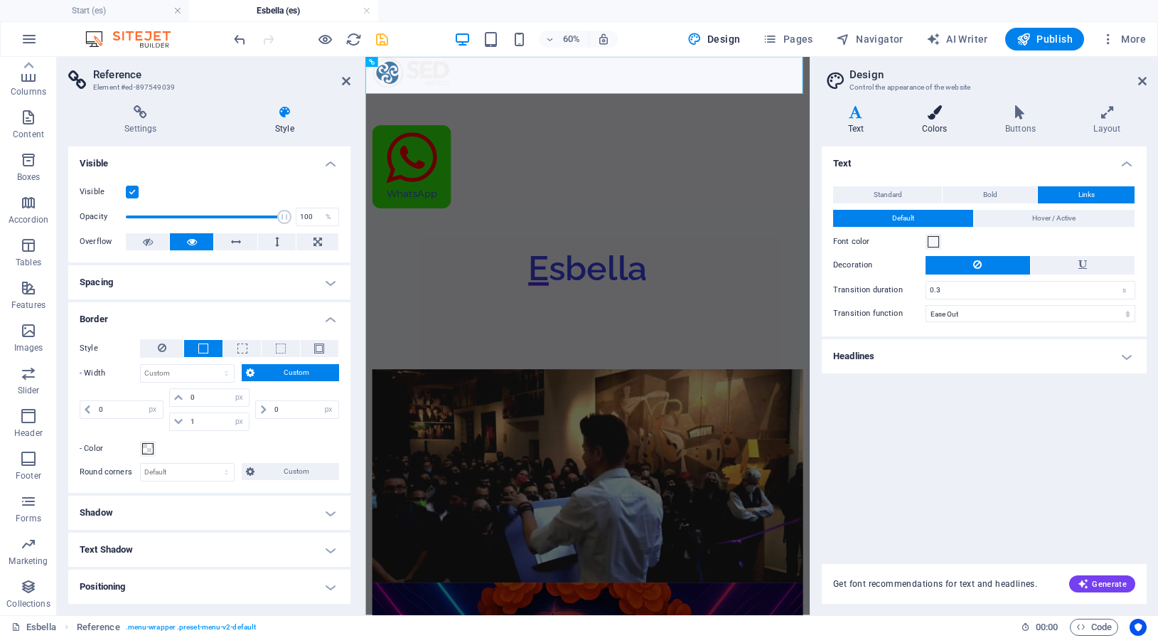
click at [932, 126] on h4 "Colors" at bounding box center [937, 120] width 83 height 30
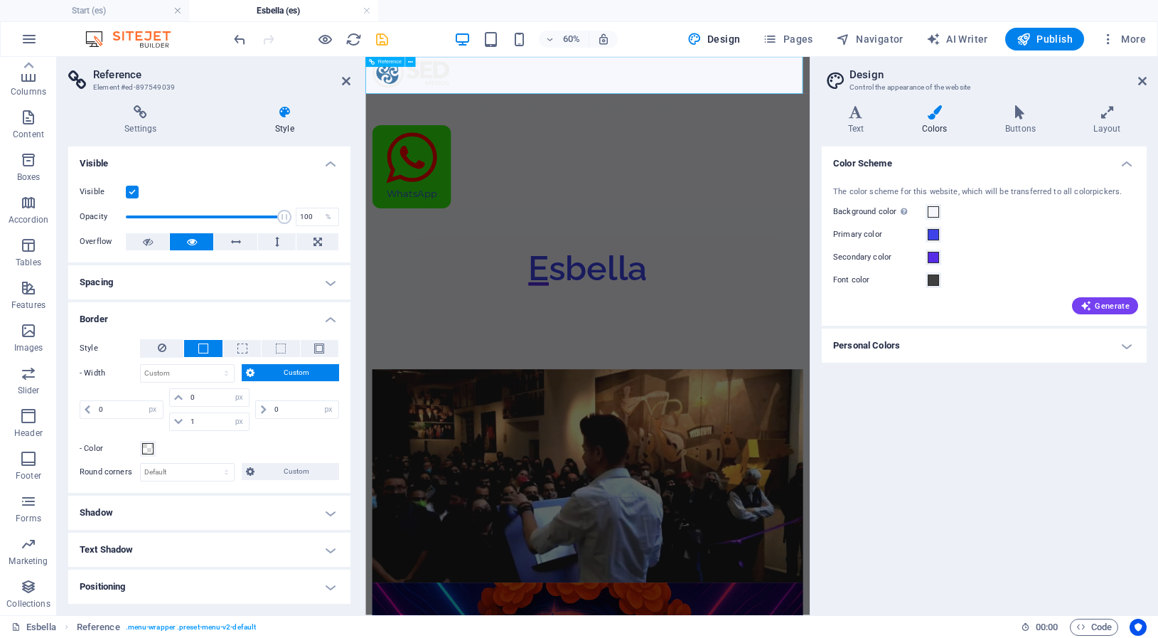
click at [502, 103] on figure at bounding box center [736, 83] width 718 height 53
click at [381, 61] on span "Reference" at bounding box center [389, 62] width 23 height 5
click at [412, 62] on icon at bounding box center [410, 62] width 5 height 9
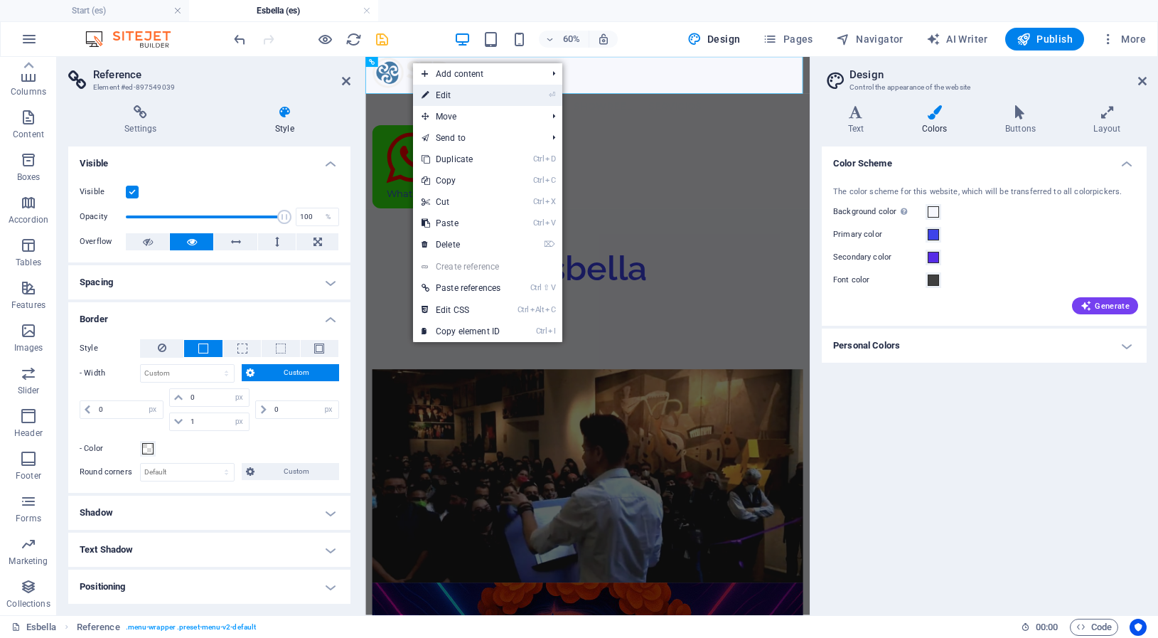
click at [439, 93] on link "⏎ Edit" at bounding box center [461, 95] width 96 height 21
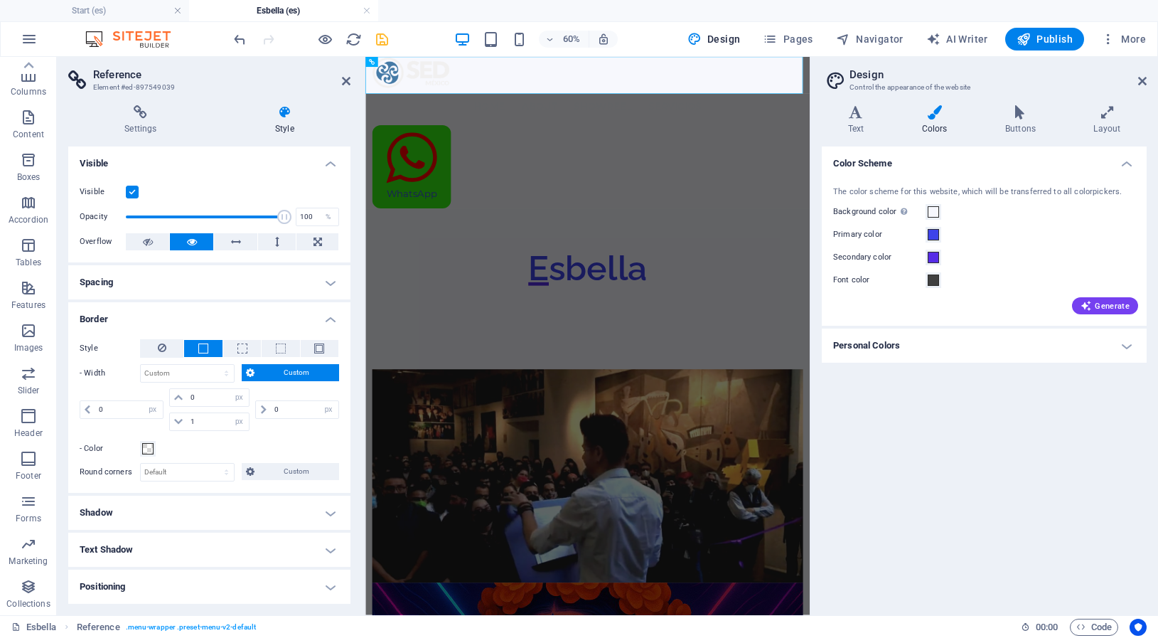
click at [289, 126] on h4 "Style" at bounding box center [285, 120] width 132 height 30
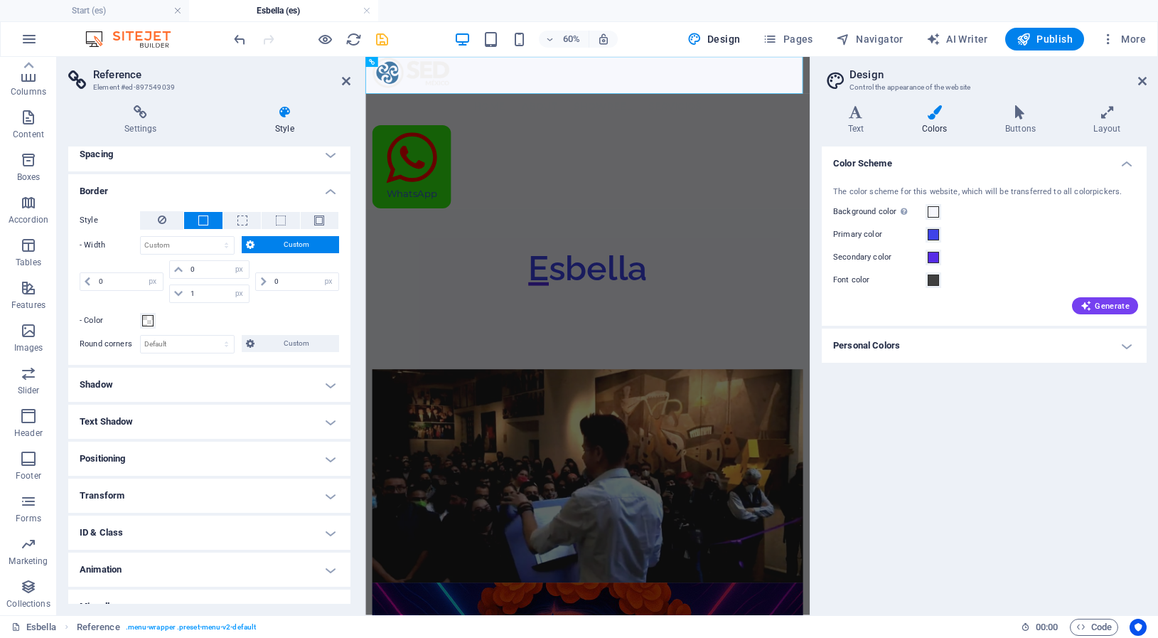
scroll to position [147, 0]
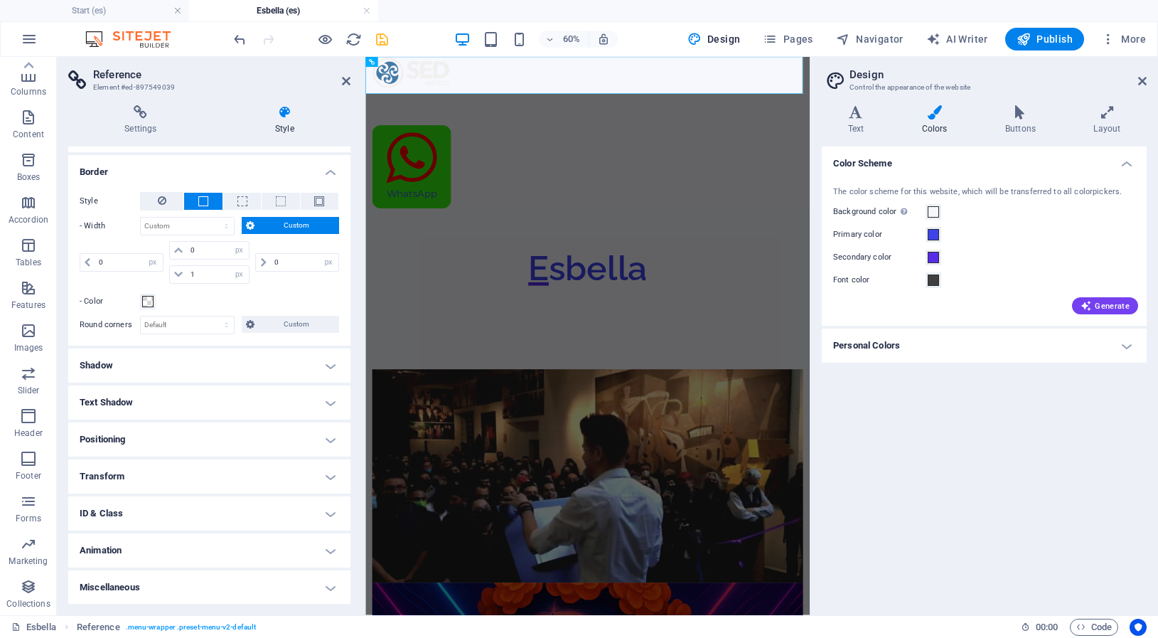
click at [87, 202] on label "Style" at bounding box center [110, 201] width 60 height 17
click at [144, 130] on h4 "Settings" at bounding box center [143, 120] width 151 height 30
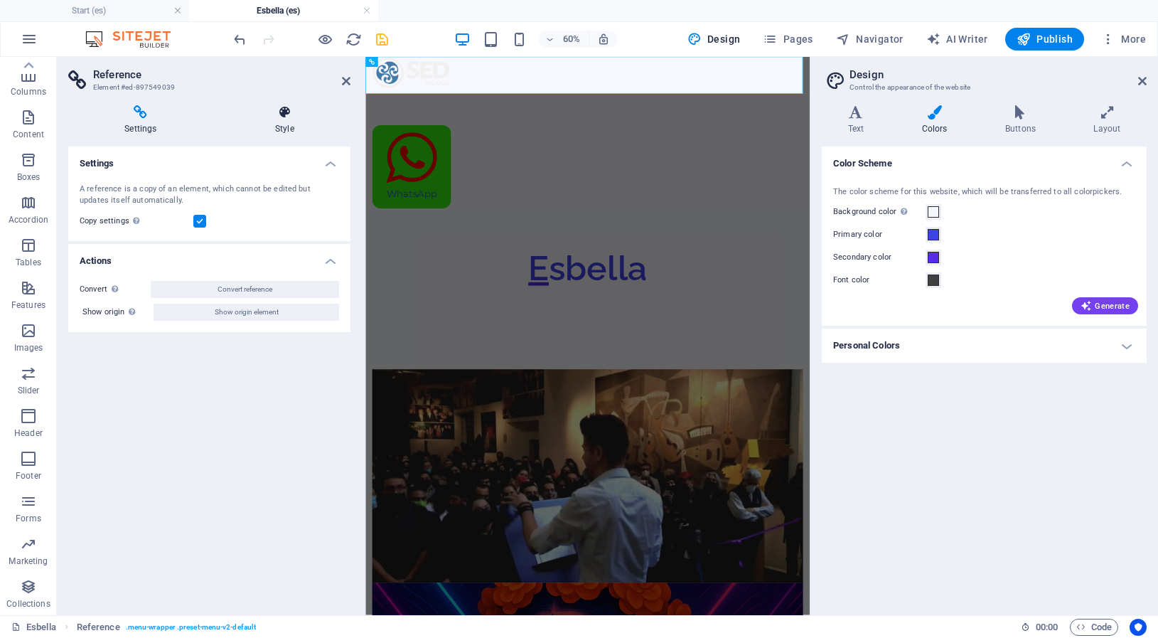
click at [282, 114] on icon at bounding box center [285, 112] width 132 height 14
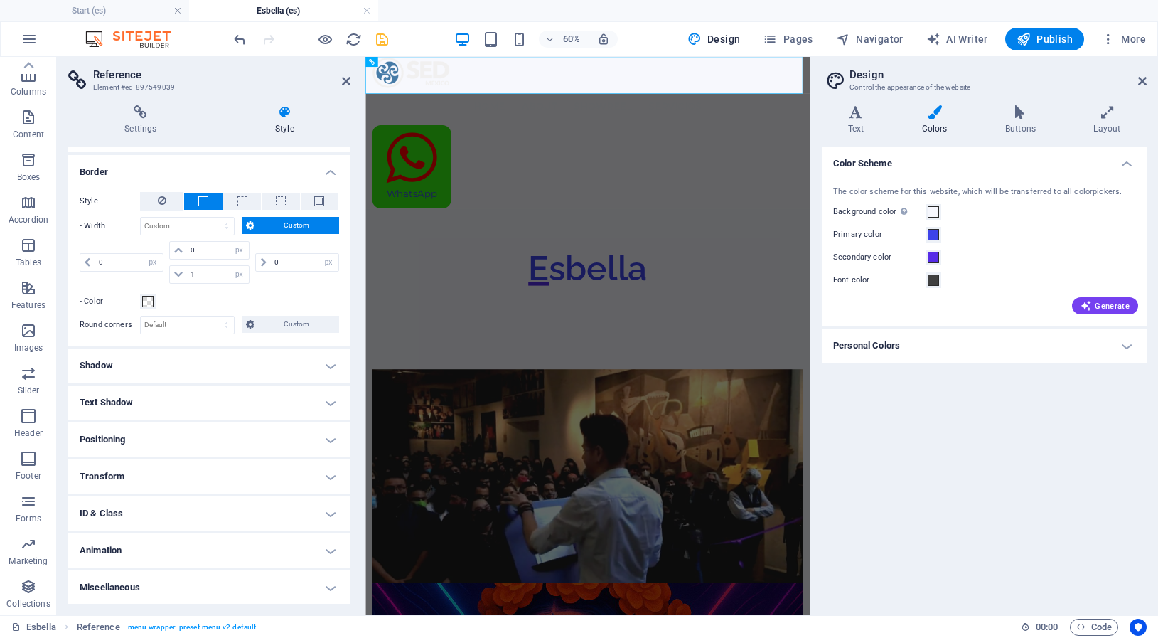
click at [109, 442] on h4 "Positioning" at bounding box center [209, 439] width 282 height 34
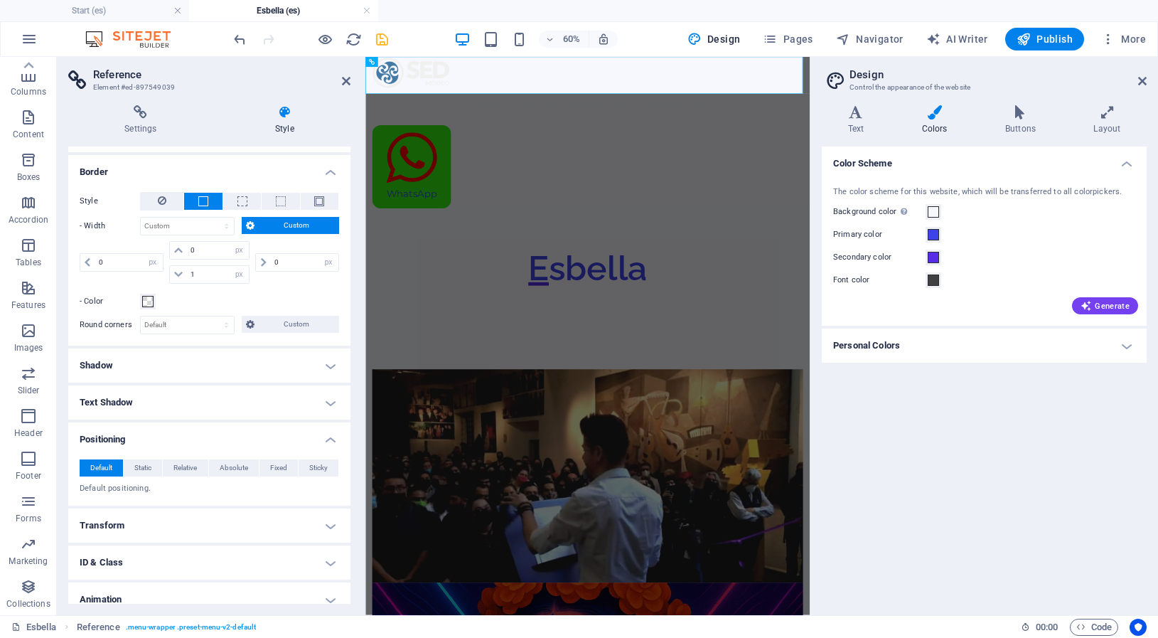
click at [109, 442] on h4 "Positioning" at bounding box center [209, 435] width 282 height 26
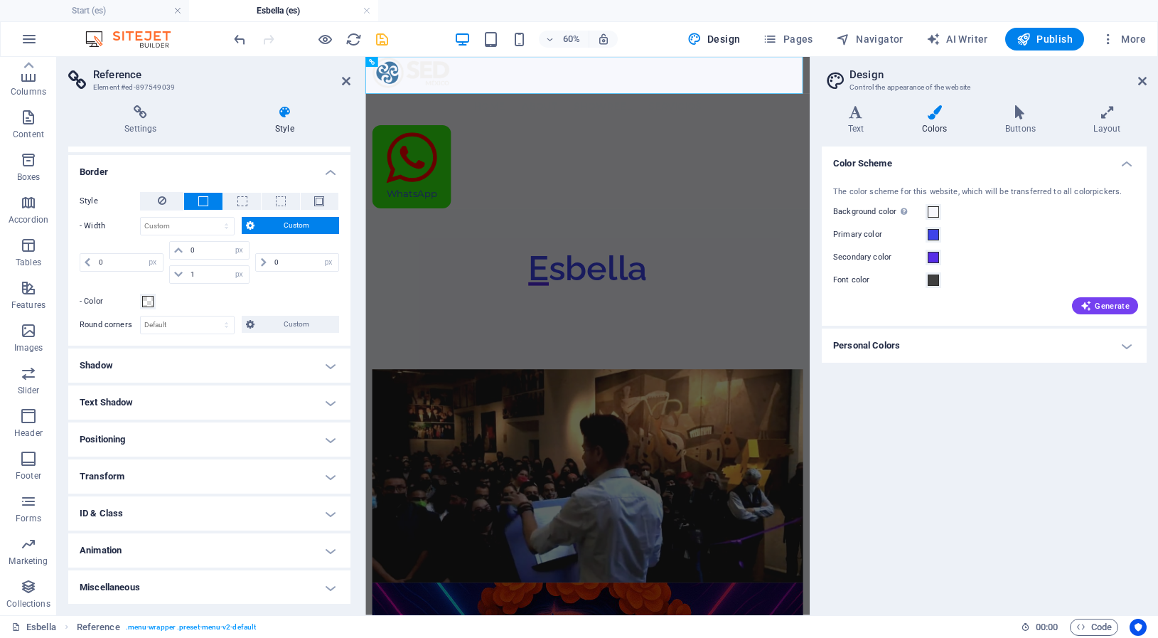
click at [107, 582] on h4 "Miscellaneous" at bounding box center [209, 587] width 282 height 34
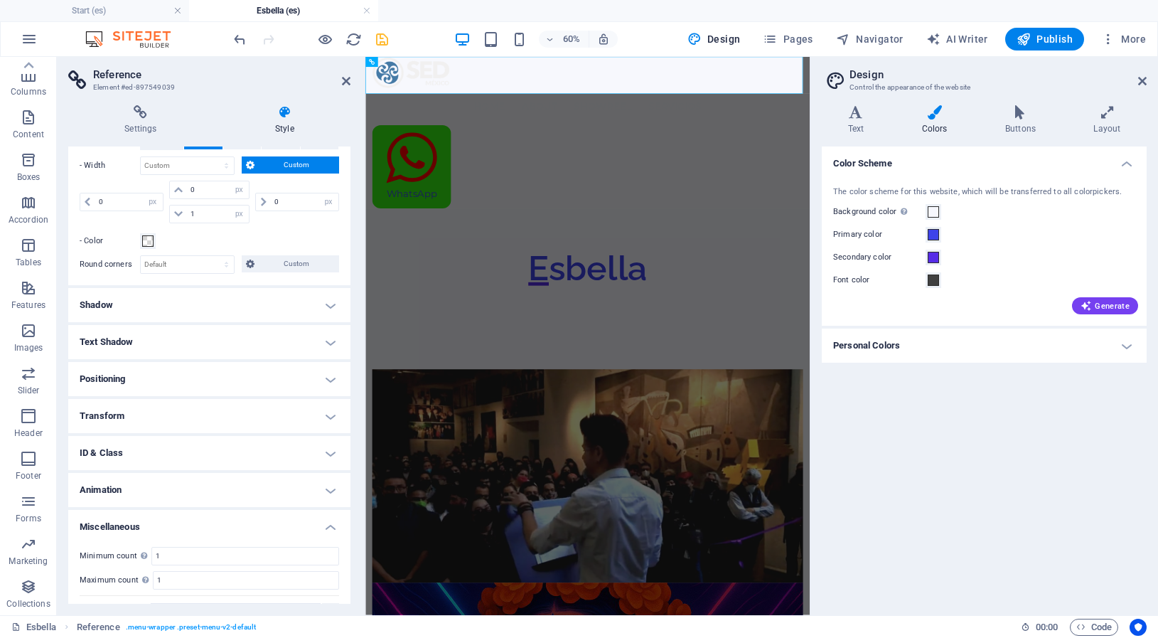
scroll to position [235, 0]
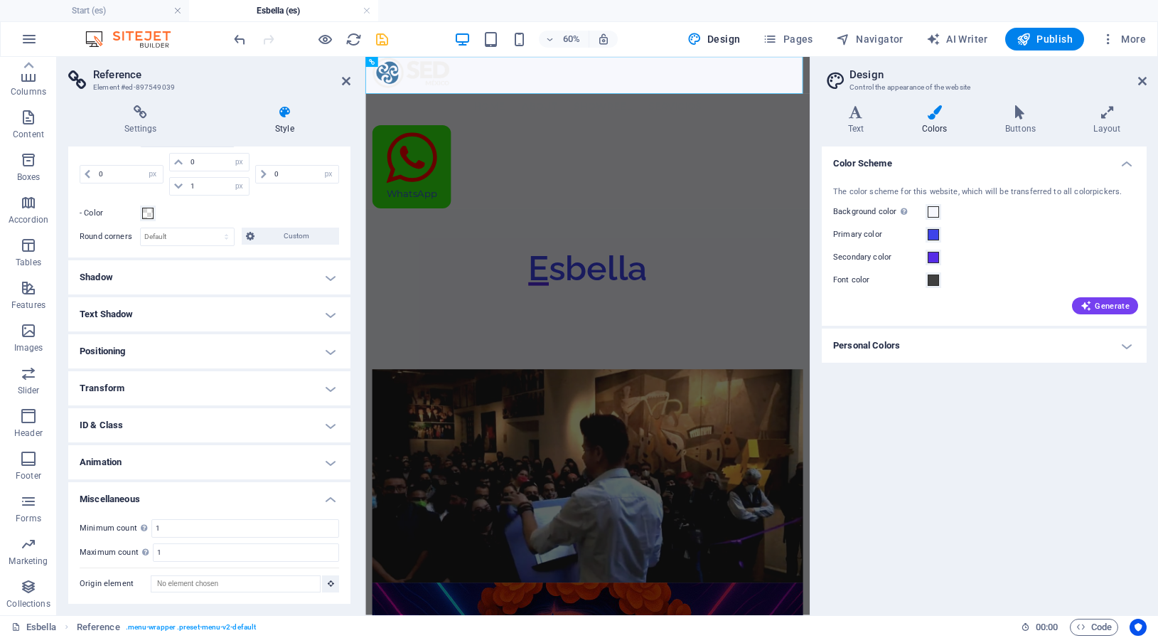
click at [115, 456] on h4 "Animation" at bounding box center [209, 462] width 282 height 34
click at [110, 380] on h4 "Transform" at bounding box center [209, 388] width 282 height 34
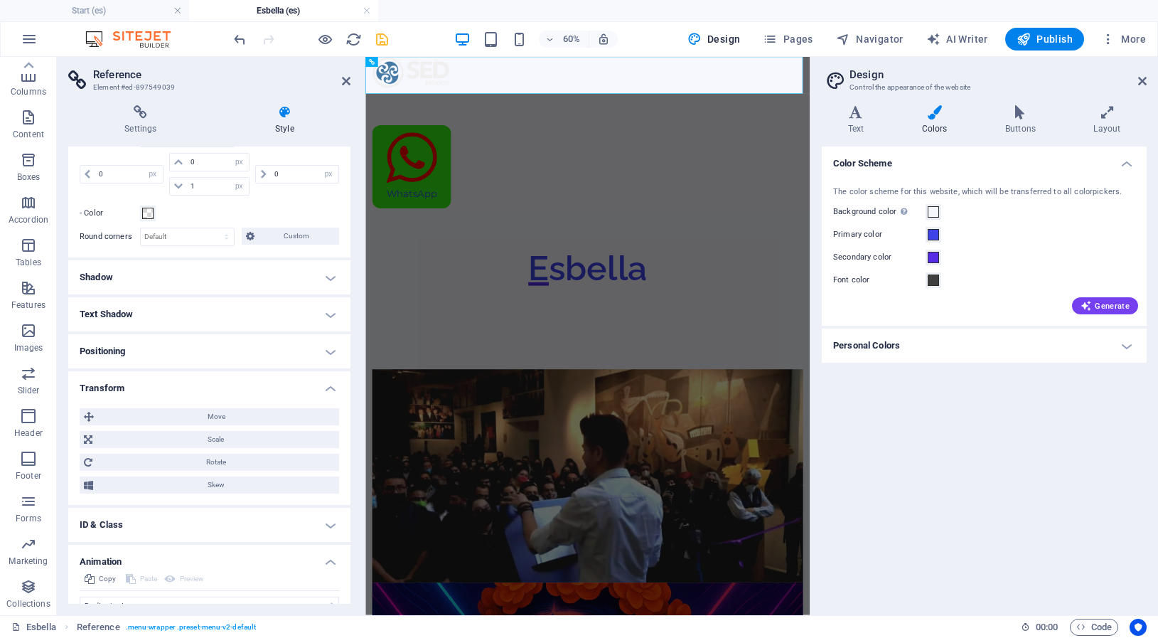
click at [111, 346] on h4 "Positioning" at bounding box center [209, 351] width 282 height 34
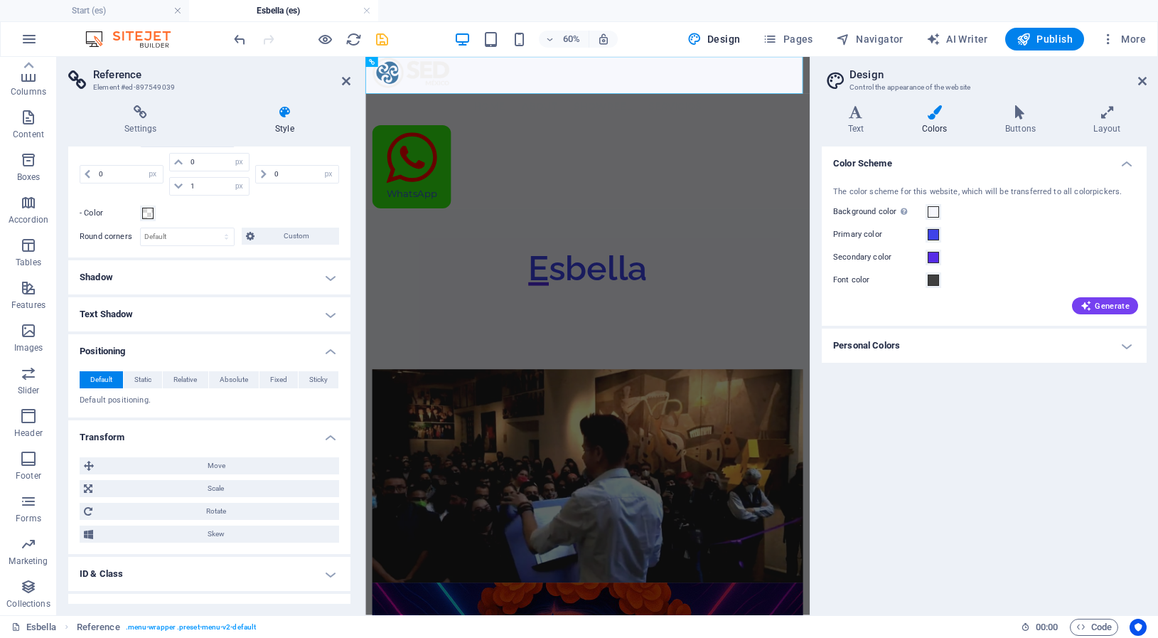
click at [124, 315] on h4 "Text Shadow" at bounding box center [209, 314] width 282 height 34
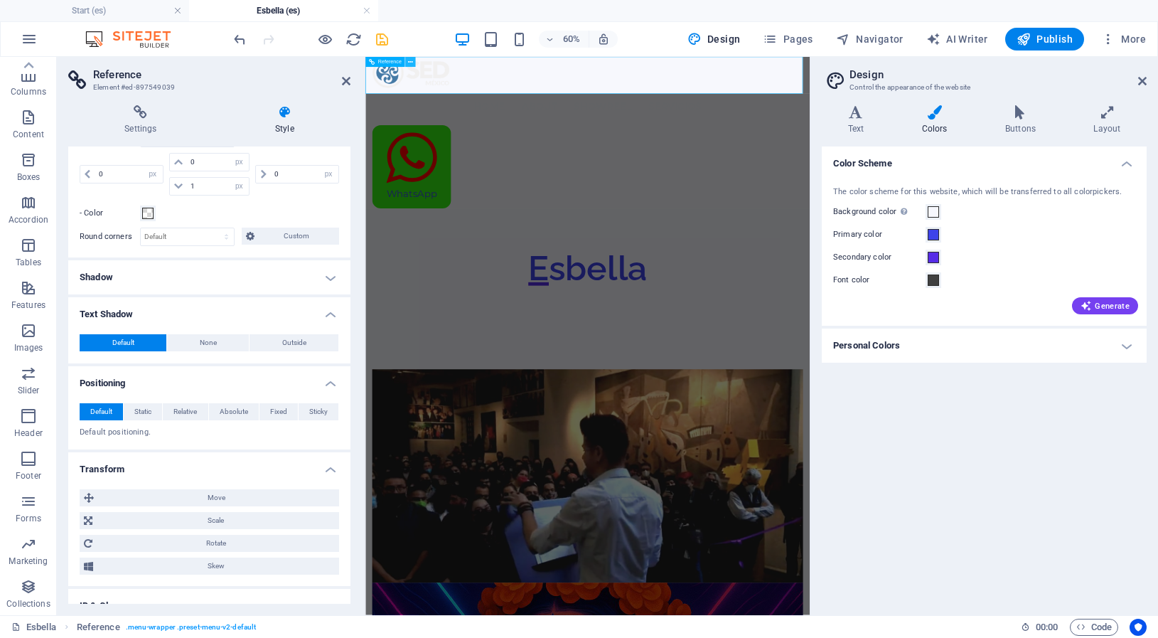
click at [407, 63] on button at bounding box center [410, 62] width 10 height 10
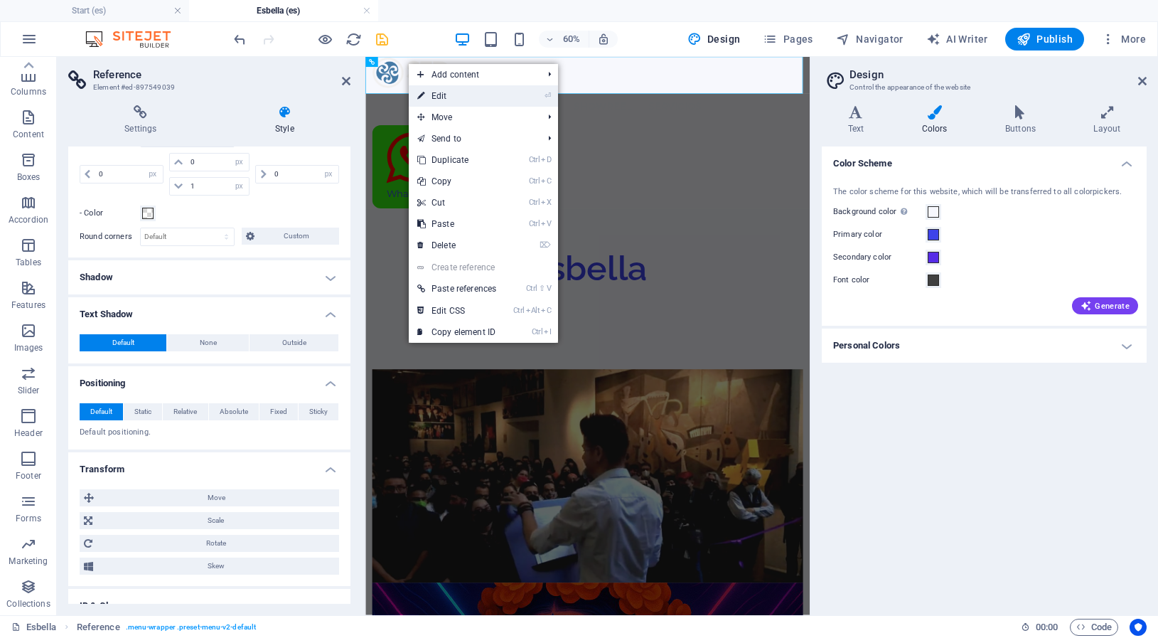
click at [444, 98] on link "⏎ Edit" at bounding box center [457, 95] width 96 height 21
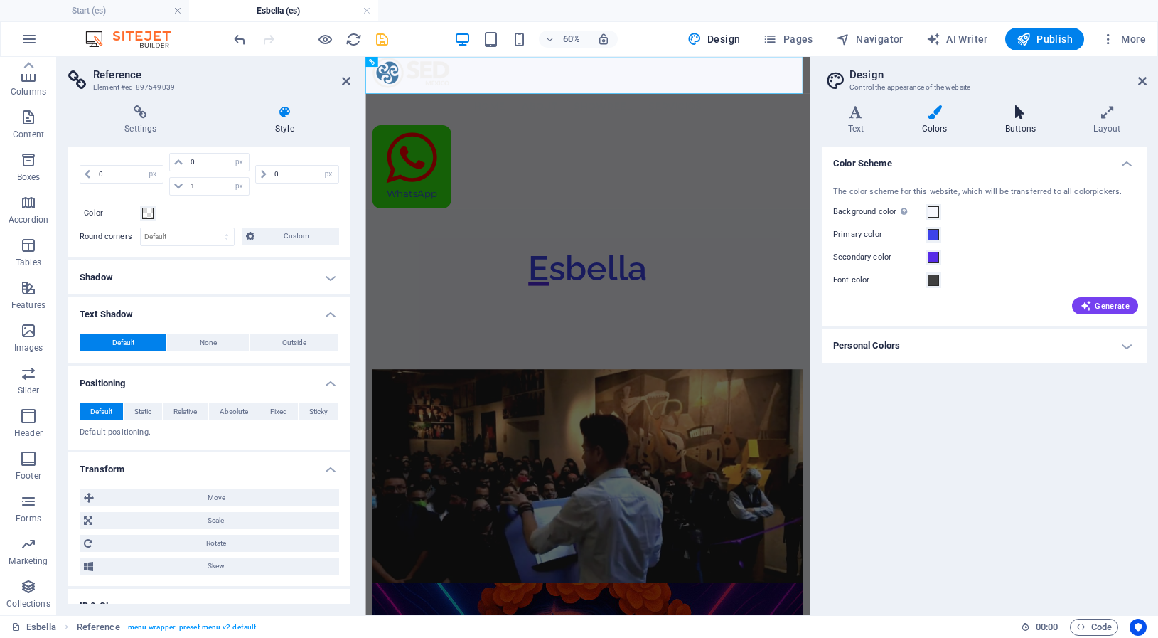
click at [1023, 113] on icon at bounding box center [1020, 112] width 82 height 14
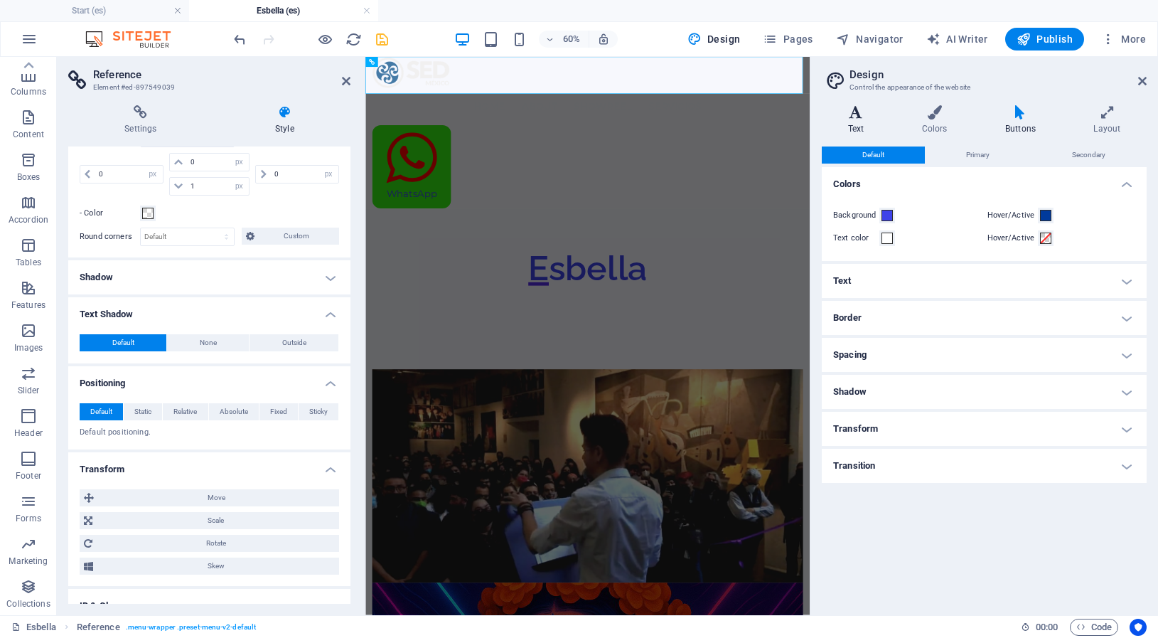
click at [860, 123] on h4 "Text" at bounding box center [859, 120] width 74 height 30
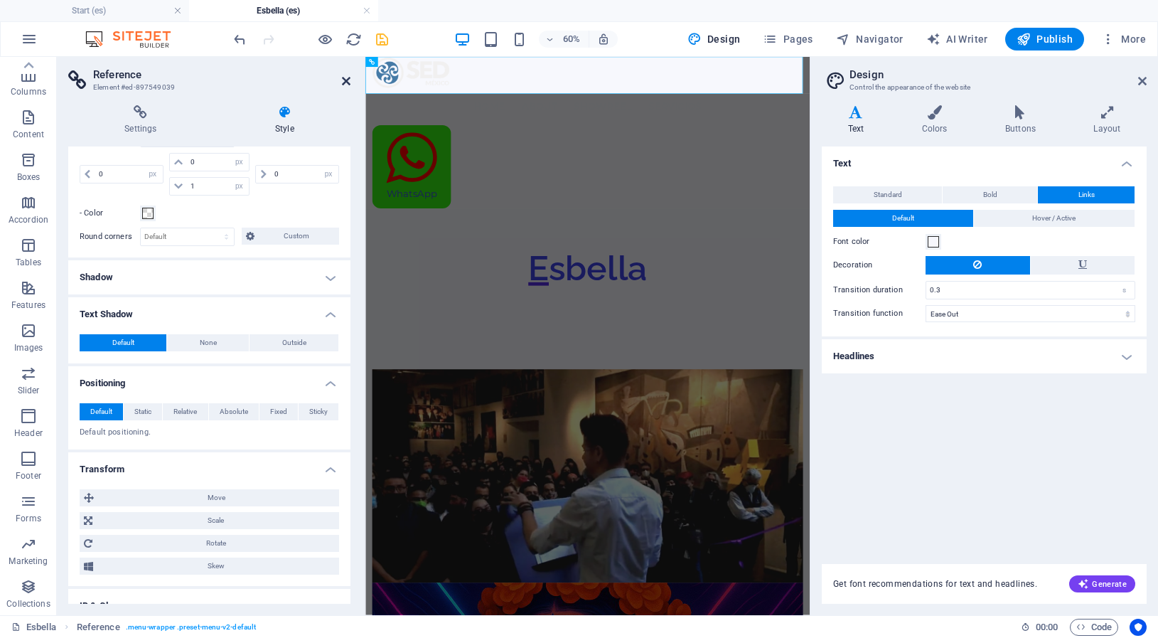
drag, startPoint x: 347, startPoint y: 81, endPoint x: 323, endPoint y: 3, distance: 81.9
click at [347, 81] on icon at bounding box center [346, 80] width 9 height 11
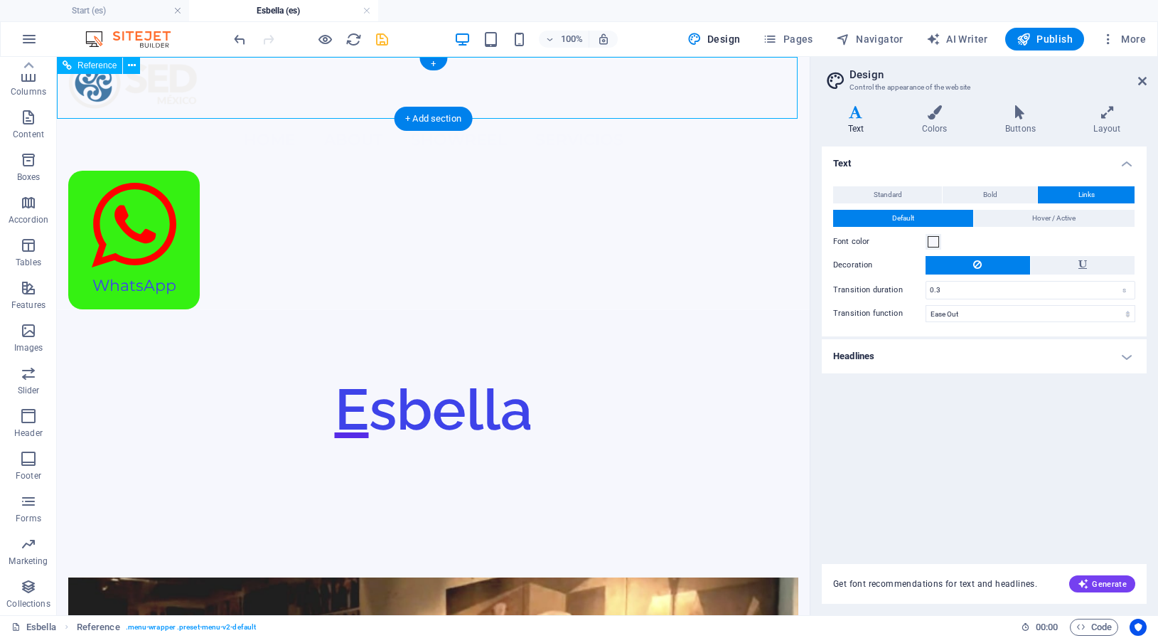
click at [352, 109] on nav "Home About Showreel servicios" at bounding box center [433, 139] width 730 height 61
select select "px"
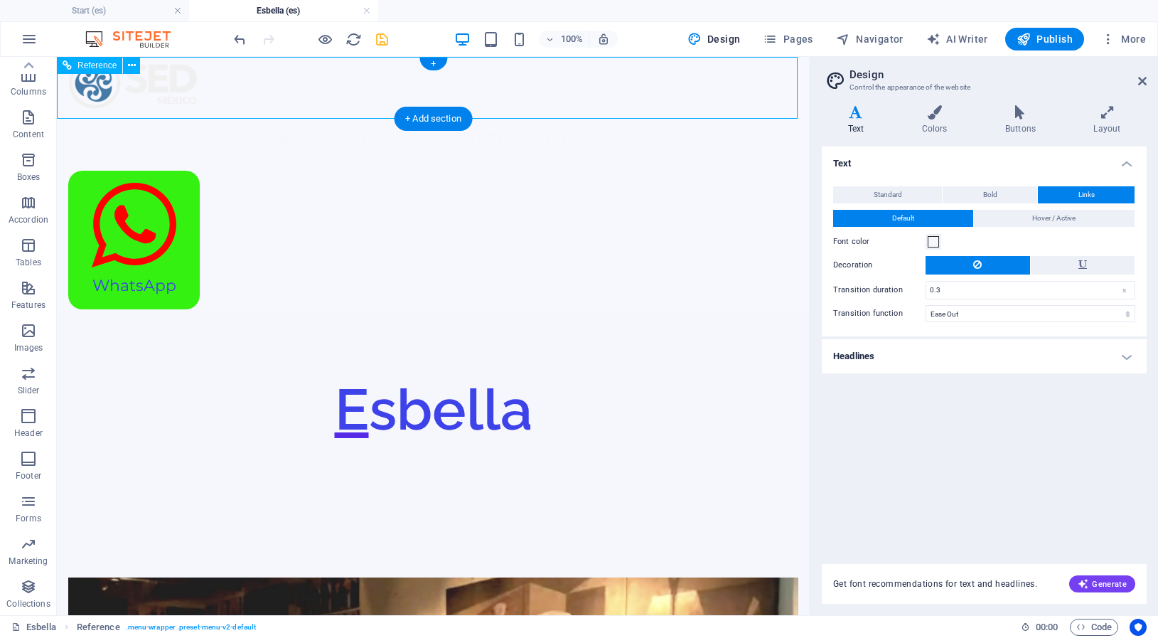
select select "px"
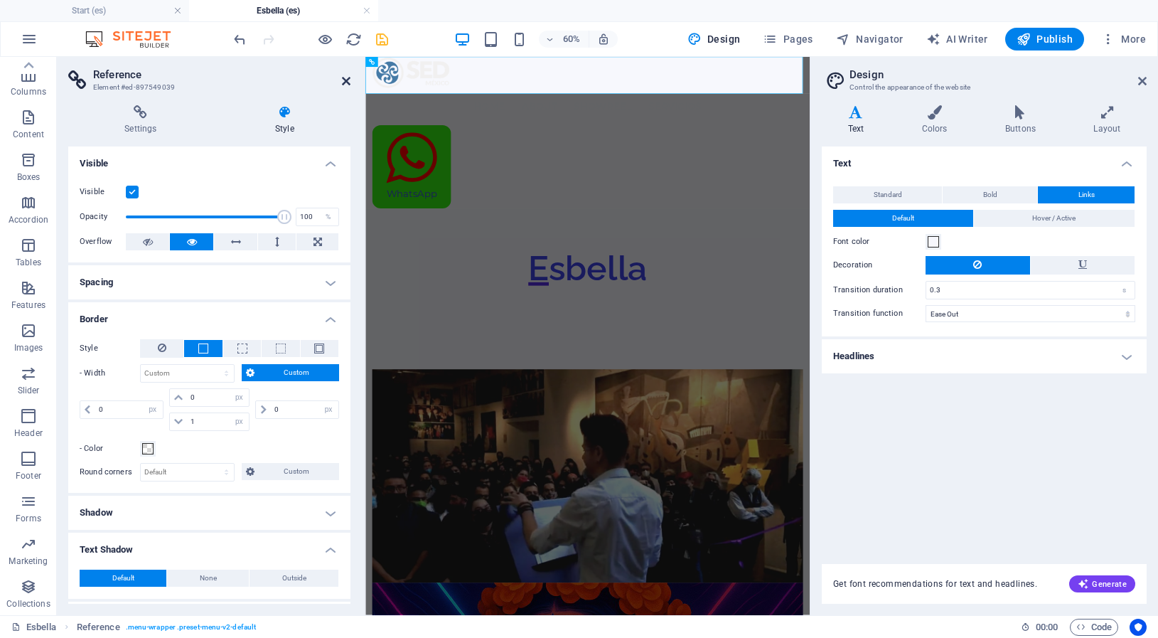
click at [349, 77] on icon at bounding box center [346, 80] width 9 height 11
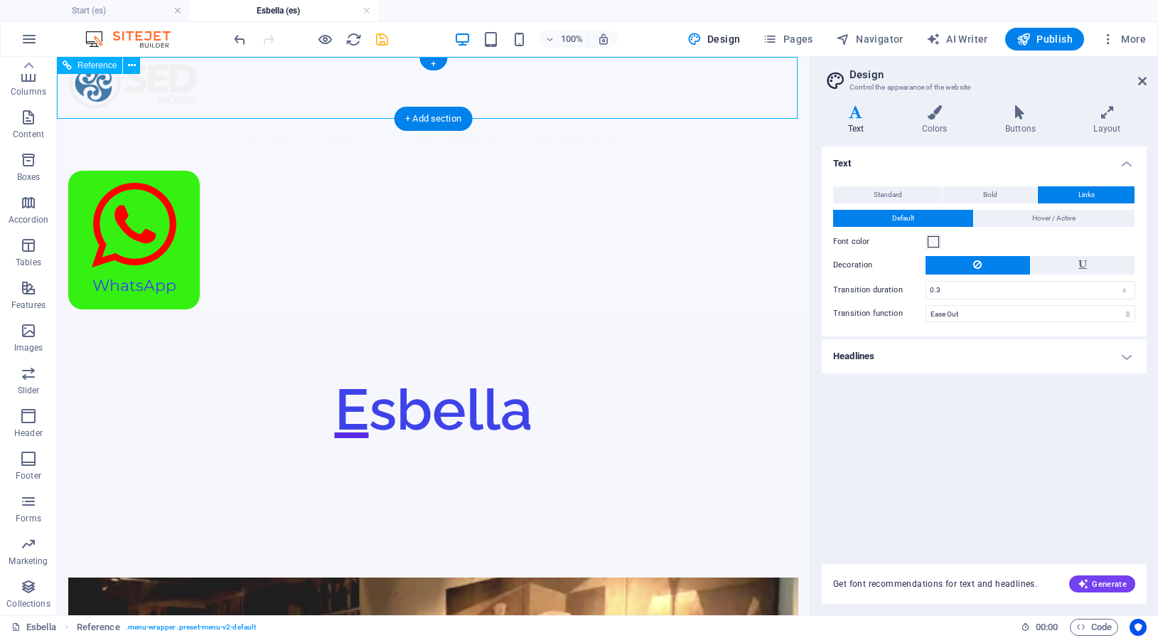
click at [361, 109] on nav "Home About Showreel servicios" at bounding box center [433, 139] width 730 height 61
click at [31, 41] on icon "button" at bounding box center [29, 39] width 17 height 17
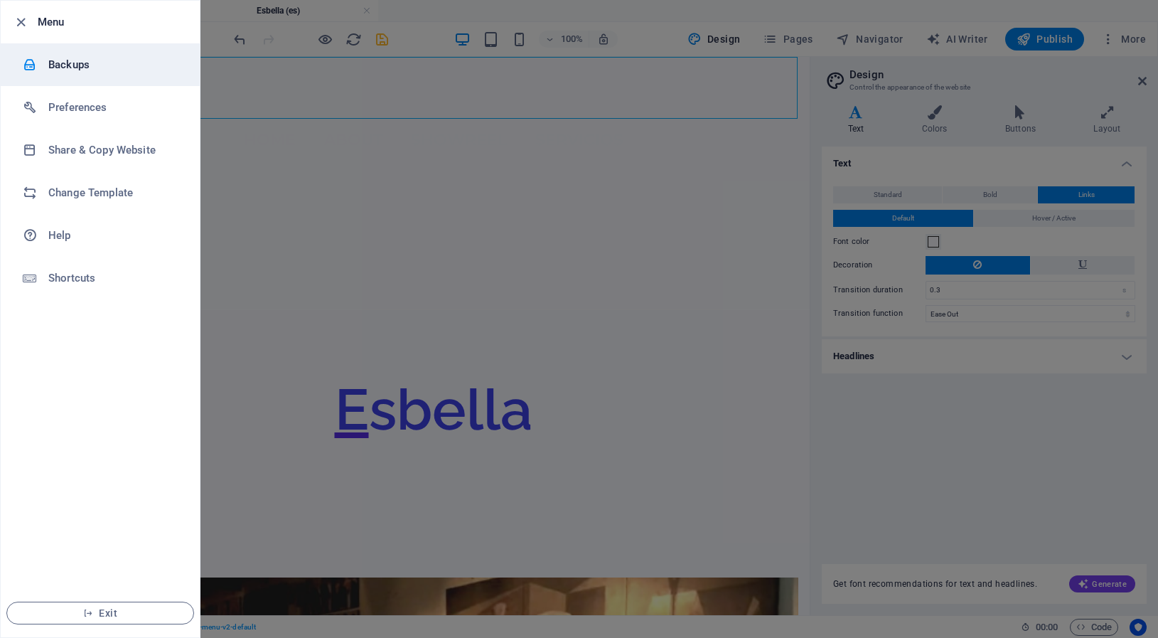
click at [64, 63] on h6 "Backups" at bounding box center [114, 64] width 132 height 17
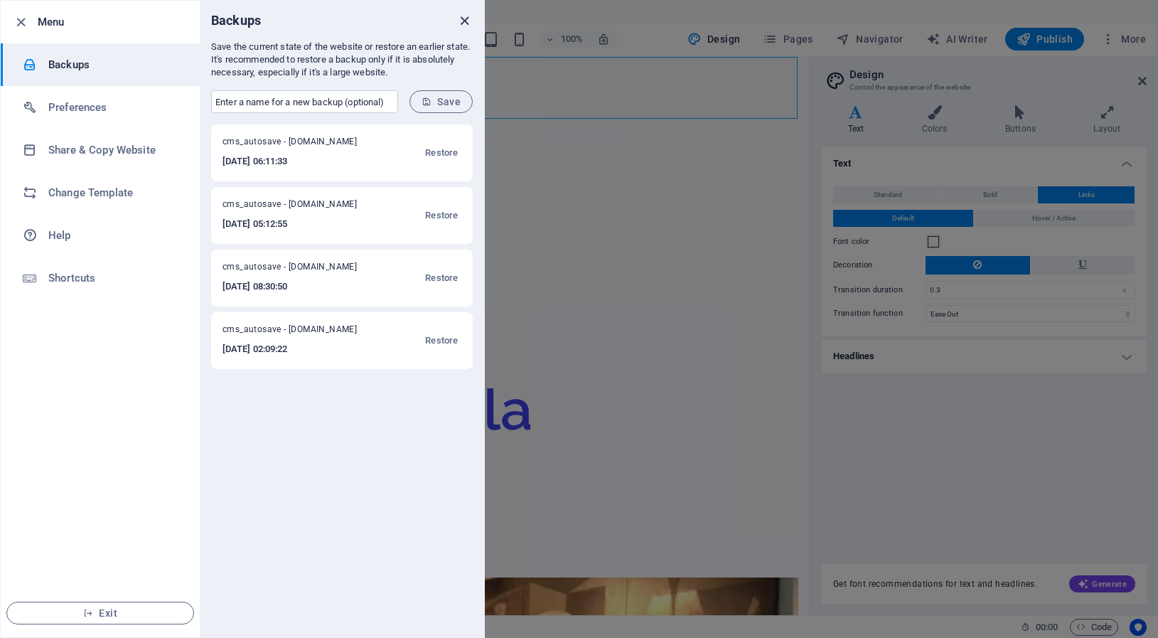
click at [464, 23] on icon "close" at bounding box center [464, 21] width 16 height 16
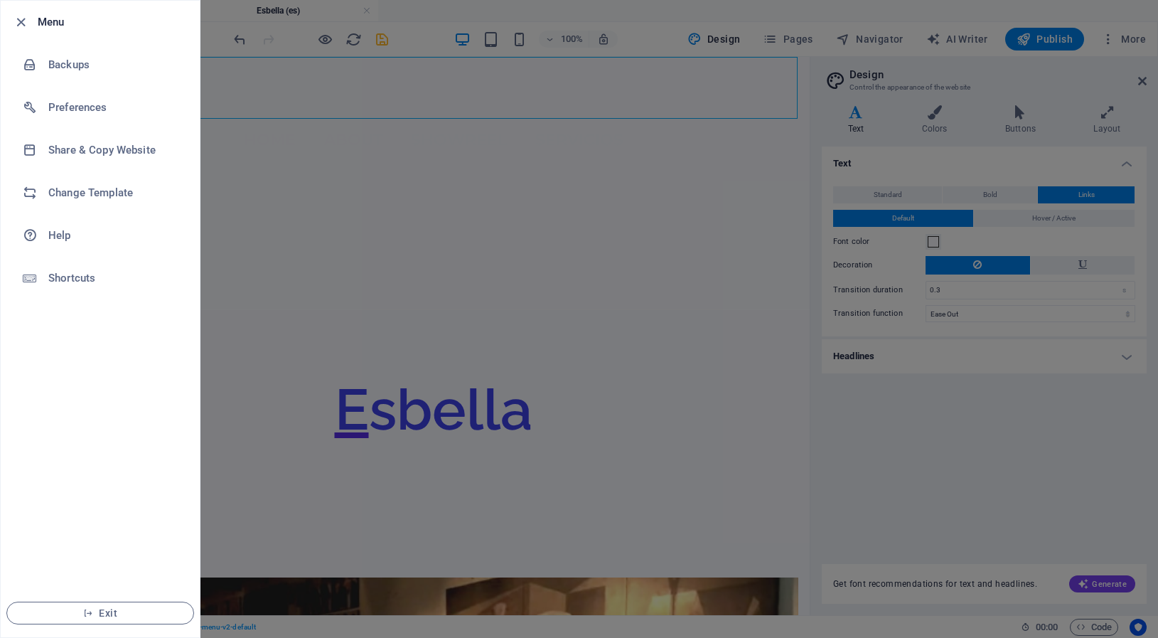
click at [54, 21] on h6 "Menu" at bounding box center [113, 22] width 151 height 17
click at [22, 19] on icon "button" at bounding box center [21, 22] width 16 height 16
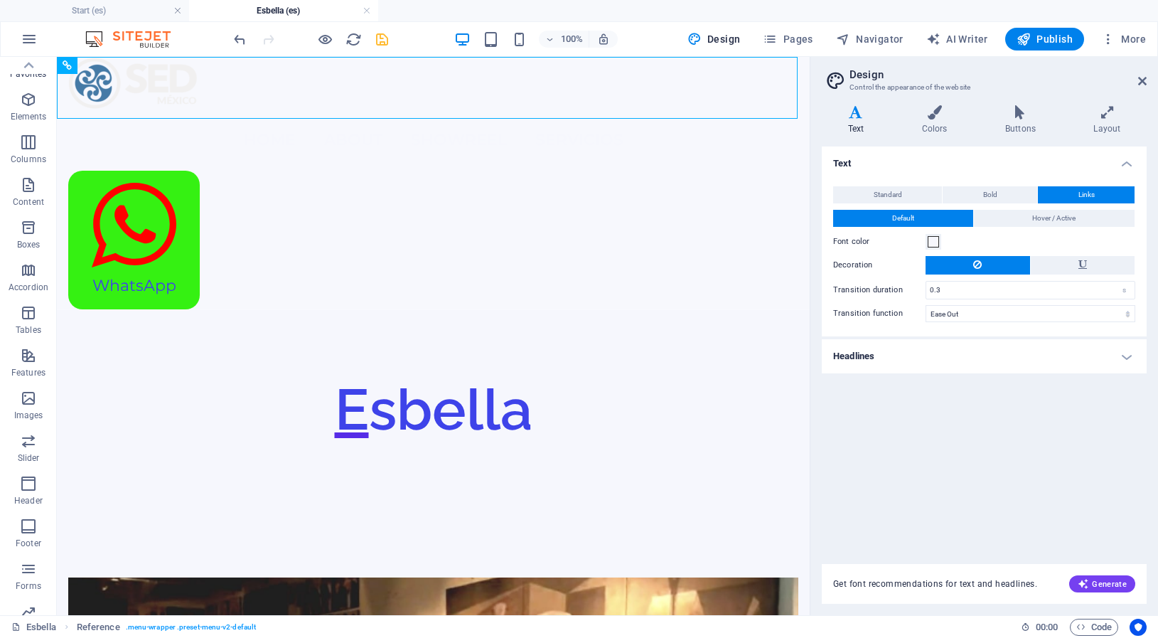
scroll to position [0, 0]
click at [33, 79] on icon "button" at bounding box center [28, 71] width 17 height 17
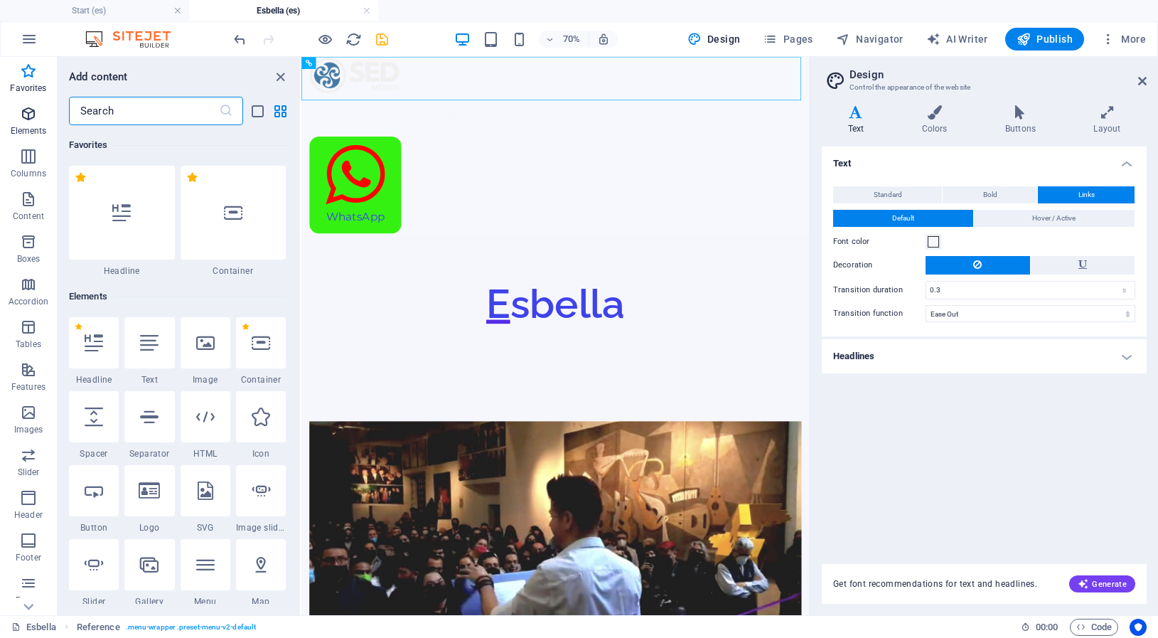
click at [33, 117] on icon "button" at bounding box center [28, 113] width 17 height 17
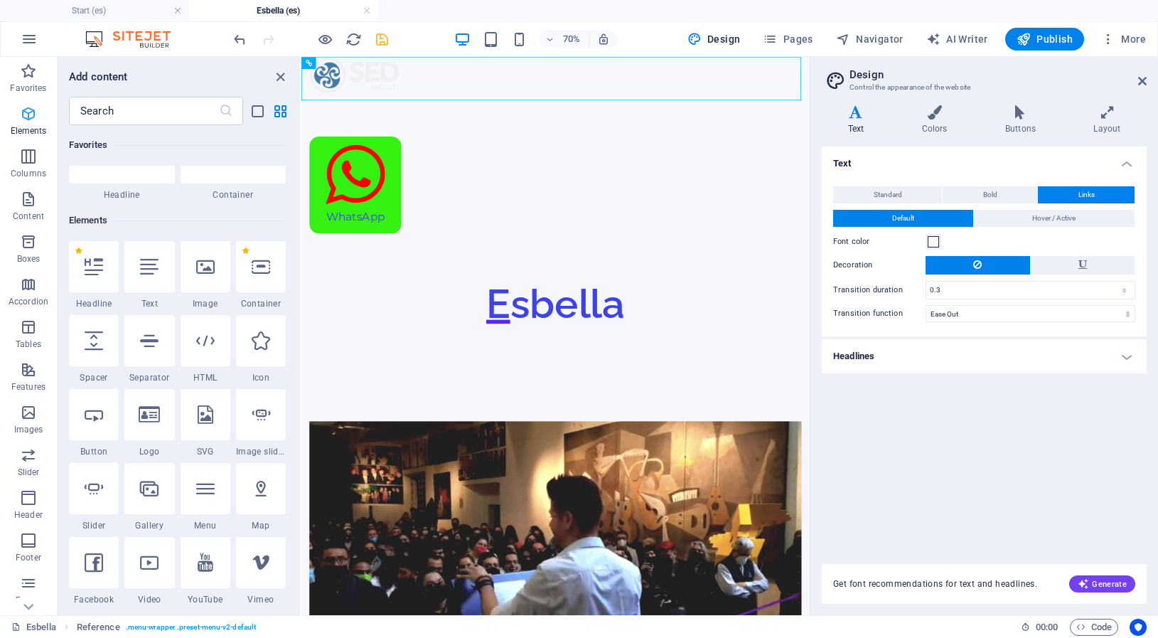
scroll to position [151, 0]
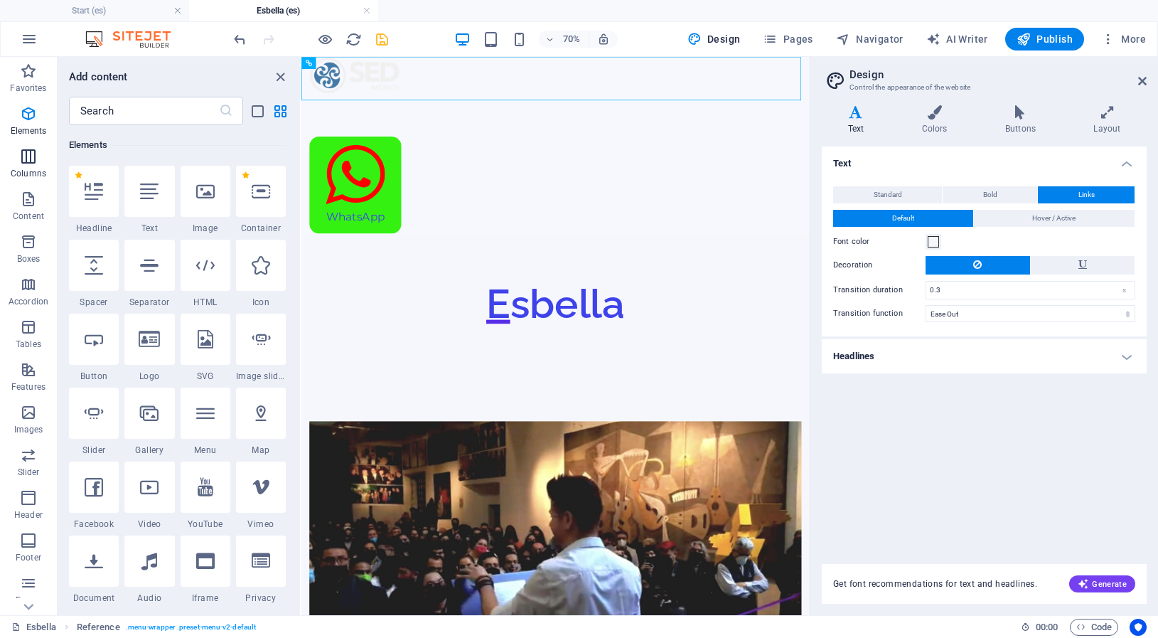
click at [34, 163] on icon "button" at bounding box center [28, 156] width 17 height 17
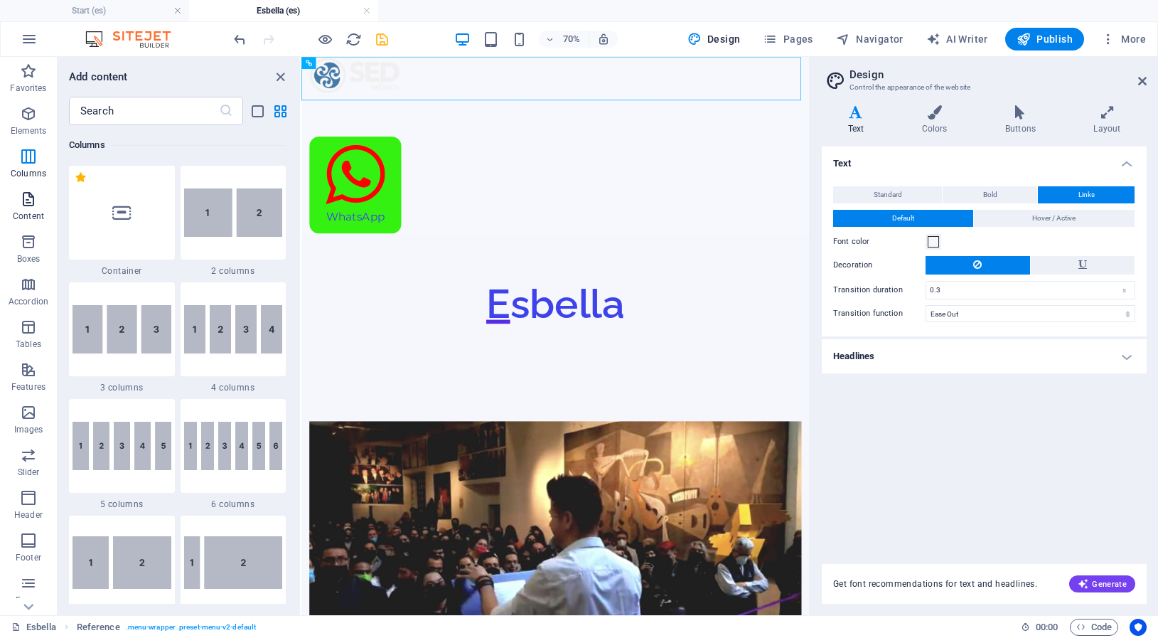
click at [29, 198] on icon "button" at bounding box center [28, 199] width 17 height 17
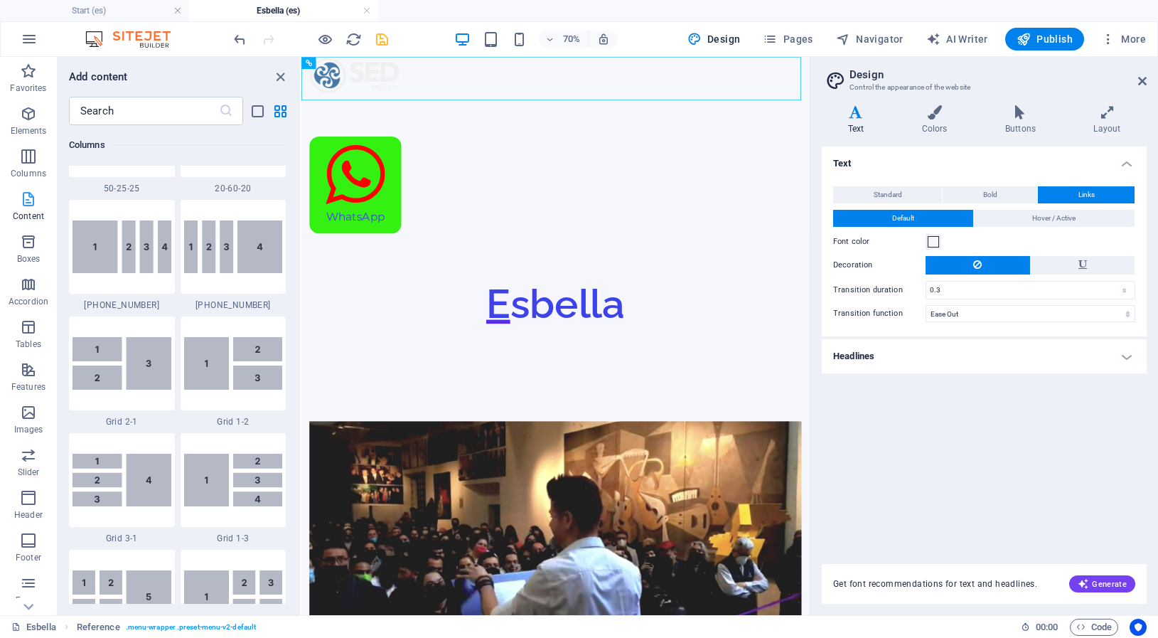
scroll to position [2495, 0]
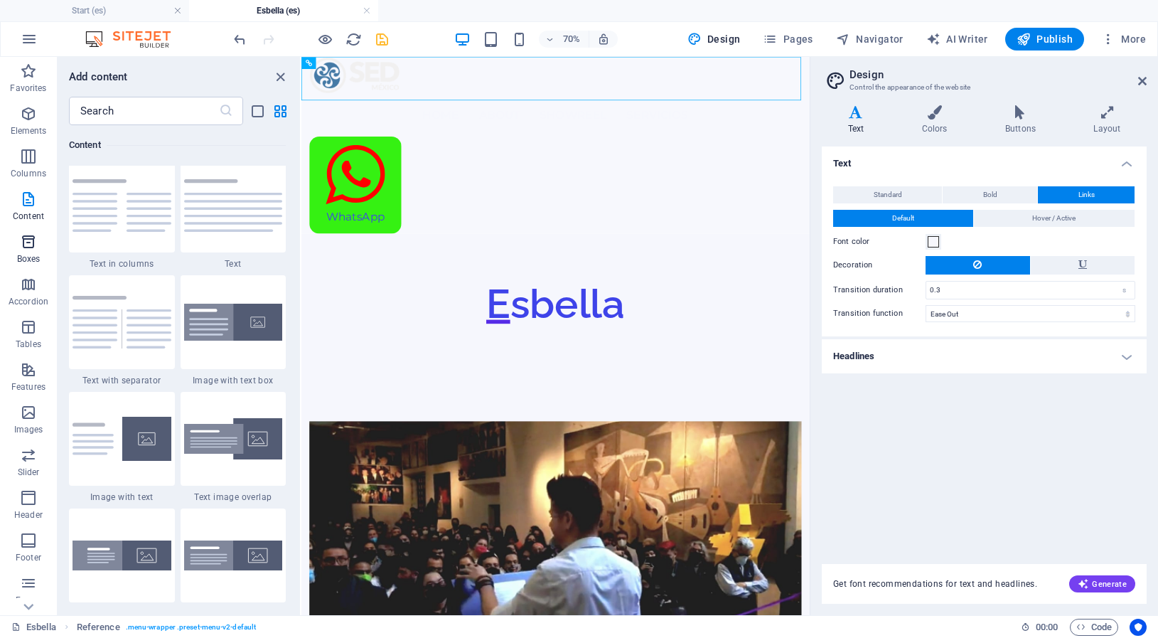
click at [27, 243] on icon "button" at bounding box center [28, 241] width 17 height 17
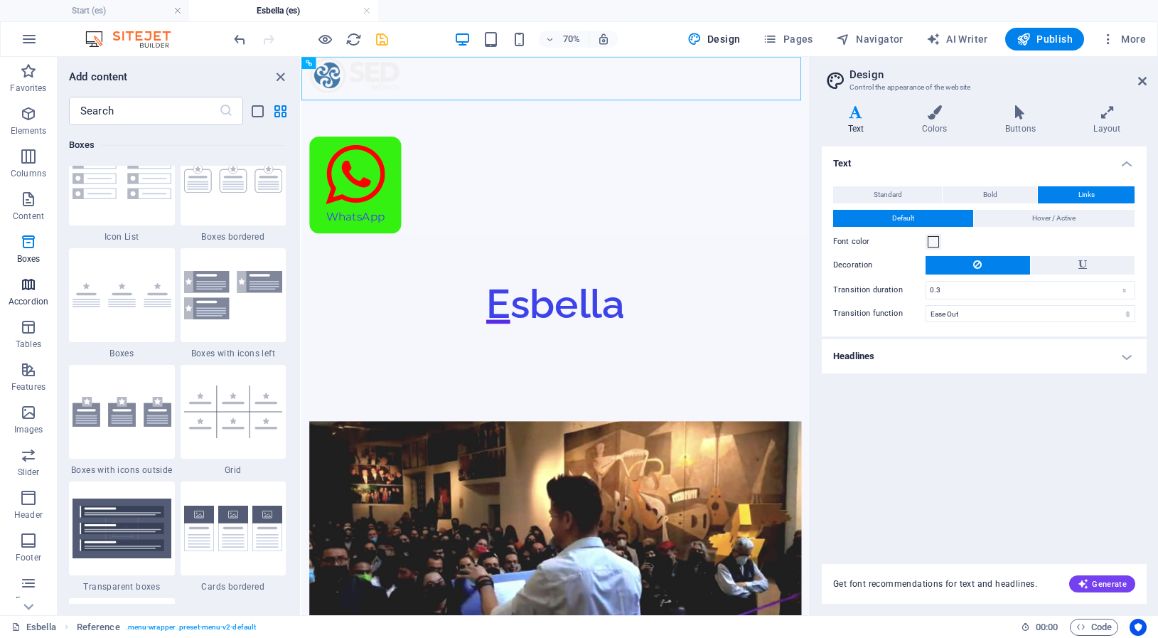
scroll to position [3964, 0]
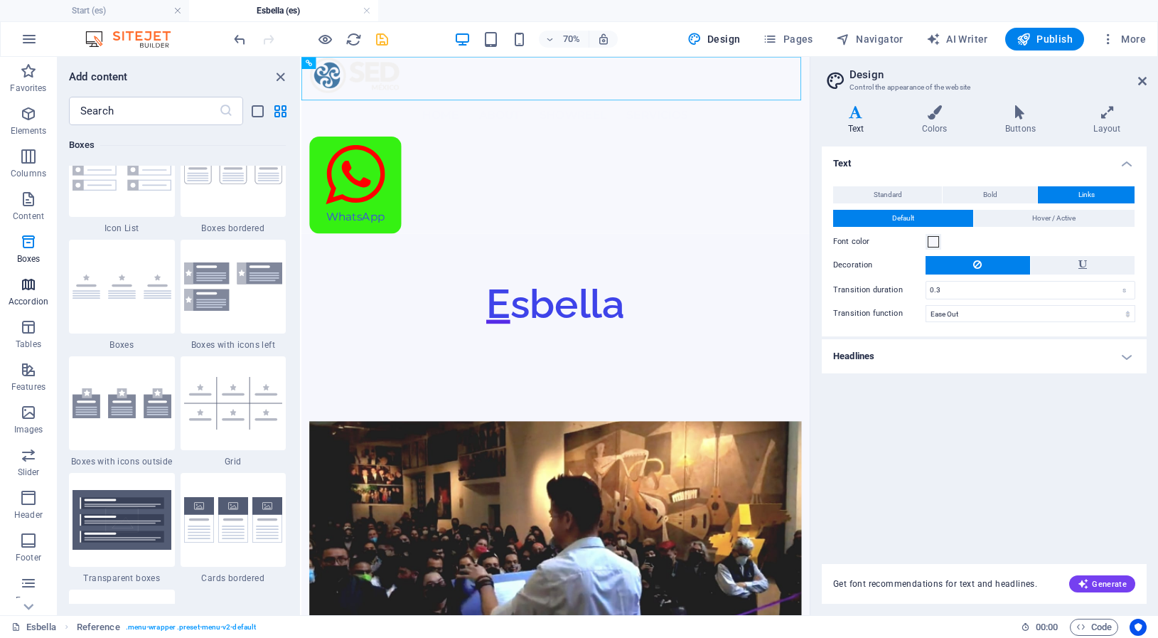
click at [33, 286] on icon "button" at bounding box center [28, 284] width 17 height 17
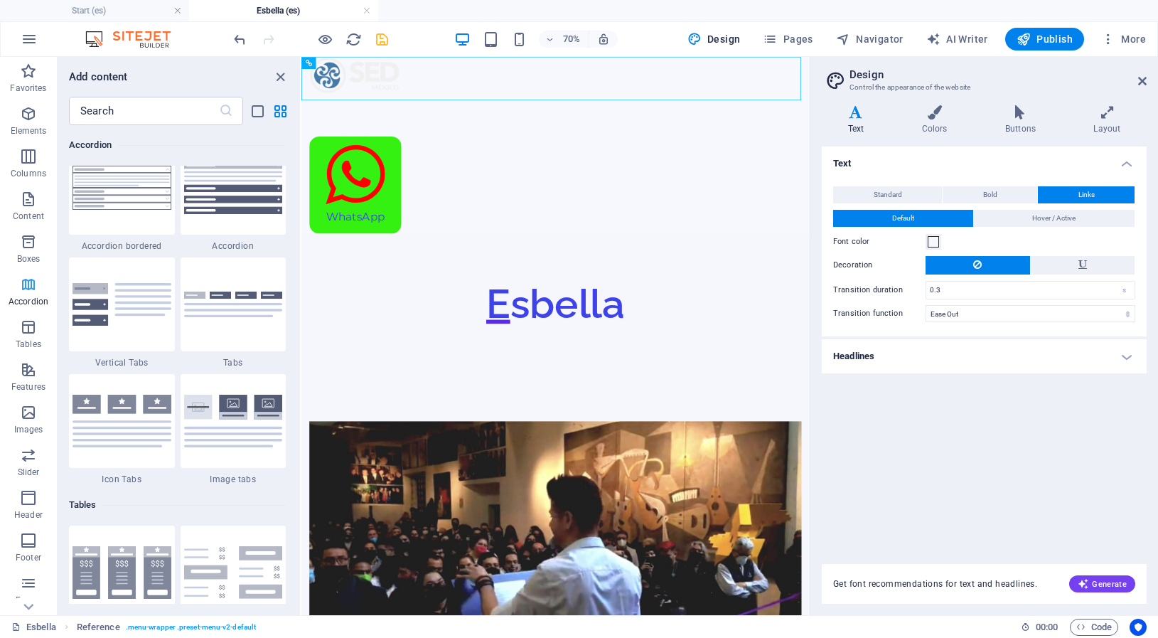
scroll to position [4589, 0]
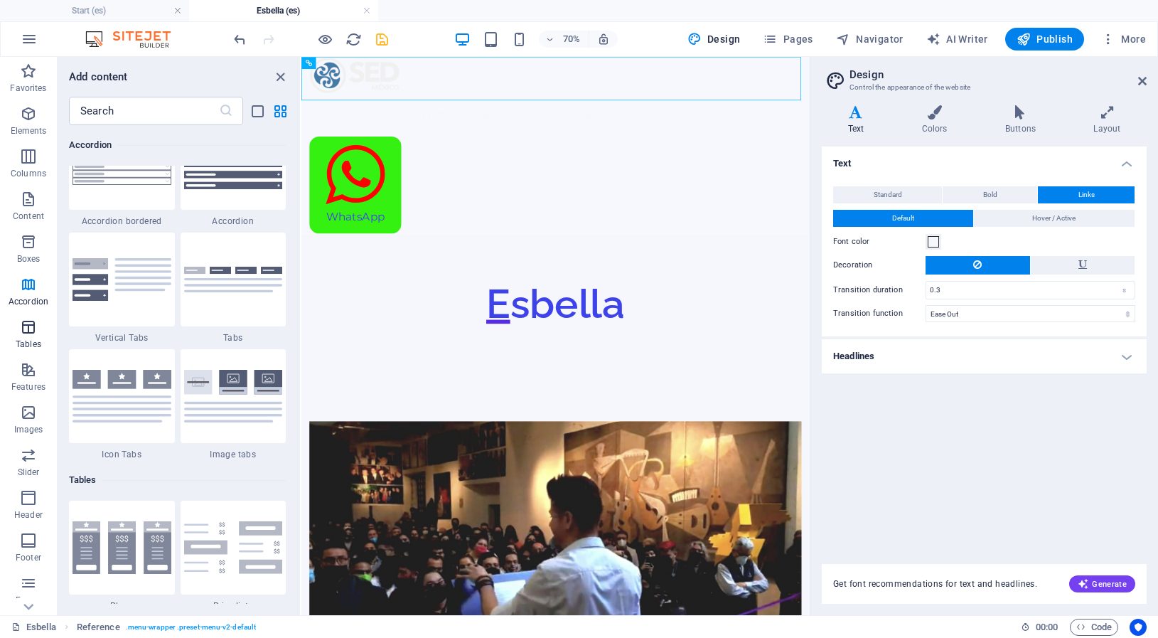
click at [31, 324] on icon "button" at bounding box center [28, 327] width 17 height 17
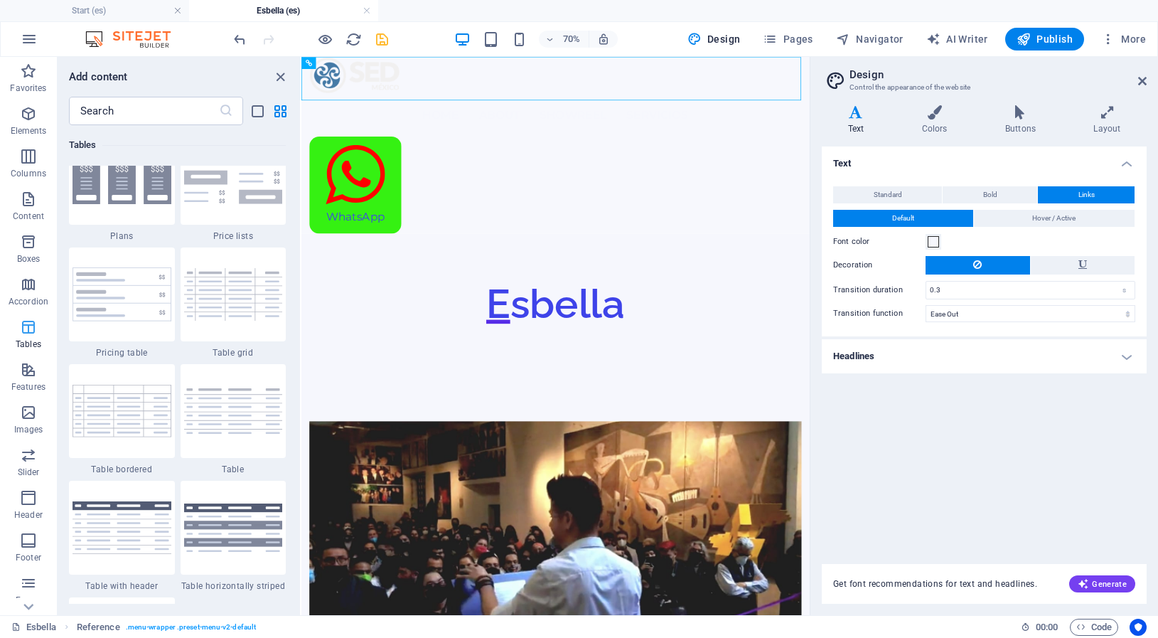
scroll to position [4974, 0]
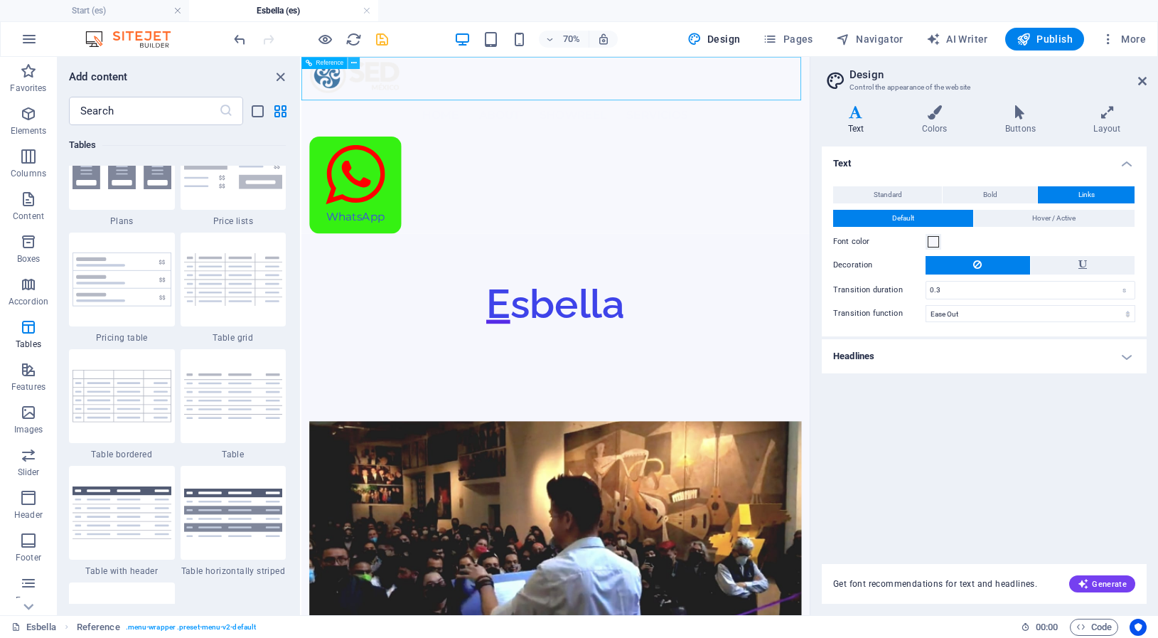
click at [353, 63] on icon at bounding box center [354, 63] width 6 height 11
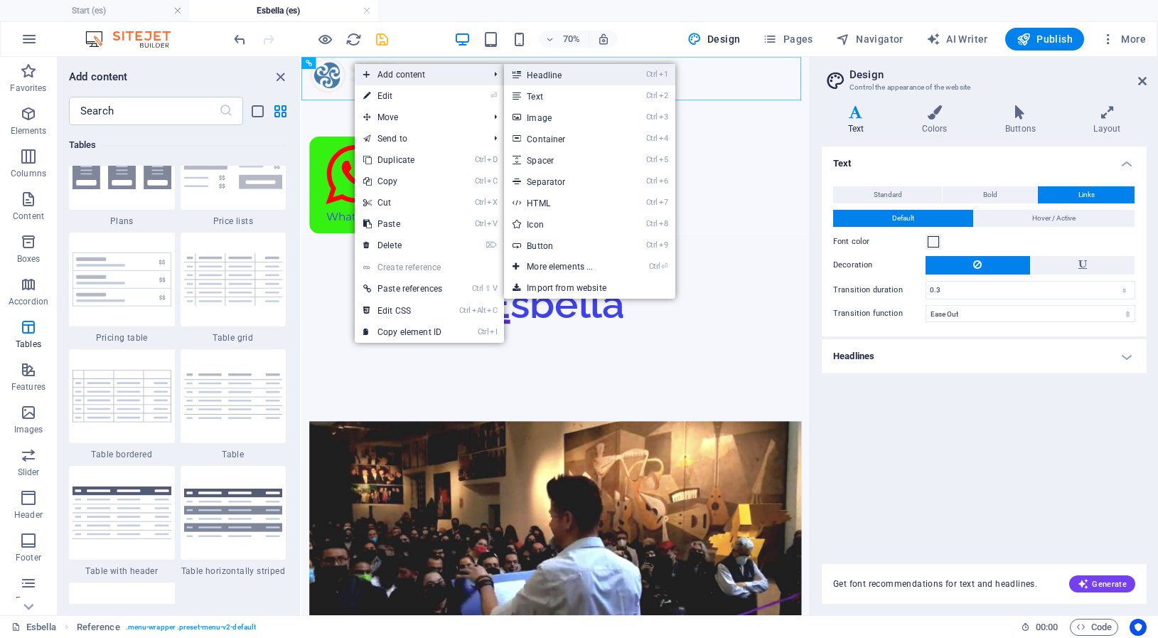
click at [562, 77] on link "Ctrl 1 Headline" at bounding box center [562, 74] width 117 height 21
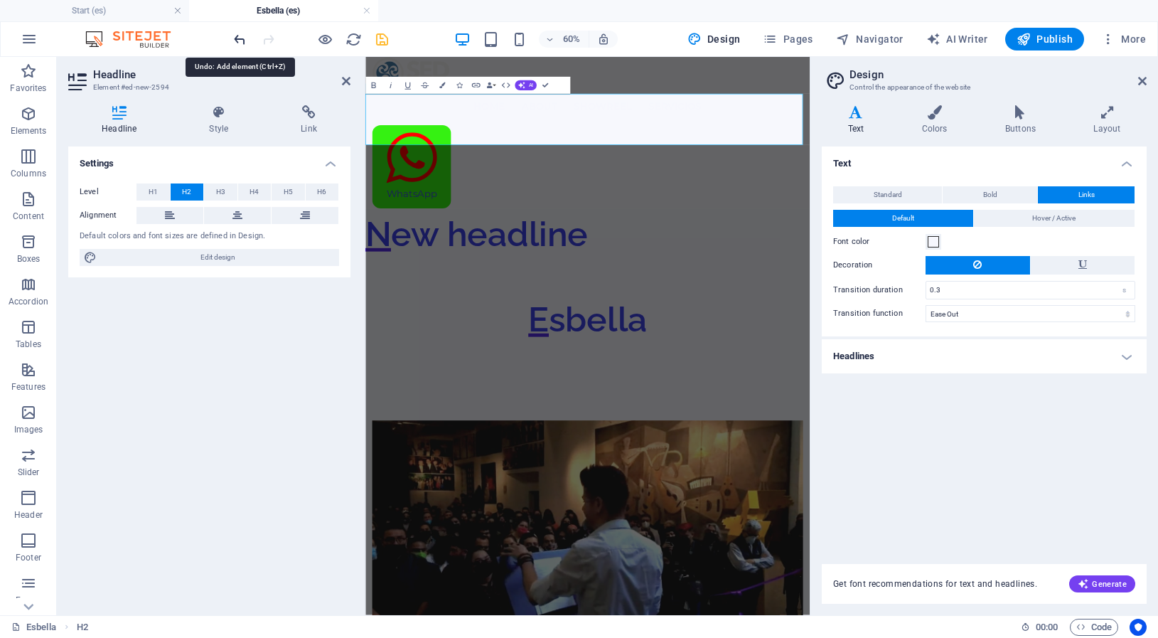
click at [242, 38] on icon "undo" at bounding box center [240, 39] width 16 height 16
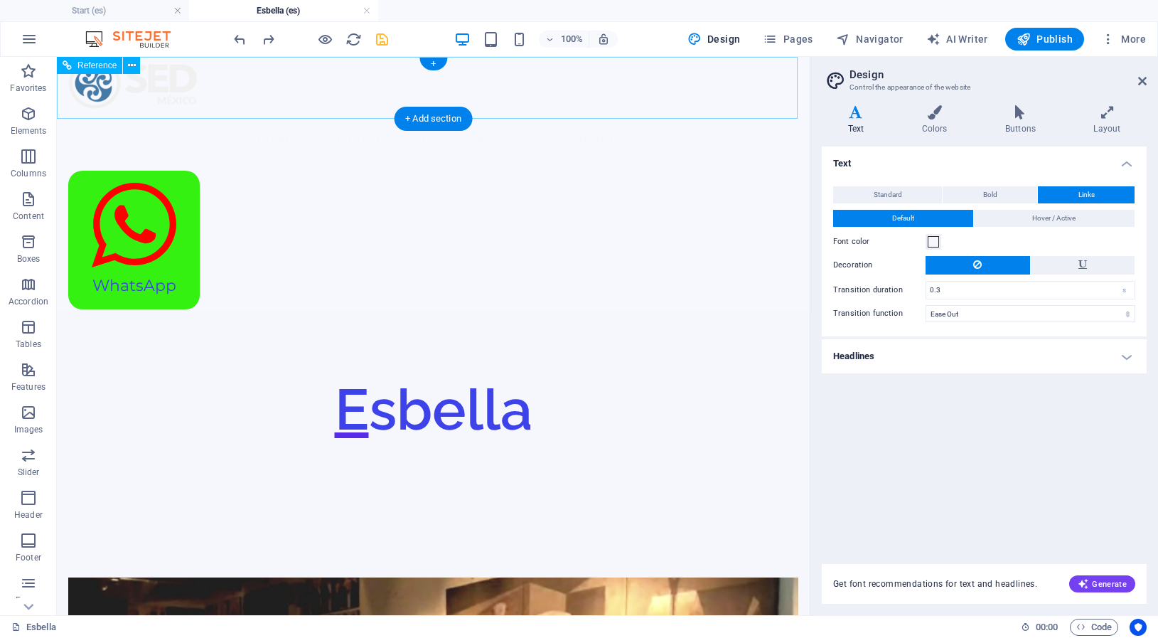
click at [419, 109] on nav "Home About Showreel servicios" at bounding box center [433, 139] width 730 height 61
select select "px"
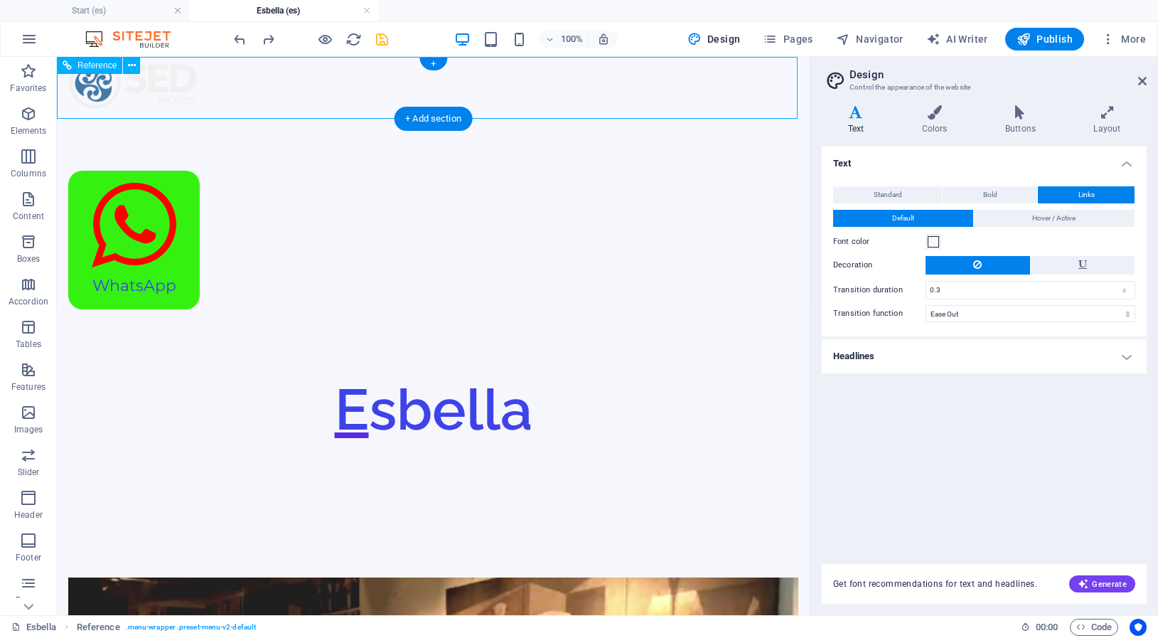
select select "px"
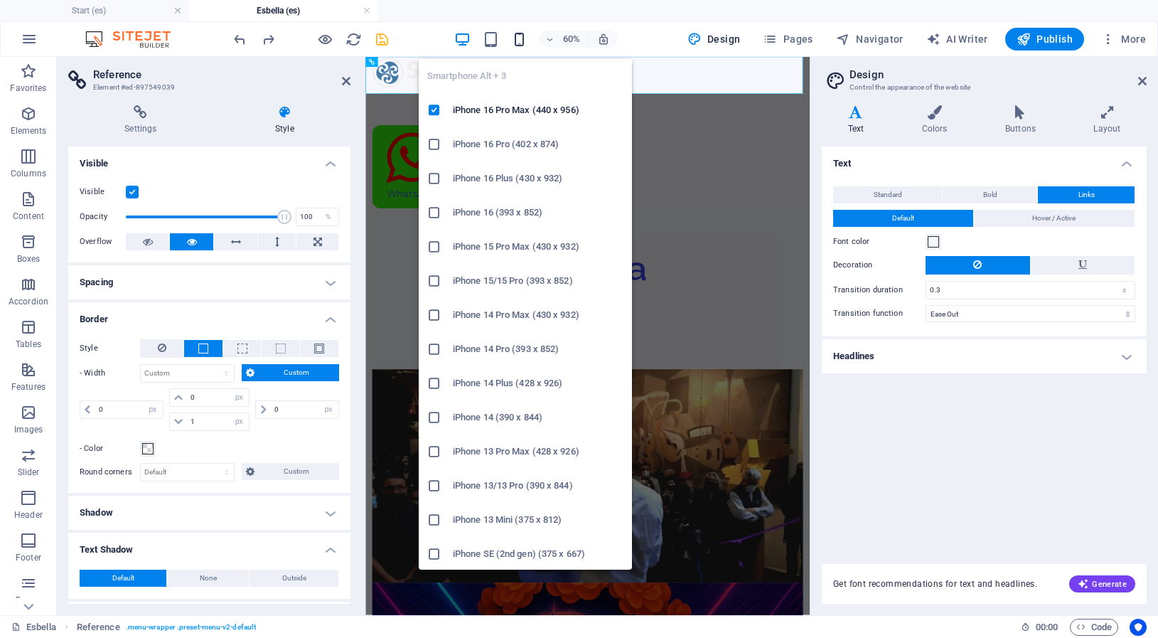
click at [522, 40] on icon "button" at bounding box center [519, 39] width 16 height 16
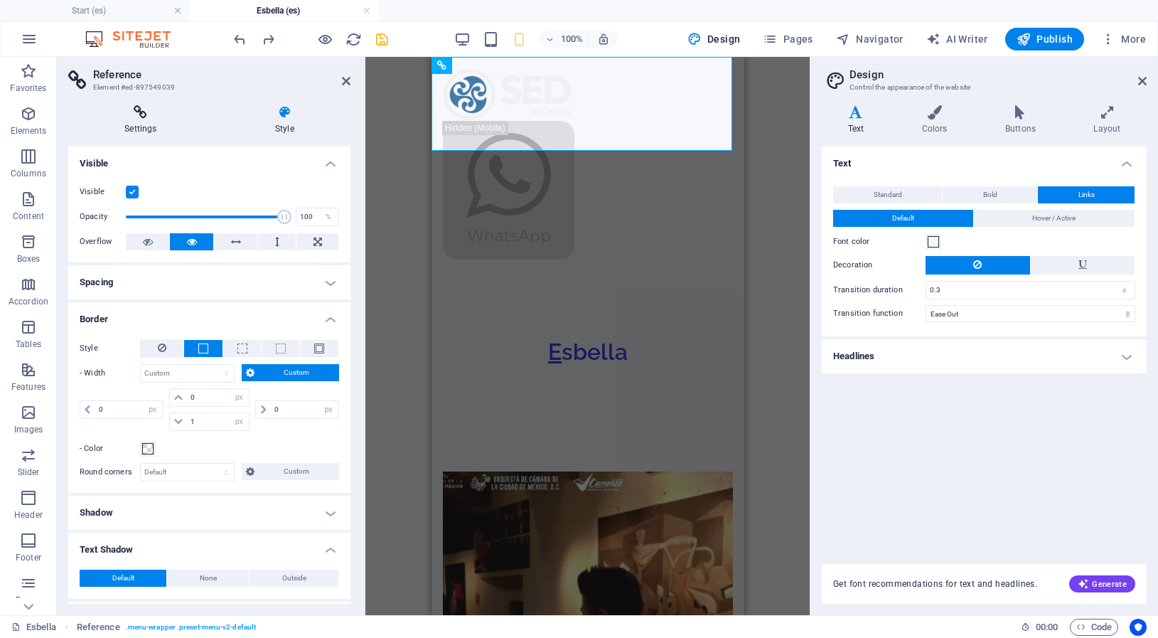
click at [140, 109] on icon at bounding box center [140, 112] width 145 height 14
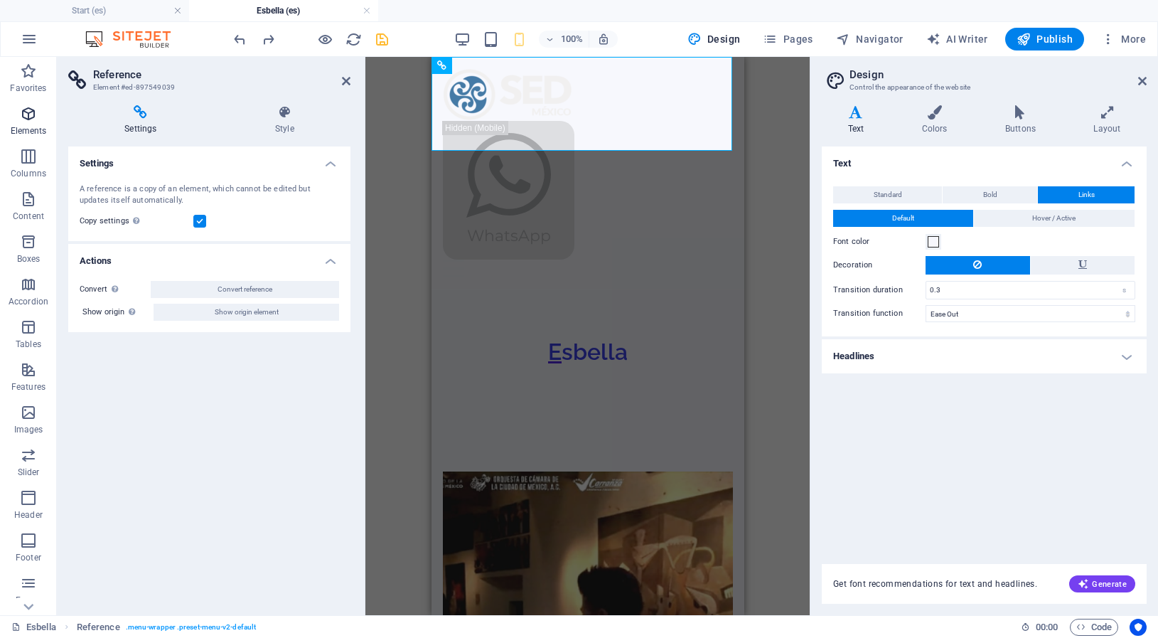
click at [33, 119] on icon "button" at bounding box center [28, 113] width 17 height 17
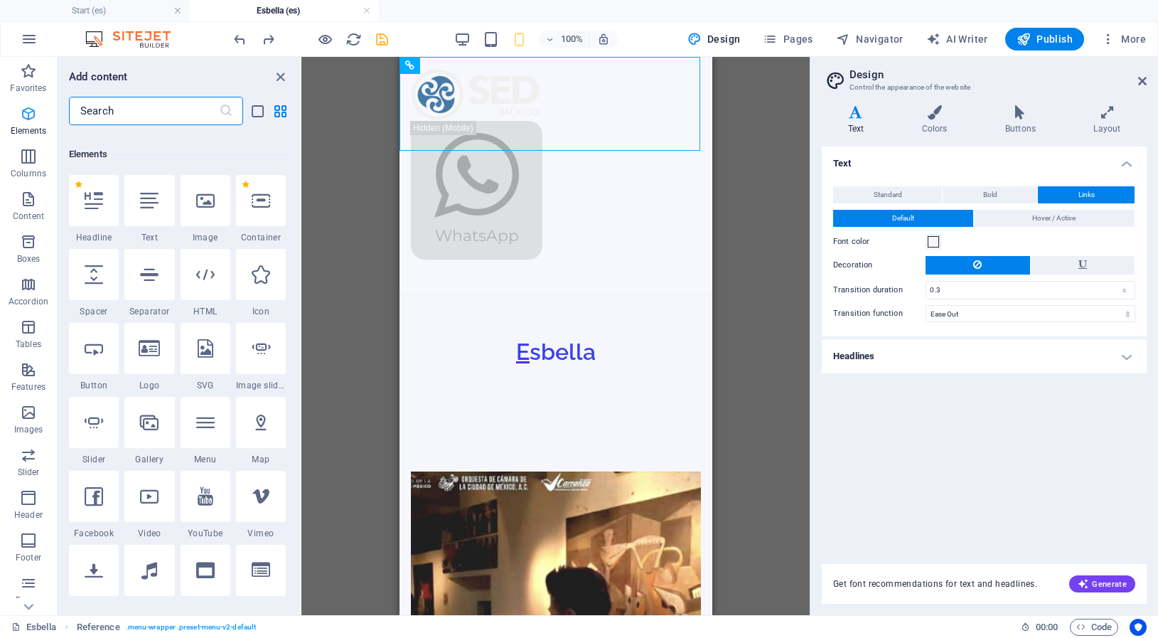
scroll to position [151, 0]
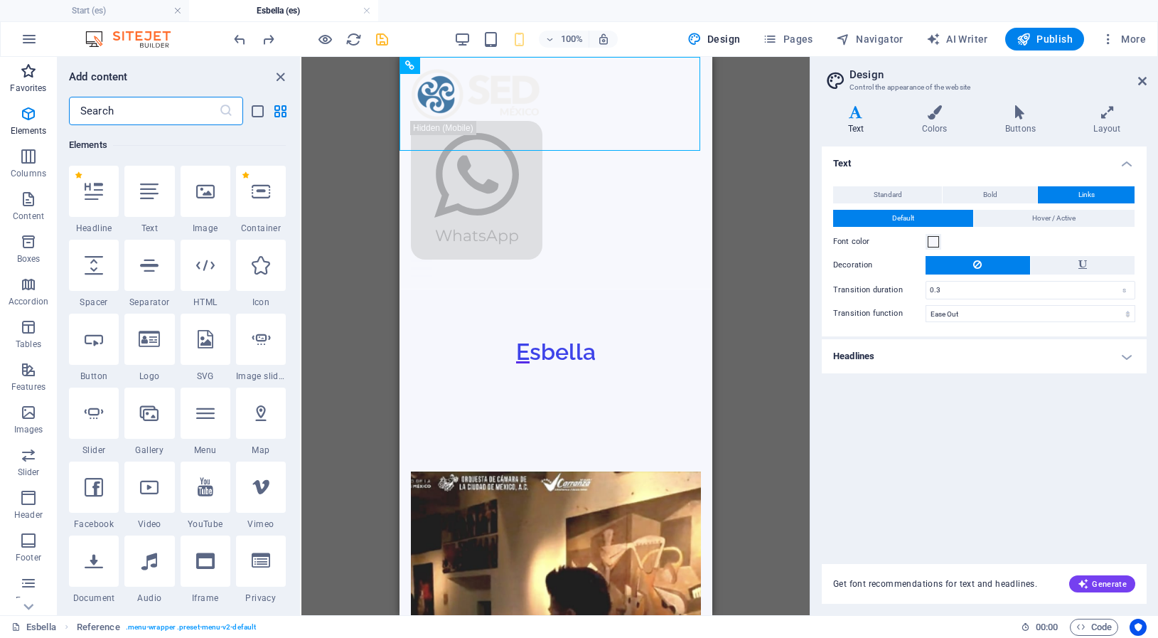
click at [28, 80] on span "Favorites" at bounding box center [28, 80] width 57 height 34
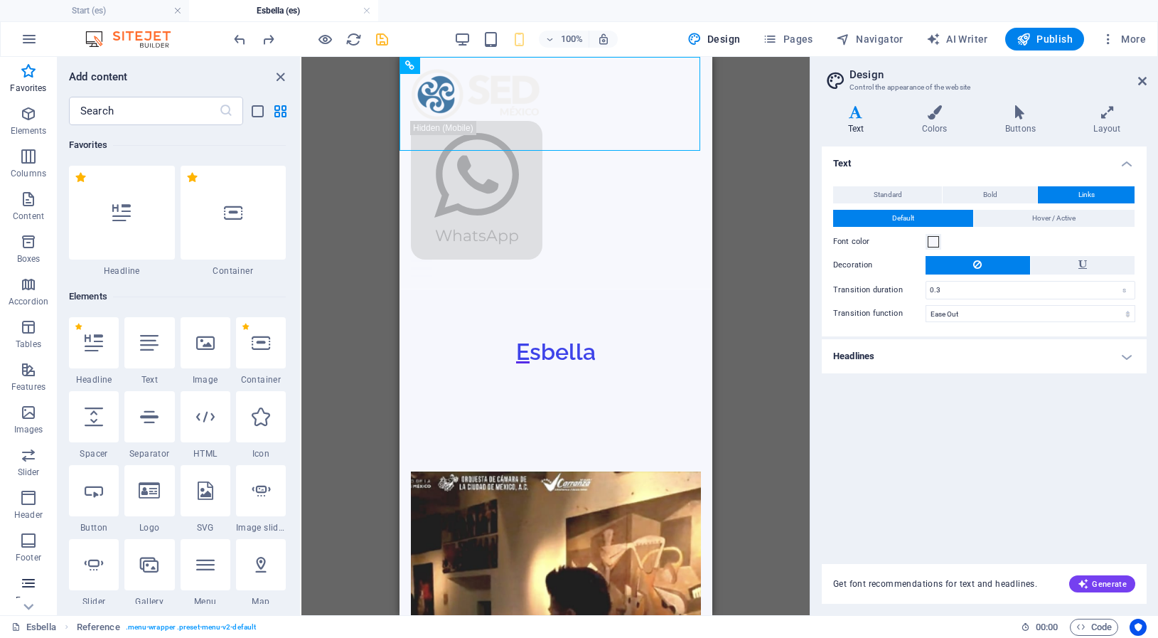
scroll to position [82, 0]
click at [204, 572] on icon at bounding box center [205, 564] width 18 height 18
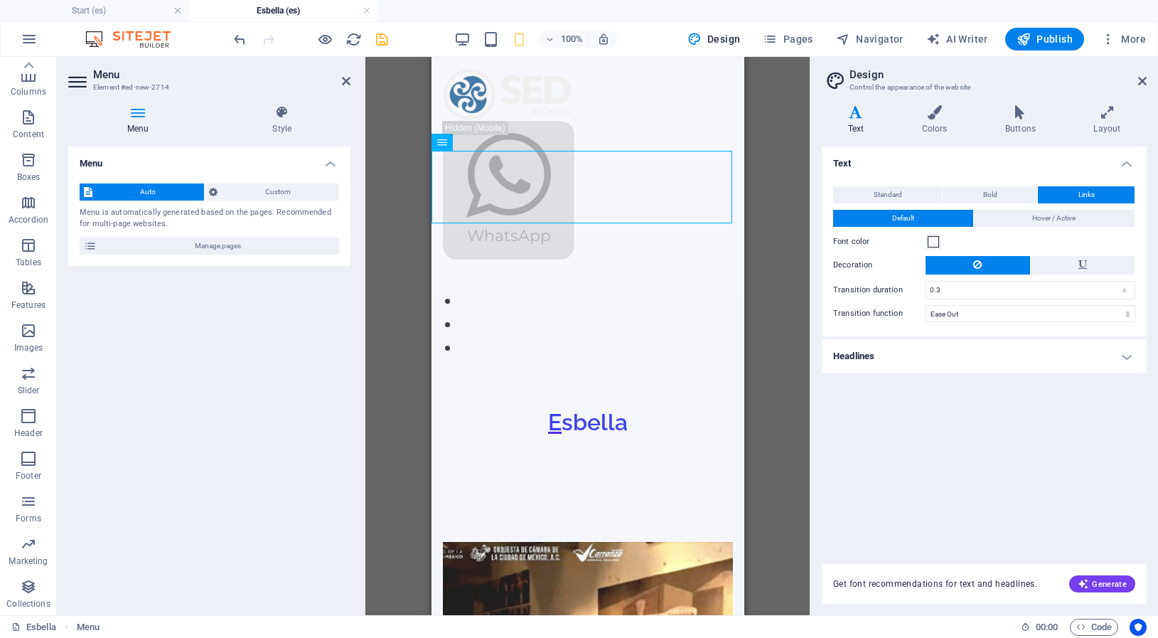
drag, startPoint x: 474, startPoint y: 166, endPoint x: 532, endPoint y: 85, distance: 100.0
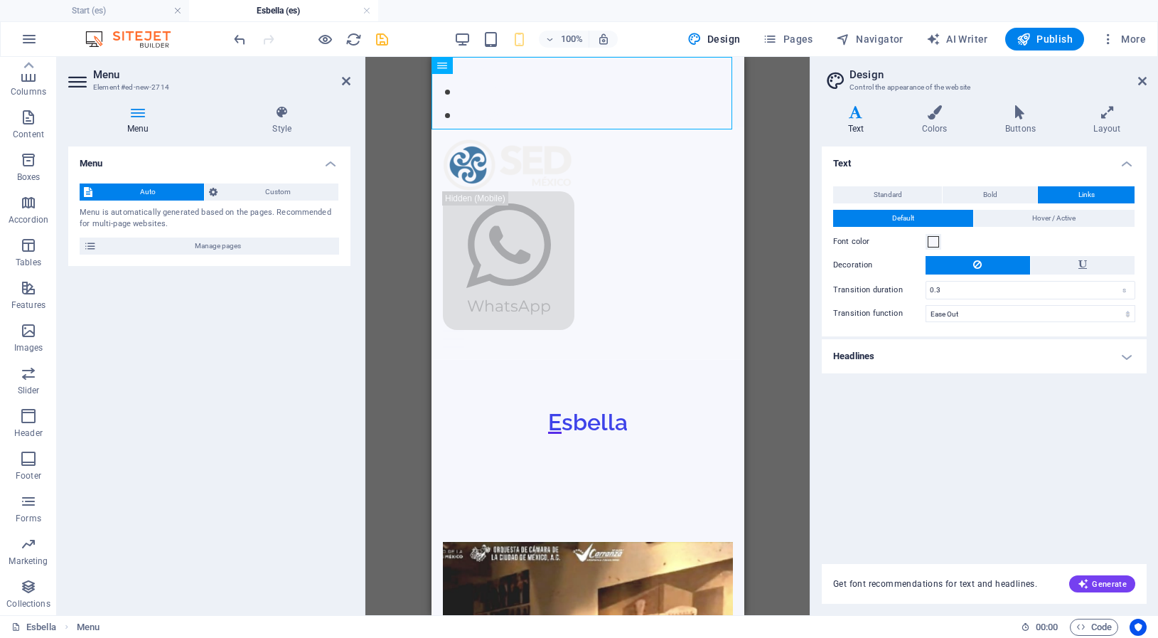
drag, startPoint x: 532, startPoint y: 87, endPoint x: 524, endPoint y: 156, distance: 69.4
click at [539, 95] on nav "Start Portfolio Esbella" at bounding box center [587, 92] width 313 height 70
click at [535, 85] on nav "Start Portfolio Esbella" at bounding box center [587, 92] width 313 height 70
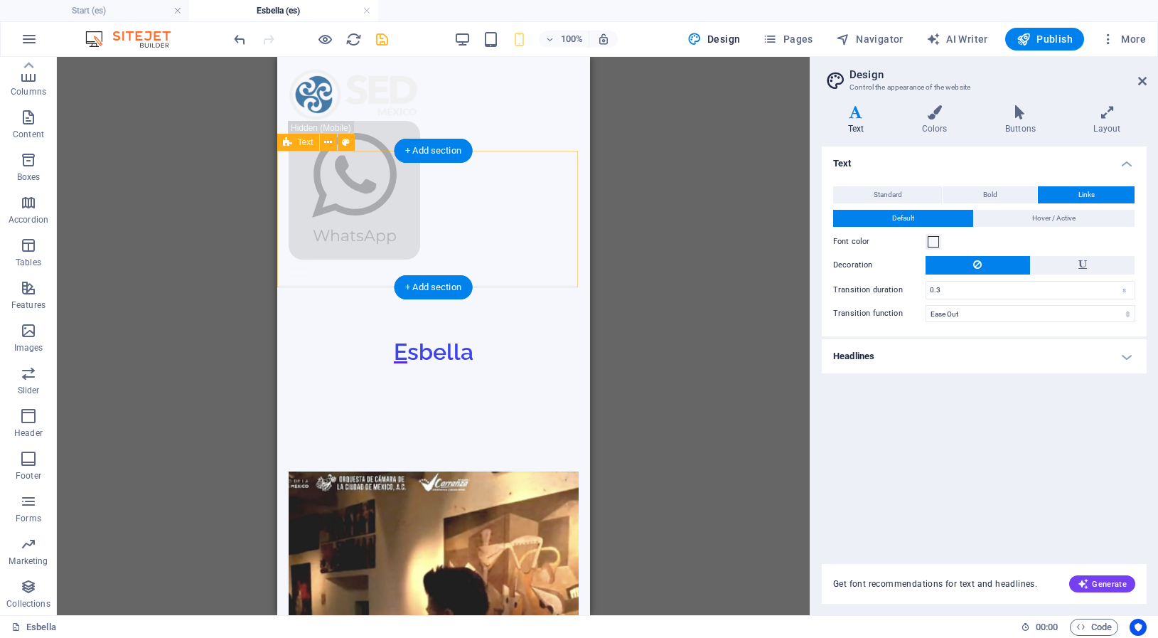
click at [488, 289] on div "Esbella" at bounding box center [433, 357] width 313 height 137
click at [484, 289] on div "Esbella" at bounding box center [433, 357] width 313 height 137
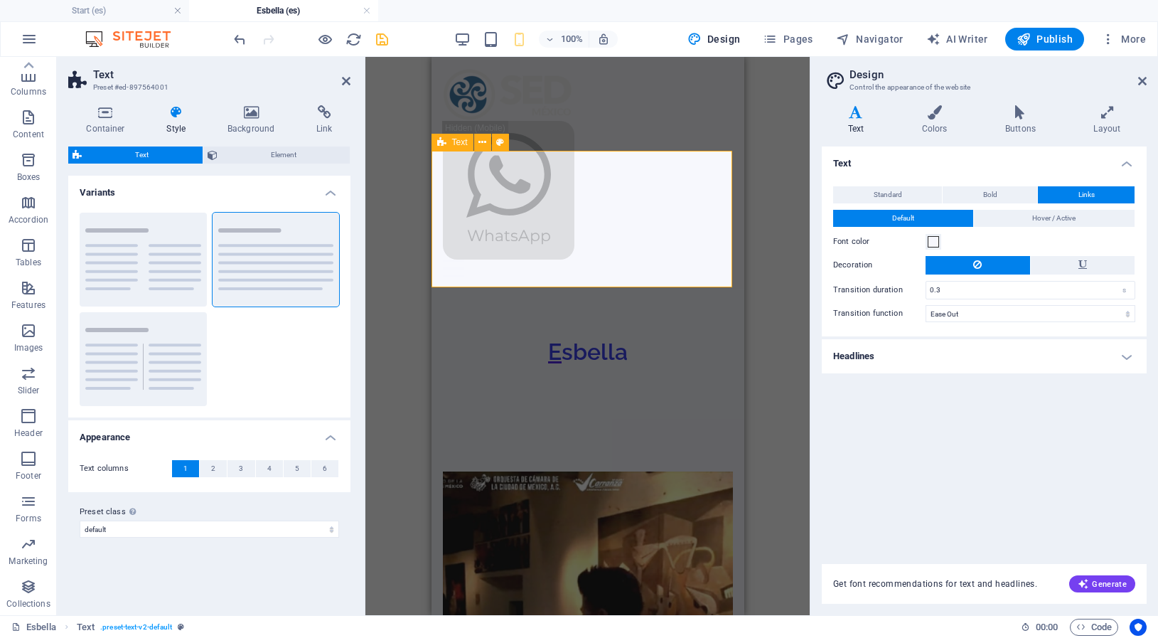
click at [584, 289] on div "Esbella" at bounding box center [587, 357] width 313 height 137
click at [580, 289] on div "Esbella" at bounding box center [587, 357] width 313 height 137
click at [614, 335] on div "Esbella" at bounding box center [587, 352] width 290 height 34
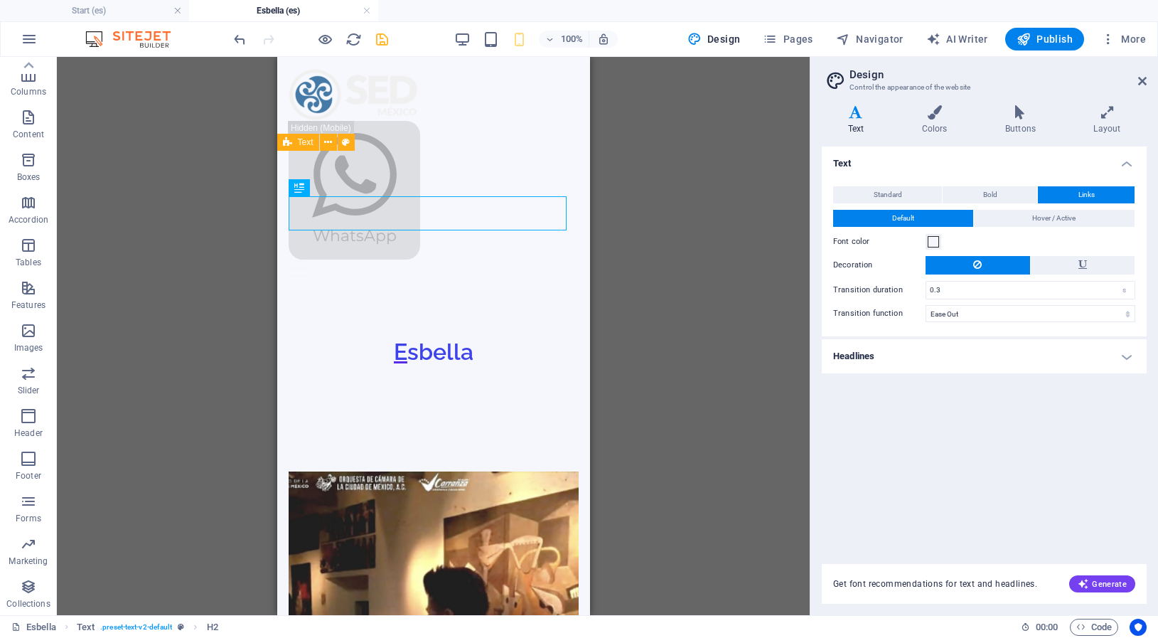
drag, startPoint x: 471, startPoint y: 208, endPoint x: 484, endPoint y: 215, distance: 15.3
click at [563, 289] on div "Esbella" at bounding box center [433, 357] width 313 height 137
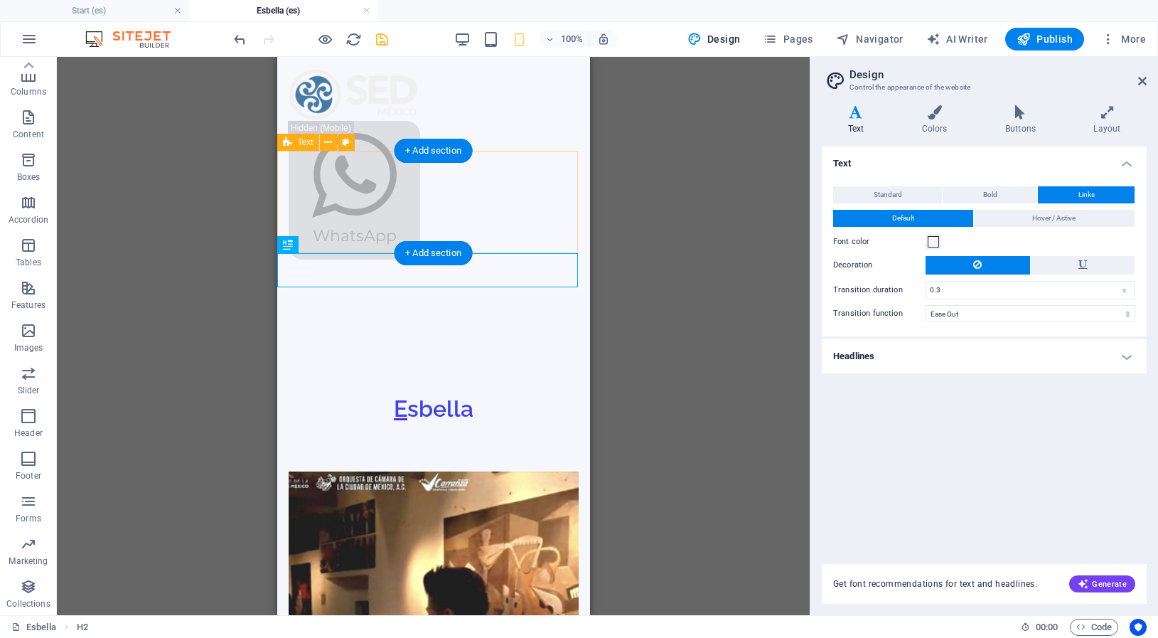
click at [484, 289] on div at bounding box center [433, 340] width 313 height 102
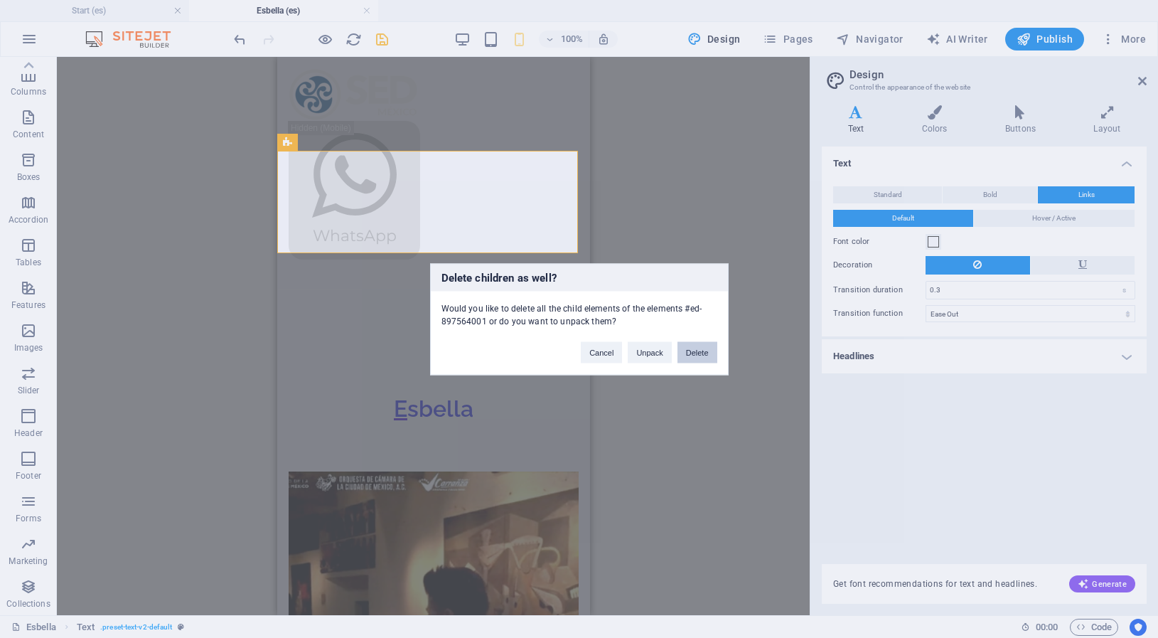
click at [701, 351] on button "Delete" at bounding box center [698, 351] width 40 height 21
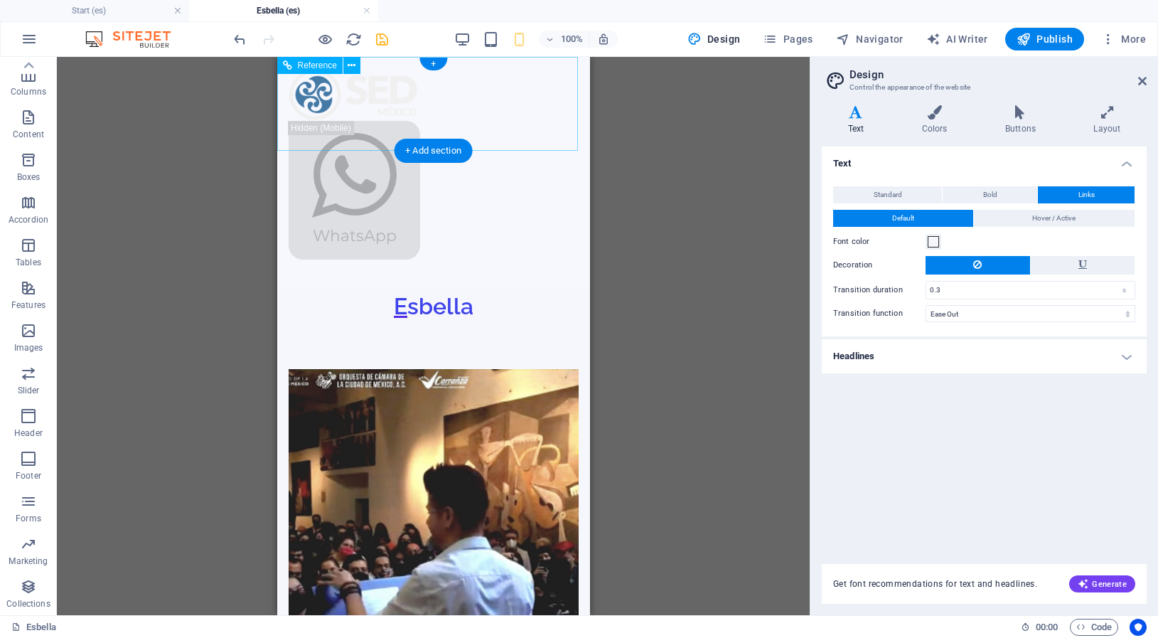
click at [317, 100] on figure at bounding box center [433, 94] width 290 height 53
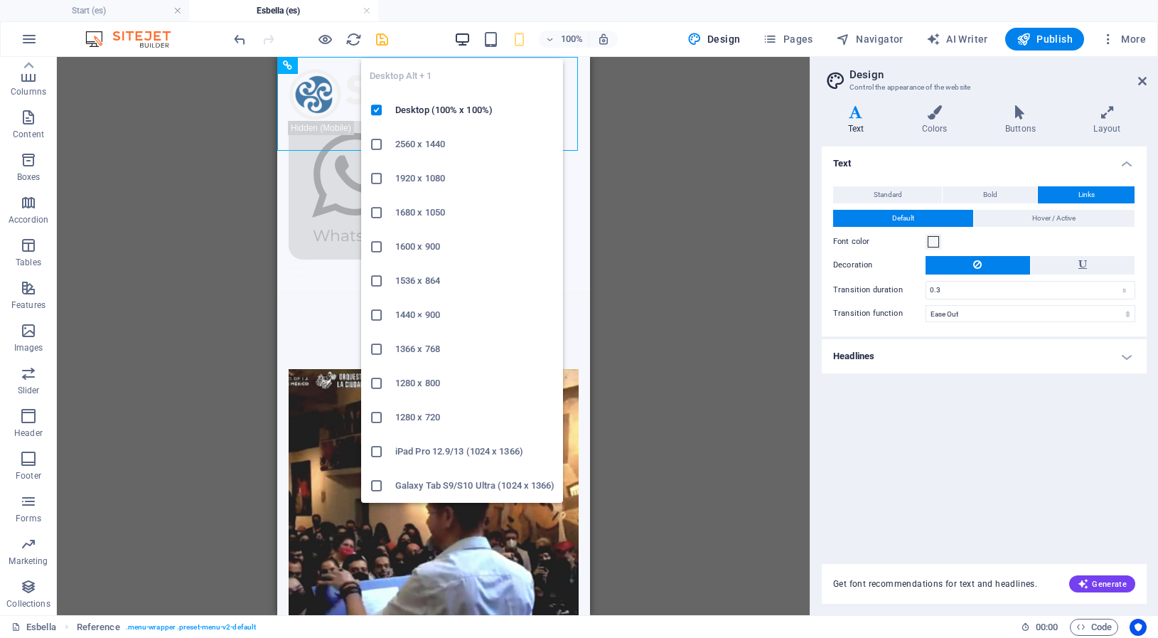
click at [468, 41] on icon "button" at bounding box center [462, 39] width 16 height 16
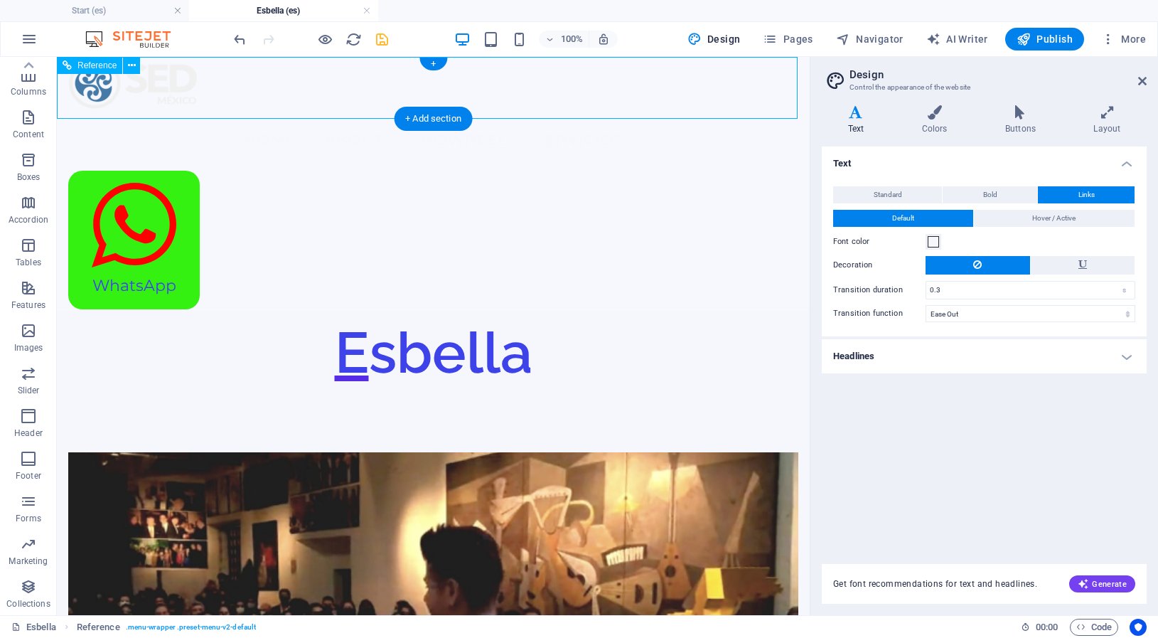
click at [621, 109] on nav "Home About Showreel servicios" at bounding box center [433, 139] width 730 height 61
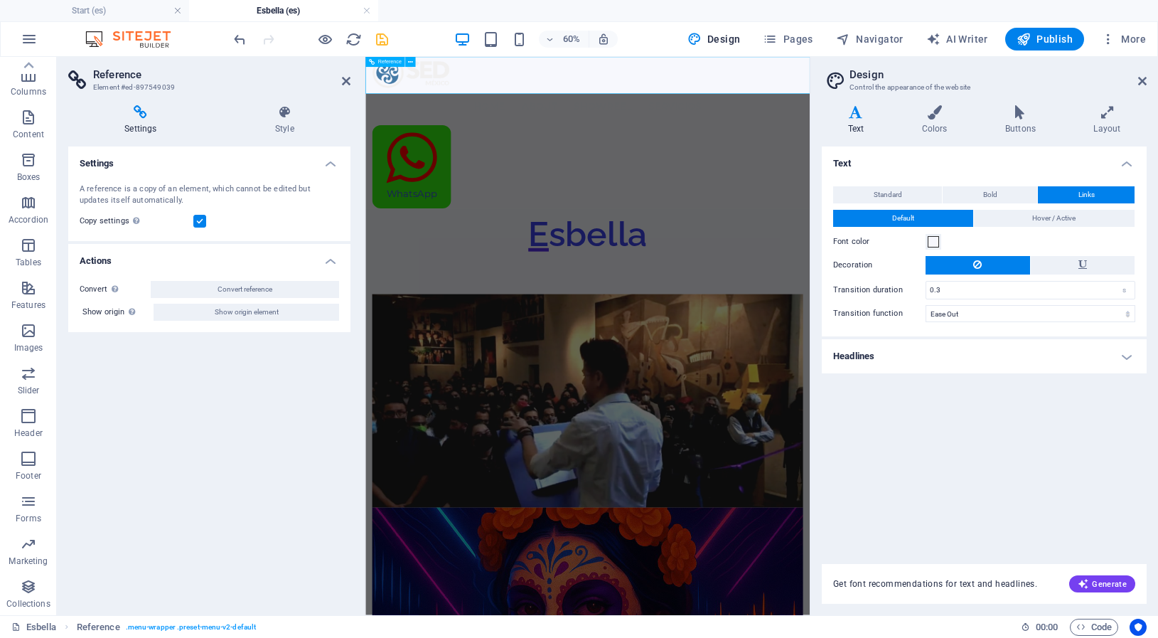
click at [799, 109] on nav "Home About Showreel servicios" at bounding box center [736, 139] width 718 height 61
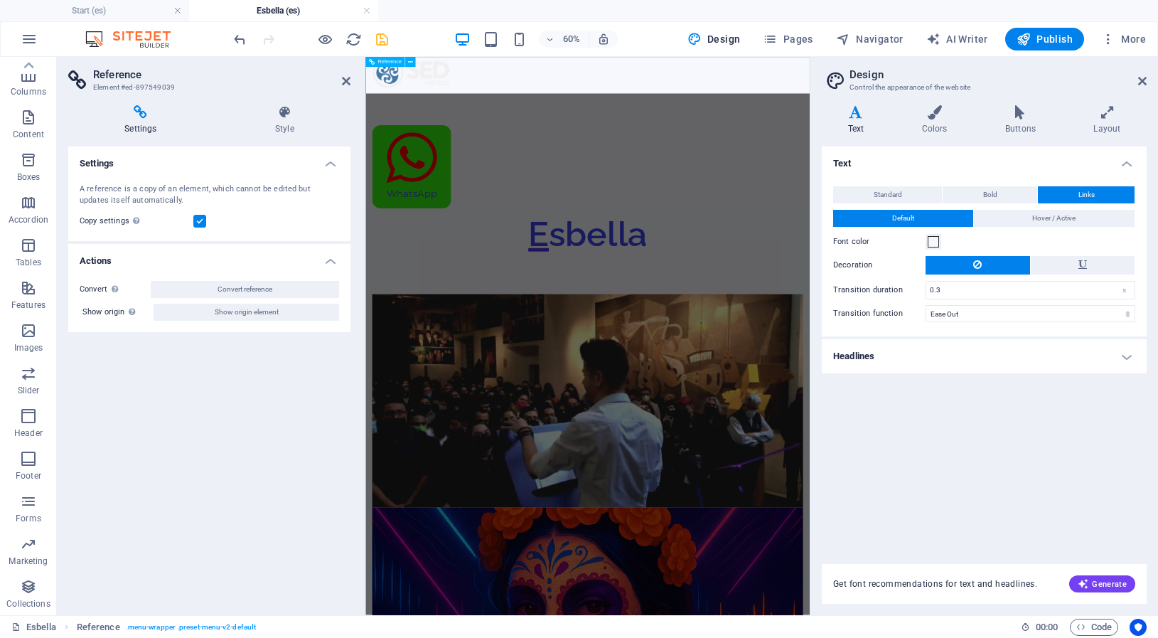
click at [799, 109] on nav "Home About Showreel servicios" at bounding box center [736, 139] width 718 height 61
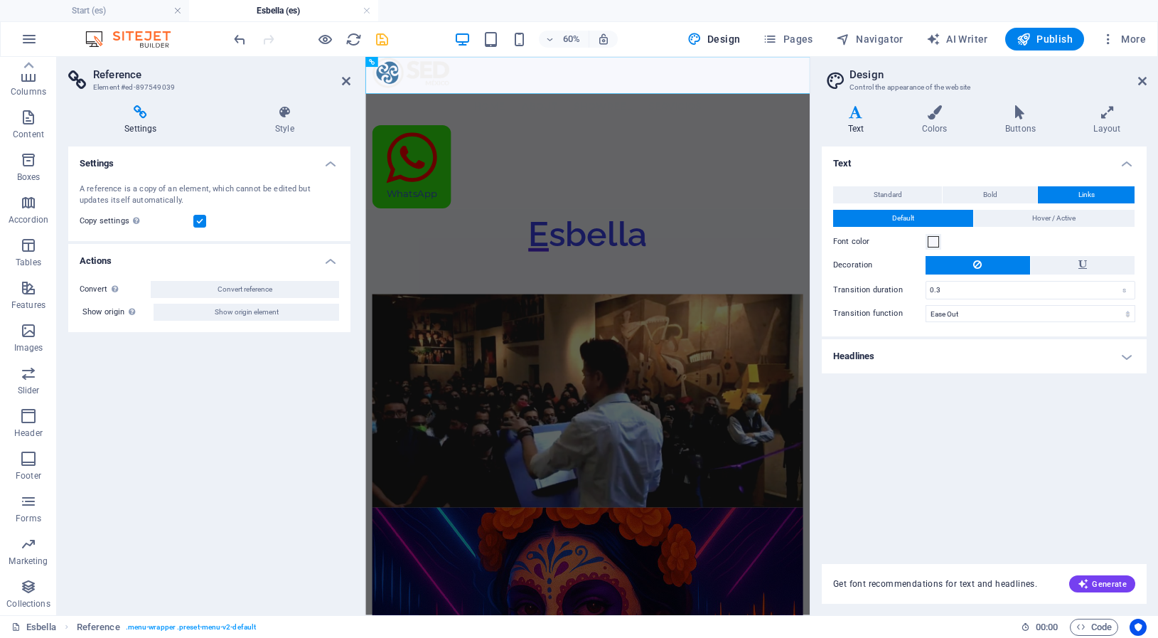
click at [200, 220] on label at bounding box center [199, 221] width 13 height 13
click at [0, 0] on input "Copy settings Use the same settings (flex, animation, position, style) as for t…" at bounding box center [0, 0] width 0 height 0
click at [200, 220] on label at bounding box center [199, 221] width 13 height 13
click at [0, 0] on input "Copy settings Use the same settings (flex, animation, position, style) as for t…" at bounding box center [0, 0] width 0 height 0
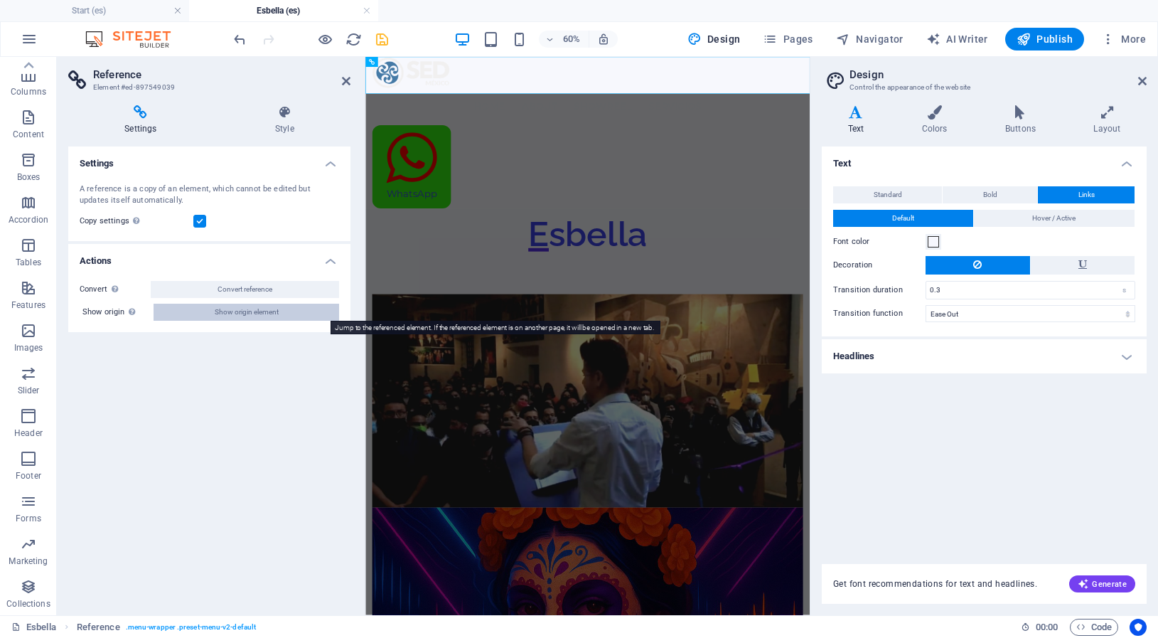
click at [245, 310] on span "Show origin element" at bounding box center [247, 312] width 64 height 17
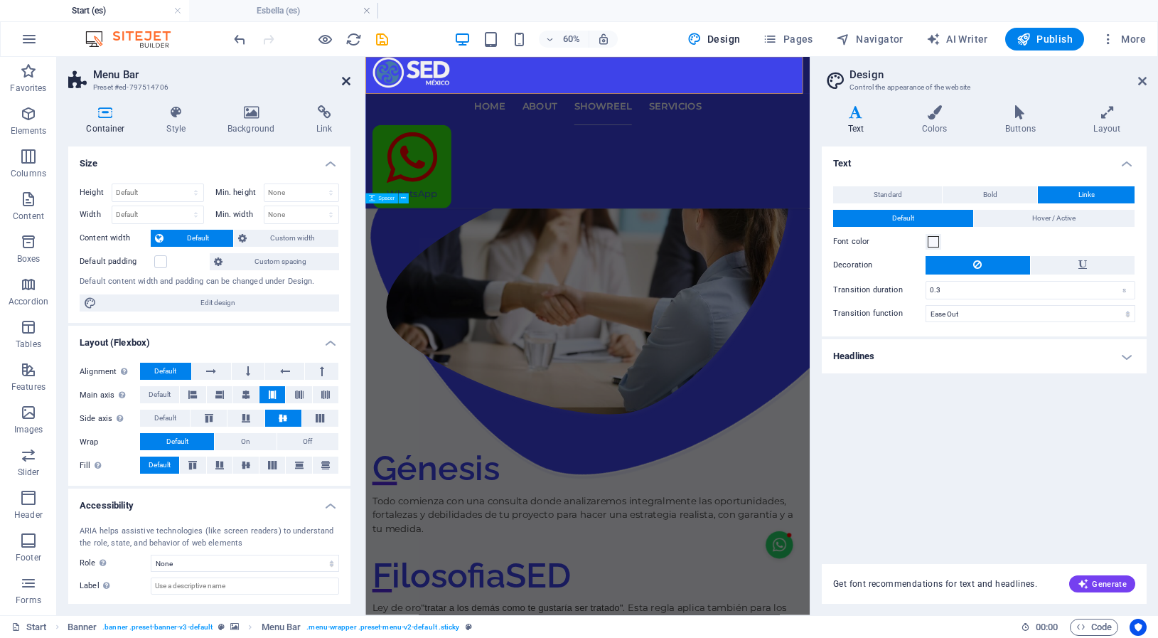
click at [345, 80] on icon at bounding box center [346, 80] width 9 height 11
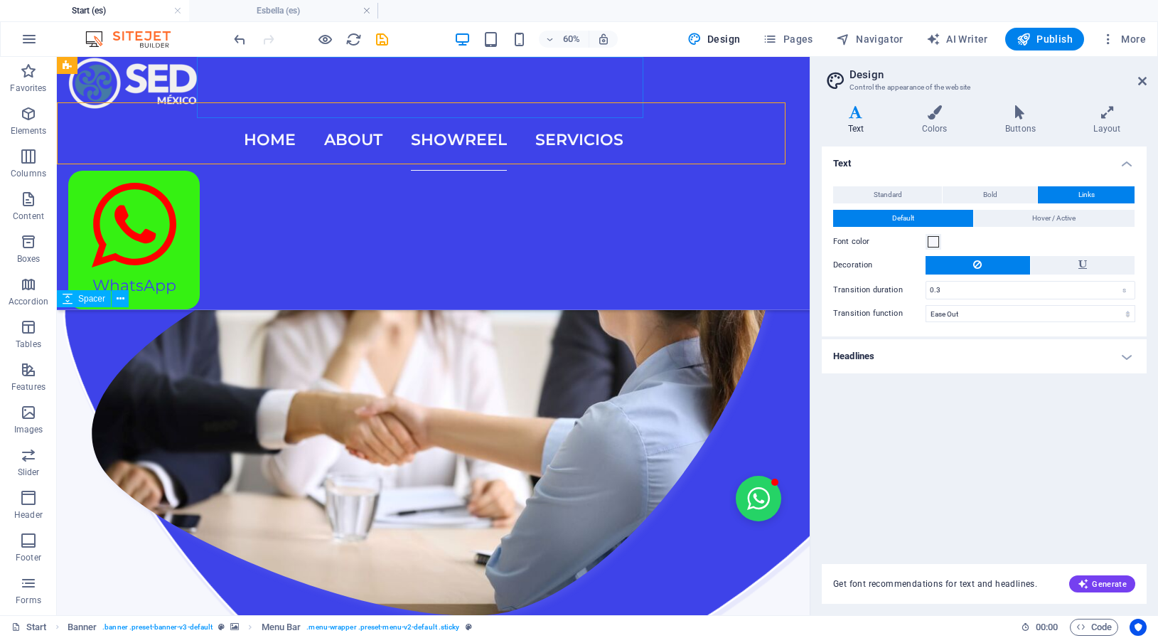
scroll to position [2069, 0]
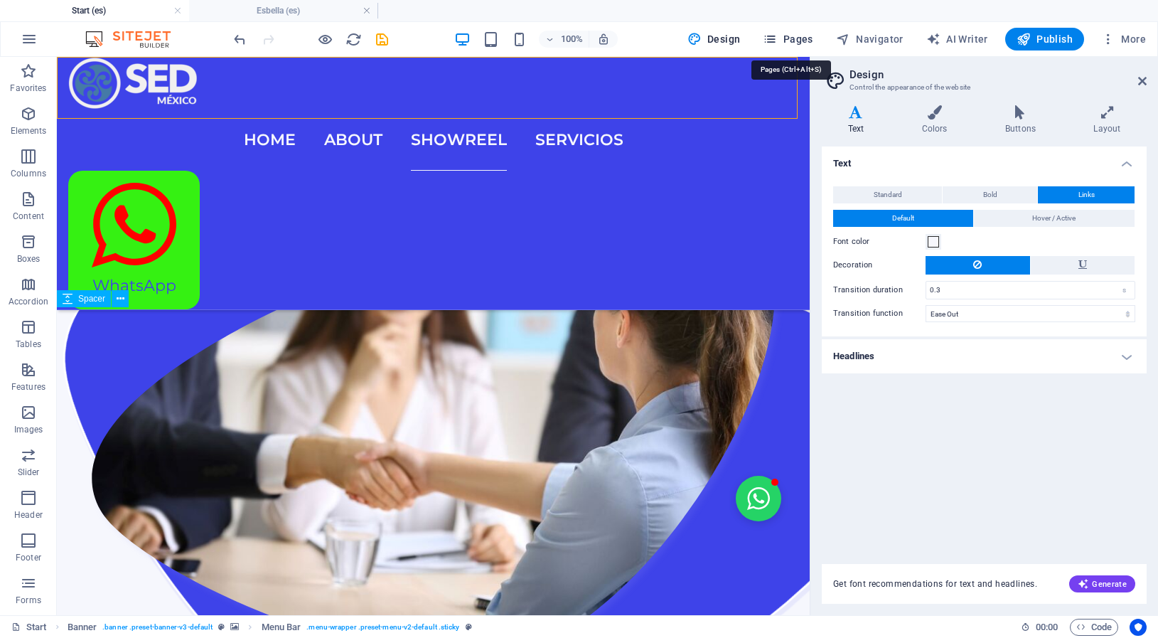
click at [804, 43] on span "Pages" at bounding box center [788, 39] width 50 height 14
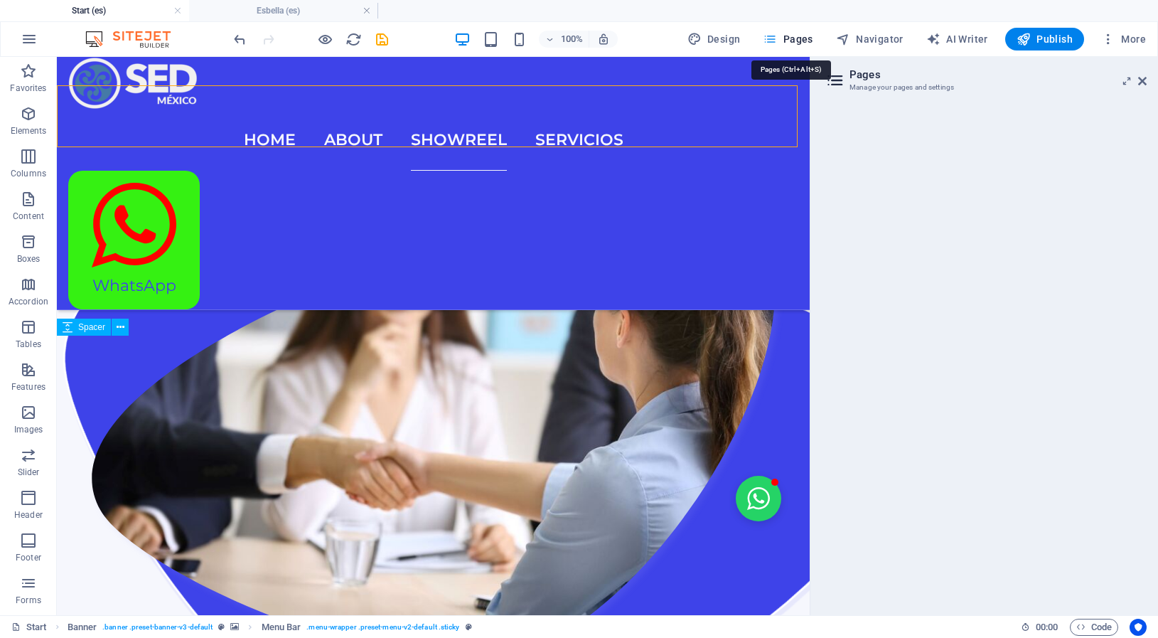
scroll to position [2040, 0]
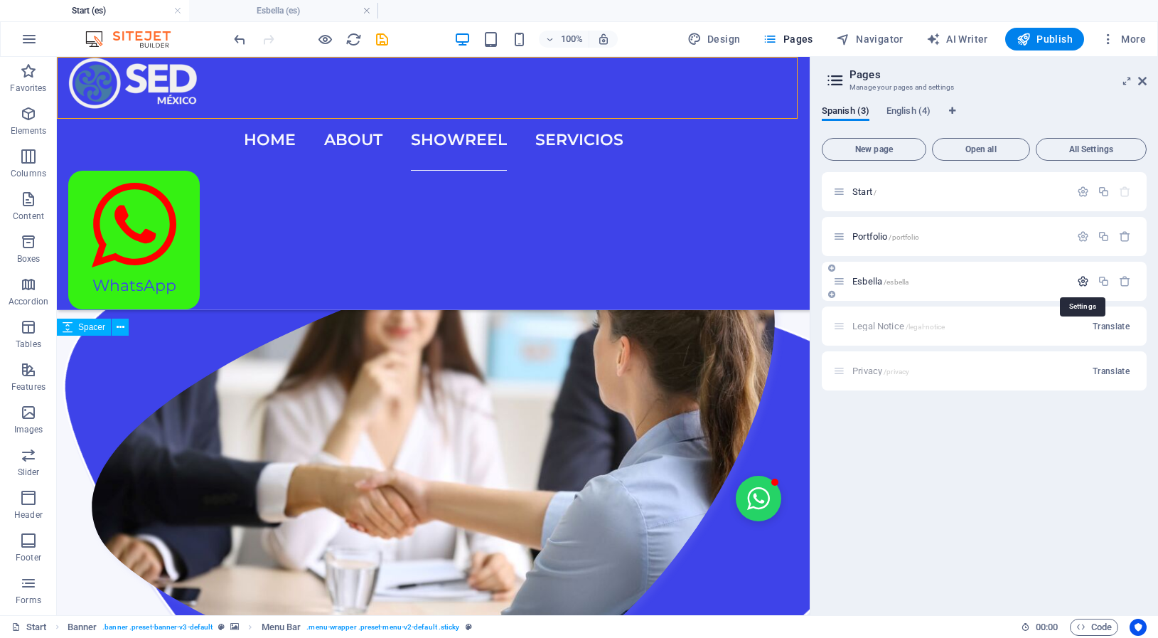
click at [1082, 279] on icon "button" at bounding box center [1083, 281] width 12 height 12
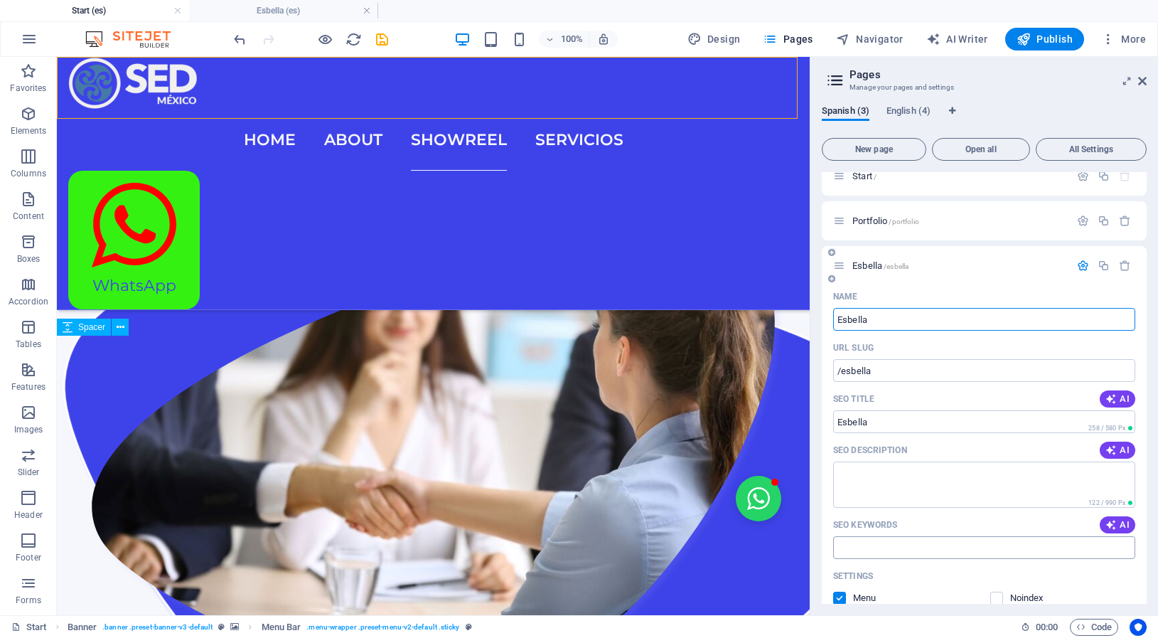
scroll to position [0, 0]
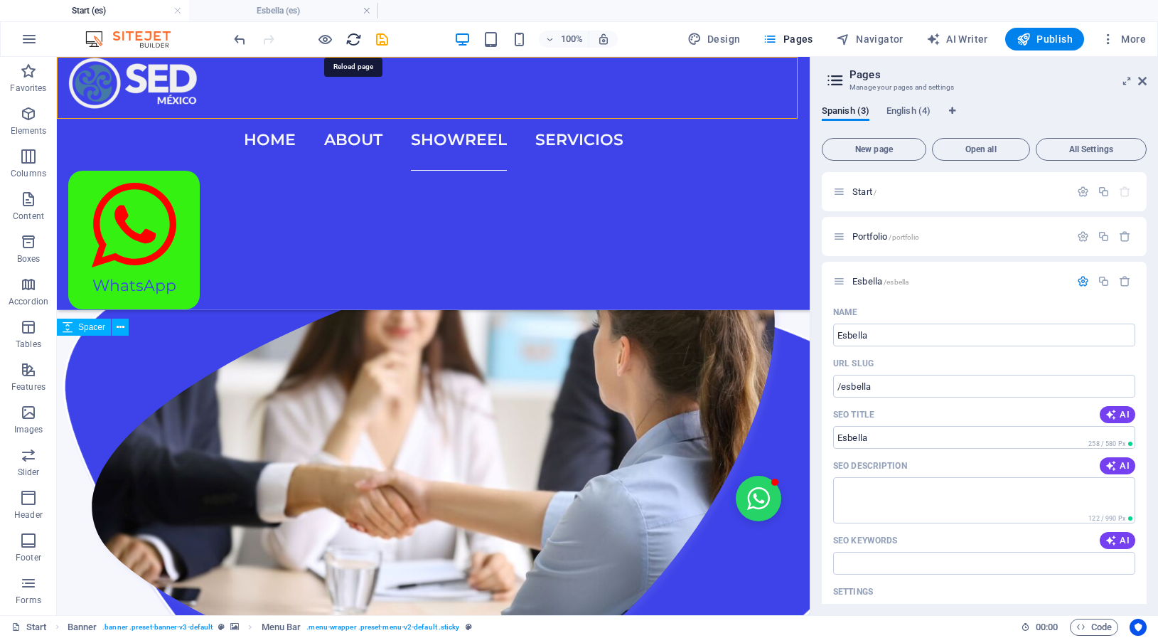
click at [531, 232] on icon "reload" at bounding box center [615, 247] width 168 height 30
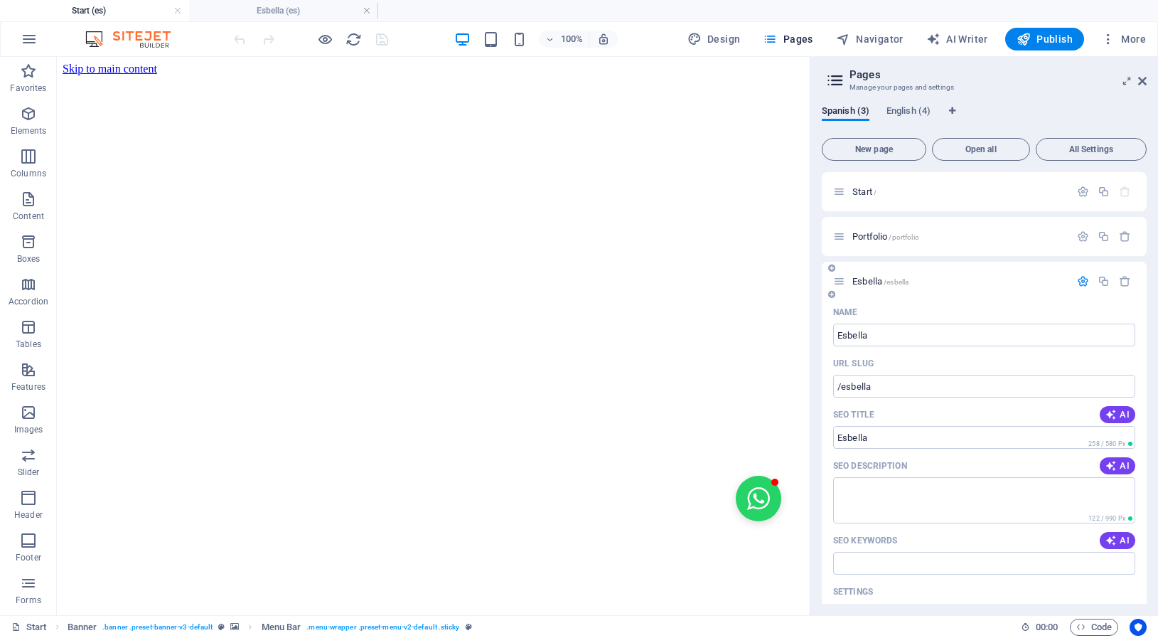
click at [864, 284] on span "Esbella /esbella" at bounding box center [880, 281] width 56 height 11
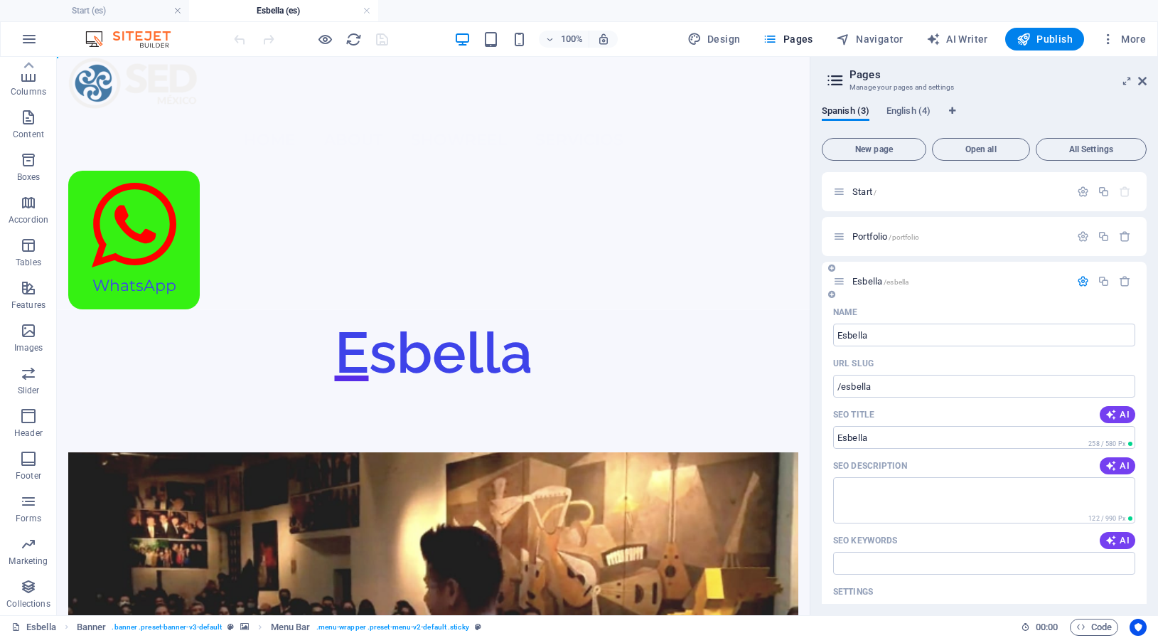
scroll to position [82, 0]
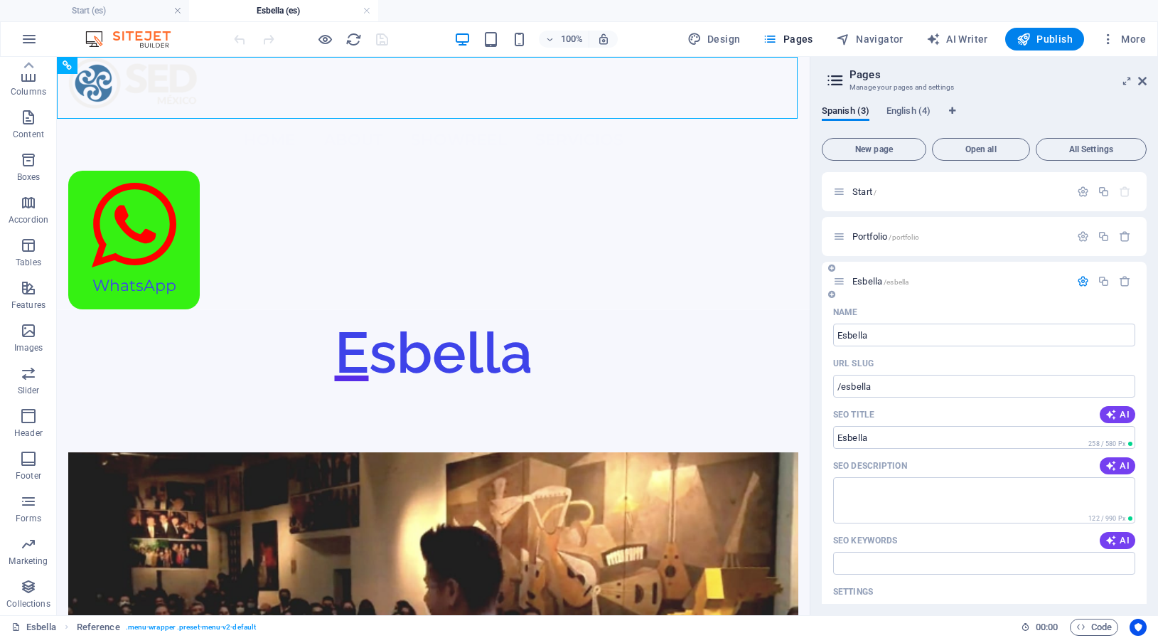
click at [839, 286] on icon at bounding box center [839, 281] width 12 height 12
click at [872, 283] on span "Esbella /esbella" at bounding box center [880, 281] width 56 height 11
click at [864, 195] on span "Start /" at bounding box center [864, 191] width 24 height 11
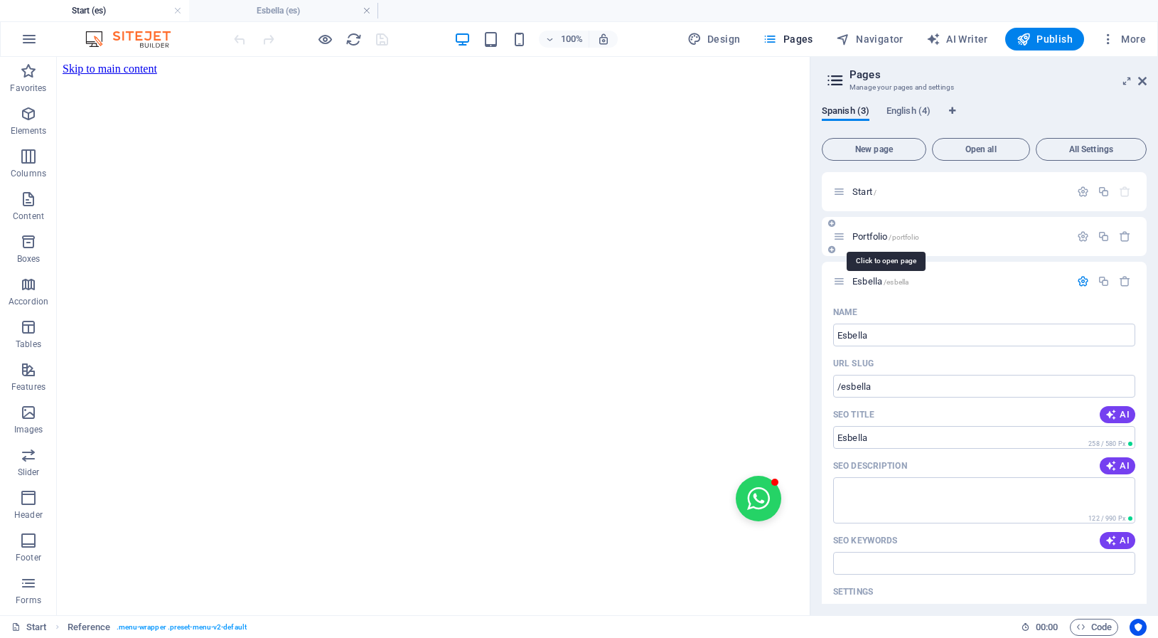
click at [864, 237] on span "Portfolio /portfolio" at bounding box center [885, 236] width 67 height 11
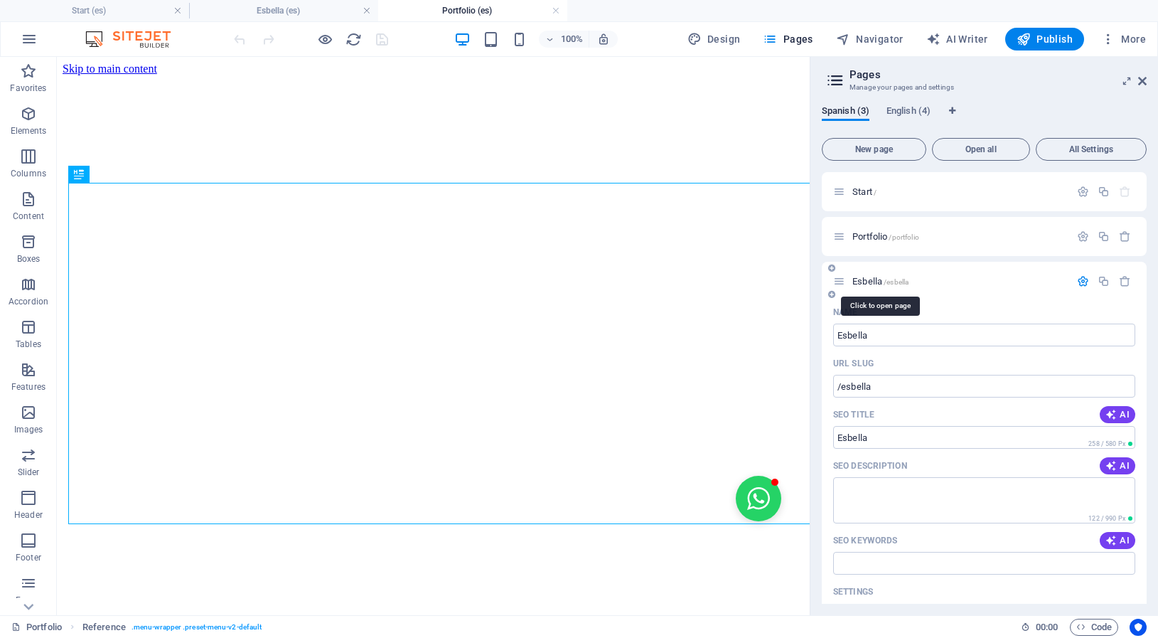
scroll to position [0, 0]
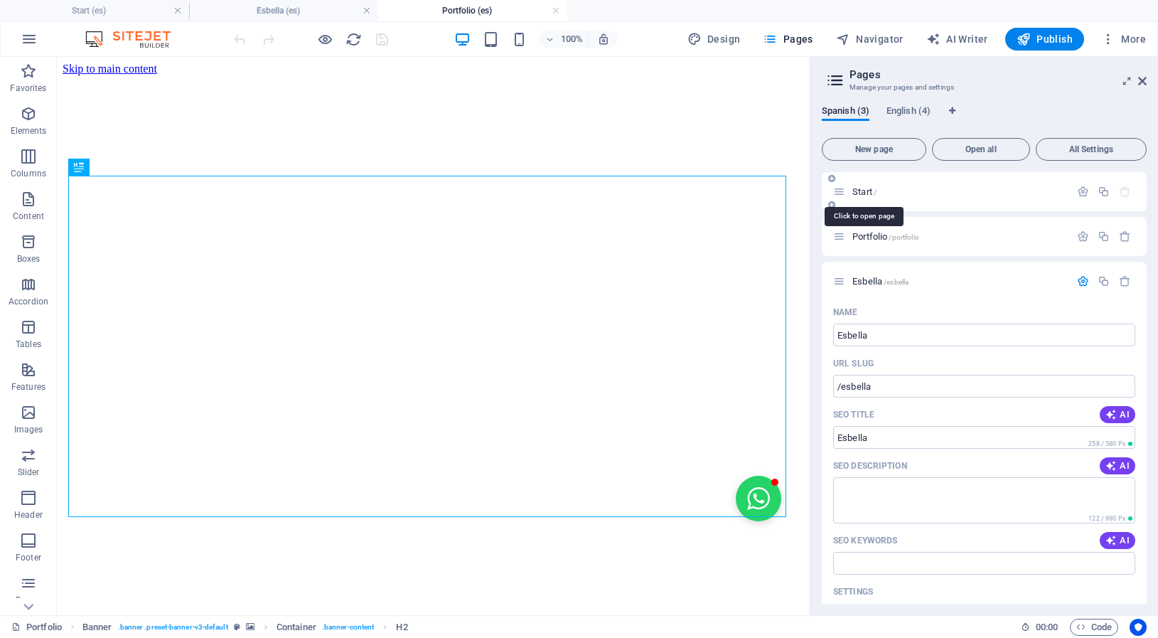
click at [864, 193] on span "Start /" at bounding box center [864, 191] width 24 height 11
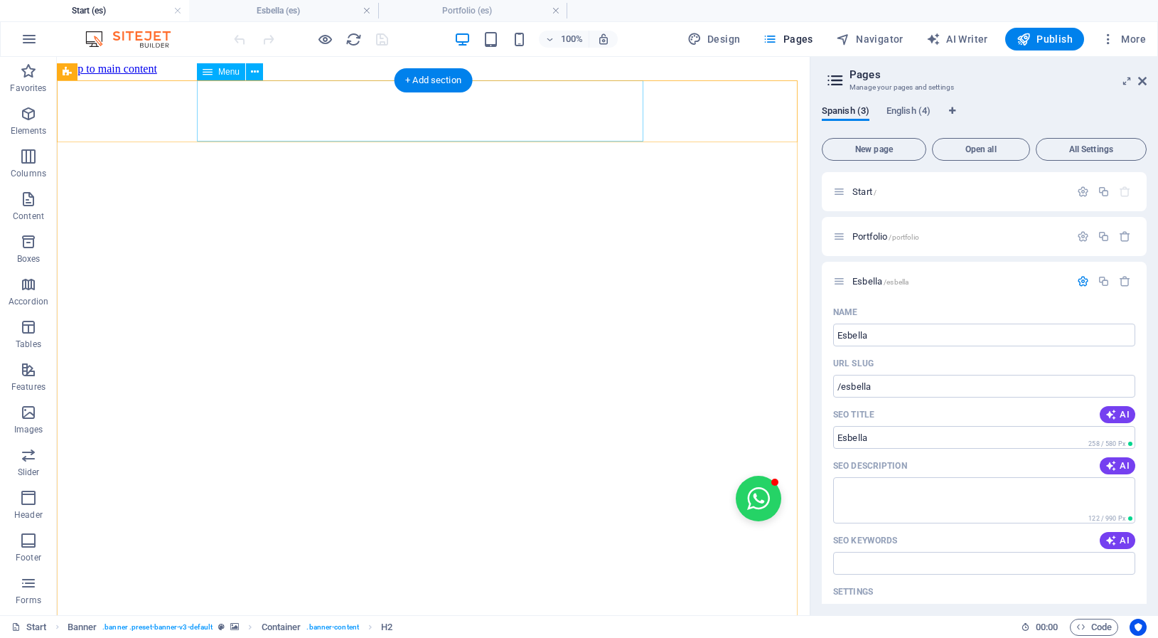
select select
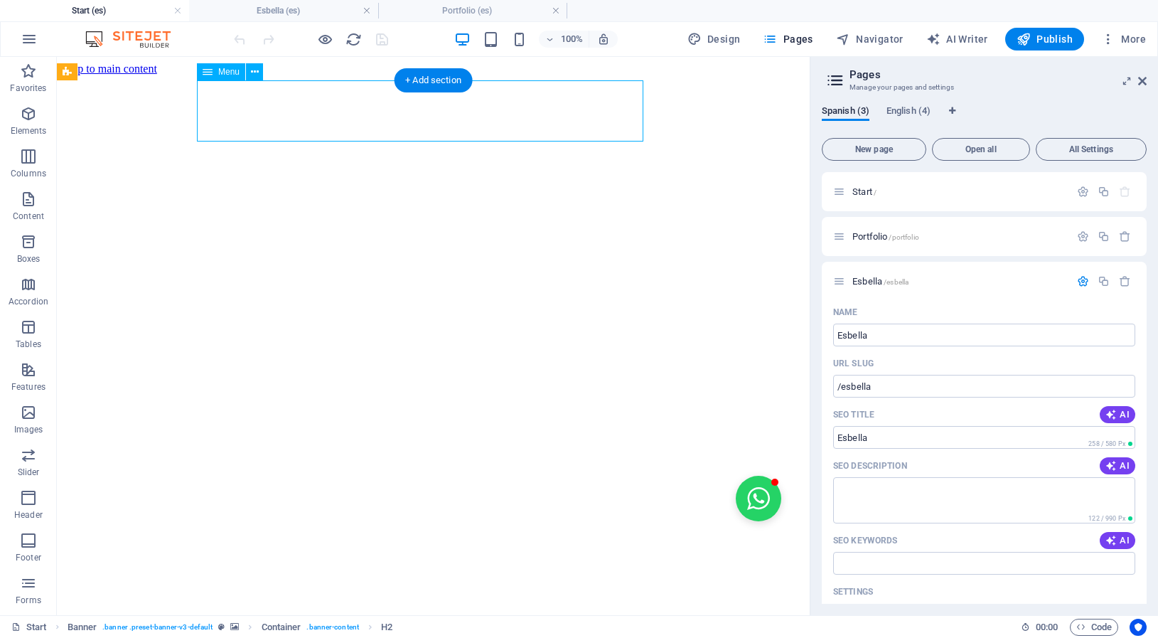
select select "1"
select select
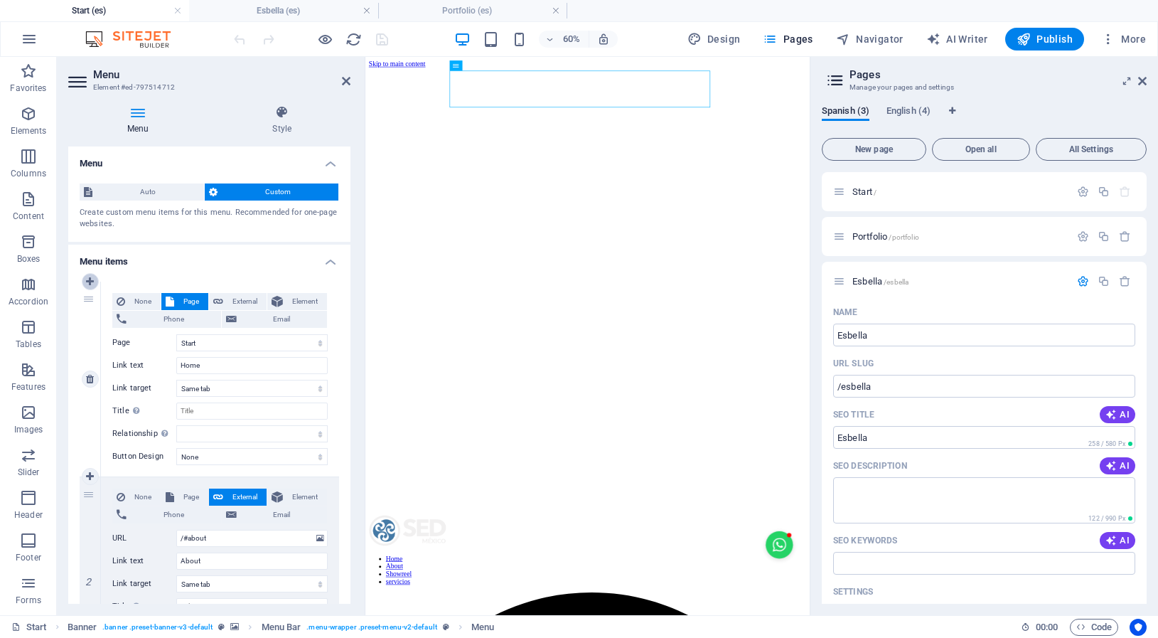
click at [92, 282] on icon at bounding box center [90, 282] width 8 height 10
select select
select select "0"
type input "Home"
select select
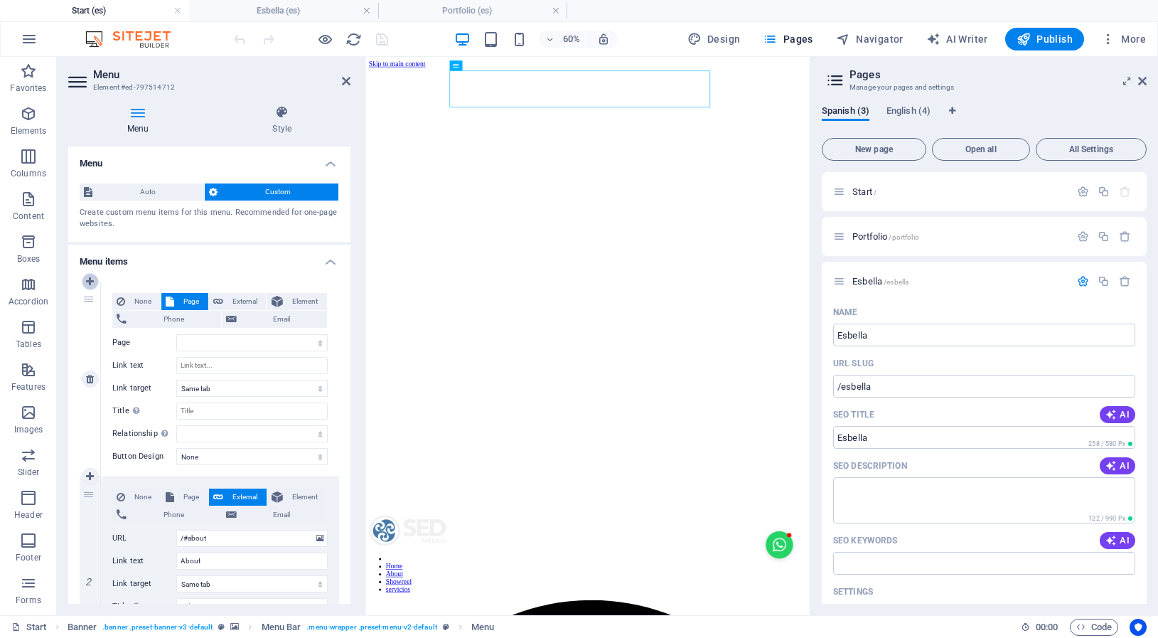
type input "/#about"
type input "About"
select select
type input "/#showreel"
type input "Showreel"
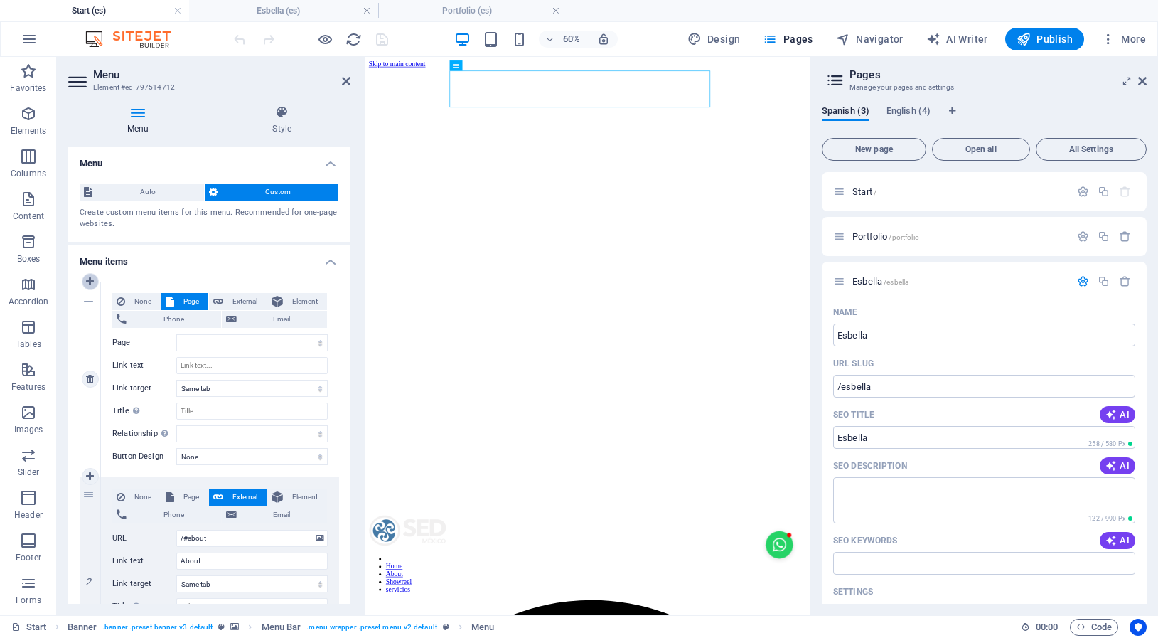
select select
select select "1"
select select
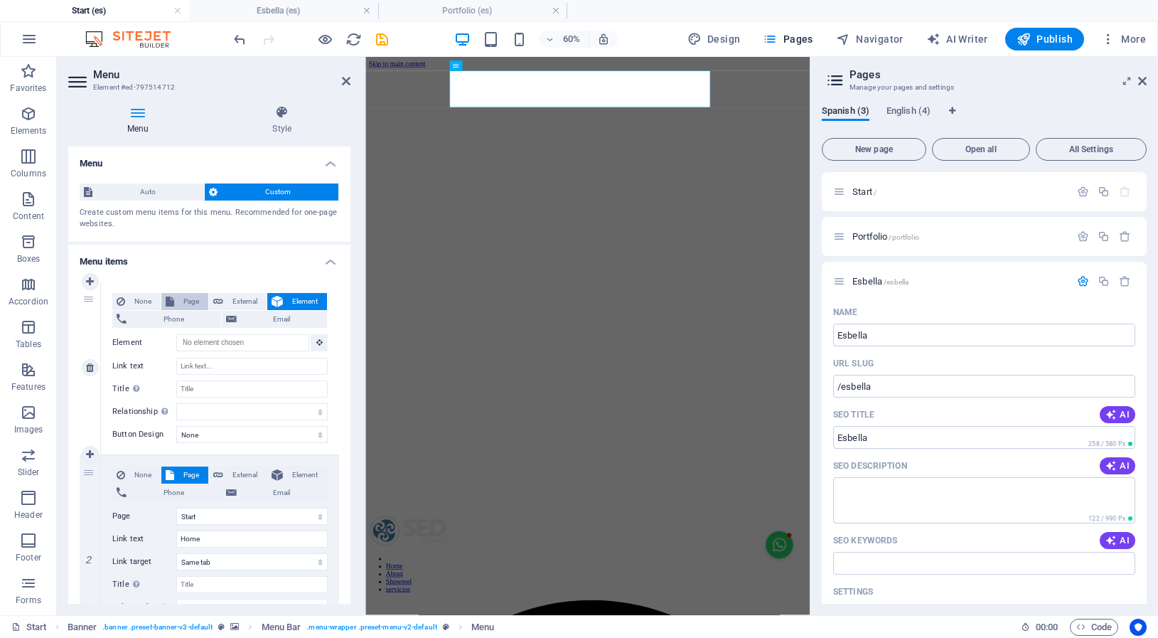
click at [181, 302] on span "Page" at bounding box center [191, 301] width 26 height 17
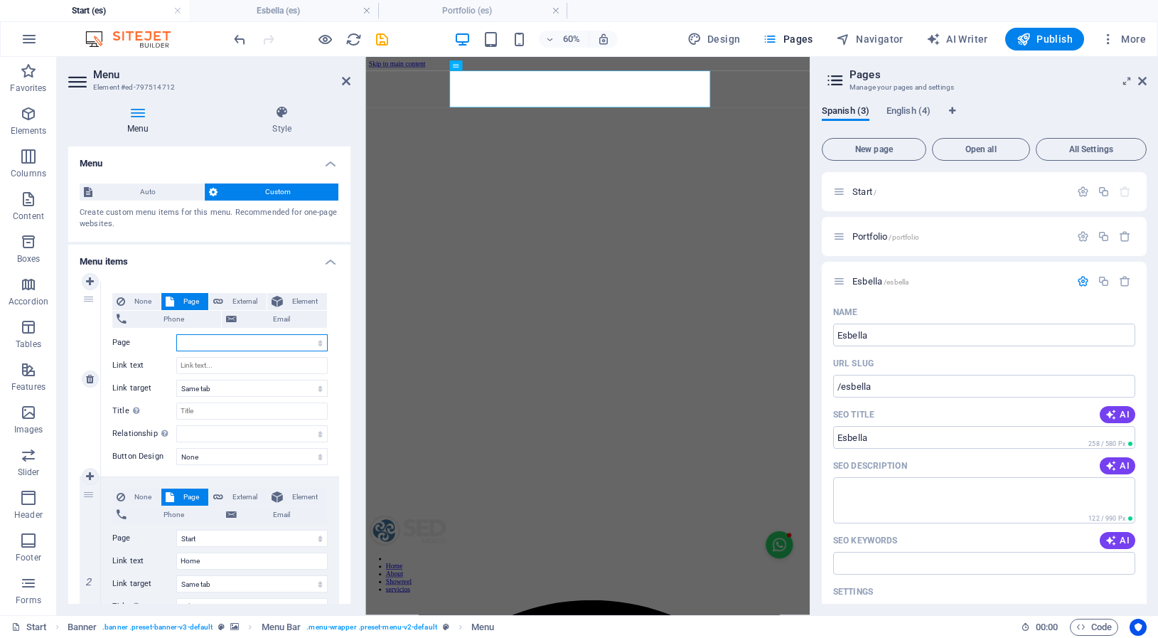
select select
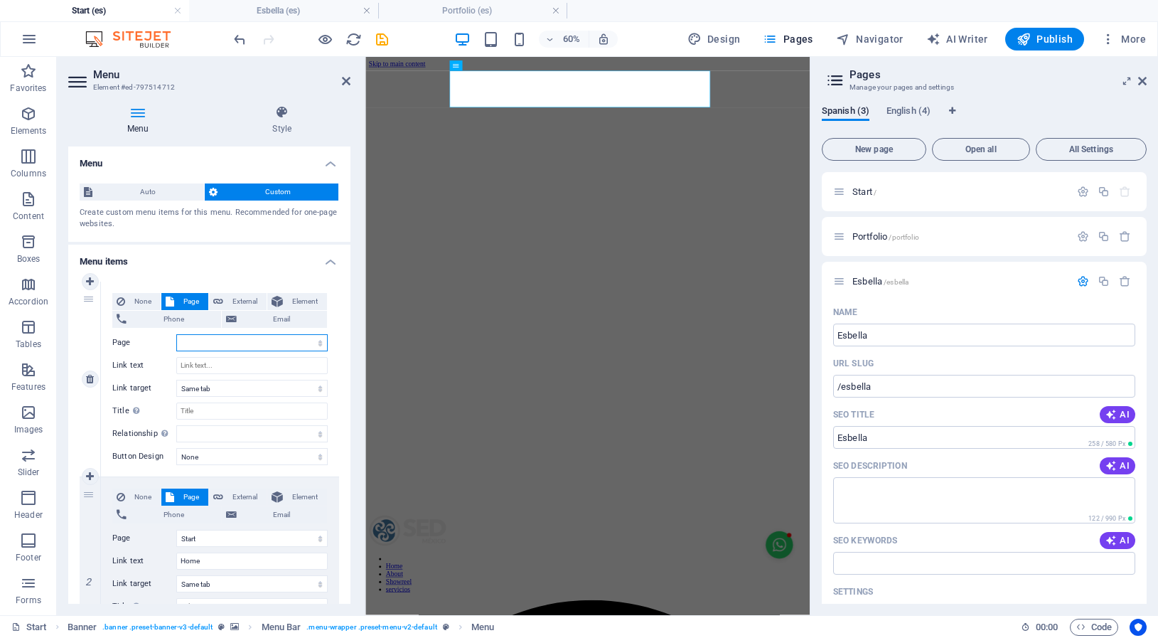
select select
click at [176, 334] on select "Start Portfolio Esbella Start Portfolio Legal Notice Privacy" at bounding box center [251, 342] width 151 height 17
select select "2"
click option "Esbella" at bounding box center [0, 0] width 0 height 0
select select
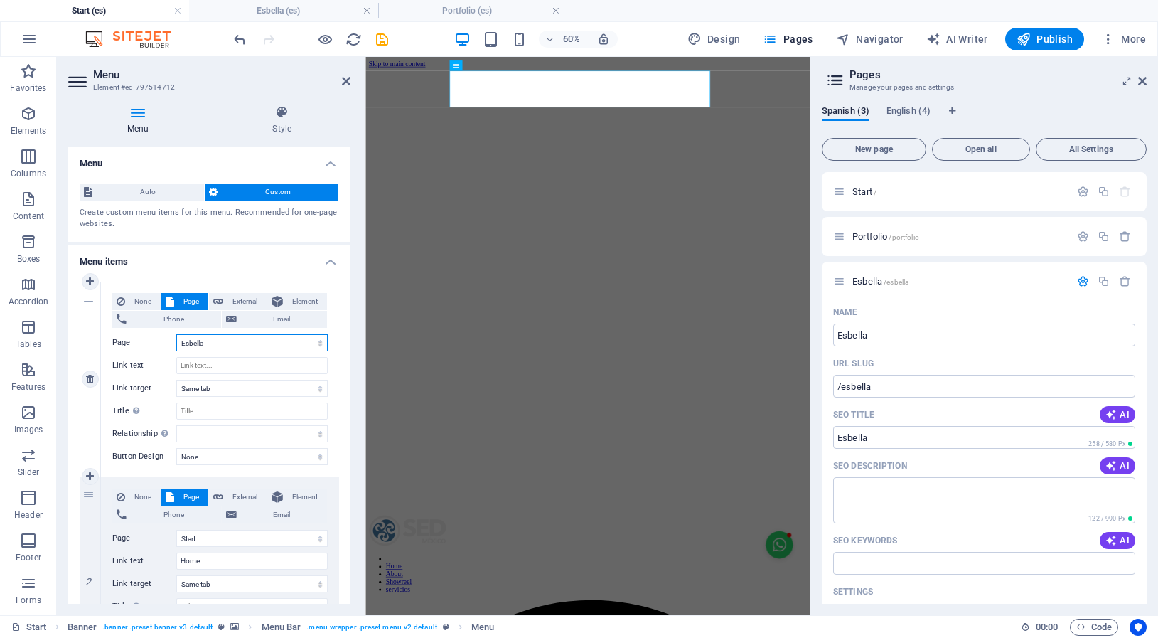
select select
click at [206, 366] on input "Link text" at bounding box center [251, 365] width 151 height 17
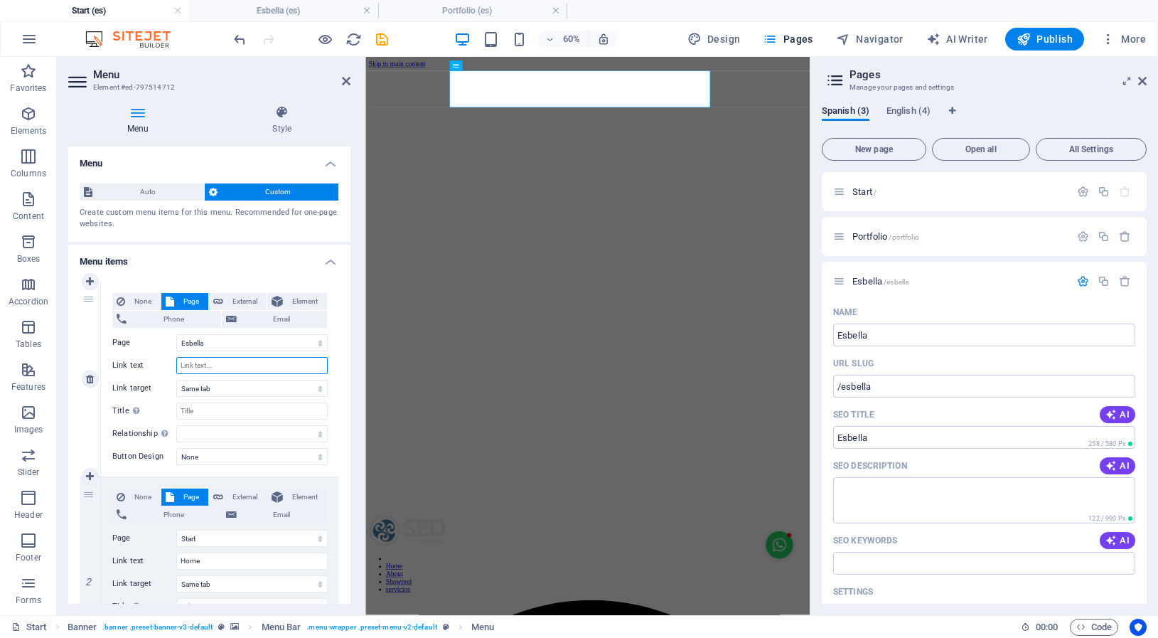
click at [214, 366] on input "Link text" at bounding box center [251, 365] width 151 height 17
type input "Esbela"
select select
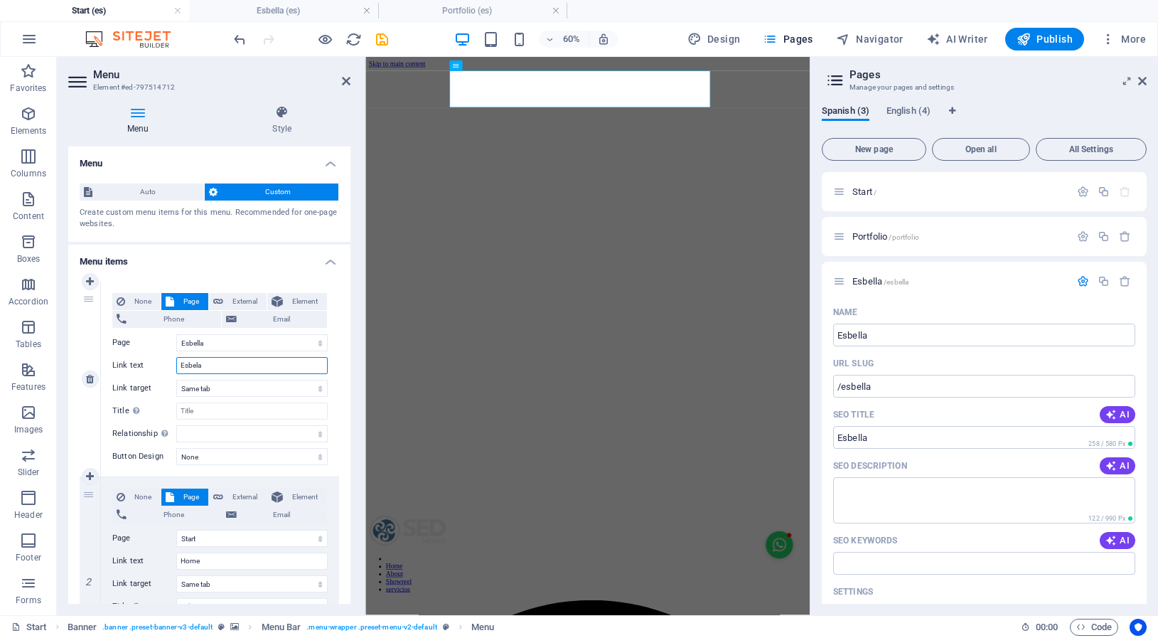
select select
type input "Esbel"
select select
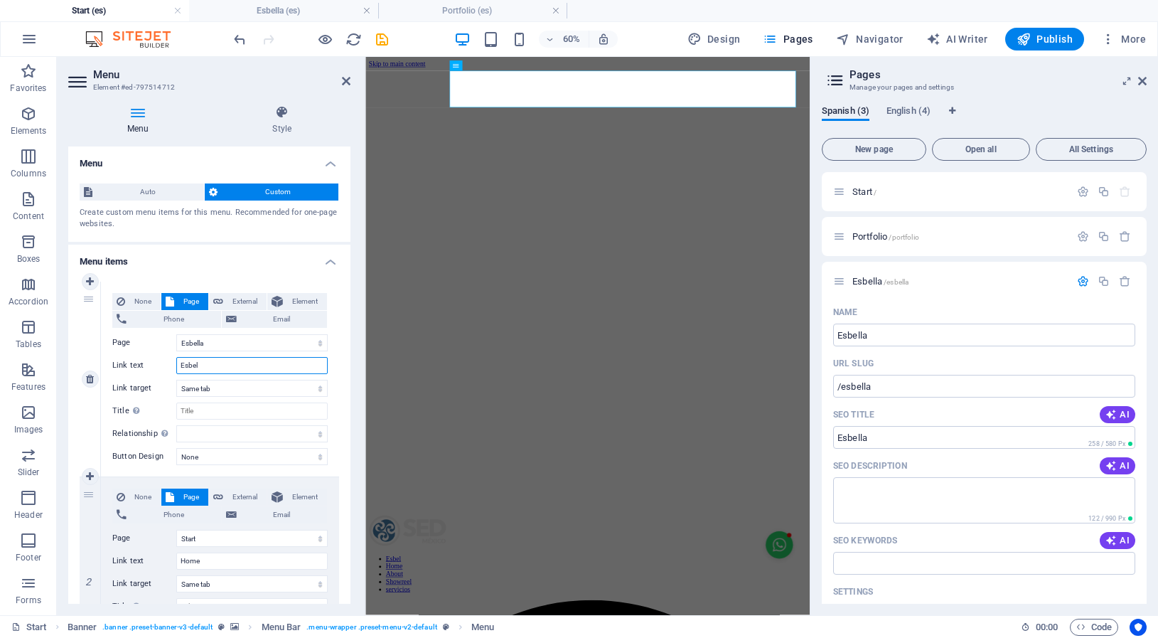
select select
type input "Esbella"
select select
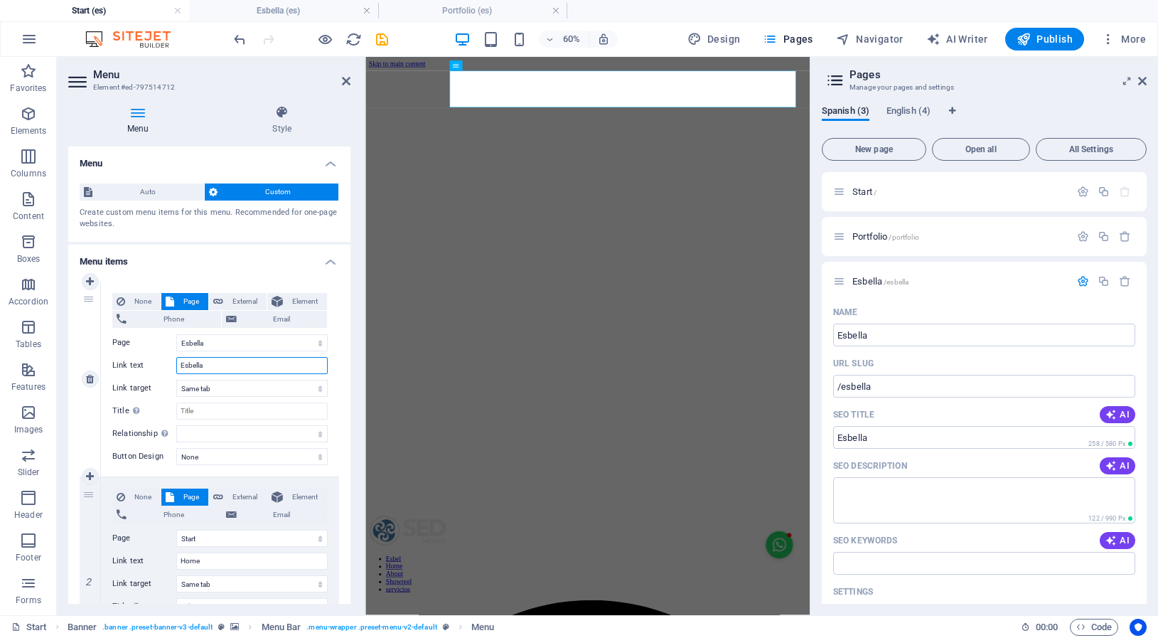
select select
type input "Esbella"
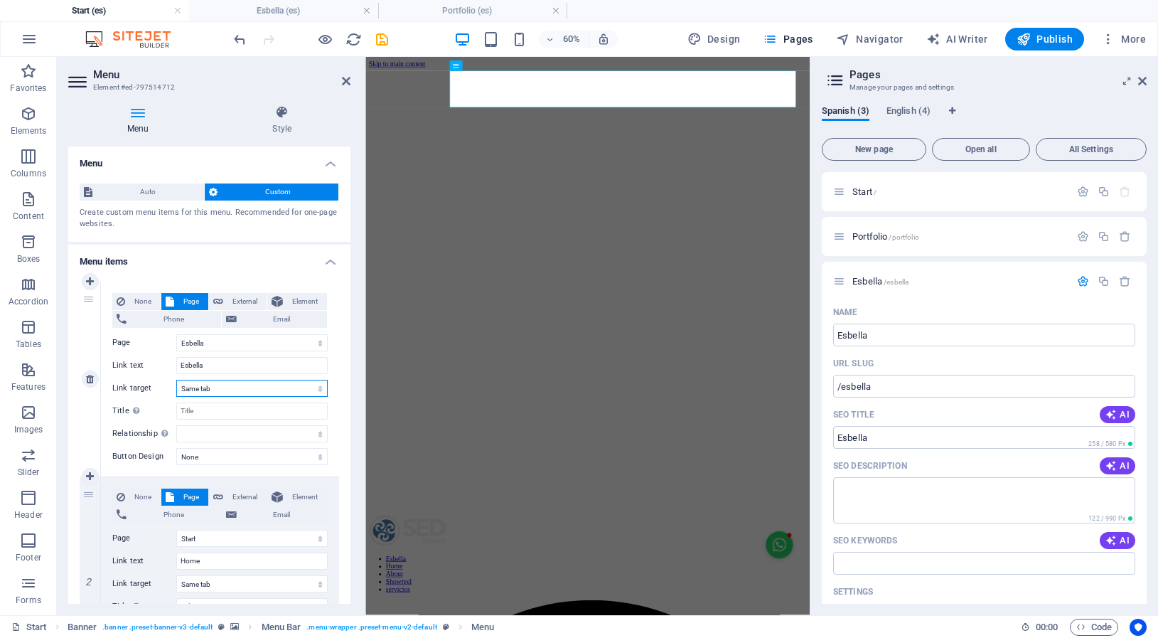
click option "Same tab" at bounding box center [0, 0] width 0 height 0
click at [213, 410] on input "Title Additional link description, should not be the same as the link text. The…" at bounding box center [251, 410] width 151 height 17
drag, startPoint x: 93, startPoint y: 299, endPoint x: 92, endPoint y: 515, distance: 216.9
select select
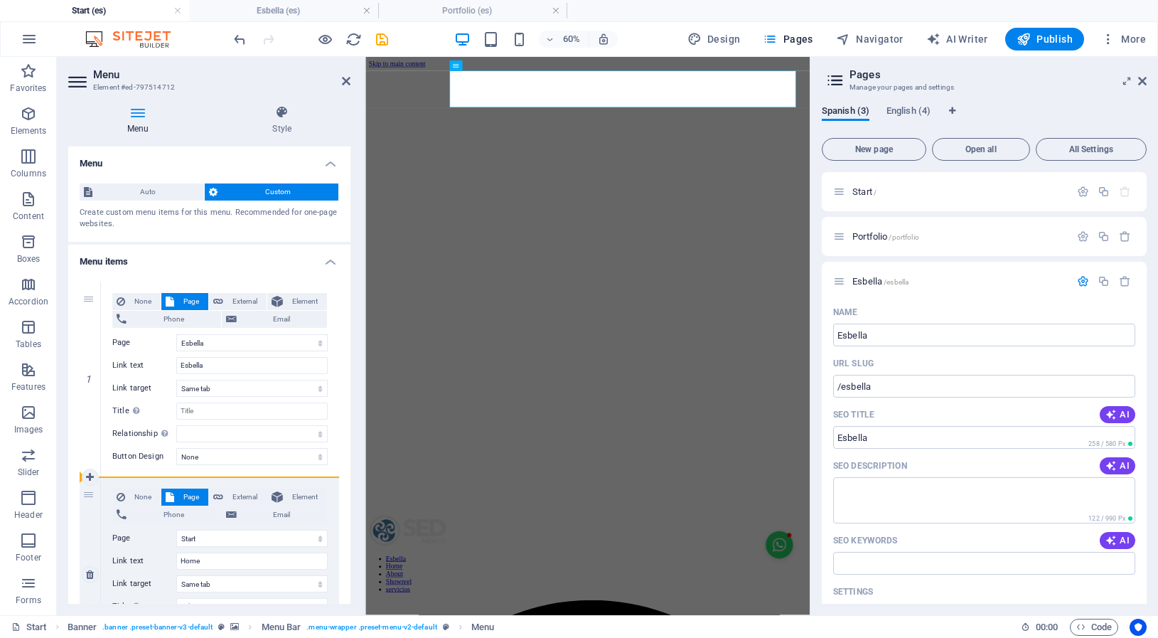
select select
drag, startPoint x: 88, startPoint y: 301, endPoint x: 97, endPoint y: 493, distance: 192.9
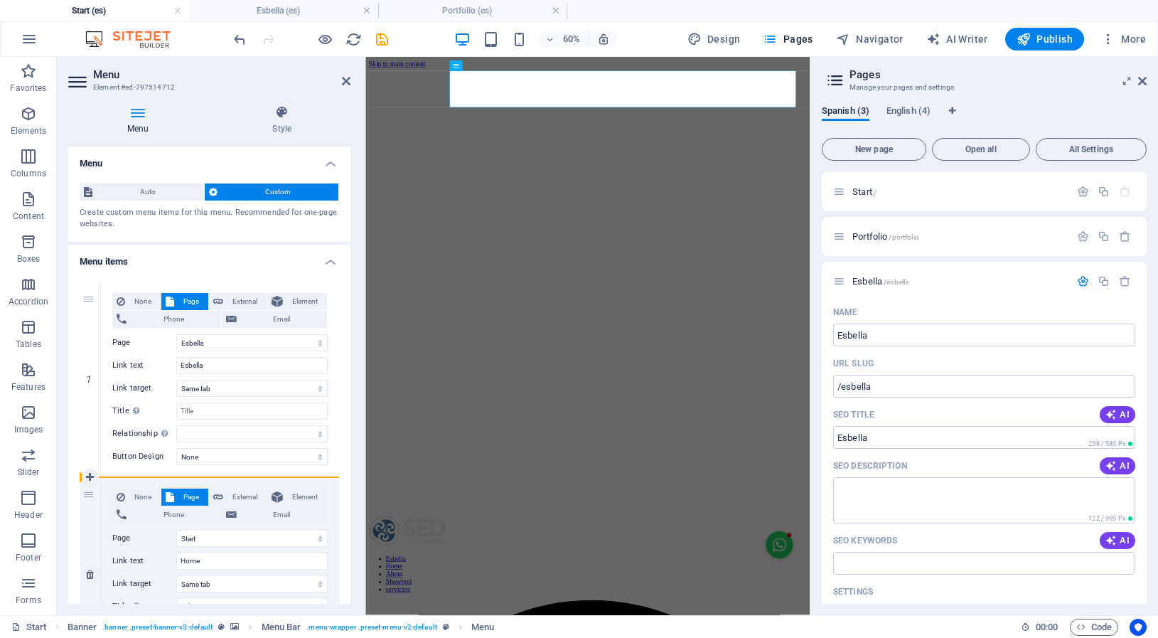
select select
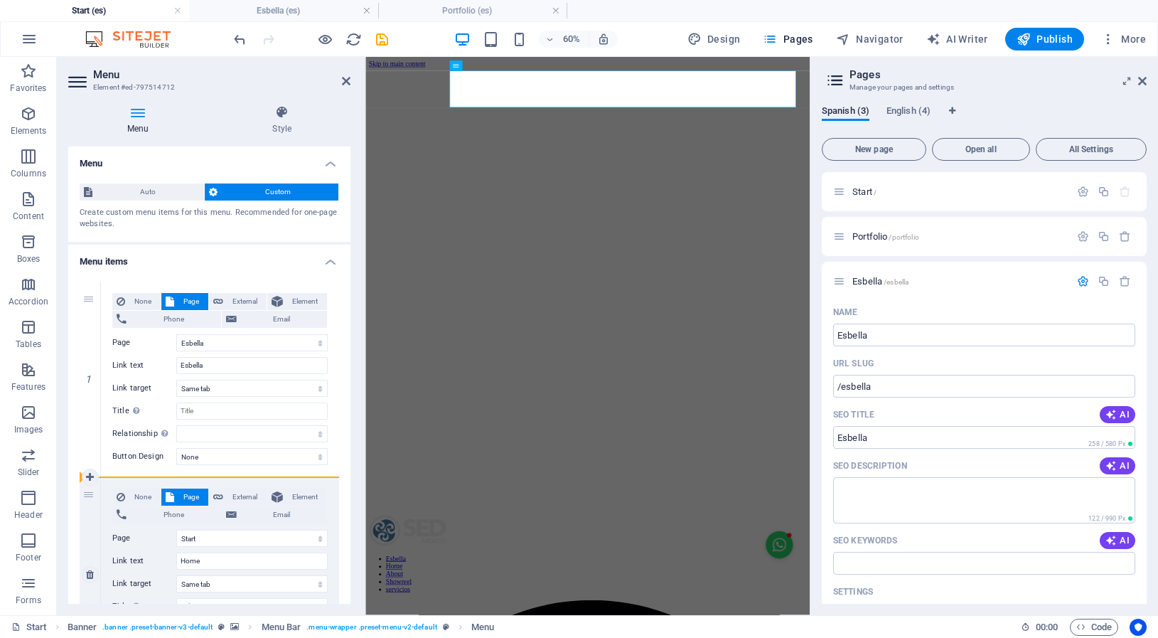
select select
drag, startPoint x: 88, startPoint y: 301, endPoint x: 87, endPoint y: 589, distance: 288.7
select select "0"
type input "Home"
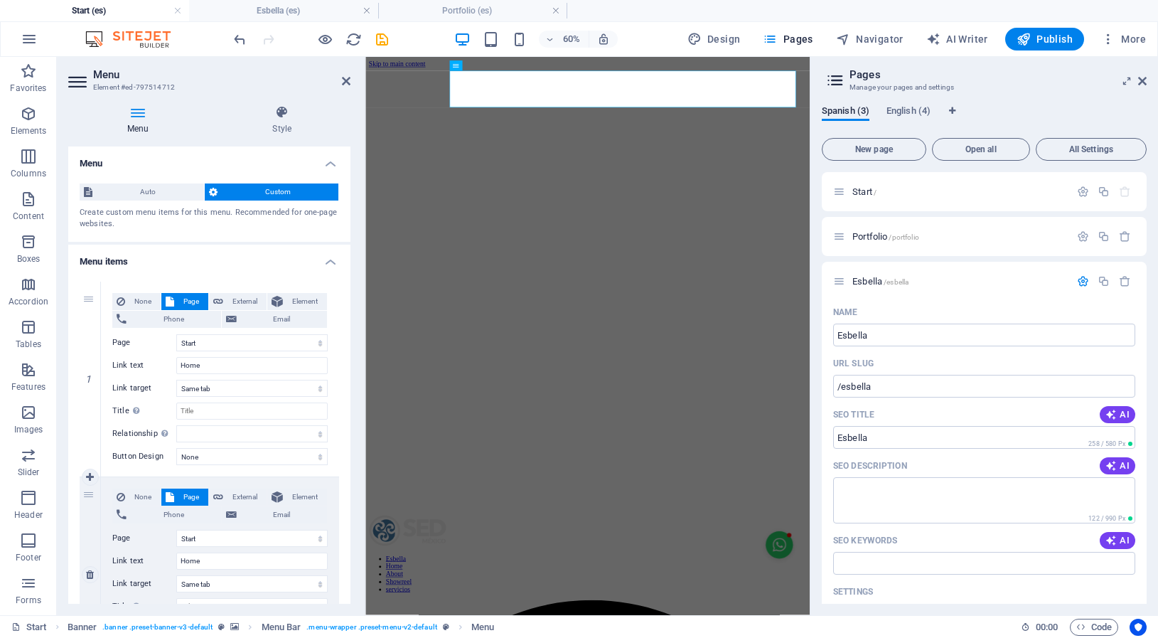
select select
select select "2"
type input "Esbella"
select select
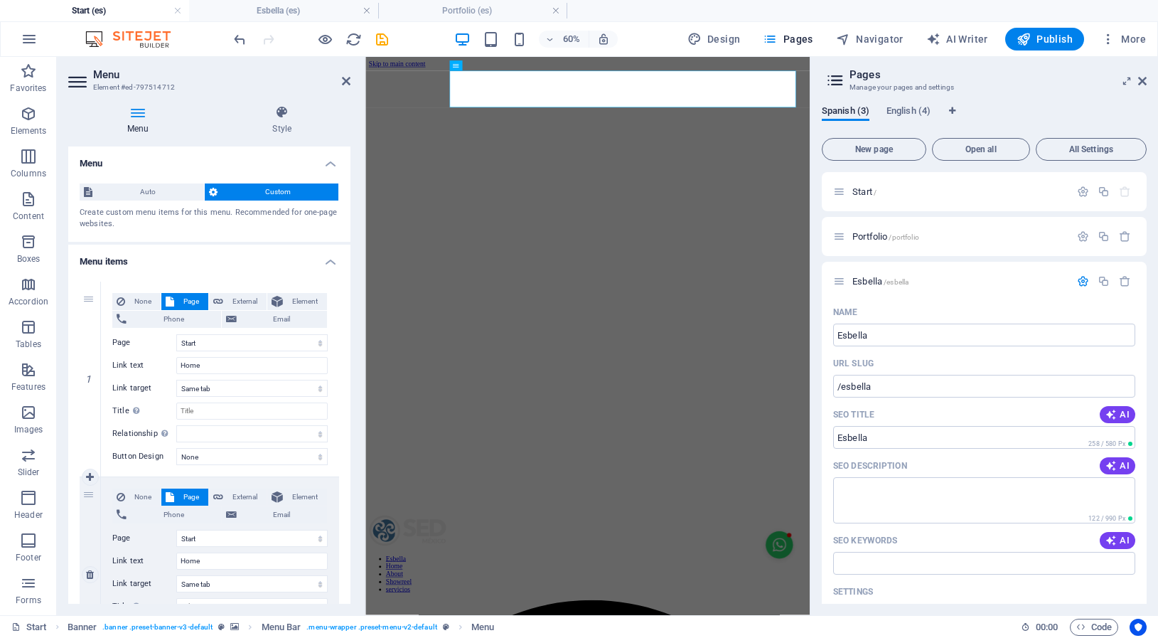
select select
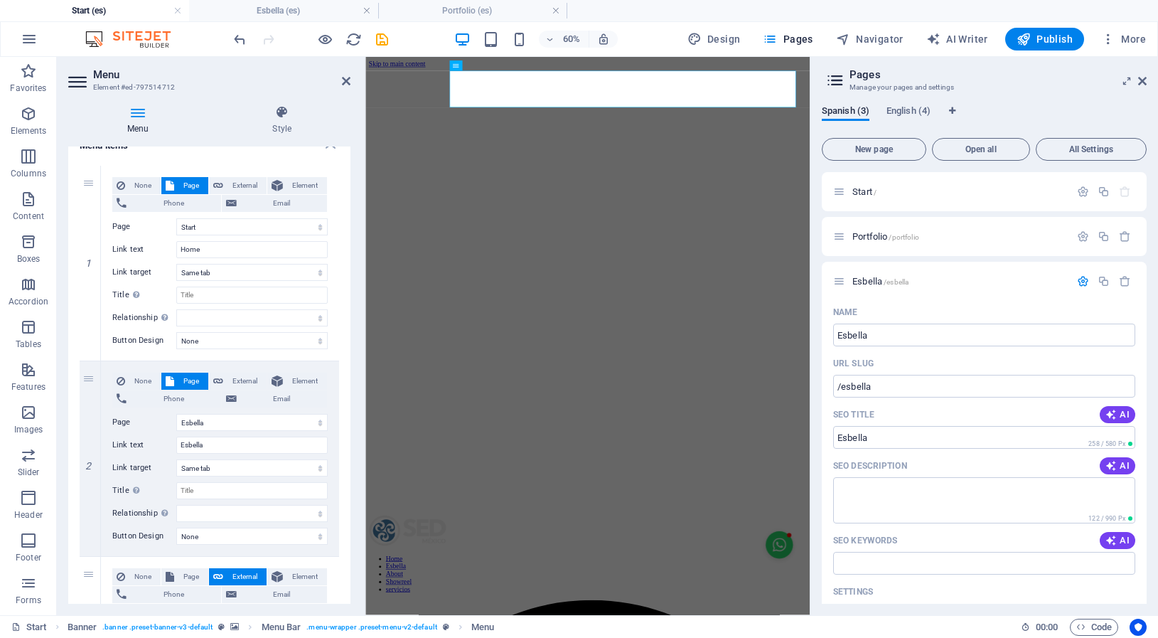
scroll to position [114, 0]
click at [92, 188] on div "1" at bounding box center [90, 265] width 21 height 195
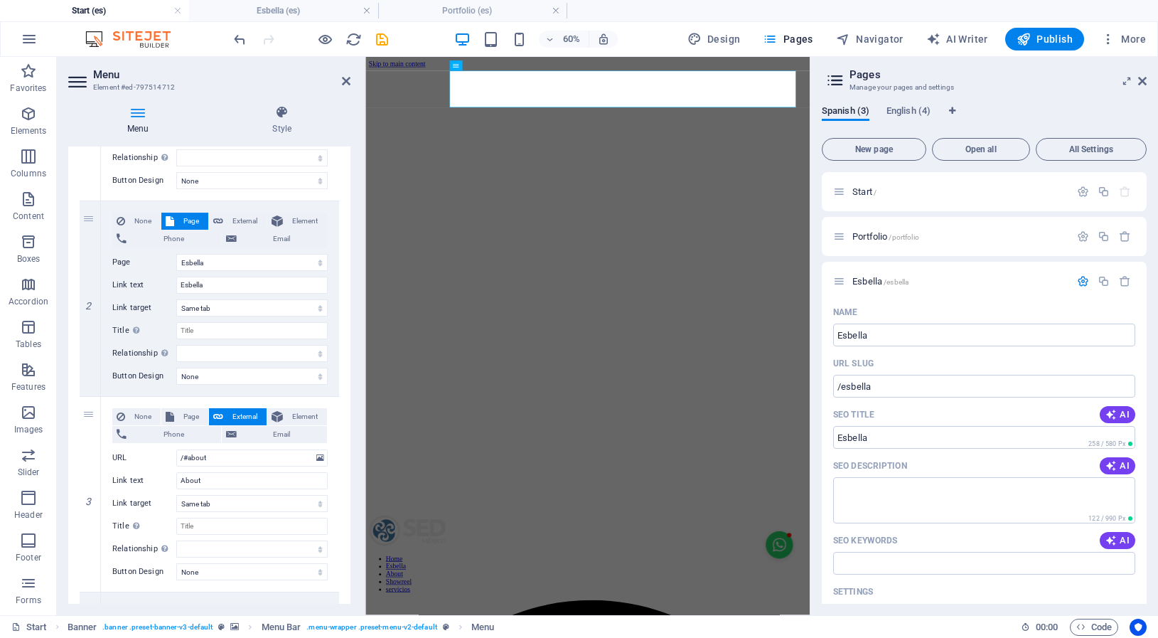
scroll to position [261, 0]
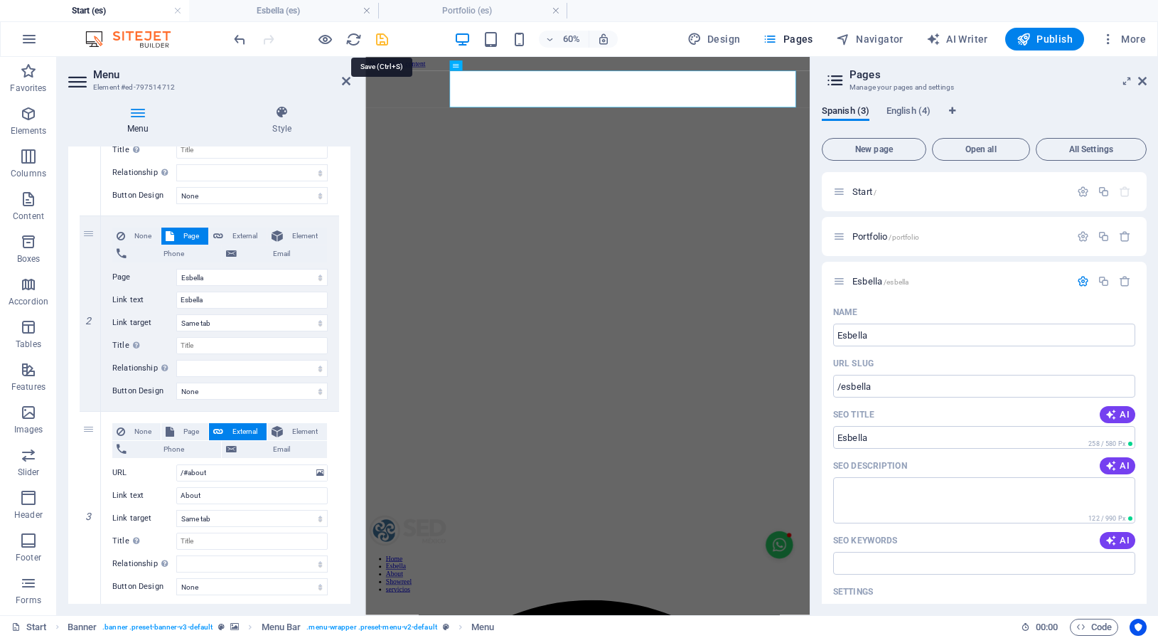
click at [384, 39] on icon "save" at bounding box center [382, 39] width 16 height 16
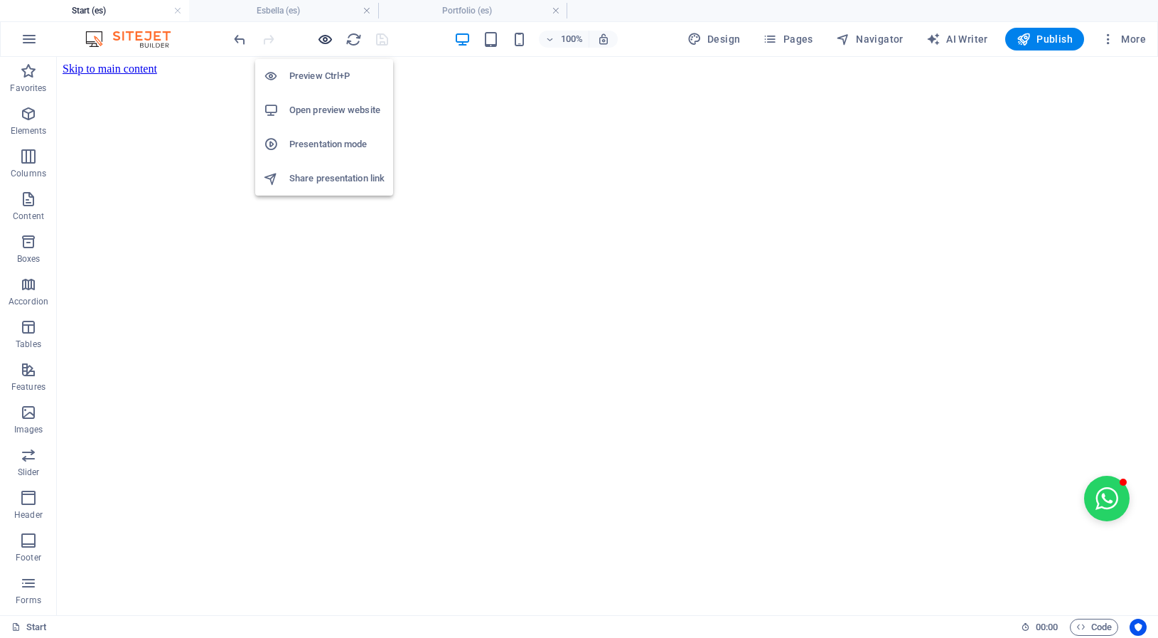
click at [831, 232] on icon "button" at bounding box center [849, 250] width 37 height 37
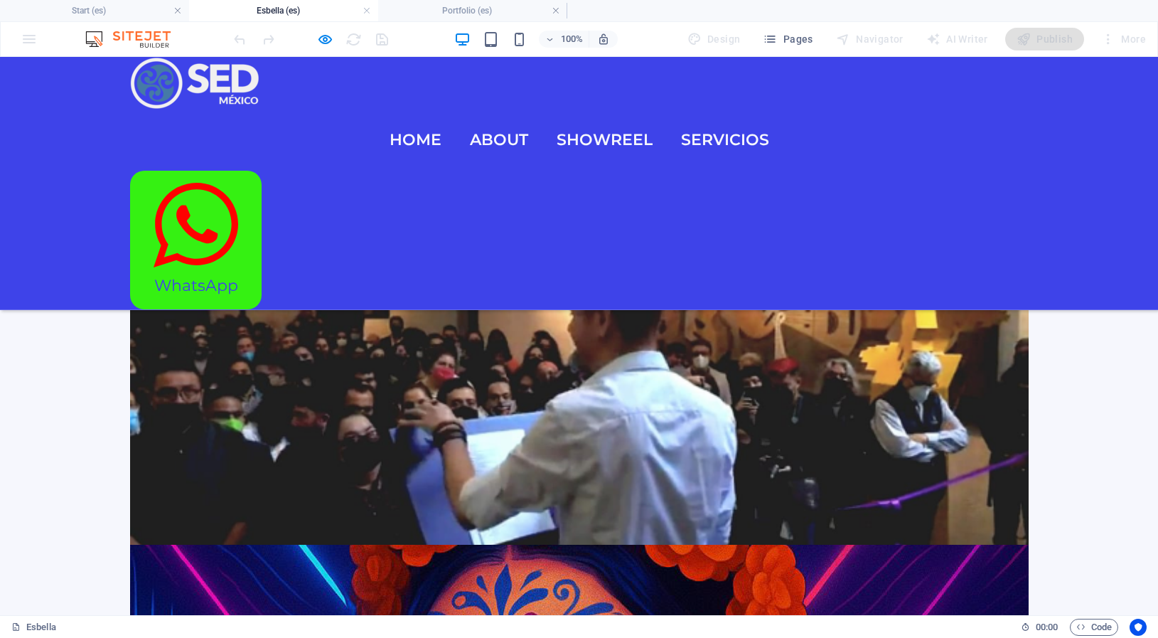
scroll to position [0, 0]
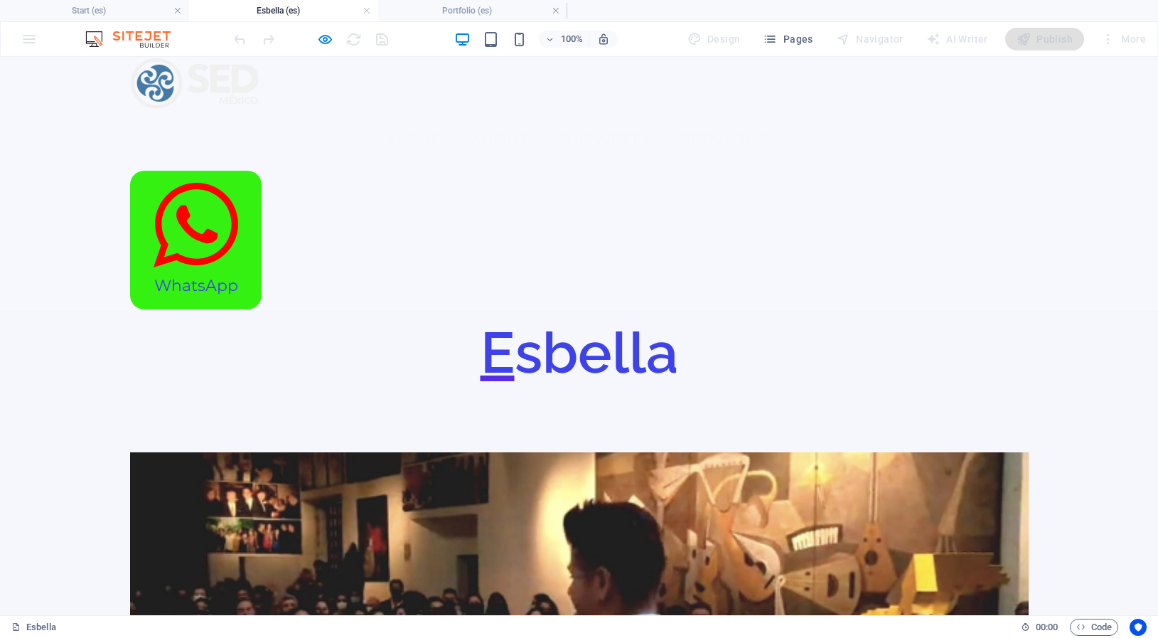
click at [159, 95] on img at bounding box center [194, 83] width 129 height 53
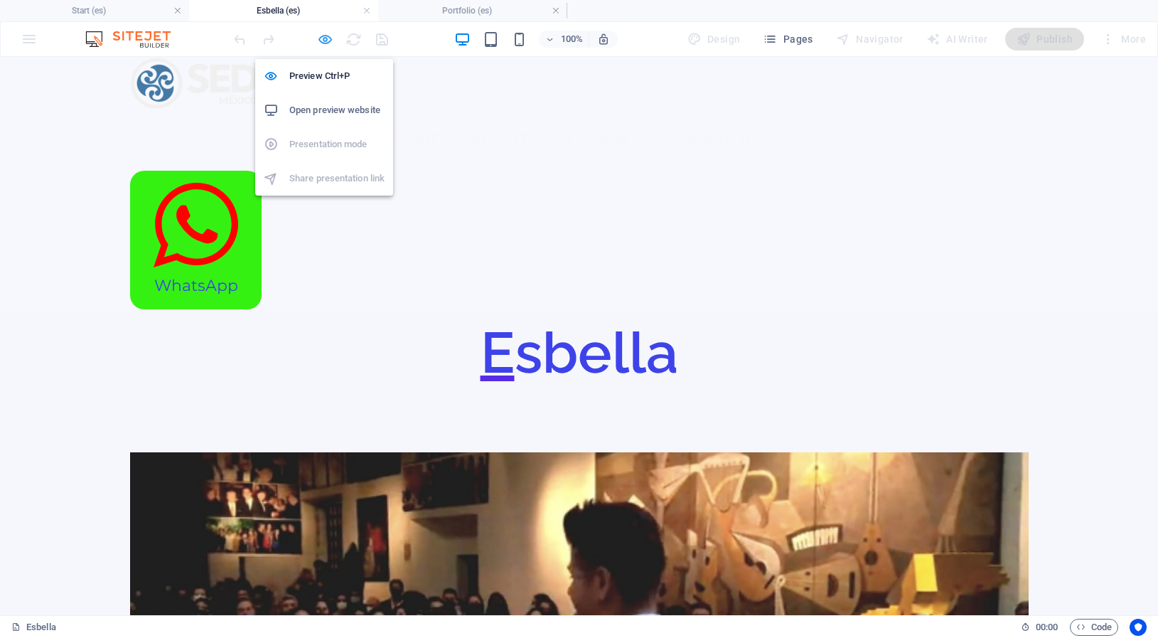
click at [323, 41] on icon "button" at bounding box center [325, 39] width 16 height 16
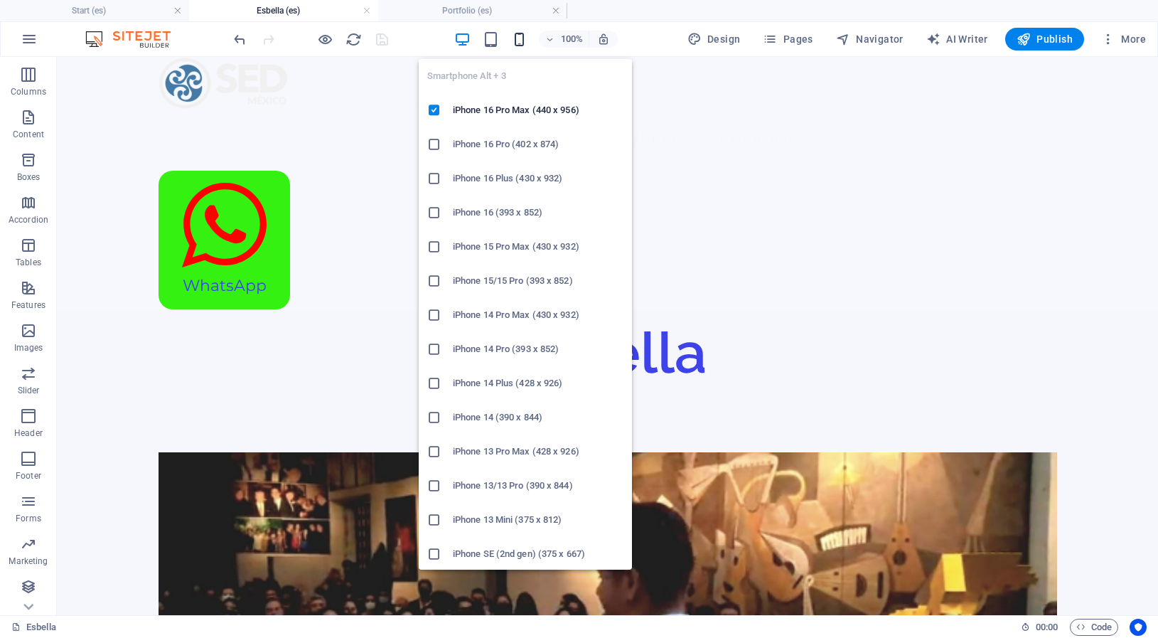
click at [517, 37] on icon "button" at bounding box center [519, 39] width 16 height 16
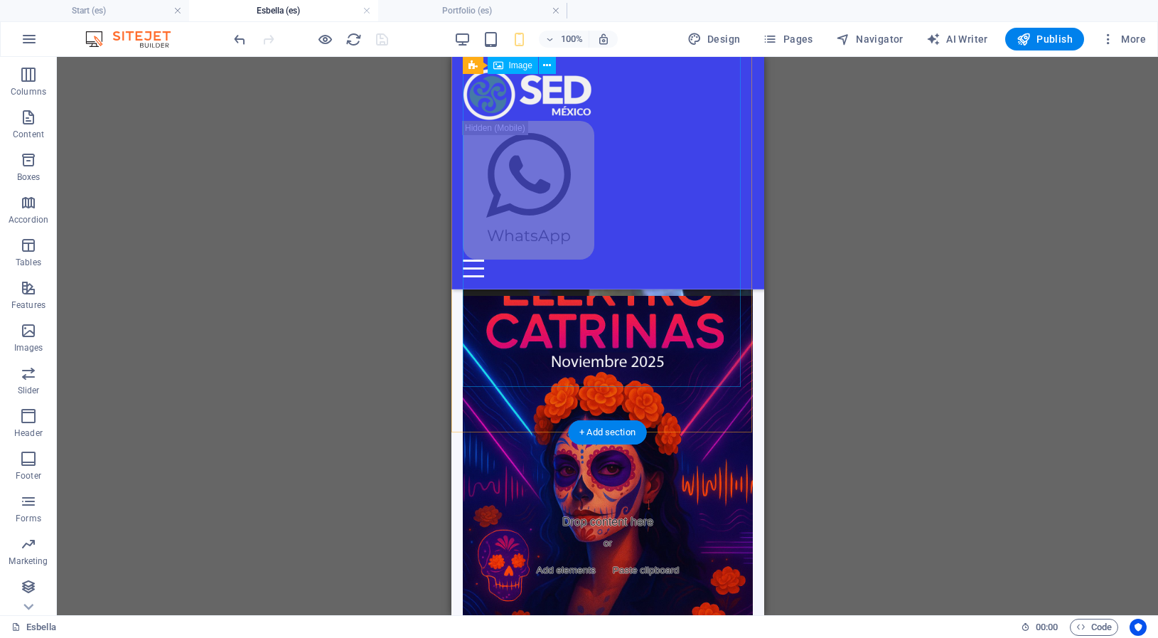
scroll to position [332, 0]
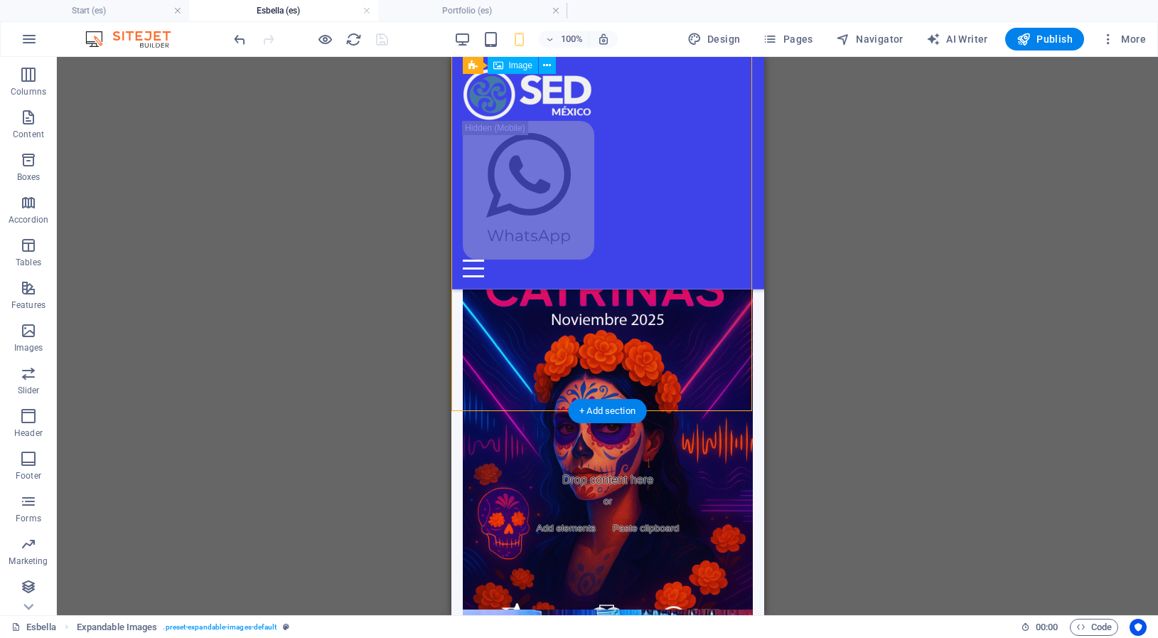
drag, startPoint x: 710, startPoint y: 259, endPoint x: 489, endPoint y: 258, distance: 220.4
click at [488, 254] on figure at bounding box center [607, 75] width 290 height 355
click at [728, 235] on figure at bounding box center [607, 75] width 290 height 355
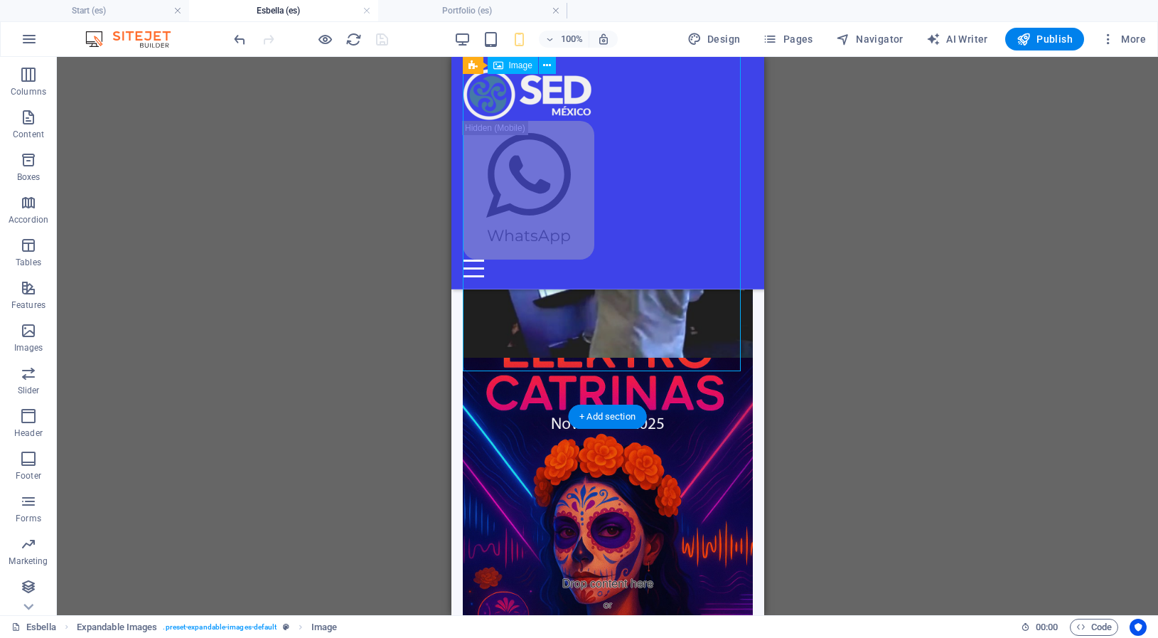
scroll to position [114, 0]
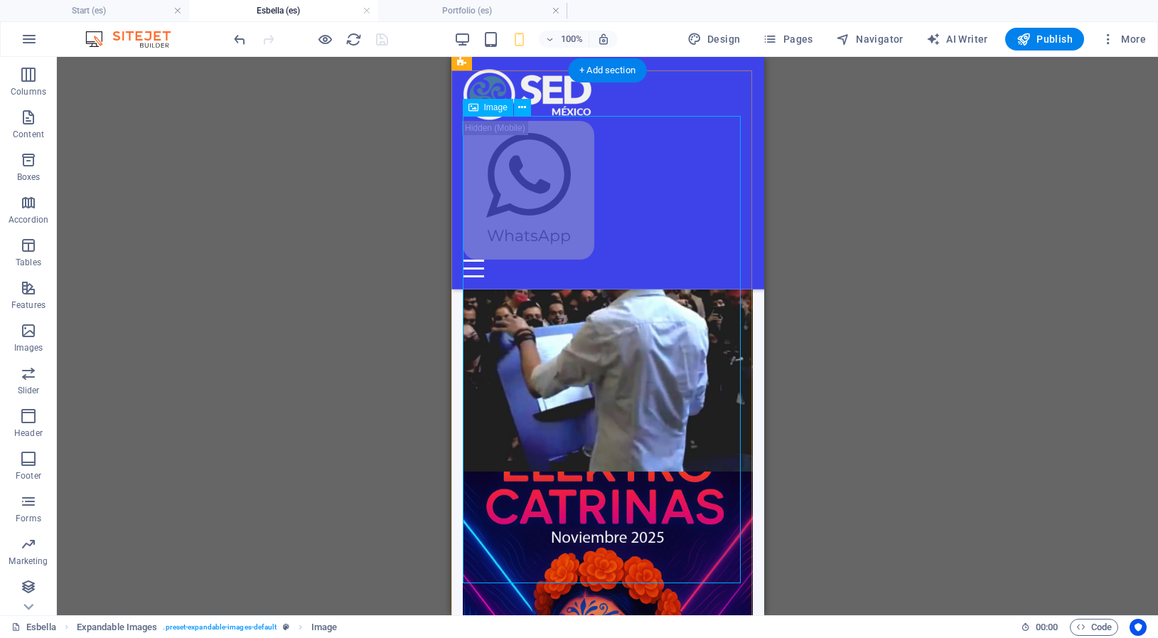
click at [656, 370] on figure at bounding box center [607, 293] width 290 height 355
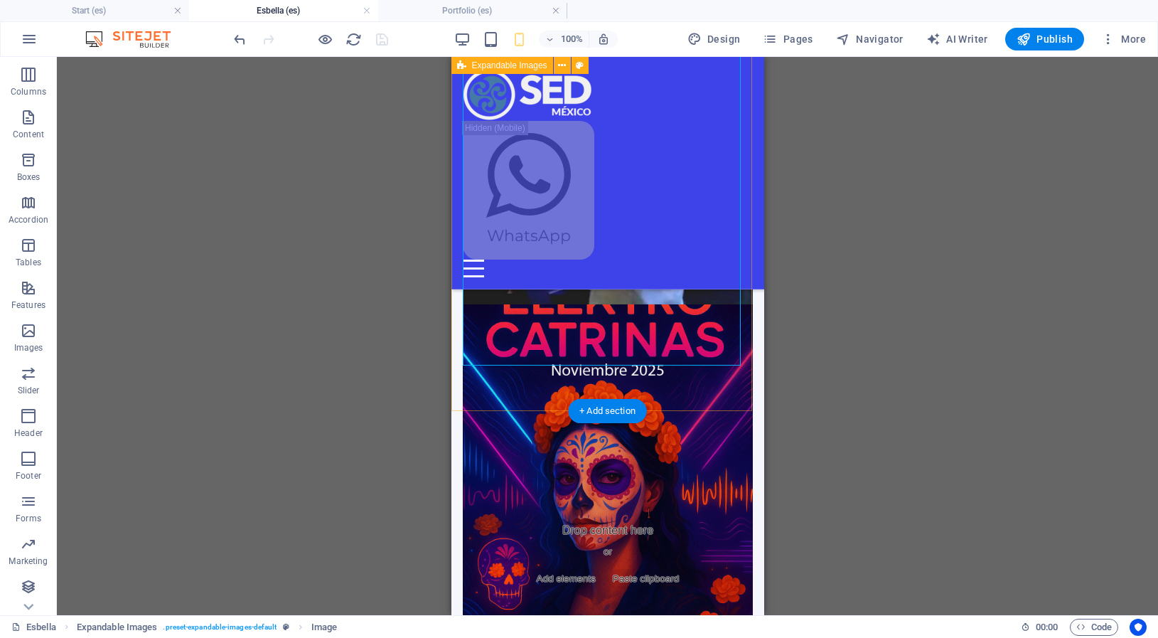
scroll to position [332, 0]
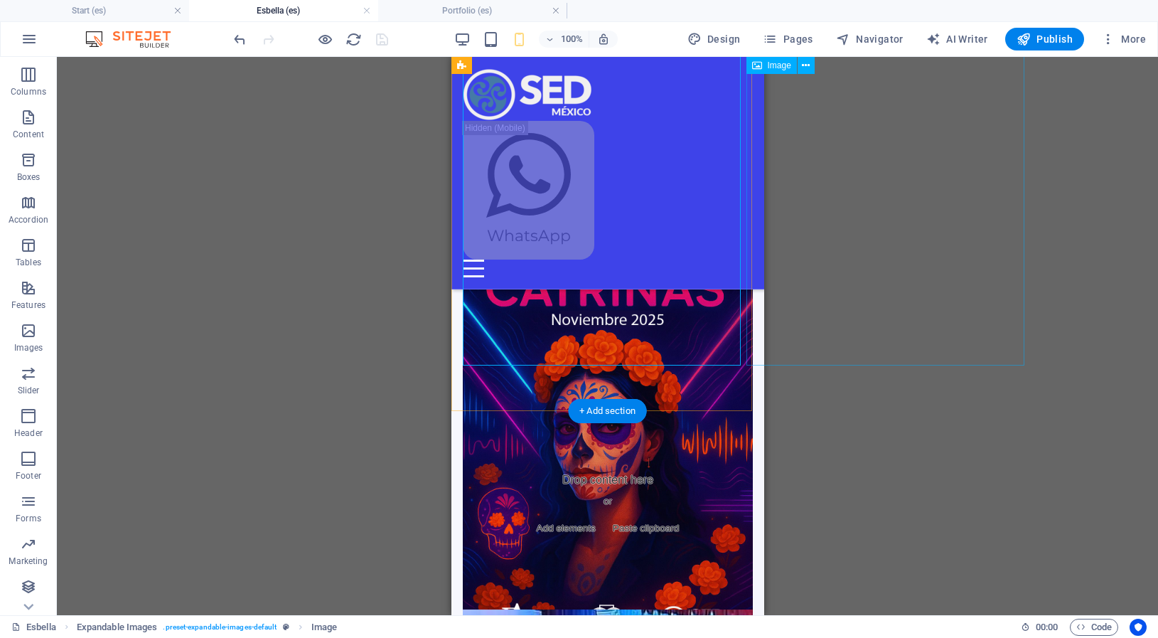
click at [751, 278] on figure at bounding box center [607, 431] width 290 height 355
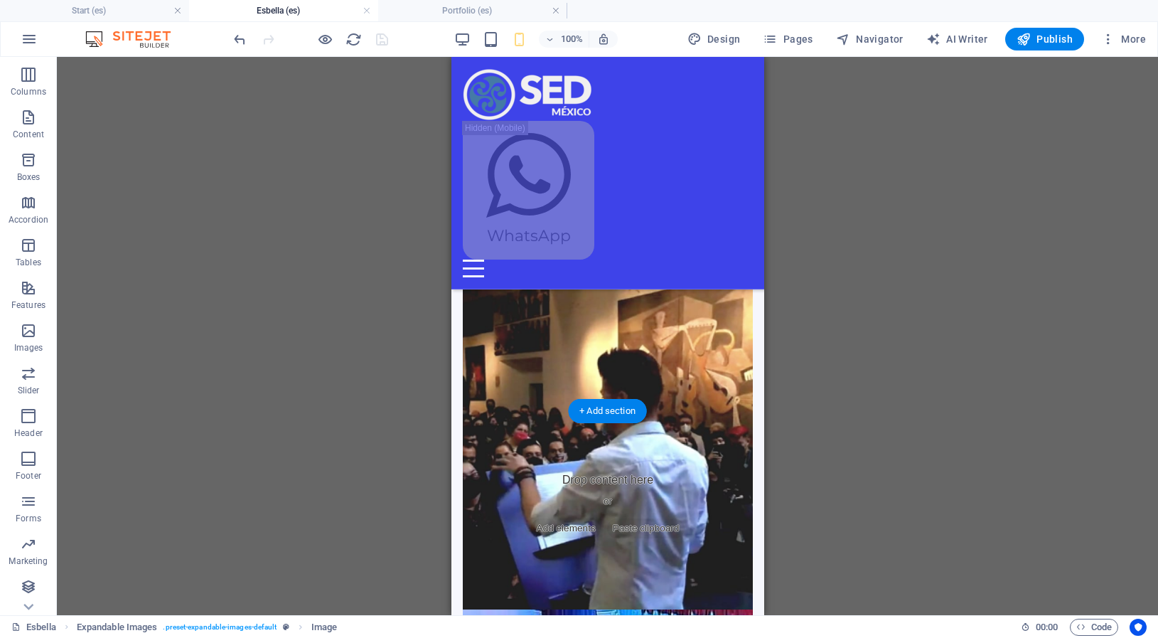
drag, startPoint x: 749, startPoint y: 279, endPoint x: 625, endPoint y: 284, distance: 123.8
click at [625, 284] on div at bounding box center [607, 132] width 313 height 558
drag, startPoint x: 749, startPoint y: 246, endPoint x: 579, endPoint y: 263, distance: 170.8
click at [579, 263] on div at bounding box center [607, 132] width 313 height 558
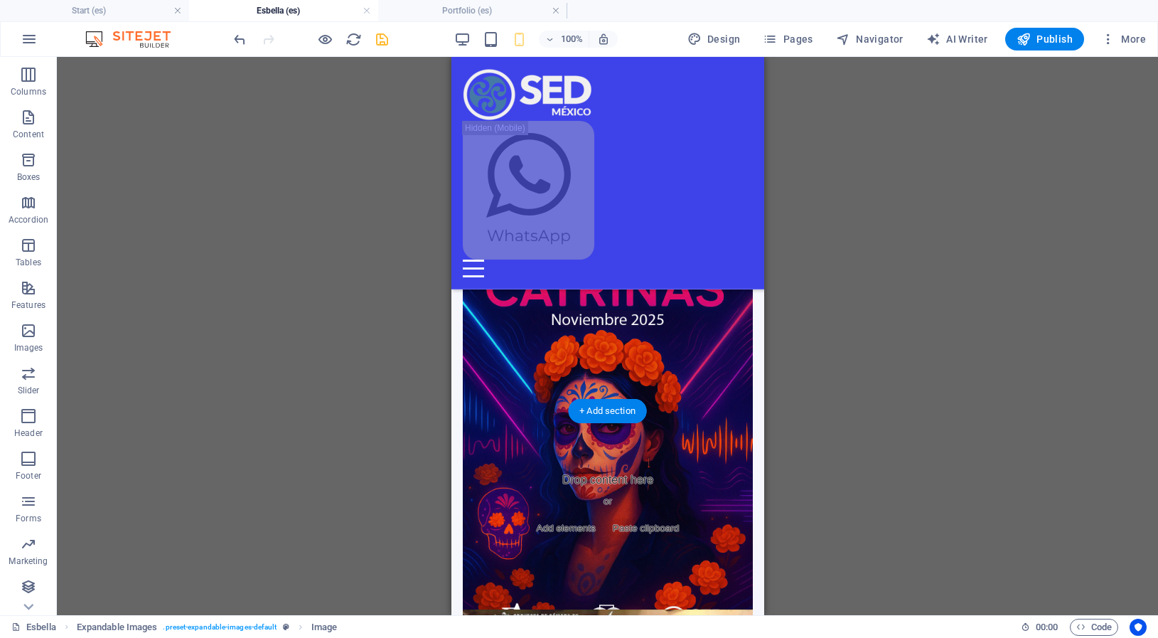
drag, startPoint x: 749, startPoint y: 233, endPoint x: 738, endPoint y: 235, distance: 10.8
click at [661, 247] on div at bounding box center [607, 132] width 313 height 558
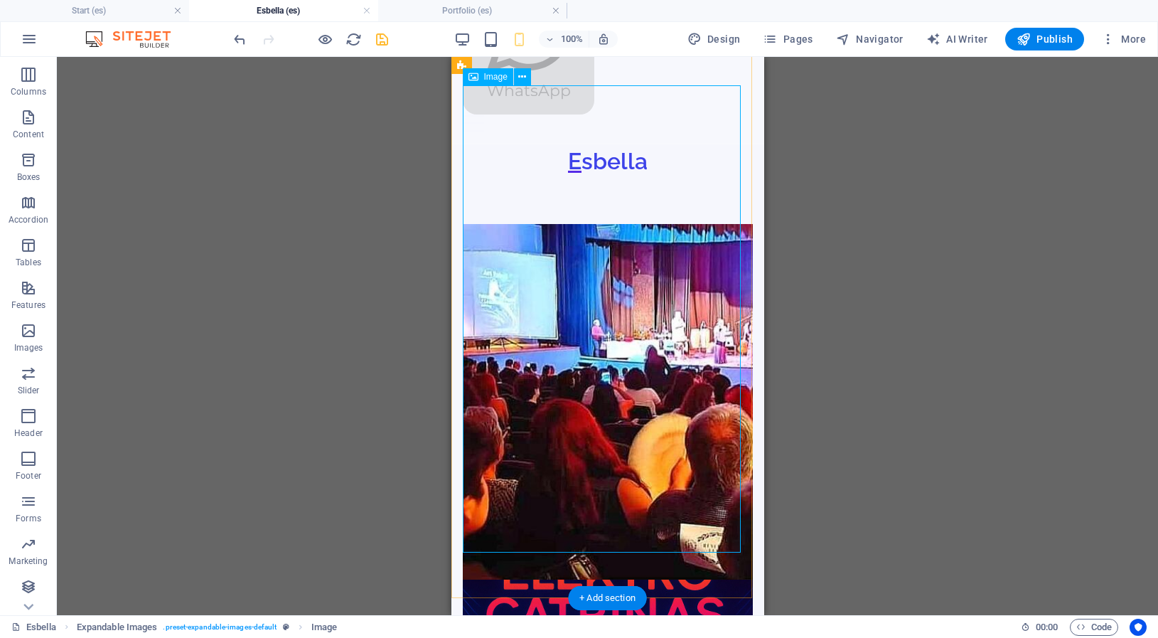
scroll to position [0, 0]
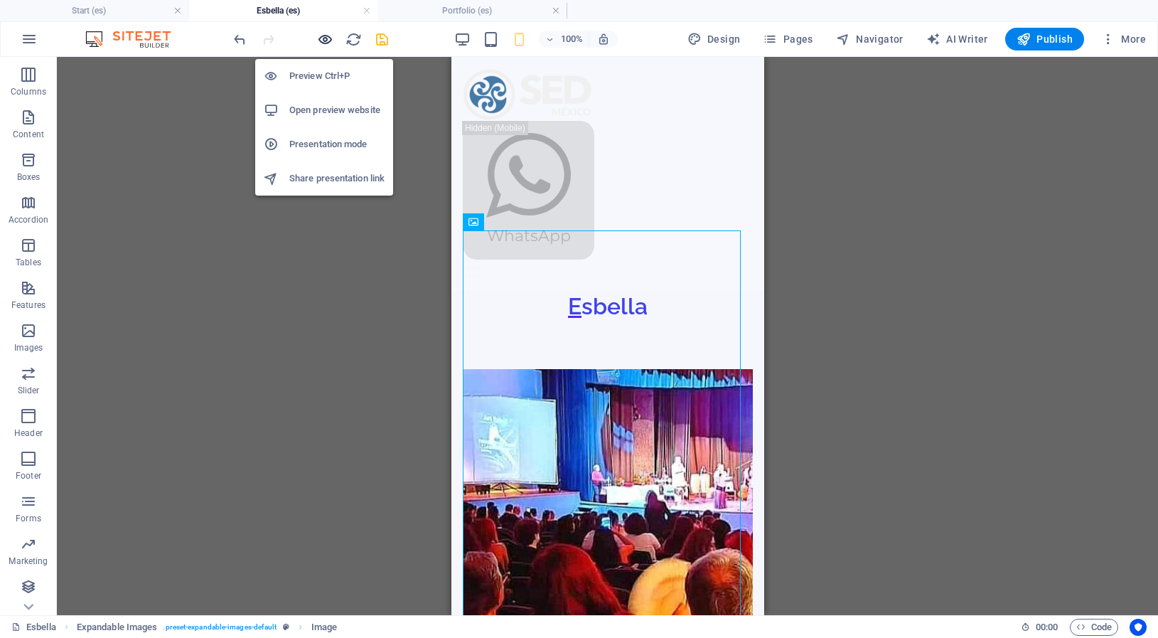
click at [326, 40] on icon "button" at bounding box center [325, 39] width 16 height 16
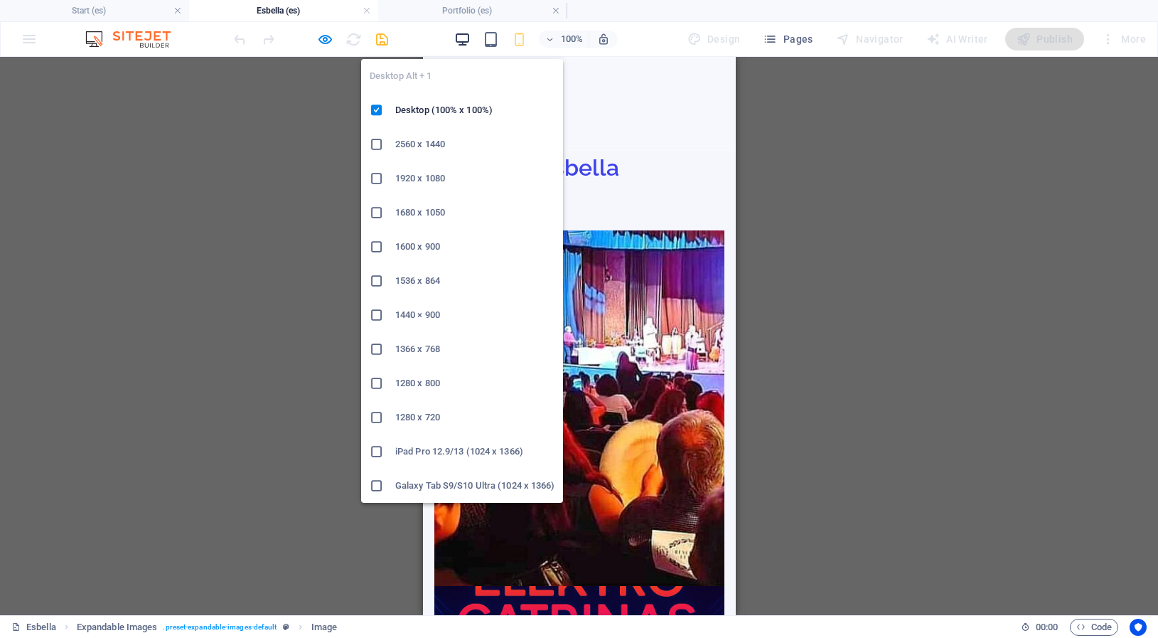
click at [465, 39] on icon "button" at bounding box center [462, 39] width 16 height 16
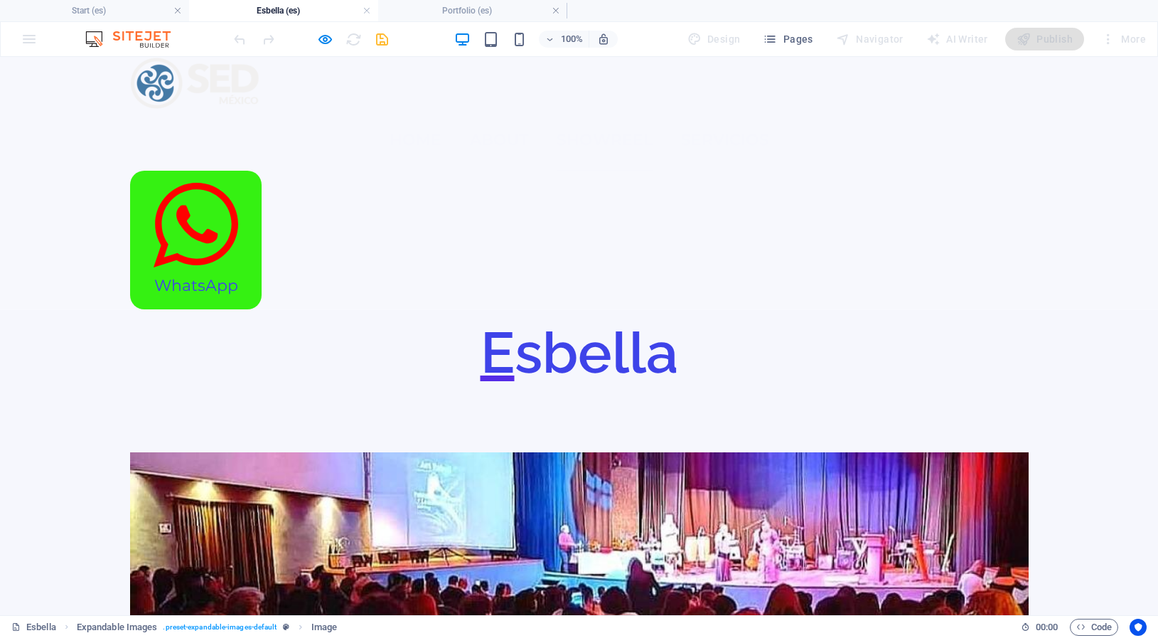
click at [572, 109] on link "Showreel" at bounding box center [605, 139] width 96 height 61
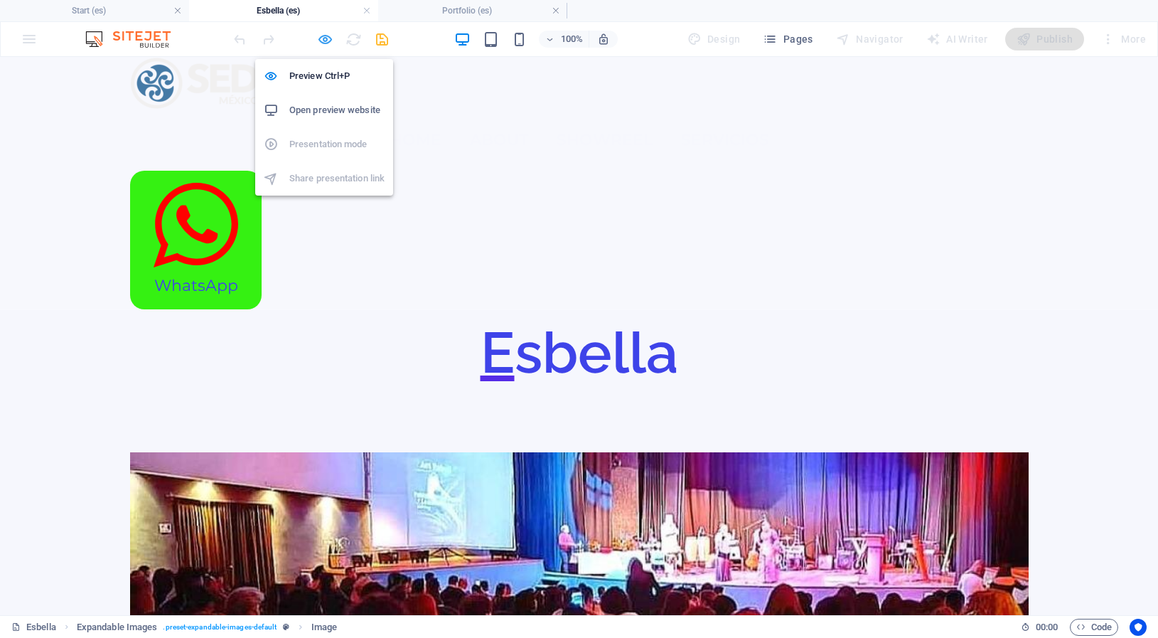
click at [331, 41] on icon "button" at bounding box center [325, 39] width 16 height 16
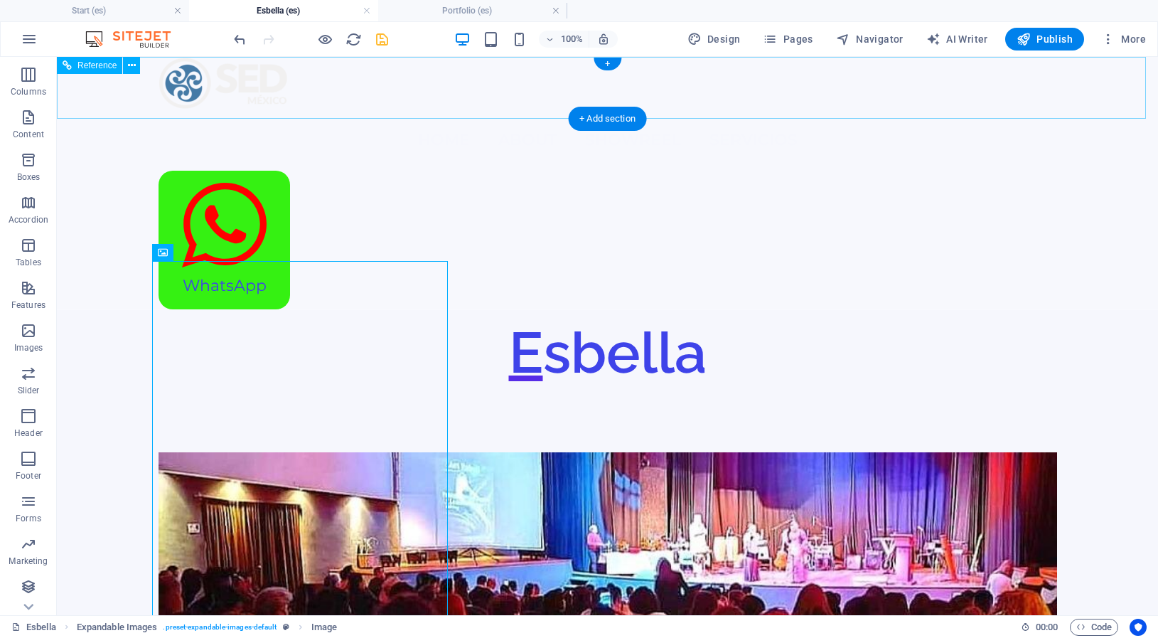
click at [548, 109] on nav "Home About Showreel servicios" at bounding box center [608, 139] width 899 height 61
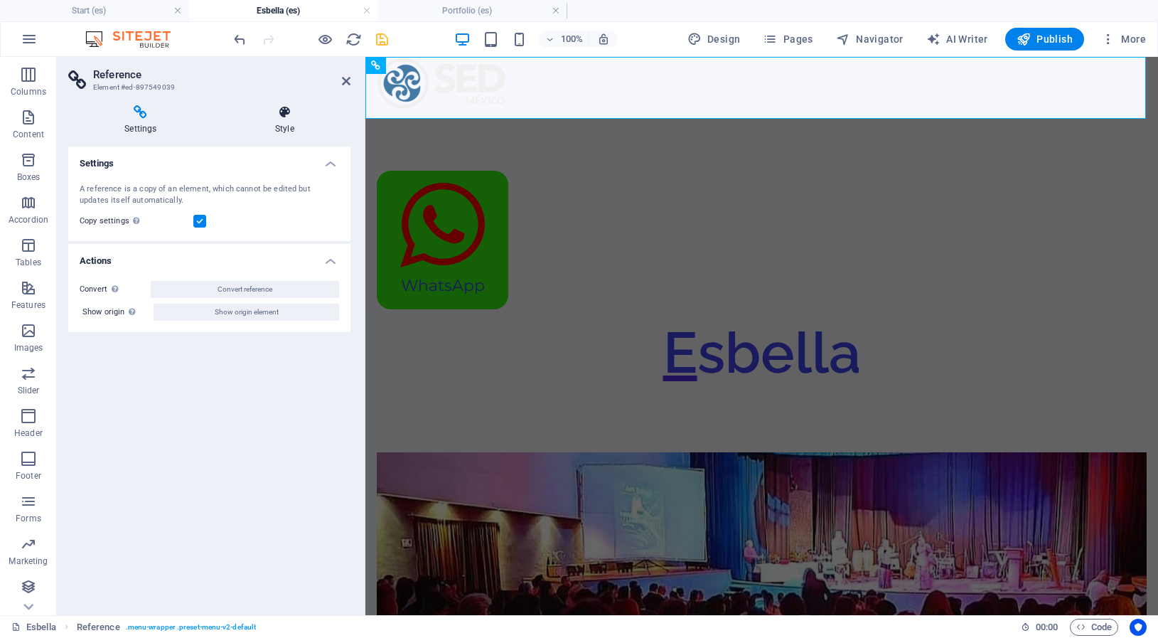
click at [291, 112] on icon at bounding box center [285, 112] width 132 height 14
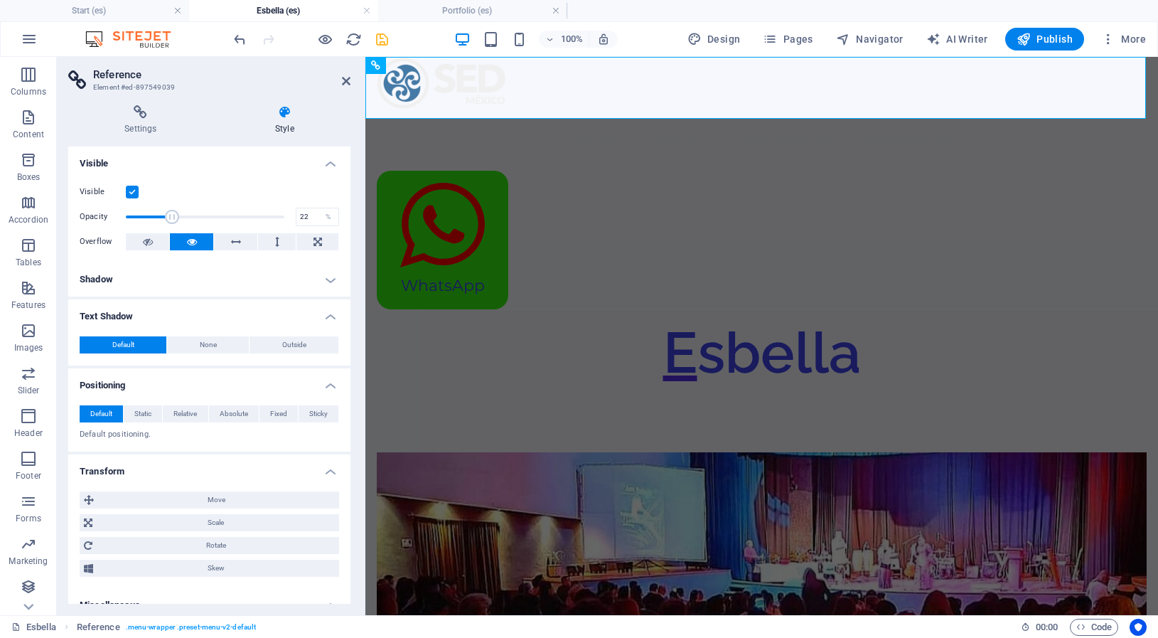
drag, startPoint x: 270, startPoint y: 216, endPoint x: 157, endPoint y: 216, distance: 113.0
click at [165, 216] on span at bounding box center [172, 217] width 14 height 14
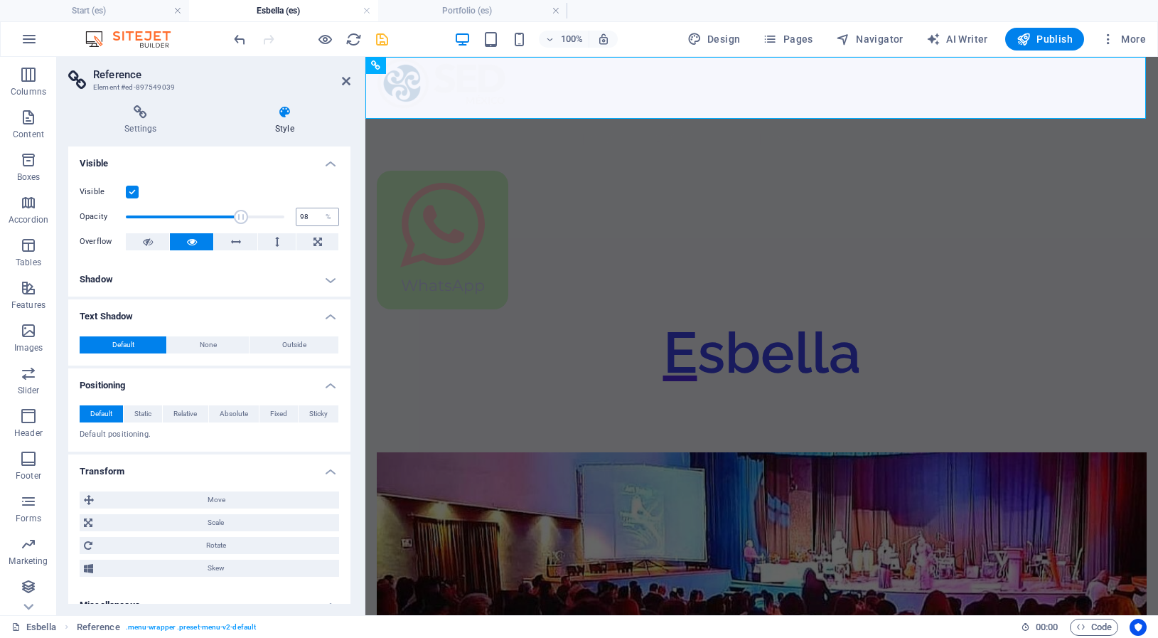
type input "100"
drag, startPoint x: 157, startPoint y: 216, endPoint x: 328, endPoint y: 215, distance: 170.6
click at [327, 215] on div "Visible Opacity 100 % Overflow" at bounding box center [209, 217] width 282 height 90
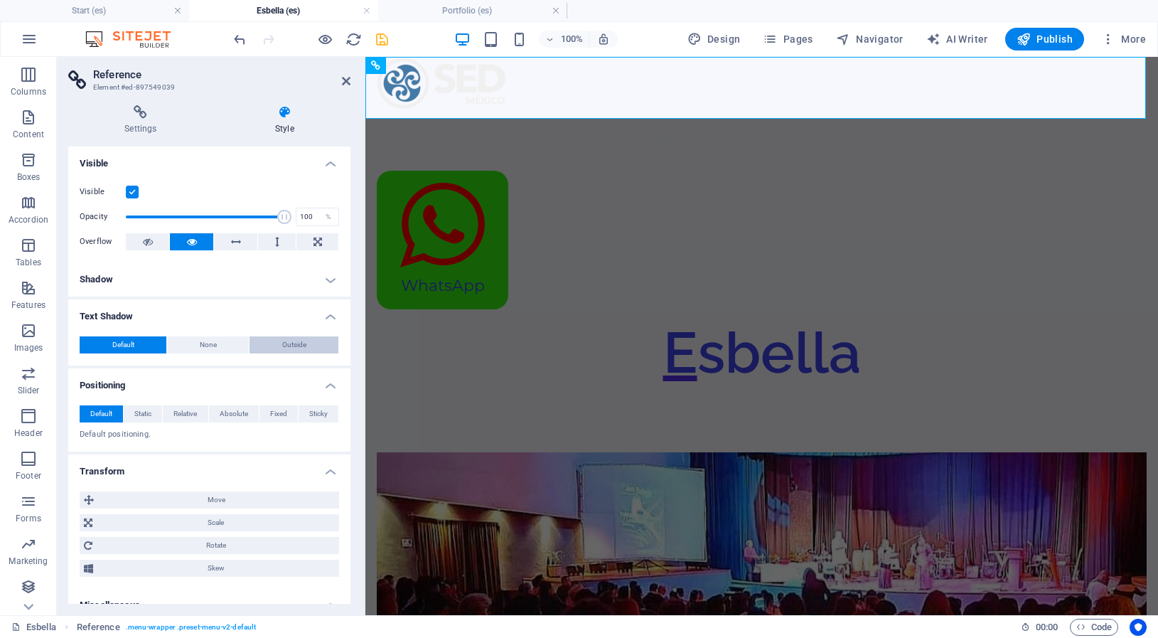
click at [270, 346] on button "Outside" at bounding box center [294, 344] width 89 height 17
type input "2"
type input "4"
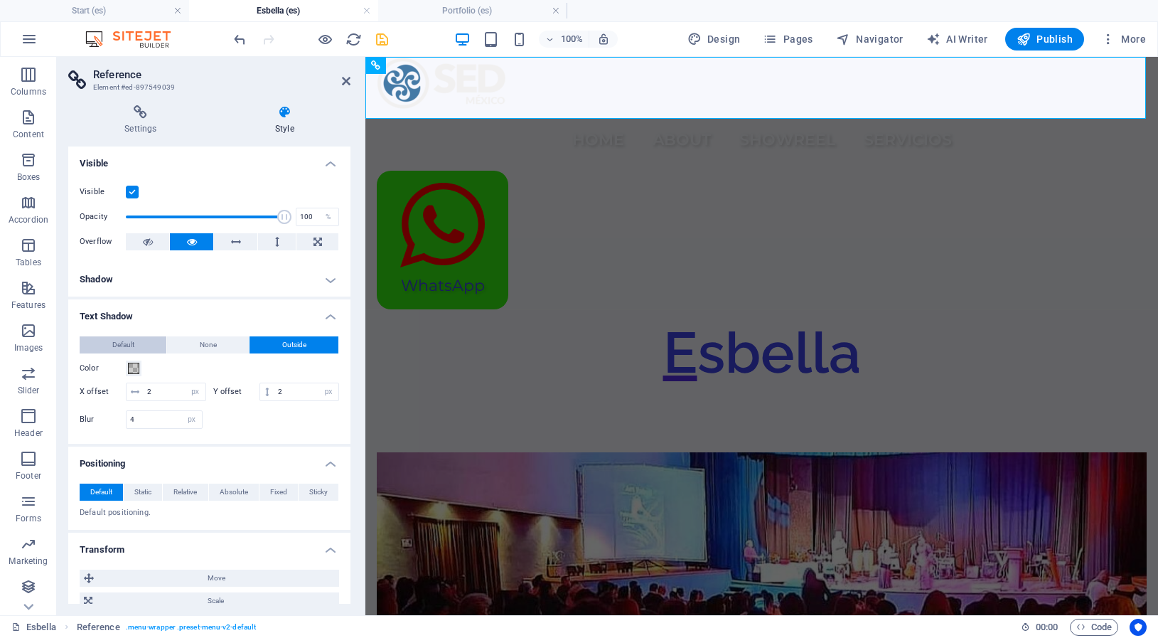
click at [129, 348] on span "Default" at bounding box center [123, 344] width 22 height 17
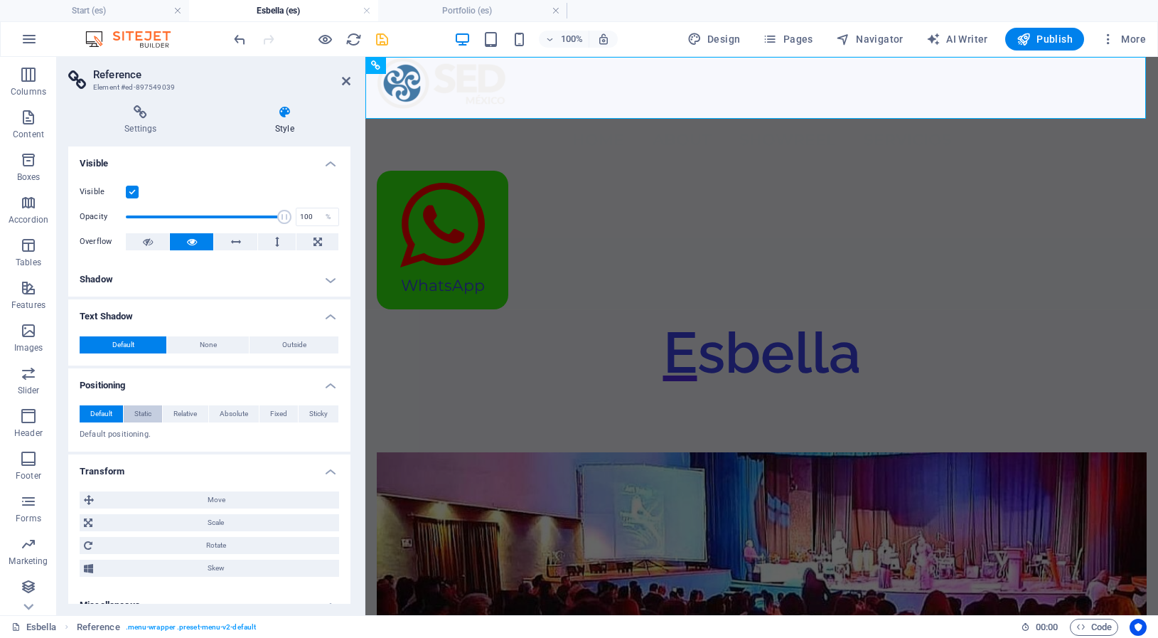
click at [151, 419] on button "Static" at bounding box center [143, 413] width 38 height 17
click at [97, 416] on span "Default" at bounding box center [101, 413] width 22 height 17
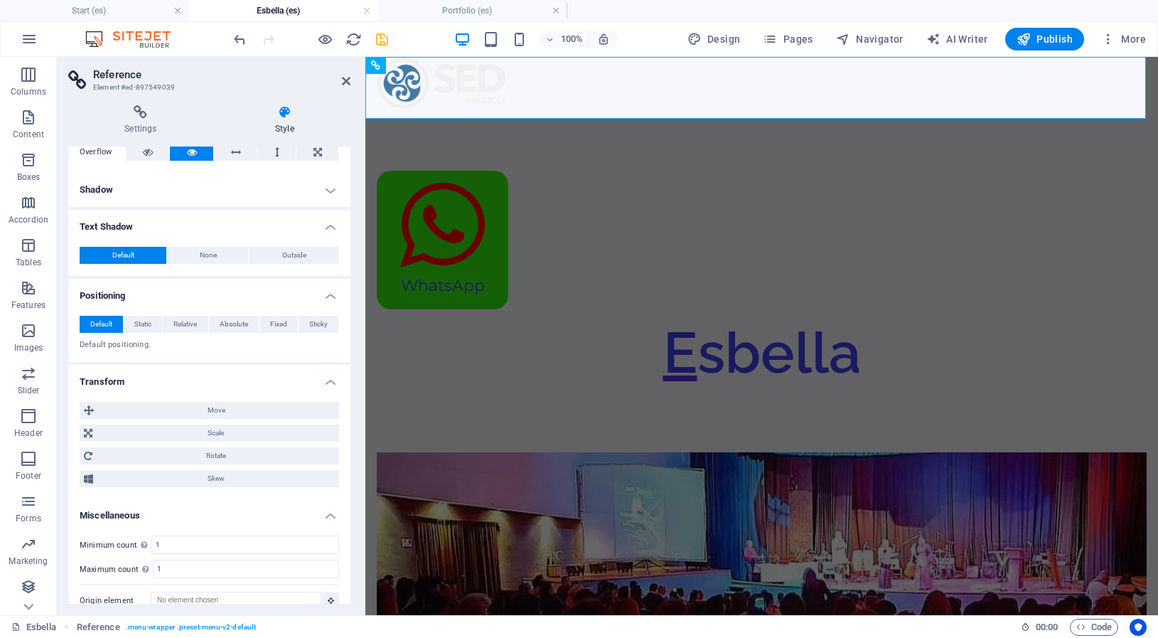
scroll to position [107, 0]
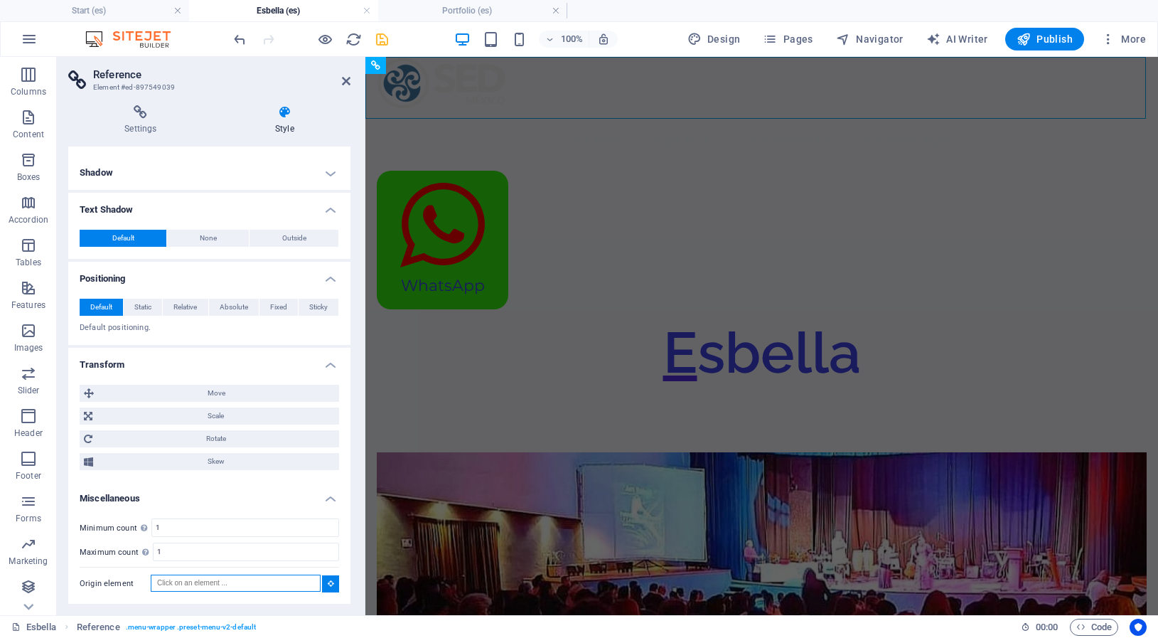
click at [171, 582] on input "Origin element" at bounding box center [236, 582] width 170 height 17
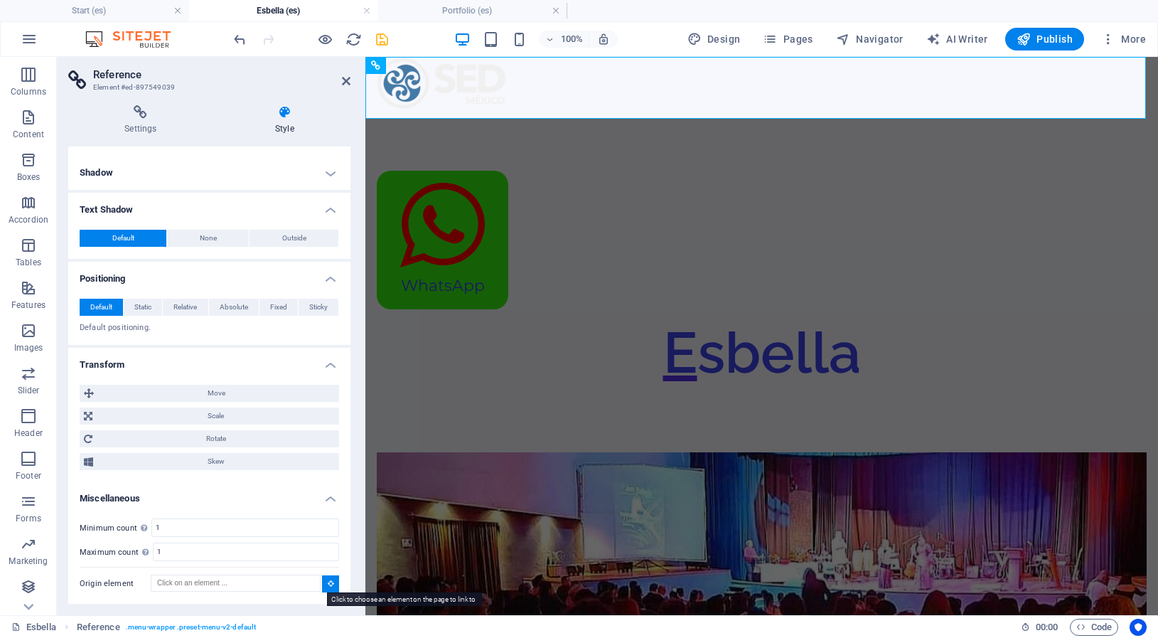
click at [328, 584] on icon at bounding box center [331, 582] width 6 height 7
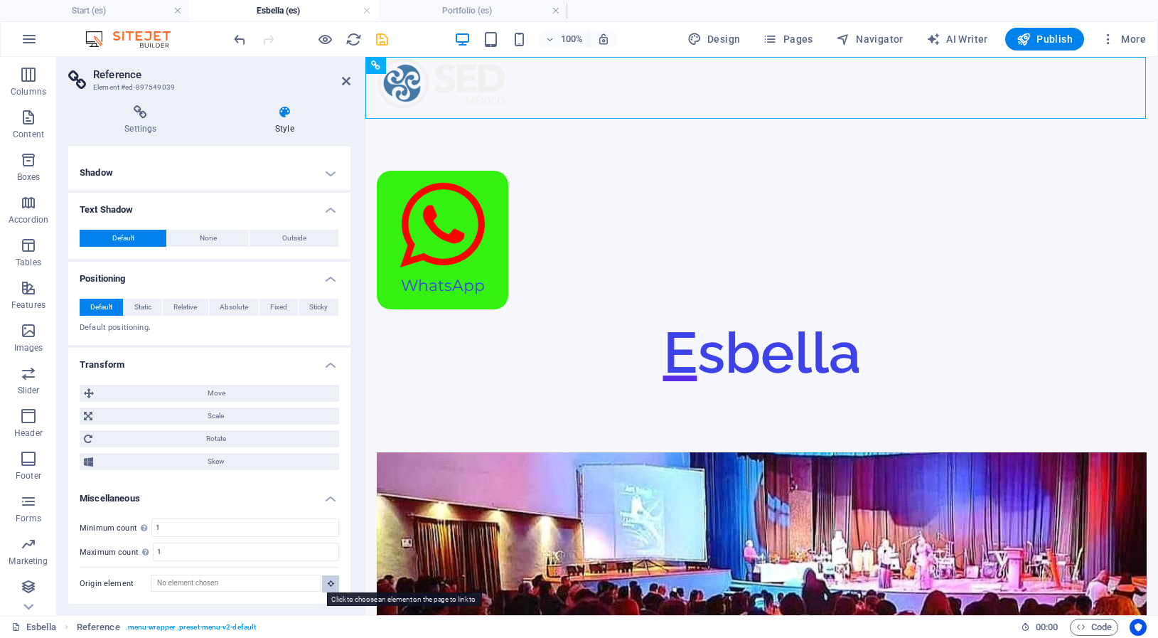
click at [328, 584] on icon at bounding box center [331, 582] width 6 height 7
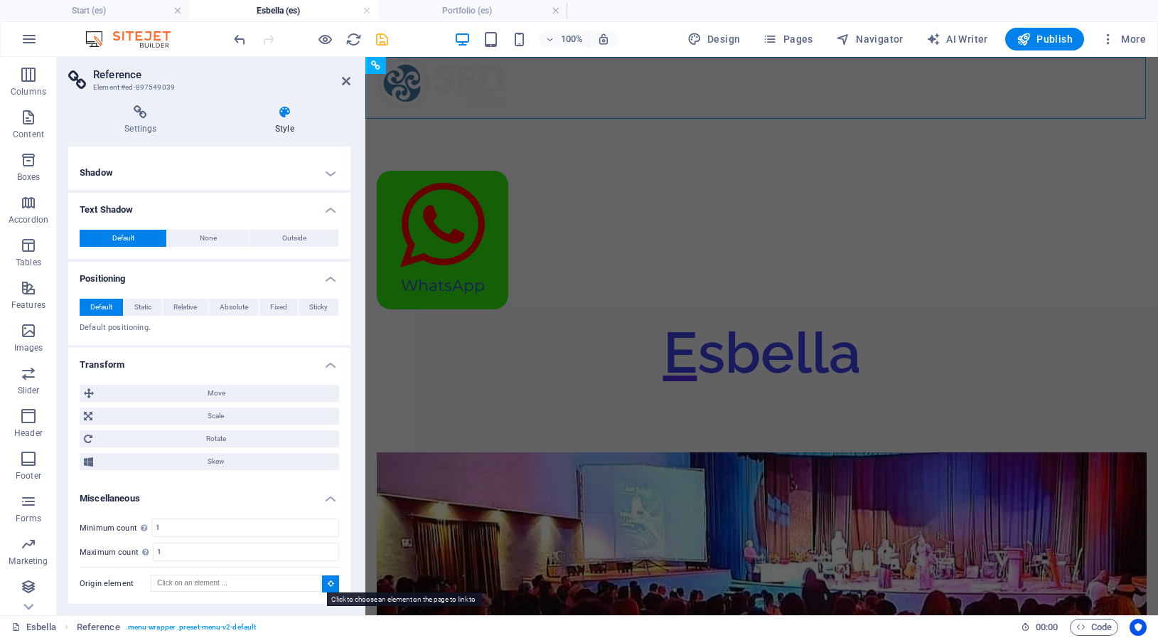
click at [328, 584] on icon at bounding box center [331, 582] width 6 height 7
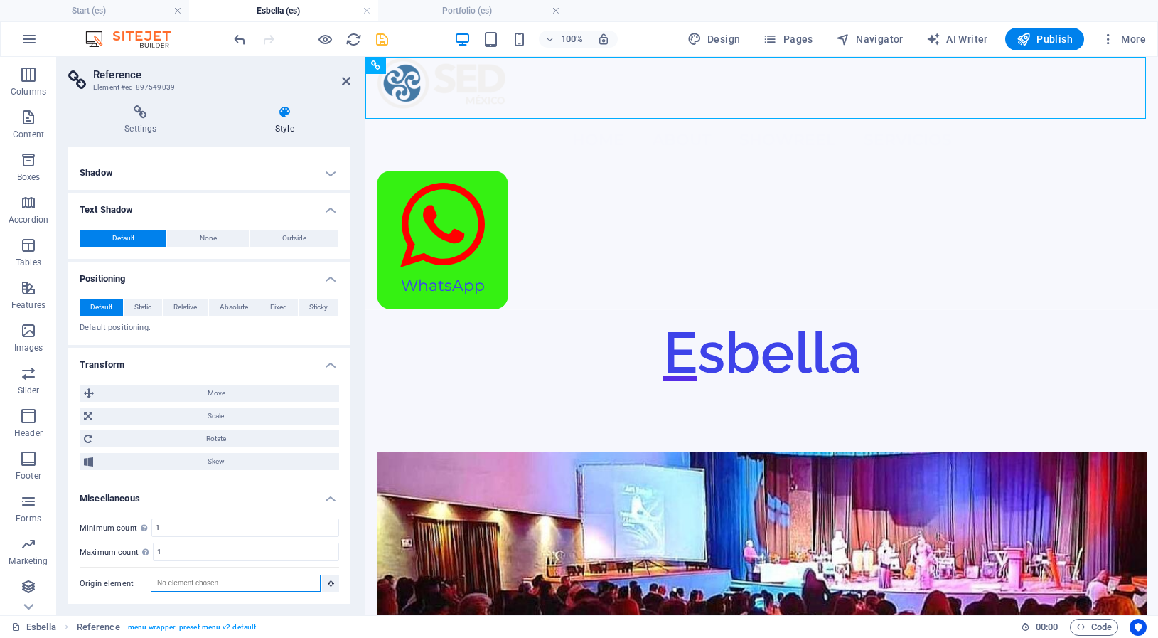
click at [178, 585] on input "Origin element" at bounding box center [236, 582] width 170 height 17
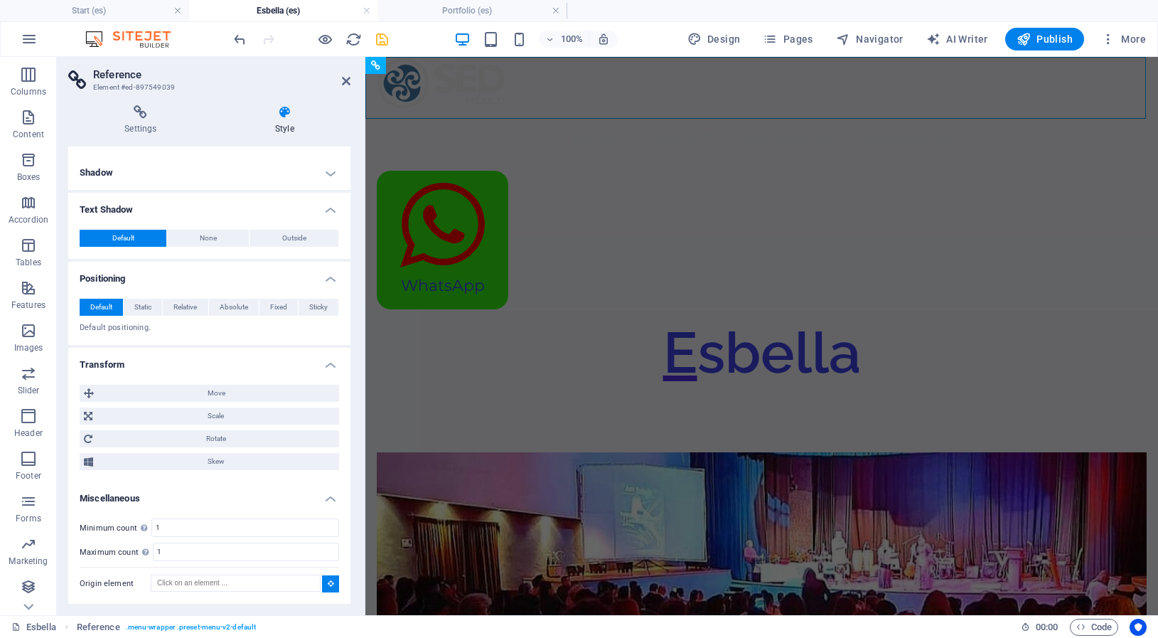
click at [112, 585] on label "Origin element" at bounding box center [115, 583] width 71 height 17
click at [151, 585] on input "Origin element" at bounding box center [236, 582] width 170 height 17
click at [209, 239] on span "None" at bounding box center [208, 238] width 17 height 17
click at [103, 234] on button "Default" at bounding box center [123, 238] width 87 height 17
click at [135, 120] on h4 "Settings" at bounding box center [143, 120] width 151 height 30
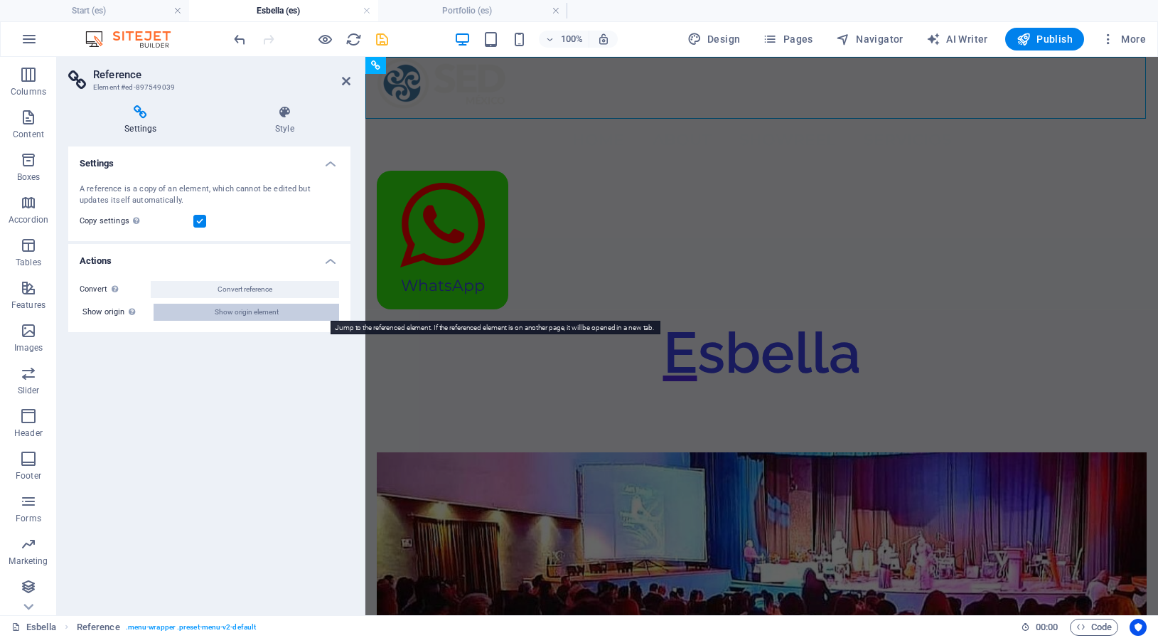
click at [235, 314] on span "Show origin element" at bounding box center [247, 312] width 64 height 17
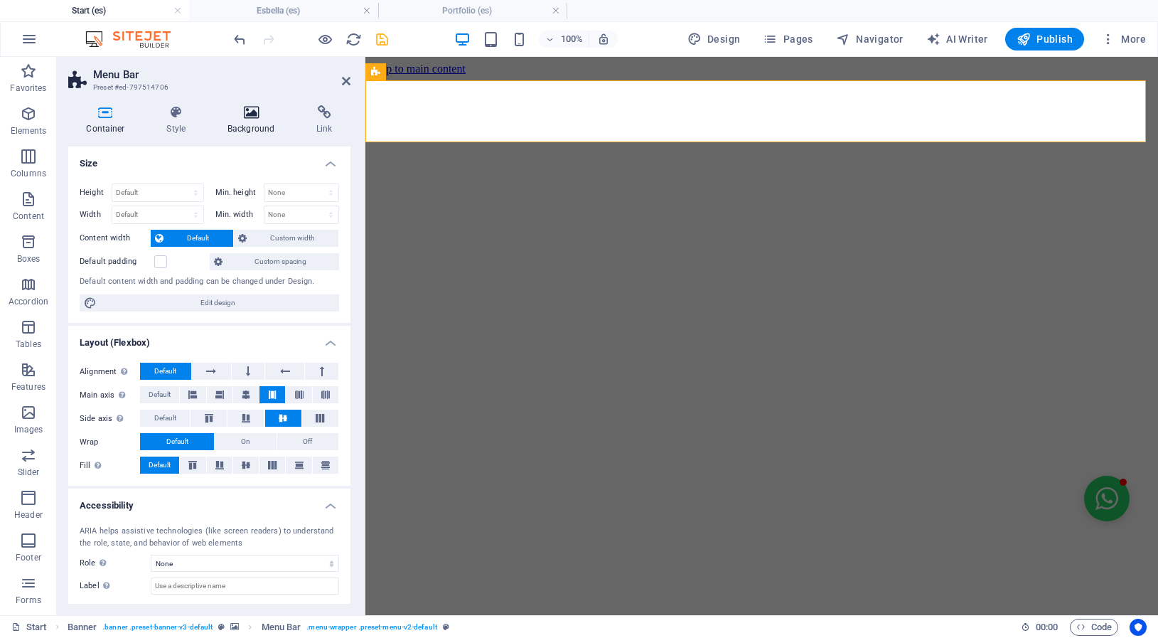
click at [255, 122] on h4 "Background" at bounding box center [254, 120] width 89 height 30
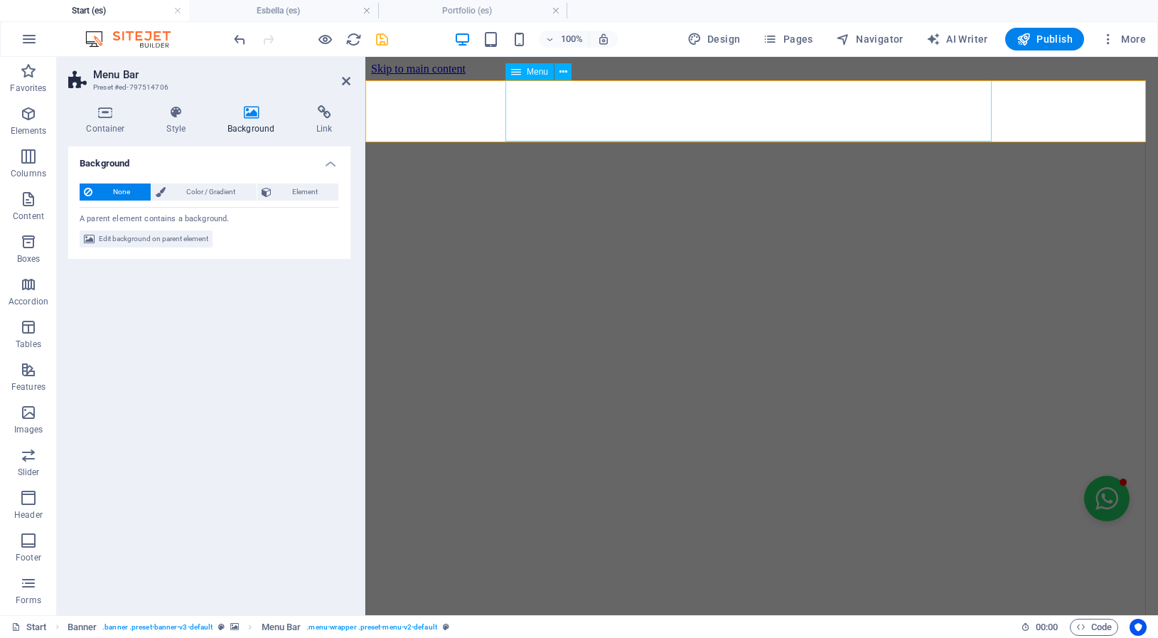
select select
select select "2"
select select
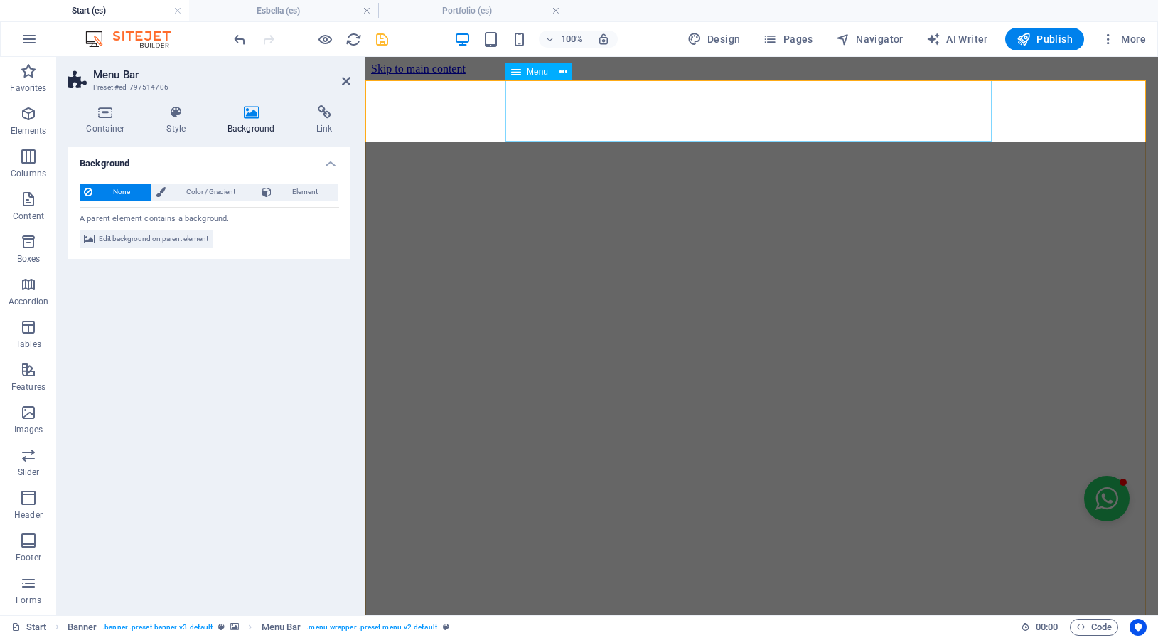
select select
select select "1"
select select
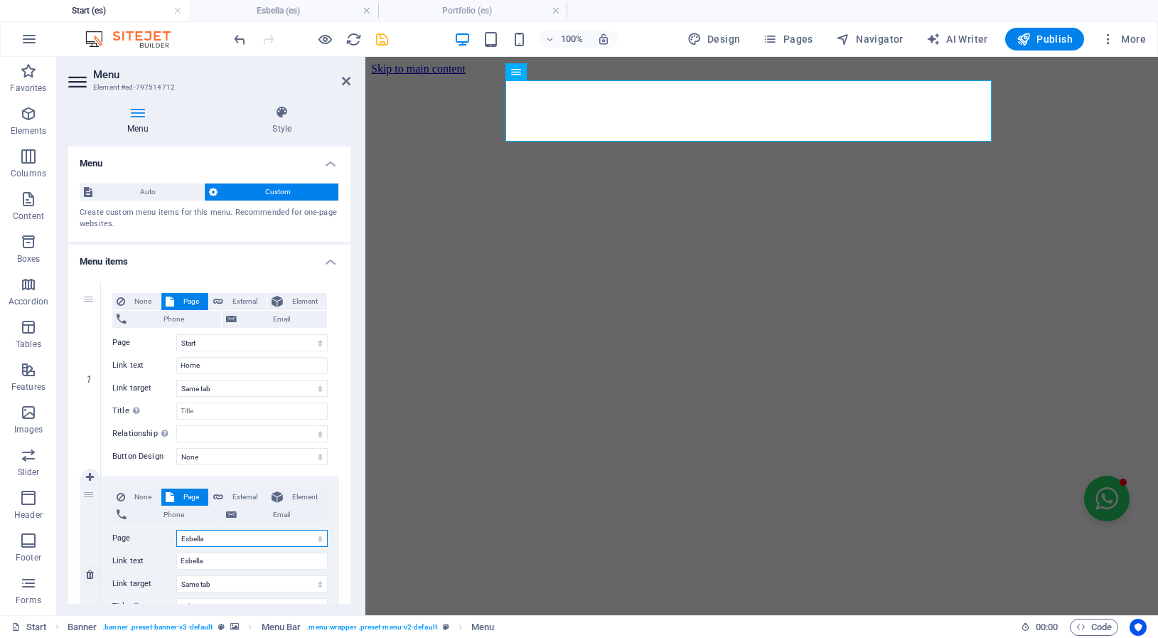
click at [205, 544] on select "Start Portfolio Esbella Start Portfolio Legal Notice Privacy" at bounding box center [251, 538] width 151 height 17
click at [280, 113] on icon at bounding box center [281, 112] width 137 height 14
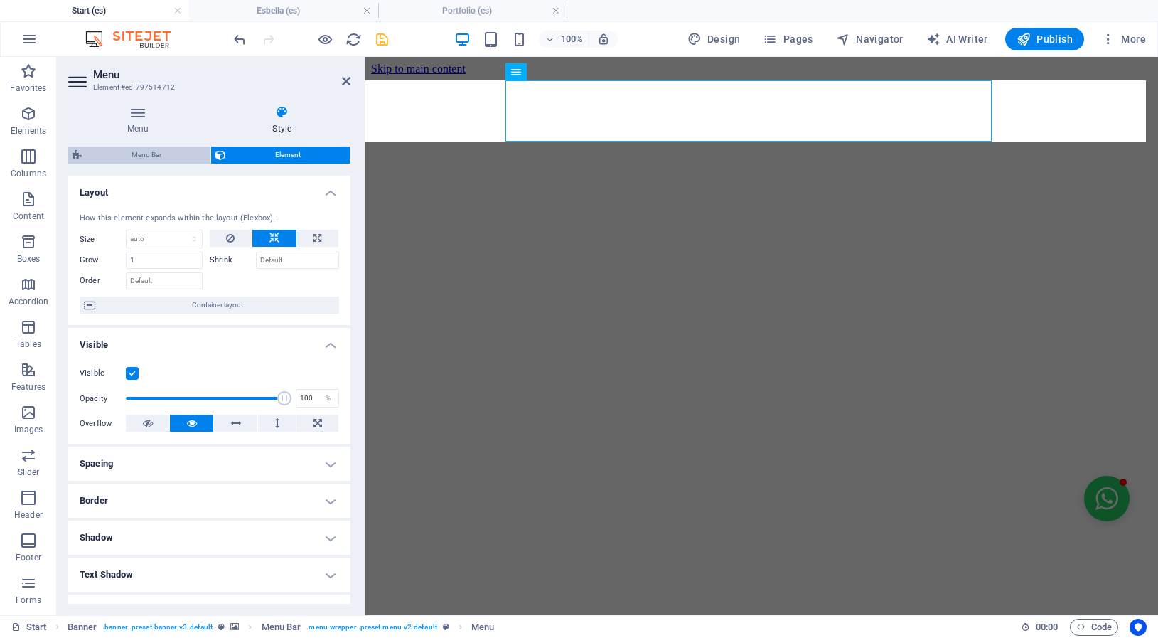
click at [168, 156] on span "Menu Bar" at bounding box center [146, 154] width 120 height 17
select select "rem"
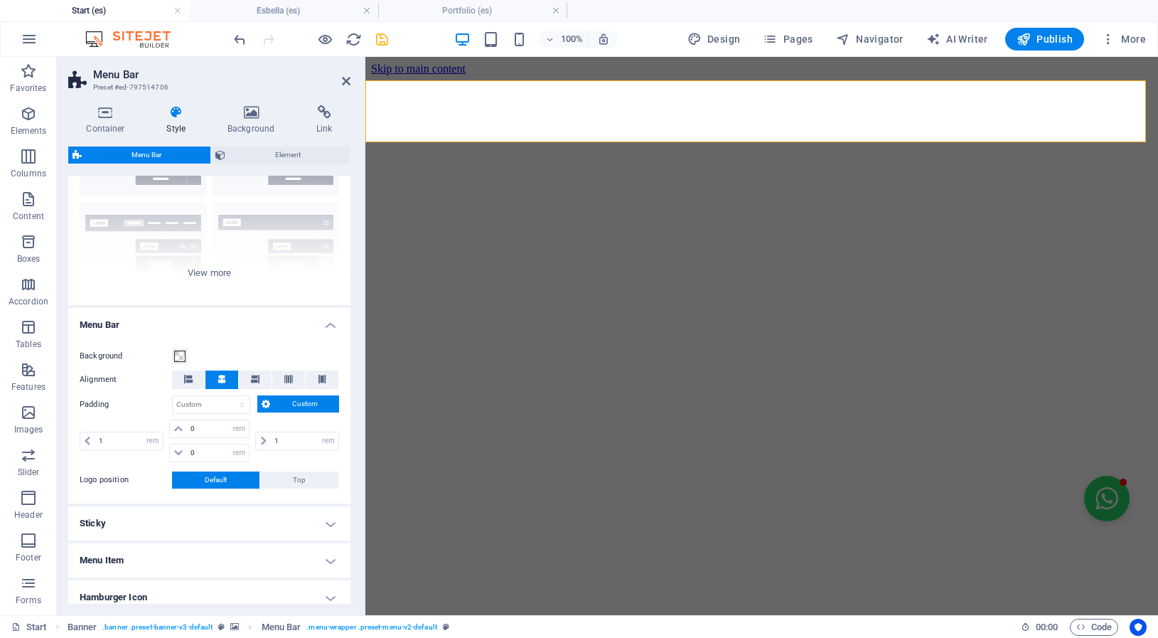
scroll to position [0, 0]
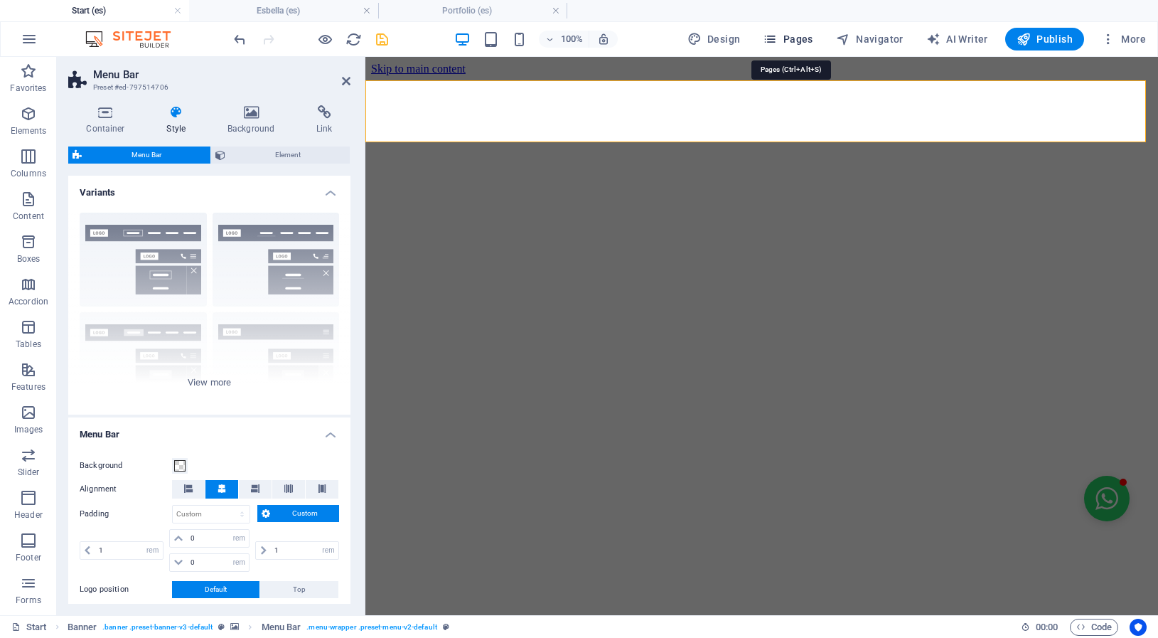
click at [786, 35] on span "Pages" at bounding box center [788, 39] width 50 height 14
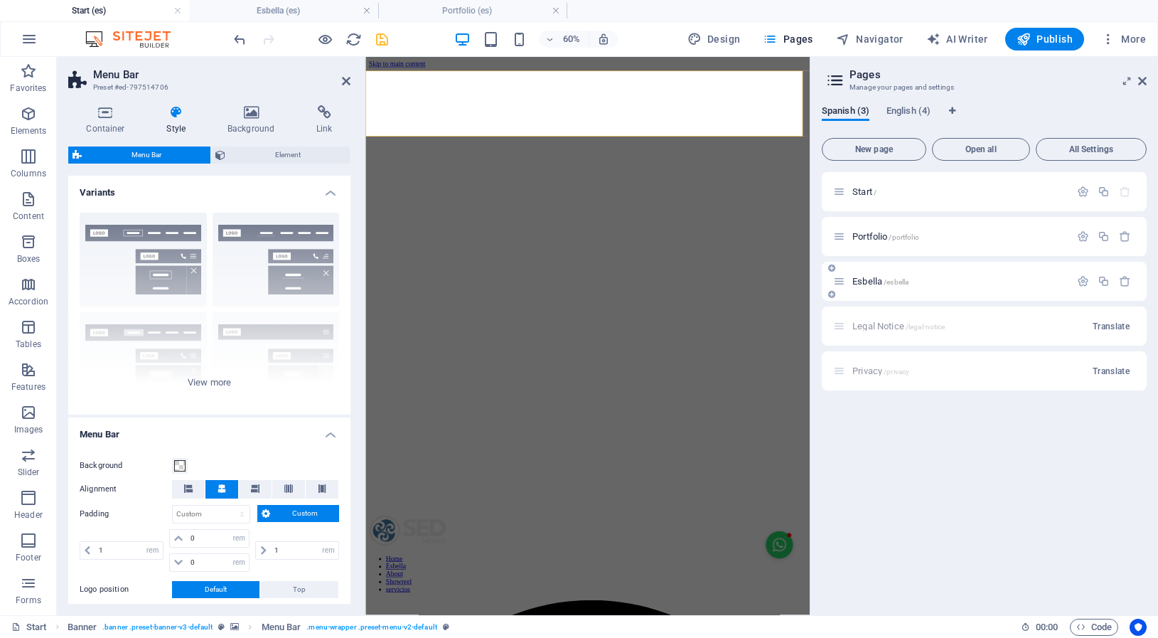
click at [864, 275] on div "Esbella /esbella" at bounding box center [951, 281] width 237 height 16
click at [859, 284] on span "Esbella /esbella" at bounding box center [880, 281] width 56 height 11
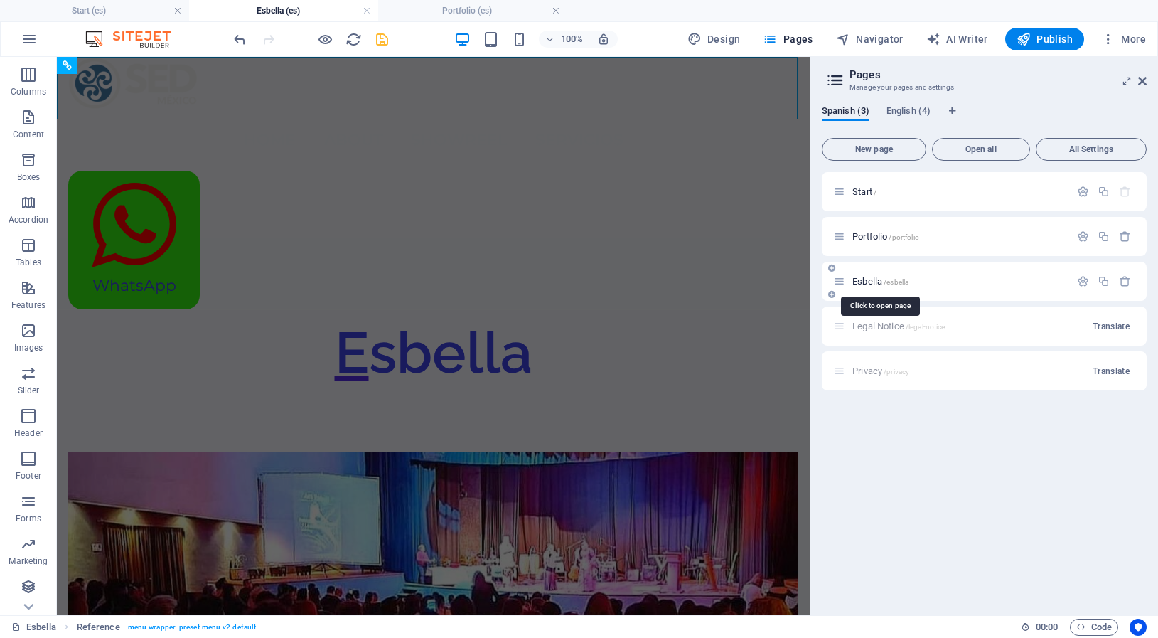
scroll to position [82, 0]
click at [130, 66] on icon at bounding box center [132, 65] width 8 height 15
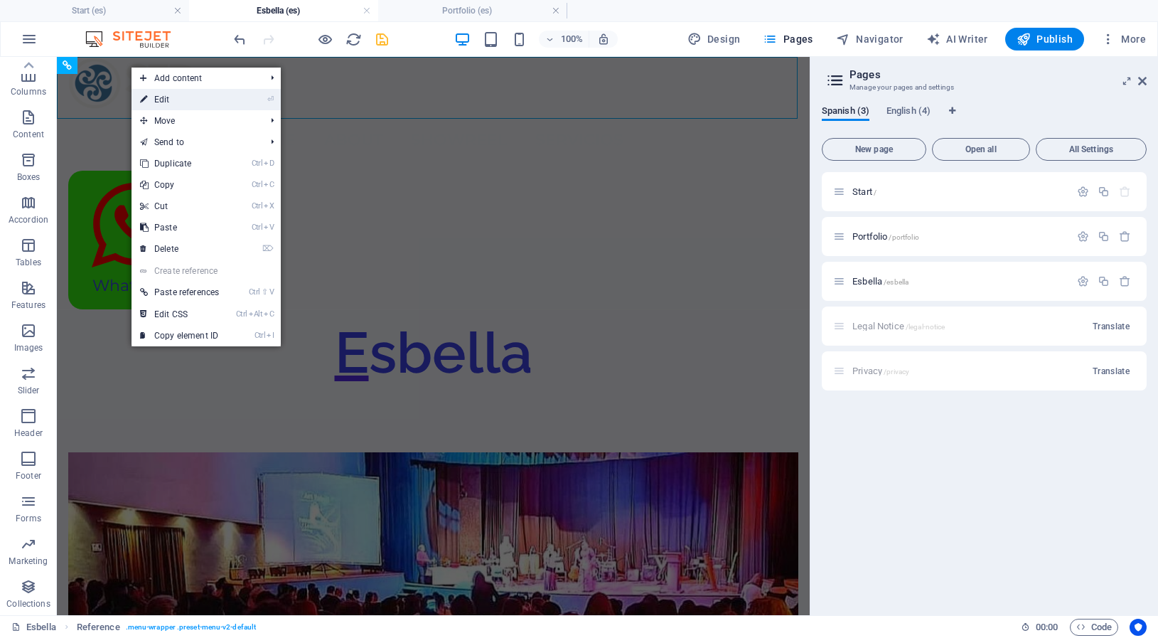
click at [167, 100] on link "⏎ Edit" at bounding box center [180, 99] width 96 height 21
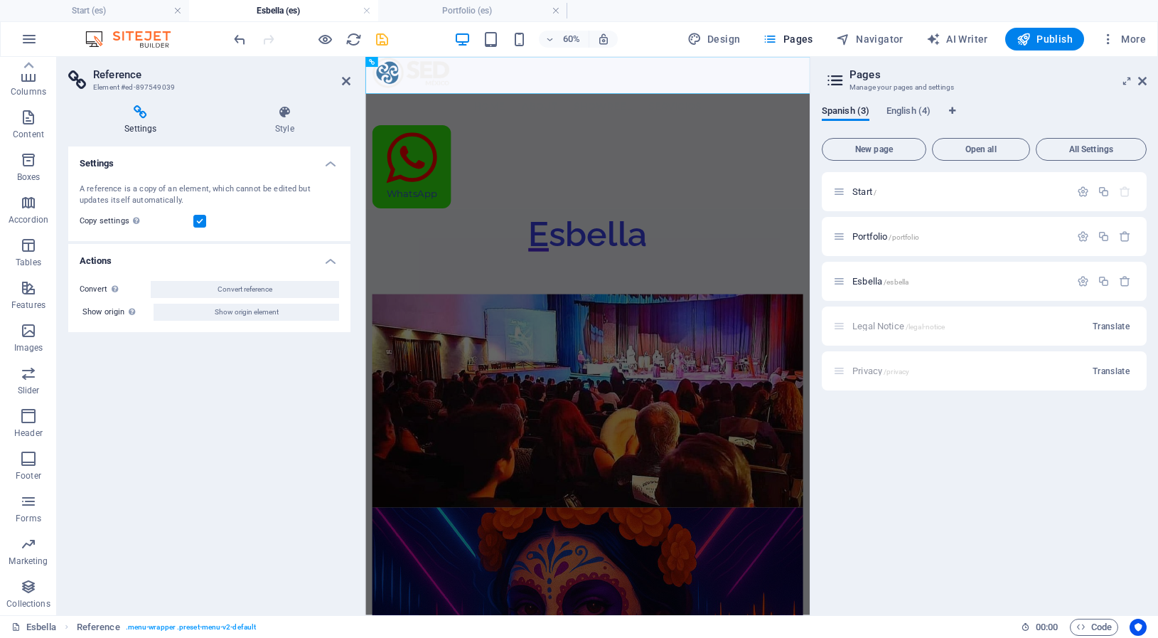
click at [199, 223] on label at bounding box center [199, 221] width 13 height 13
click at [0, 0] on input "Copy settings Use the same settings (flex, animation, position, style) as for t…" at bounding box center [0, 0] width 0 height 0
click at [199, 223] on label at bounding box center [199, 221] width 13 height 13
click at [0, 0] on input "Copy settings Use the same settings (flex, animation, position, style) as for t…" at bounding box center [0, 0] width 0 height 0
click at [333, 163] on h4 "Settings" at bounding box center [209, 159] width 282 height 26
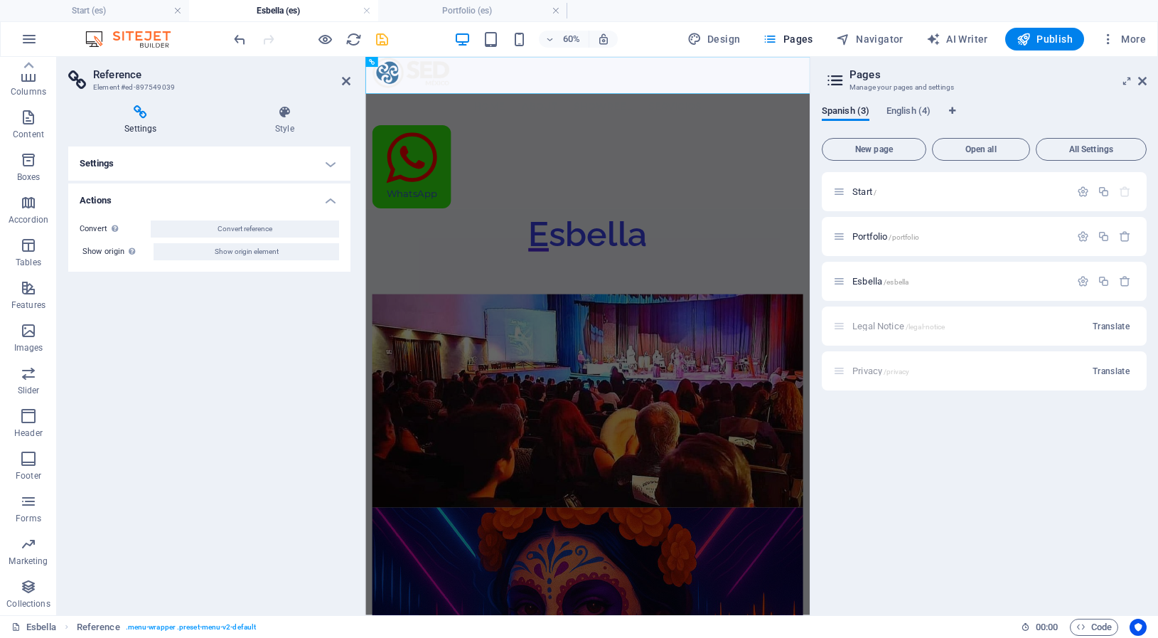
click at [333, 163] on h4 "Settings" at bounding box center [209, 163] width 282 height 34
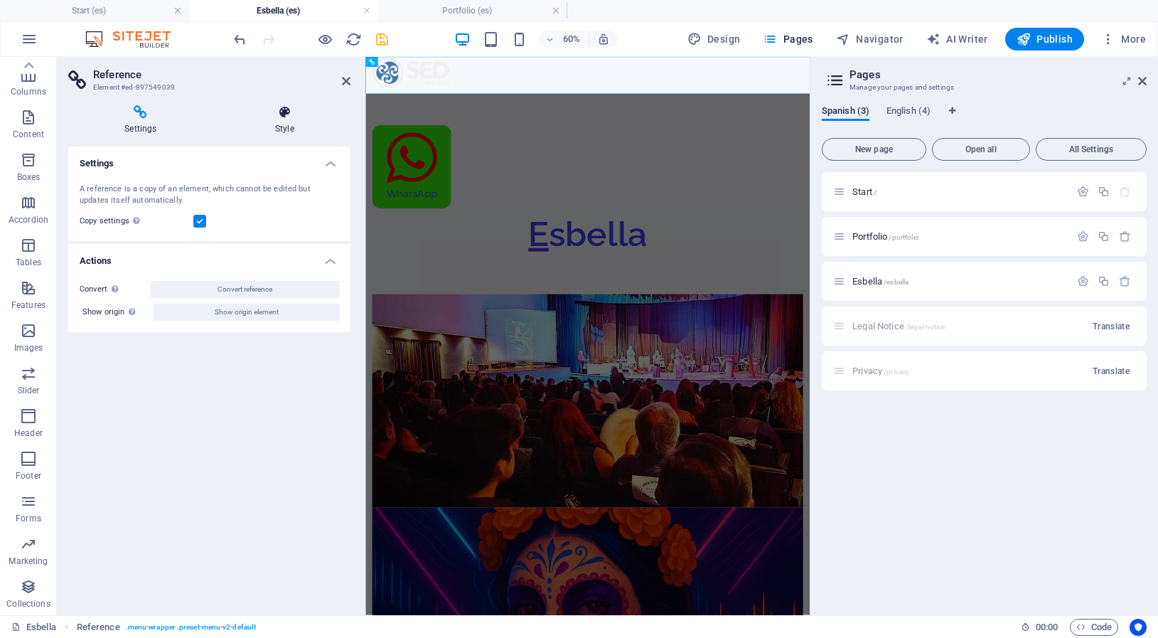
click at [283, 110] on icon at bounding box center [285, 112] width 132 height 14
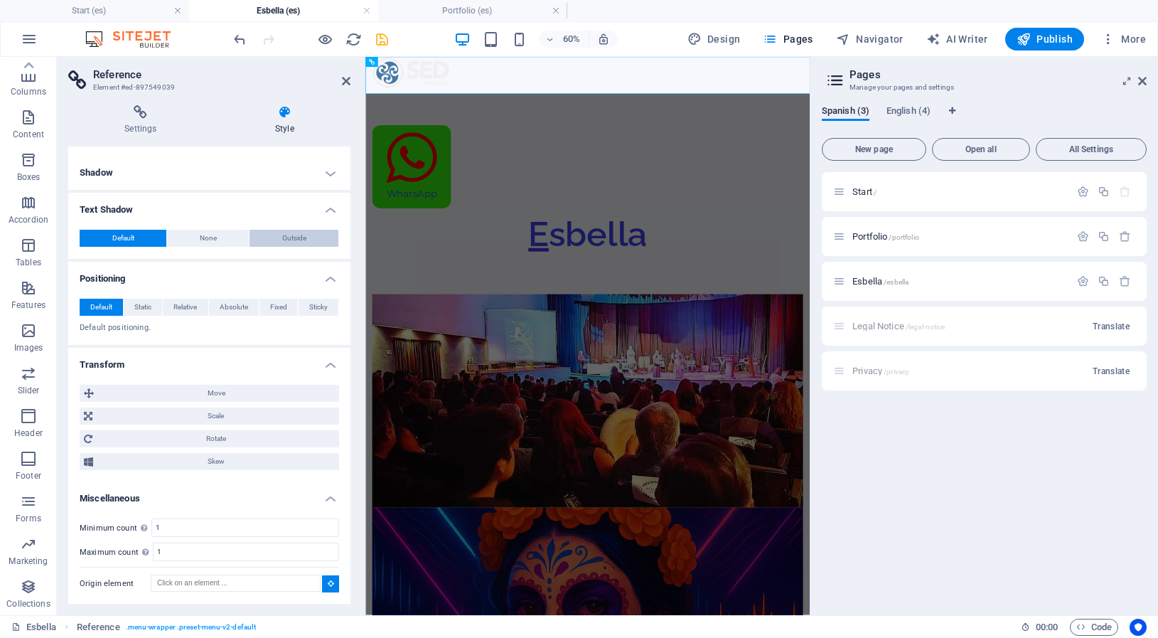
click at [284, 233] on span "Outside" at bounding box center [294, 238] width 24 height 17
type input "rgba(0, 0, 0, 0.2)"
type input "2"
type input "4"
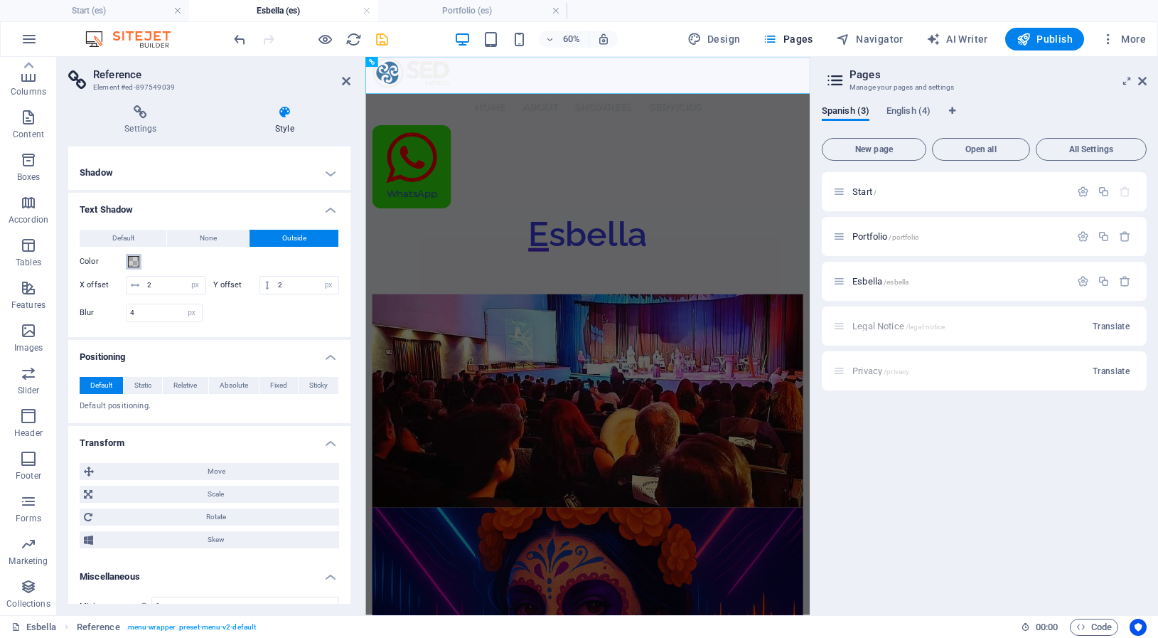
click at [129, 260] on span at bounding box center [133, 261] width 11 height 11
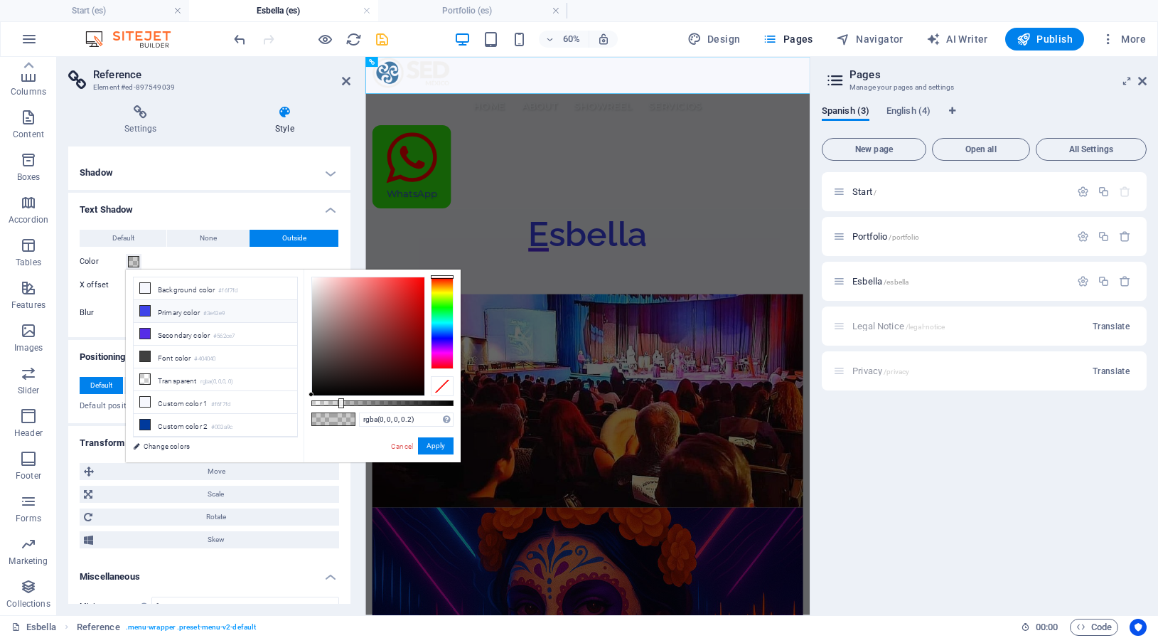
click at [171, 314] on li "Primary color #3e43e9" at bounding box center [216, 311] width 164 height 23
type input "#3e43e9"
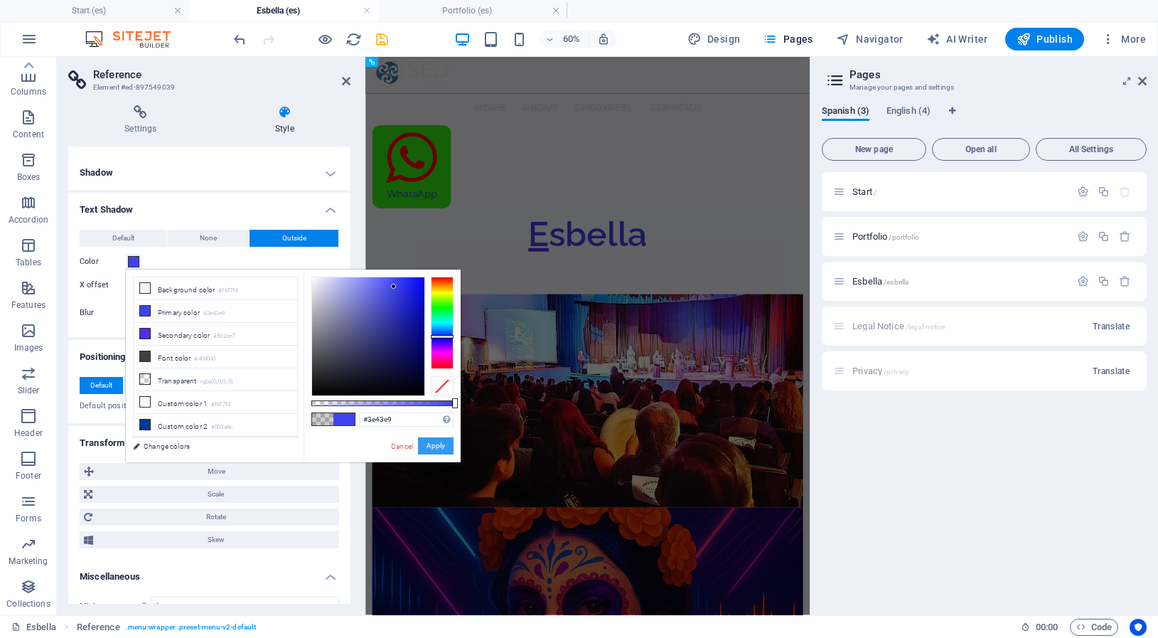
click at [443, 447] on button "Apply" at bounding box center [436, 445] width 36 height 17
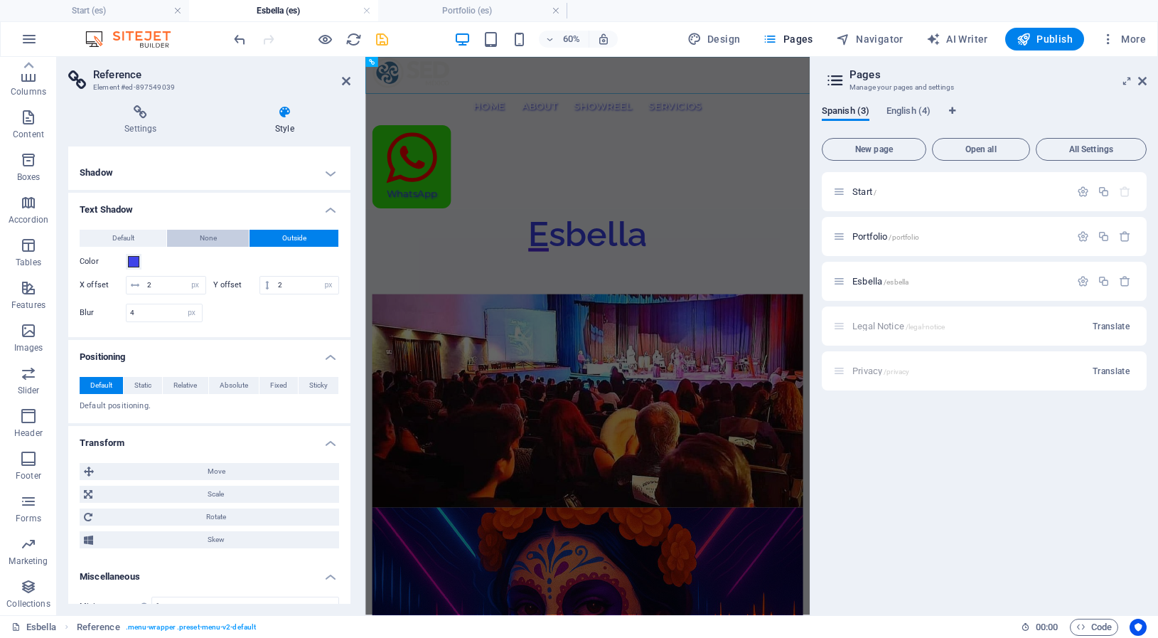
click at [208, 236] on span "None" at bounding box center [208, 238] width 17 height 17
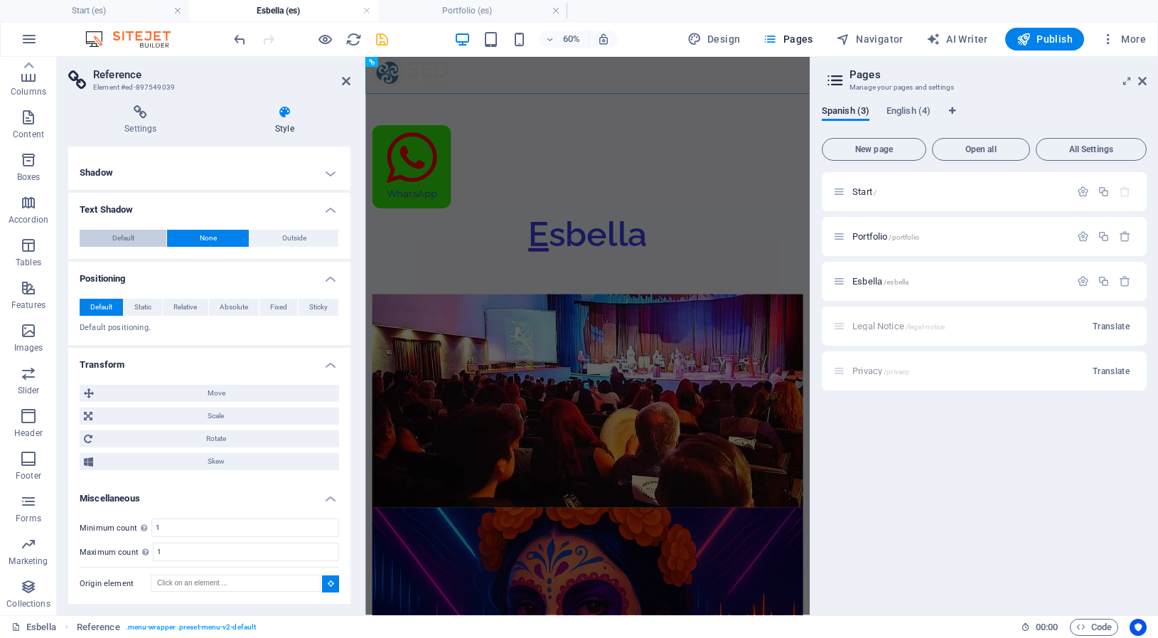
click at [122, 237] on span "Default" at bounding box center [123, 238] width 22 height 17
click at [144, 235] on button "Default" at bounding box center [123, 238] width 87 height 17
click at [321, 209] on h4 "Text Shadow" at bounding box center [209, 206] width 282 height 26
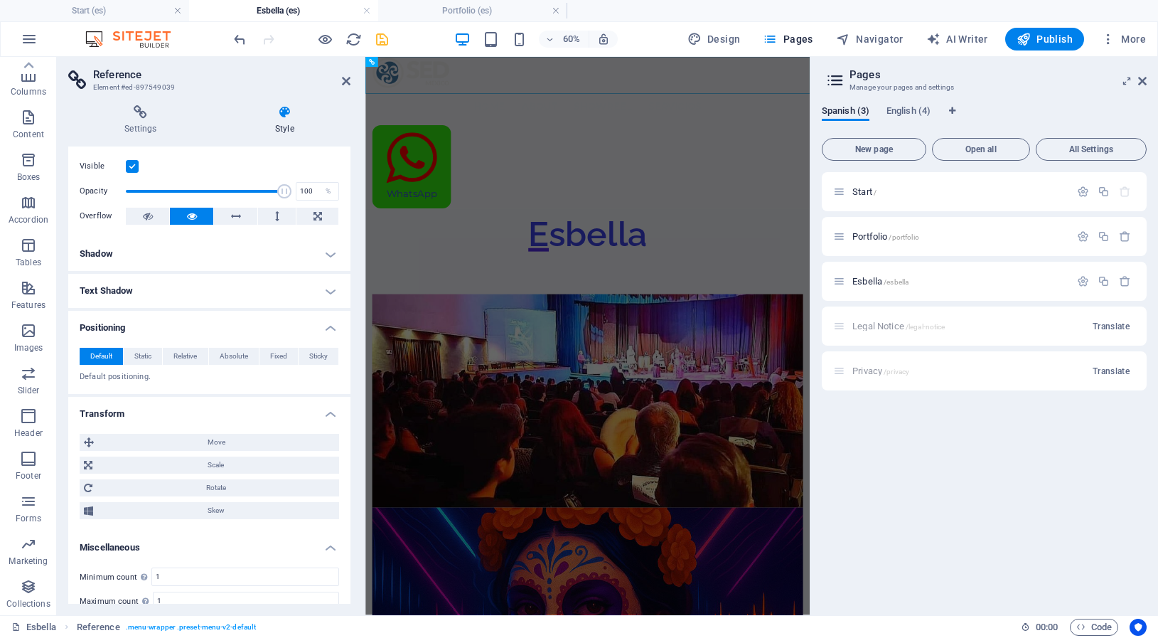
scroll to position [0, 0]
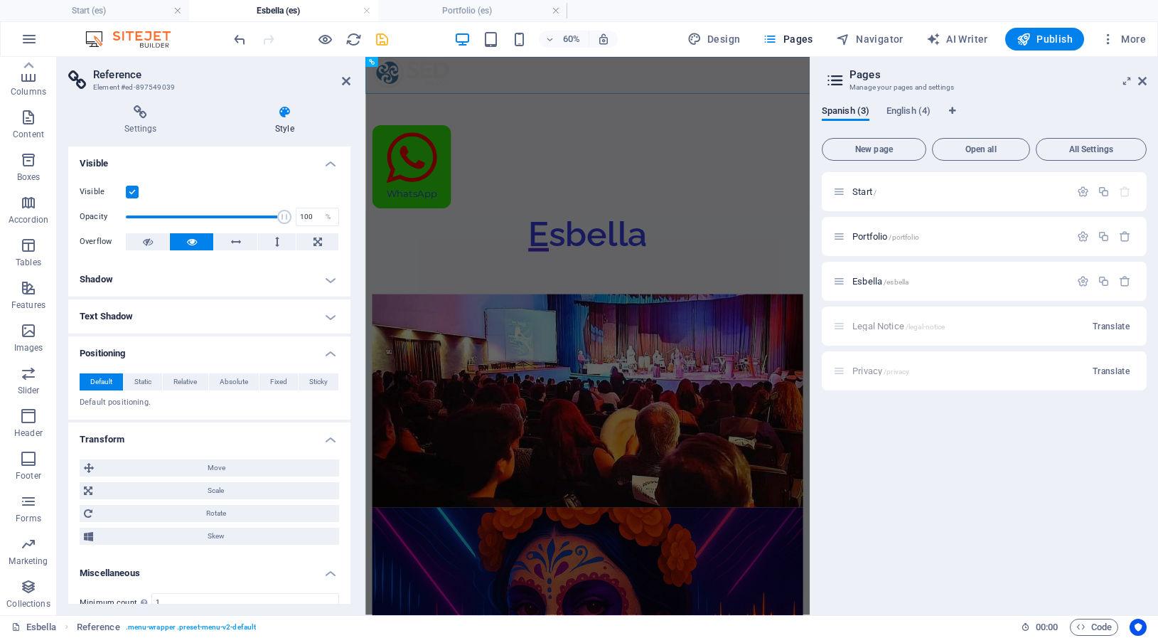
click at [124, 351] on h4 "Positioning" at bounding box center [209, 349] width 282 height 26
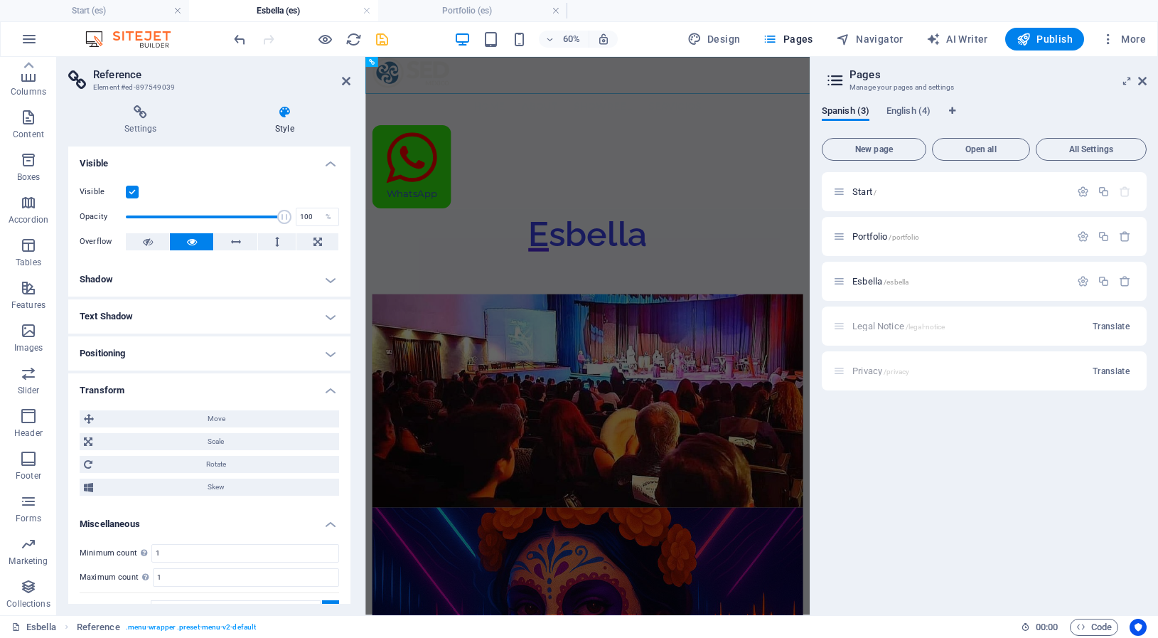
click at [114, 279] on h4 "Shadow" at bounding box center [209, 279] width 282 height 34
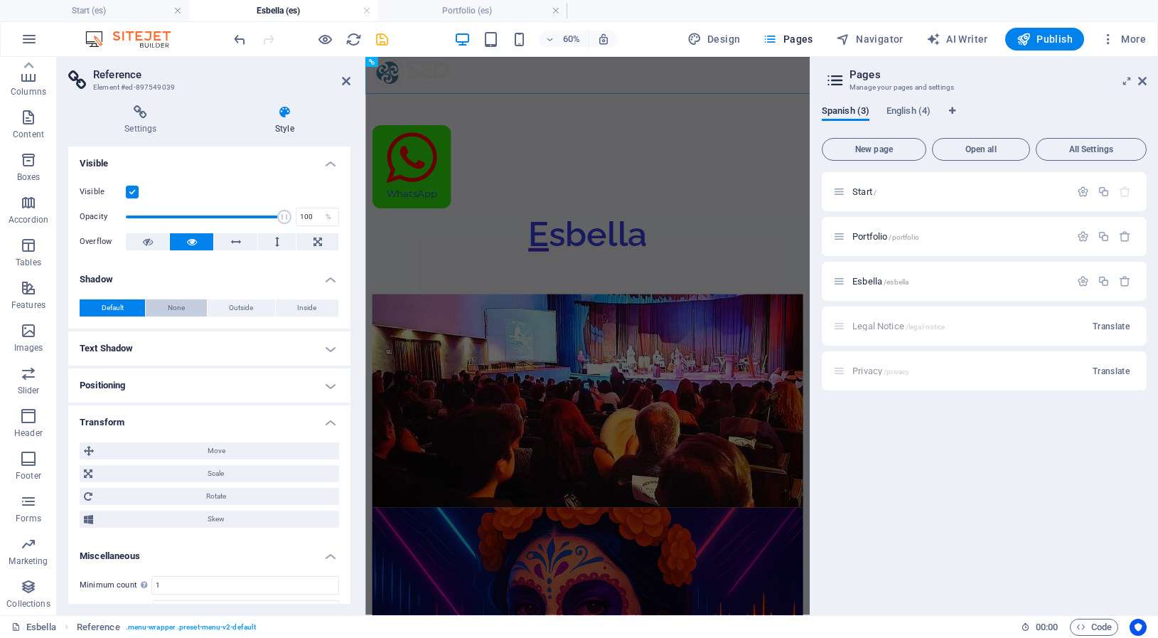
click at [181, 304] on button "None" at bounding box center [176, 307] width 60 height 17
click at [229, 304] on span "Outside" at bounding box center [241, 307] width 24 height 17
type input "2"
type input "4"
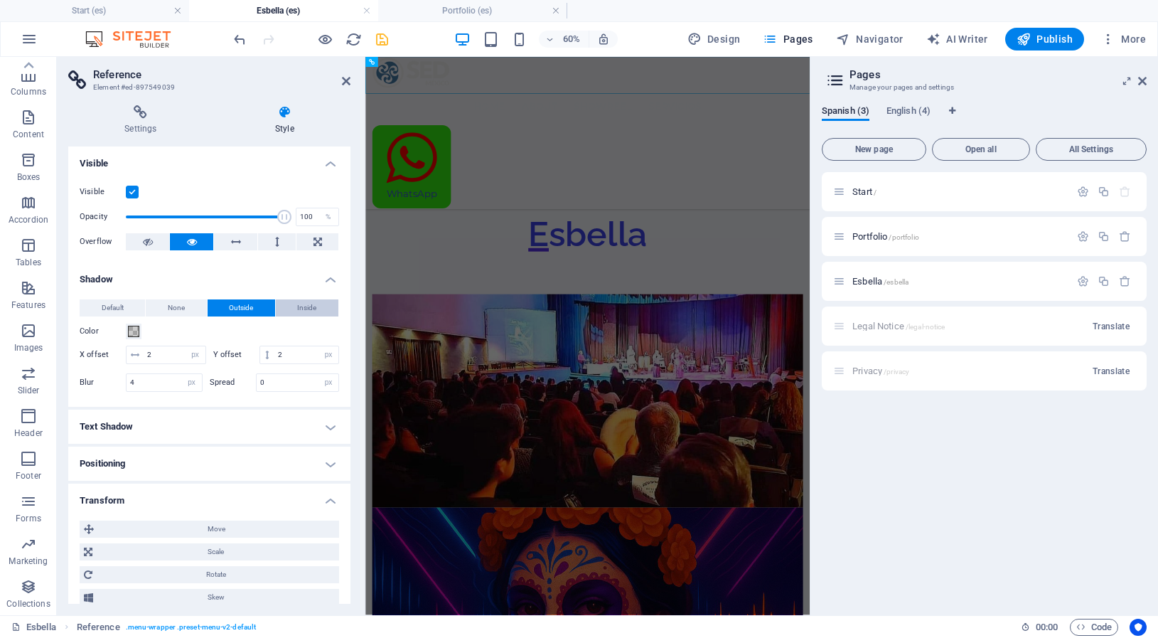
click at [285, 306] on button "Inside" at bounding box center [307, 307] width 63 height 17
click at [249, 309] on button "Outside" at bounding box center [242, 307] width 68 height 17
click at [113, 309] on span "Default" at bounding box center [113, 307] width 22 height 17
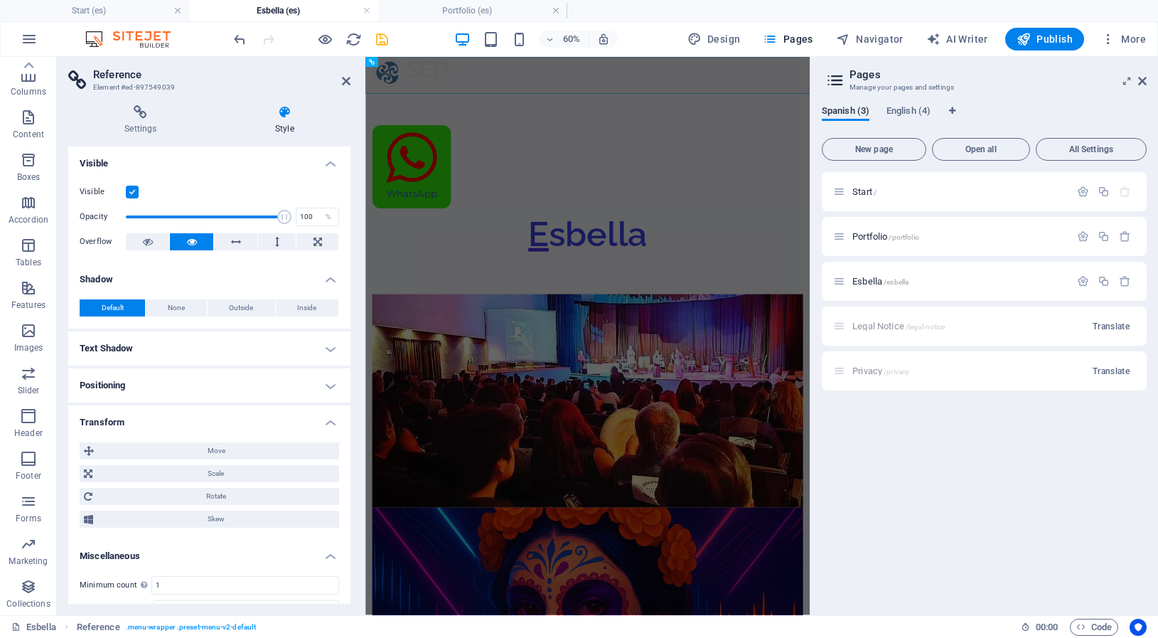
click at [130, 191] on label at bounding box center [132, 192] width 13 height 13
click at [0, 0] on input "Visible" at bounding box center [0, 0] width 0 height 0
click at [130, 191] on label at bounding box center [132, 192] width 13 height 13
click at [0, 0] on input "Visible" at bounding box center [0, 0] width 0 height 0
click at [130, 191] on label at bounding box center [132, 192] width 13 height 13
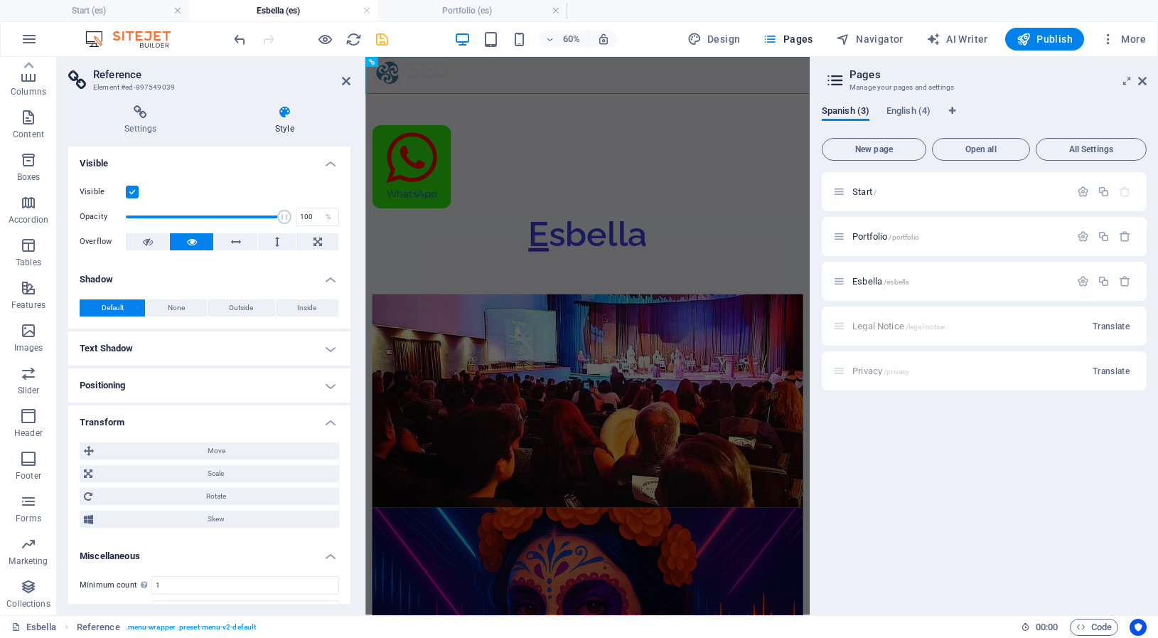
click at [0, 0] on input "Visible" at bounding box center [0, 0] width 0 height 0
click at [872, 235] on span "Portfolio /portfolio" at bounding box center [885, 236] width 67 height 11
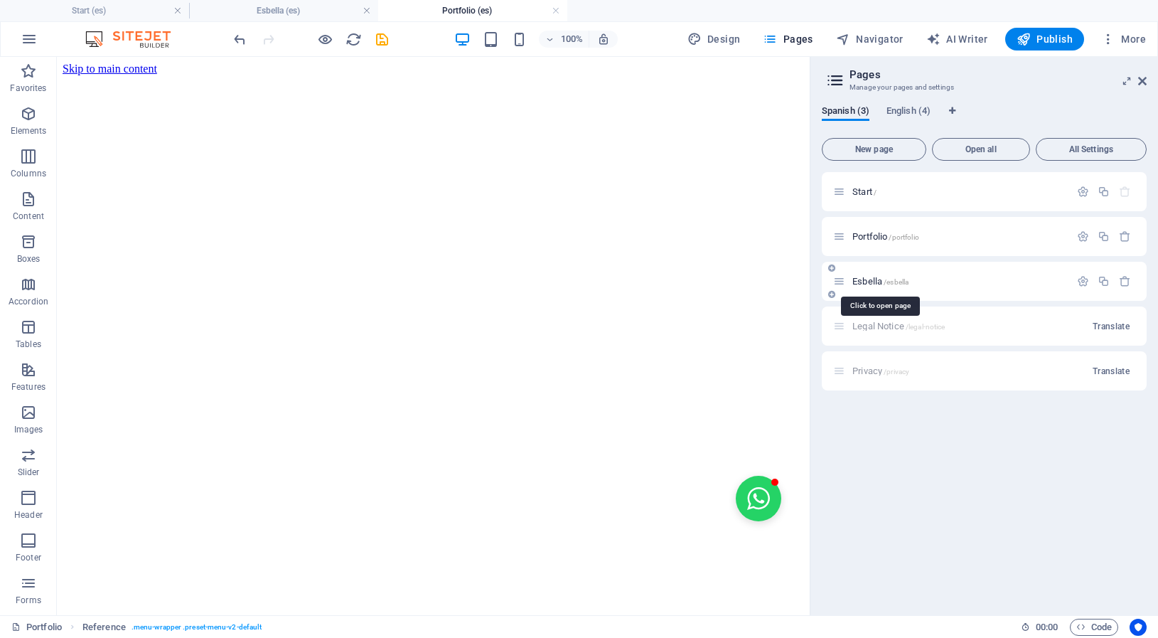
click at [877, 282] on span "Esbella /esbella" at bounding box center [880, 281] width 56 height 11
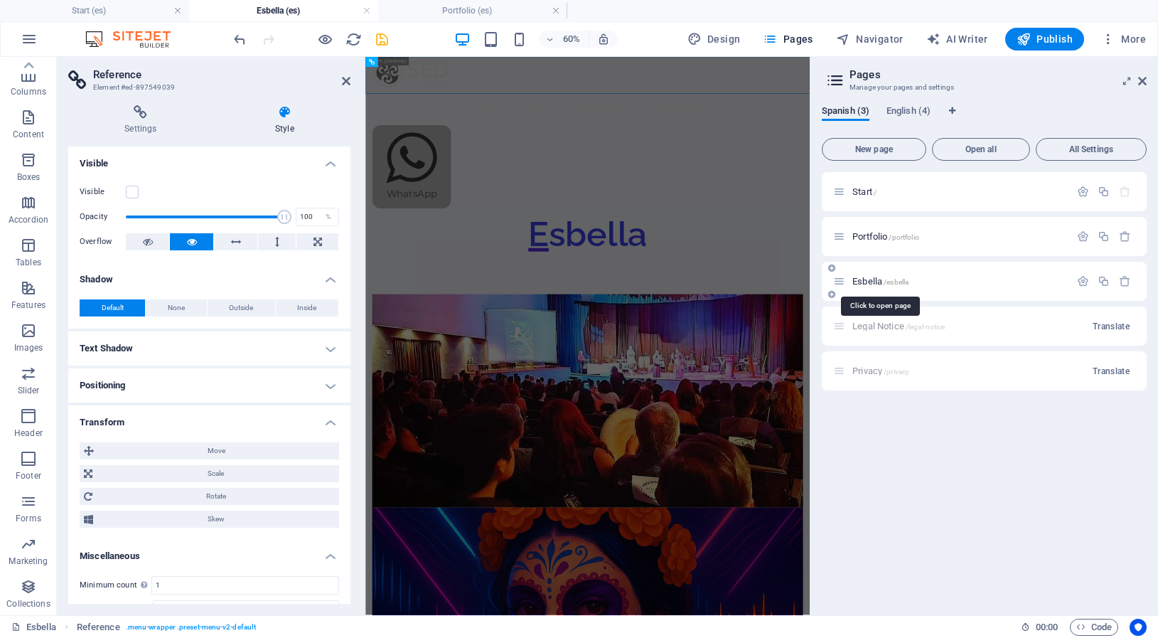
scroll to position [82, 0]
click at [1083, 282] on icon "button" at bounding box center [1083, 281] width 12 height 12
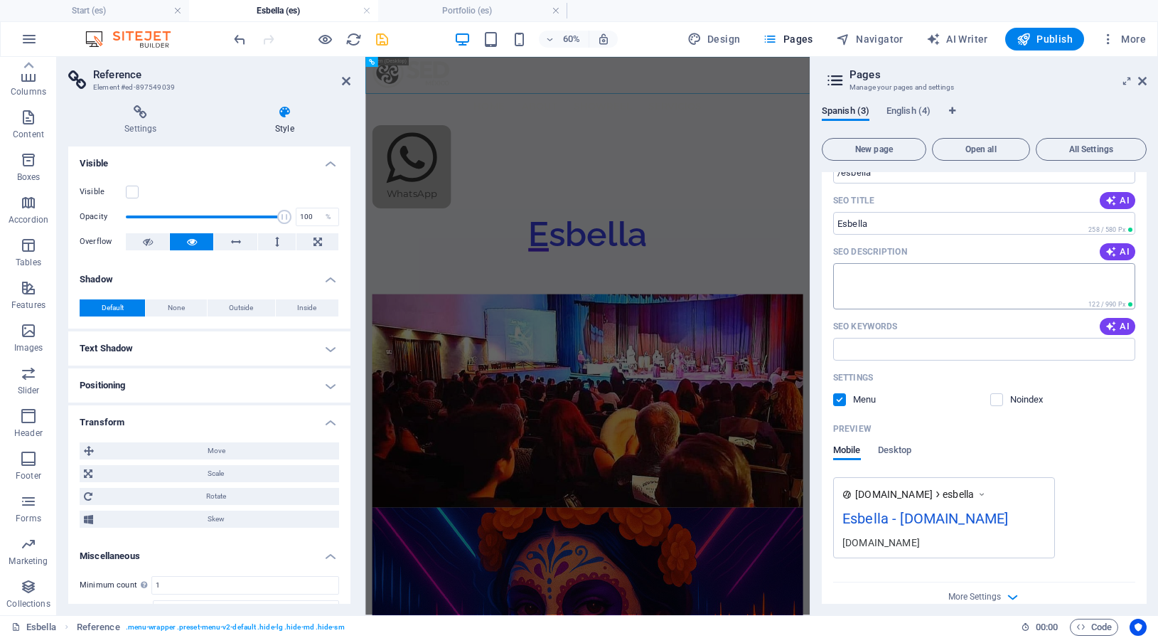
scroll to position [256, 0]
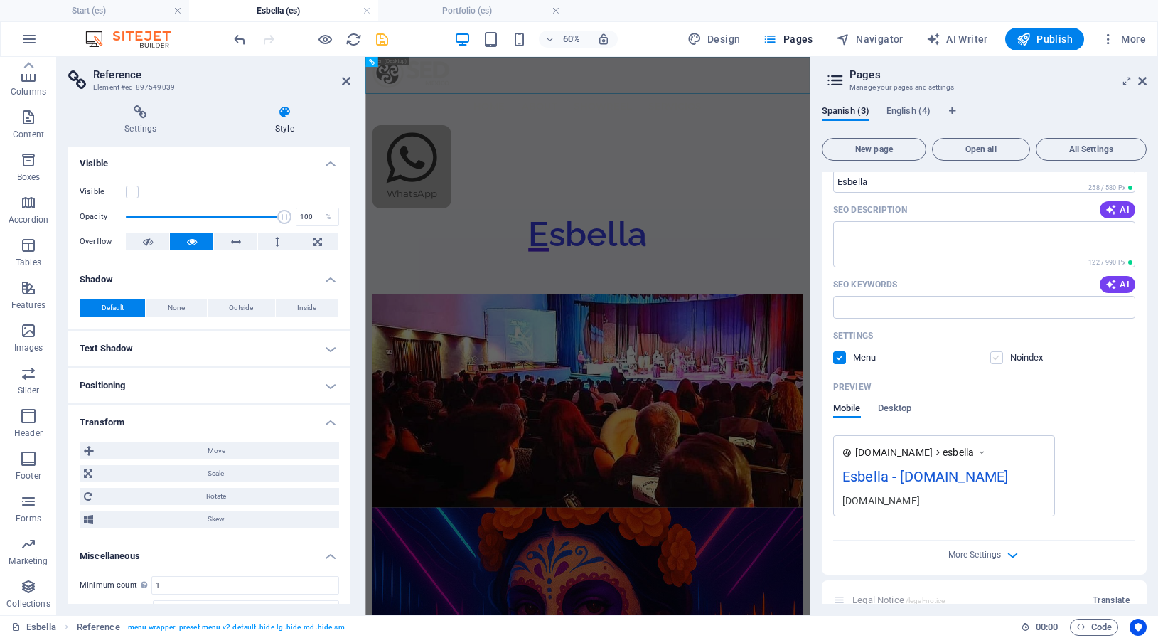
click at [993, 355] on label at bounding box center [996, 357] width 13 height 13
click at [0, 0] on input "checkbox" at bounding box center [0, 0] width 0 height 0
click at [993, 355] on label at bounding box center [996, 357] width 13 height 13
click at [0, 0] on input "checkbox" at bounding box center [0, 0] width 0 height 0
click at [892, 410] on span "Desktop" at bounding box center [895, 410] width 34 height 20
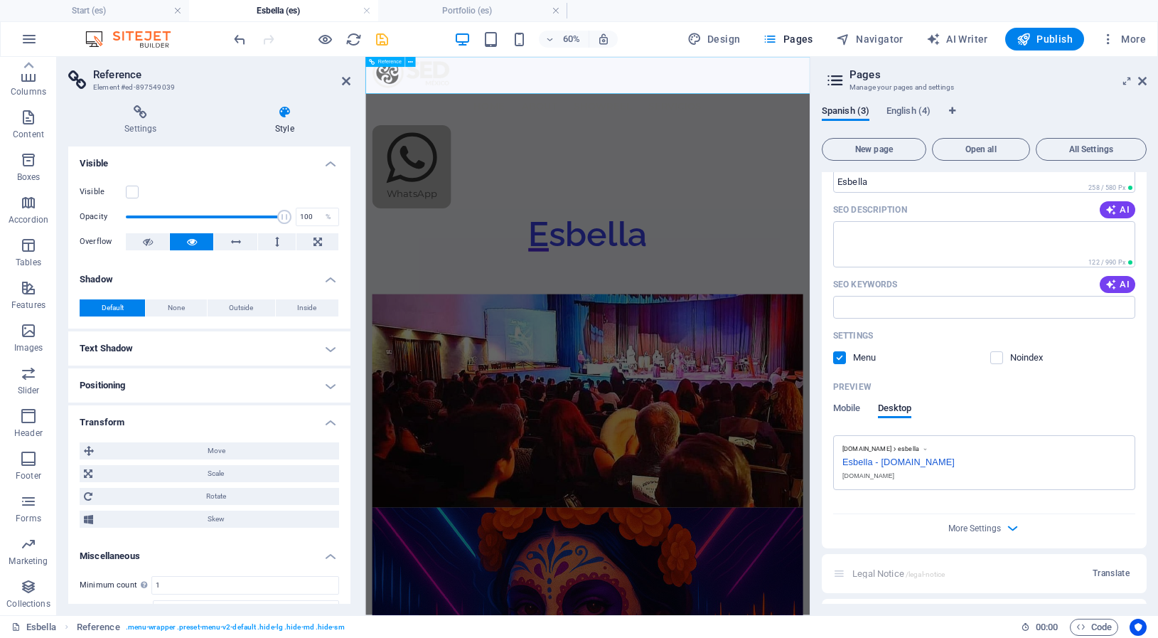
click at [769, 109] on nav "Home About Showreel servicios" at bounding box center [736, 139] width 718 height 61
type input "#ed-897549039"
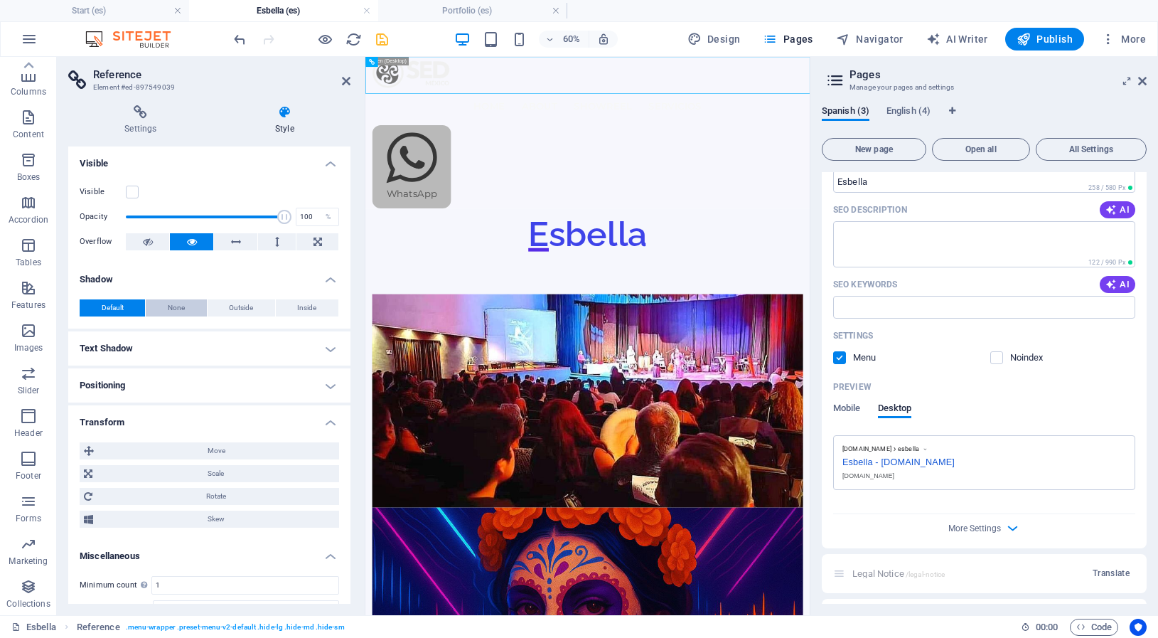
click at [161, 309] on button "None" at bounding box center [176, 307] width 60 height 17
click at [128, 306] on button "Default" at bounding box center [112, 307] width 65 height 17
click at [992, 360] on label at bounding box center [996, 357] width 13 height 13
click at [0, 0] on input "checkbox" at bounding box center [0, 0] width 0 height 0
click at [992, 360] on label at bounding box center [996, 357] width 13 height 13
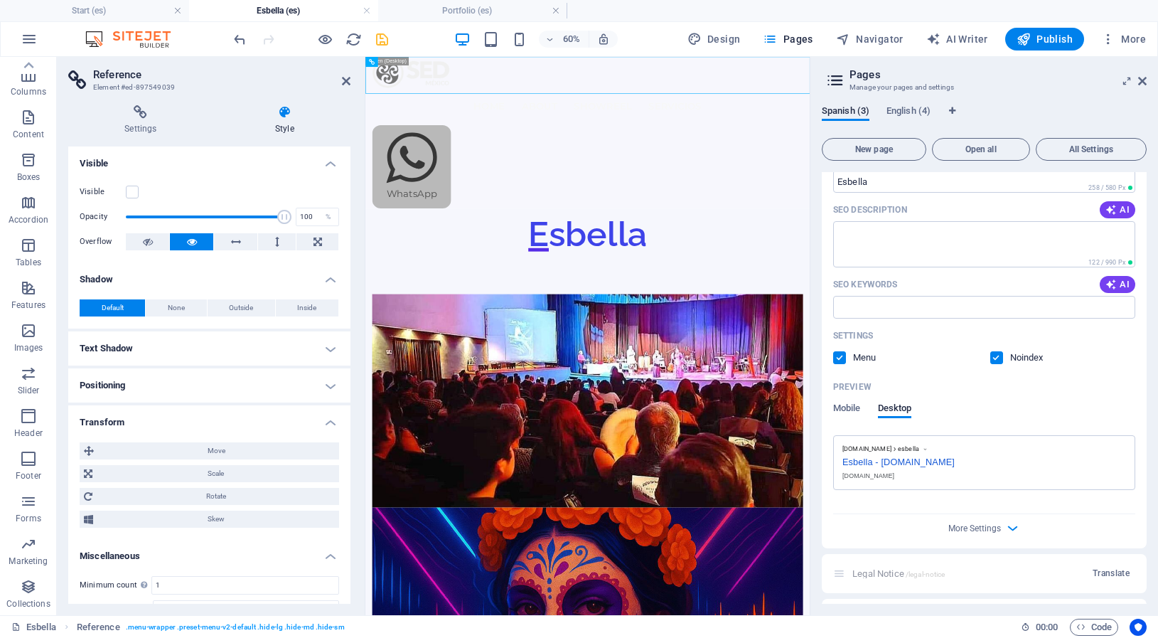
click at [0, 0] on input "checkbox" at bounding box center [0, 0] width 0 height 0
click at [392, 61] on span "Reference" at bounding box center [389, 62] width 23 height 5
click at [235, 307] on span "Outside" at bounding box center [241, 307] width 24 height 17
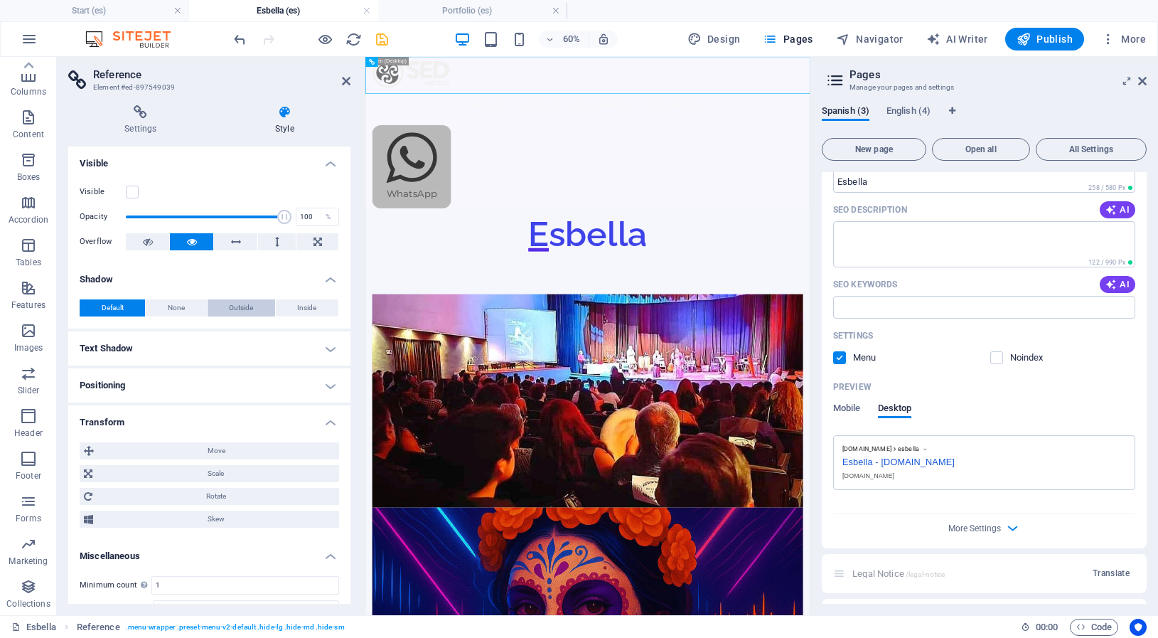
type input "2"
type input "4"
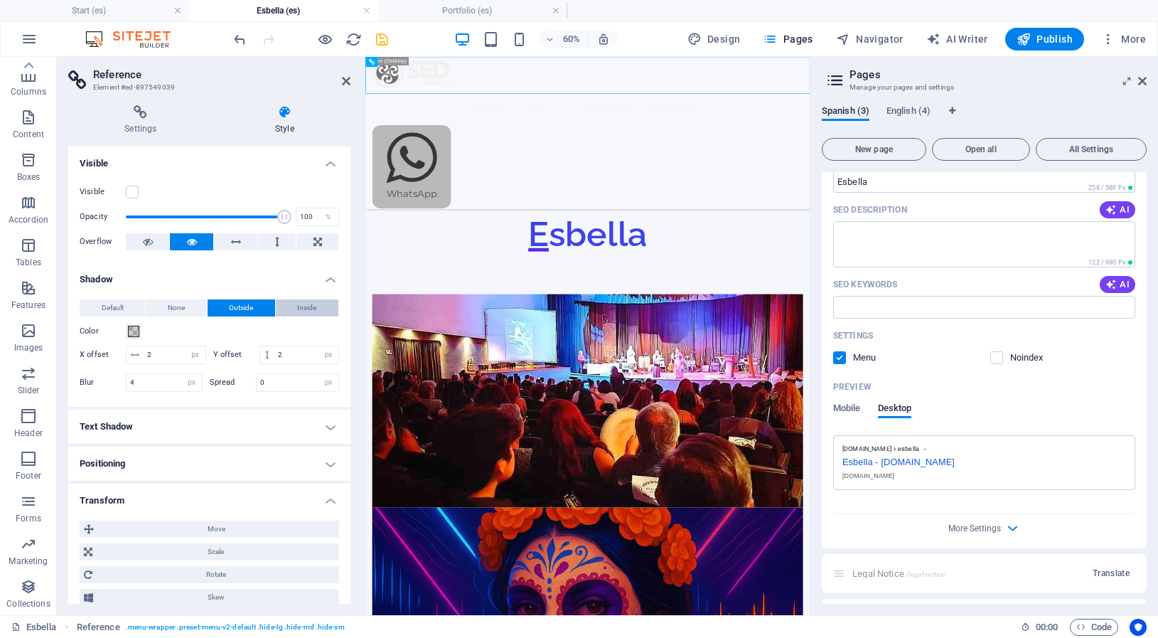
click at [301, 305] on span "Inside" at bounding box center [306, 307] width 19 height 17
click at [242, 305] on span "Outside" at bounding box center [241, 307] width 24 height 17
click at [174, 306] on span "None" at bounding box center [176, 307] width 17 height 17
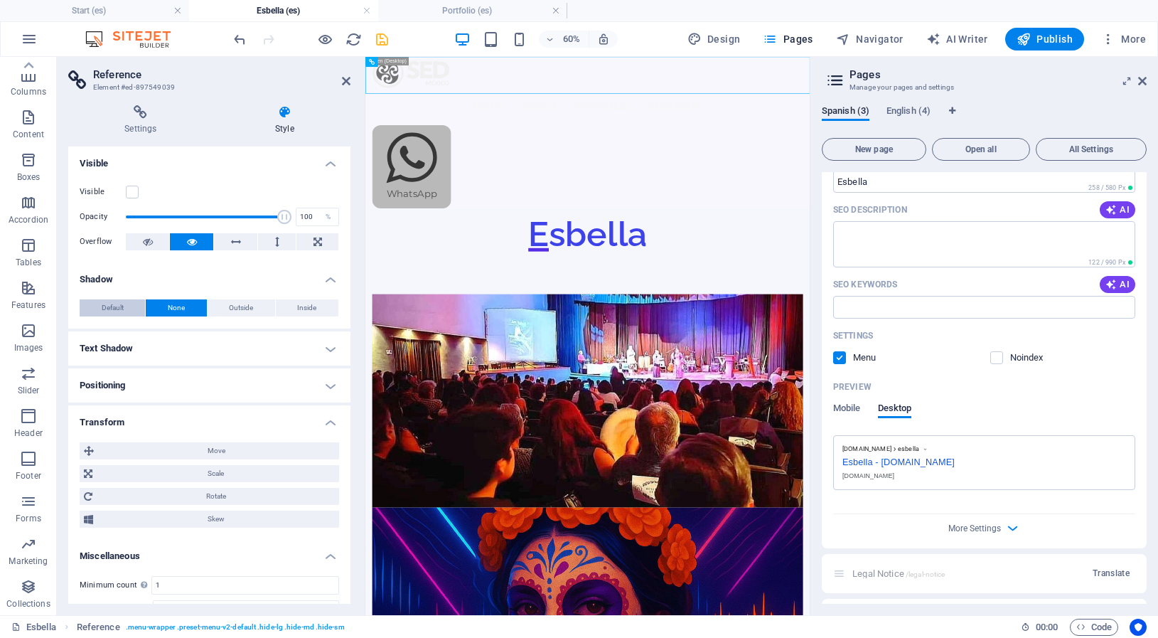
click at [103, 309] on span "Default" at bounding box center [113, 307] width 22 height 17
click at [392, 61] on span "Reference" at bounding box center [389, 62] width 23 height 5
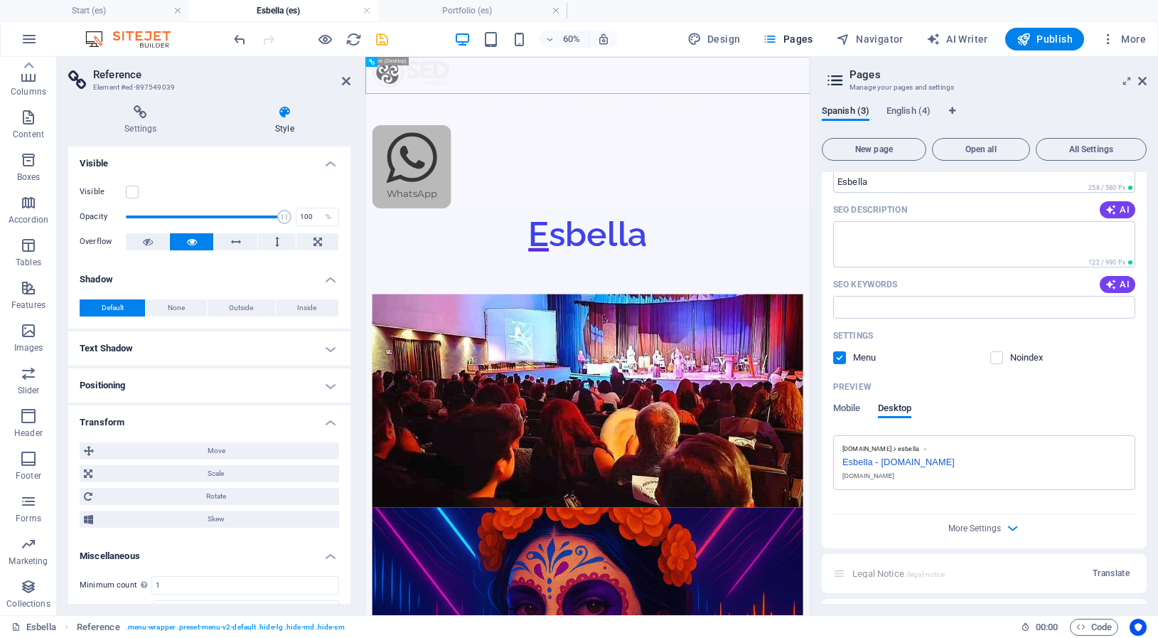
click at [286, 112] on icon at bounding box center [285, 112] width 132 height 14
click at [132, 188] on label at bounding box center [132, 192] width 13 height 13
click at [0, 0] on input "Visible" at bounding box center [0, 0] width 0 height 0
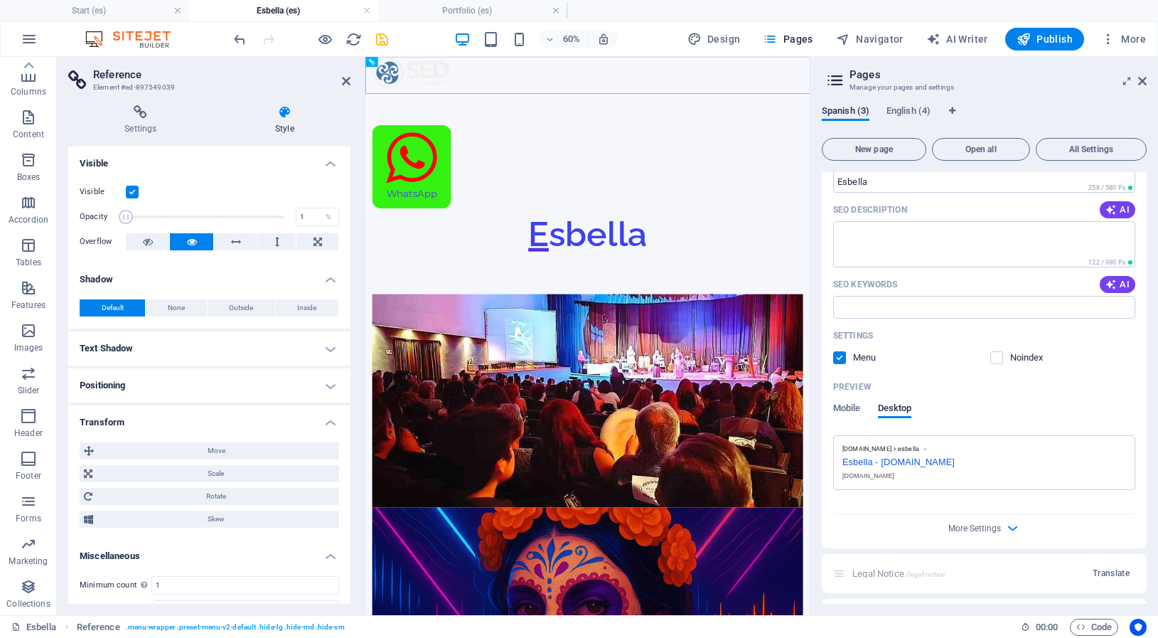
drag, startPoint x: 270, startPoint y: 215, endPoint x: 116, endPoint y: 220, distance: 154.4
click at [116, 220] on div "Opacity 1 %" at bounding box center [210, 216] width 260 height 21
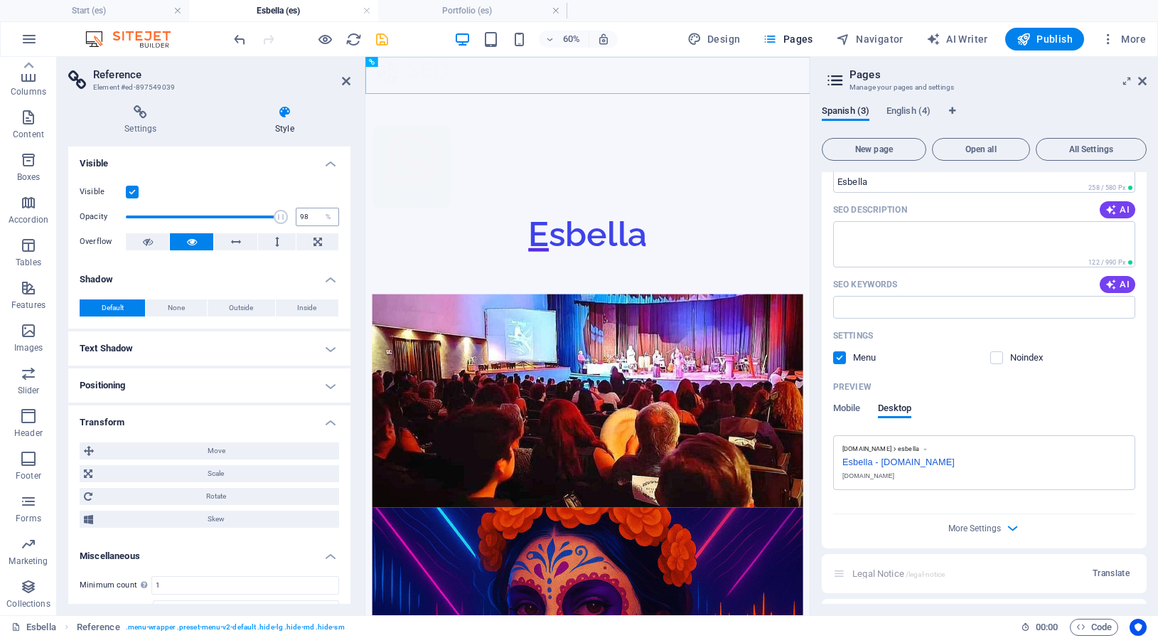
type input "100"
drag, startPoint x: 124, startPoint y: 216, endPoint x: 319, endPoint y: 216, distance: 194.1
click at [319, 215] on div "Opacity 100 %" at bounding box center [210, 216] width 260 height 21
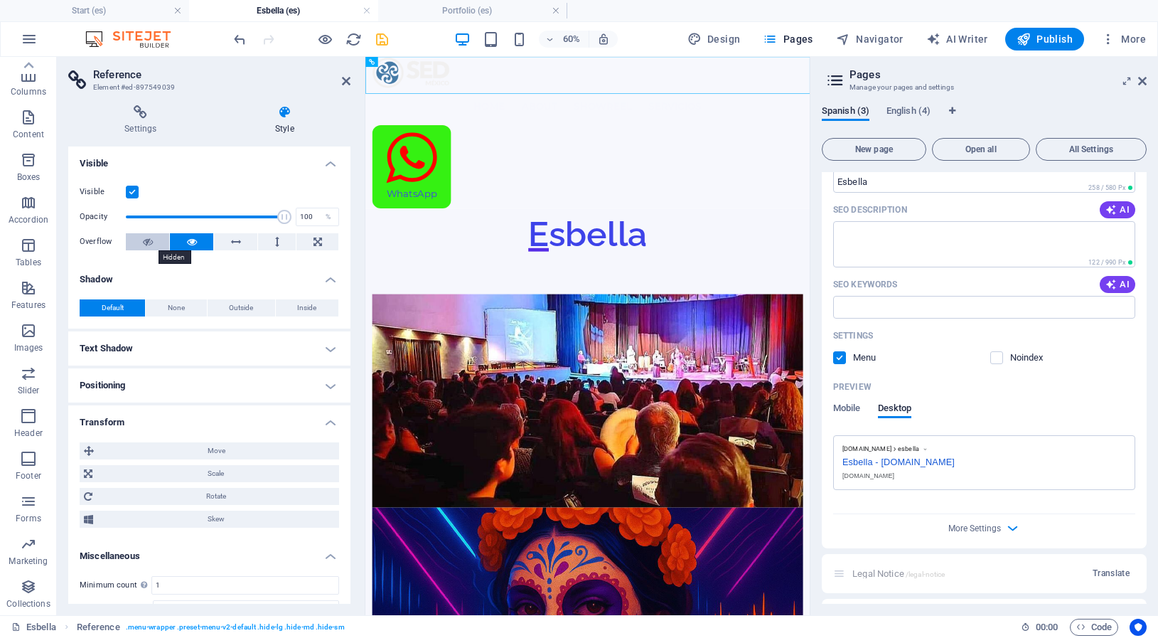
click at [151, 244] on button at bounding box center [147, 241] width 43 height 17
click at [191, 242] on icon at bounding box center [192, 241] width 10 height 17
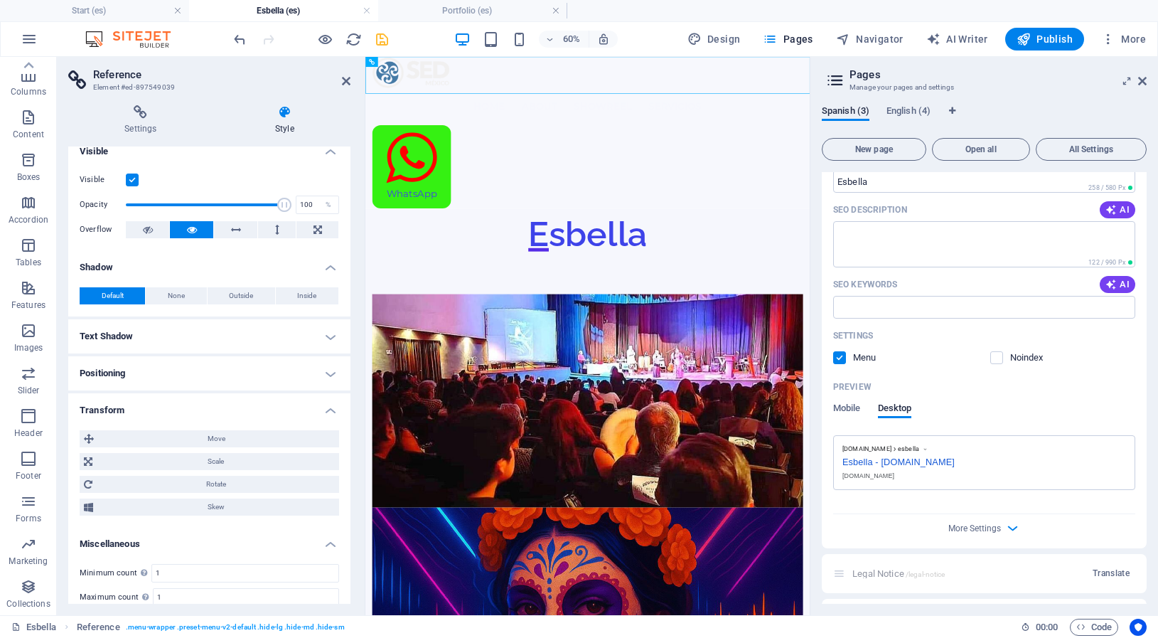
scroll to position [0, 0]
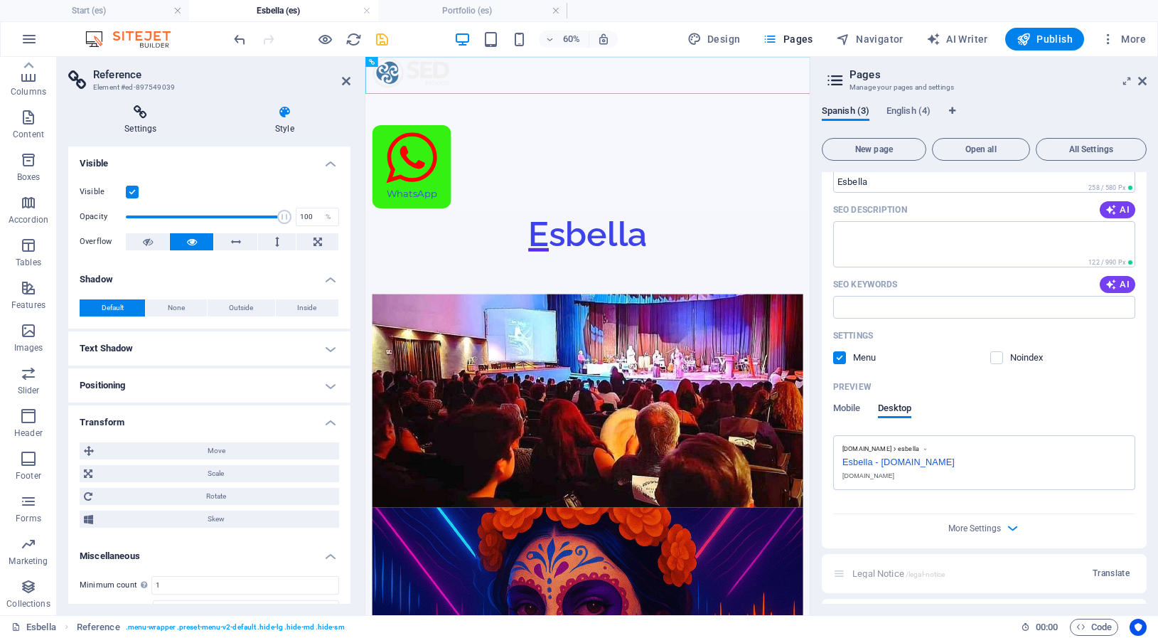
click at [134, 109] on icon at bounding box center [140, 112] width 145 height 14
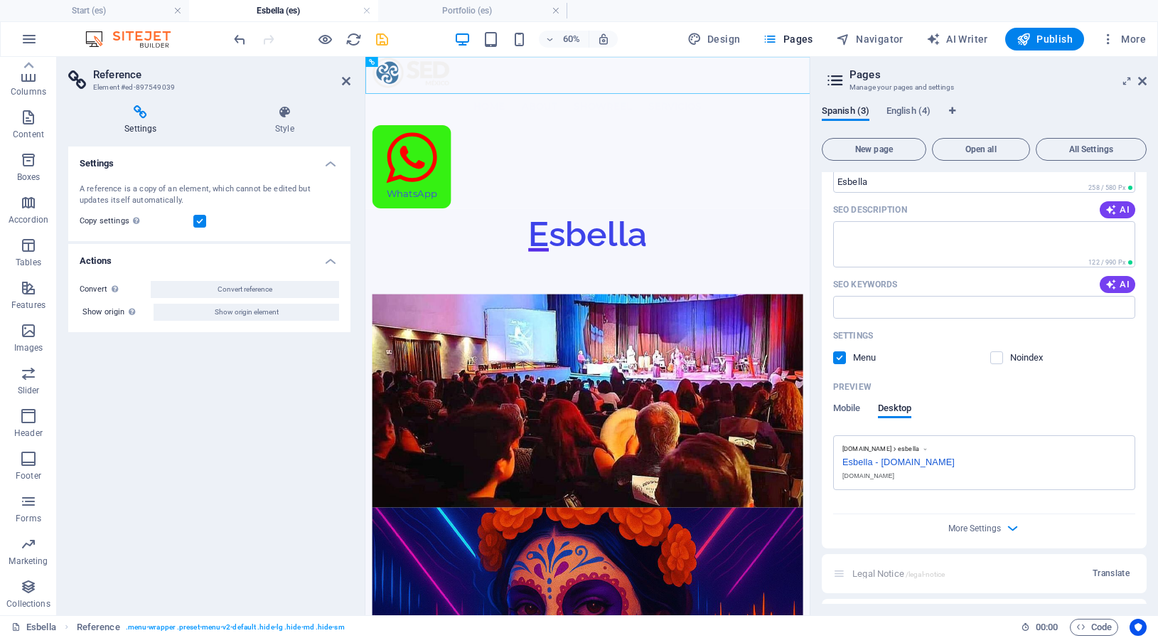
click at [199, 220] on label at bounding box center [199, 221] width 13 height 13
click at [0, 0] on input "Copy settings Use the same settings (flex, animation, position, style) as for t…" at bounding box center [0, 0] width 0 height 0
click at [199, 220] on label at bounding box center [199, 221] width 13 height 13
click at [0, 0] on input "Copy settings Use the same settings (flex, animation, position, style) as for t…" at bounding box center [0, 0] width 0 height 0
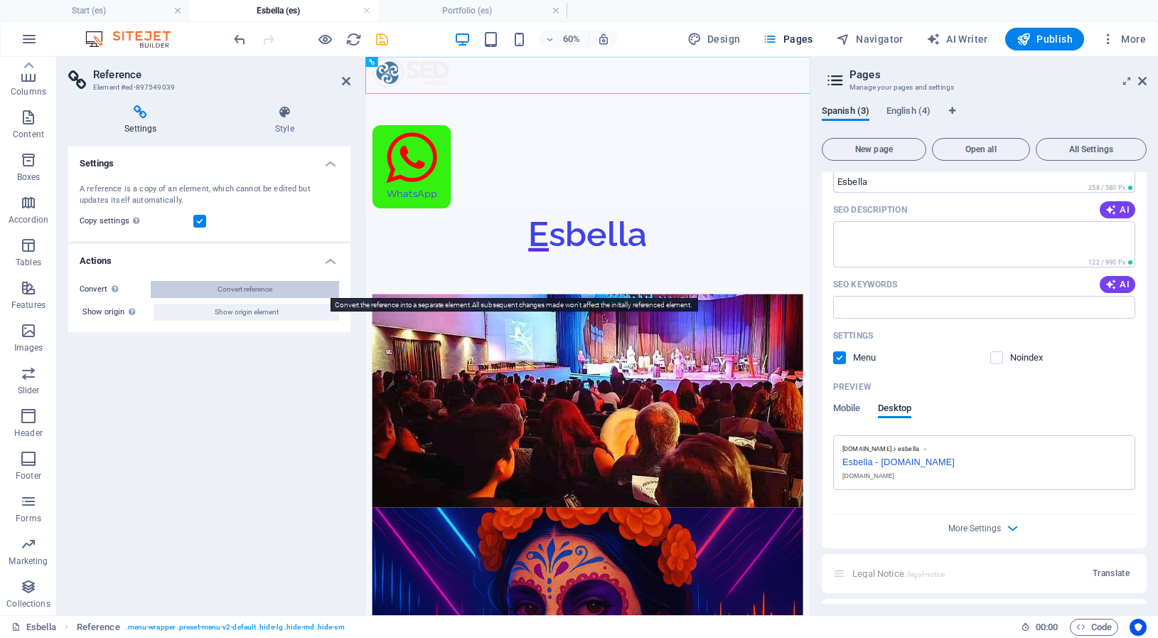
click at [250, 290] on span "Convert reference" at bounding box center [245, 289] width 55 height 17
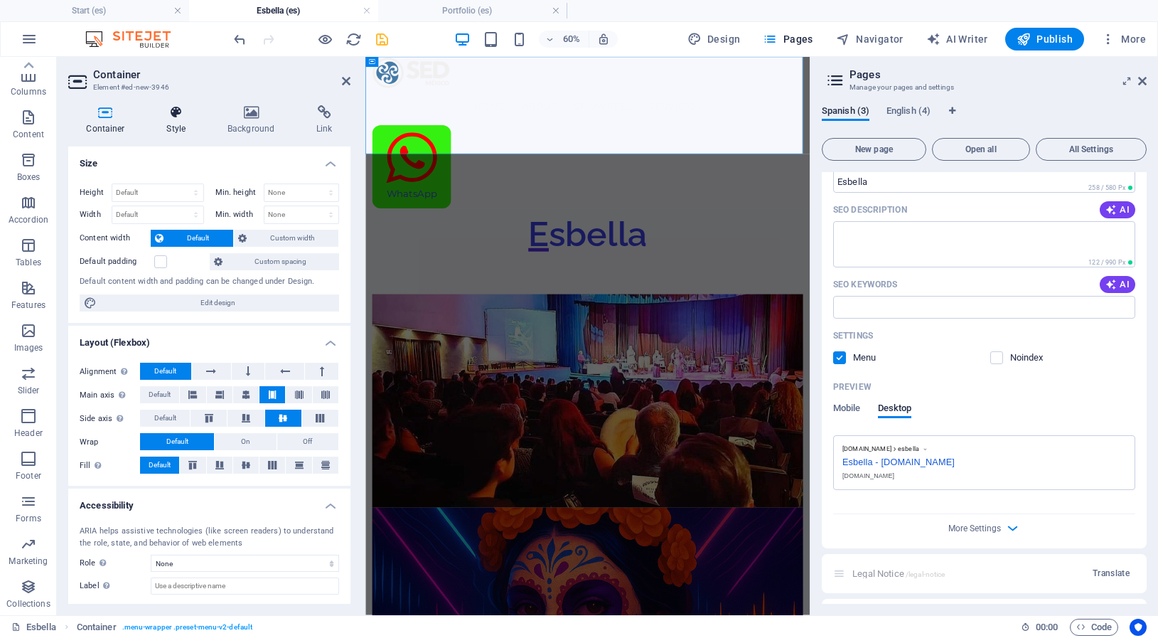
click at [182, 119] on h4 "Style" at bounding box center [179, 120] width 60 height 30
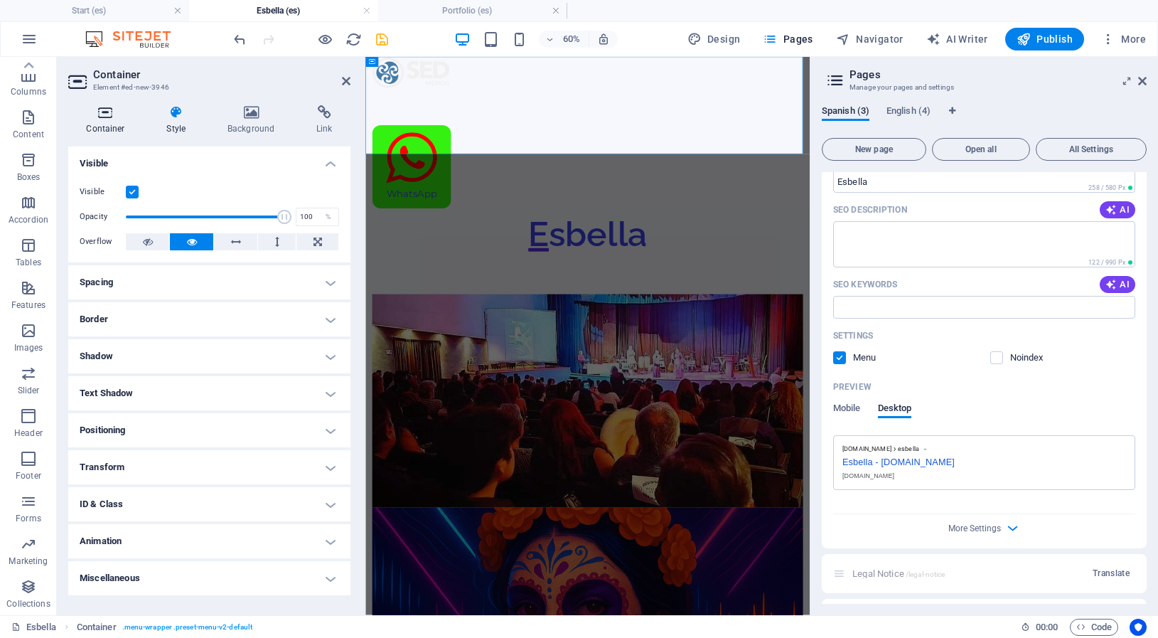
click at [112, 119] on h4 "Container" at bounding box center [108, 120] width 80 height 30
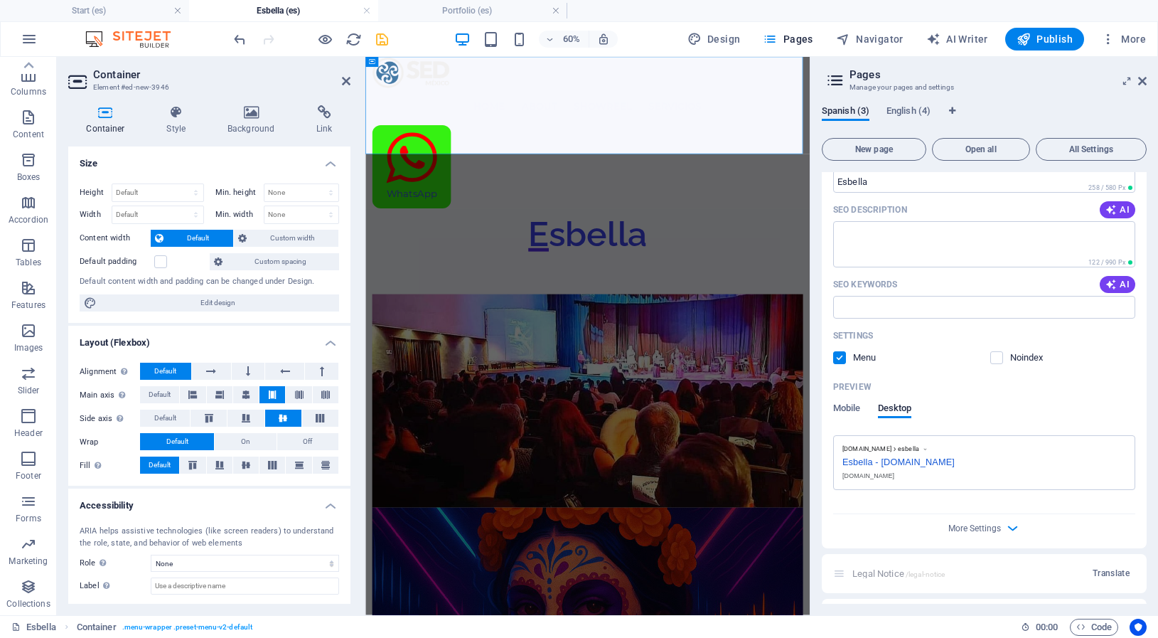
scroll to position [70, 0]
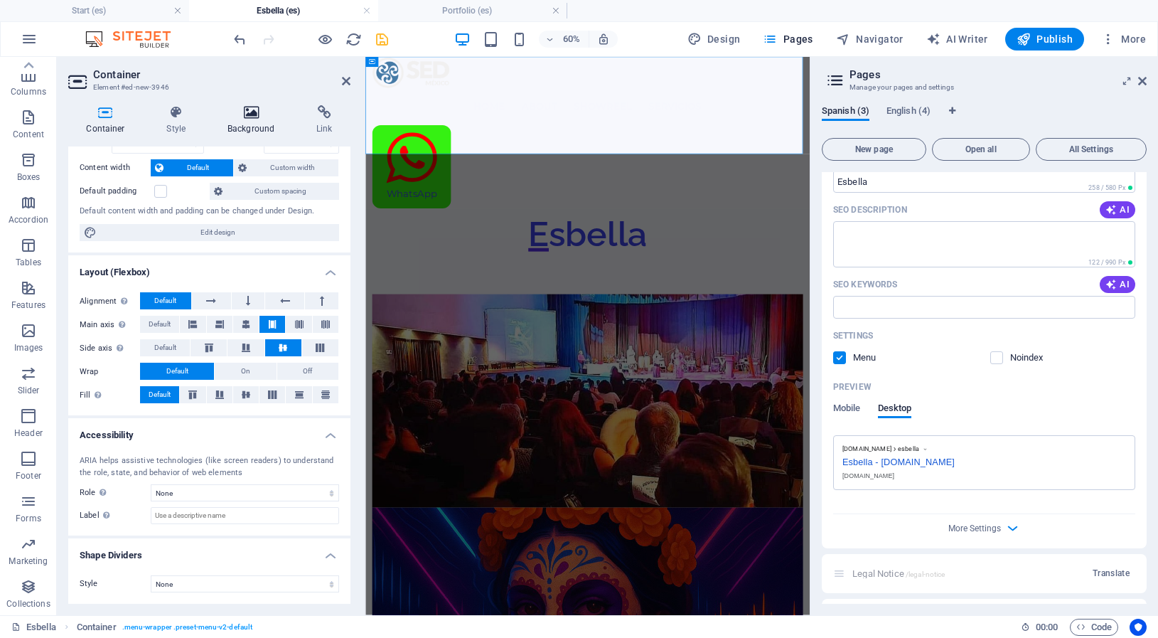
click at [254, 114] on icon at bounding box center [251, 112] width 83 height 14
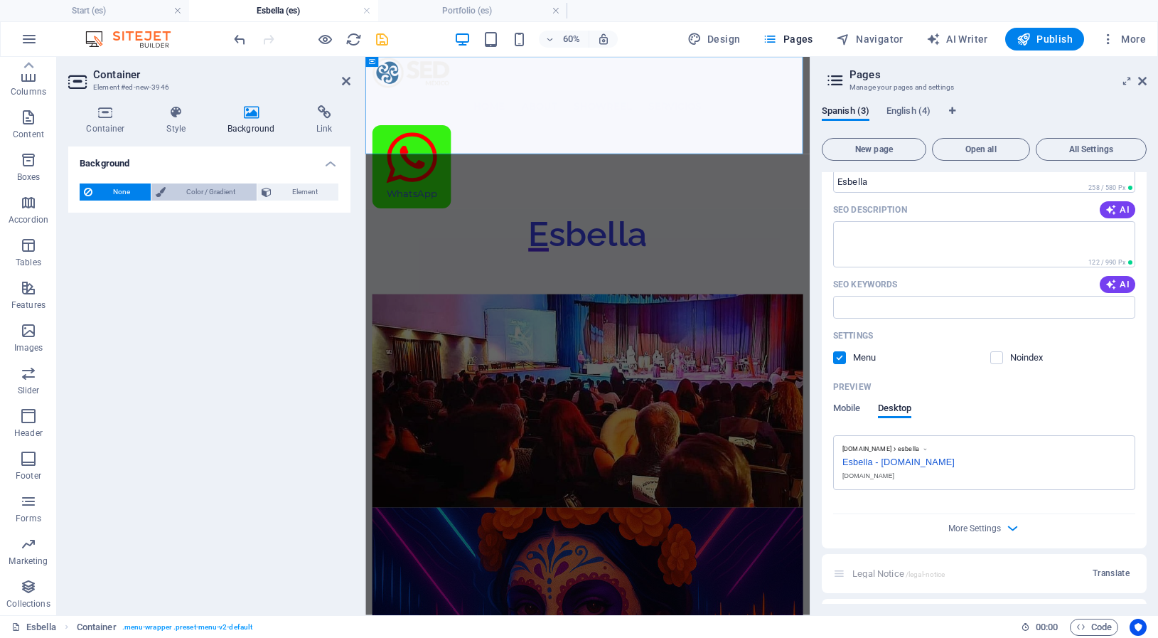
click at [202, 193] on span "Color / Gradient" at bounding box center [211, 191] width 82 height 17
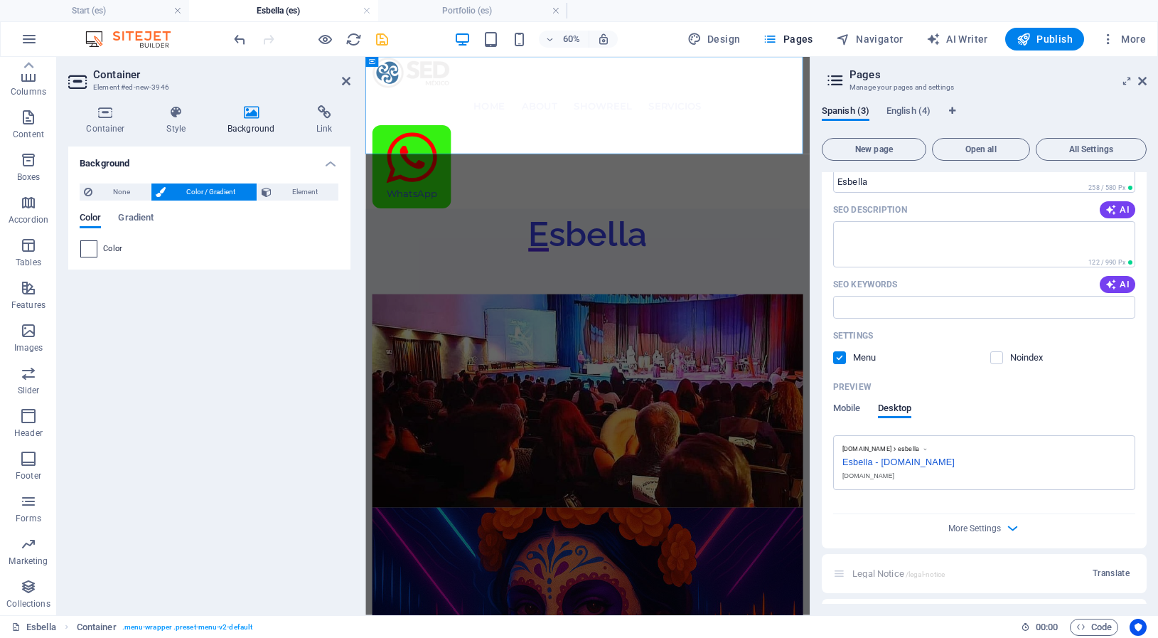
click at [88, 252] on span at bounding box center [89, 249] width 16 height 16
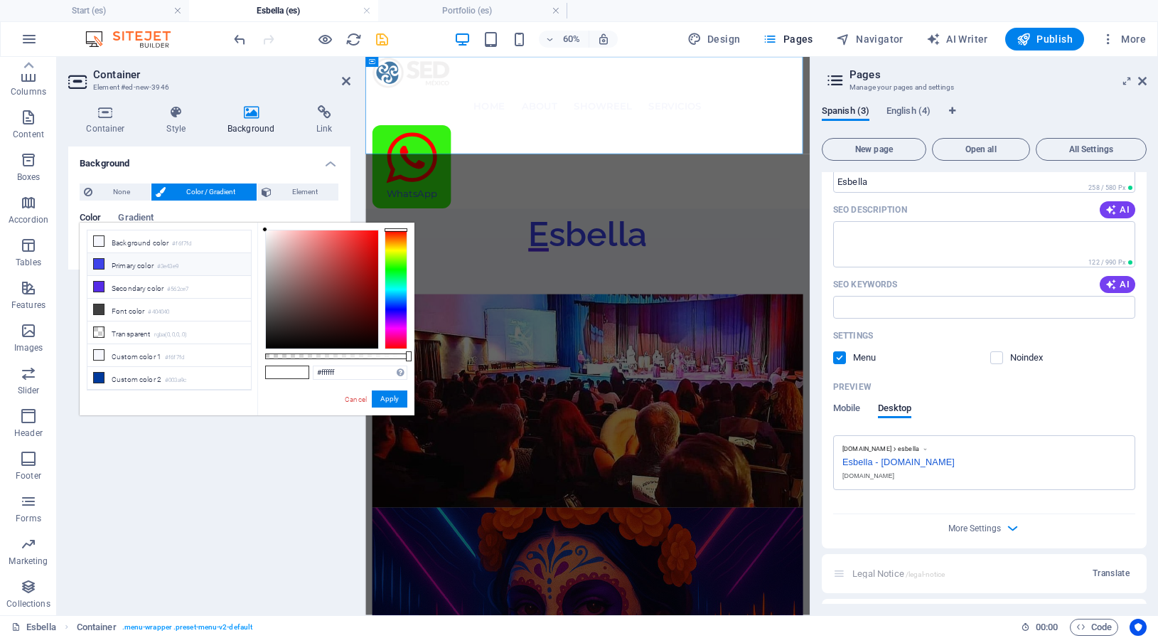
click at [115, 264] on li "Primary color #3e43e9" at bounding box center [169, 264] width 164 height 23
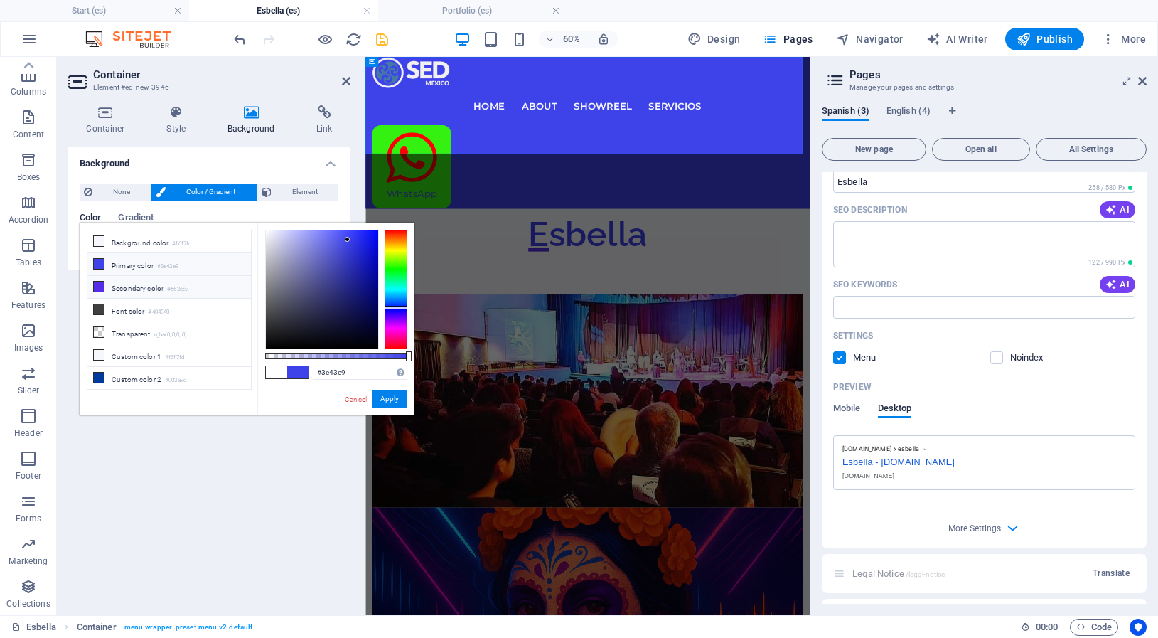
click at [115, 285] on li "Secondary color #562ce7" at bounding box center [169, 287] width 164 height 23
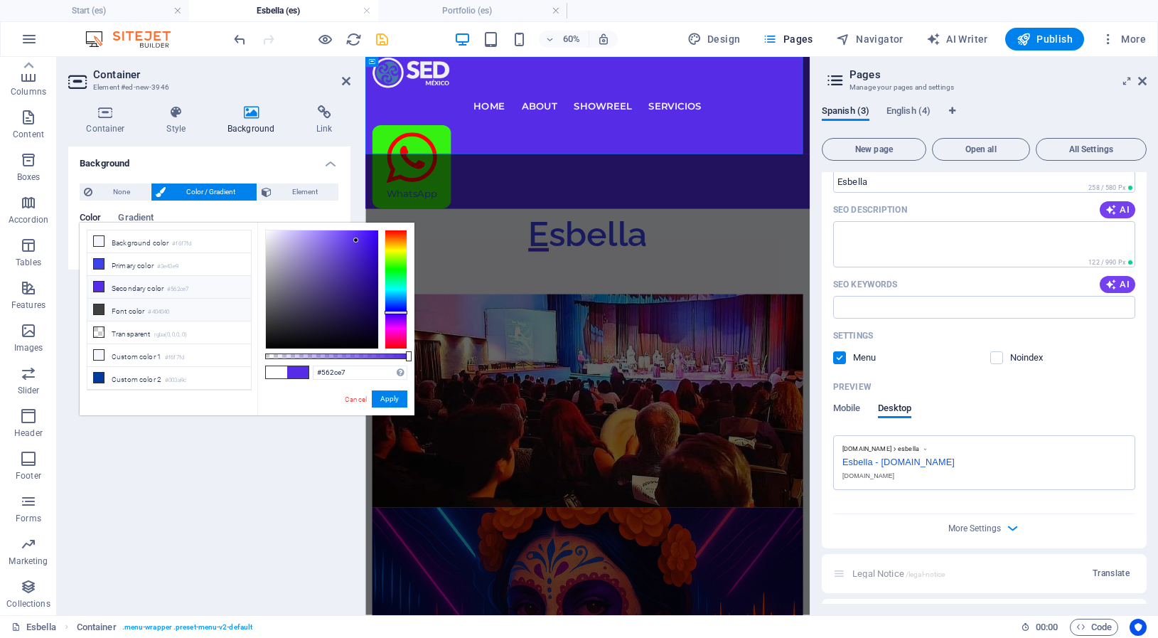
click at [120, 311] on li "Font color #404040" at bounding box center [169, 310] width 164 height 23
type input "#404040"
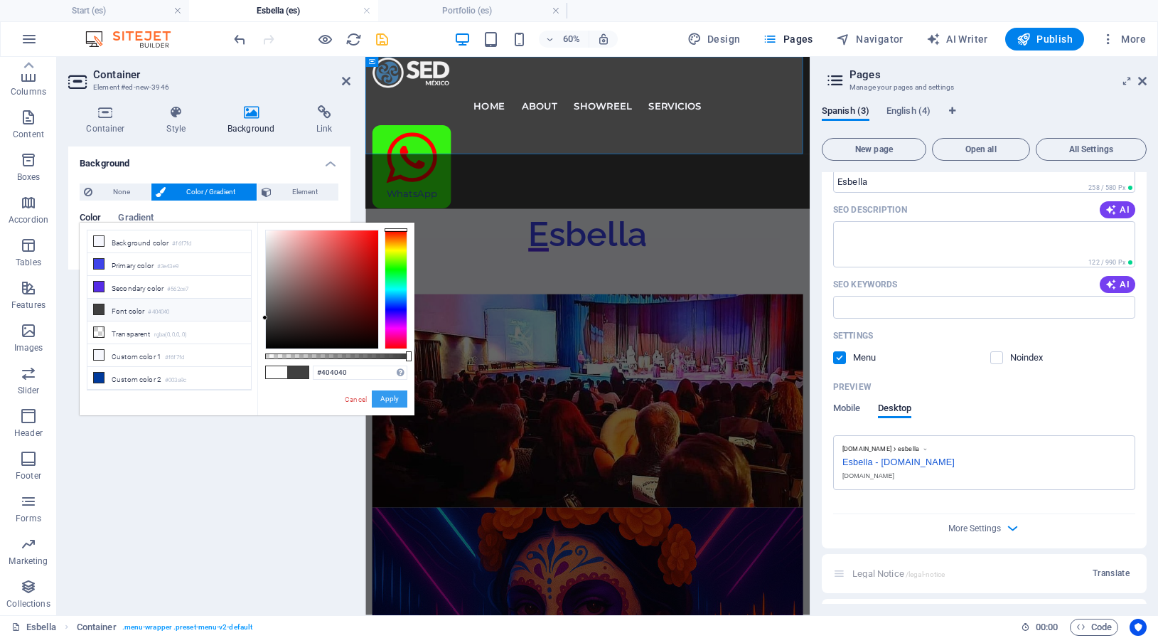
click at [380, 398] on button "Apply" at bounding box center [390, 398] width 36 height 17
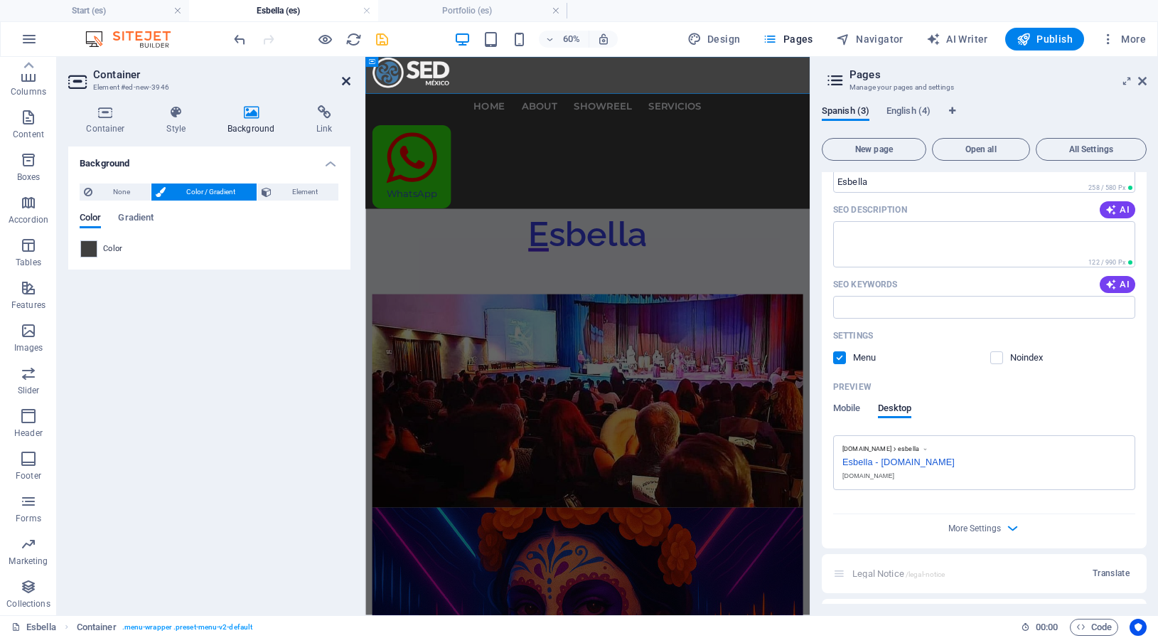
click at [347, 82] on icon at bounding box center [346, 80] width 9 height 11
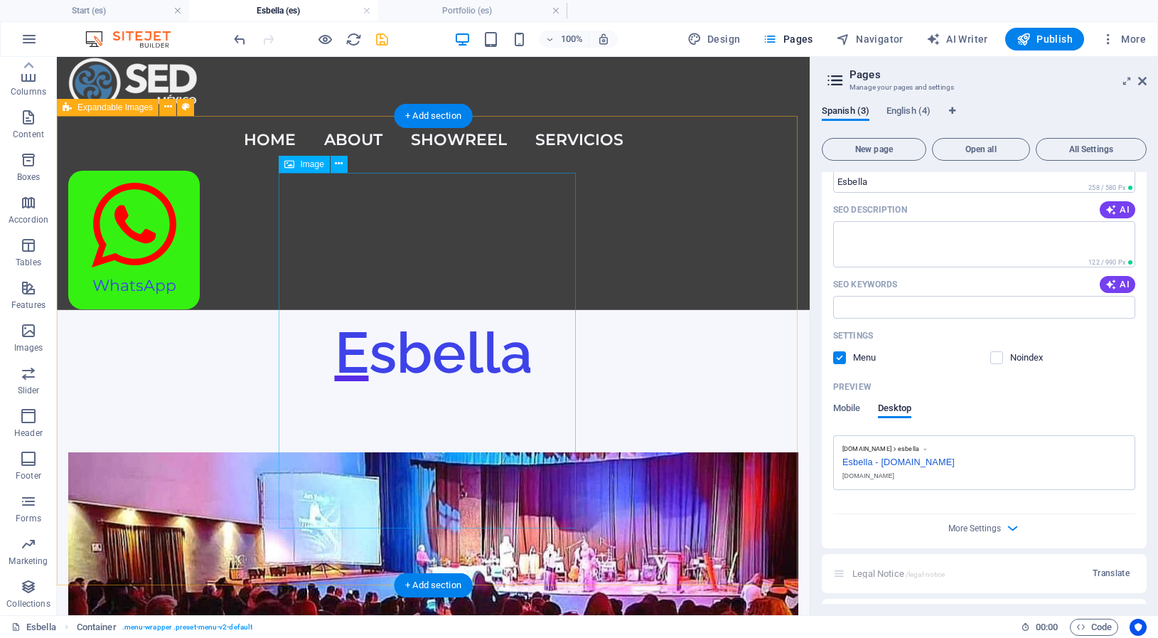
scroll to position [218, 0]
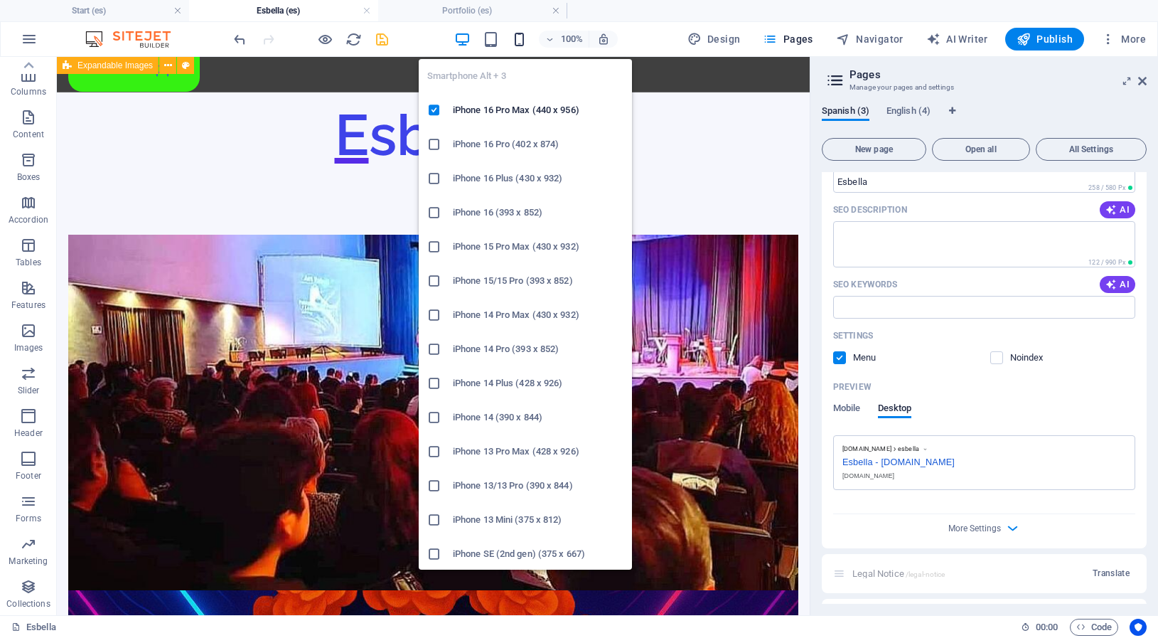
click at [517, 38] on icon "button" at bounding box center [519, 39] width 16 height 16
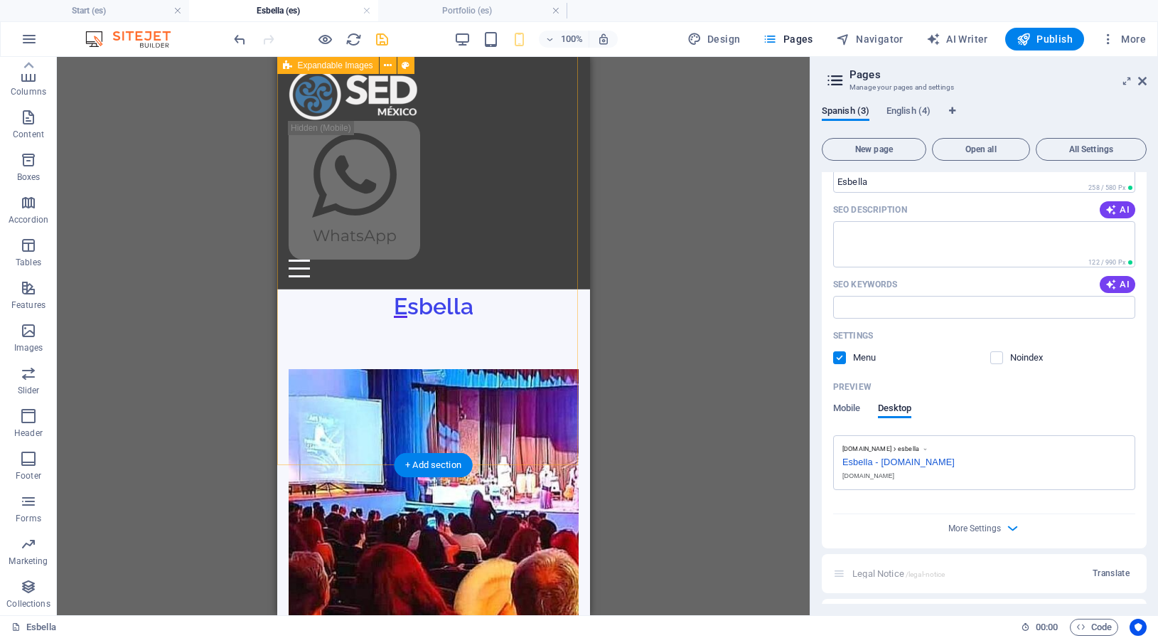
scroll to position [332, 0]
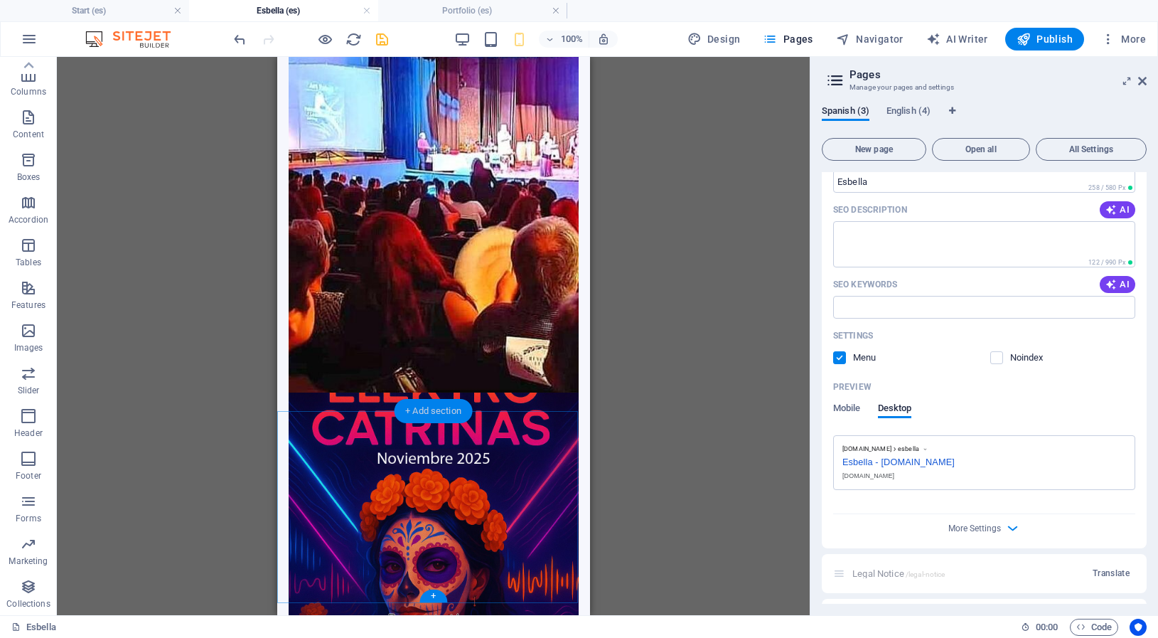
click at [453, 409] on div "+ Add section" at bounding box center [433, 411] width 79 height 24
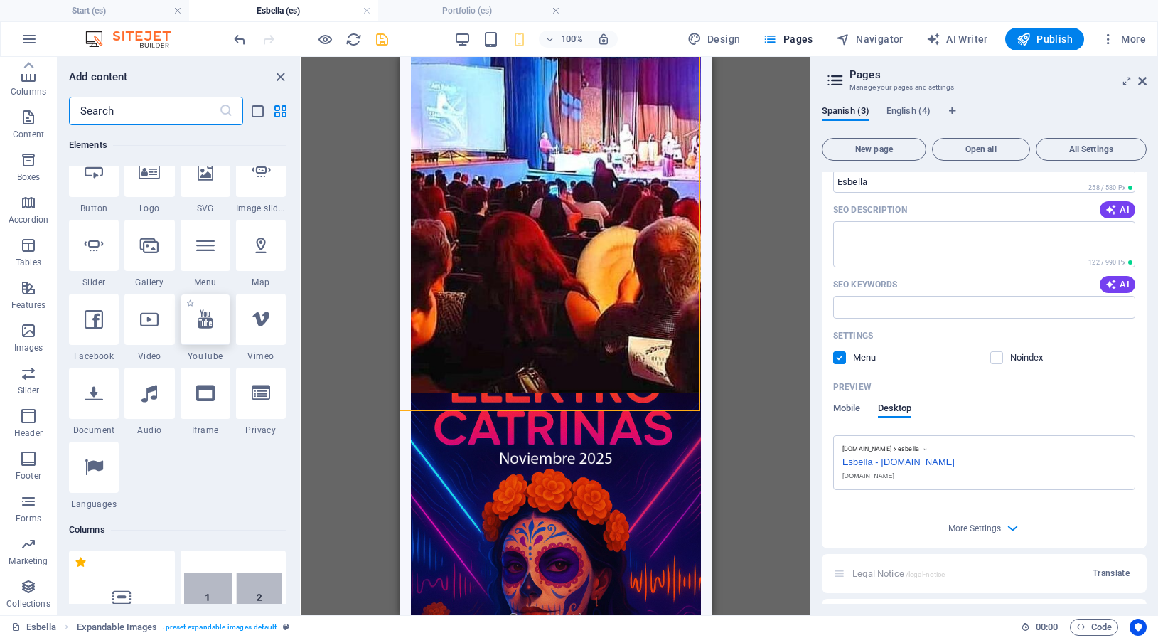
scroll to position [0, 0]
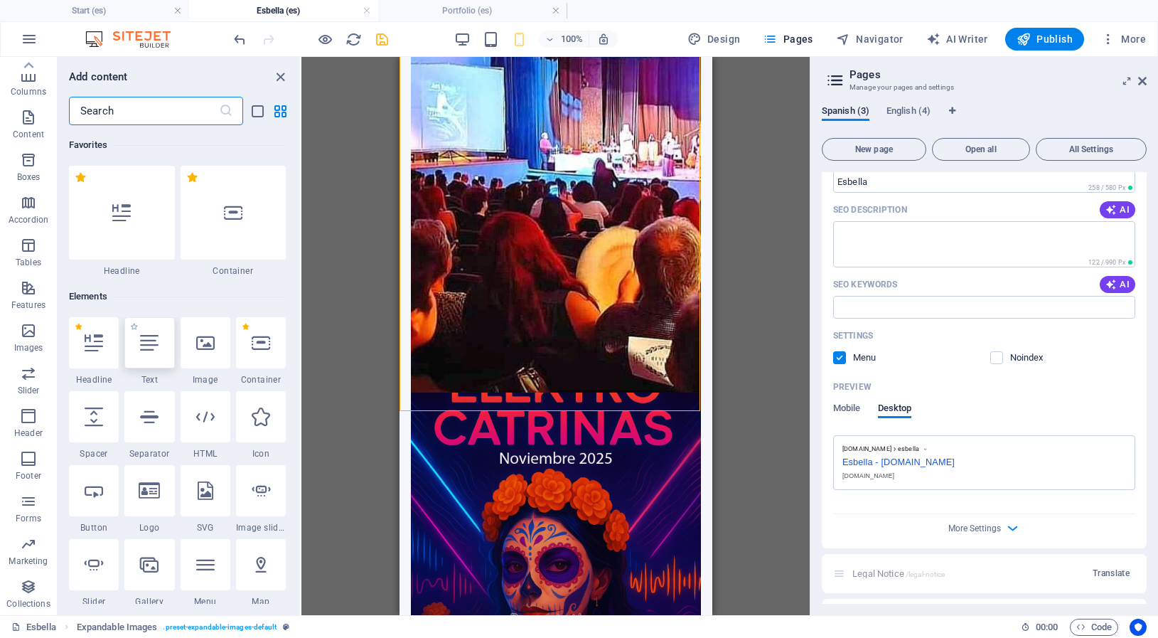
click at [144, 352] on div at bounding box center [149, 342] width 50 height 51
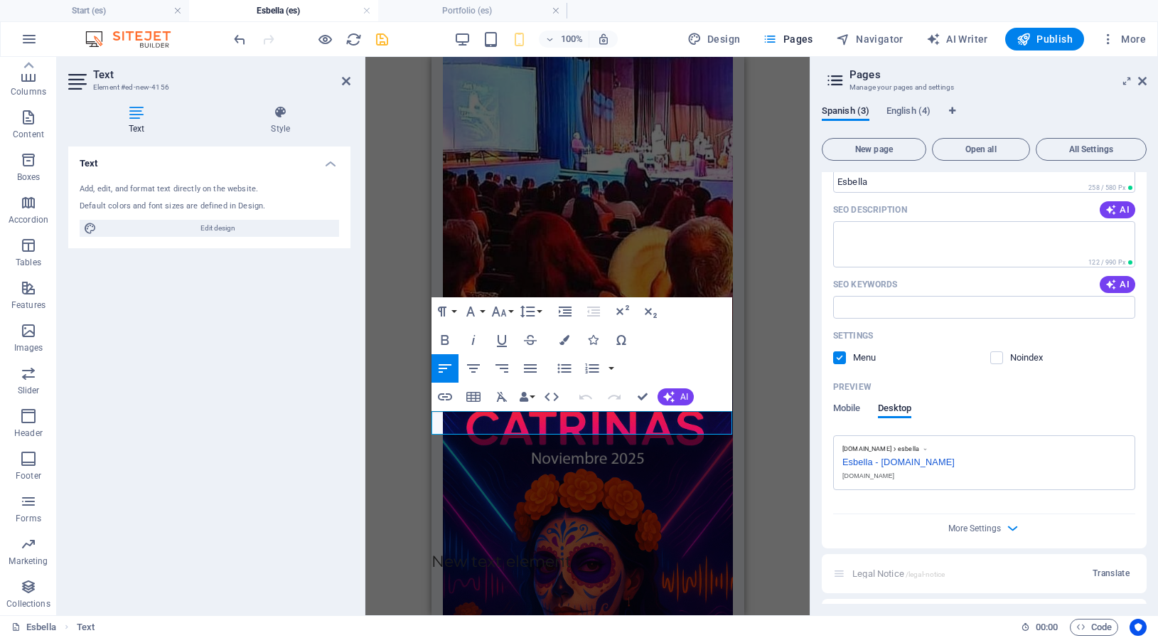
scroll to position [82, 0]
click at [240, 41] on icon "undo" at bounding box center [240, 39] width 16 height 16
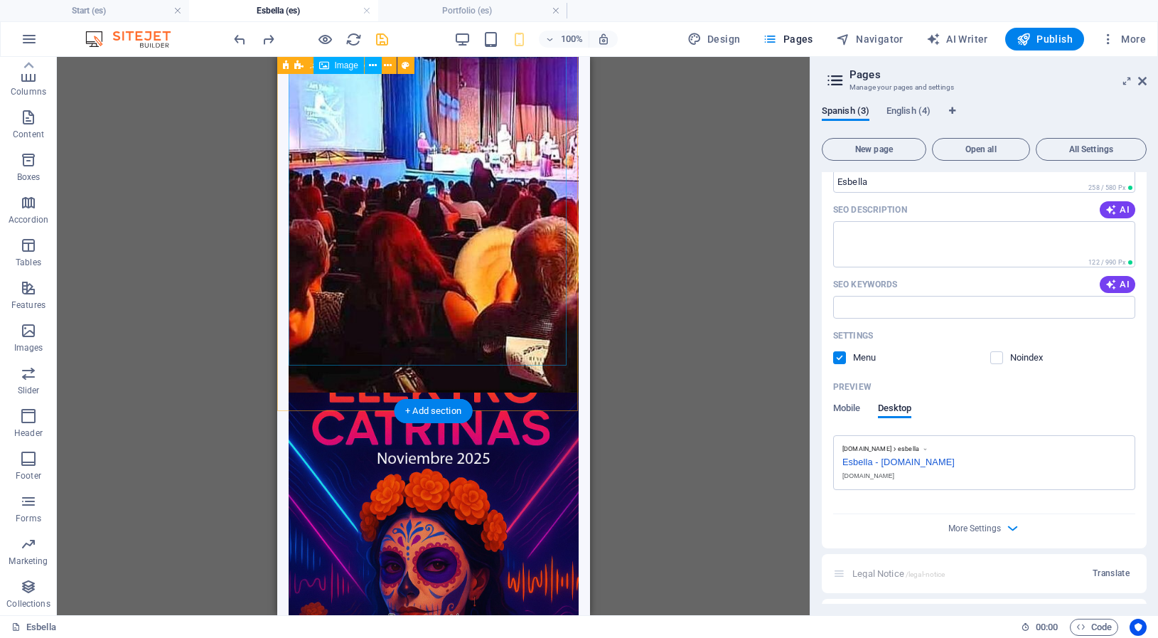
click at [455, 273] on figure at bounding box center [433, 214] width 290 height 355
click at [383, 134] on figure at bounding box center [433, 214] width 290 height 355
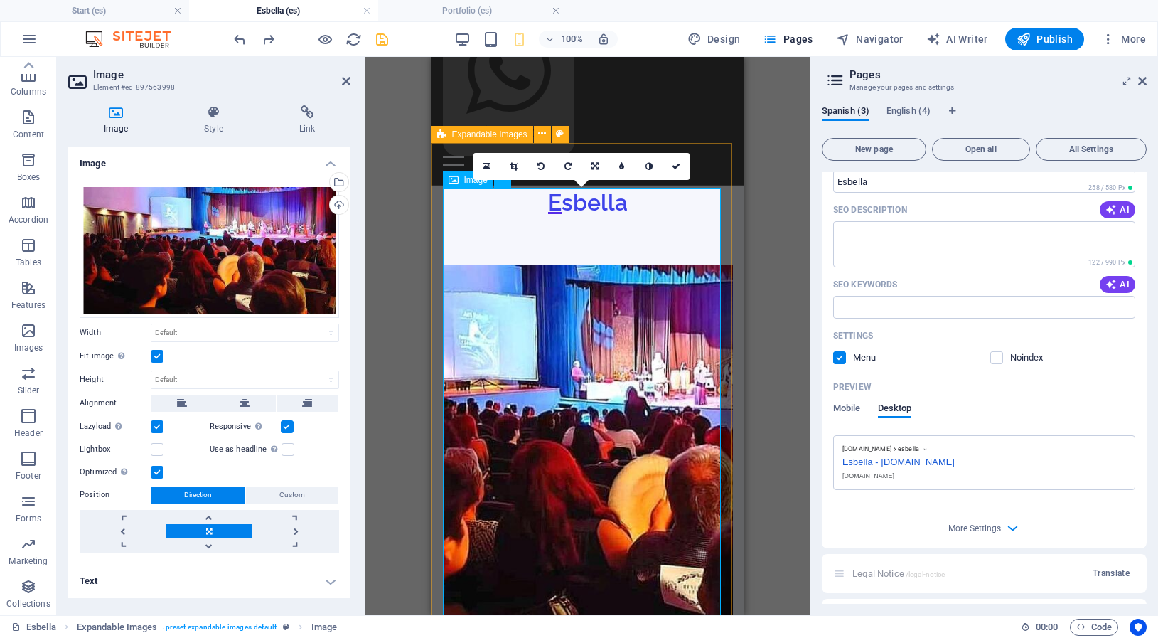
scroll to position [42, 0]
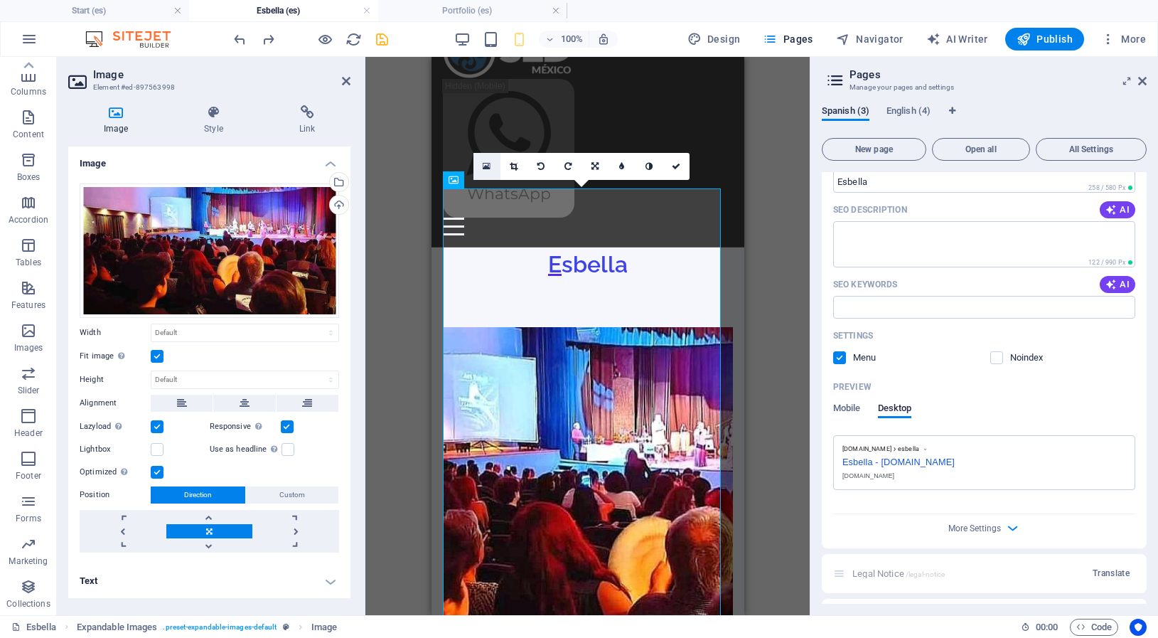
click at [486, 163] on icon at bounding box center [487, 166] width 8 height 10
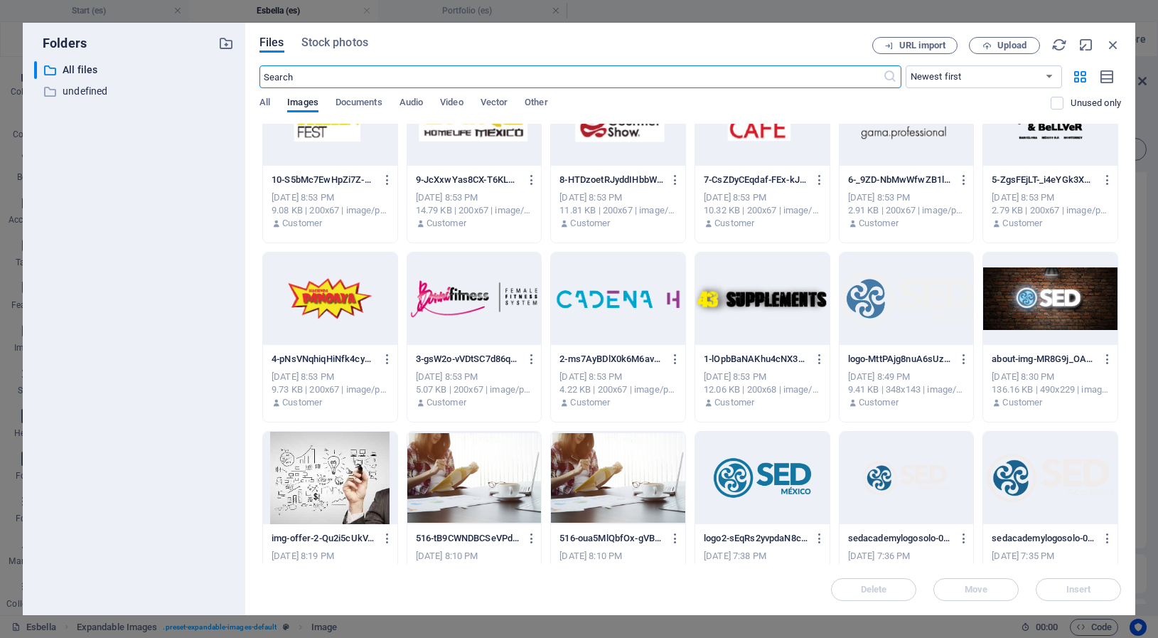
scroll to position [806, 0]
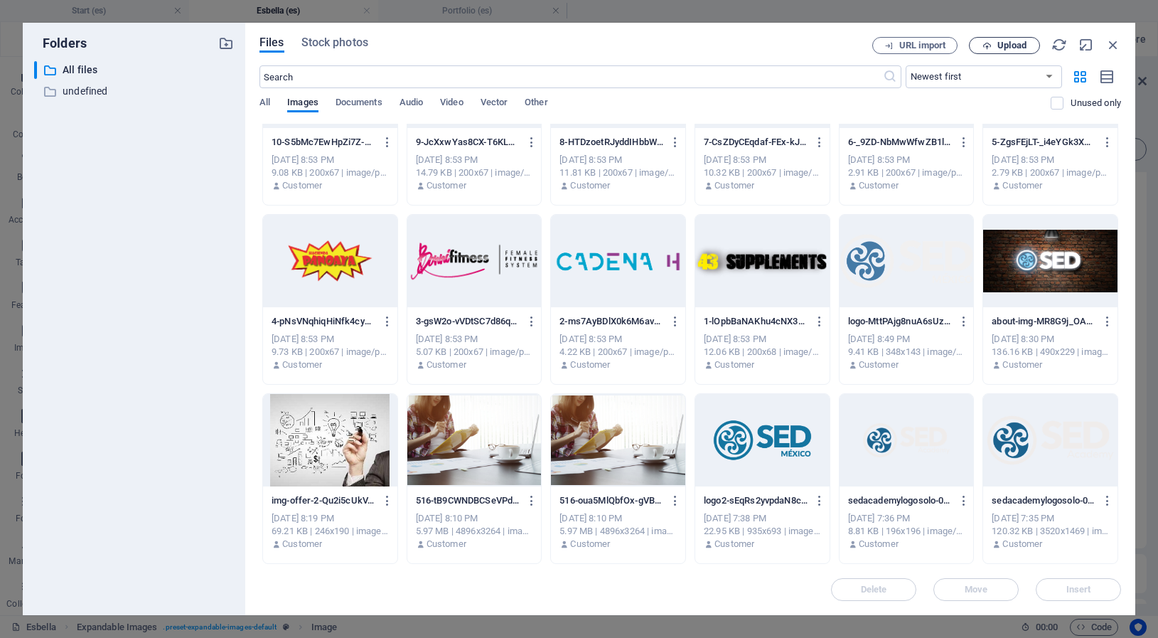
click at [1004, 50] on span "Upload" at bounding box center [1011, 45] width 29 height 9
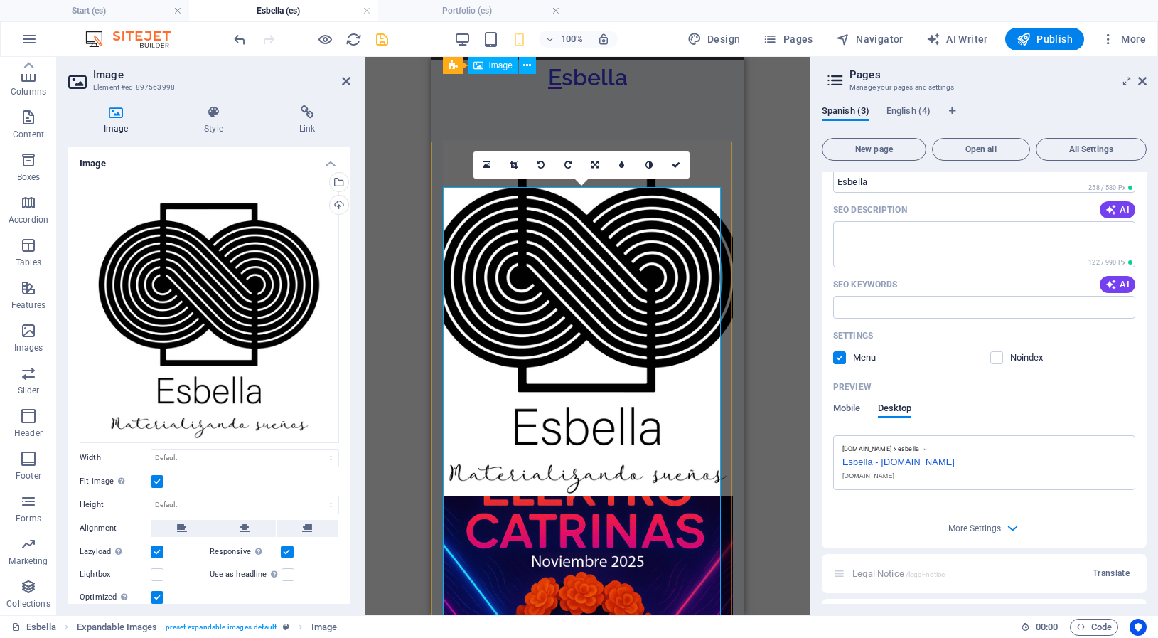
scroll to position [42, 0]
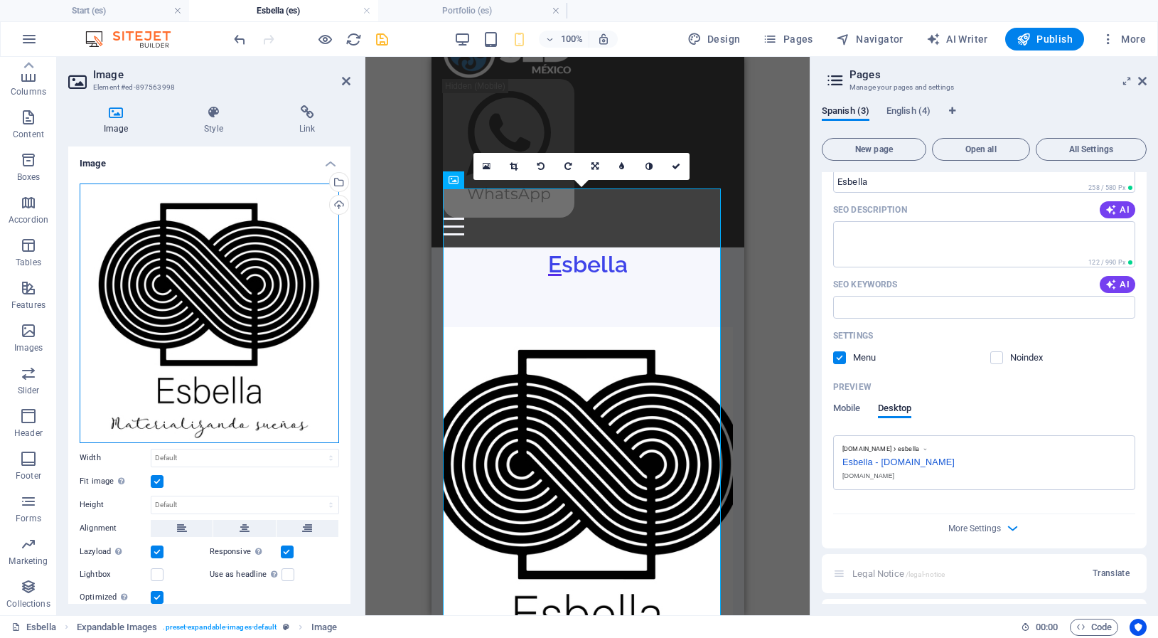
click at [245, 265] on div "Drag files here, click to choose files or select files from Files or our free s…" at bounding box center [210, 313] width 260 height 260
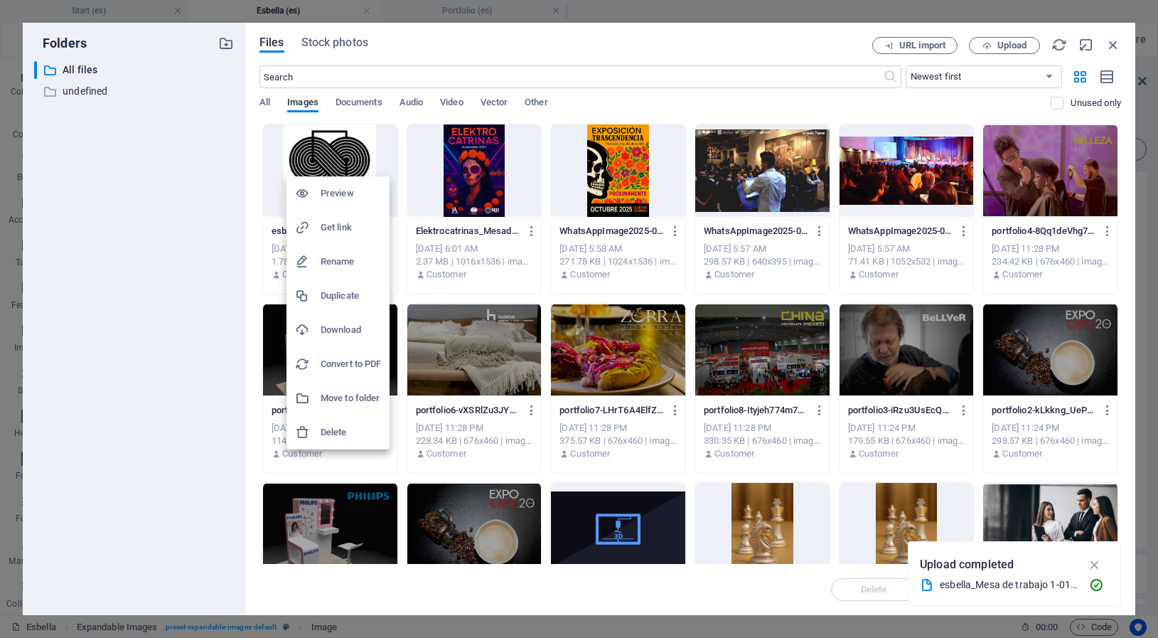
click at [341, 194] on h6 "Preview" at bounding box center [351, 193] width 60 height 17
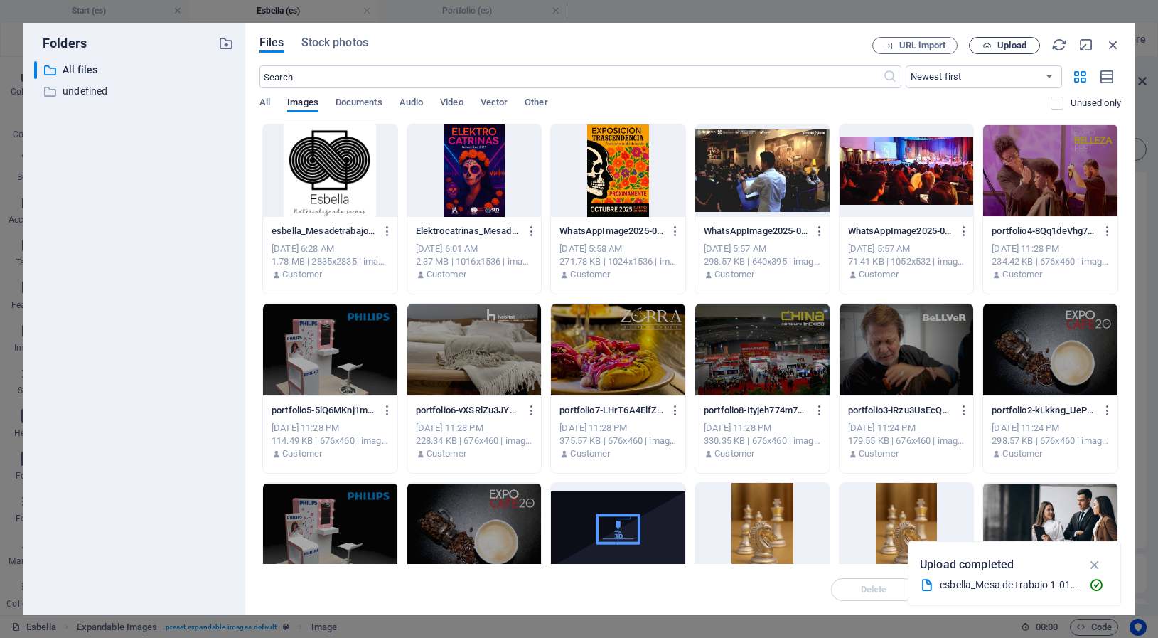
click at [1020, 41] on span "Upload" at bounding box center [1011, 45] width 29 height 9
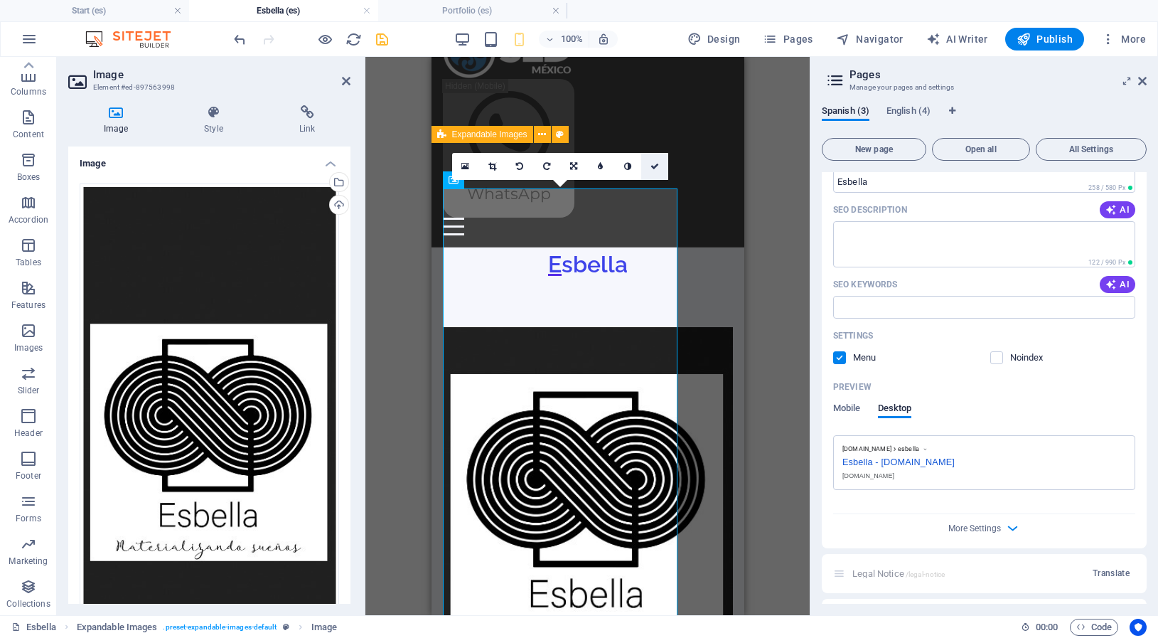
click at [654, 166] on icon at bounding box center [655, 166] width 9 height 9
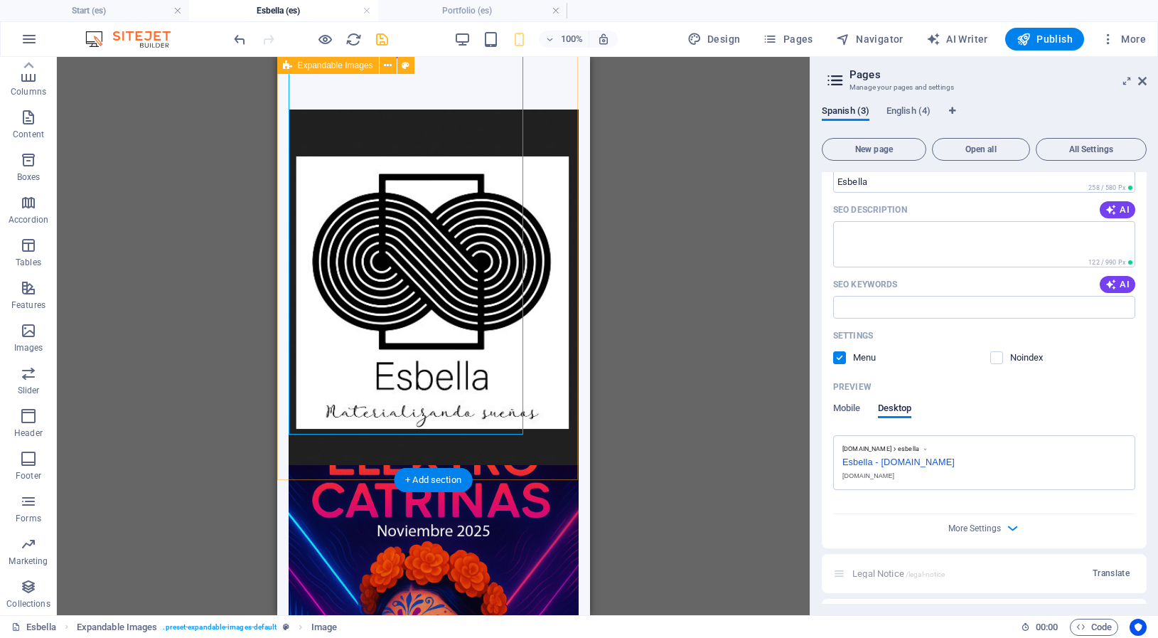
scroll to position [332, 0]
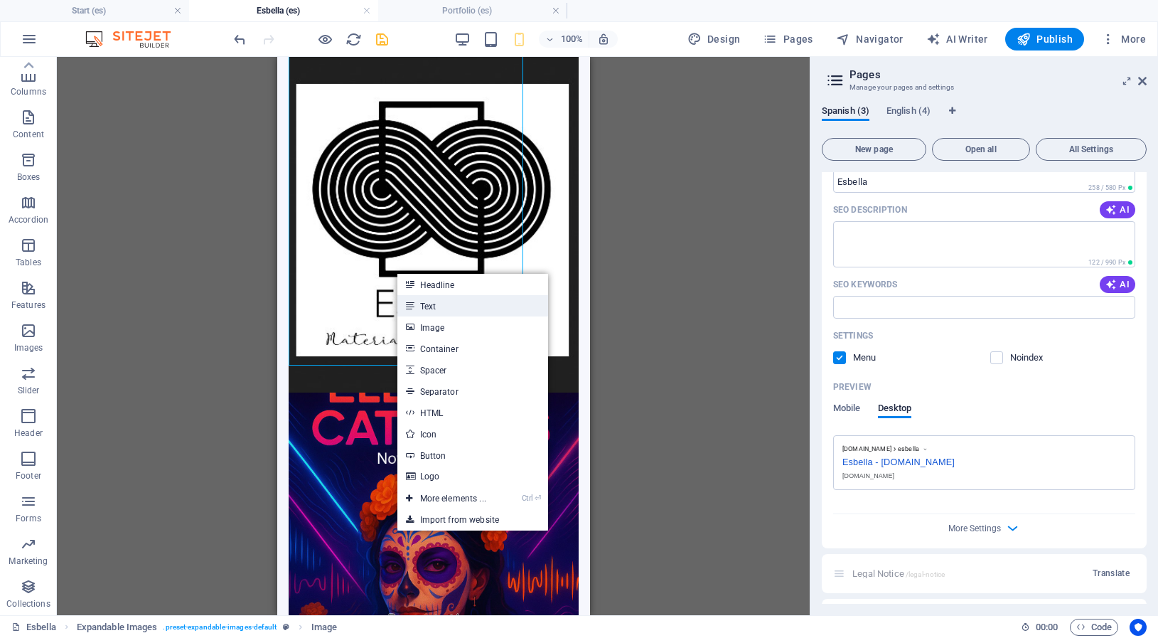
click at [434, 306] on link "Text" at bounding box center [472, 305] width 151 height 21
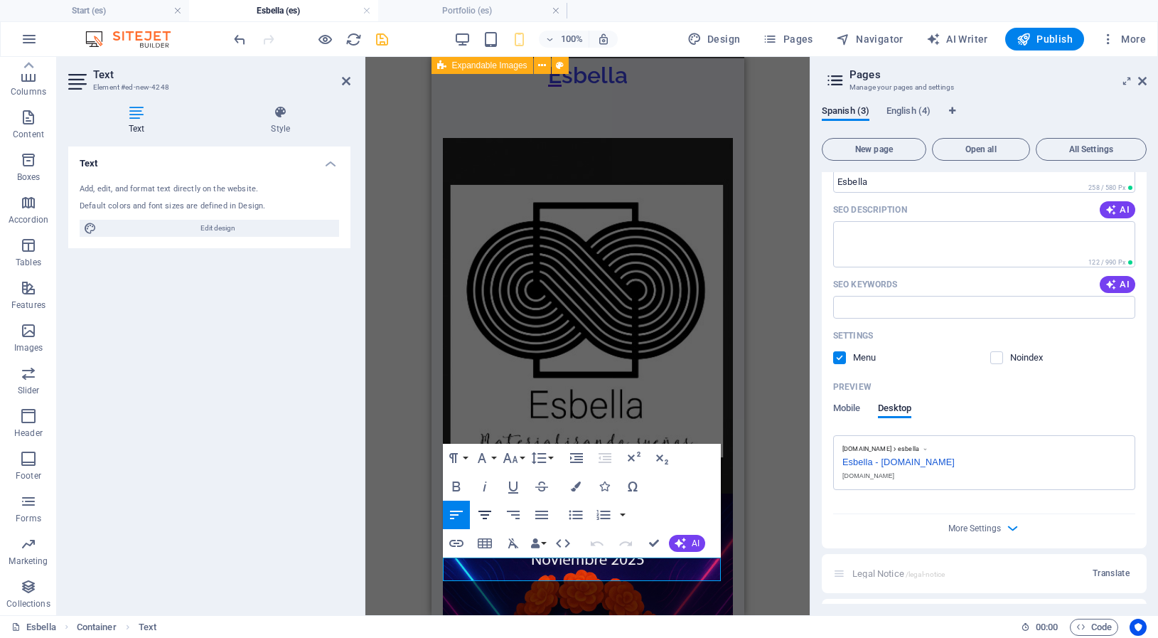
click at [488, 518] on icon "button" at bounding box center [484, 514] width 17 height 17
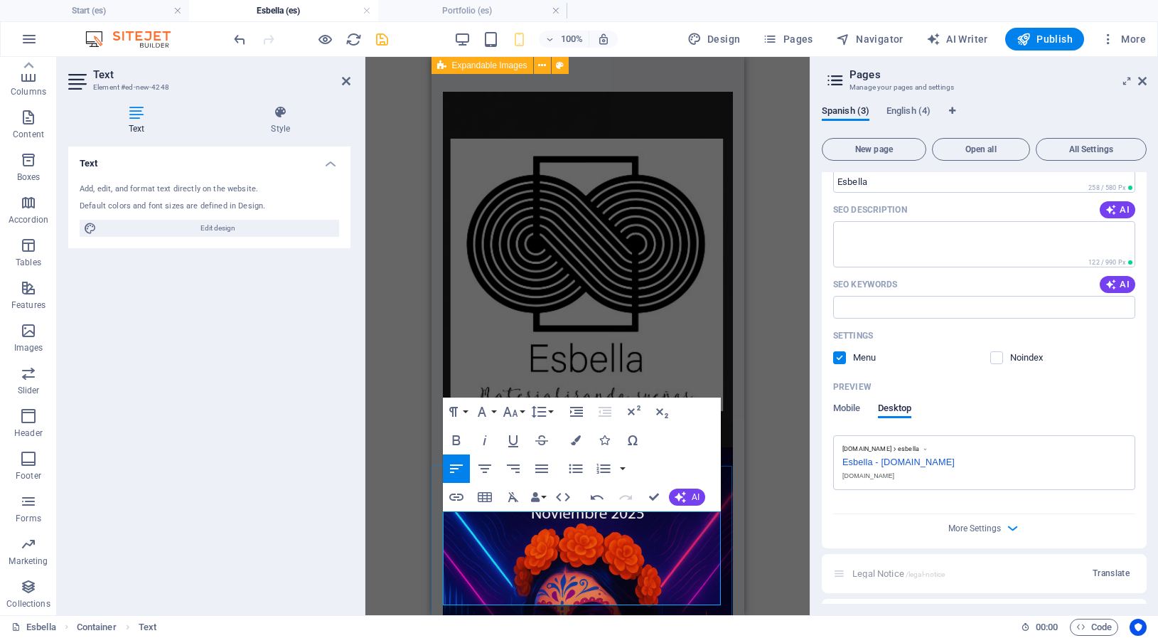
scroll to position [301, 0]
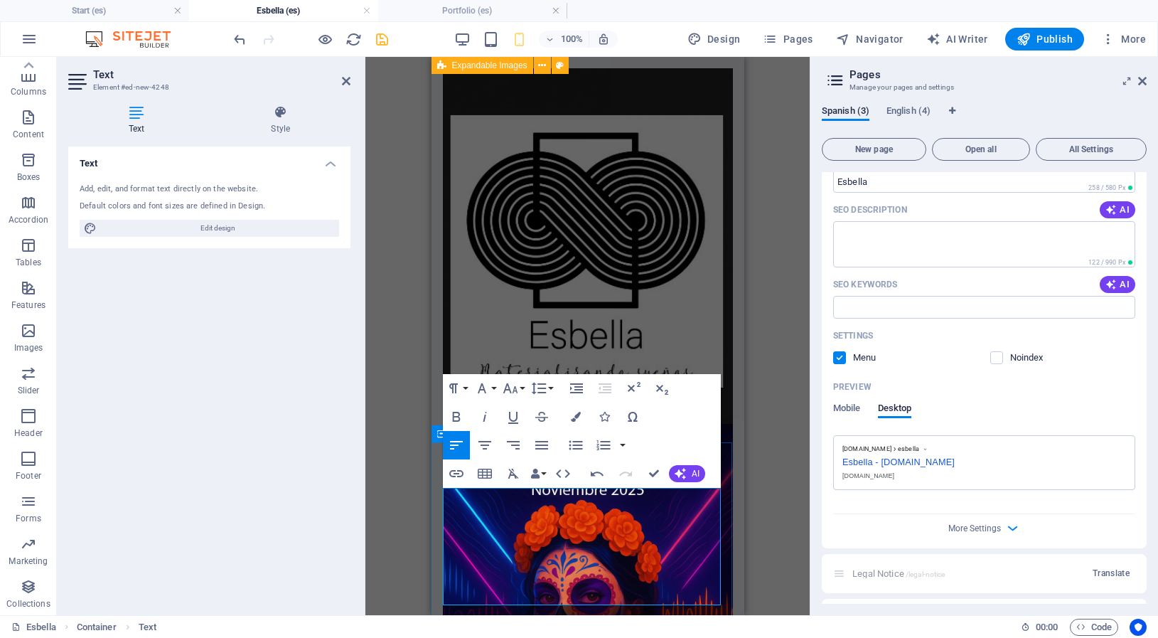
drag, startPoint x: 451, startPoint y: 596, endPoint x: 441, endPoint y: 593, distance: 10.4
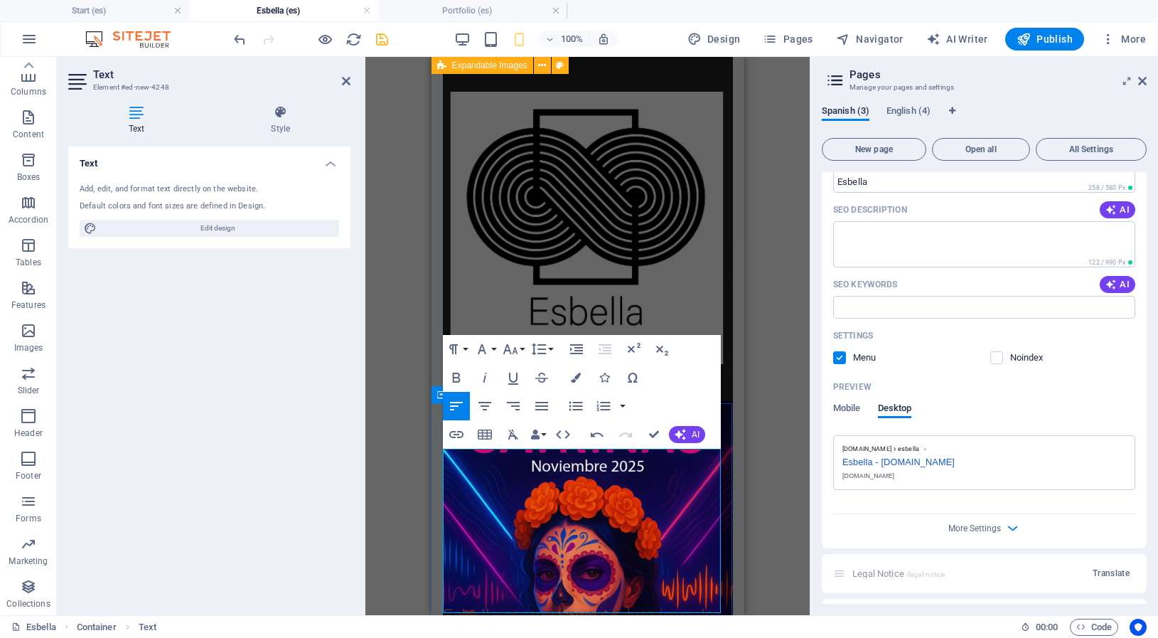
scroll to position [395, 0]
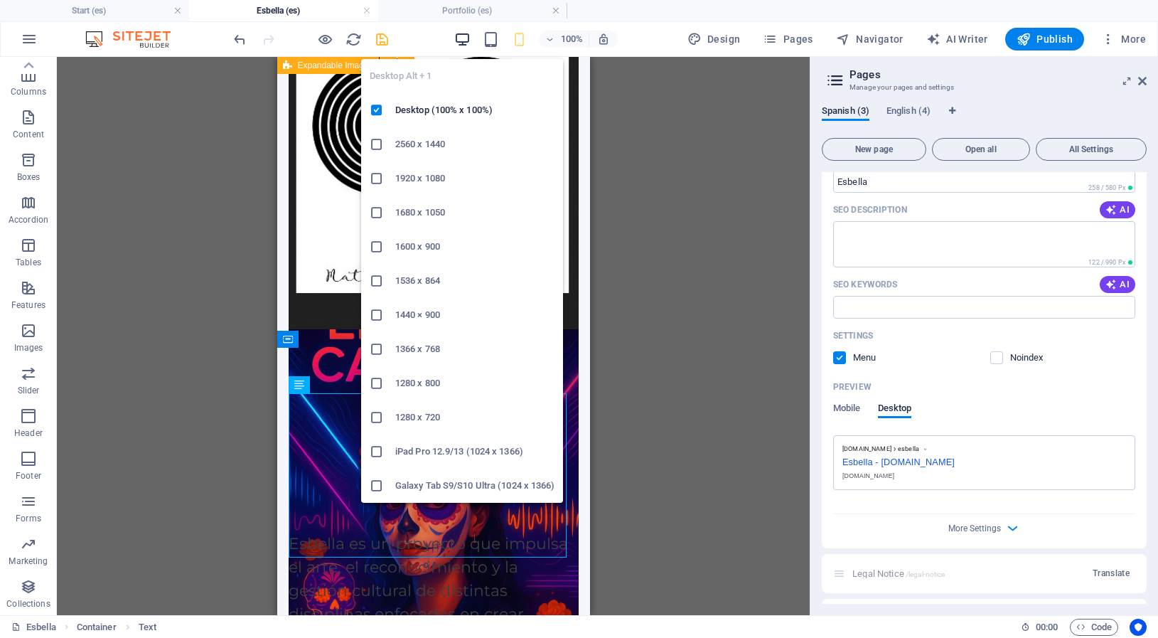
click at [462, 43] on icon "button" at bounding box center [462, 39] width 16 height 16
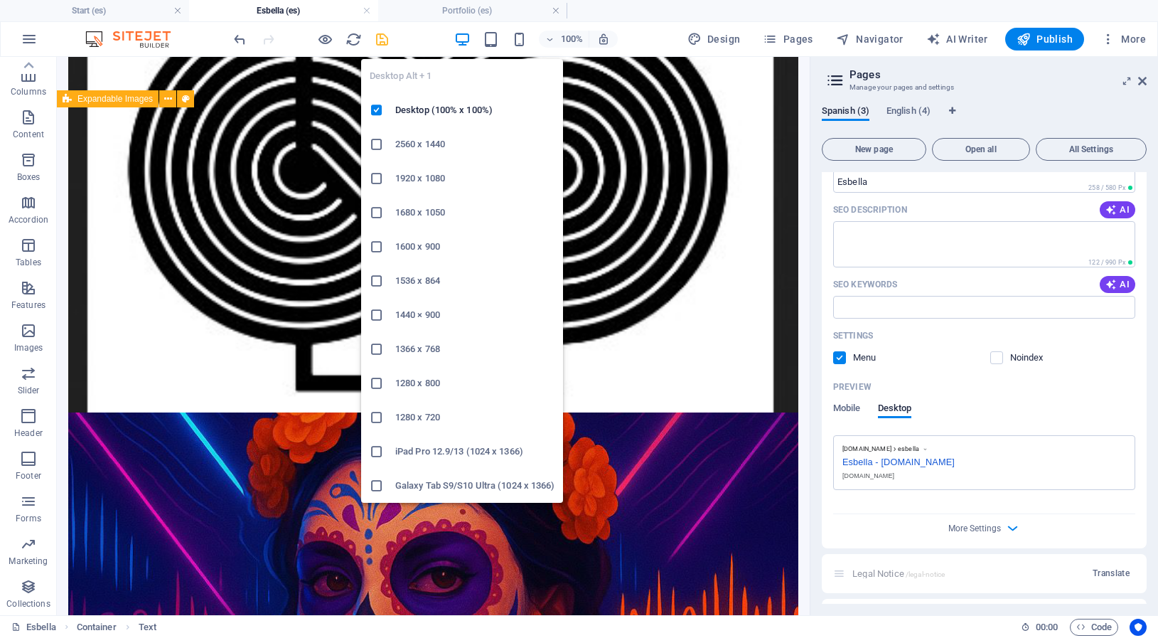
scroll to position [242, 0]
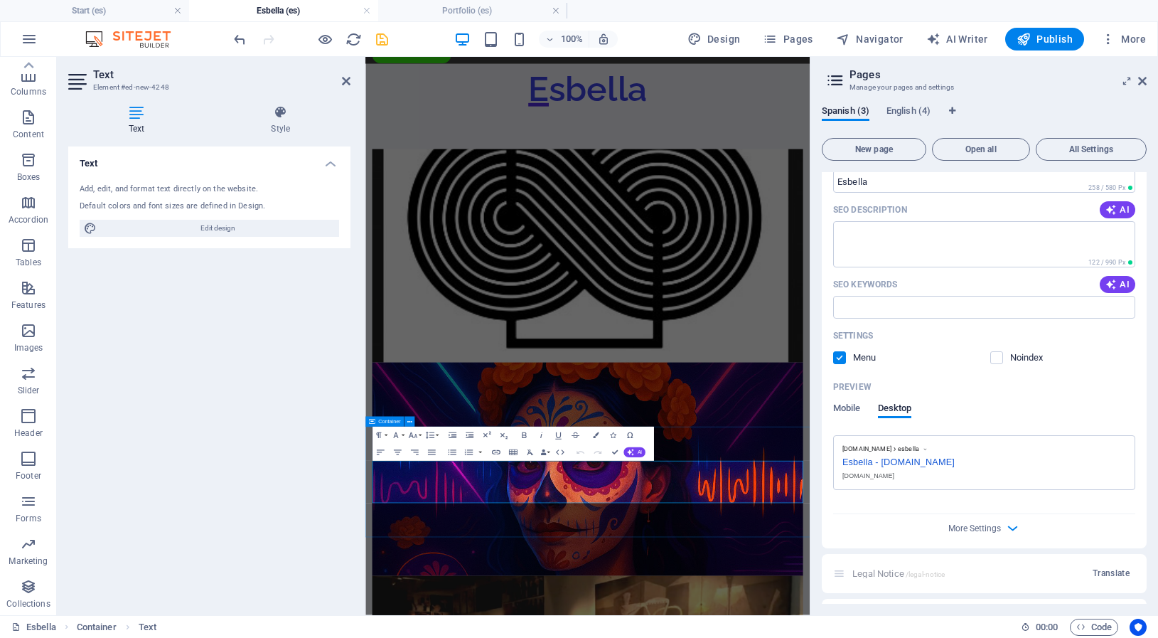
scroll to position [0, 0]
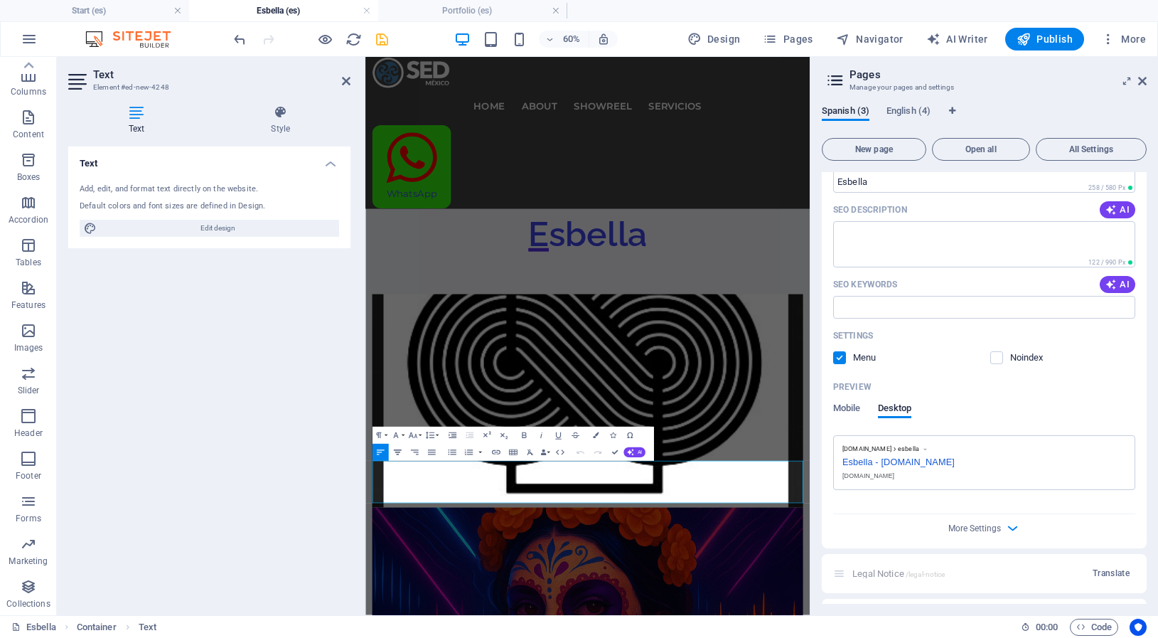
click at [399, 451] on icon "button" at bounding box center [397, 452] width 10 height 10
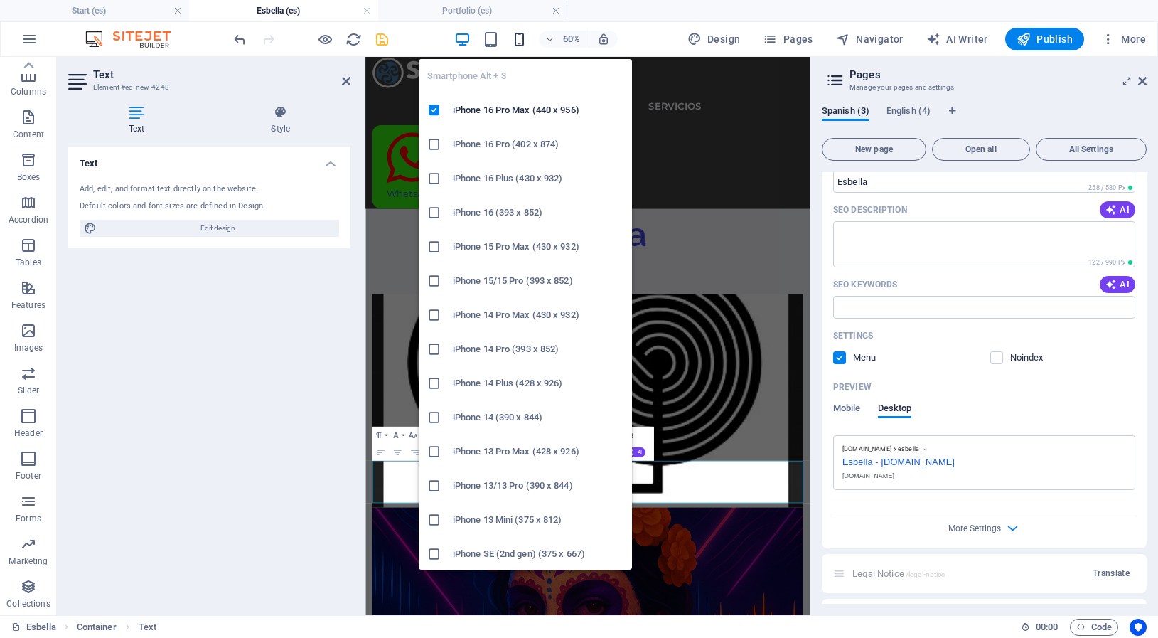
click at [524, 40] on icon "button" at bounding box center [519, 39] width 16 height 16
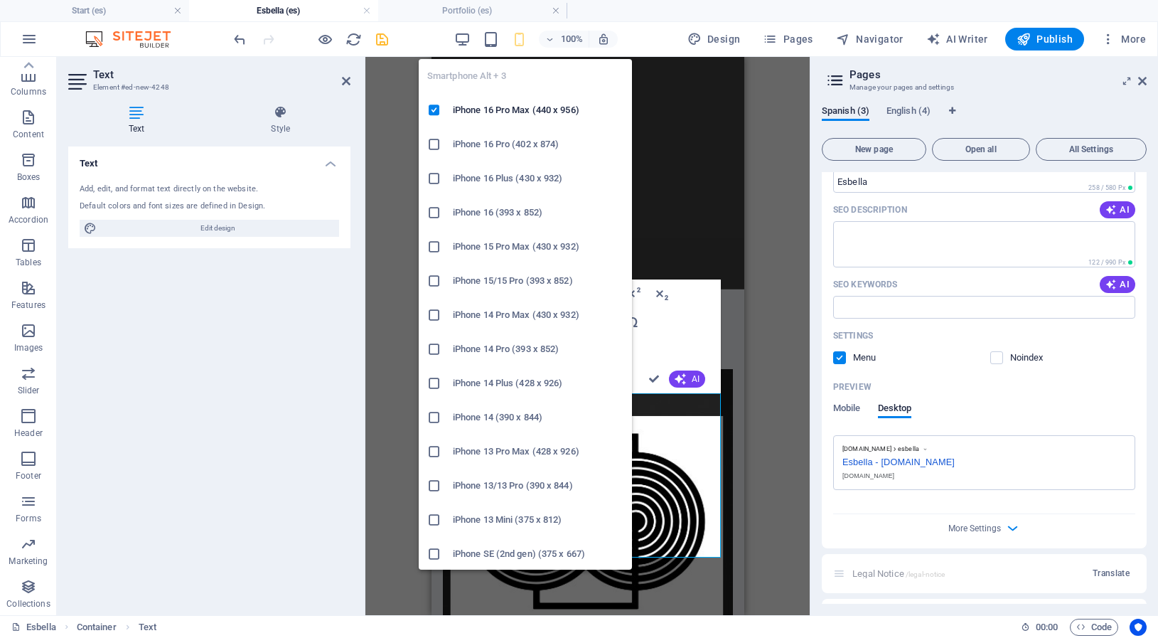
scroll to position [395, 0]
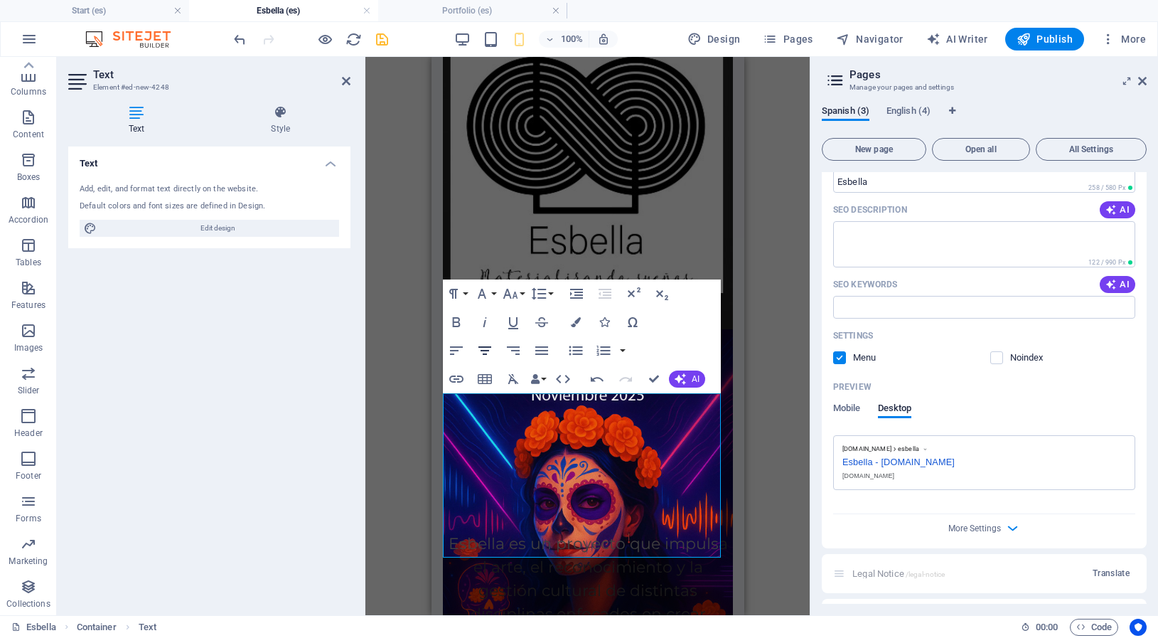
click at [486, 350] on icon "button" at bounding box center [484, 350] width 13 height 9
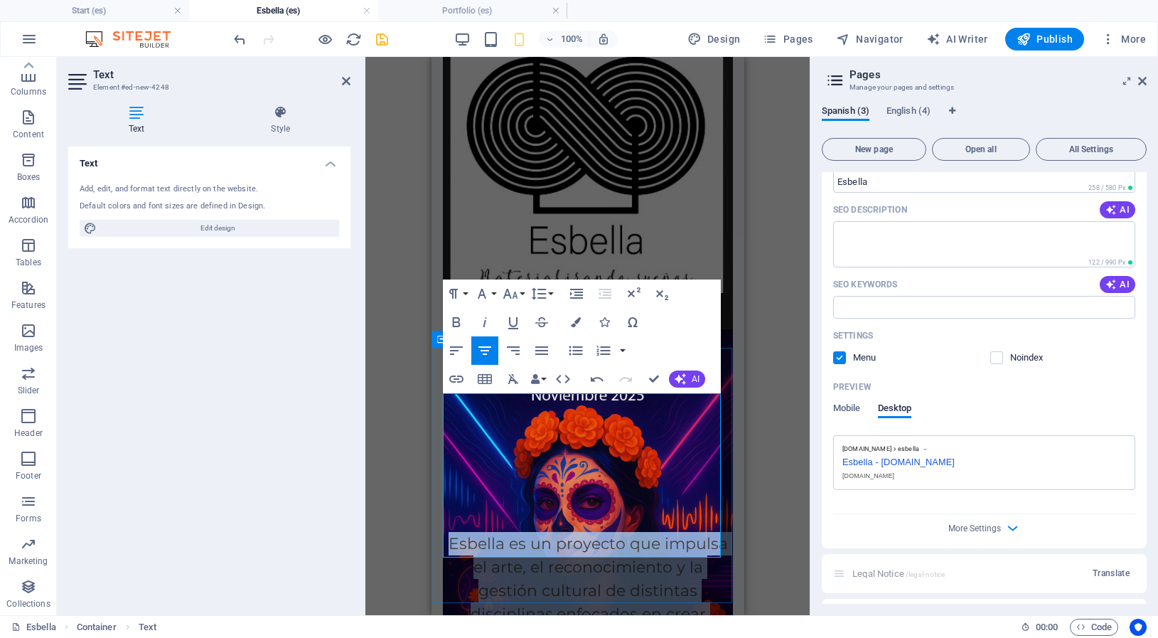
drag, startPoint x: 447, startPoint y: 405, endPoint x: 692, endPoint y: 542, distance: 281.4
click at [692, 542] on p "Esbella es un proyecto que impulsa el arte, el reconocimiento y la gestión cult…" at bounding box center [587, 614] width 290 height 164
click at [491, 345] on icon "button" at bounding box center [484, 350] width 17 height 17
drag, startPoint x: 653, startPoint y: 376, endPoint x: 430, endPoint y: 0, distance: 437.4
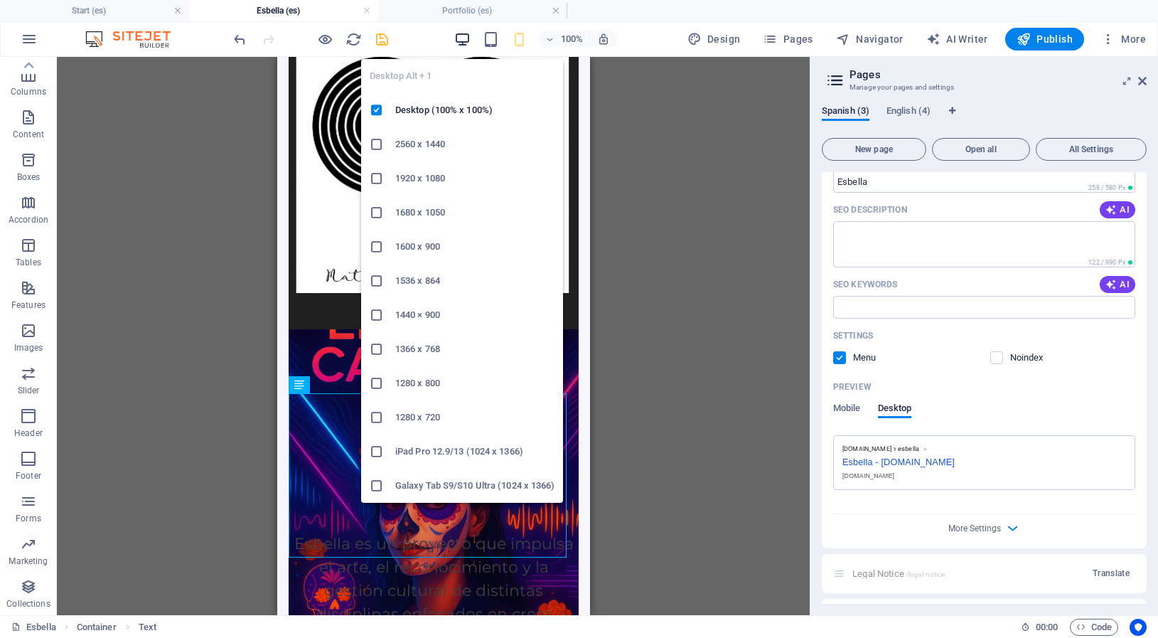
click at [463, 45] on icon "button" at bounding box center [462, 39] width 16 height 16
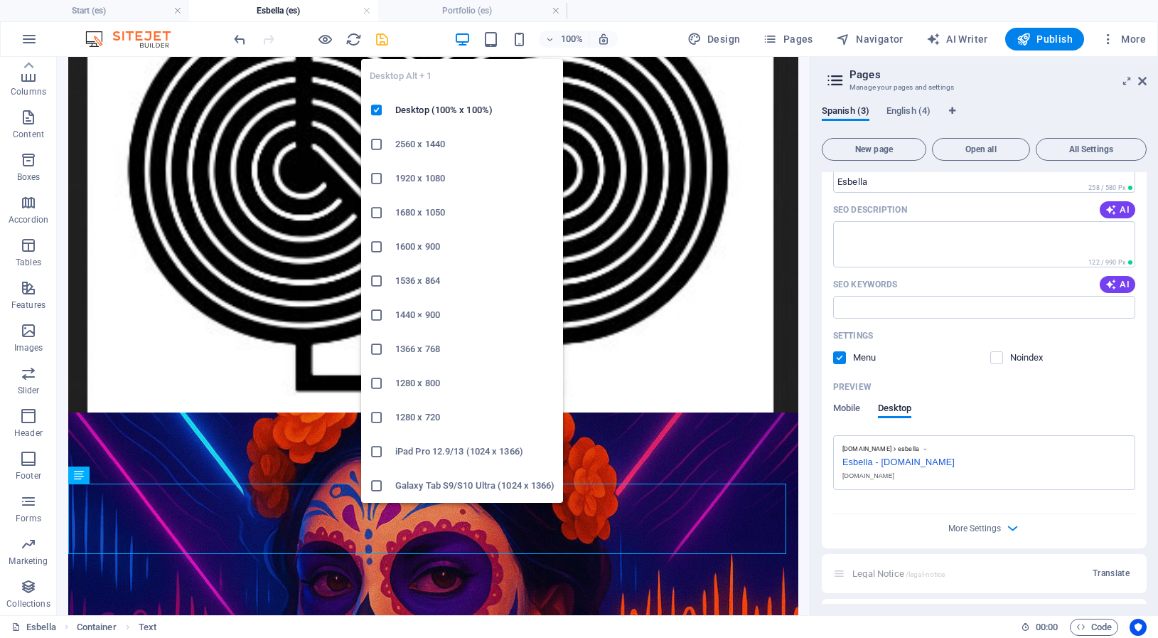
scroll to position [242, 0]
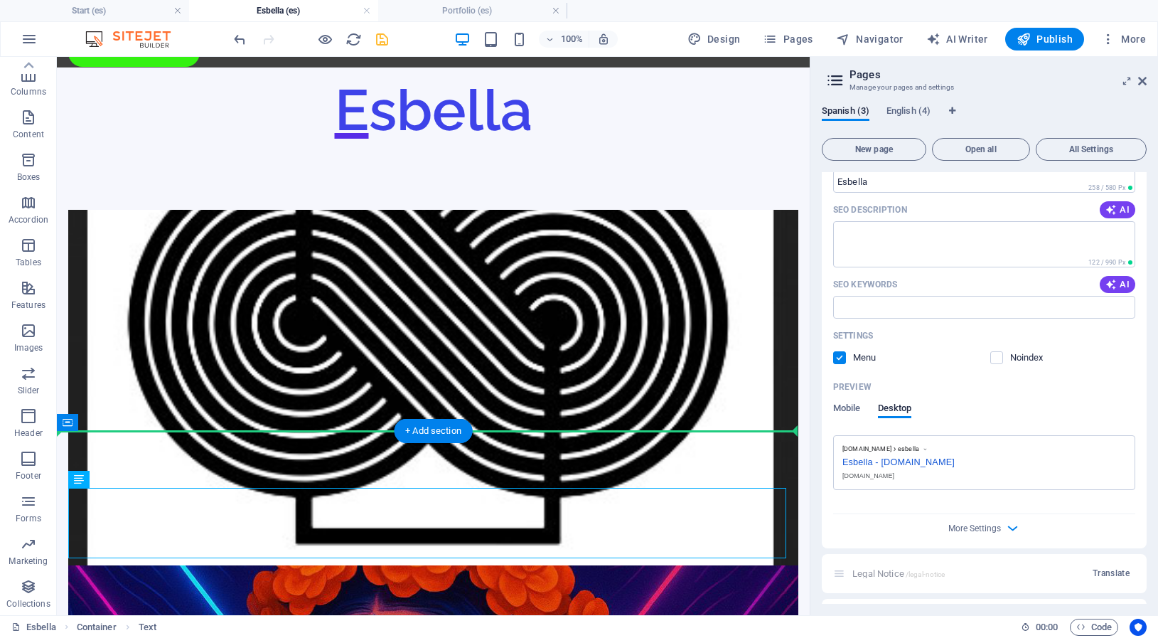
drag, startPoint x: 437, startPoint y: 520, endPoint x: 446, endPoint y: 408, distance: 112.7
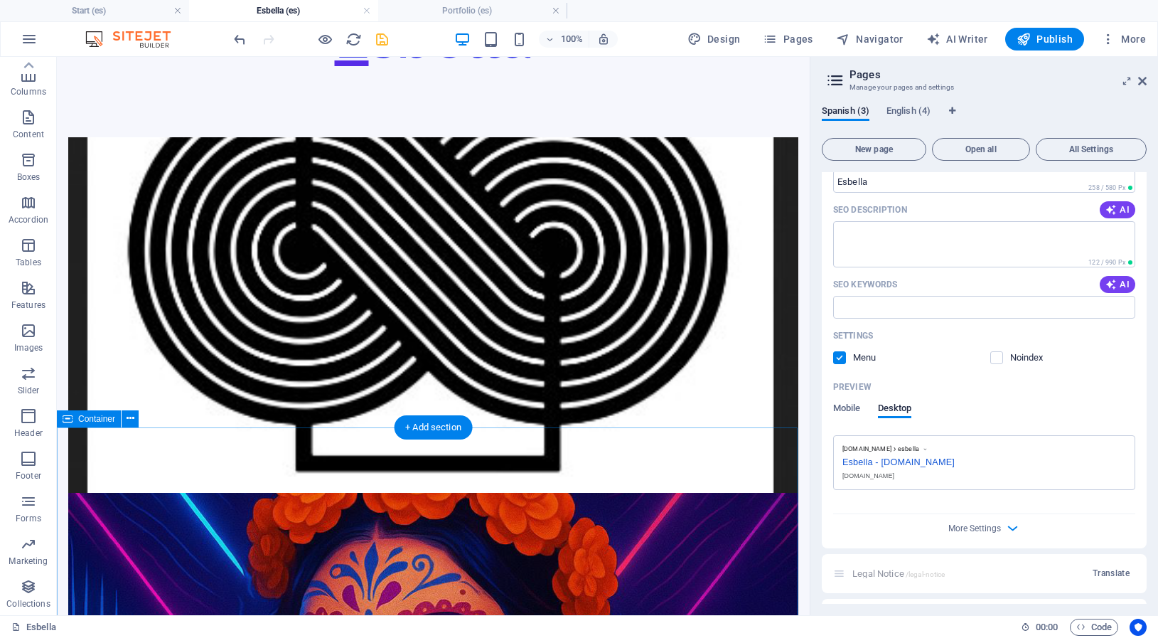
scroll to position [343, 0]
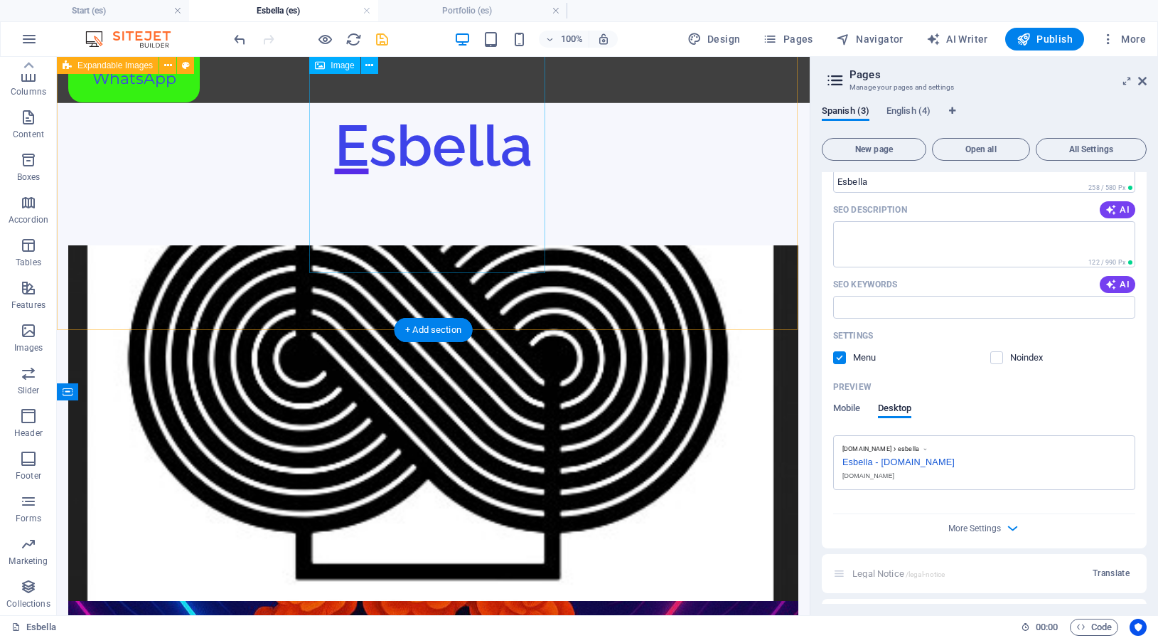
scroll to position [126, 0]
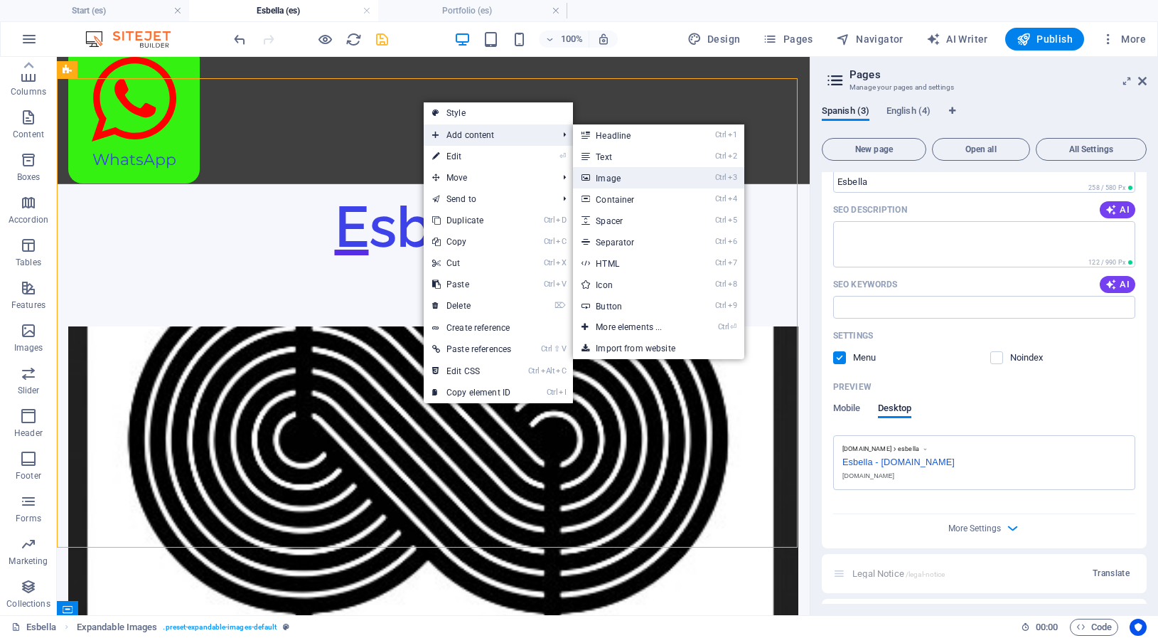
click at [612, 181] on link "Ctrl 3 Image" at bounding box center [631, 177] width 117 height 21
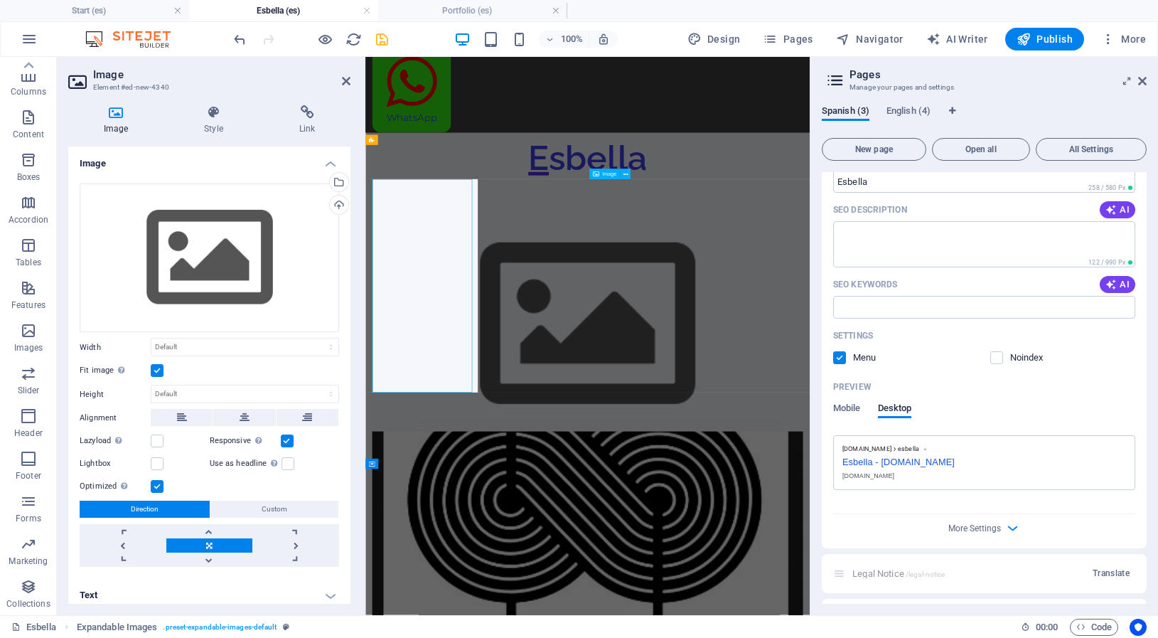
scroll to position [0, 0]
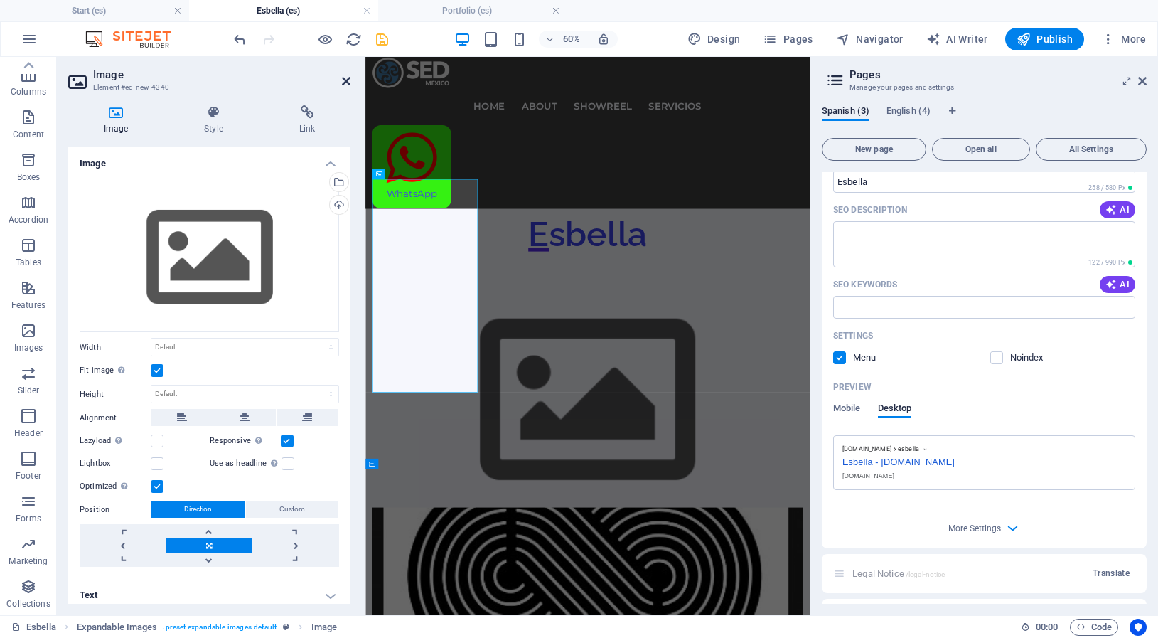
click at [344, 82] on icon at bounding box center [346, 80] width 9 height 11
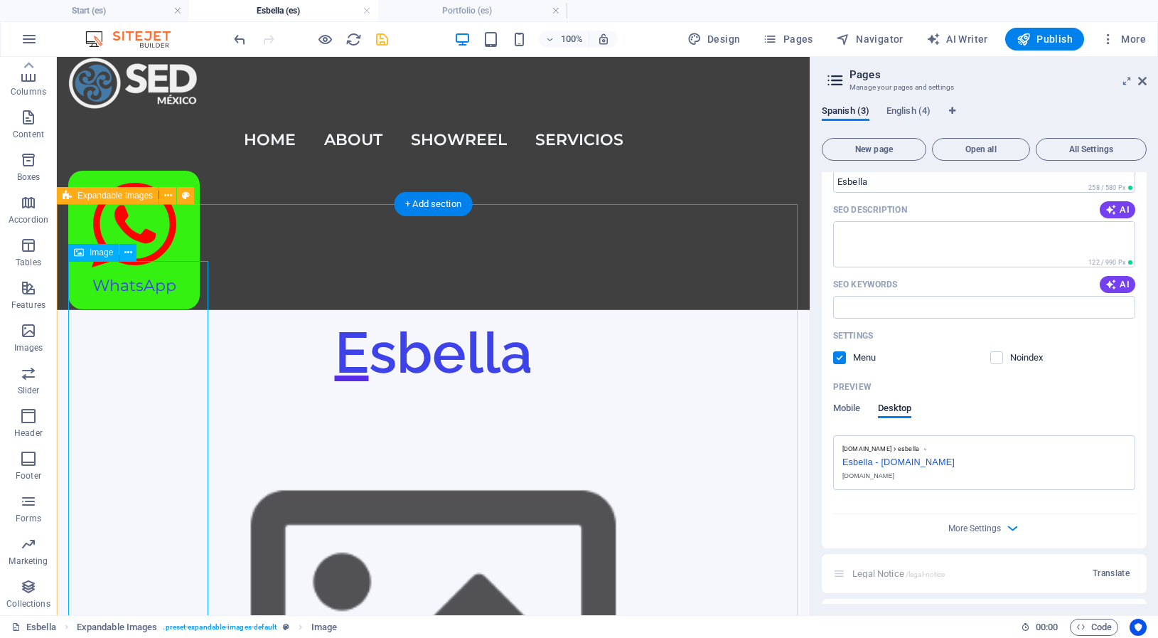
click at [163, 452] on figure at bounding box center [433, 629] width 730 height 355
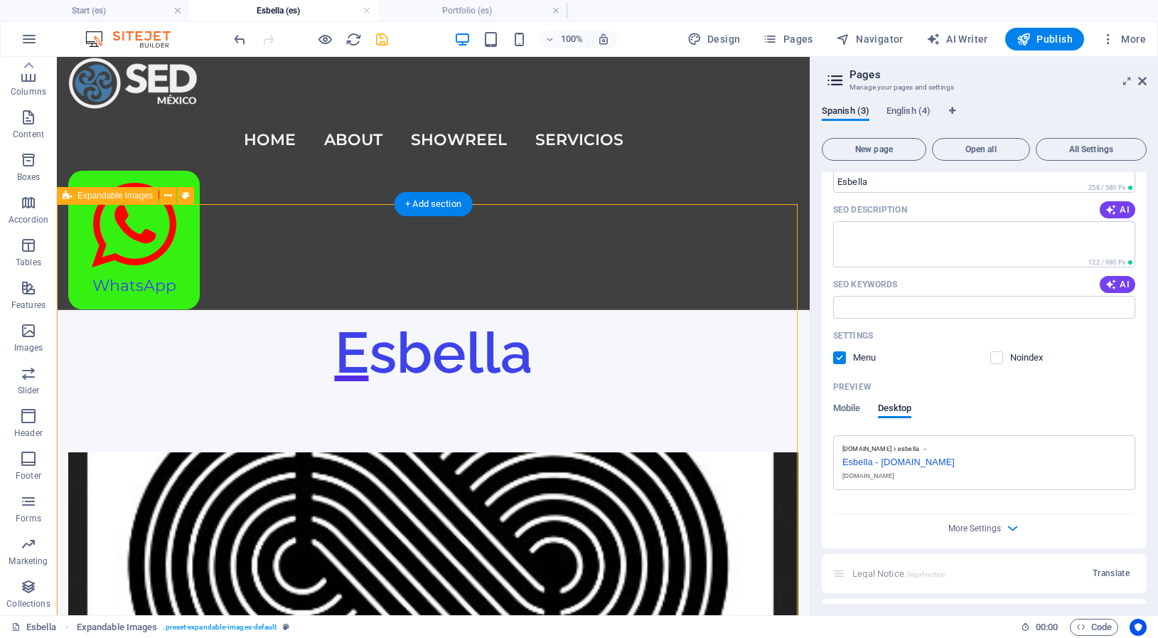
drag, startPoint x: 213, startPoint y: 429, endPoint x: 478, endPoint y: 432, distance: 265.2
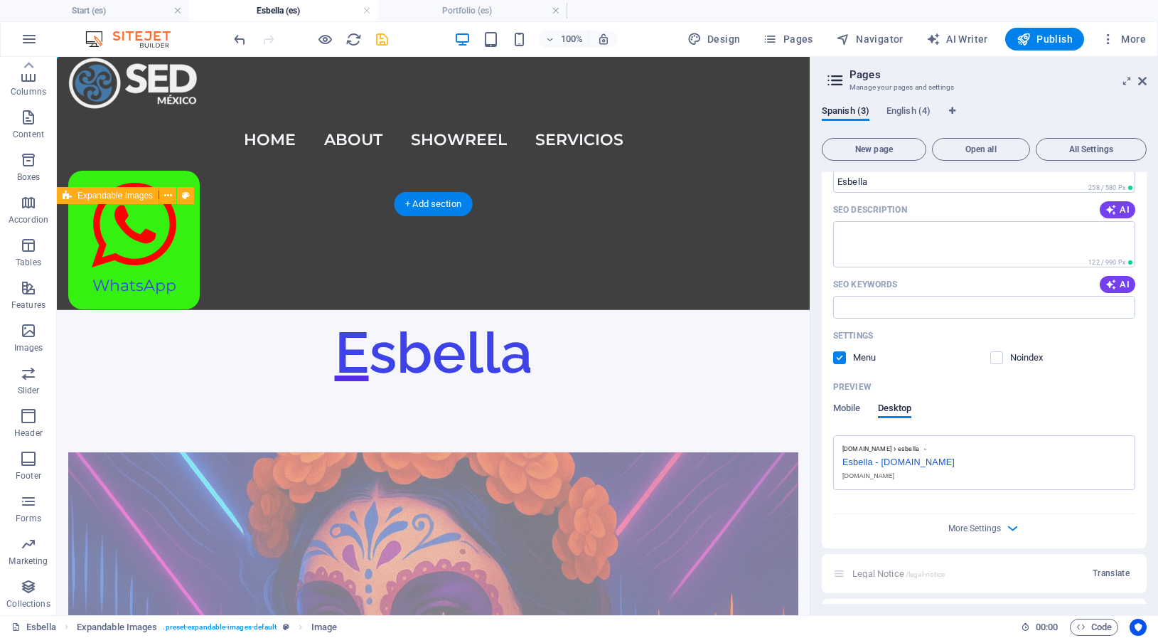
drag, startPoint x: 485, startPoint y: 430, endPoint x: 166, endPoint y: 441, distance: 318.7
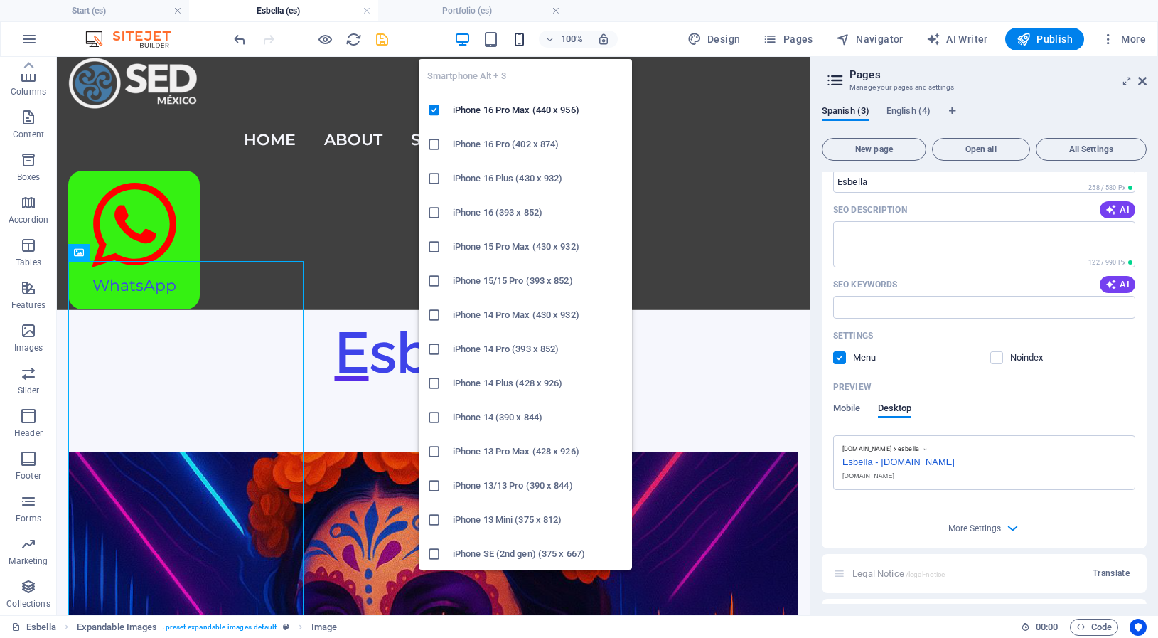
click at [528, 34] on icon "button" at bounding box center [519, 39] width 16 height 16
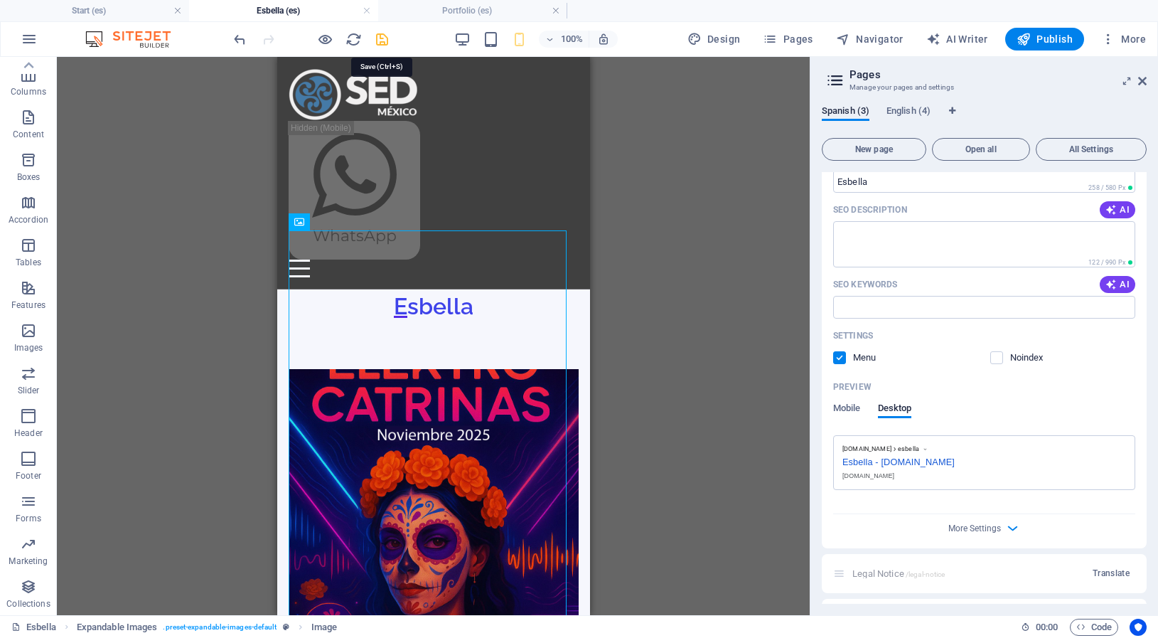
click at [376, 40] on icon "save" at bounding box center [382, 39] width 16 height 16
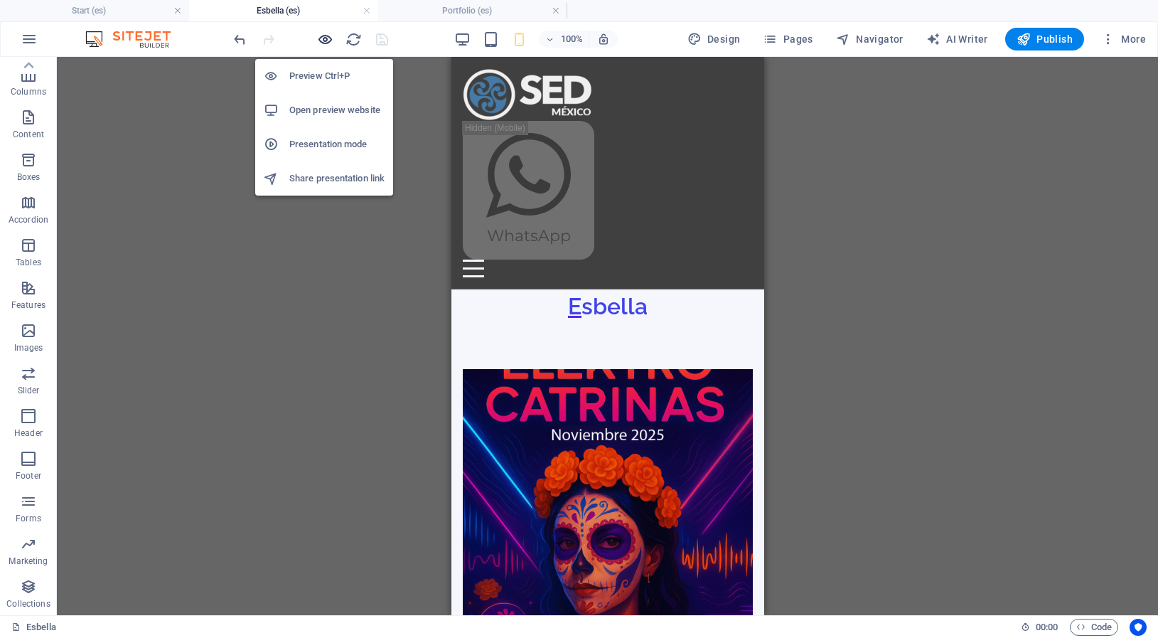
click at [323, 40] on icon "button" at bounding box center [325, 39] width 16 height 16
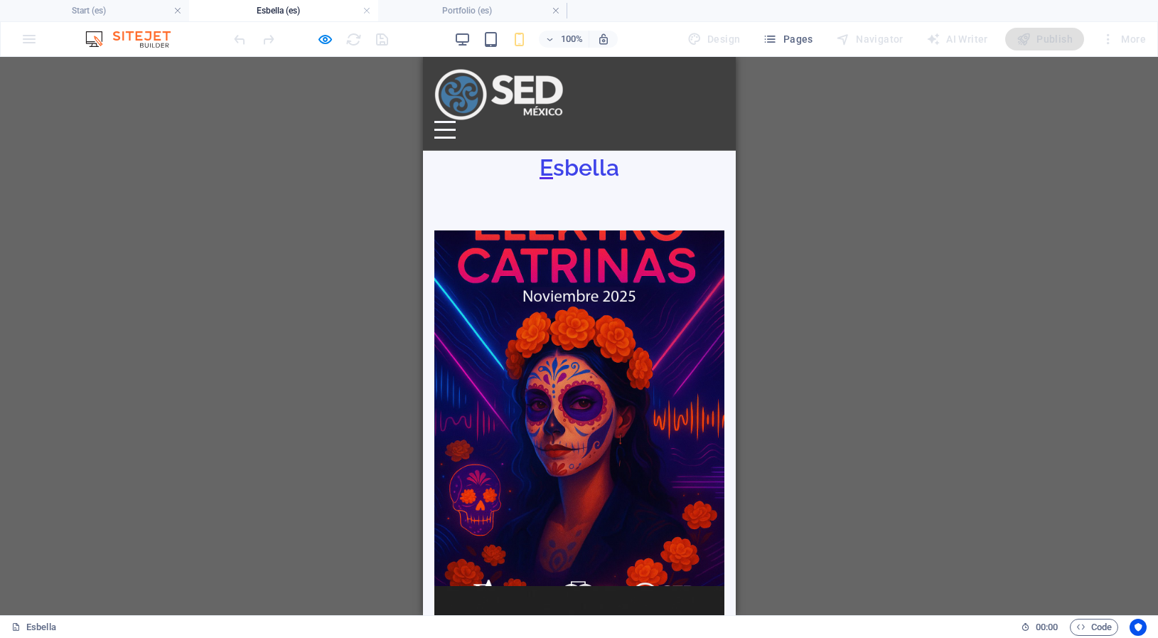
click at [455, 121] on div at bounding box center [444, 130] width 21 height 18
click at [455, 121] on button at bounding box center [444, 122] width 21 height 2
click at [455, 121] on div at bounding box center [444, 130] width 21 height 18
click at [538, 97] on img at bounding box center [498, 94] width 129 height 53
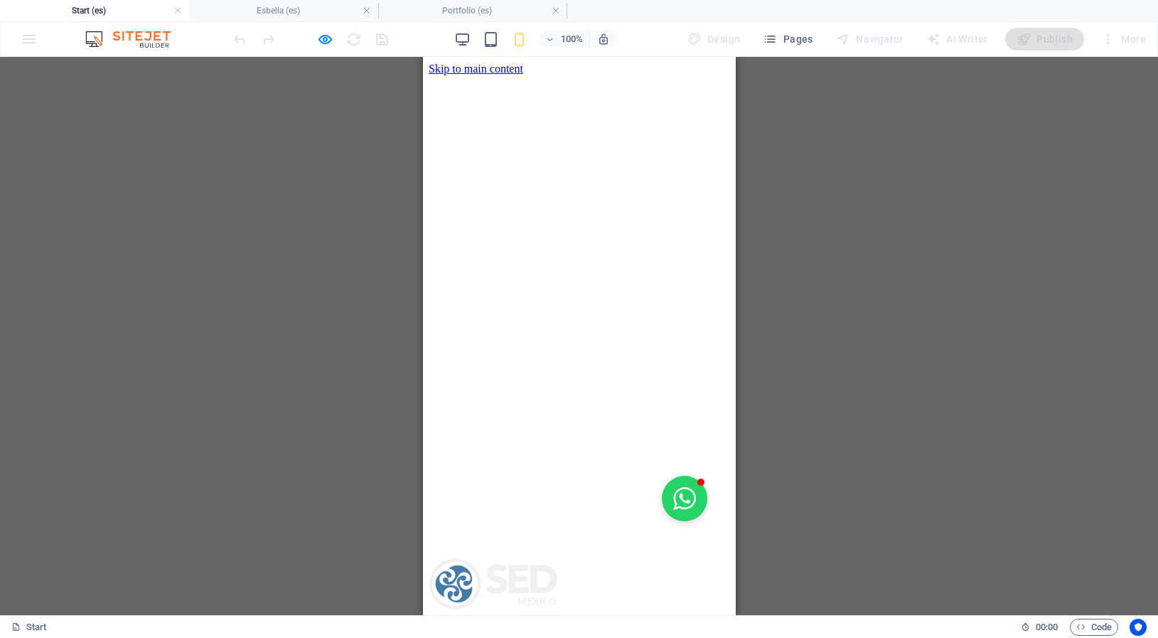
click at [490, 637] on link "Esbella" at bounding box center [472, 643] width 33 height 12
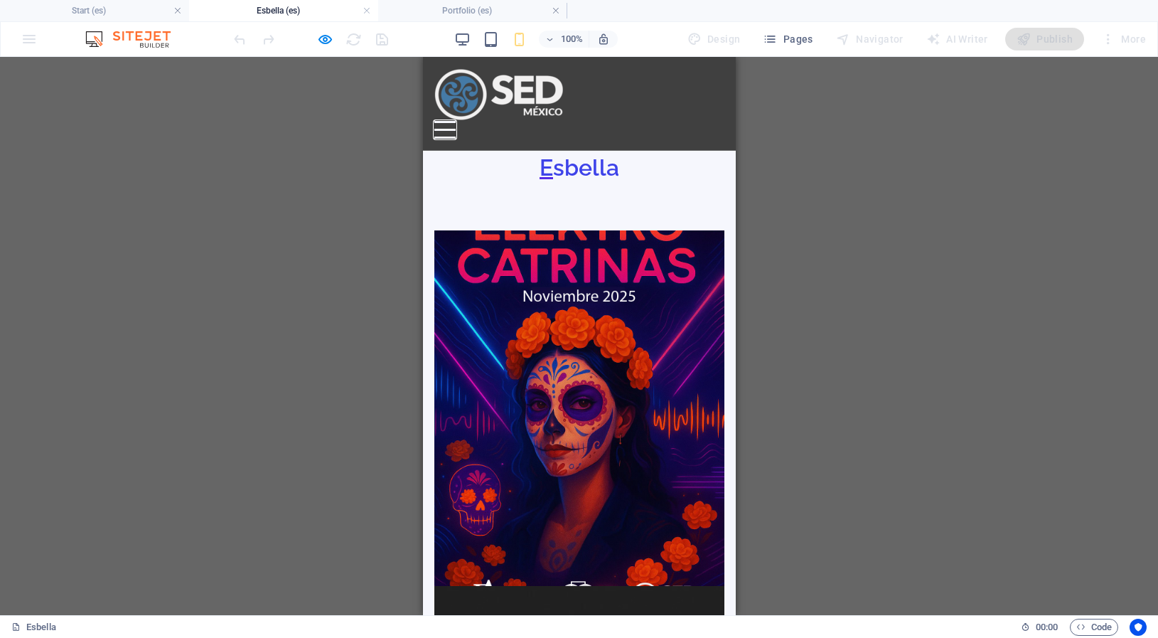
click at [455, 121] on button at bounding box center [444, 122] width 21 height 2
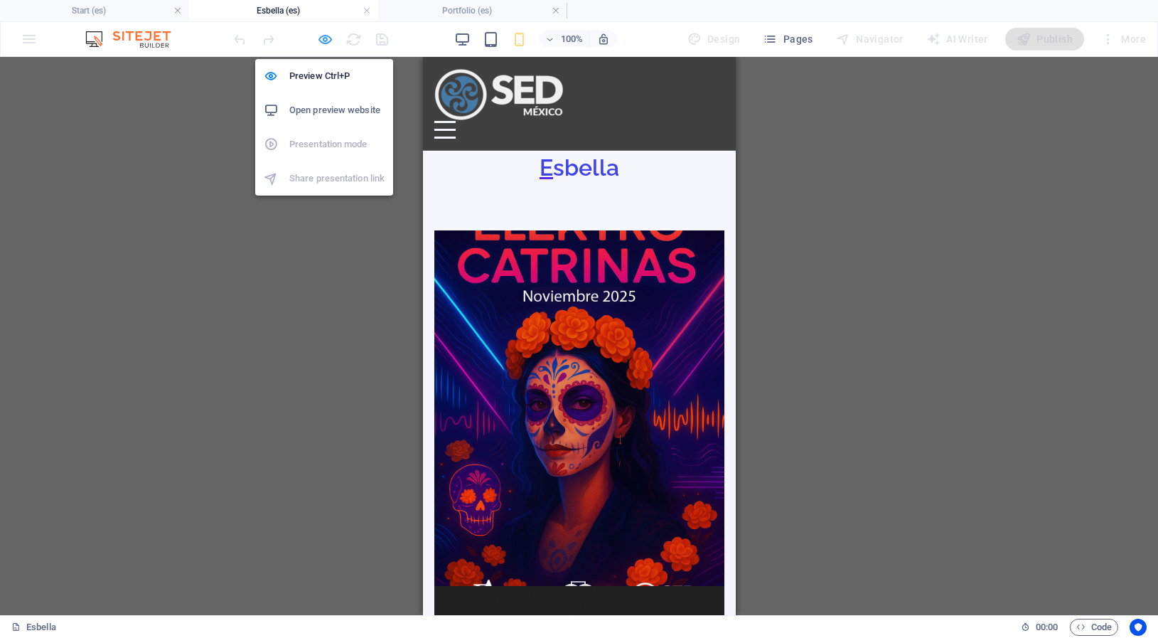
click at [326, 38] on icon "button" at bounding box center [325, 39] width 16 height 16
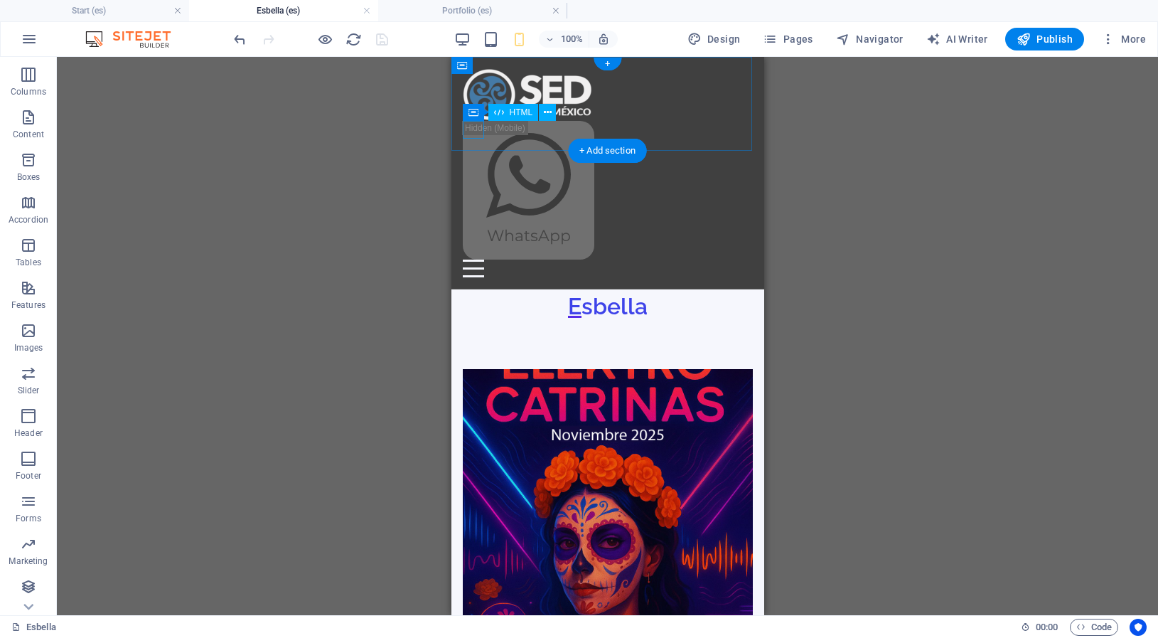
click at [477, 260] on div at bounding box center [607, 269] width 290 height 18
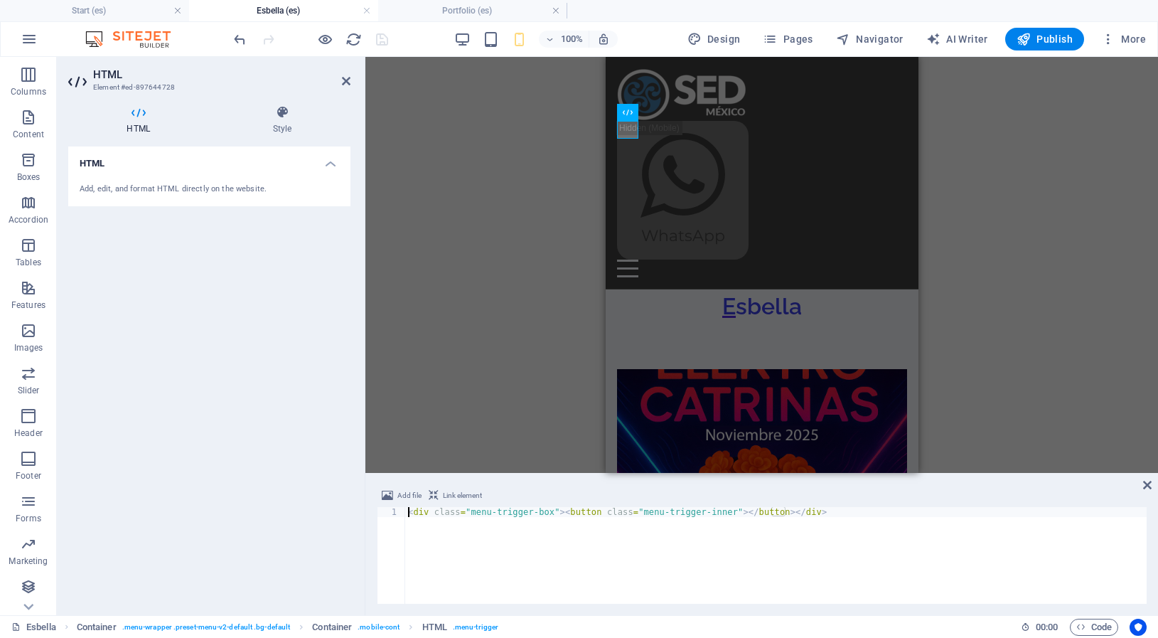
click at [217, 192] on div "Add, edit, and format HTML directly on the website." at bounding box center [210, 189] width 260 height 12
click at [218, 186] on div "Add, edit, and format HTML directly on the website." at bounding box center [210, 189] width 260 height 12
click at [277, 114] on icon at bounding box center [282, 112] width 137 height 14
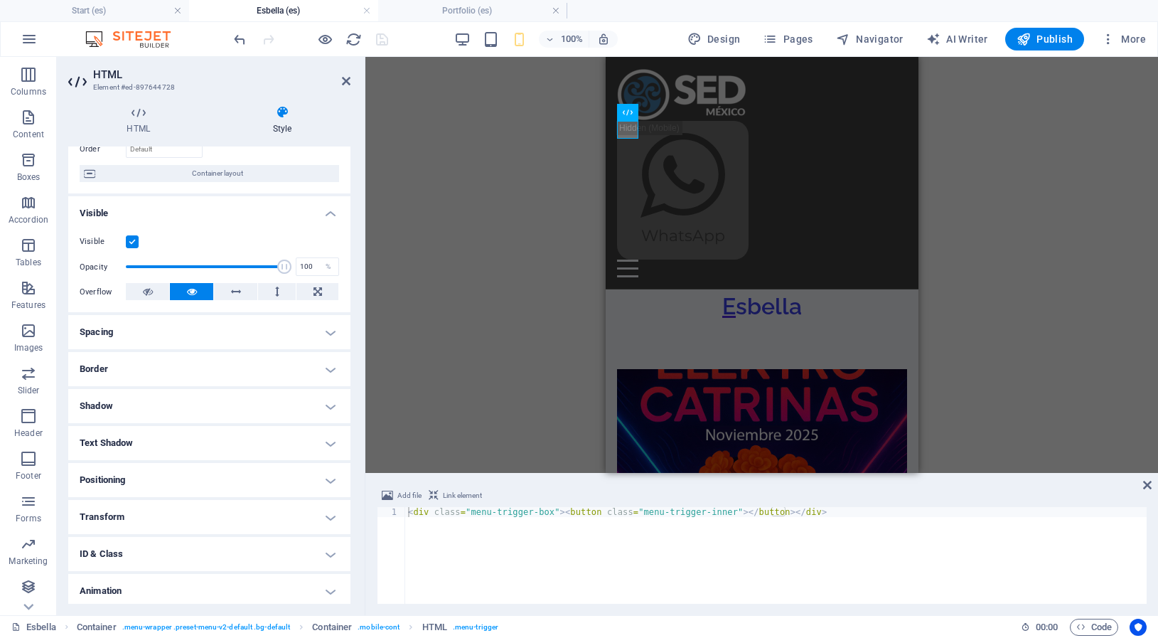
scroll to position [144, 0]
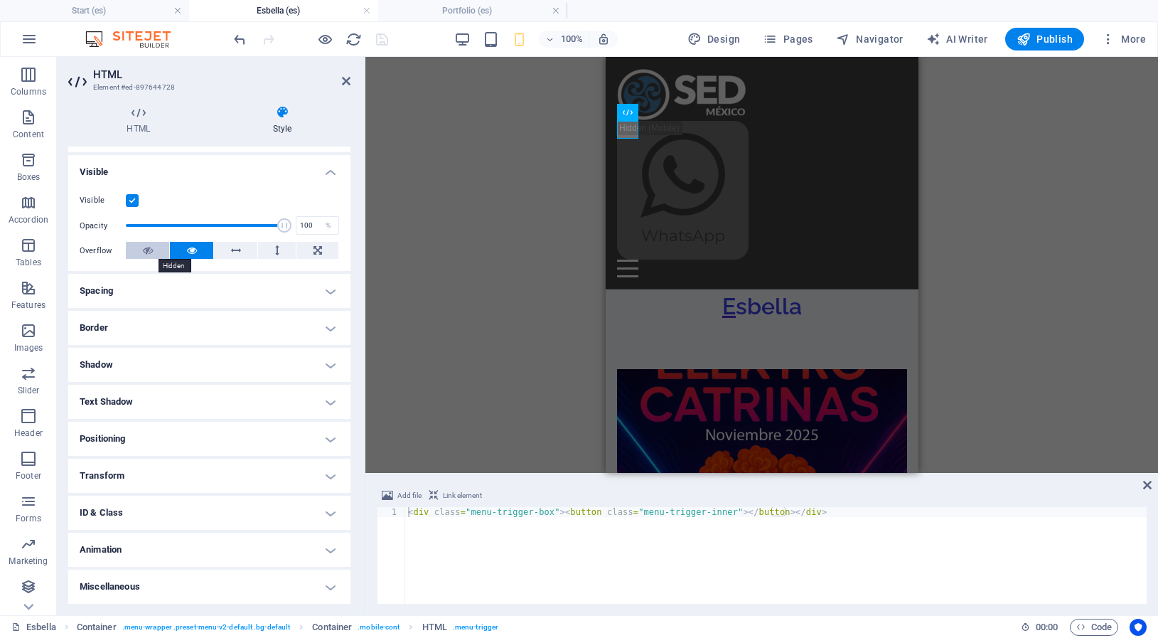
click at [144, 251] on icon at bounding box center [148, 250] width 10 height 17
click at [187, 248] on icon at bounding box center [192, 250] width 10 height 17
click at [631, 114] on icon at bounding box center [628, 112] width 10 height 17
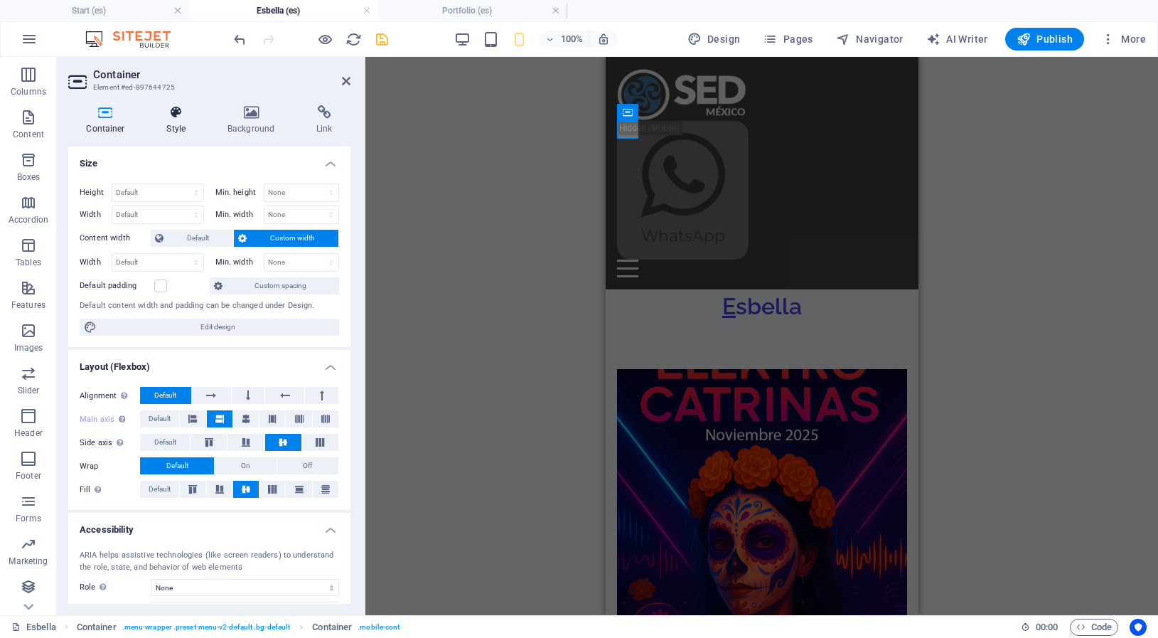
click at [178, 117] on icon at bounding box center [176, 112] width 55 height 14
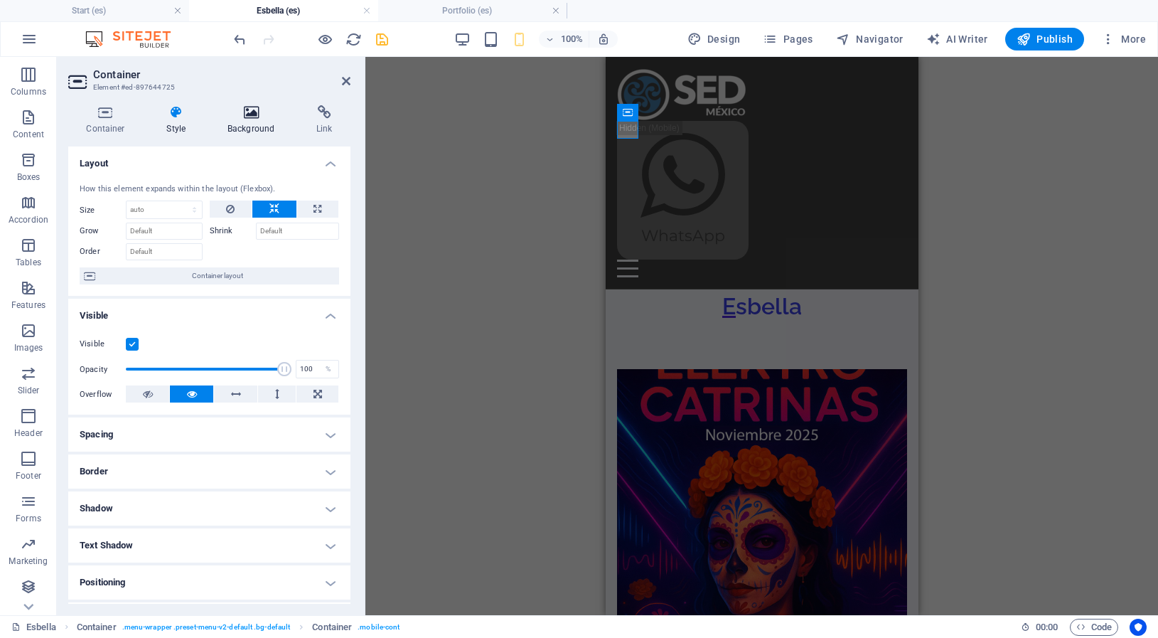
click at [252, 119] on icon at bounding box center [251, 112] width 83 height 14
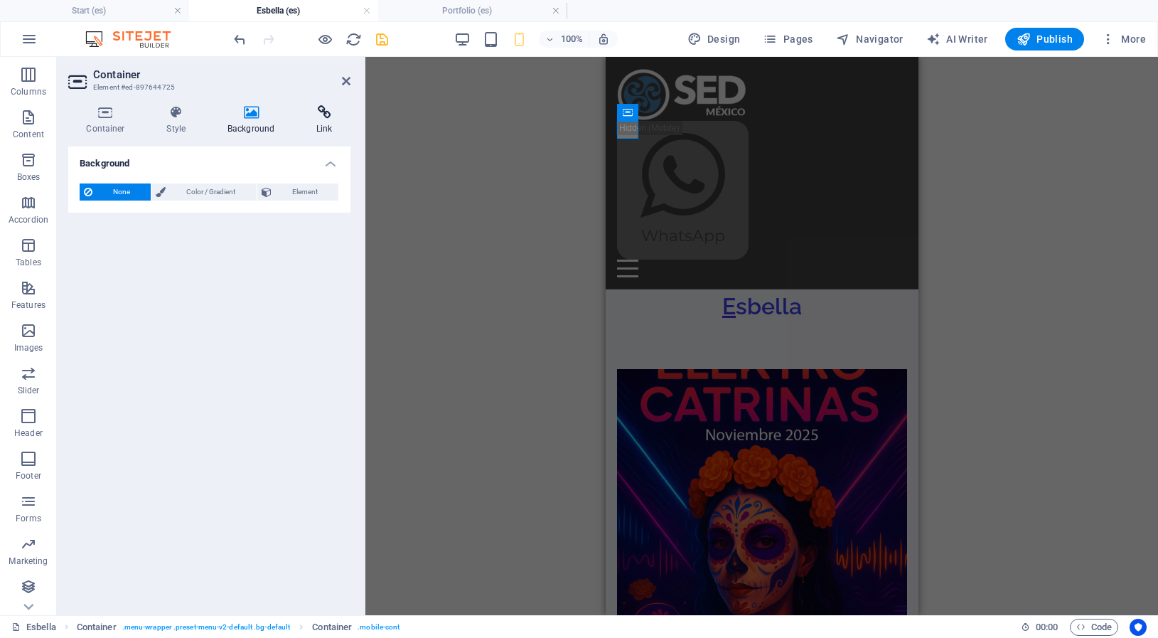
click at [321, 114] on icon at bounding box center [325, 112] width 52 height 14
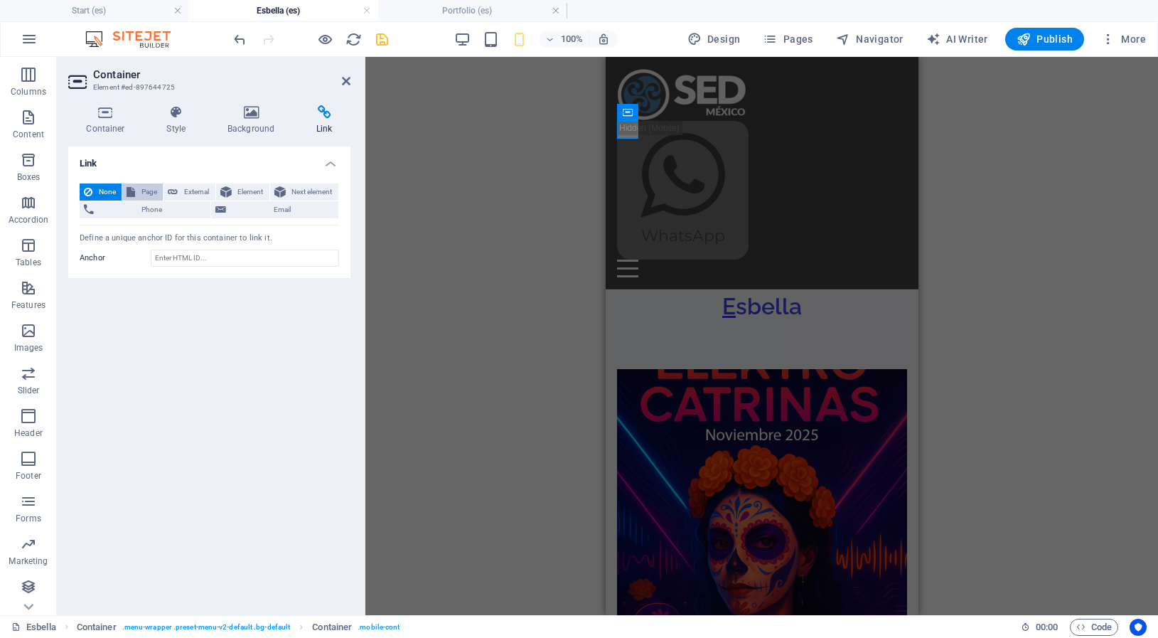
click at [146, 192] on span "Page" at bounding box center [148, 191] width 19 height 17
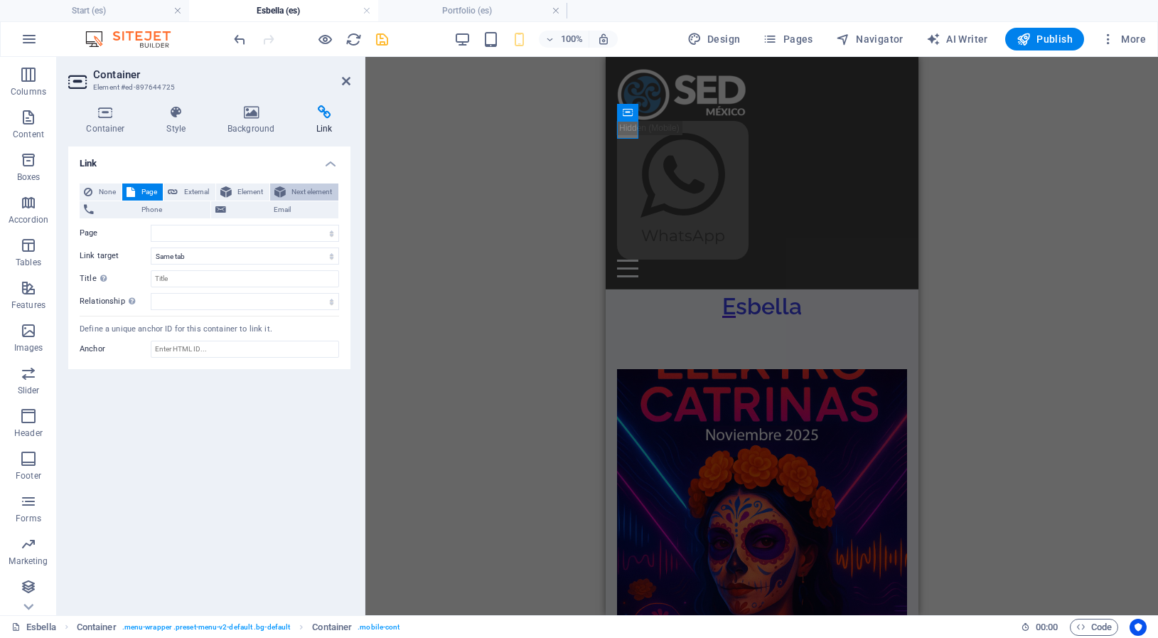
click at [302, 193] on span "Next element" at bounding box center [312, 191] width 44 height 17
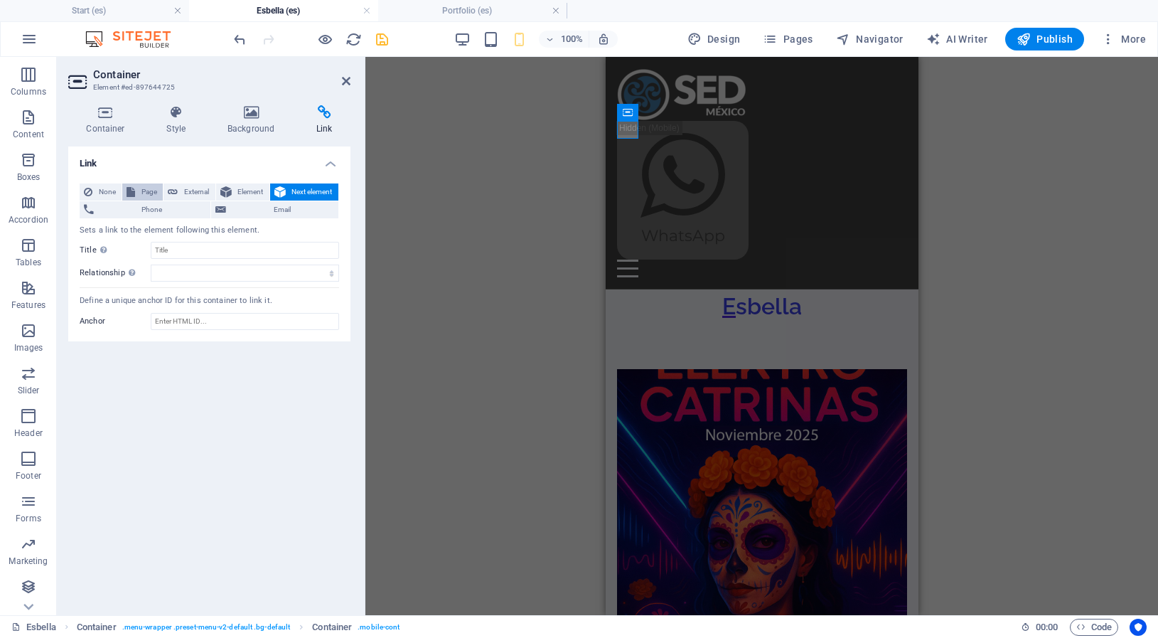
click at [151, 191] on span "Page" at bounding box center [148, 191] width 19 height 17
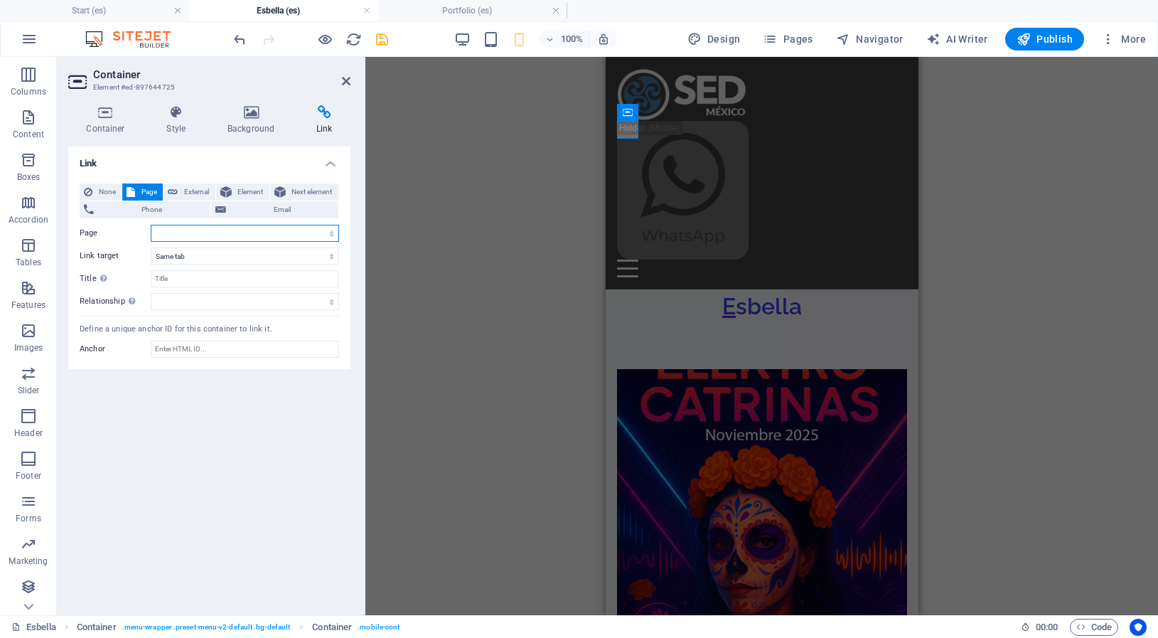
click at [151, 225] on select "Start Portfolio Esbella Start Portfolio Legal Notice Privacy" at bounding box center [245, 233] width 188 height 17
select select "0"
click option "Start" at bounding box center [0, 0] width 0 height 0
click at [347, 82] on icon at bounding box center [346, 80] width 9 height 11
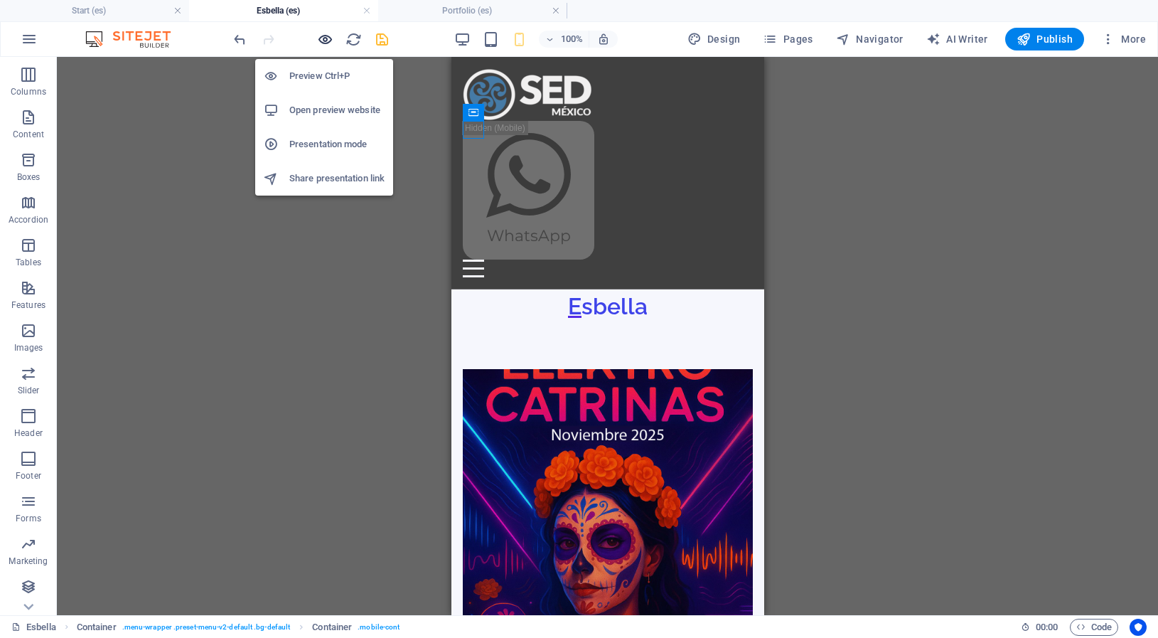
click at [324, 40] on icon "button" at bounding box center [325, 39] width 16 height 16
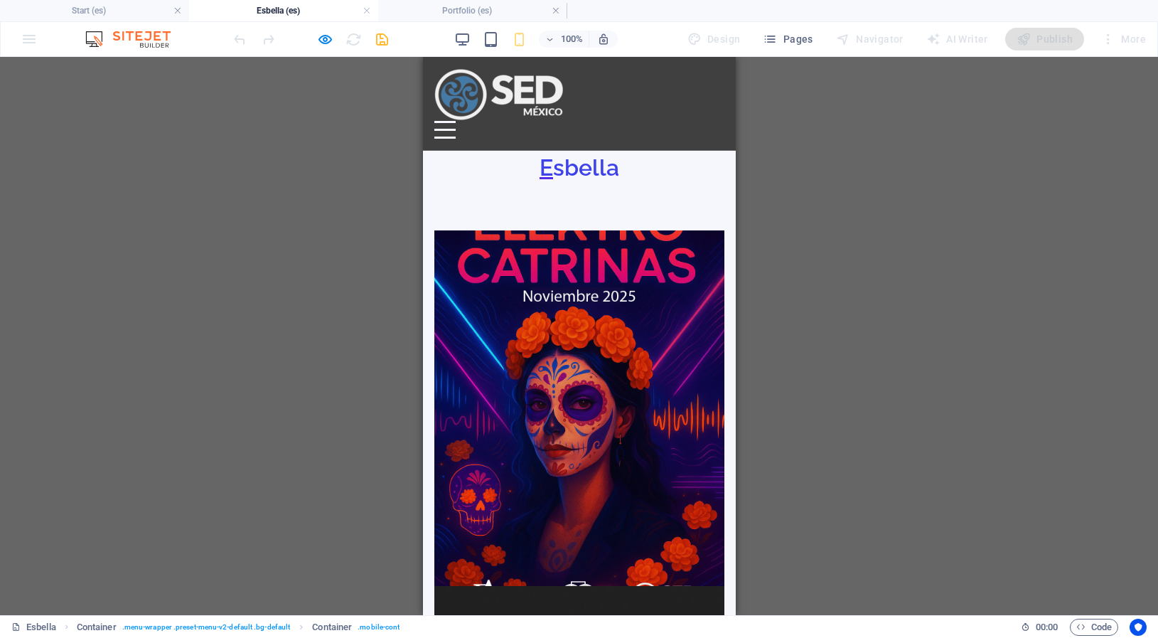
click at [455, 121] on div at bounding box center [444, 130] width 21 height 18
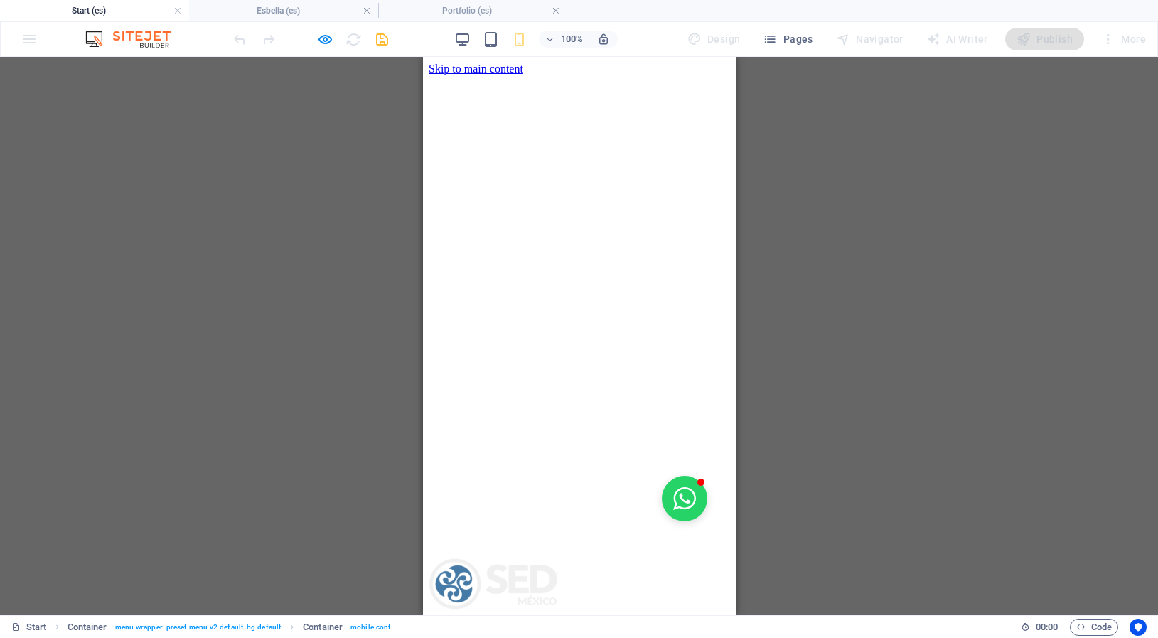
click at [490, 637] on link "Esbella" at bounding box center [472, 643] width 33 height 12
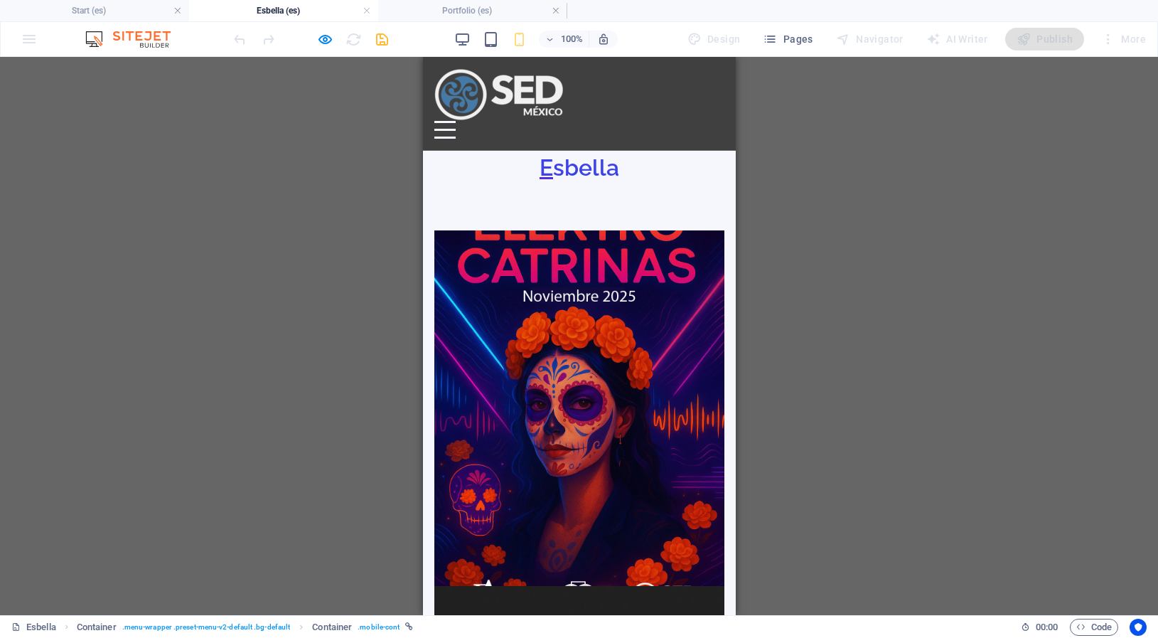
click at [455, 121] on div at bounding box center [444, 130] width 21 height 18
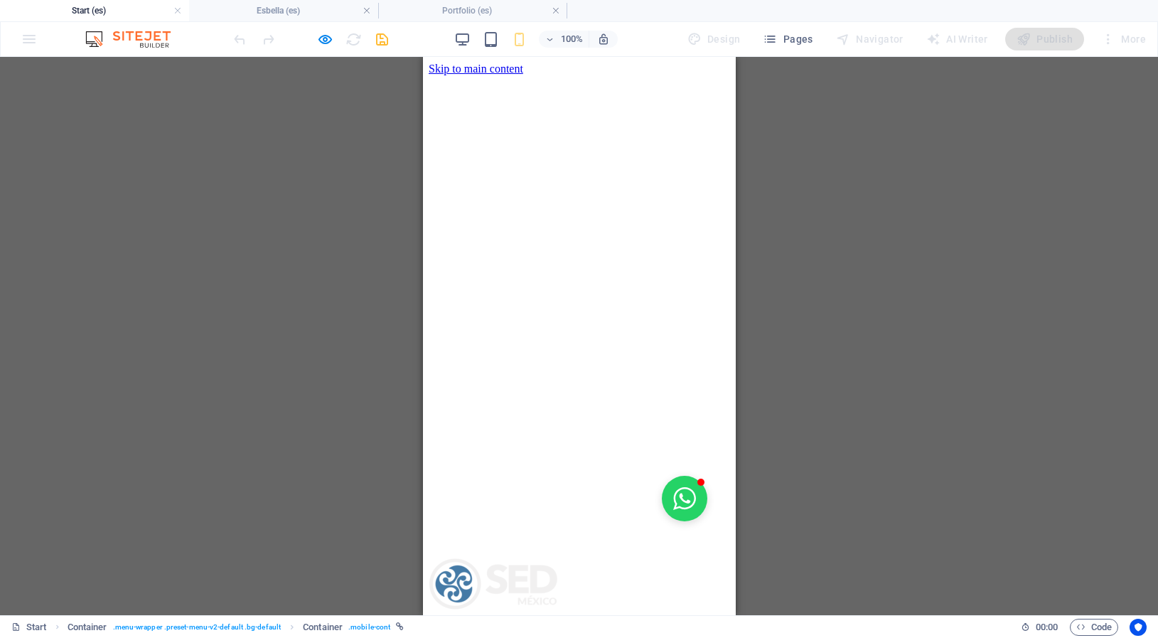
click at [484, 624] on link "Home" at bounding box center [470, 630] width 28 height 12
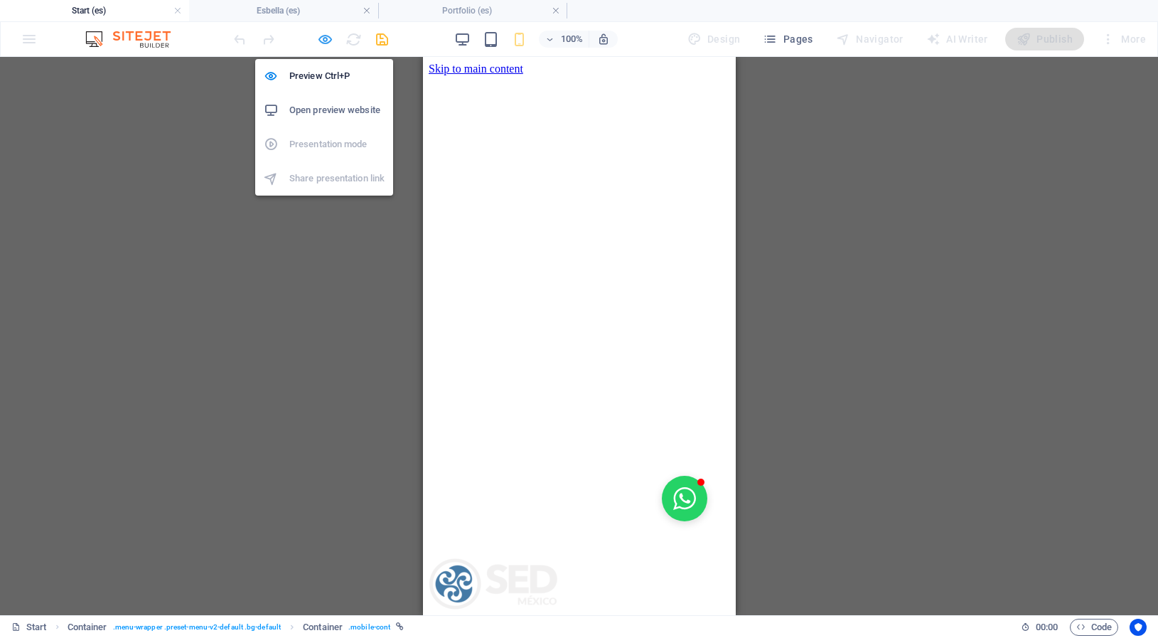
click at [80, 232] on icon "button" at bounding box center [61, 250] width 37 height 37
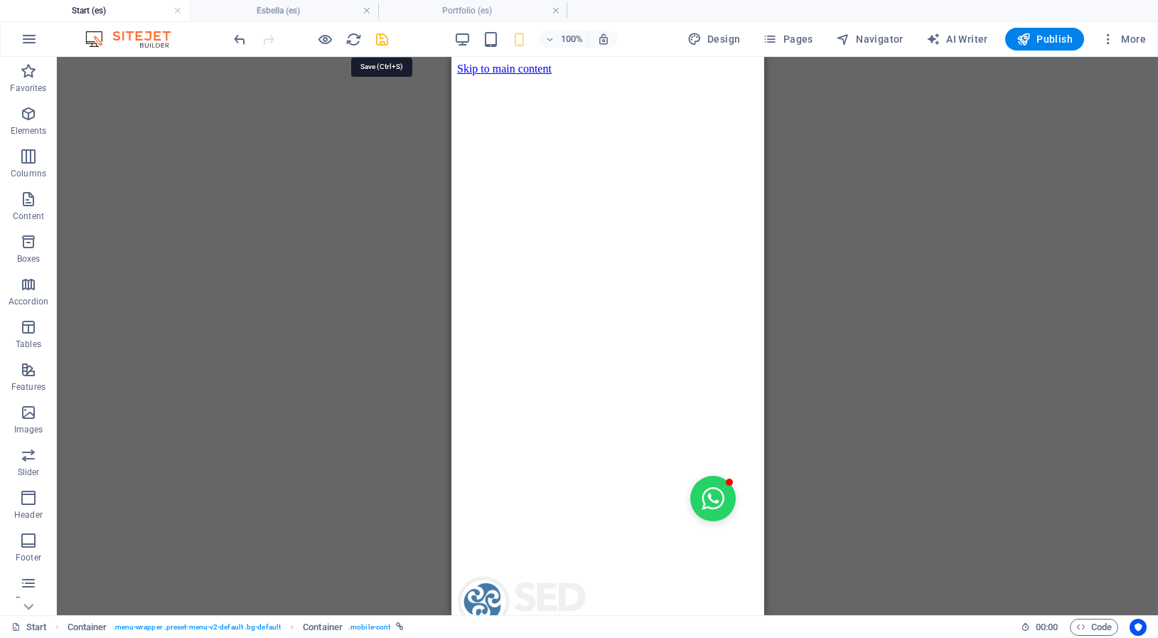
click at [379, 46] on icon "save" at bounding box center [382, 39] width 16 height 16
click at [1031, 36] on icon "button" at bounding box center [1024, 39] width 14 height 14
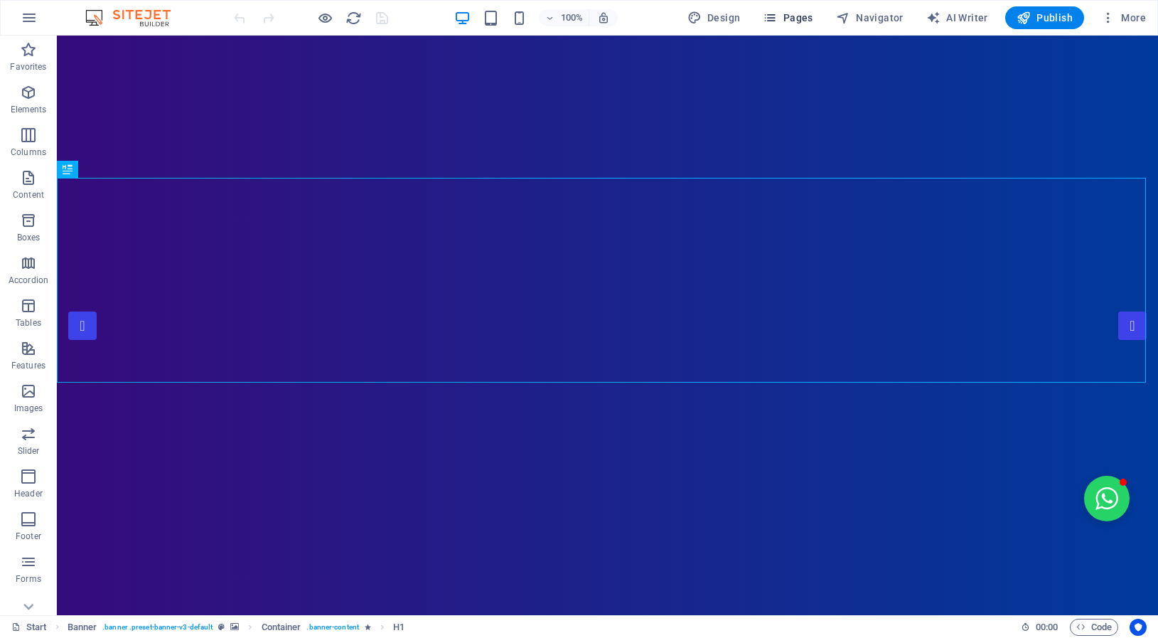
click at [1044, 396] on span "Pages" at bounding box center [1054, 409] width 20 height 27
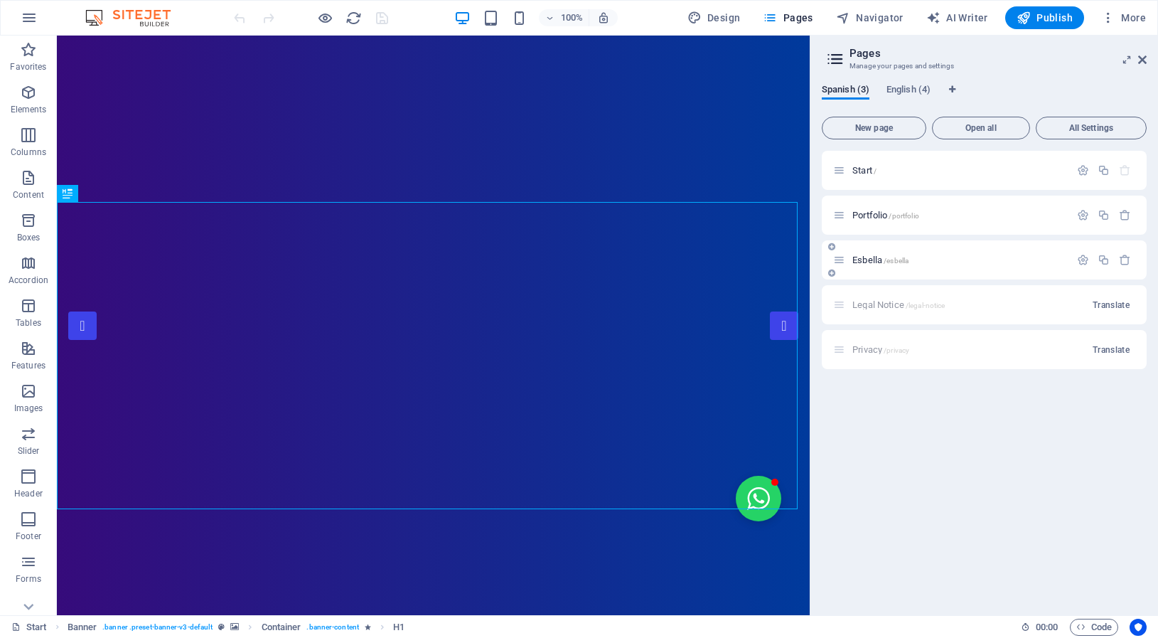
click at [869, 263] on span "Esbella /esbella" at bounding box center [880, 260] width 56 height 11
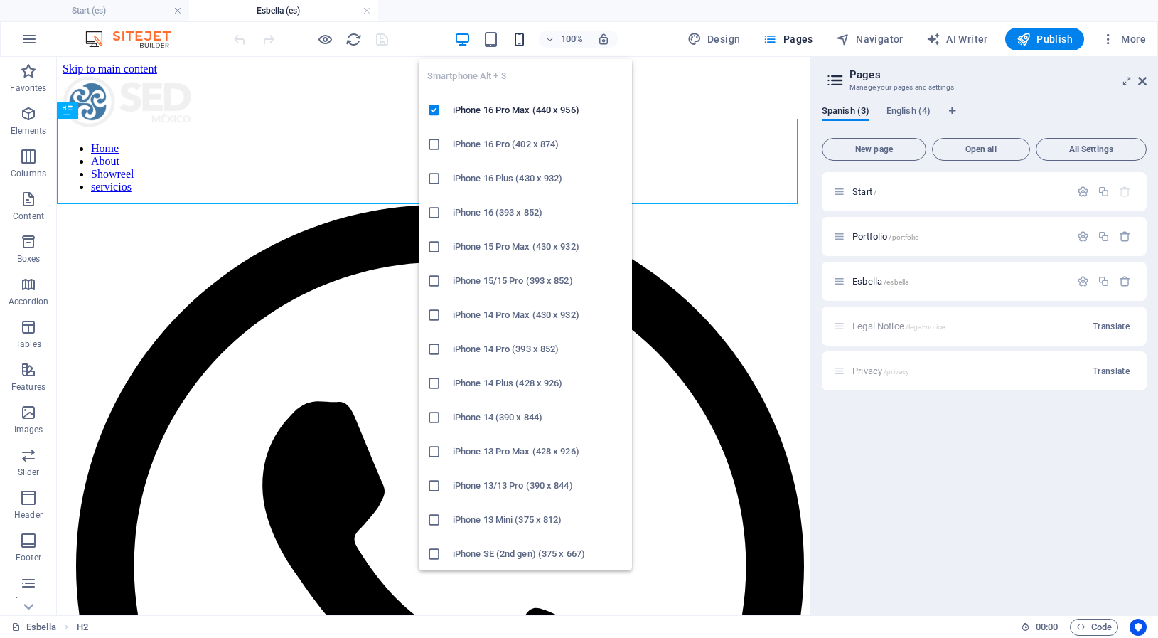
click at [523, 40] on icon "button" at bounding box center [519, 39] width 16 height 16
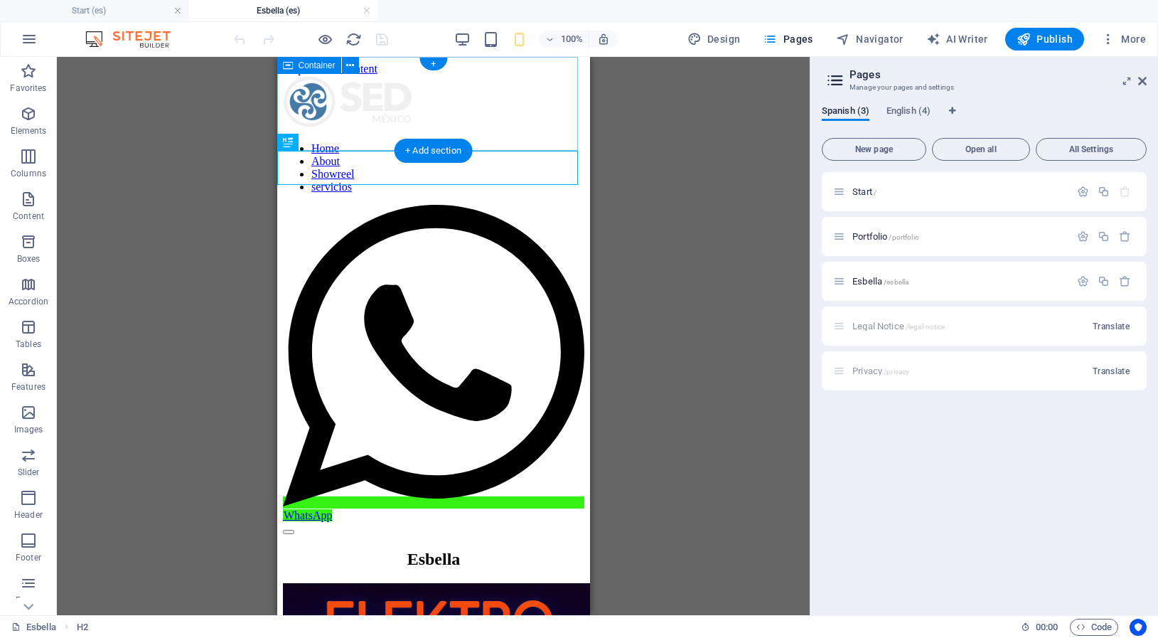
click at [385, 127] on div "Home About Showreel servicios   WhatsApp" at bounding box center [432, 305] width 301 height 460
click at [453, 127] on div "Home About Showreel servicios   WhatsApp" at bounding box center [432, 305] width 301 height 460
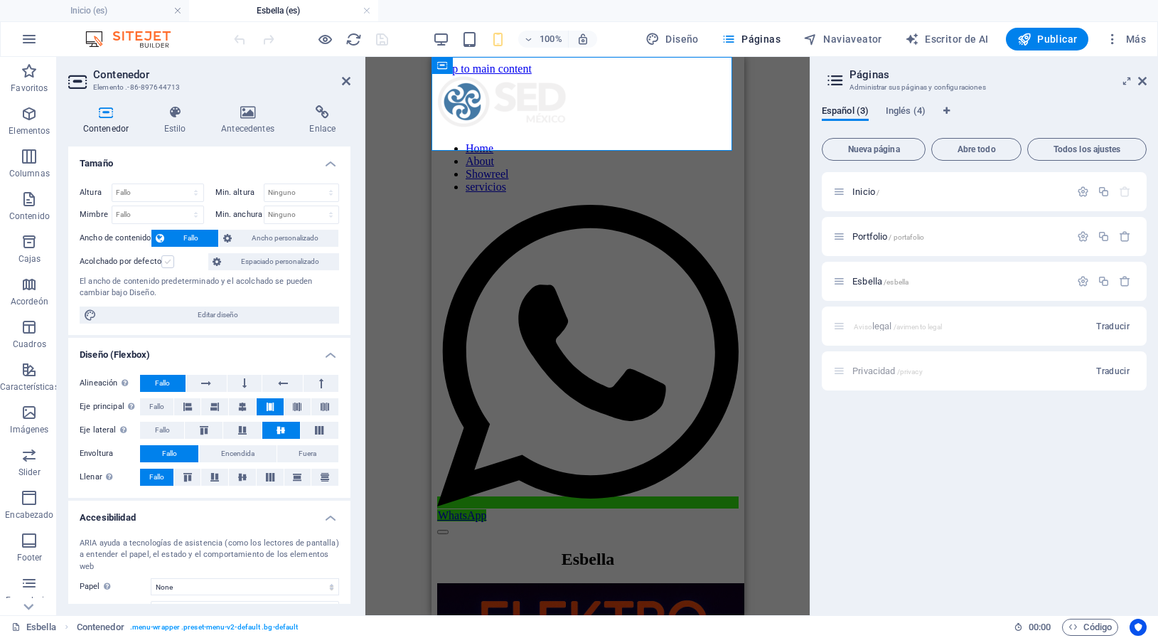
click at [169, 264] on label at bounding box center [167, 261] width 13 height 13
click at [0, 0] on input "Acolchado por defecto" at bounding box center [0, 0] width 0 height 0
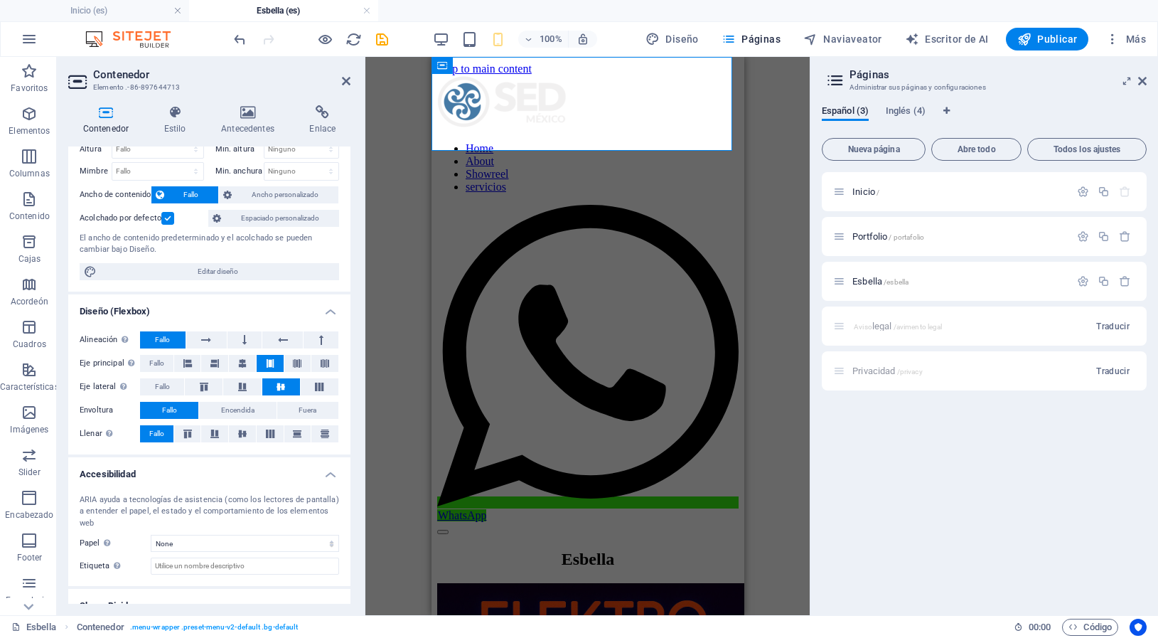
scroll to position [94, 0]
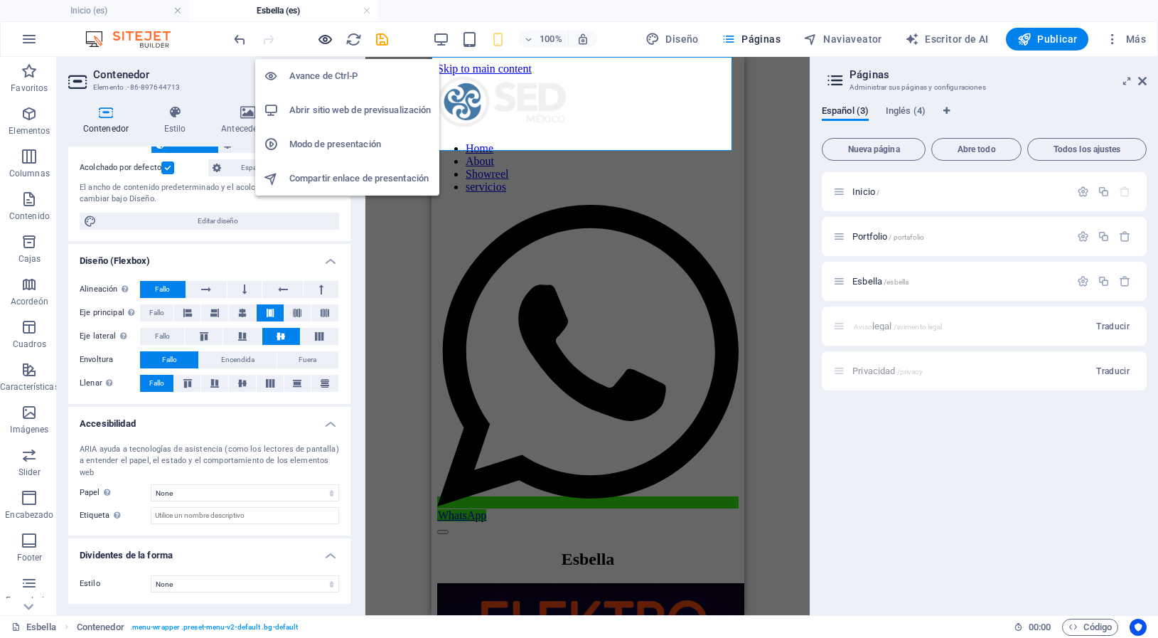
click at [324, 37] on icon "button" at bounding box center [325, 39] width 16 height 16
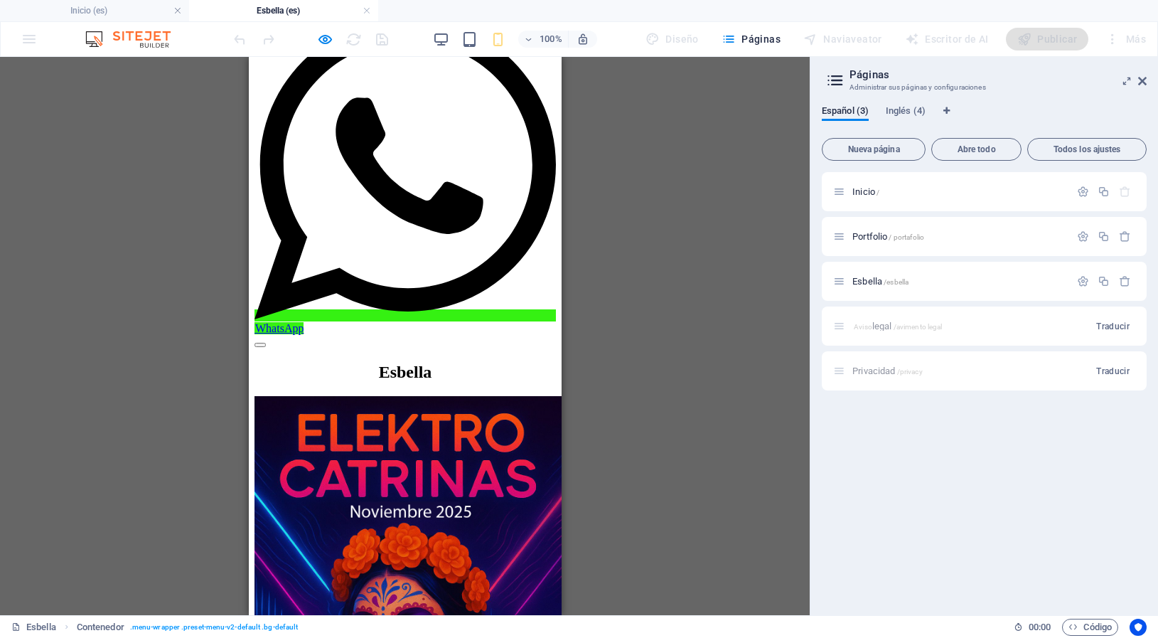
scroll to position [87, 0]
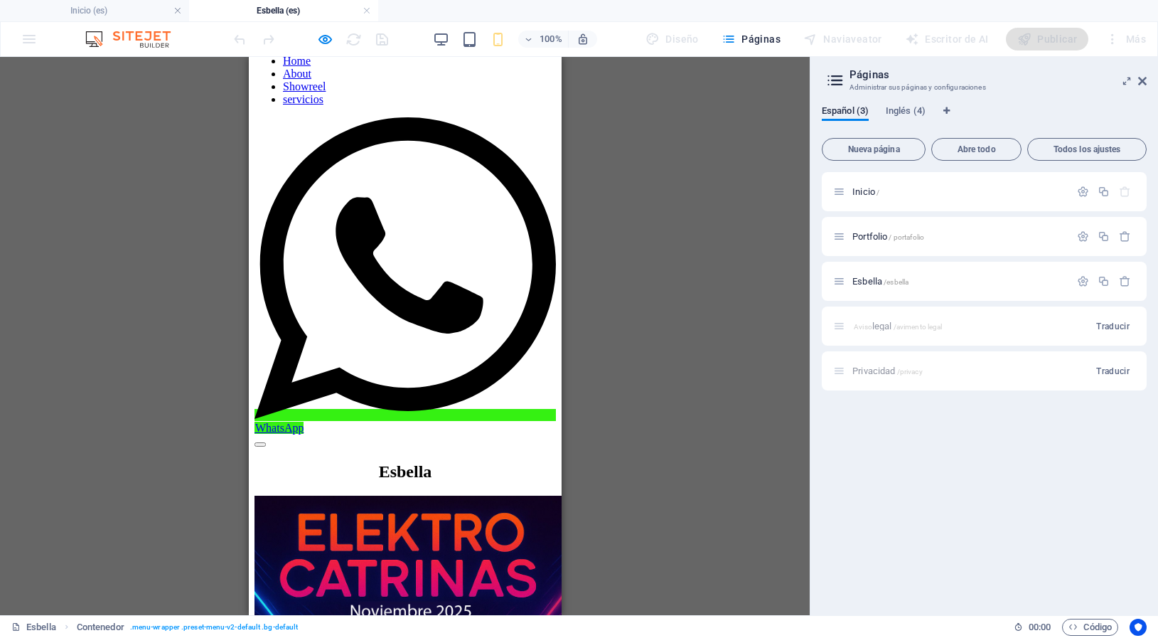
drag, startPoint x: 510, startPoint y: 266, endPoint x: 474, endPoint y: 266, distance: 35.5
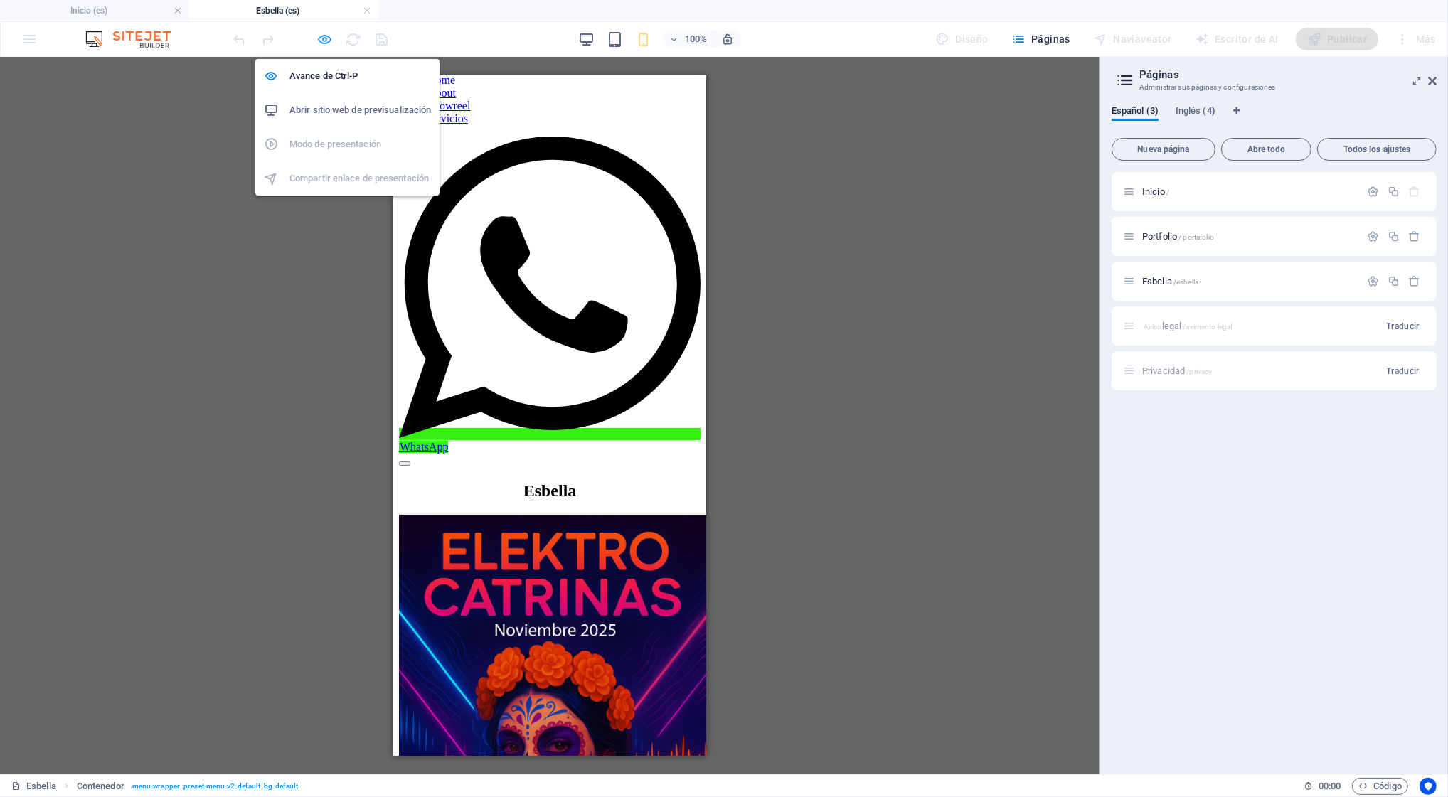
click at [331, 42] on icon "button" at bounding box center [325, 39] width 16 height 16
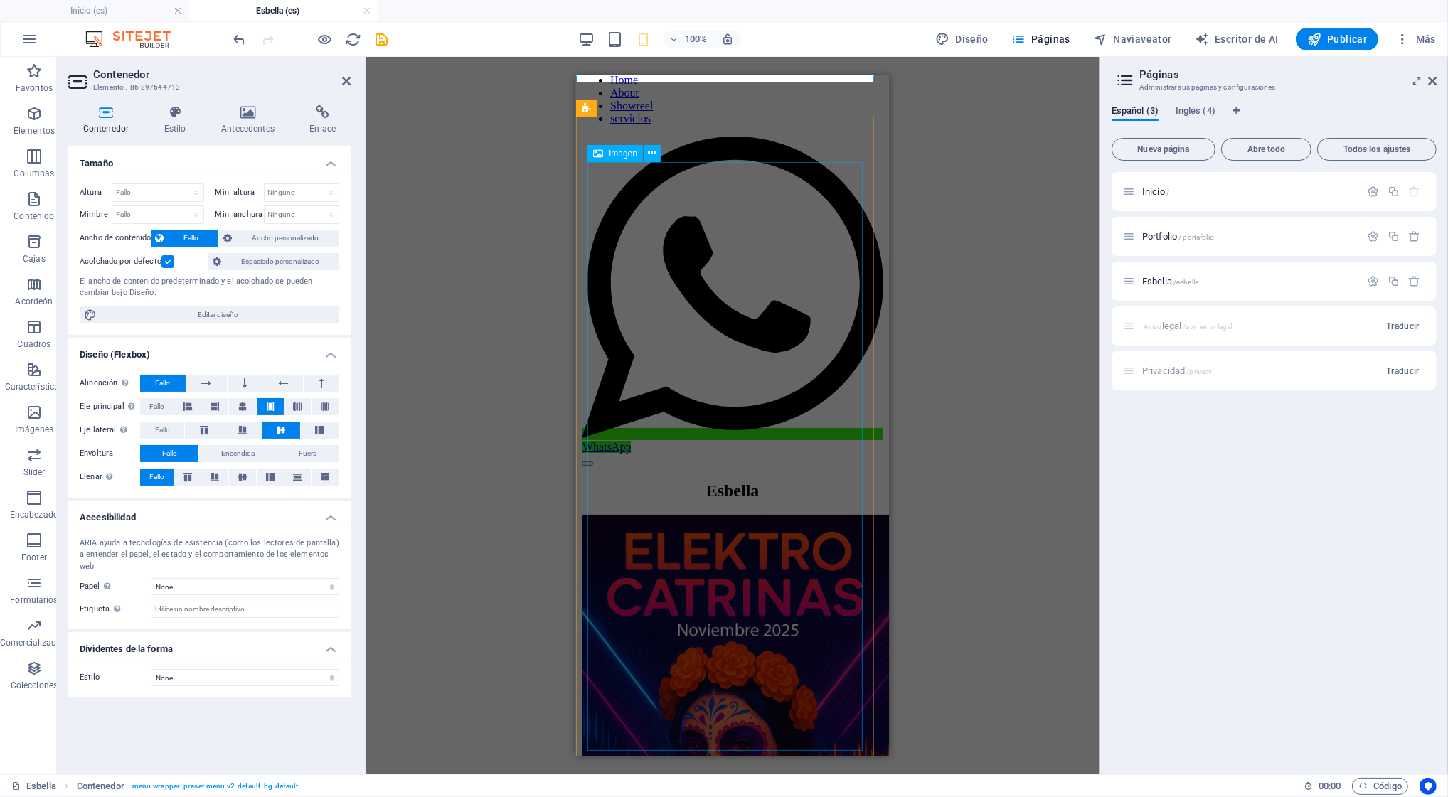
click at [728, 514] on figure at bounding box center [731, 752] width 301 height 476
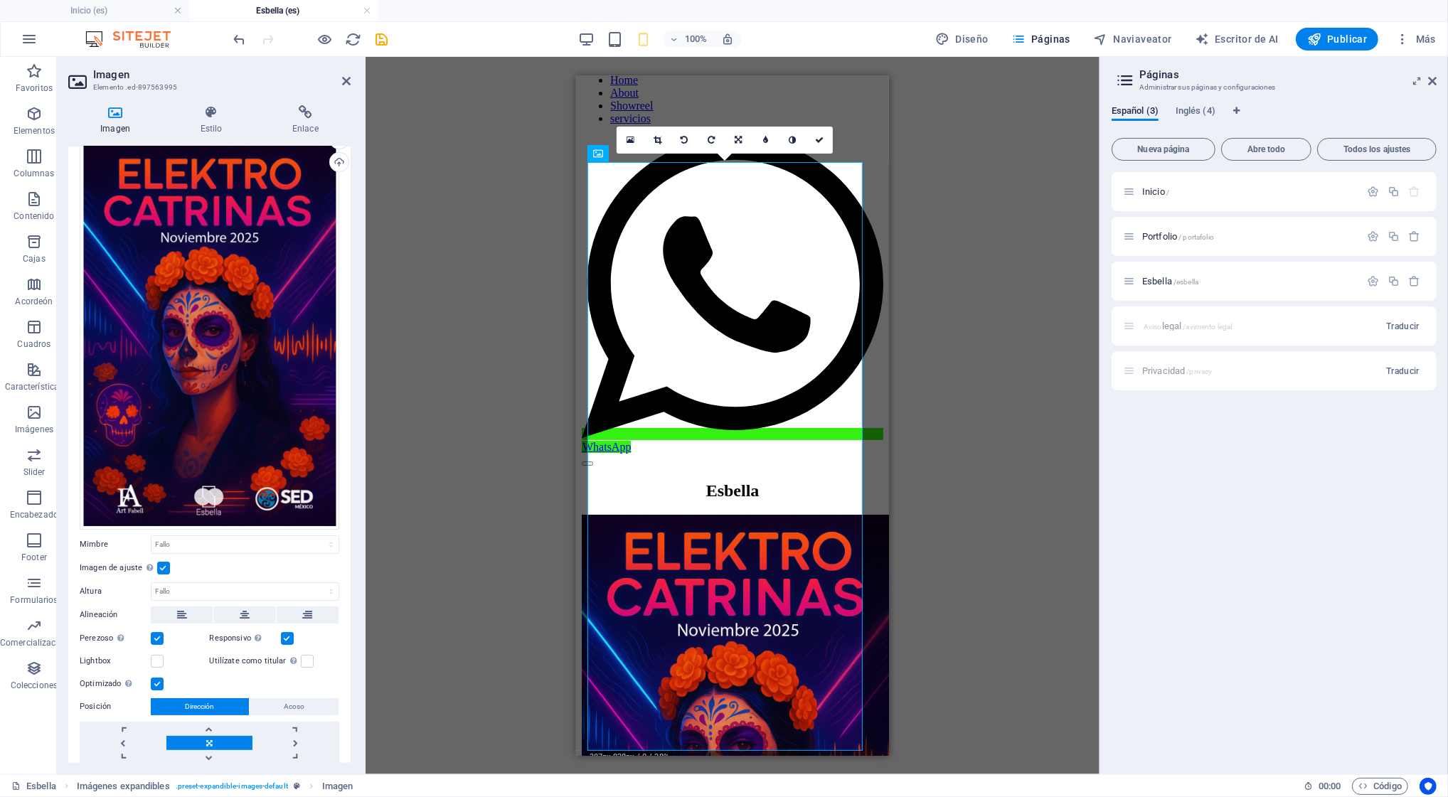
scroll to position [66, 0]
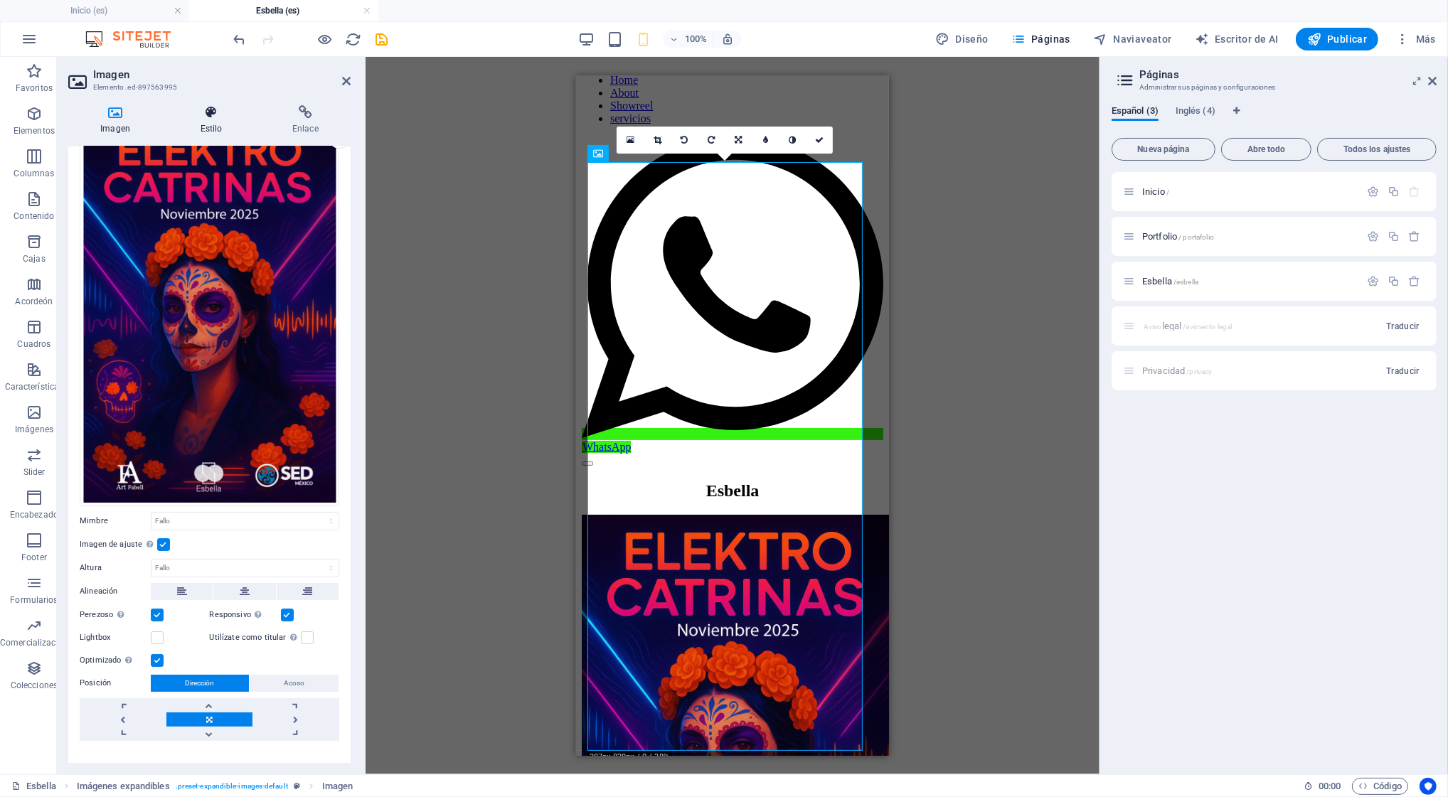
click at [218, 120] on h4 "Estilo" at bounding box center [214, 120] width 92 height 30
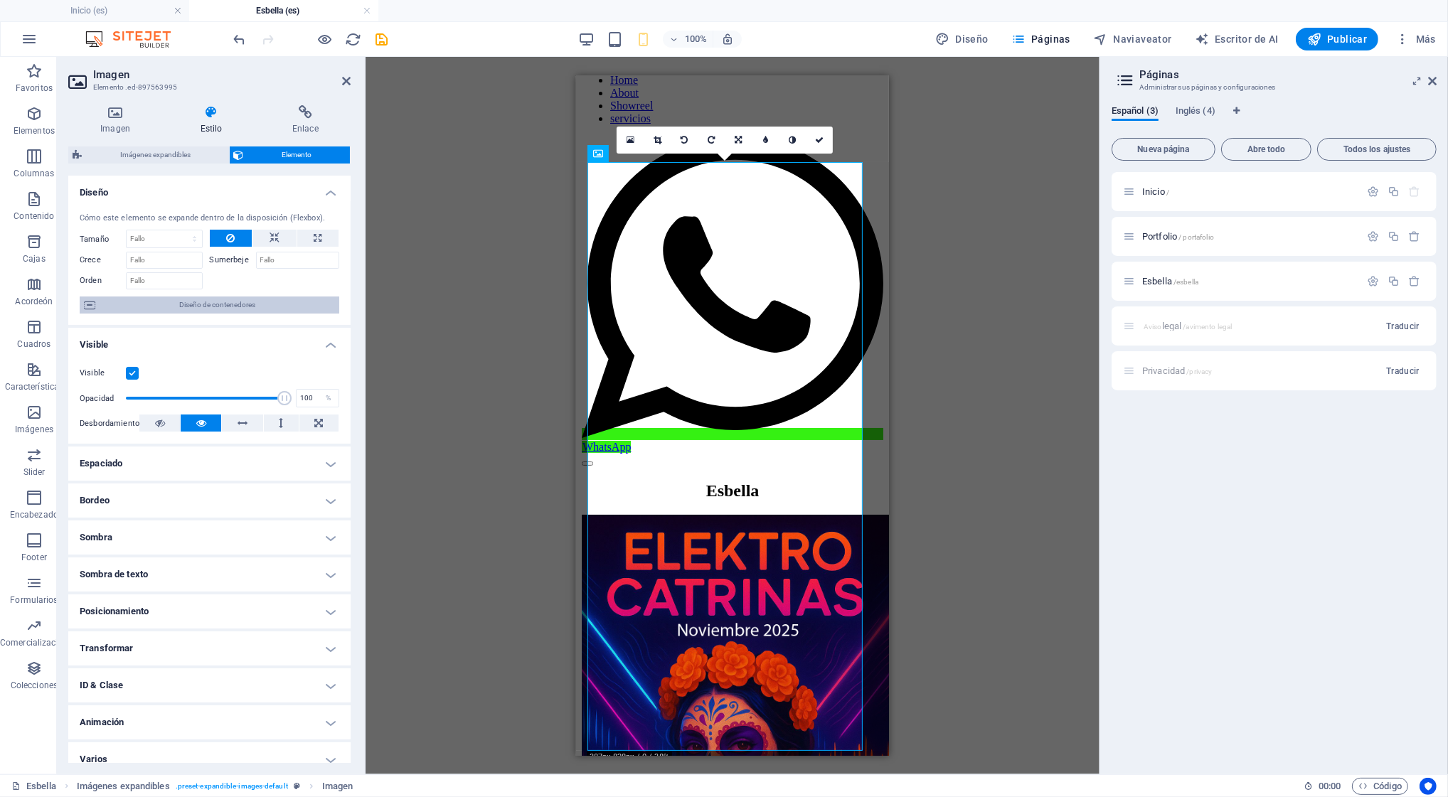
click at [106, 308] on span "Diseño de contenedores" at bounding box center [217, 304] width 235 height 17
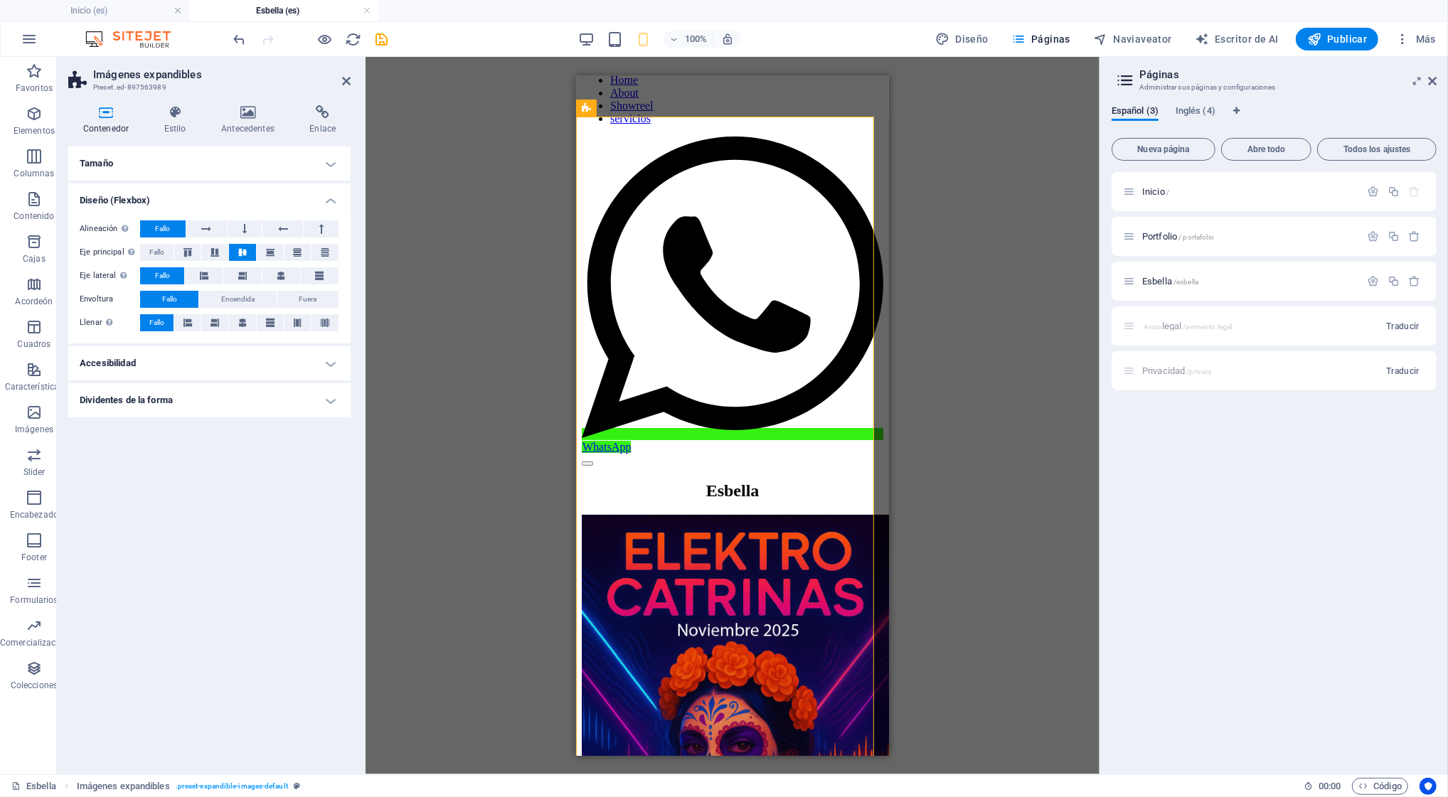
click at [159, 401] on h4 "Dividentes de la forma" at bounding box center [209, 400] width 282 height 34
click at [95, 431] on span "Estilo" at bounding box center [90, 428] width 21 height 9
click at [164, 360] on h4 "Accesibilidad" at bounding box center [209, 363] width 282 height 34
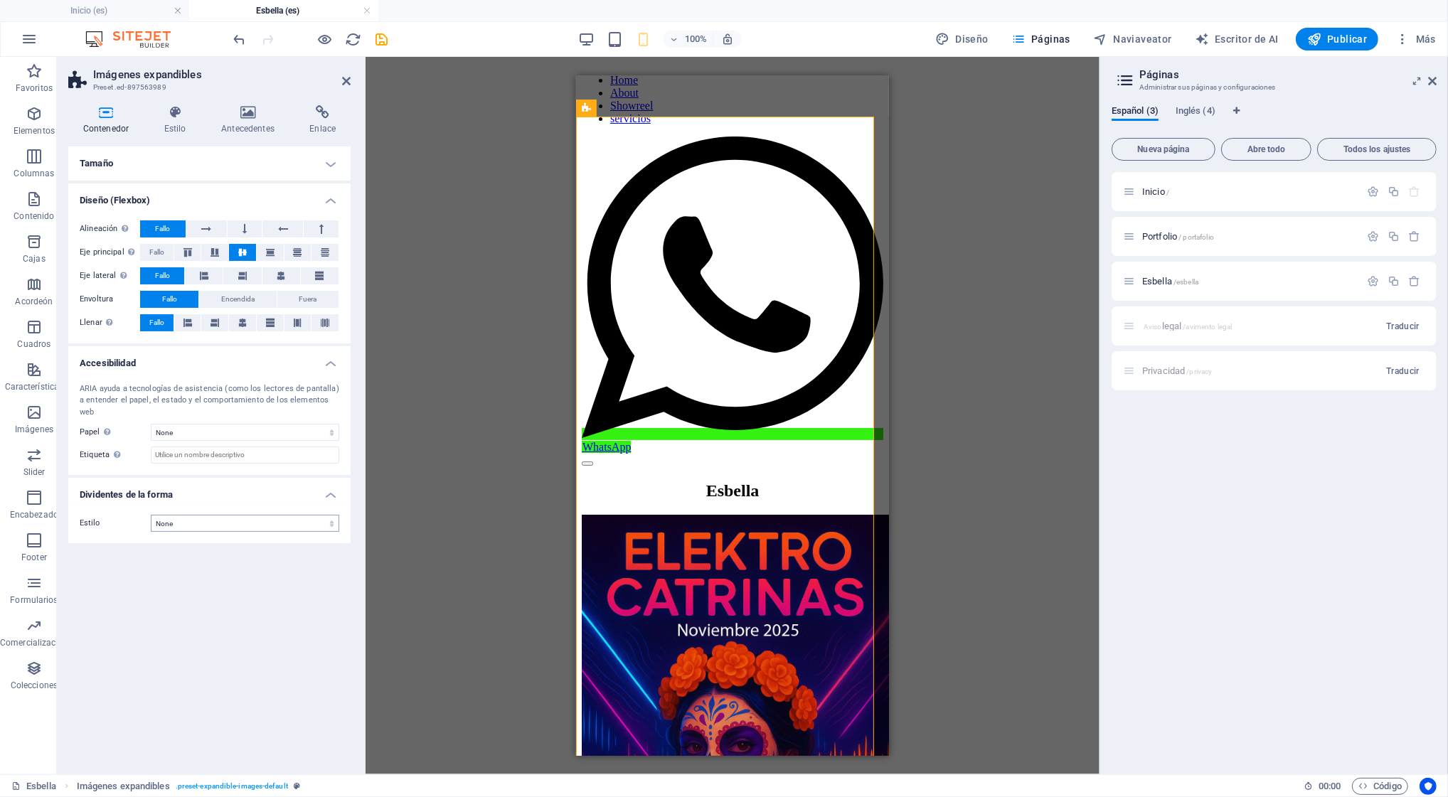
click at [225, 550] on div "[PERSON_NAME] Default px rem % vh vw Min. altura None px rem % vh vw Mimbre Def…" at bounding box center [209, 454] width 282 height 616
click at [164, 117] on icon at bounding box center [174, 112] width 51 height 14
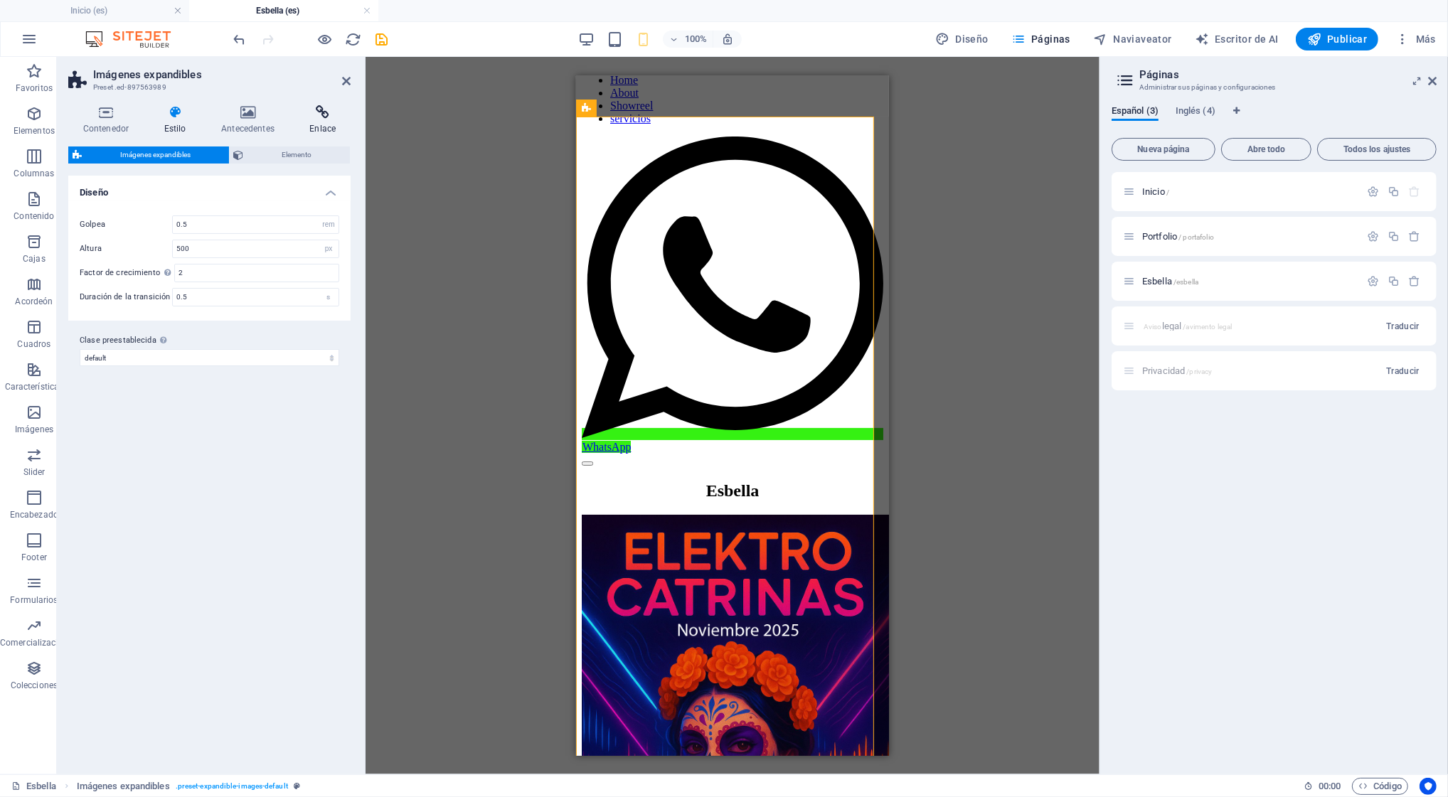
click at [321, 123] on h4 "Enlace" at bounding box center [322, 120] width 55 height 30
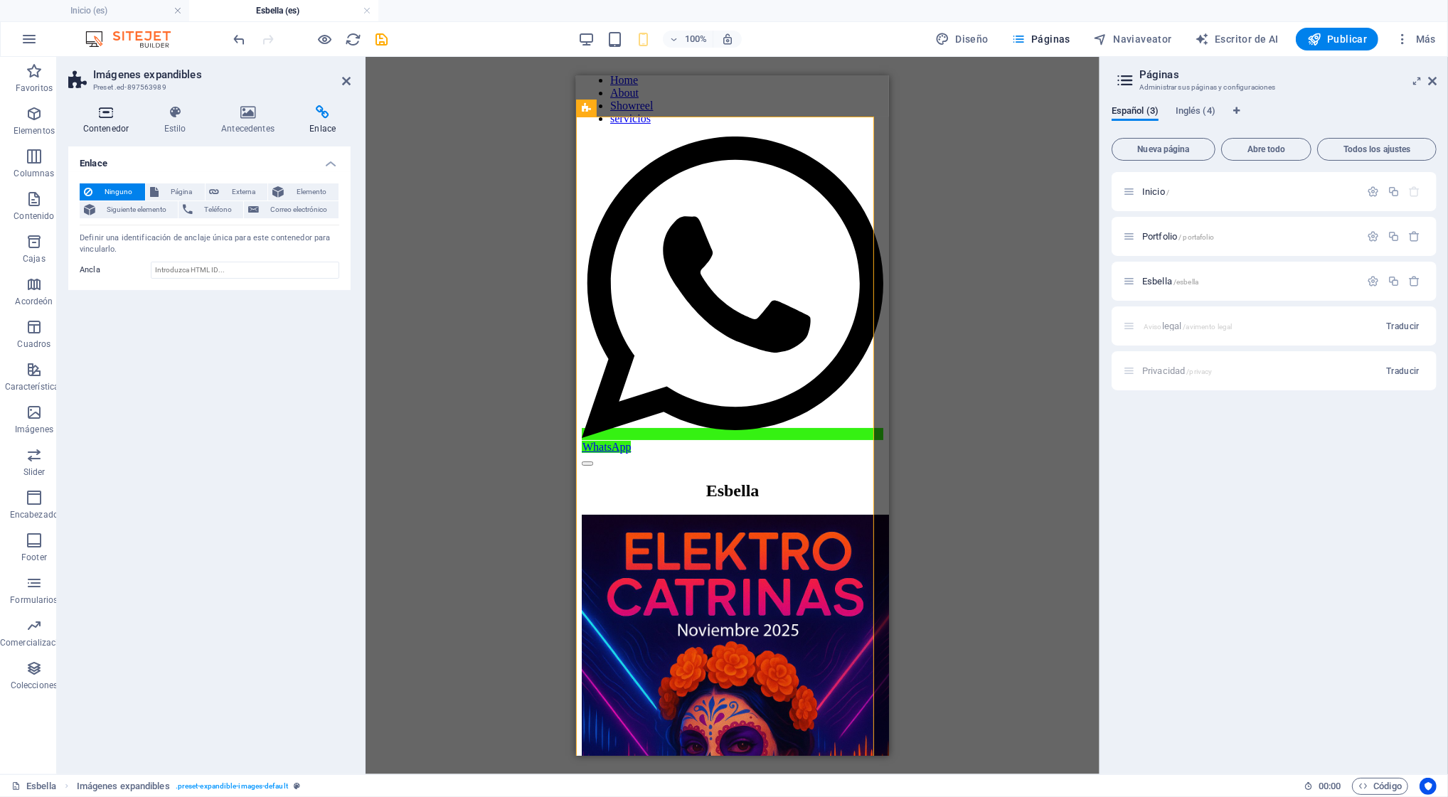
click at [113, 117] on icon at bounding box center [105, 112] width 75 height 14
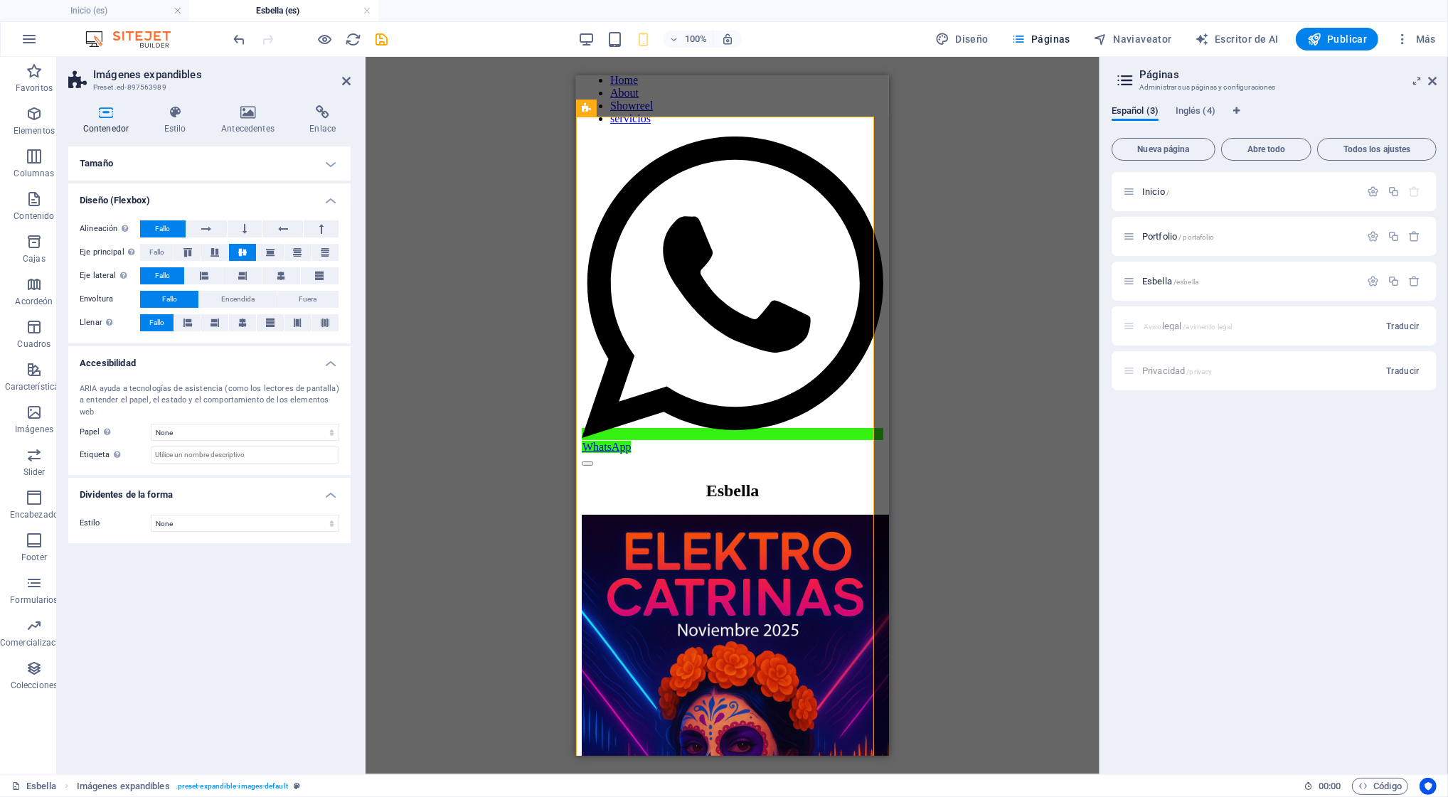
click at [113, 117] on icon at bounding box center [105, 112] width 75 height 14
click at [333, 162] on h4 "Tamaño" at bounding box center [209, 163] width 282 height 34
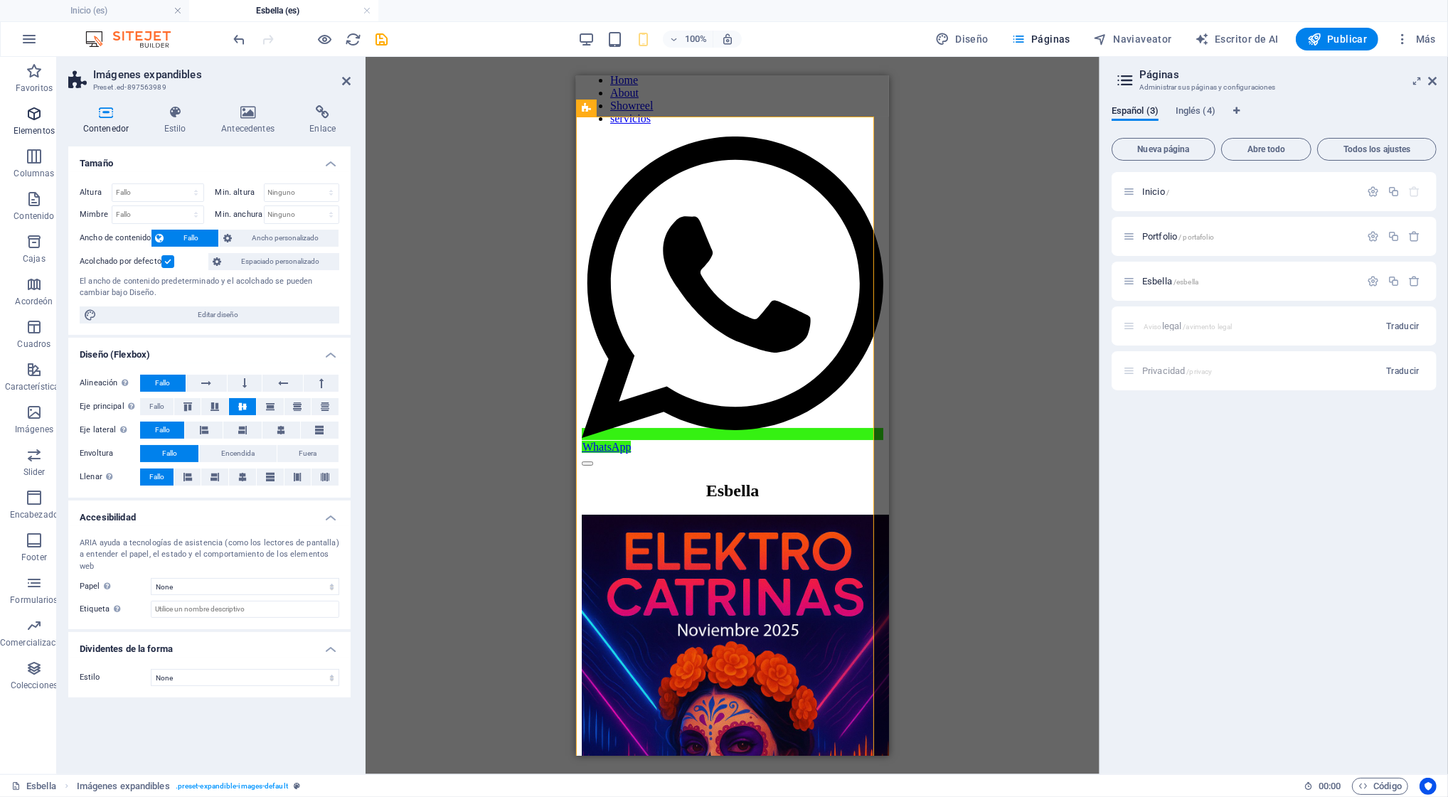
click at [40, 129] on p "Elementos" at bounding box center [34, 130] width 41 height 11
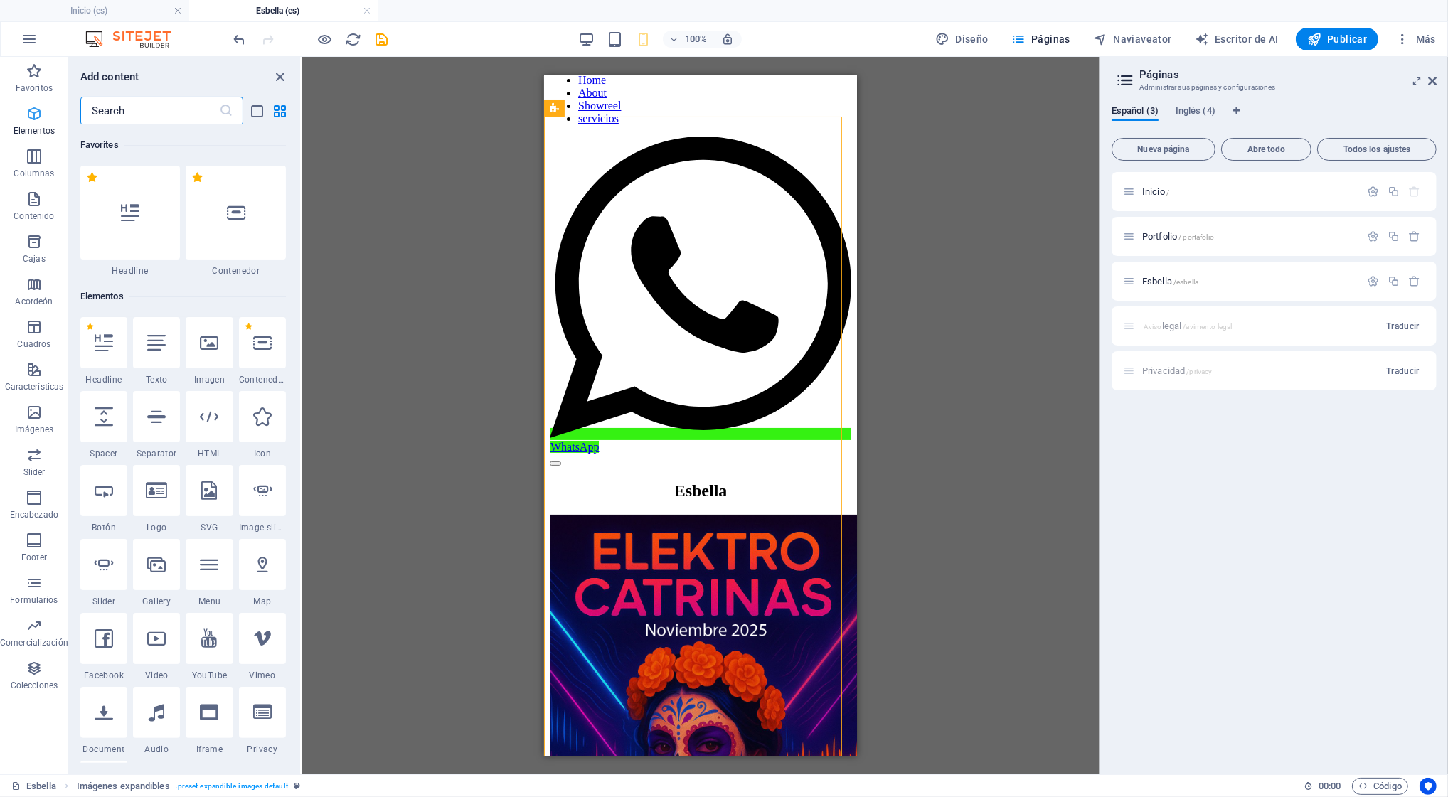
scroll to position [268, 0]
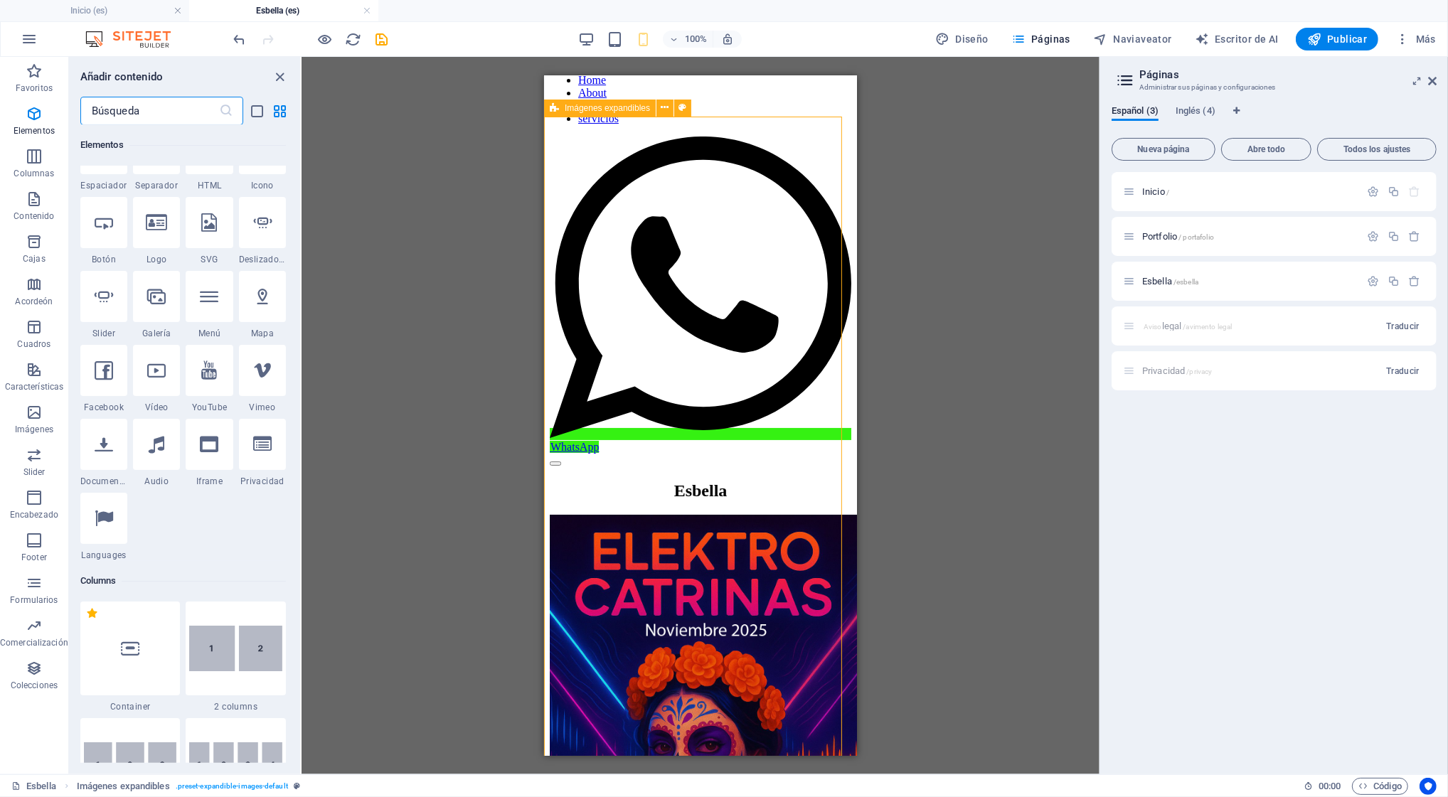
click at [628, 109] on span "Imágenes expandibles" at bounding box center [607, 108] width 85 height 9
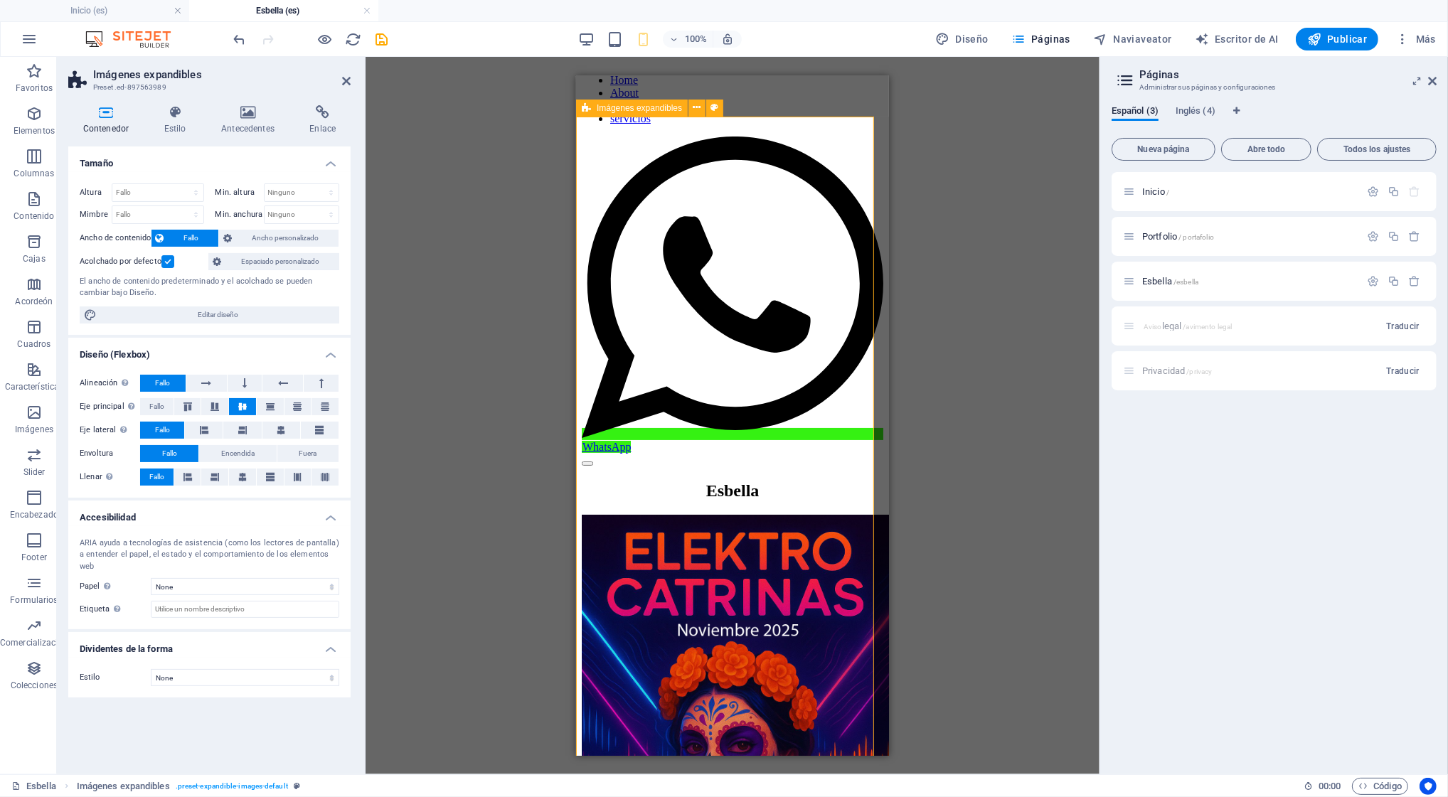
click at [646, 110] on span "Imágenes expandibles" at bounding box center [639, 108] width 85 height 9
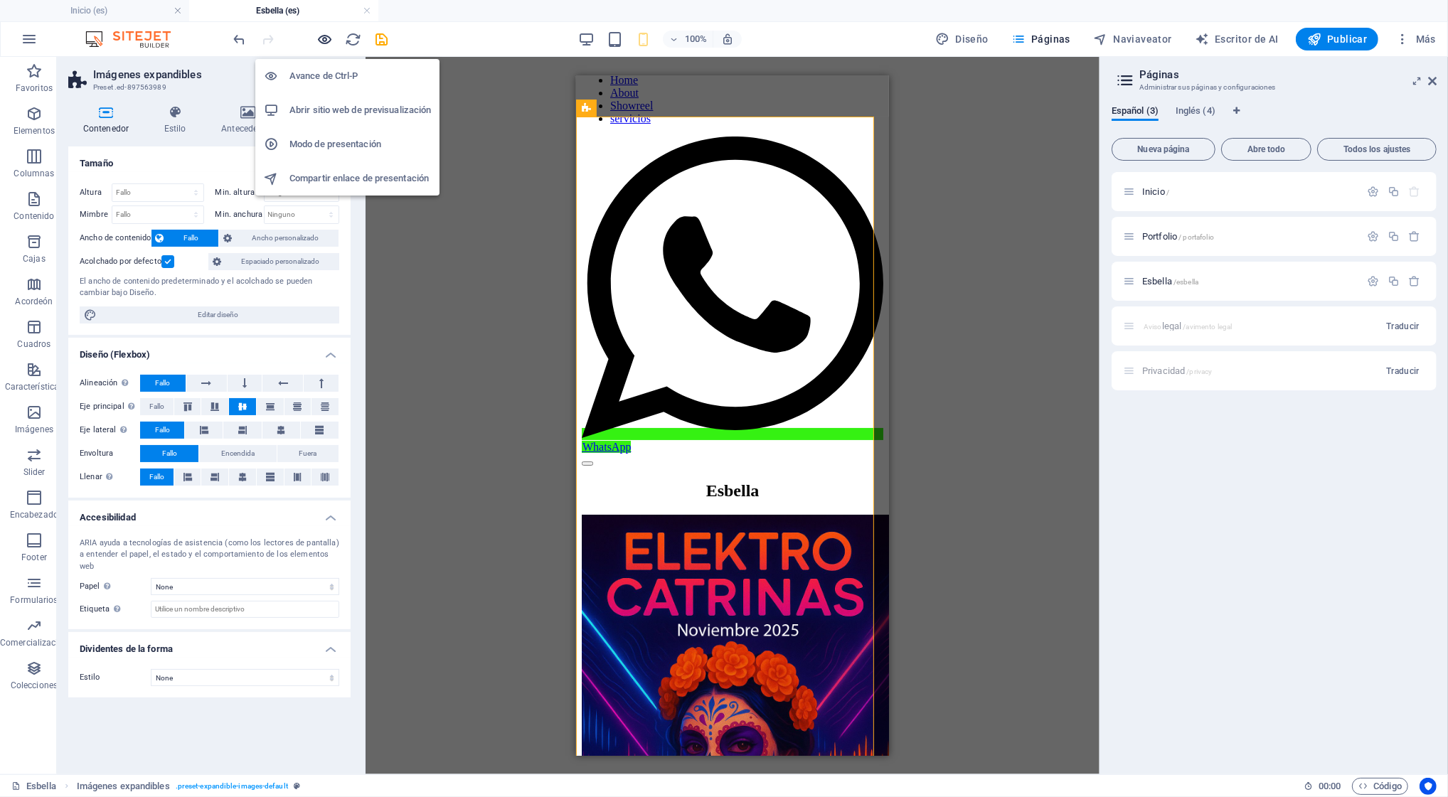
click at [329, 40] on icon "button" at bounding box center [325, 39] width 16 height 16
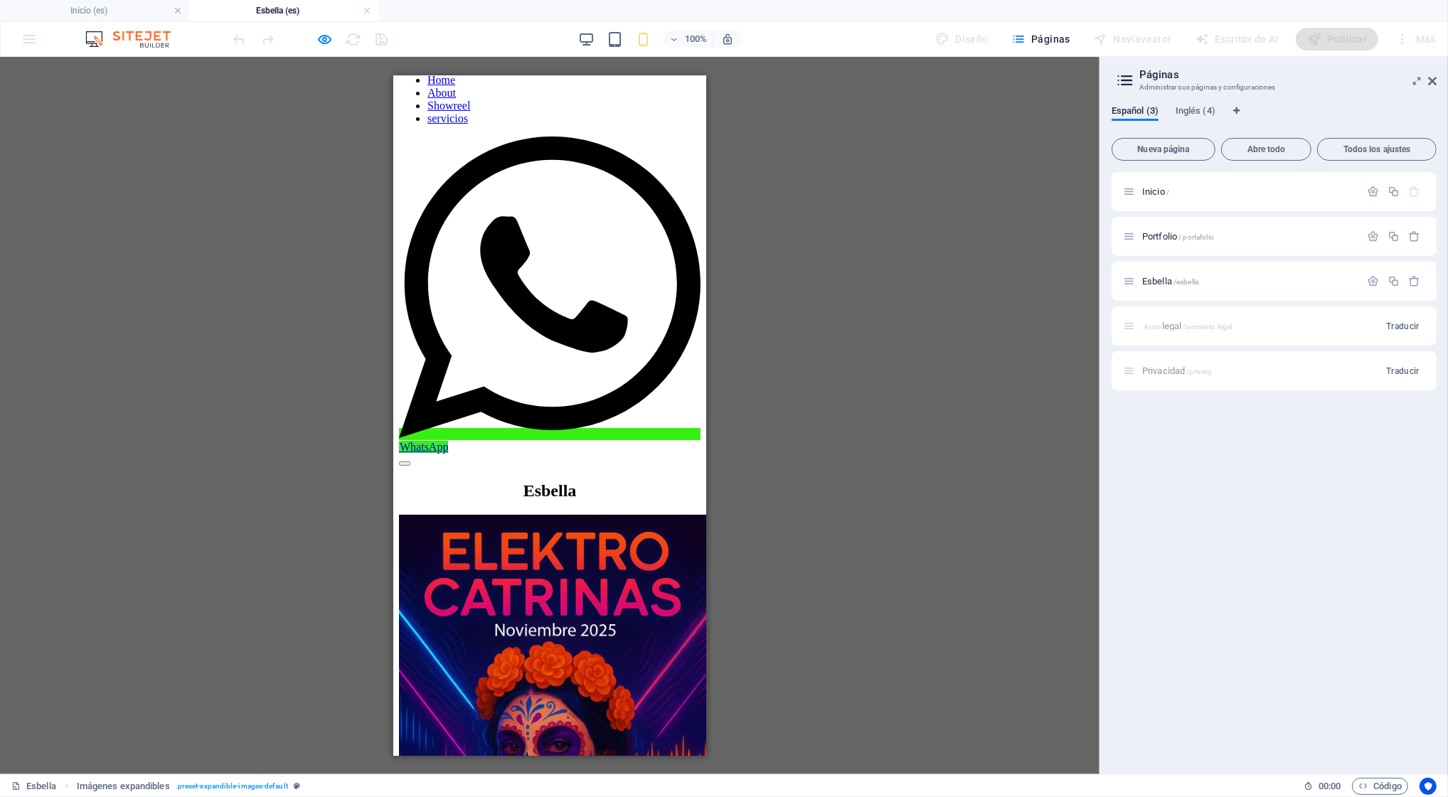
click at [568, 514] on img at bounding box center [554, 750] width 313 height 473
click at [575, 514] on img at bounding box center [554, 750] width 313 height 473
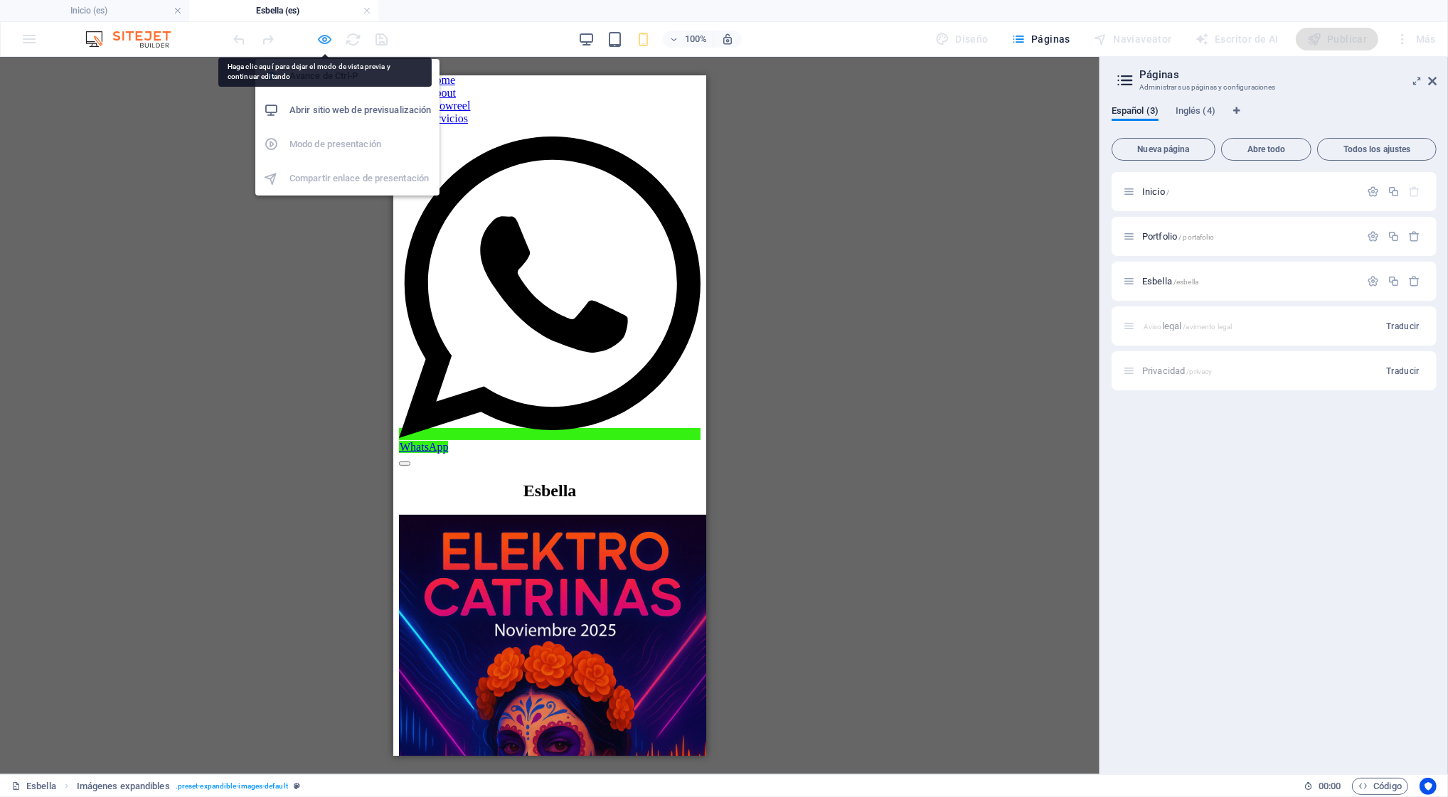
click at [330, 39] on icon "button" at bounding box center [325, 39] width 16 height 16
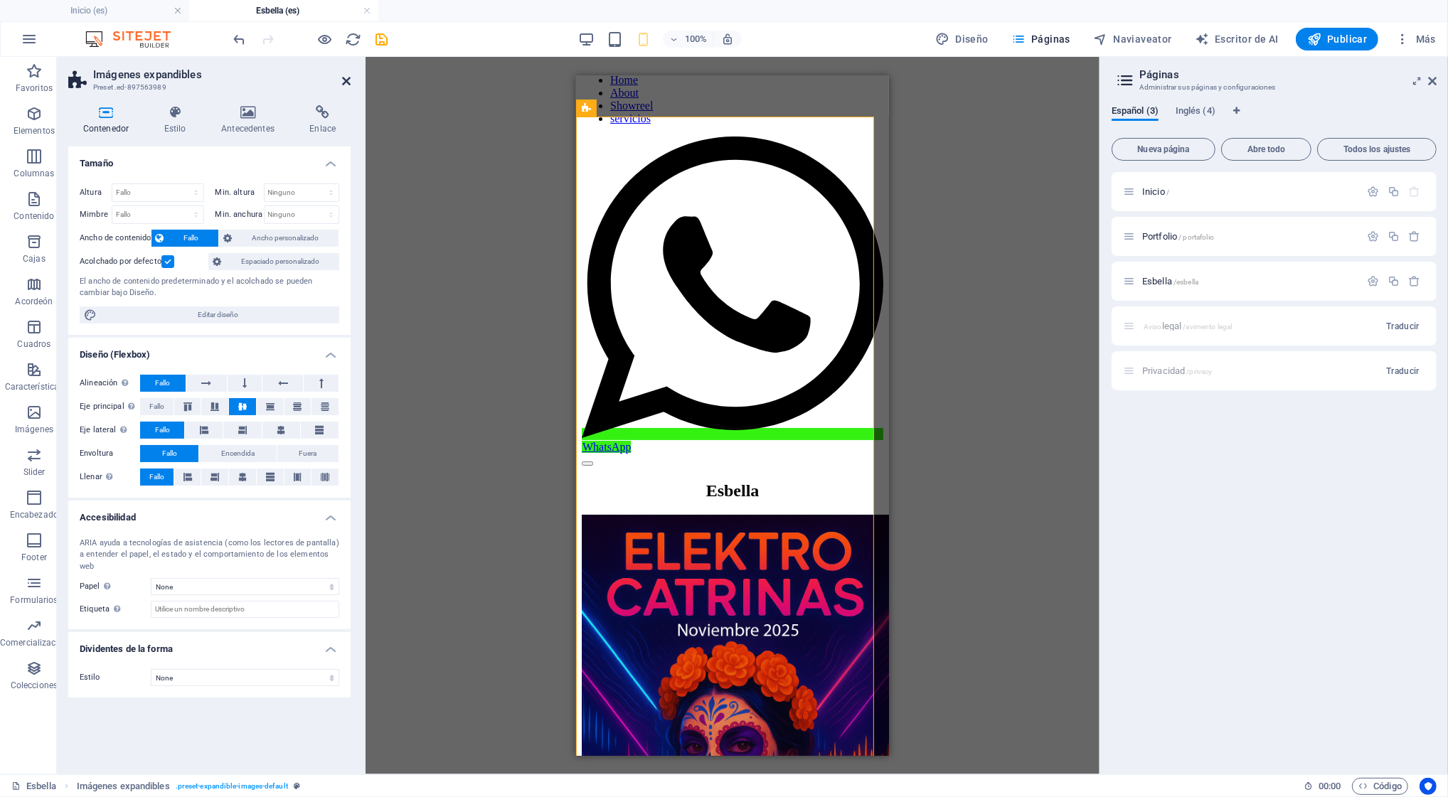
click at [344, 80] on icon at bounding box center [346, 80] width 9 height 11
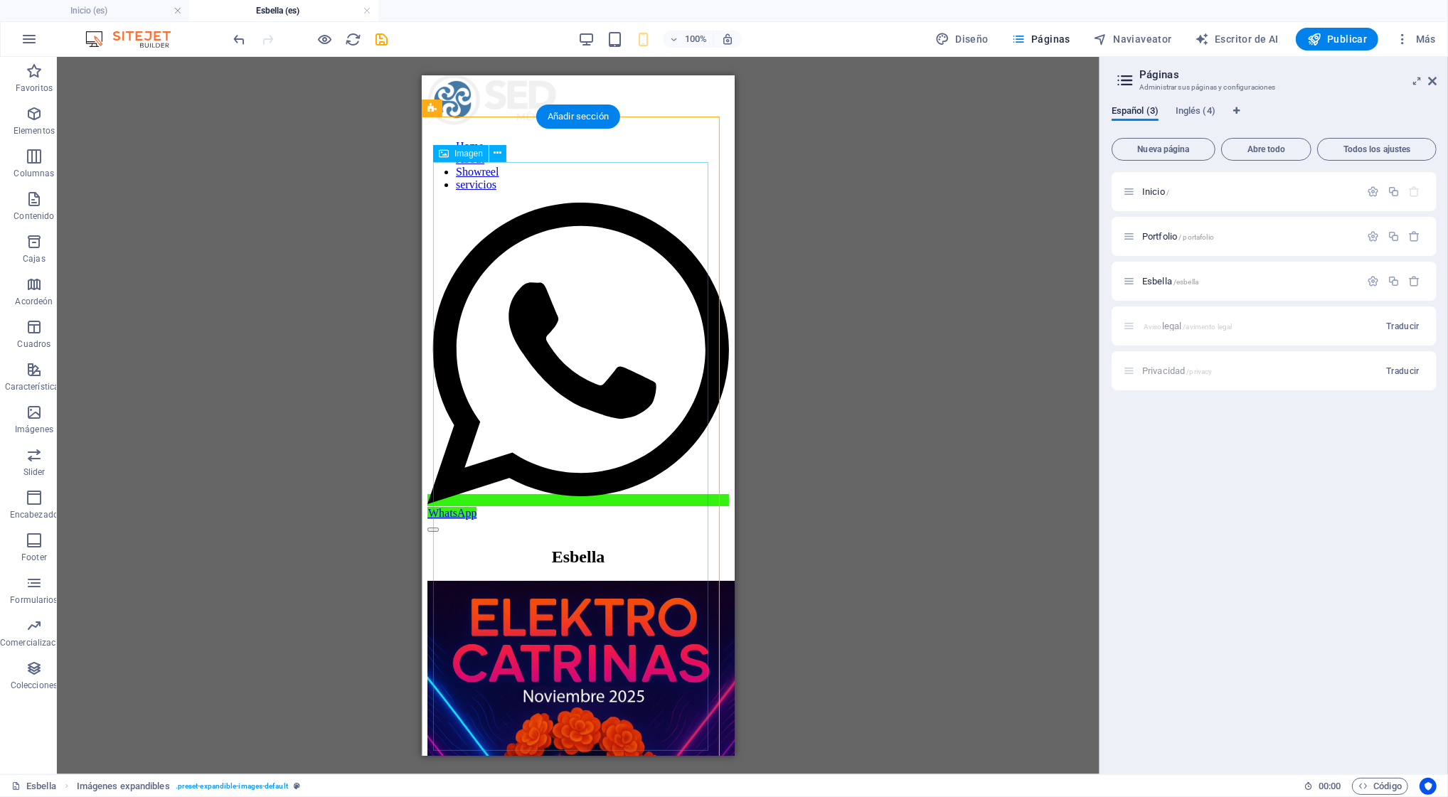
scroll to position [0, 0]
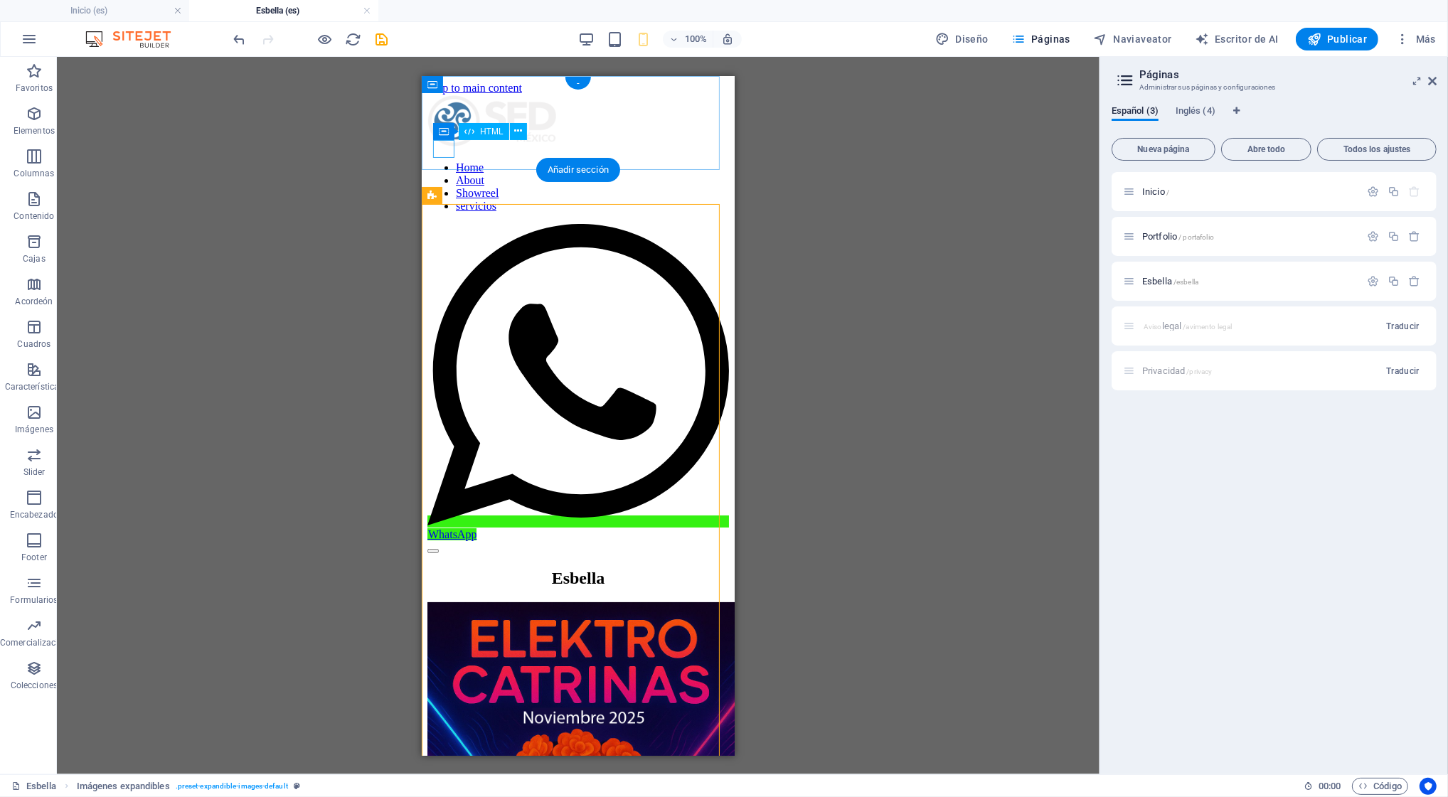
click at [439, 540] on div at bounding box center [577, 546] width 301 height 13
click at [474, 132] on icon at bounding box center [469, 131] width 10 height 17
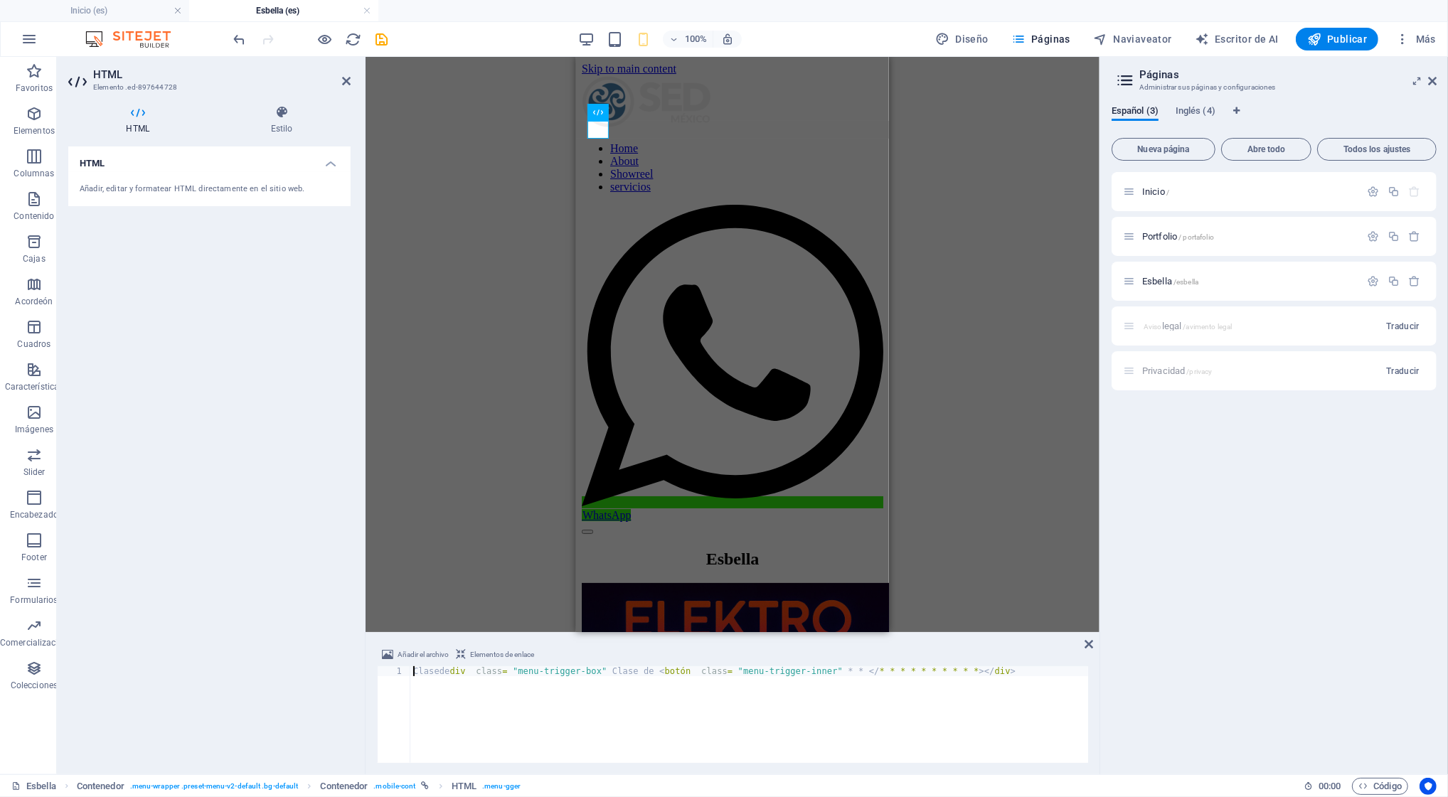
click at [331, 162] on h4 "HTML" at bounding box center [209, 159] width 282 height 26
click at [289, 114] on icon at bounding box center [282, 112] width 138 height 14
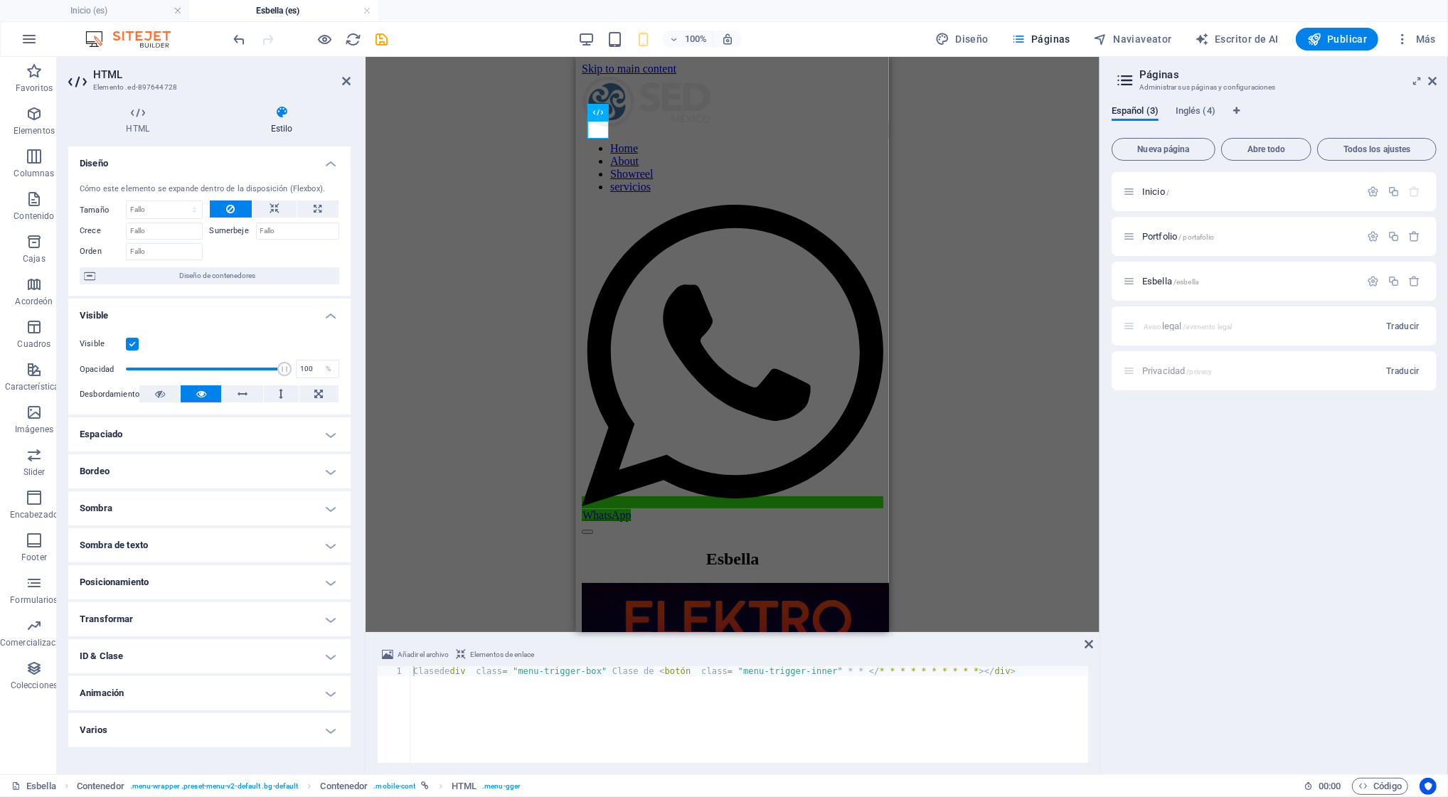
click at [241, 231] on label "Sumerbeje" at bounding box center [233, 231] width 46 height 17
click at [377, 34] on icon "salvar" at bounding box center [382, 39] width 16 height 16
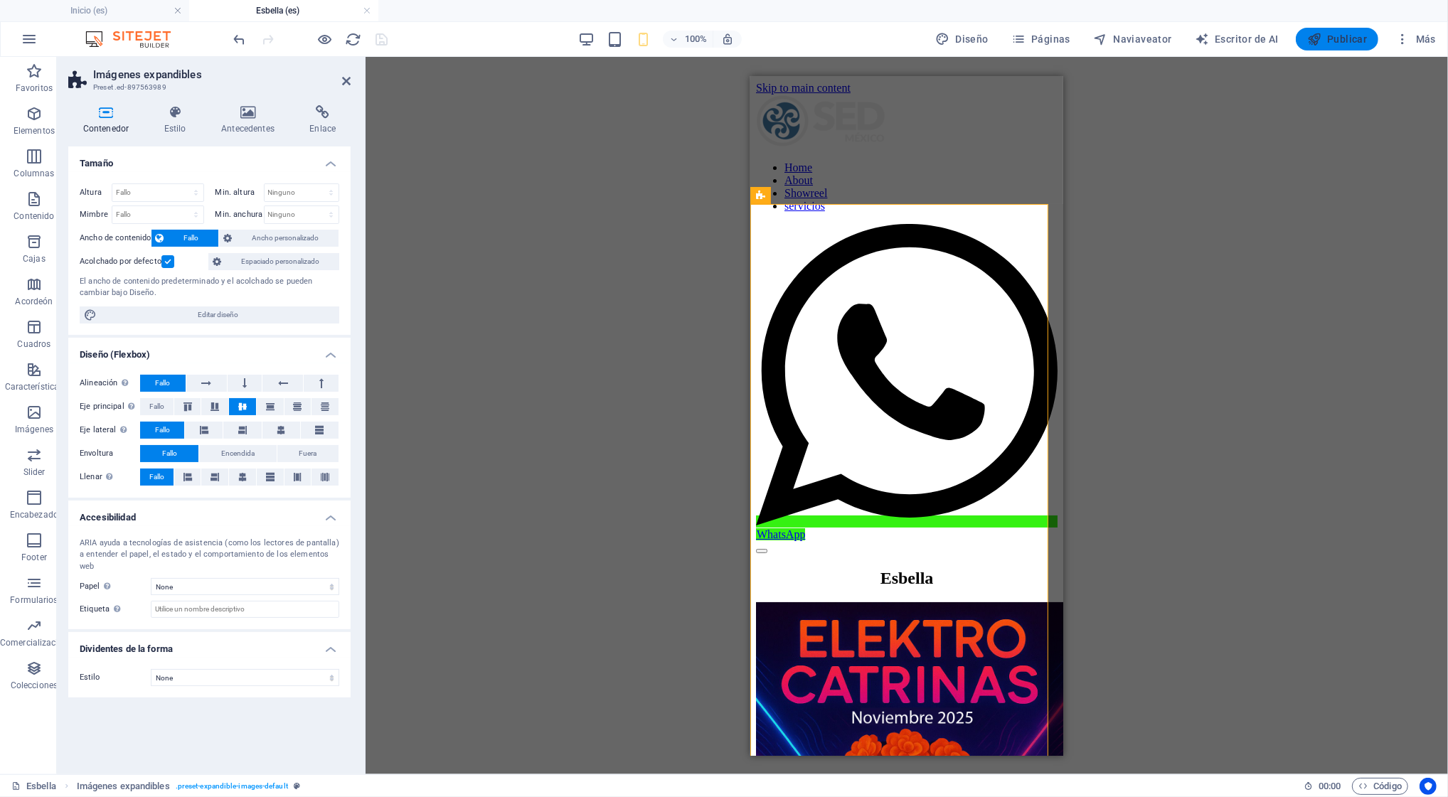
click at [1157, 43] on span "Publicar" at bounding box center [1337, 39] width 60 height 14
